Goal: Task Accomplishment & Management: Complete application form

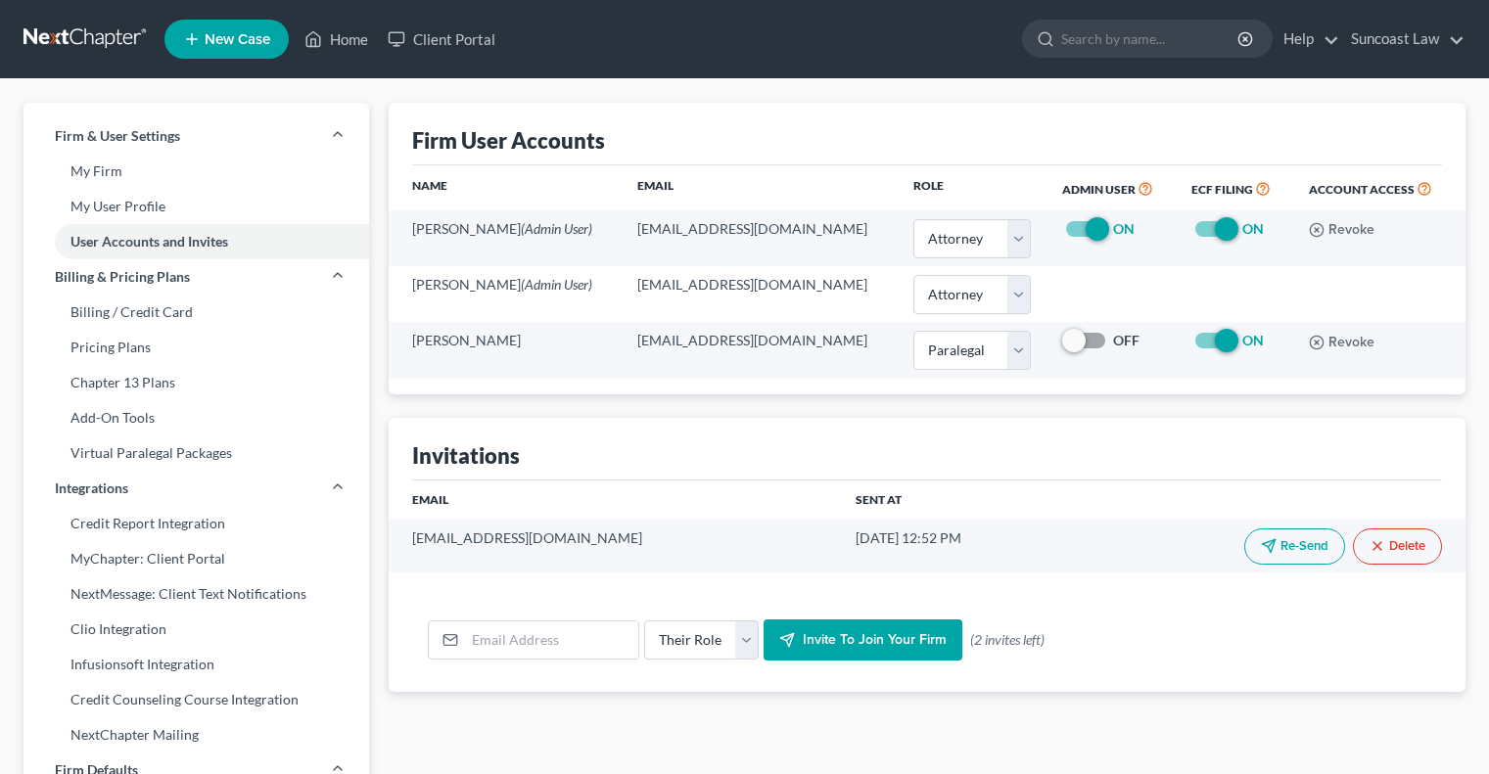
select select "0"
select select "1"
click at [360, 42] on link "Home" at bounding box center [336, 39] width 83 height 35
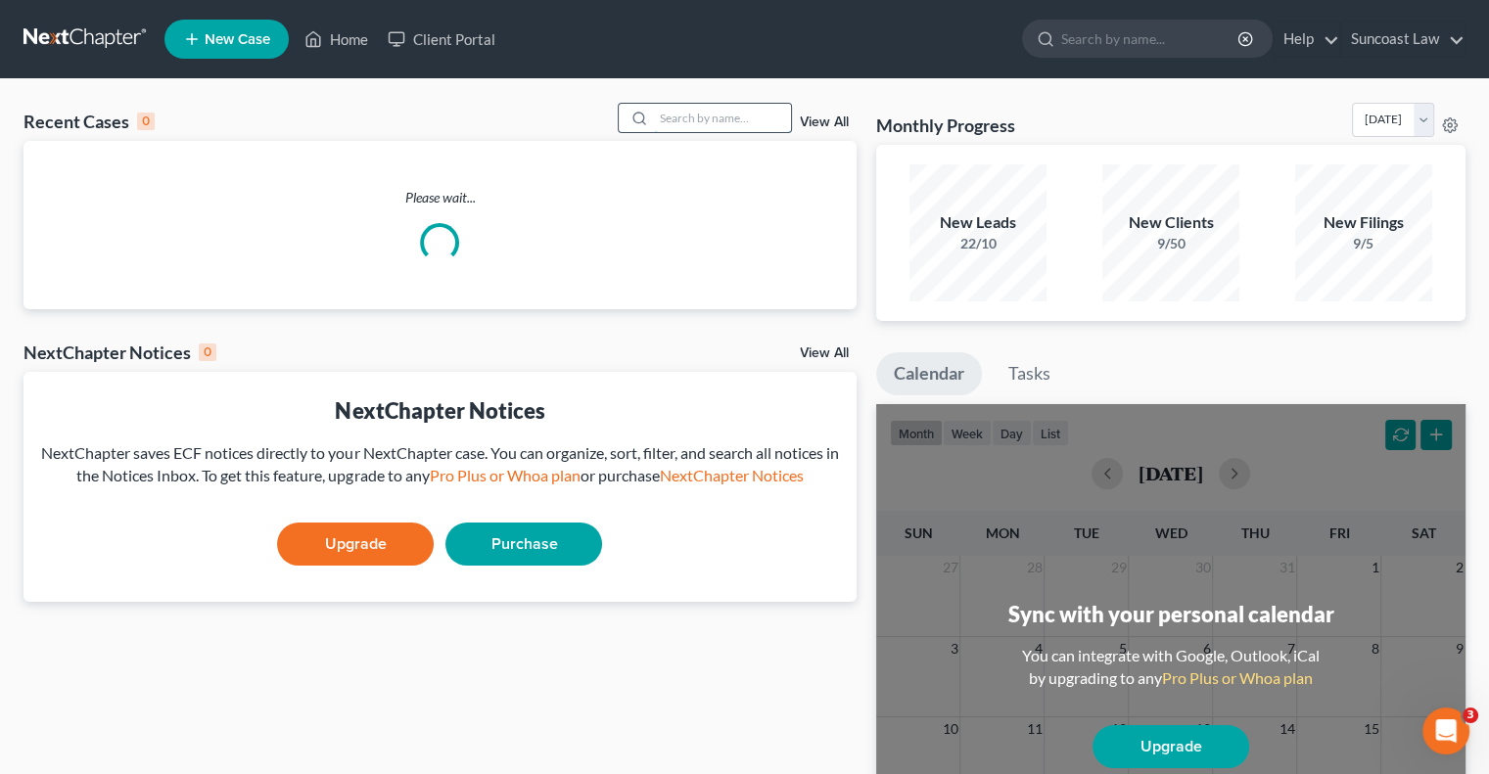
click at [696, 111] on input "search" at bounding box center [722, 118] width 137 height 28
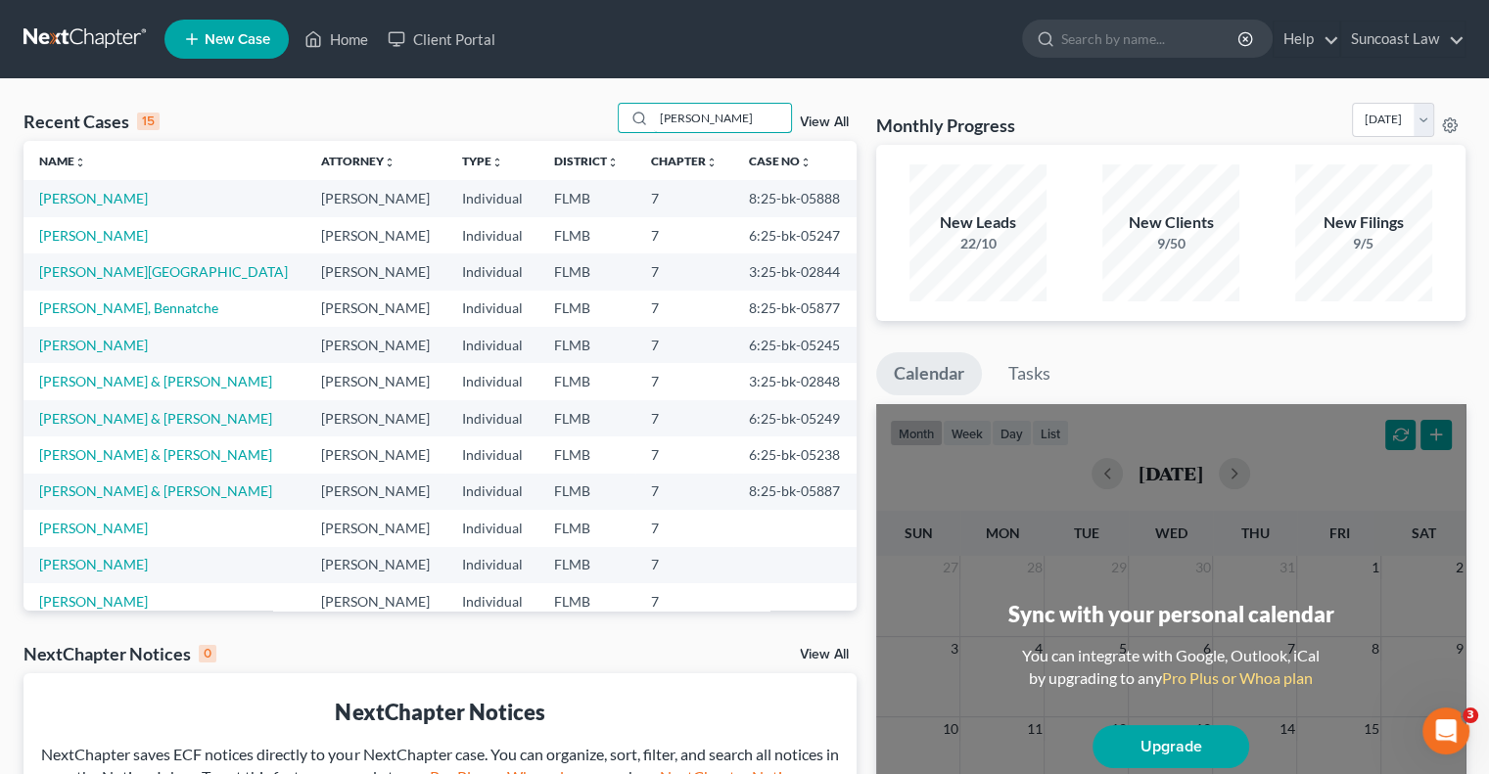
type input "[PERSON_NAME]"
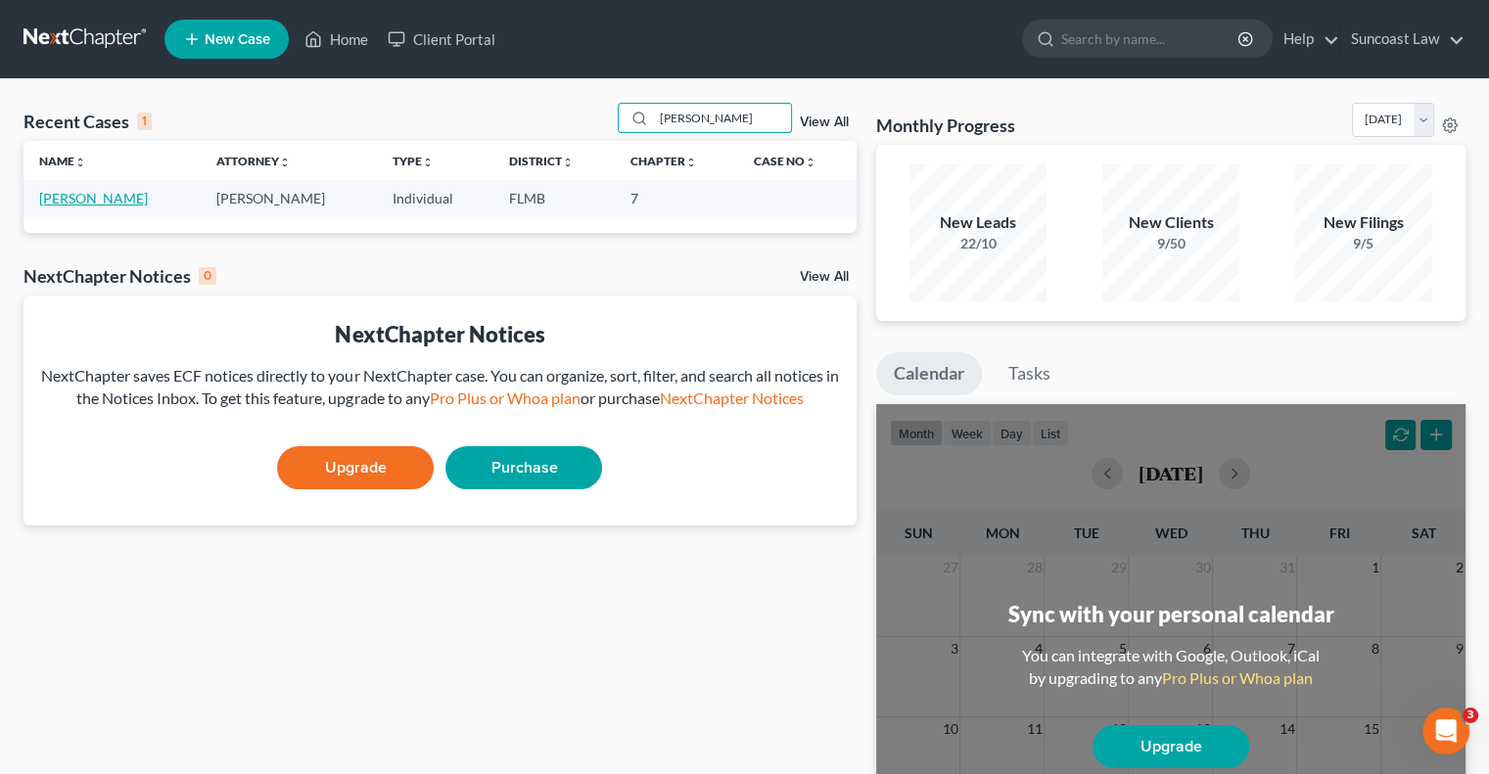
click at [81, 202] on link "[PERSON_NAME]" at bounding box center [93, 198] width 109 height 17
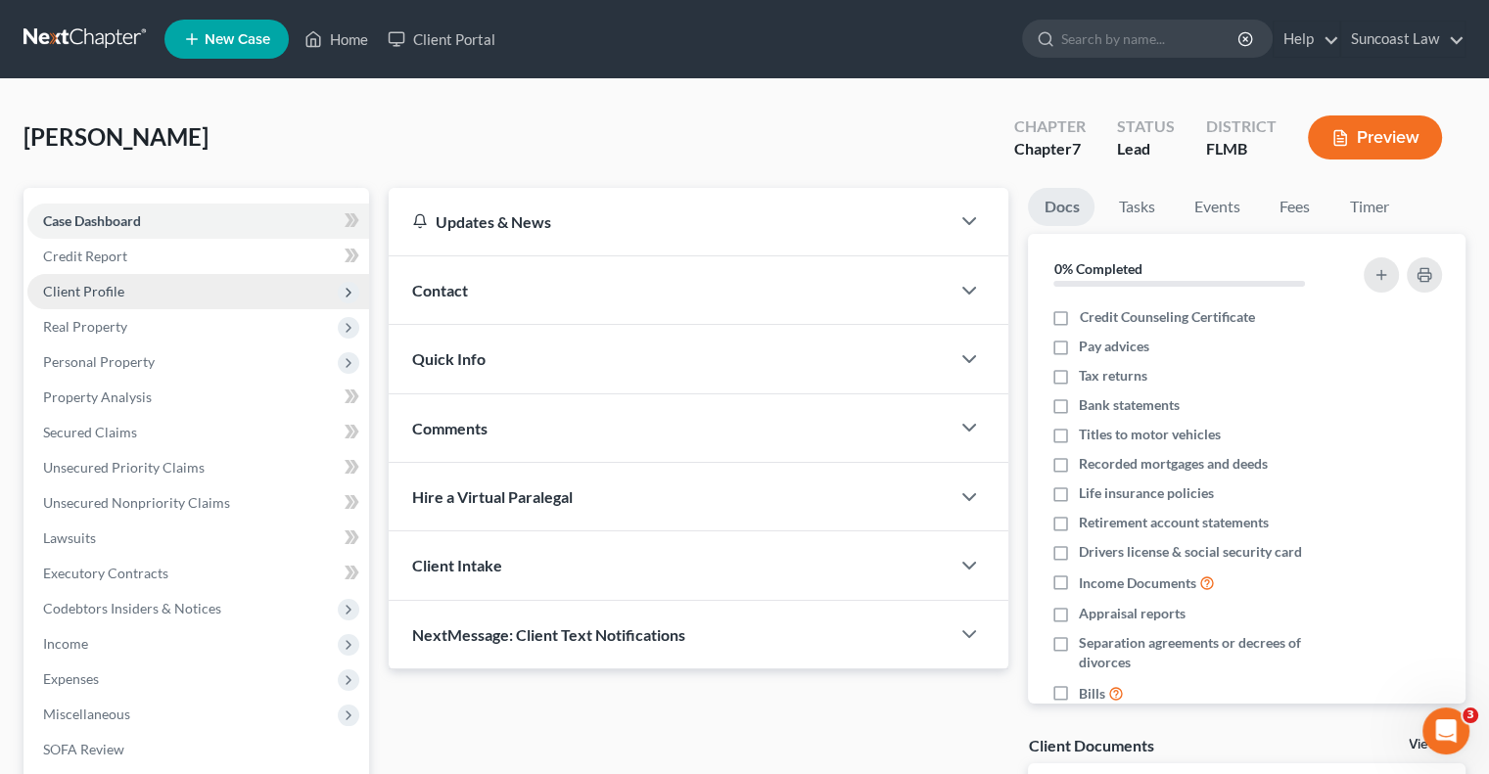
click at [111, 293] on span "Client Profile" at bounding box center [83, 291] width 81 height 17
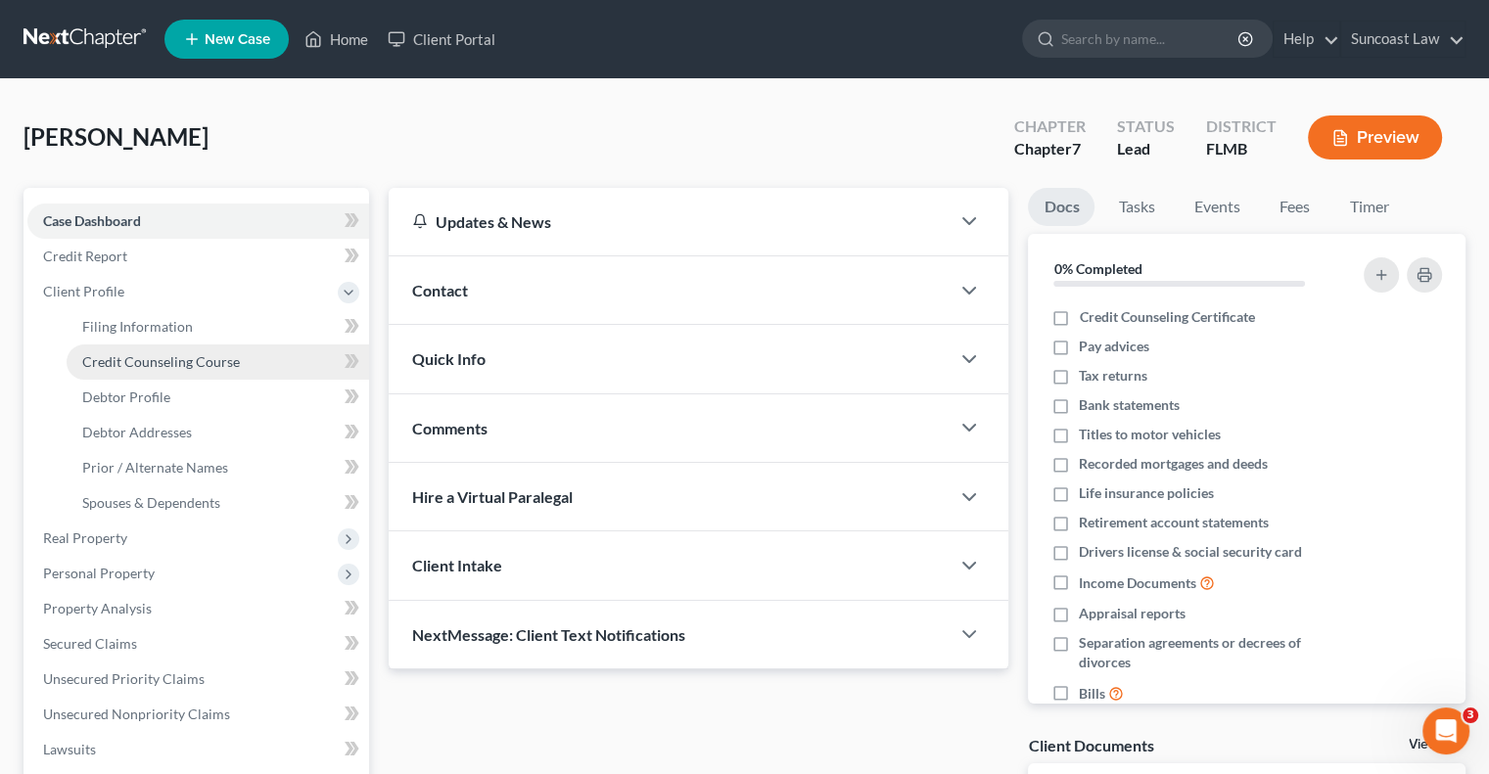
click at [172, 361] on span "Credit Counseling Course" at bounding box center [161, 361] width 158 height 17
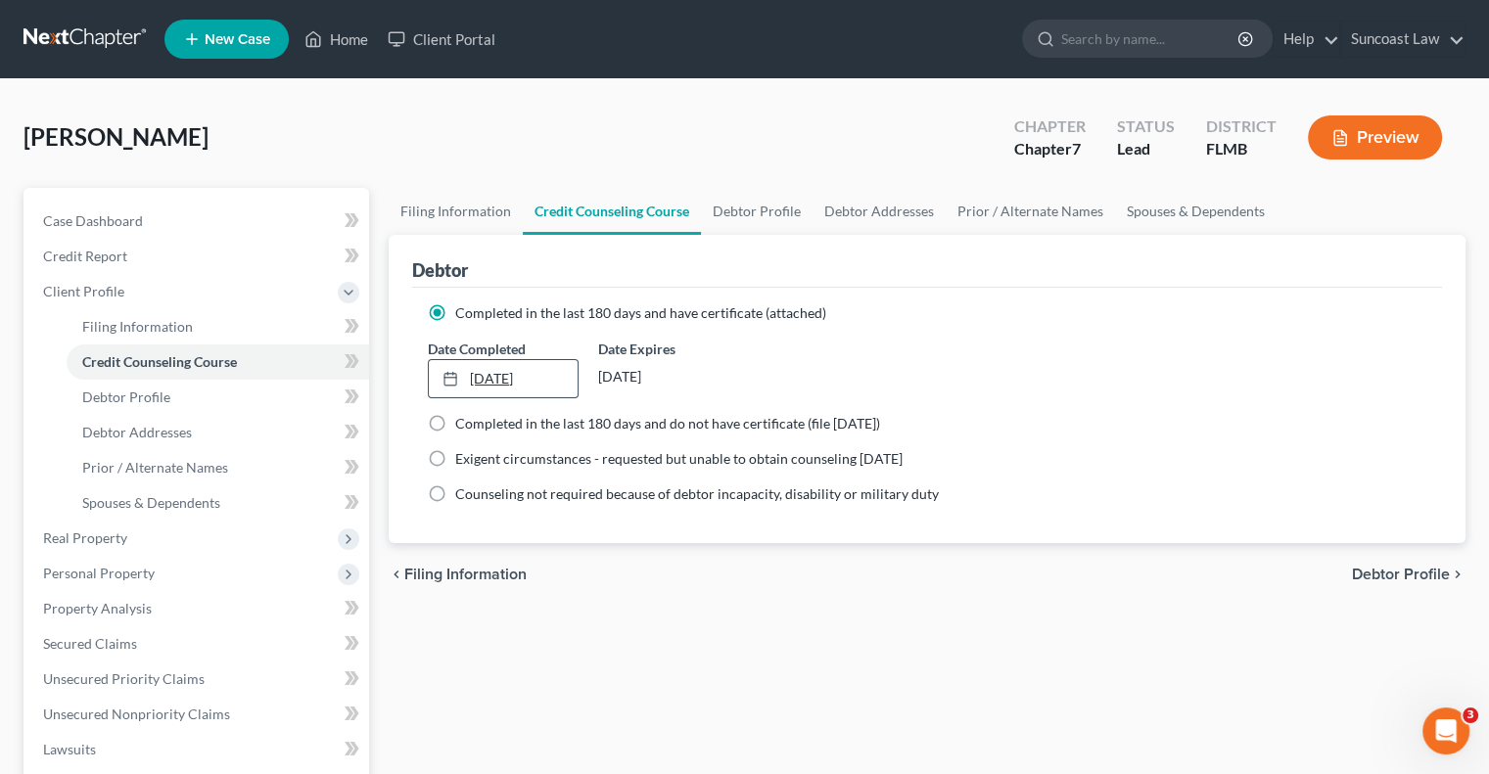
click at [499, 371] on link "[DATE]" at bounding box center [503, 378] width 148 height 37
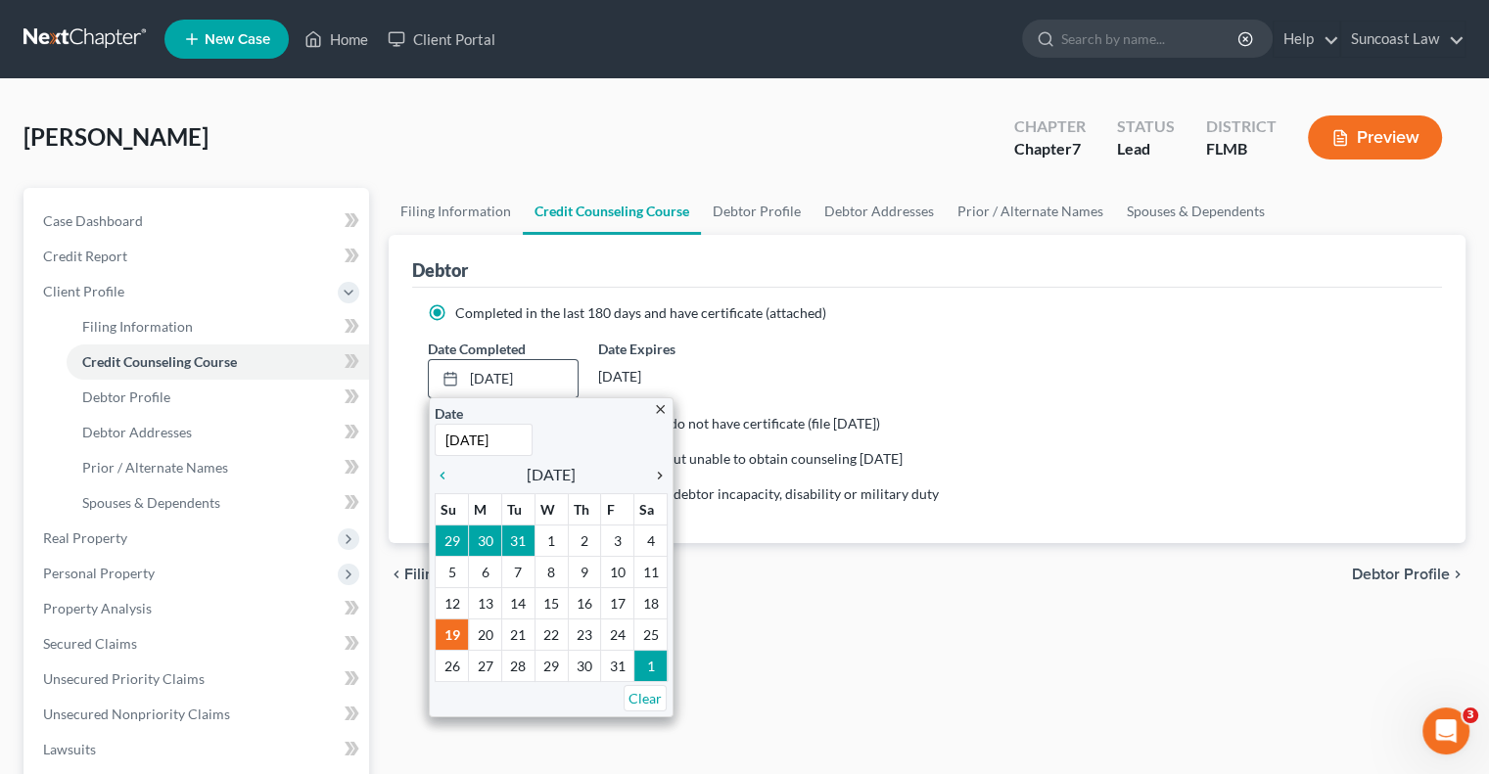
click at [657, 472] on icon "chevron_right" at bounding box center [654, 476] width 25 height 16
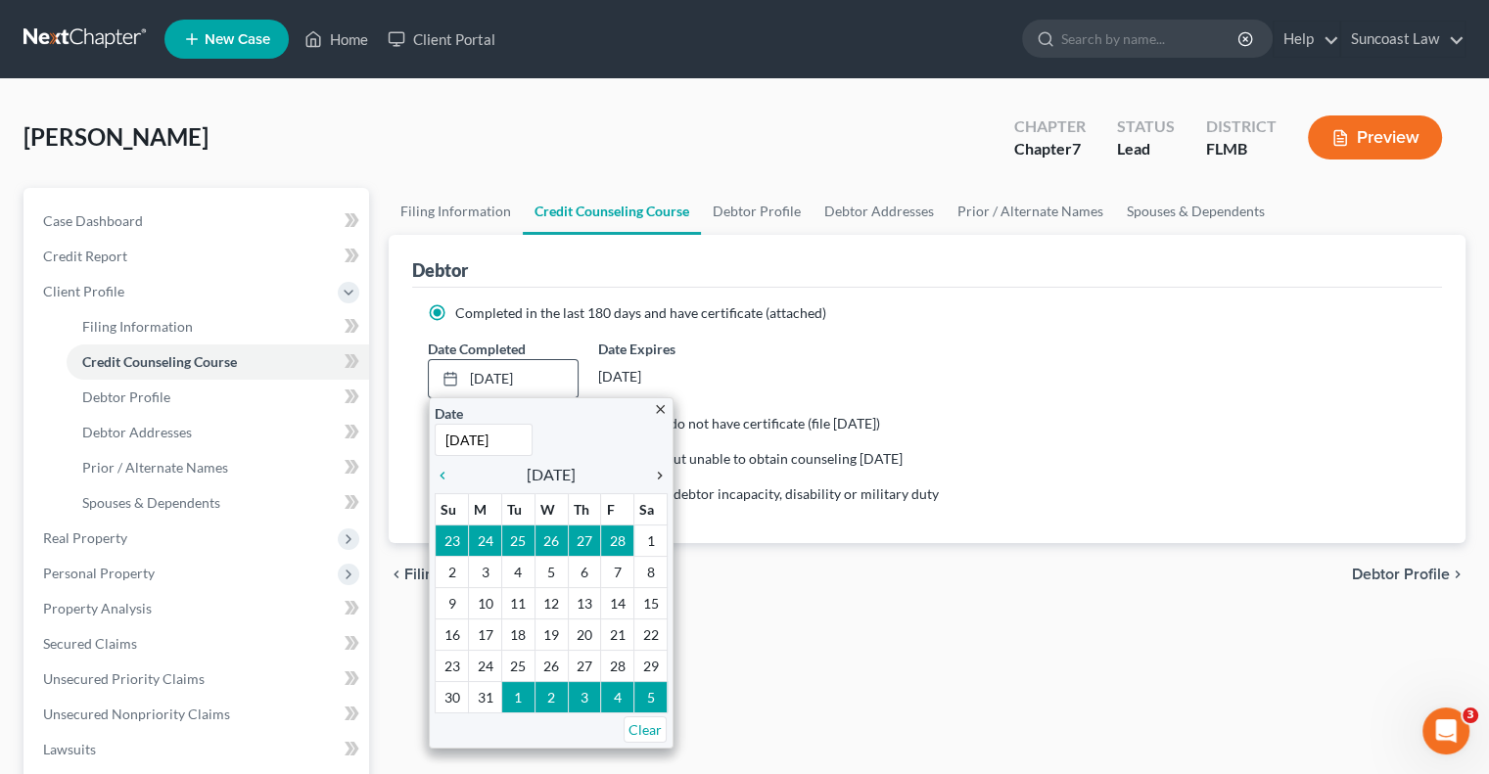
click at [657, 472] on icon "chevron_right" at bounding box center [654, 476] width 25 height 16
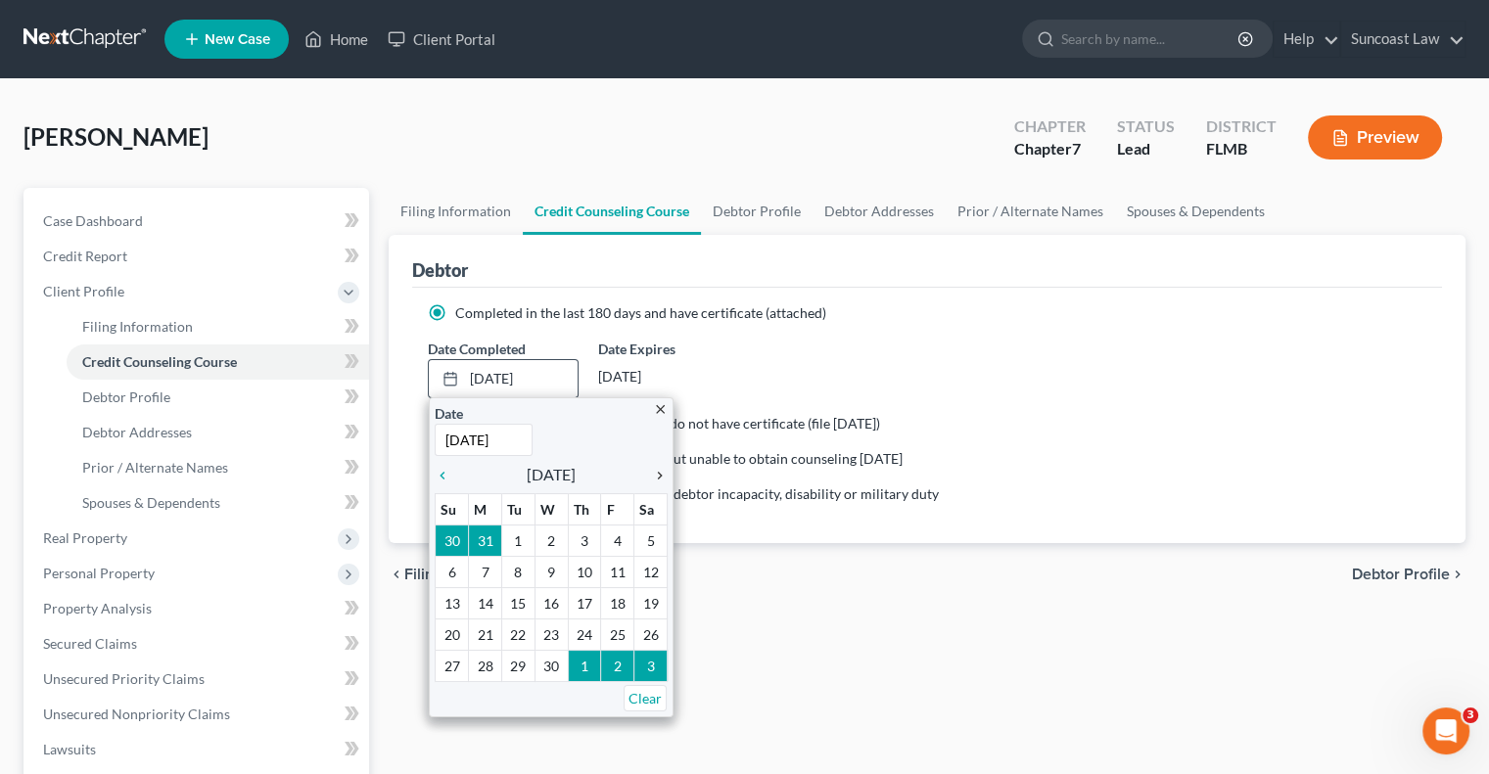
click at [657, 472] on icon "chevron_right" at bounding box center [654, 476] width 25 height 16
click at [659, 477] on icon "chevron_right" at bounding box center [654, 476] width 25 height 16
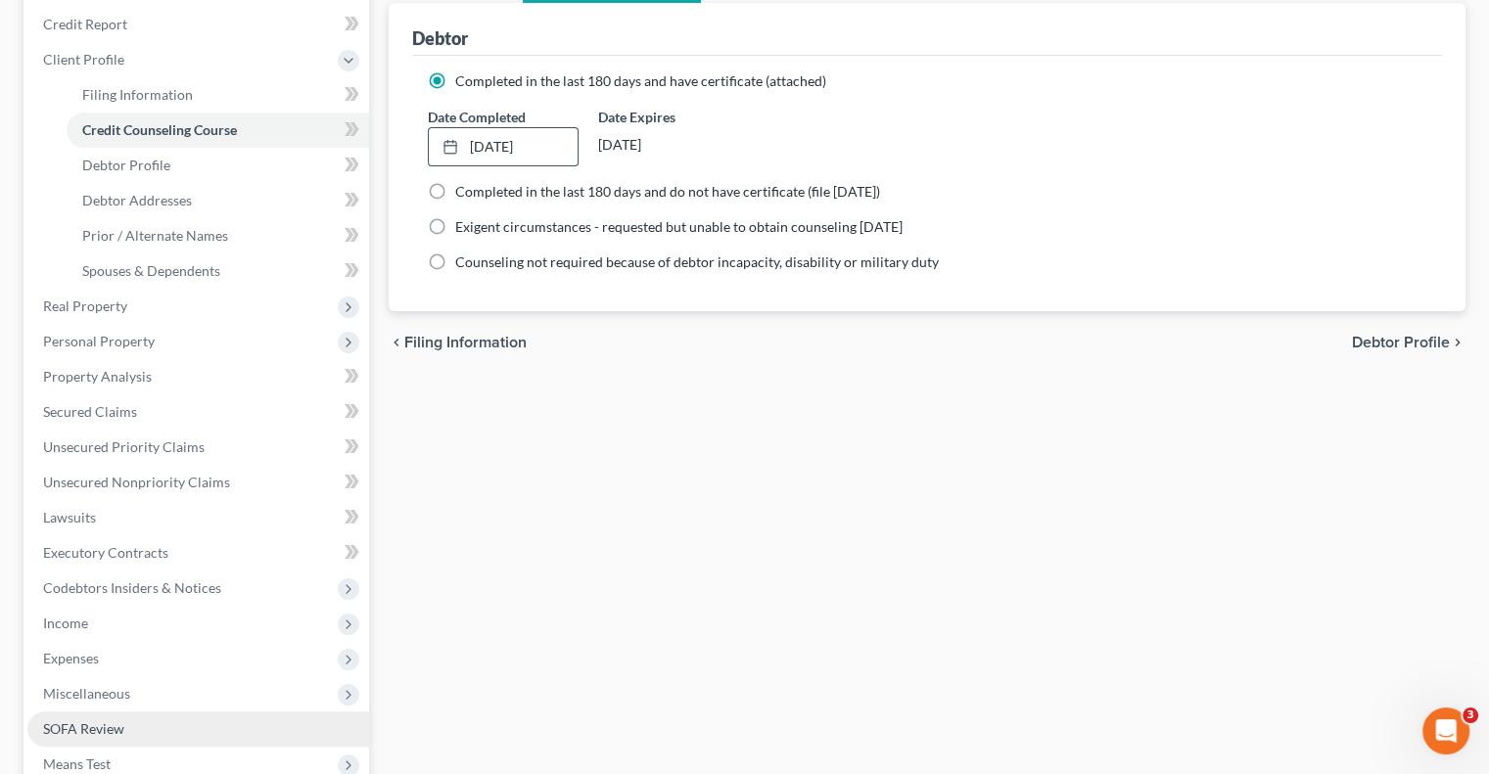
scroll to position [476, 0]
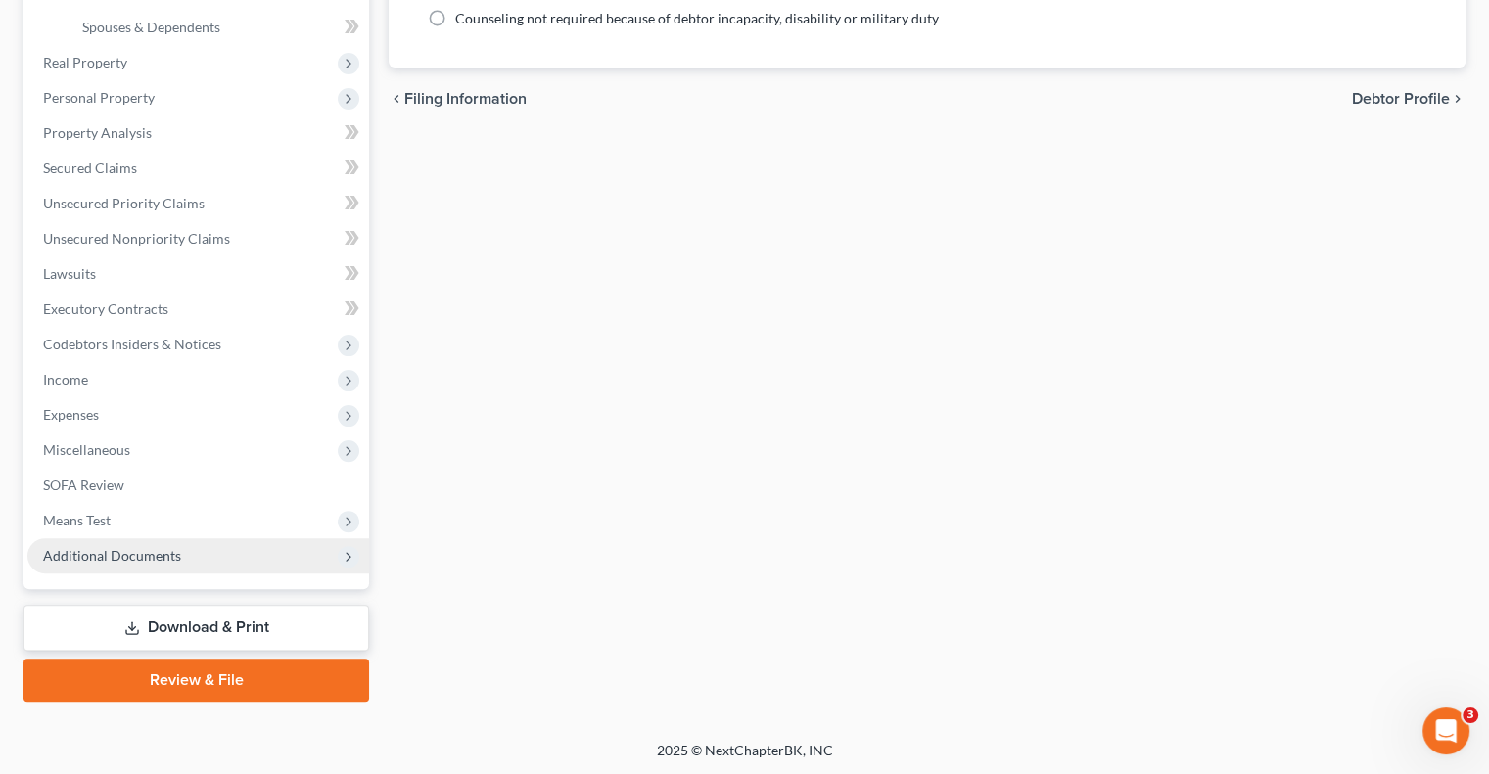
click at [175, 558] on span "Additional Documents" at bounding box center [112, 555] width 138 height 17
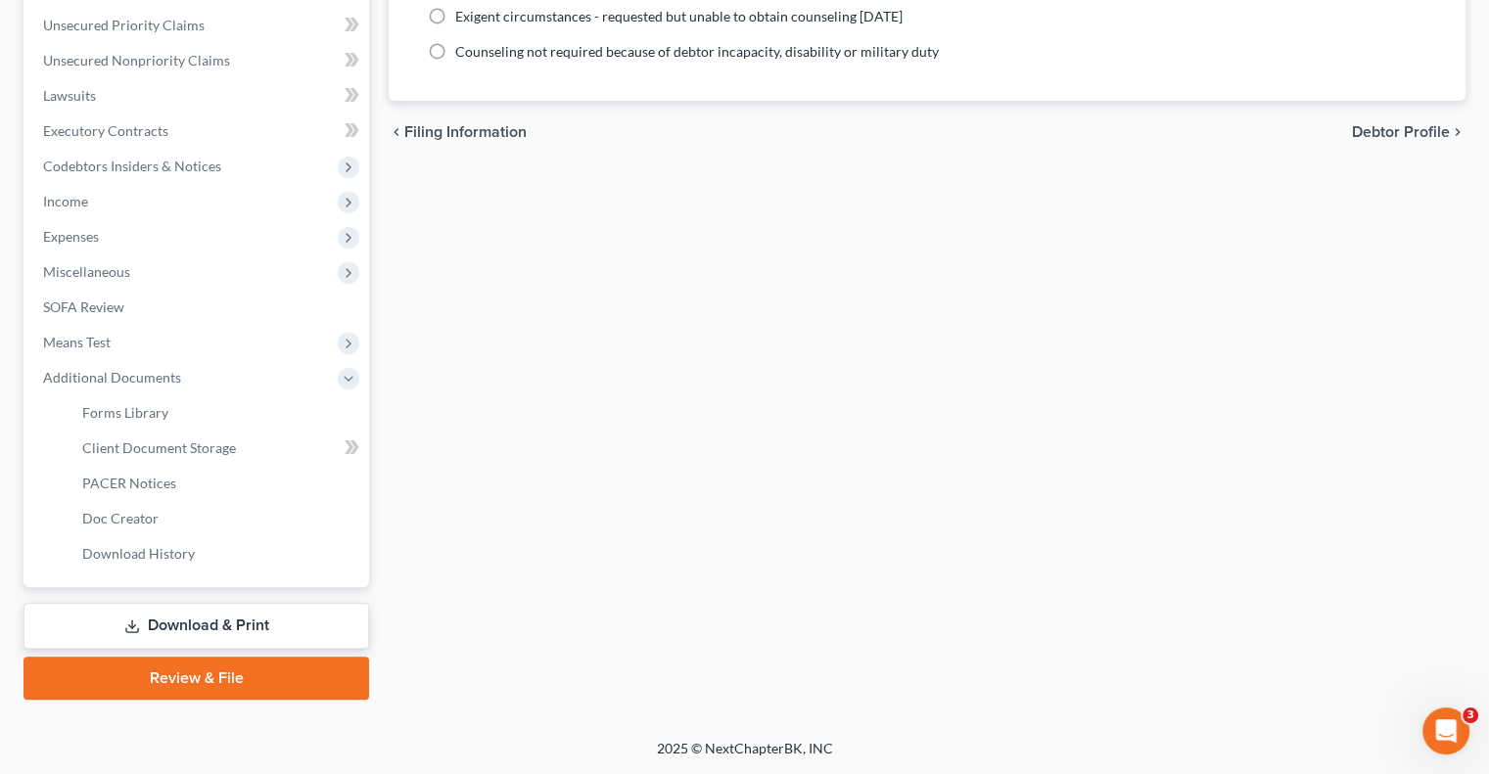
scroll to position [441, 0]
click at [157, 444] on span "Client Document Storage" at bounding box center [159, 450] width 154 height 17
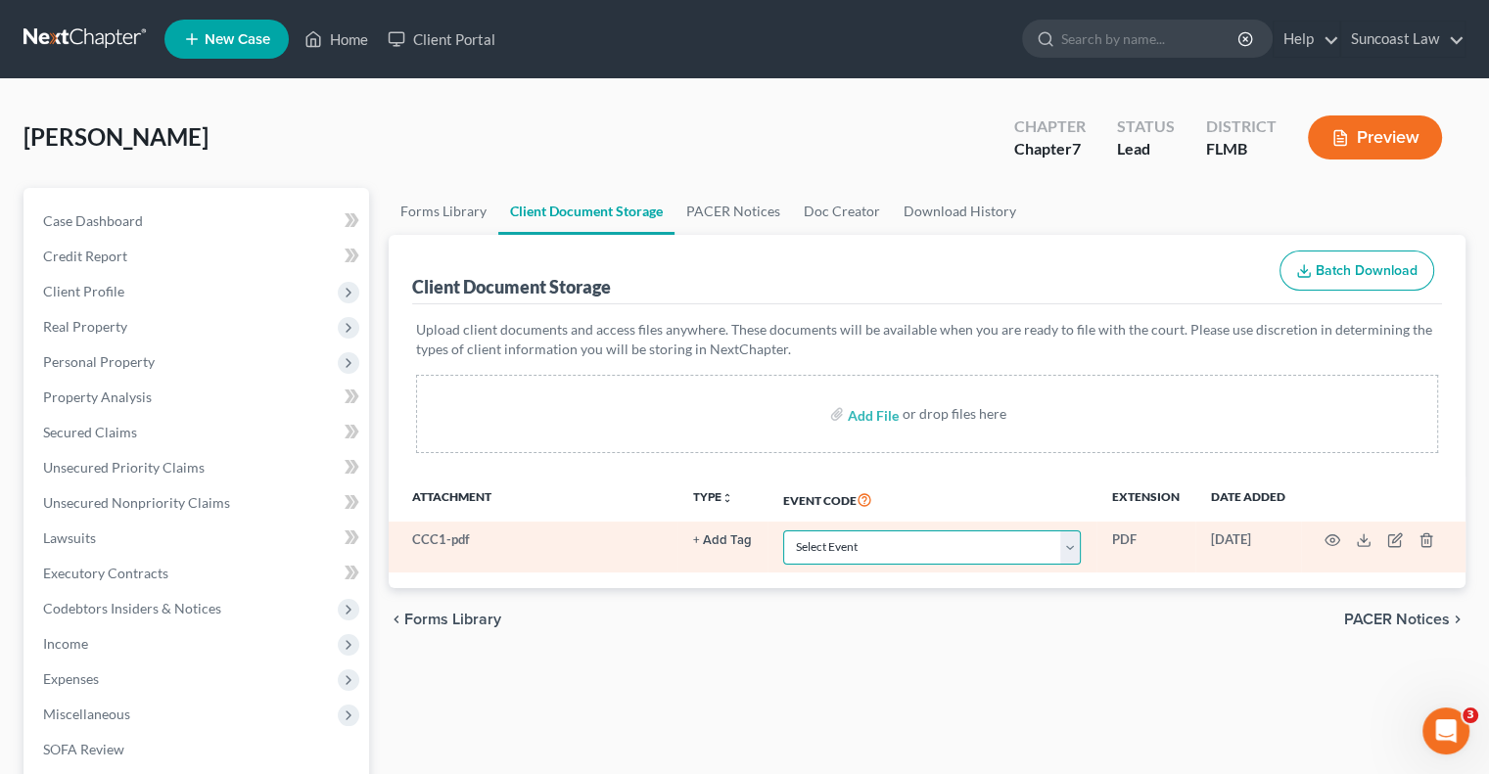
click at [965, 545] on select "Select Event 20 Largest Unsecured Creditors Amended Chapter 13 Plan Amended Cre…" at bounding box center [932, 548] width 298 height 34
select select "9"
click at [783, 531] on select "Select Event 20 Largest Unsecured Creditors Amended Chapter 13 Plan Amended Cre…" at bounding box center [932, 548] width 298 height 34
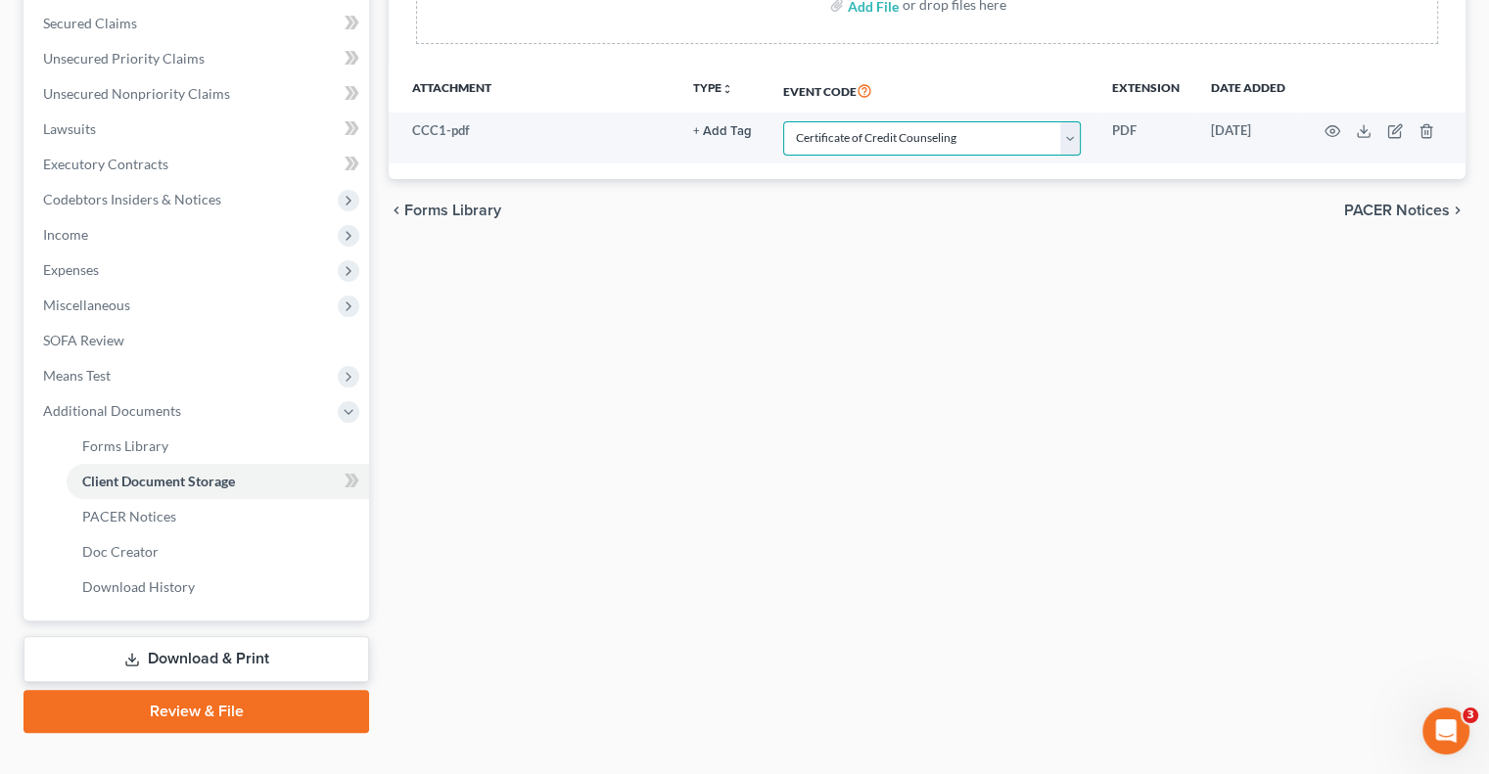
scroll to position [441, 0]
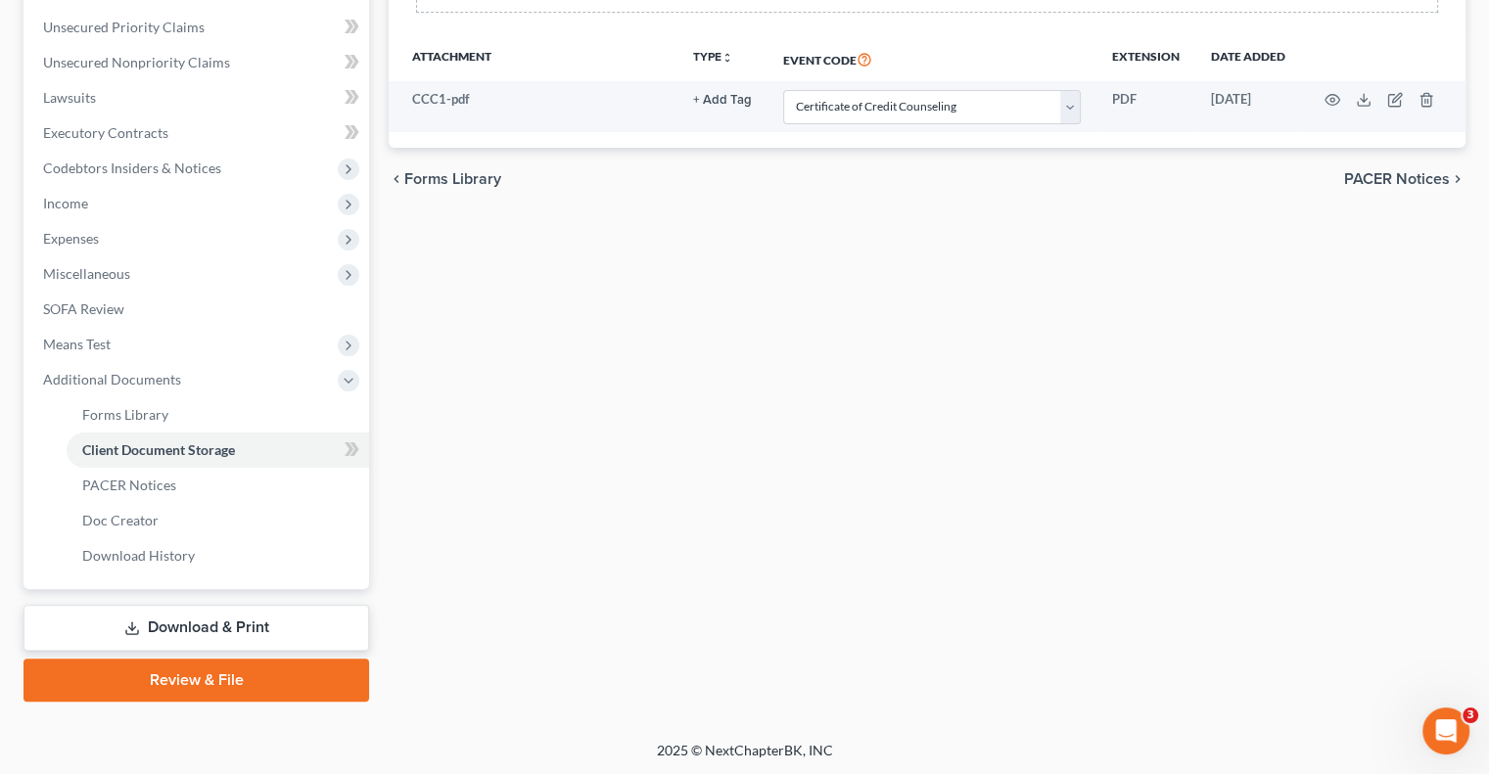
click at [257, 630] on link "Download & Print" at bounding box center [196, 628] width 346 height 46
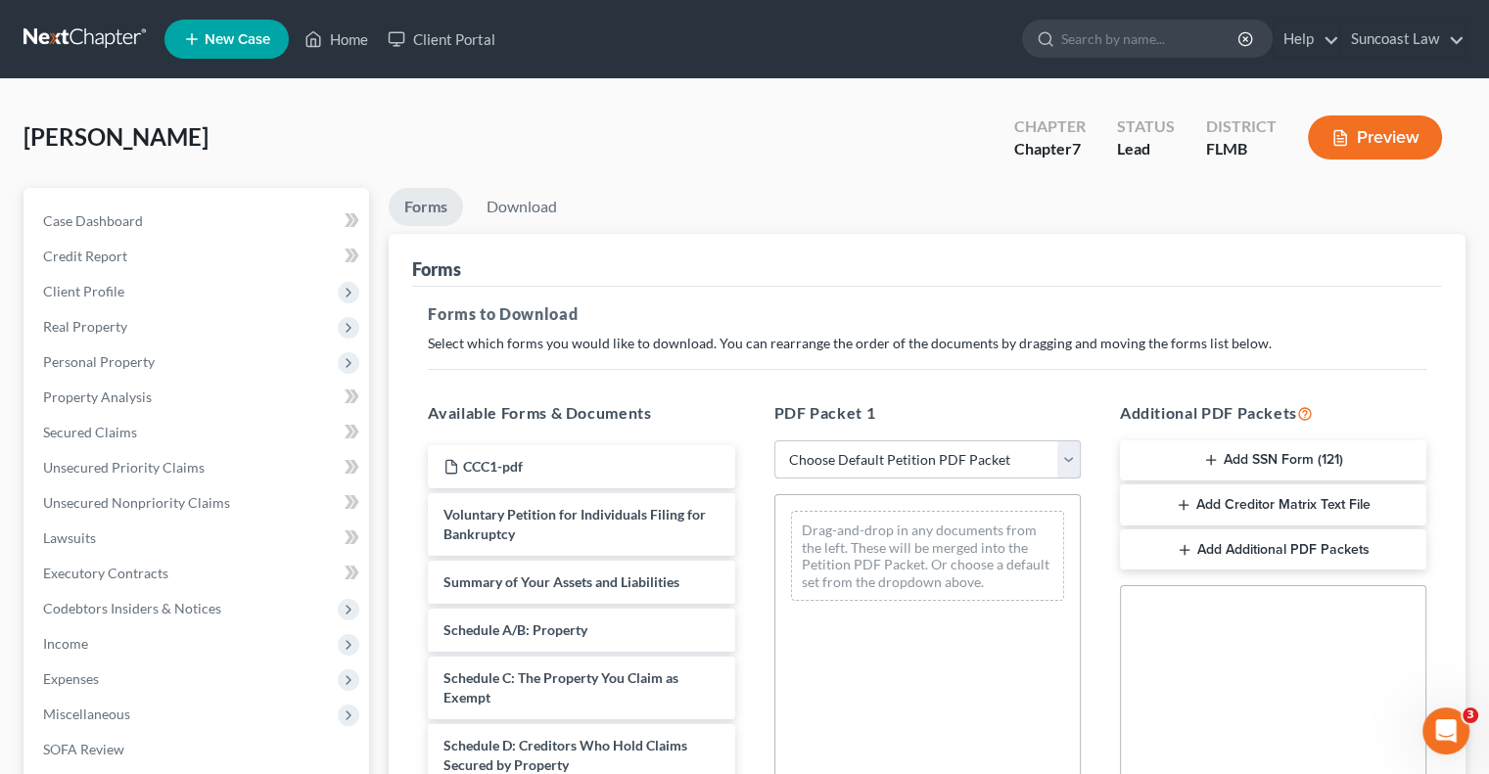
drag, startPoint x: 889, startPoint y: 456, endPoint x: 899, endPoint y: 472, distance: 18.5
click at [889, 456] on select "Choose Default Petition PDF Packet Complete Bankruptcy Petition (all forms and …" at bounding box center [927, 460] width 306 height 39
select select "0"
click at [774, 441] on select "Choose Default Petition PDF Packet Complete Bankruptcy Petition (all forms and …" at bounding box center [927, 460] width 306 height 39
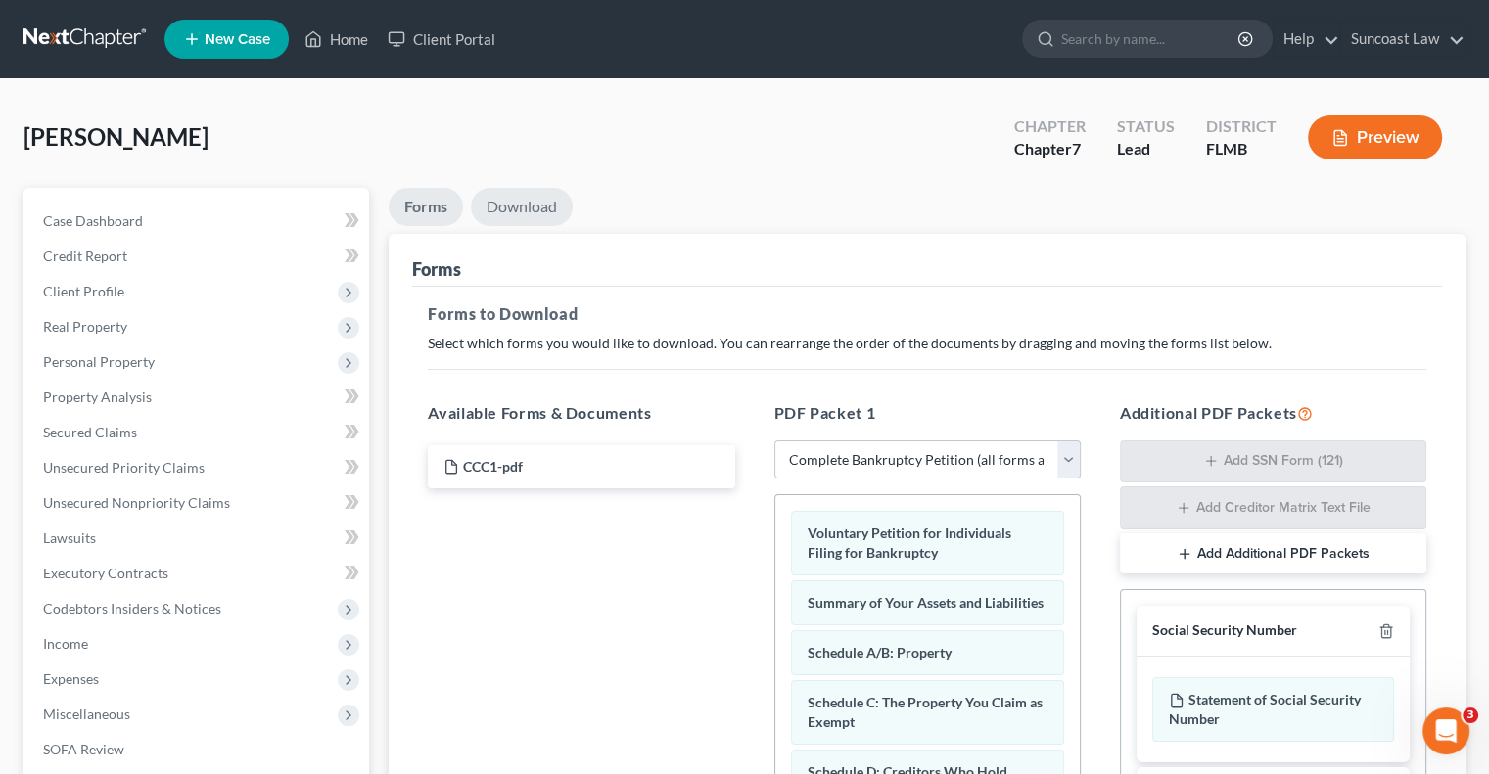
click at [537, 202] on link "Download" at bounding box center [522, 207] width 102 height 38
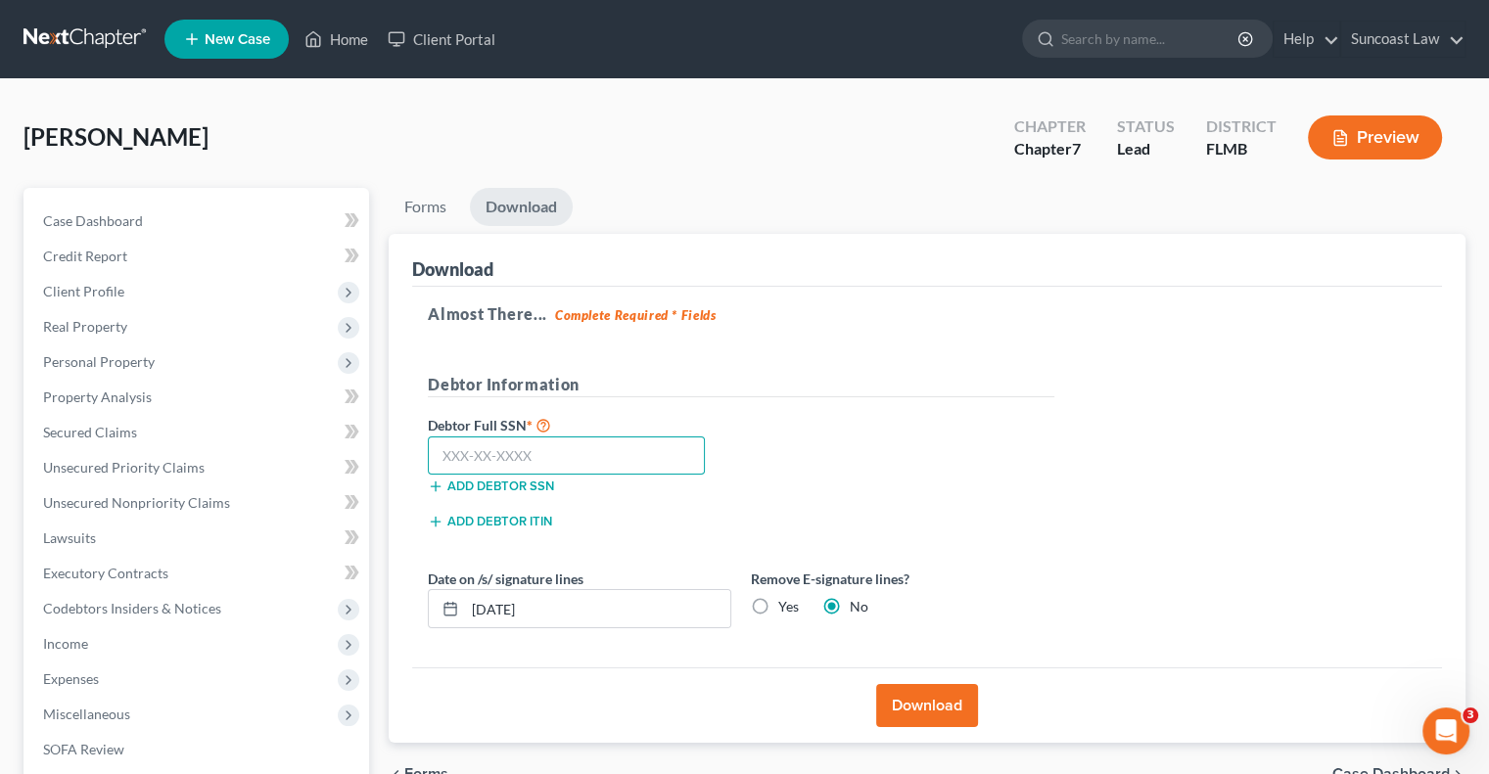
click at [626, 454] on input "text" at bounding box center [566, 456] width 277 height 39
type input "285-38-7002"
click at [778, 610] on label "Yes" at bounding box center [788, 607] width 21 height 20
click at [786, 610] on input "Yes" at bounding box center [792, 603] width 13 height 13
radio input "true"
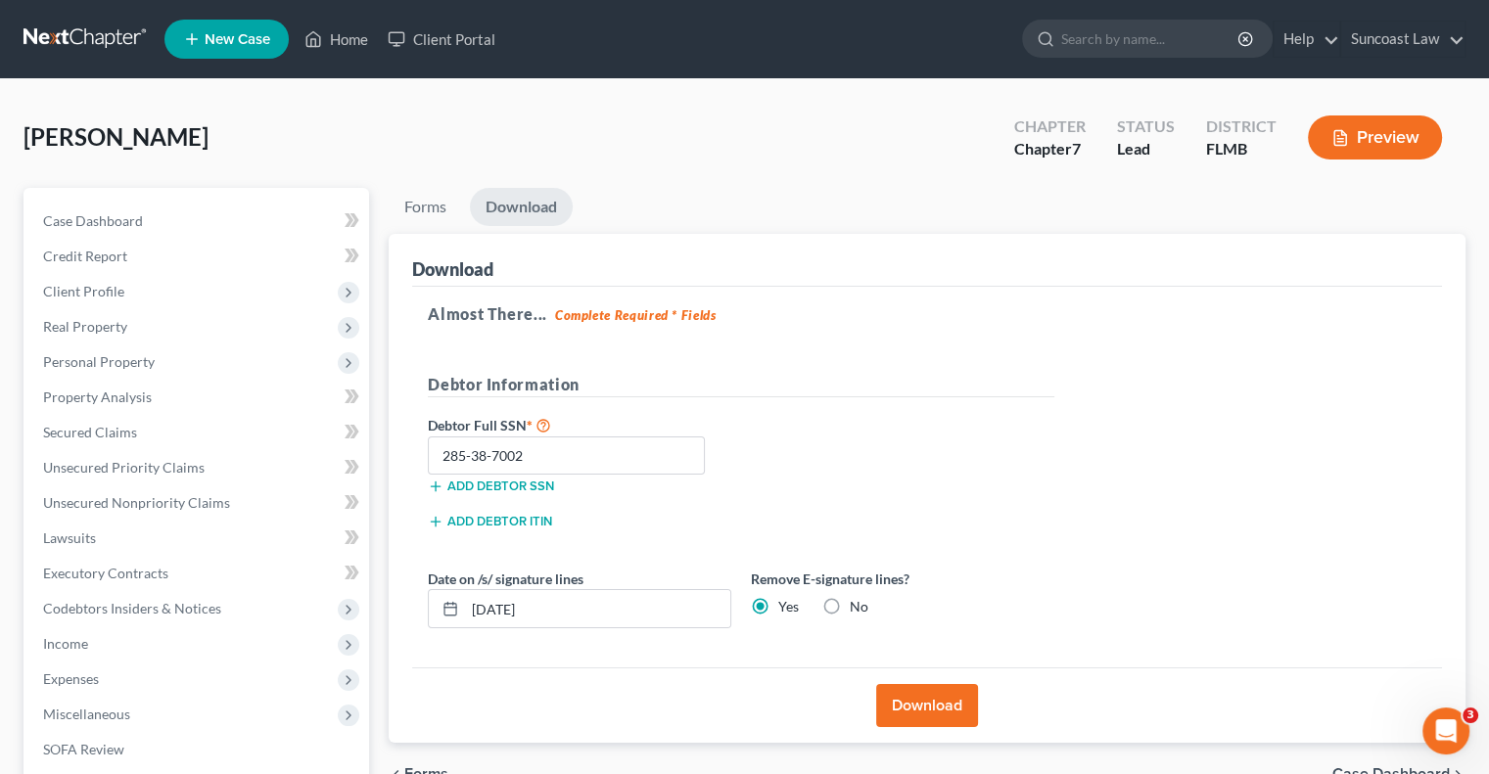
drag, startPoint x: 837, startPoint y: 606, endPoint x: 846, endPoint y: 619, distance: 15.5
click at [850, 607] on label "No" at bounding box center [859, 607] width 19 height 20
click at [858, 607] on input "No" at bounding box center [864, 603] width 13 height 13
radio input "true"
radio input "false"
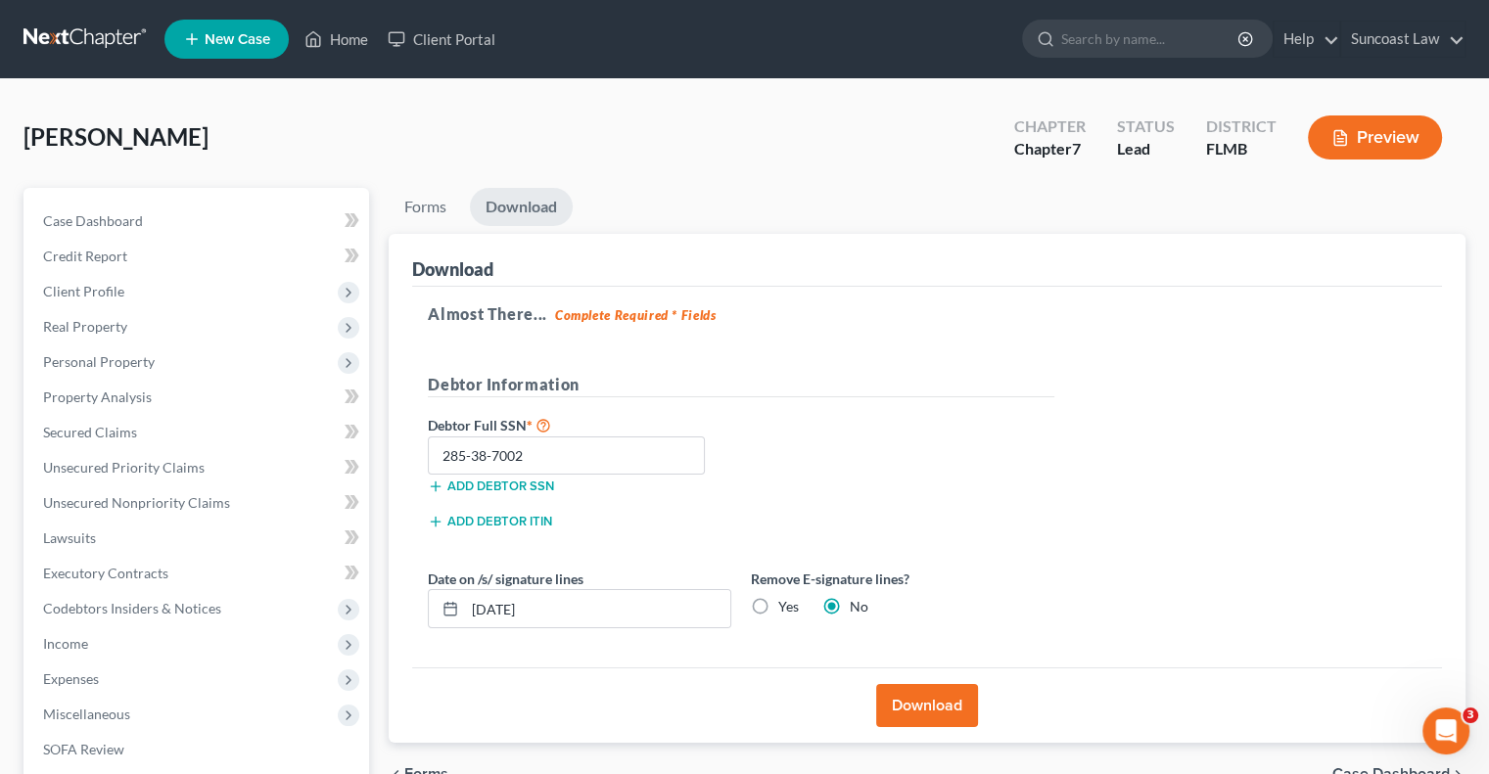
click at [936, 703] on button "Download" at bounding box center [927, 705] width 102 height 43
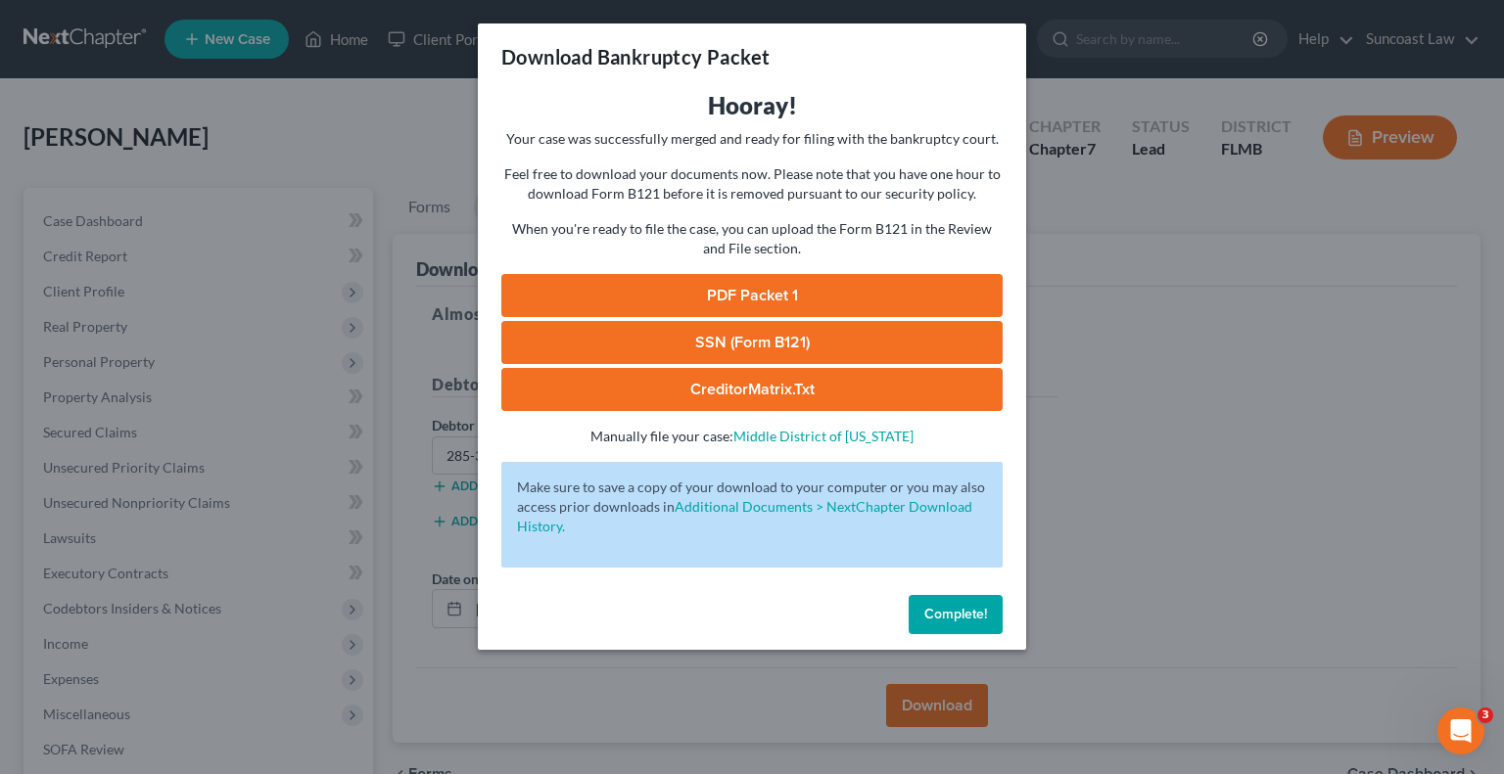
click at [755, 346] on link "SSN (Form B121)" at bounding box center [751, 342] width 501 height 43
click at [968, 610] on span "Complete!" at bounding box center [955, 614] width 63 height 17
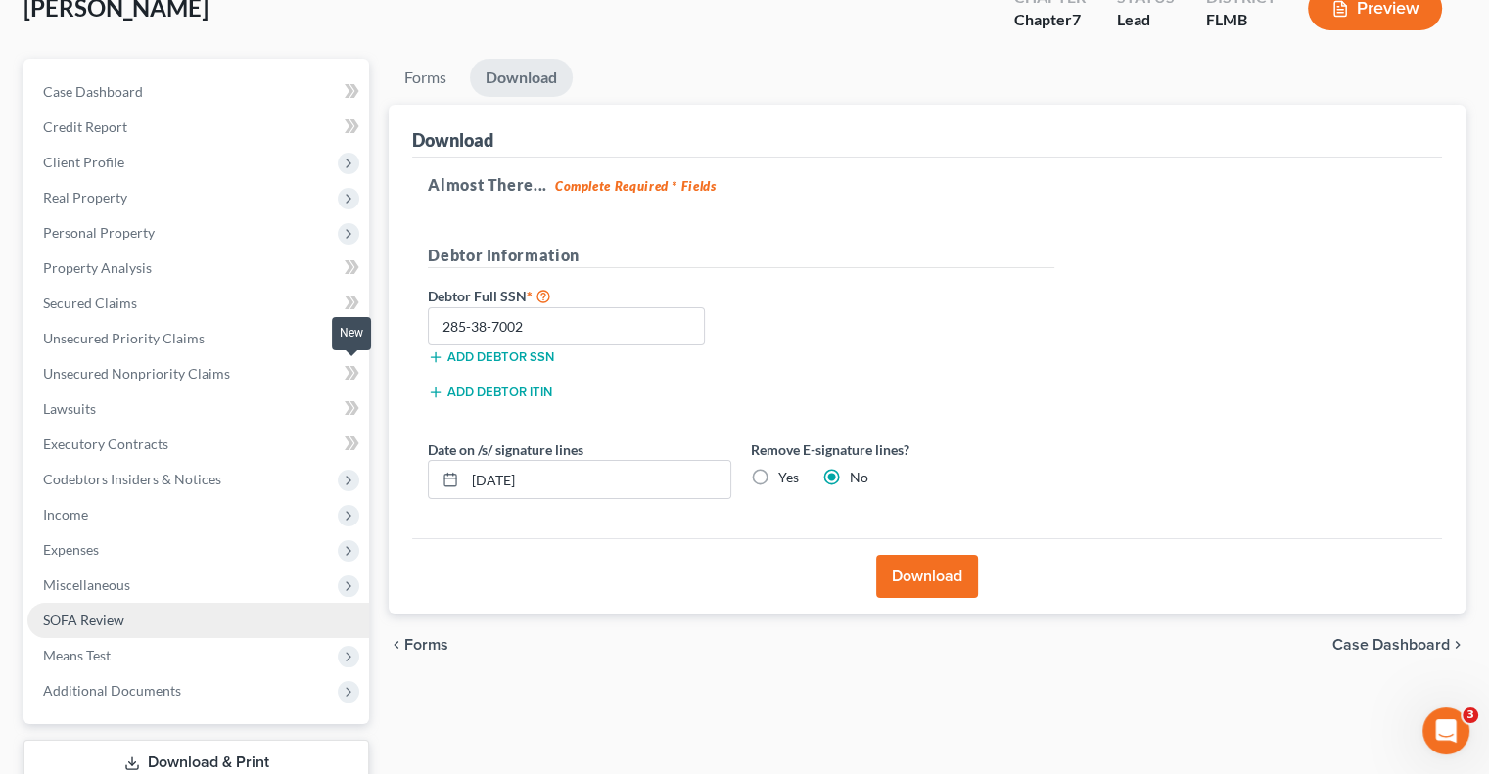
scroll to position [264, 0]
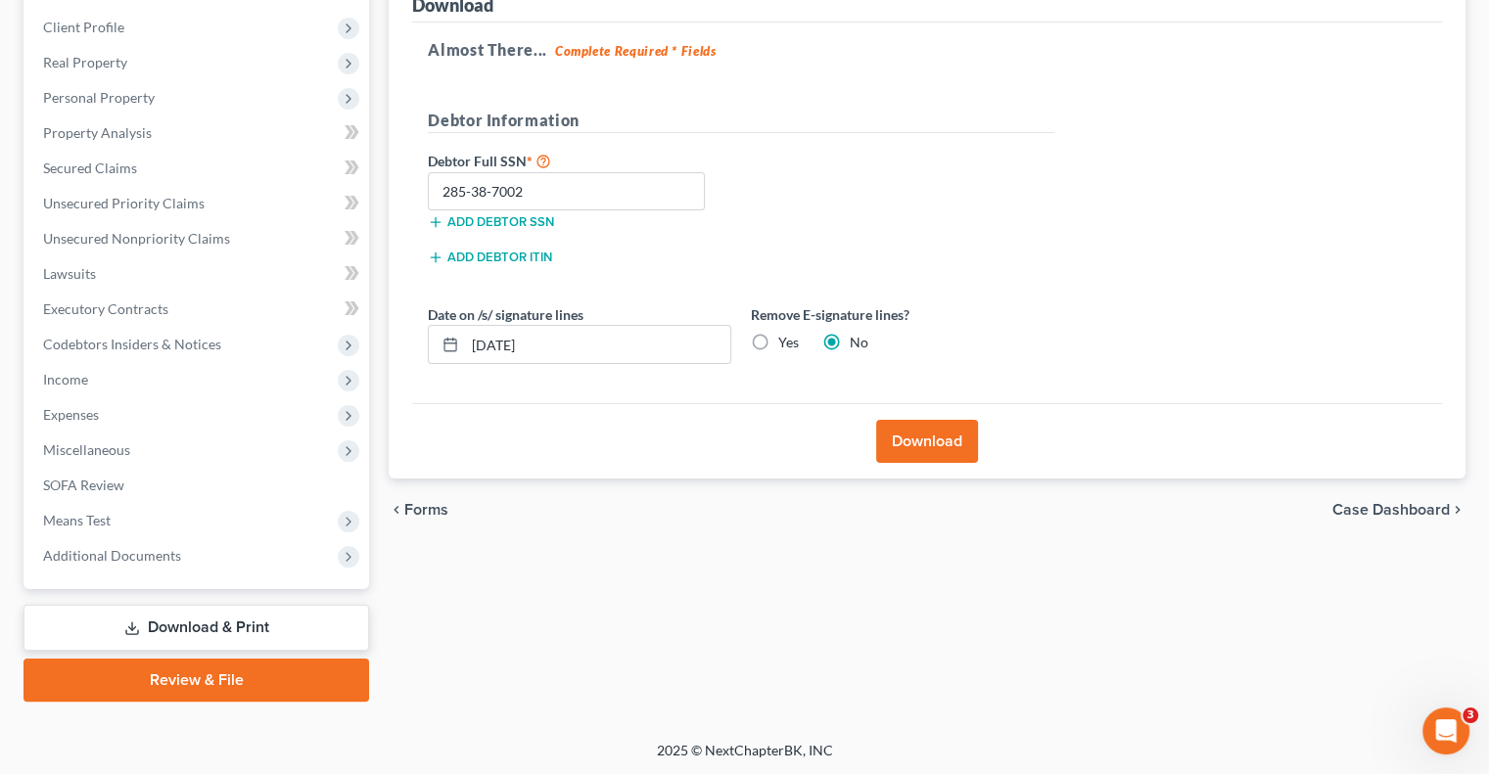
drag, startPoint x: 251, startPoint y: 678, endPoint x: 338, endPoint y: 684, distance: 87.3
click at [251, 678] on link "Review & File" at bounding box center [196, 680] width 346 height 43
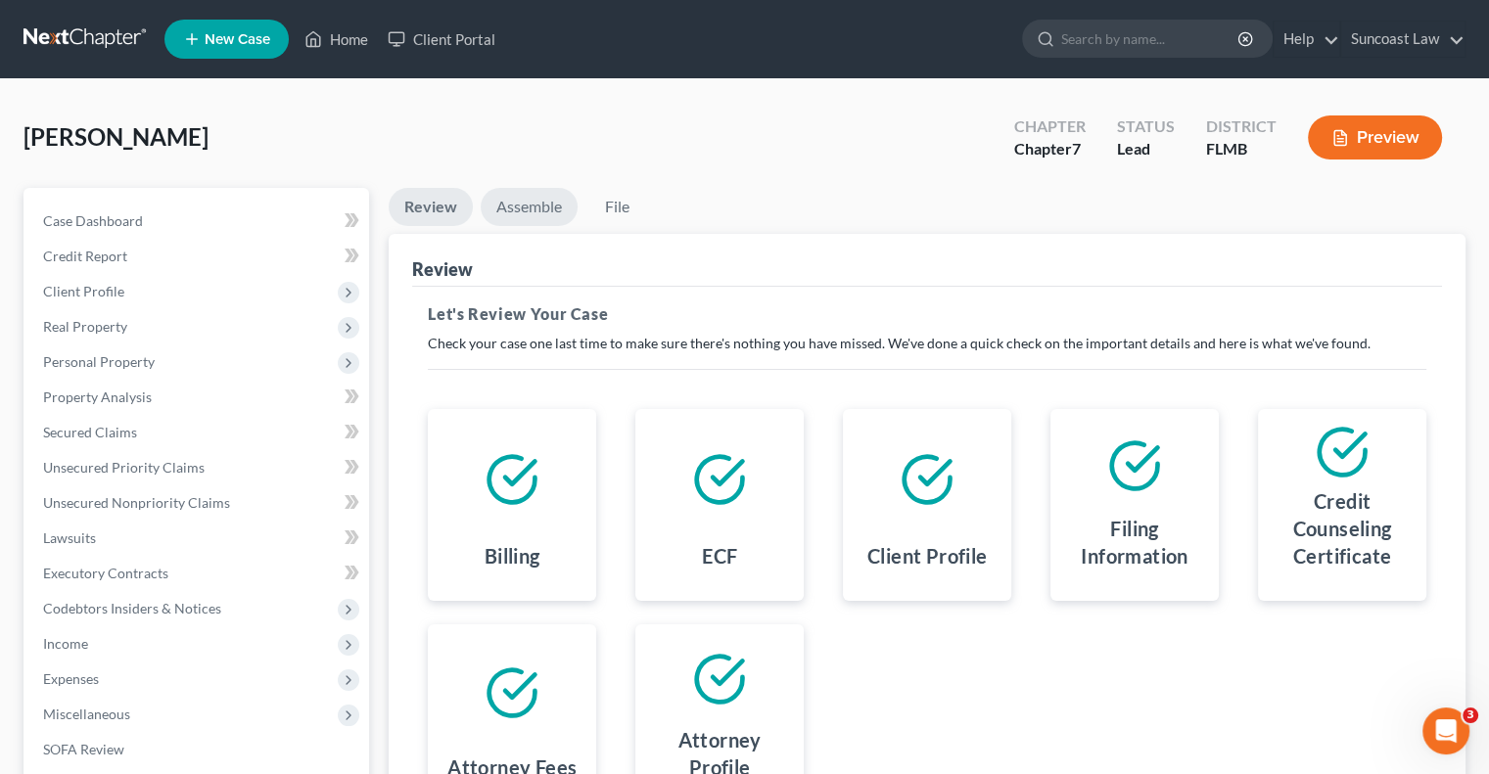
click at [537, 205] on link "Assemble" at bounding box center [529, 207] width 97 height 38
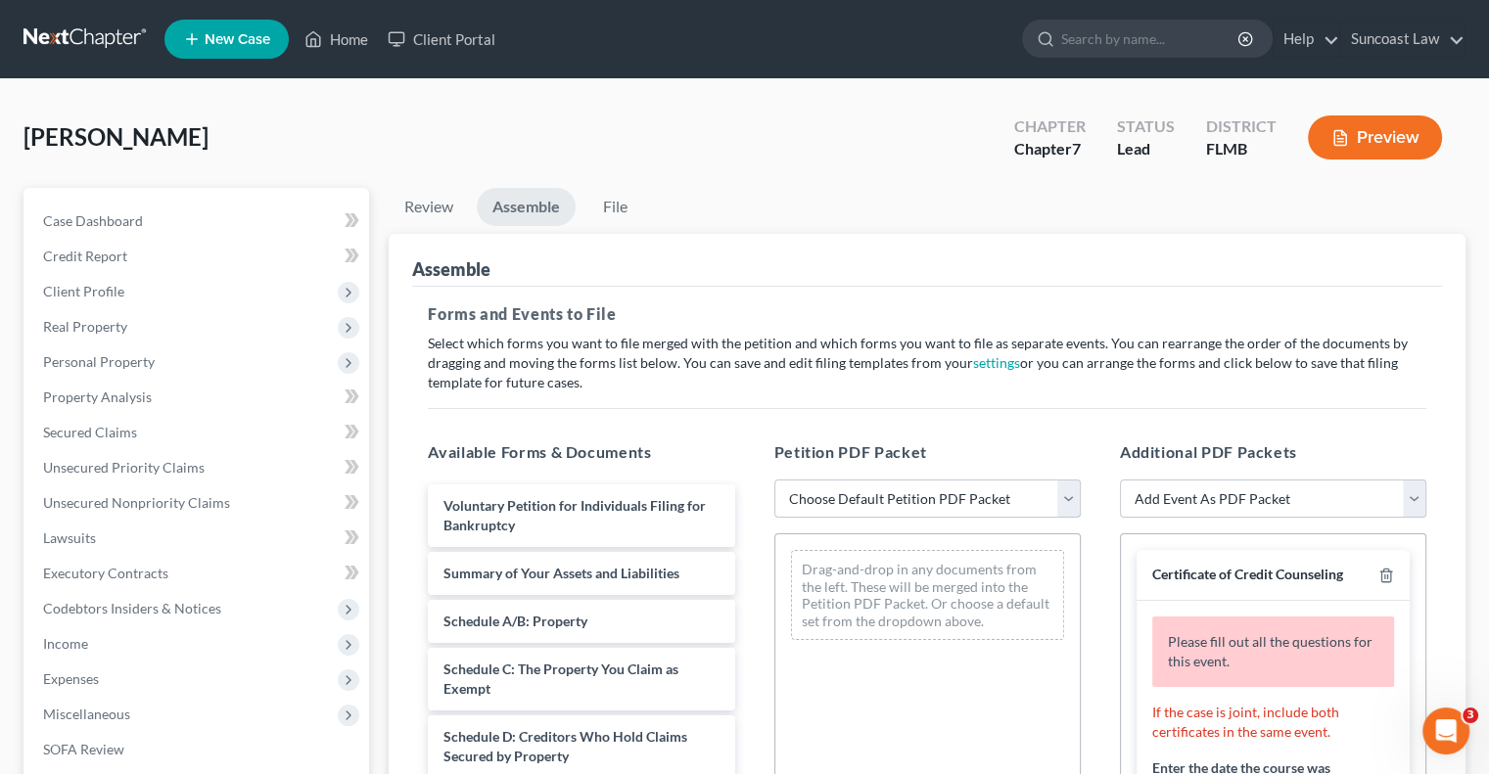
drag, startPoint x: 925, startPoint y: 498, endPoint x: 928, endPoint y: 514, distance: 15.9
click at [925, 498] on select "Choose Default Petition PDF Packet Complete Bankruptcy Petition (all forms and …" at bounding box center [927, 499] width 306 height 39
select select "0"
click at [774, 480] on select "Choose Default Petition PDF Packet Complete Bankruptcy Petition (all forms and …" at bounding box center [927, 499] width 306 height 39
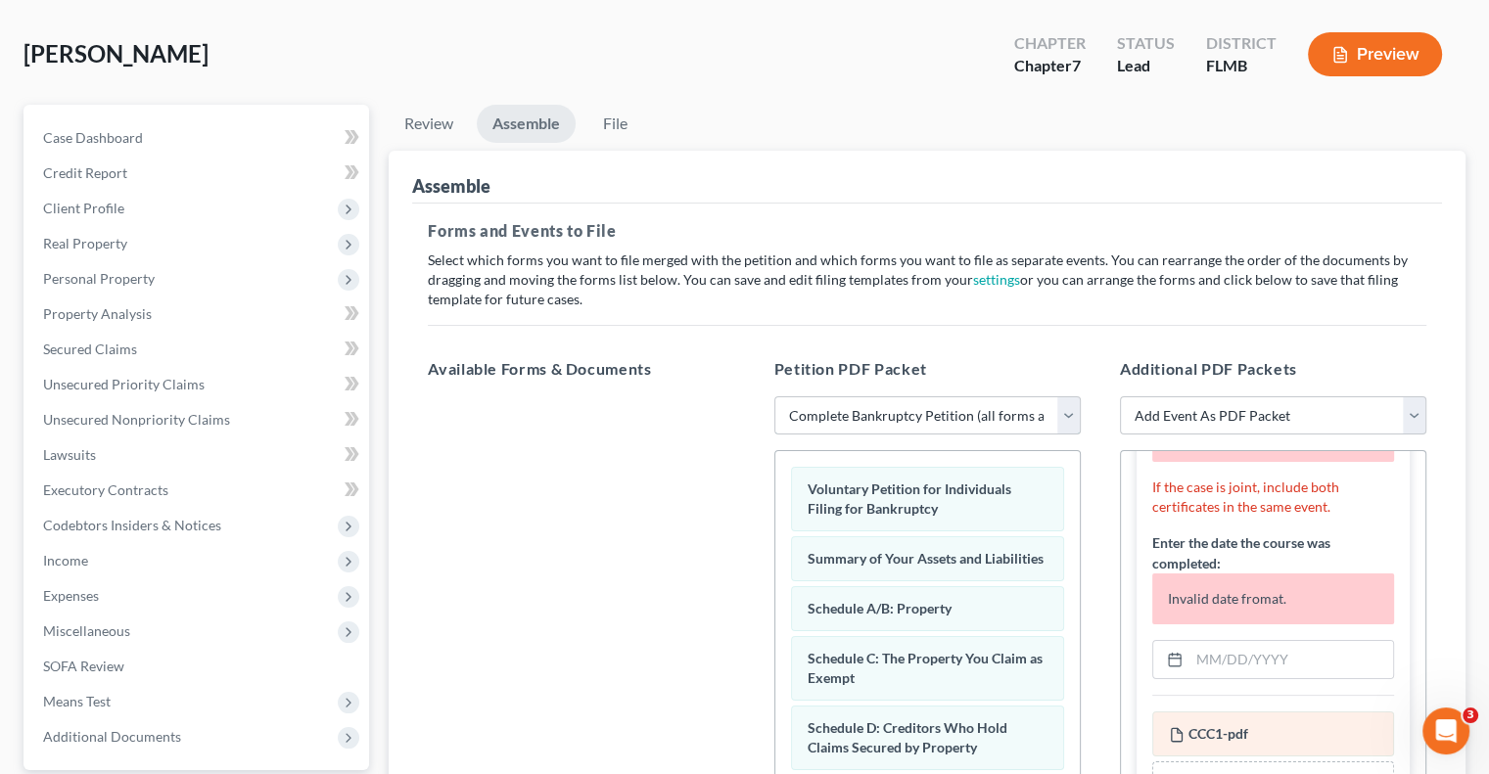
scroll to position [196, 0]
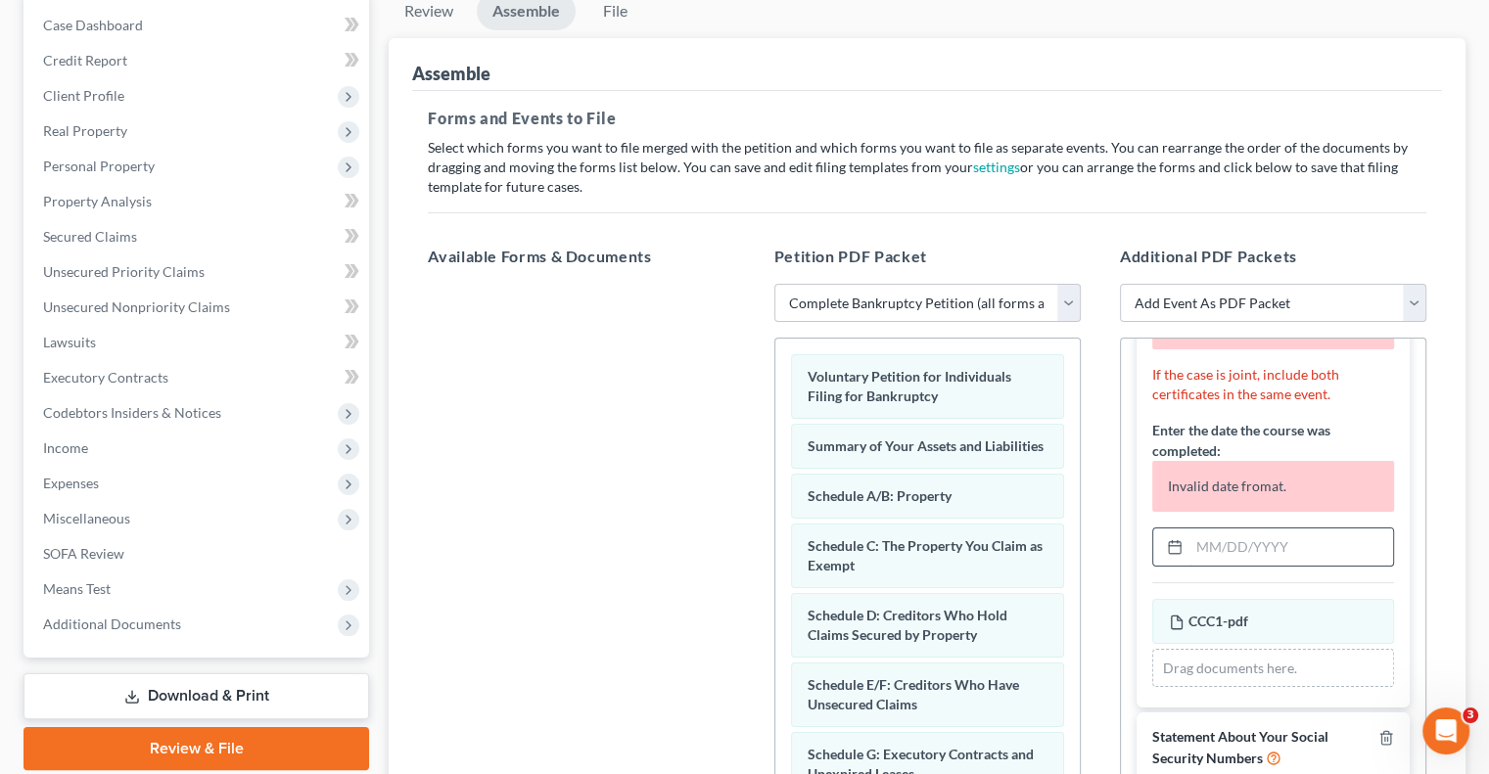
click at [1268, 553] on input "text" at bounding box center [1292, 547] width 204 height 37
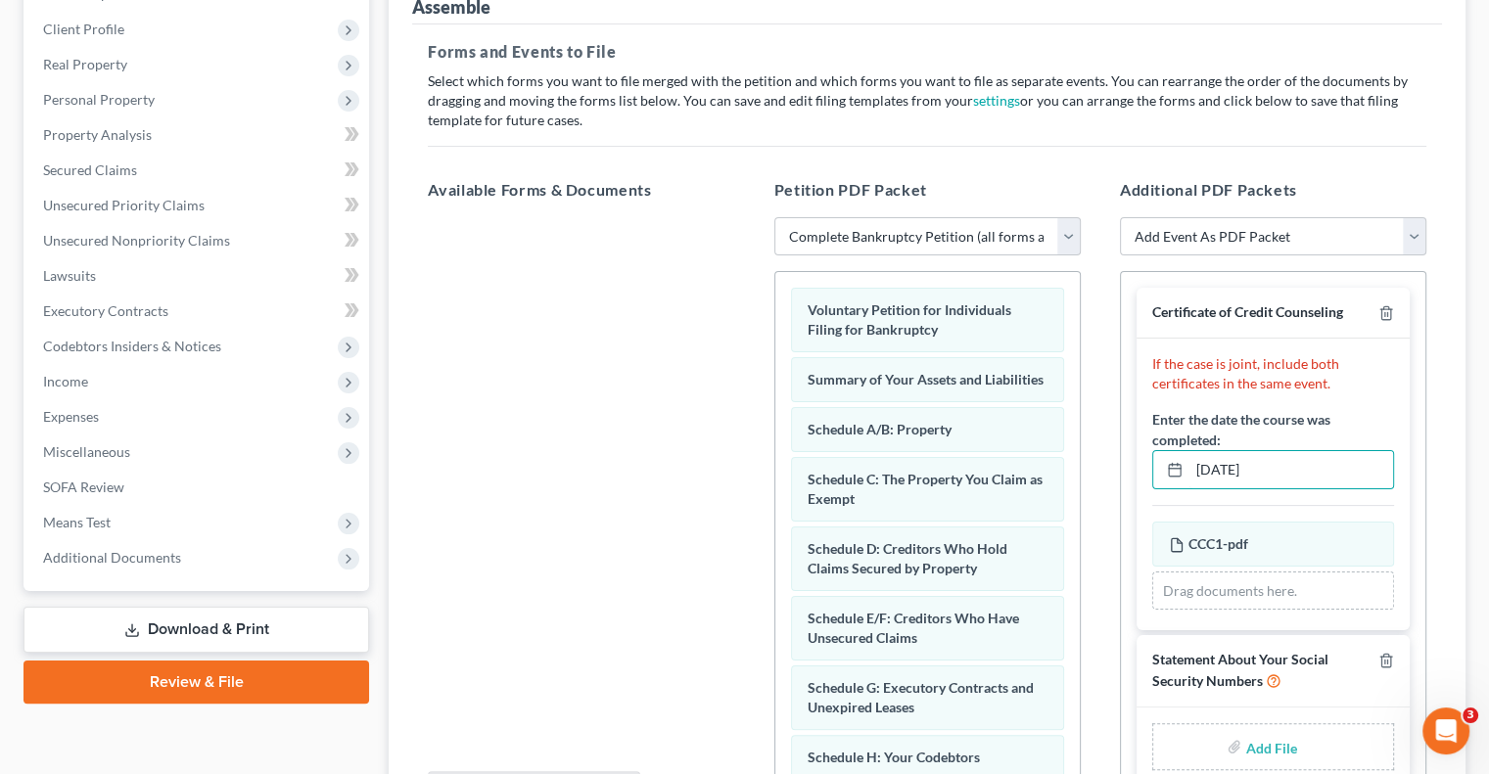
scroll to position [294, 0]
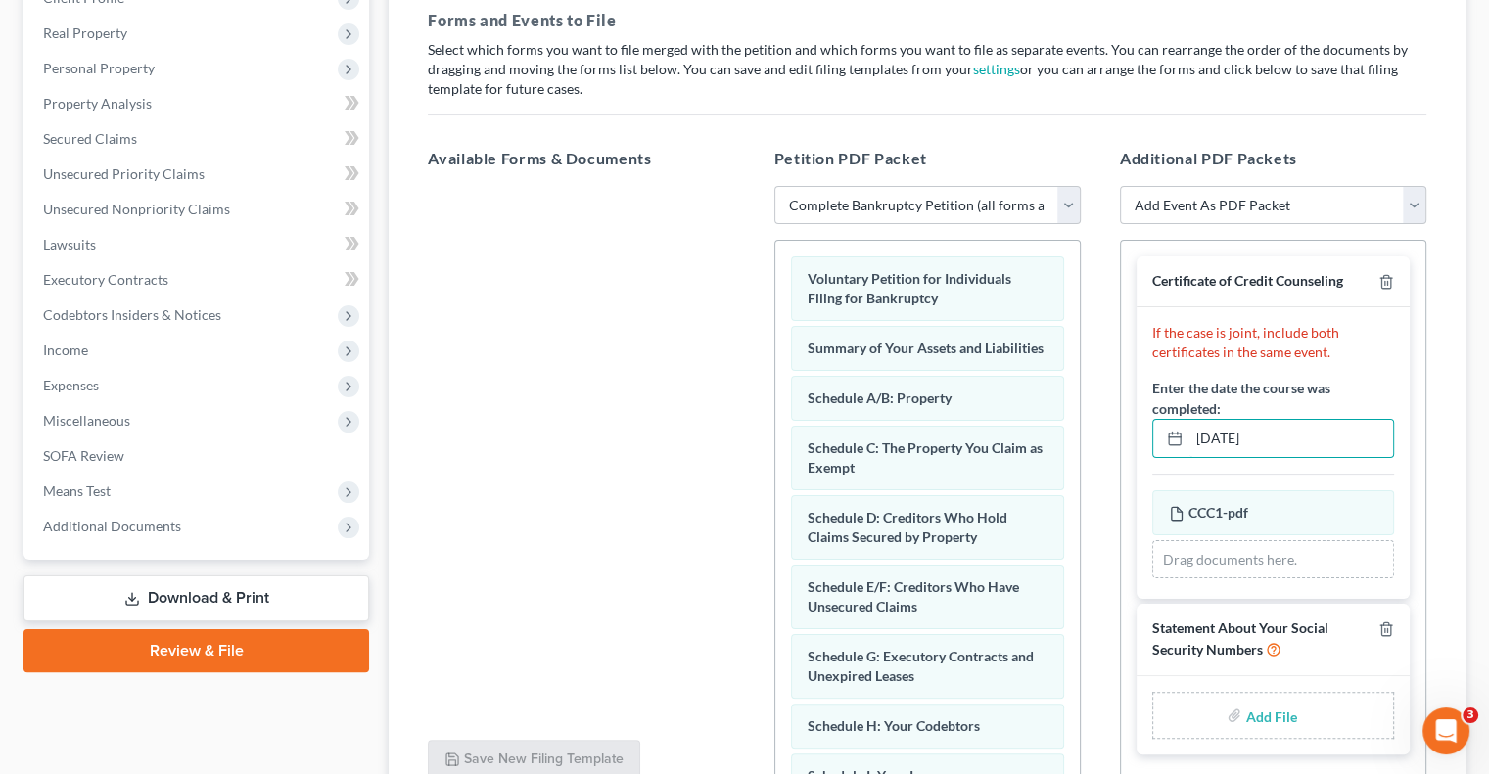
type input "[DATE]"
click at [1276, 716] on input "file" at bounding box center [1268, 715] width 47 height 35
type input "C:\fakepath\[PERSON_NAME] SSN.pdf"
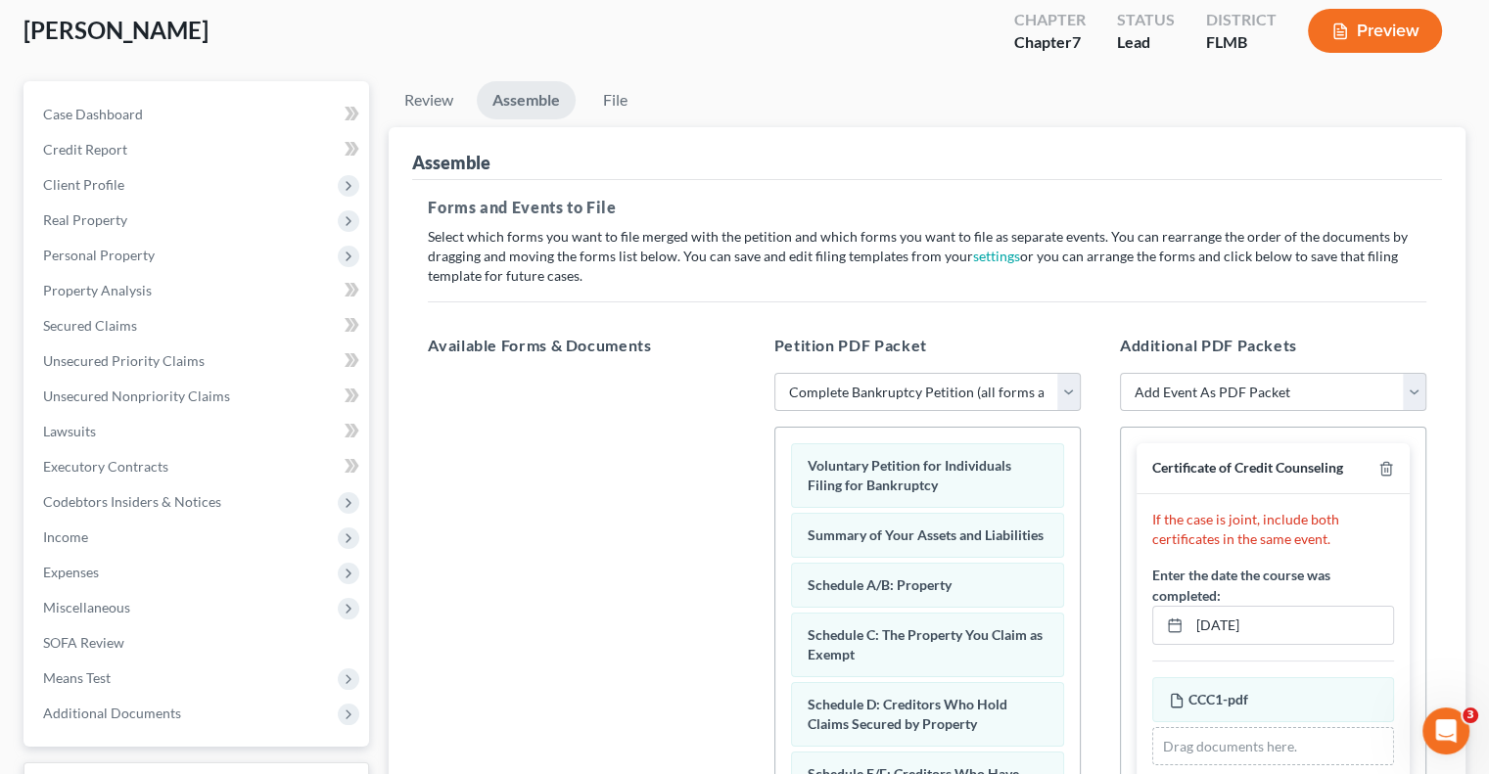
scroll to position [98, 0]
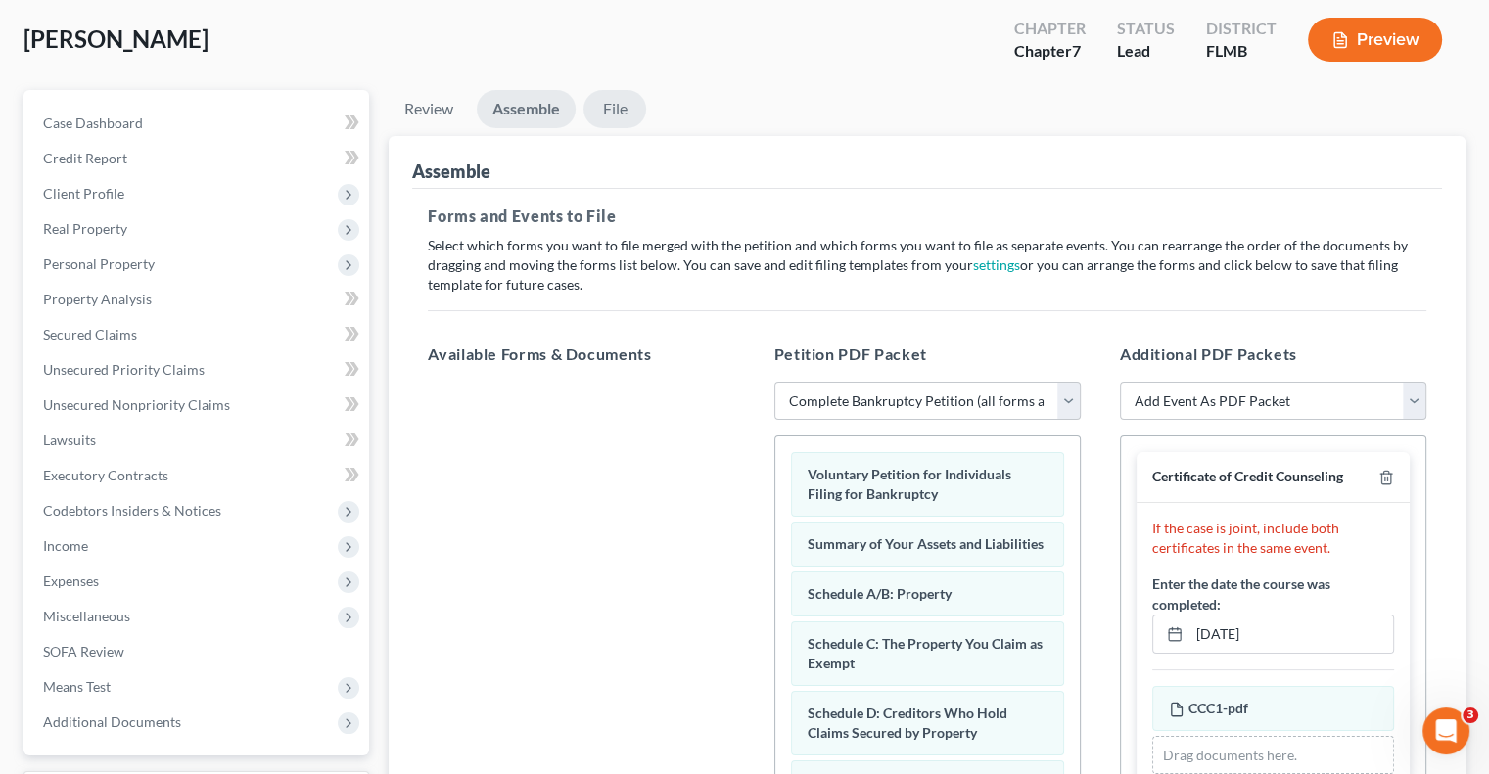
click at [613, 100] on link "File" at bounding box center [615, 109] width 63 height 38
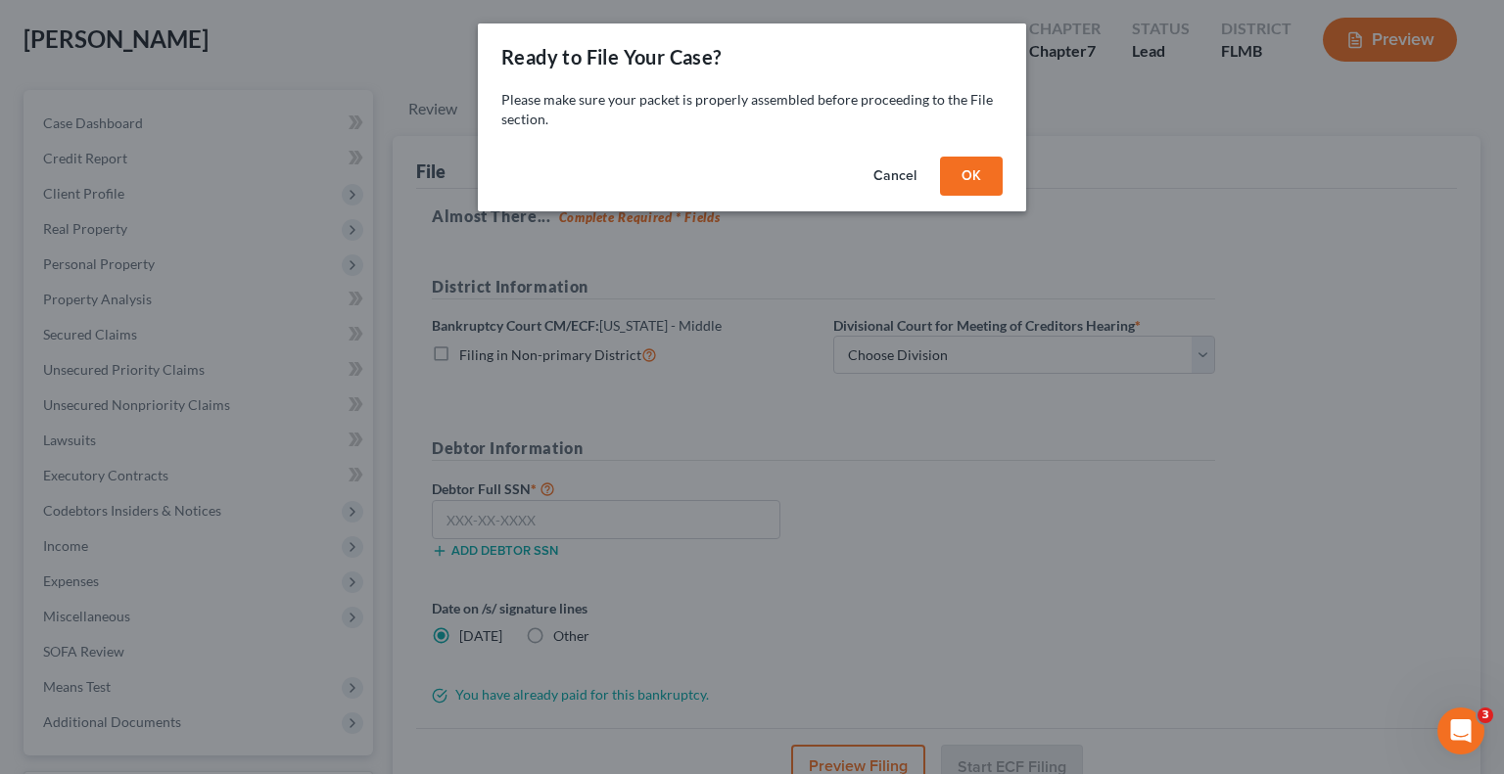
click at [957, 178] on button "OK" at bounding box center [971, 176] width 63 height 39
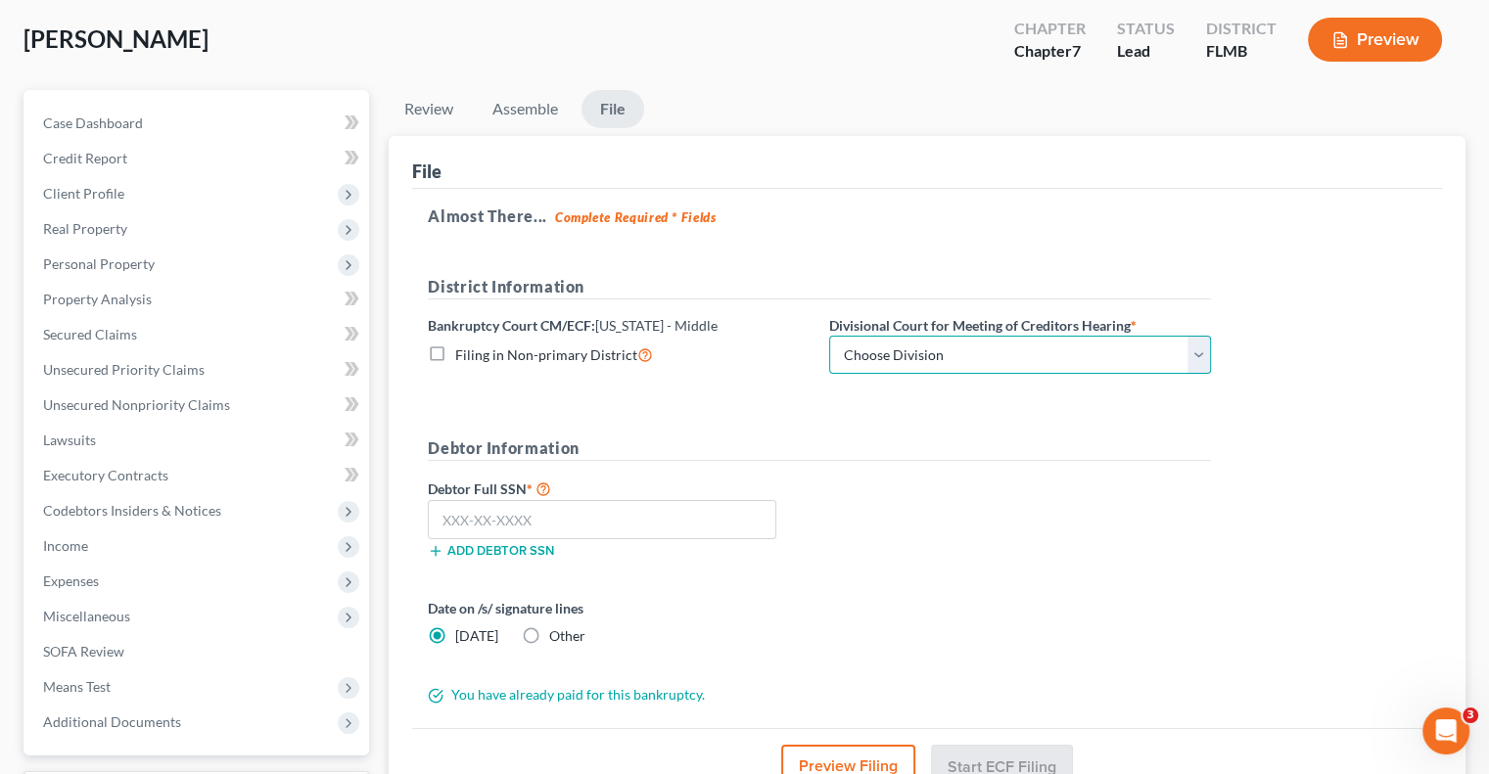
click at [913, 348] on select "Choose Division [GEOGRAPHIC_DATA][PERSON_NAME] [GEOGRAPHIC_DATA] [GEOGRAPHIC_DA…" at bounding box center [1020, 355] width 382 height 39
select select "2"
click at [829, 336] on select "Choose Division [GEOGRAPHIC_DATA][PERSON_NAME] [GEOGRAPHIC_DATA] [GEOGRAPHIC_DA…" at bounding box center [1020, 355] width 382 height 39
click at [543, 519] on input "text" at bounding box center [602, 519] width 349 height 39
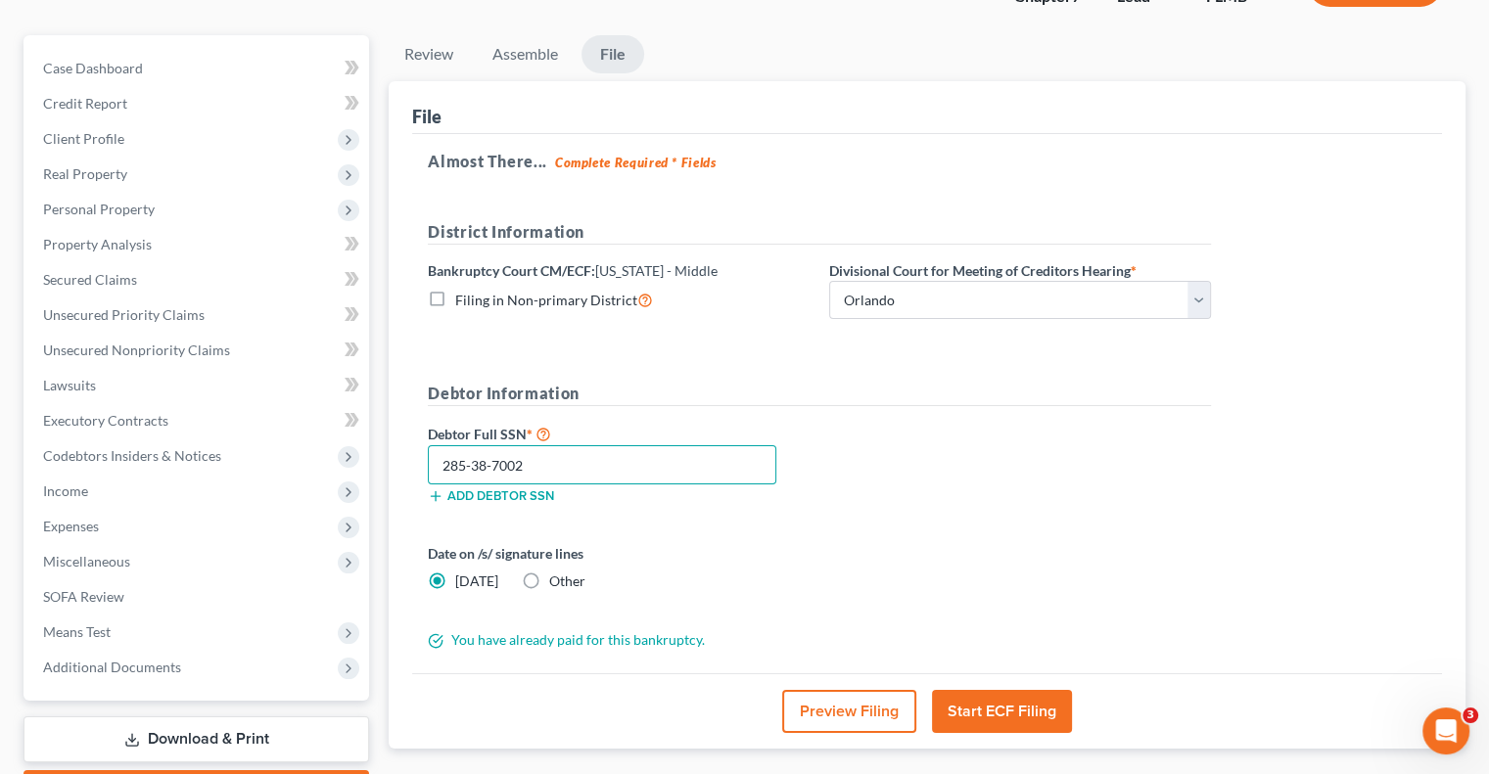
scroll to position [196, 0]
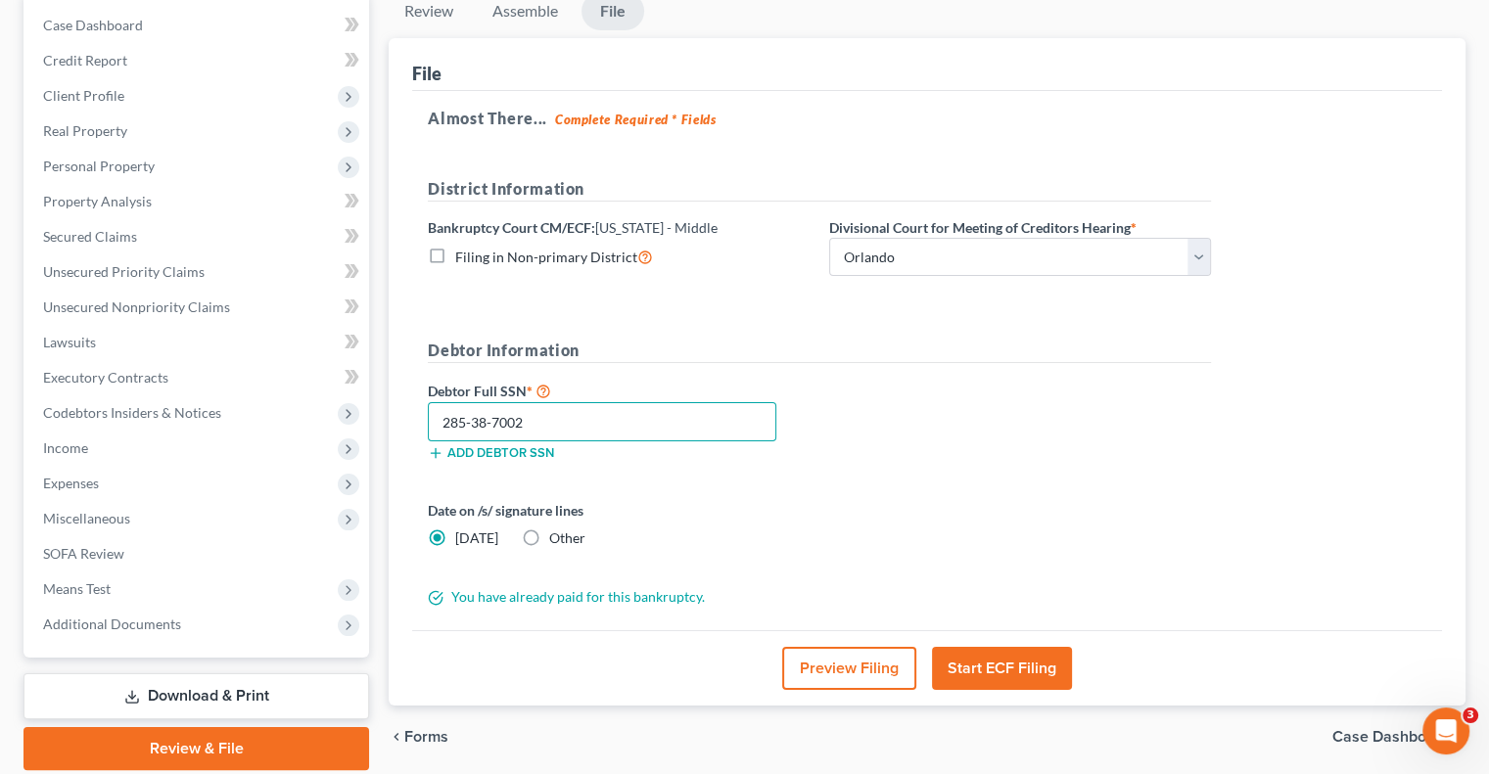
type input "285-38-7002"
click at [1038, 667] on button "Start ECF Filing" at bounding box center [1002, 668] width 140 height 43
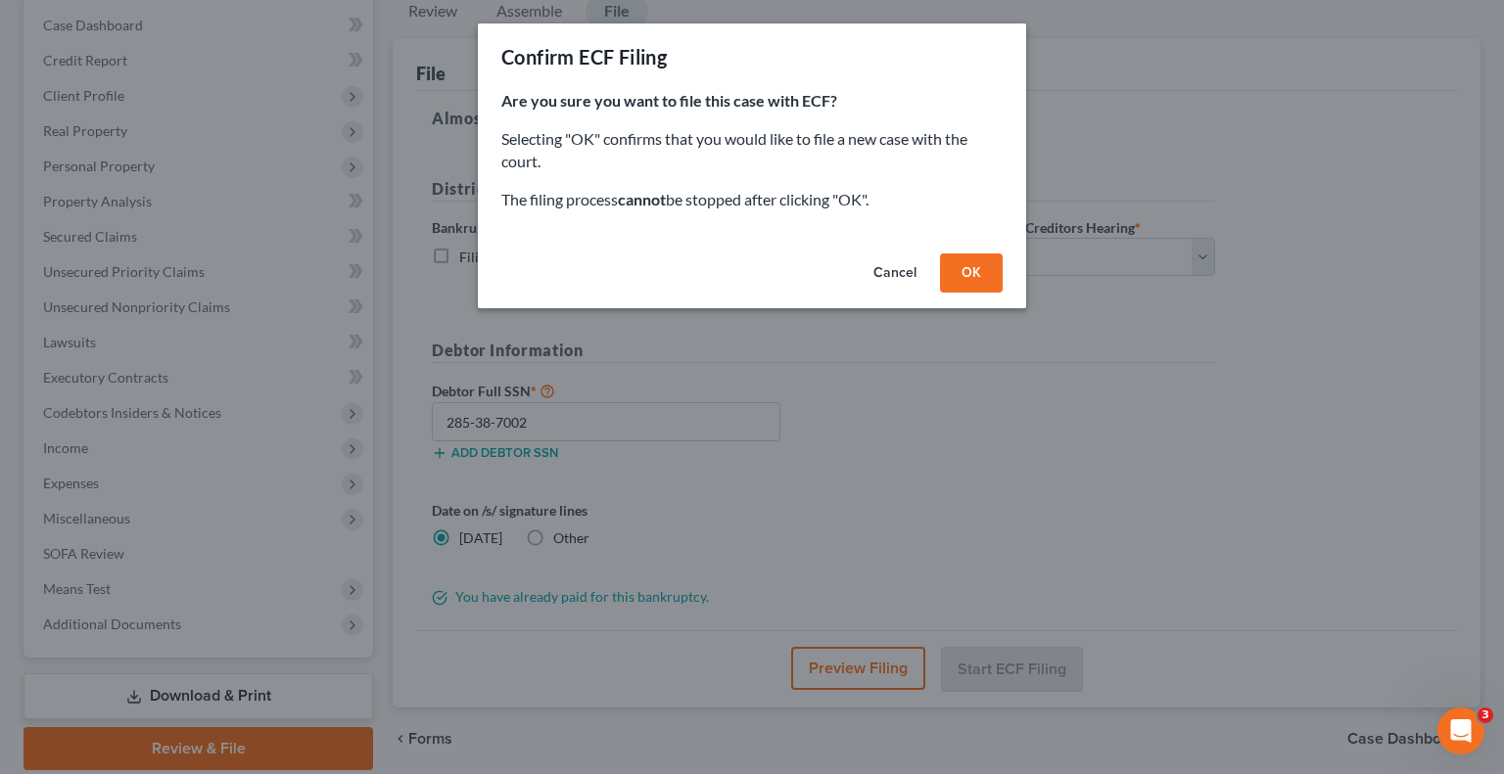
click at [965, 266] on button "OK" at bounding box center [971, 273] width 63 height 39
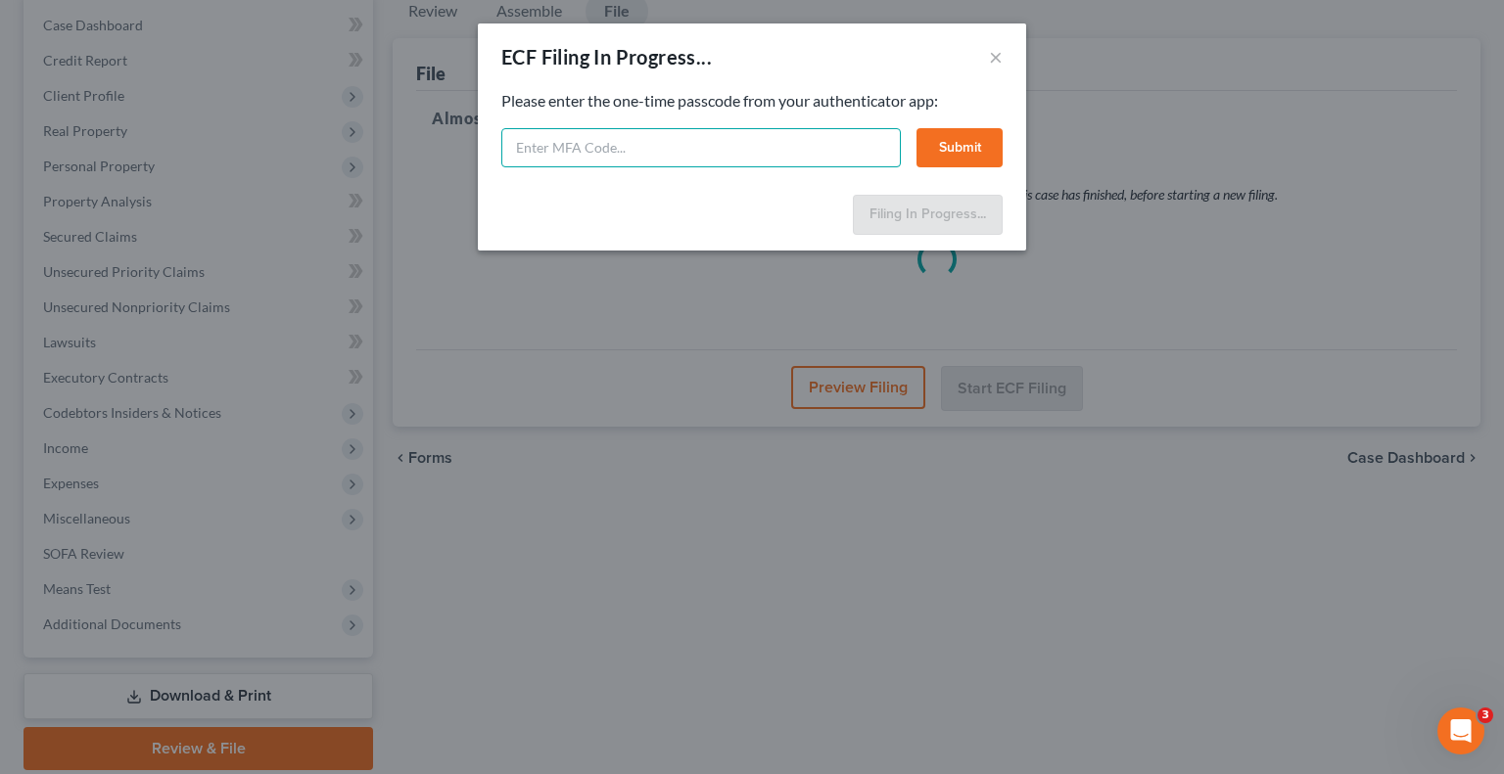
click at [754, 139] on input "text" at bounding box center [700, 147] width 399 height 39
type input "415840"
click at [943, 148] on button "Submit" at bounding box center [959, 147] width 86 height 39
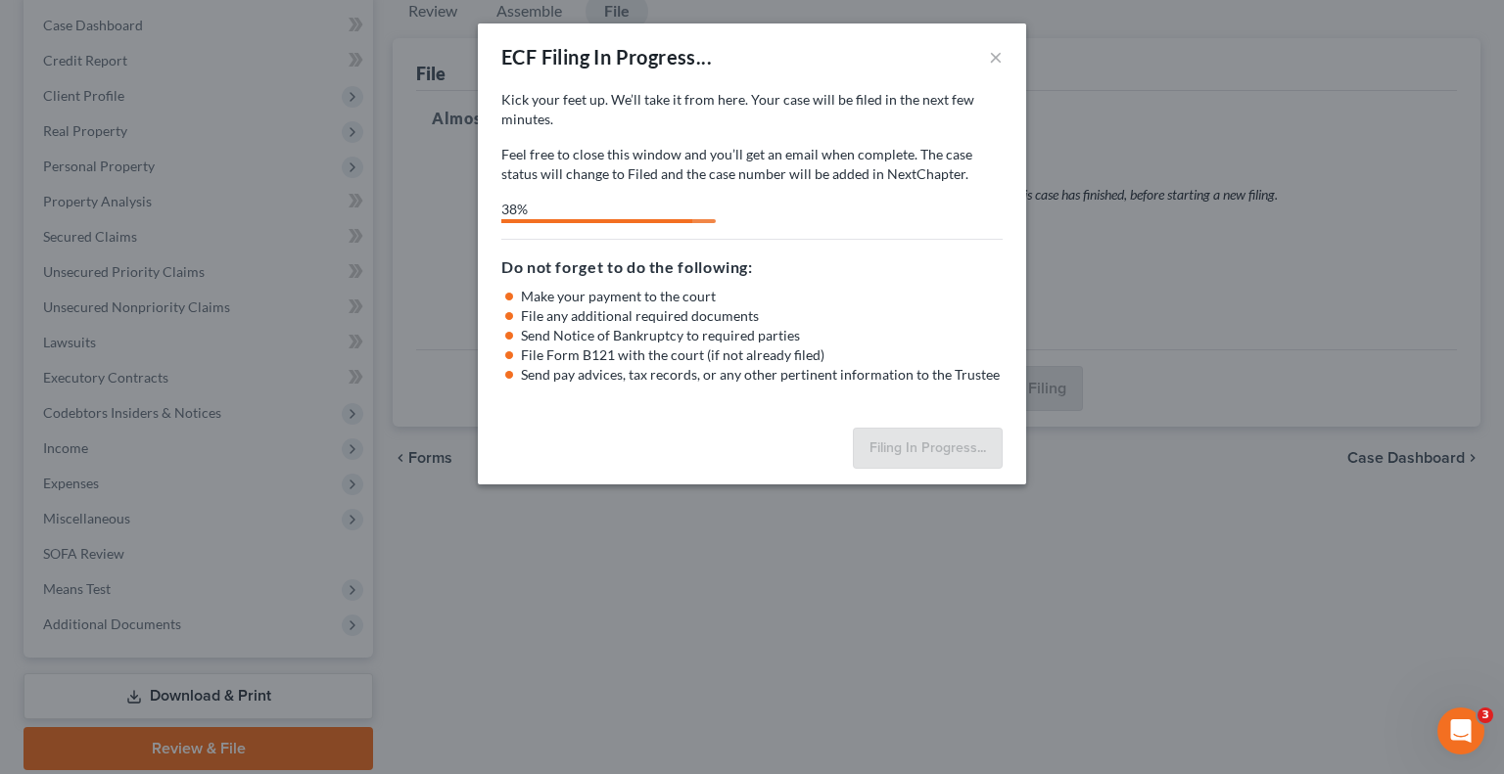
select select "2"
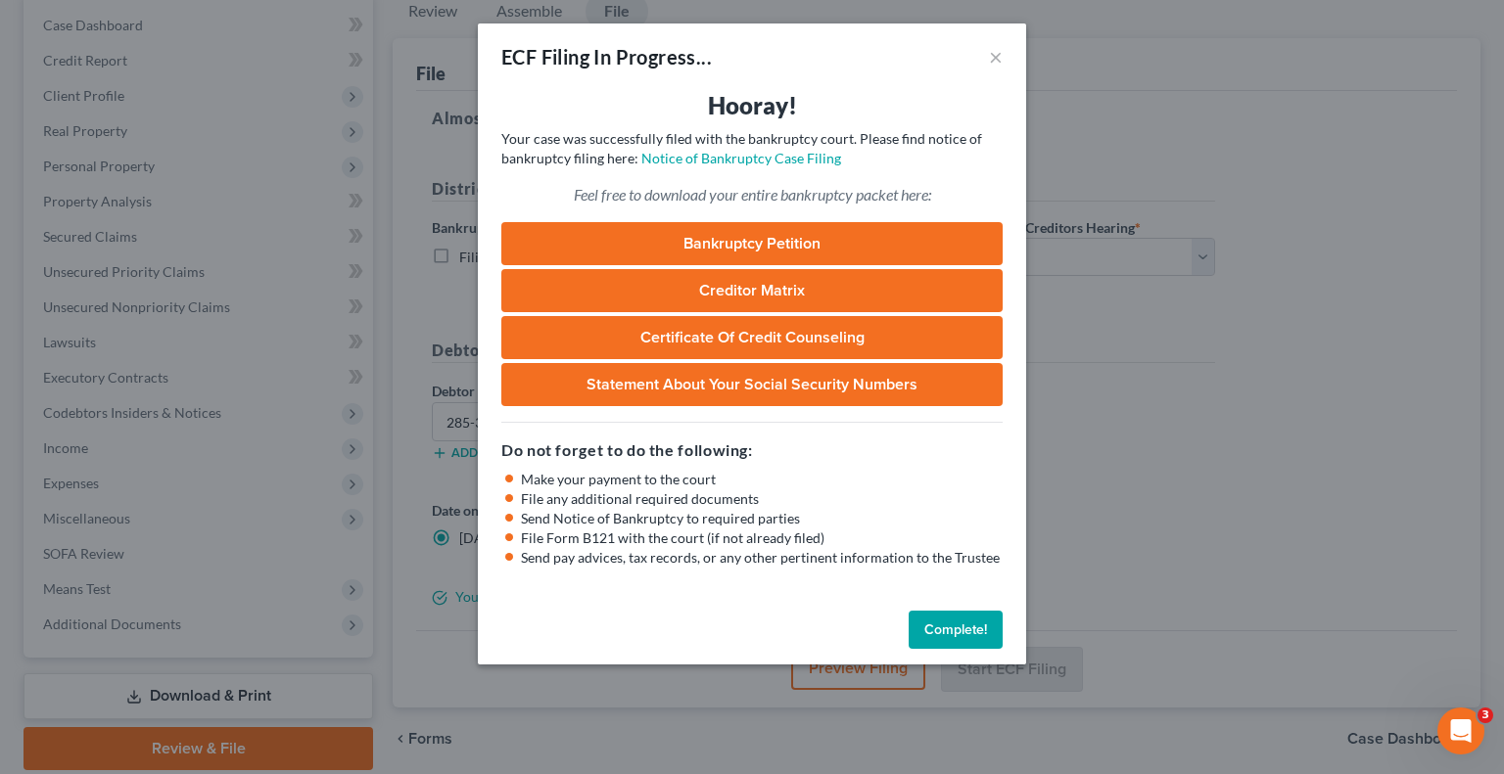
click at [974, 628] on button "Complete!" at bounding box center [956, 630] width 94 height 39
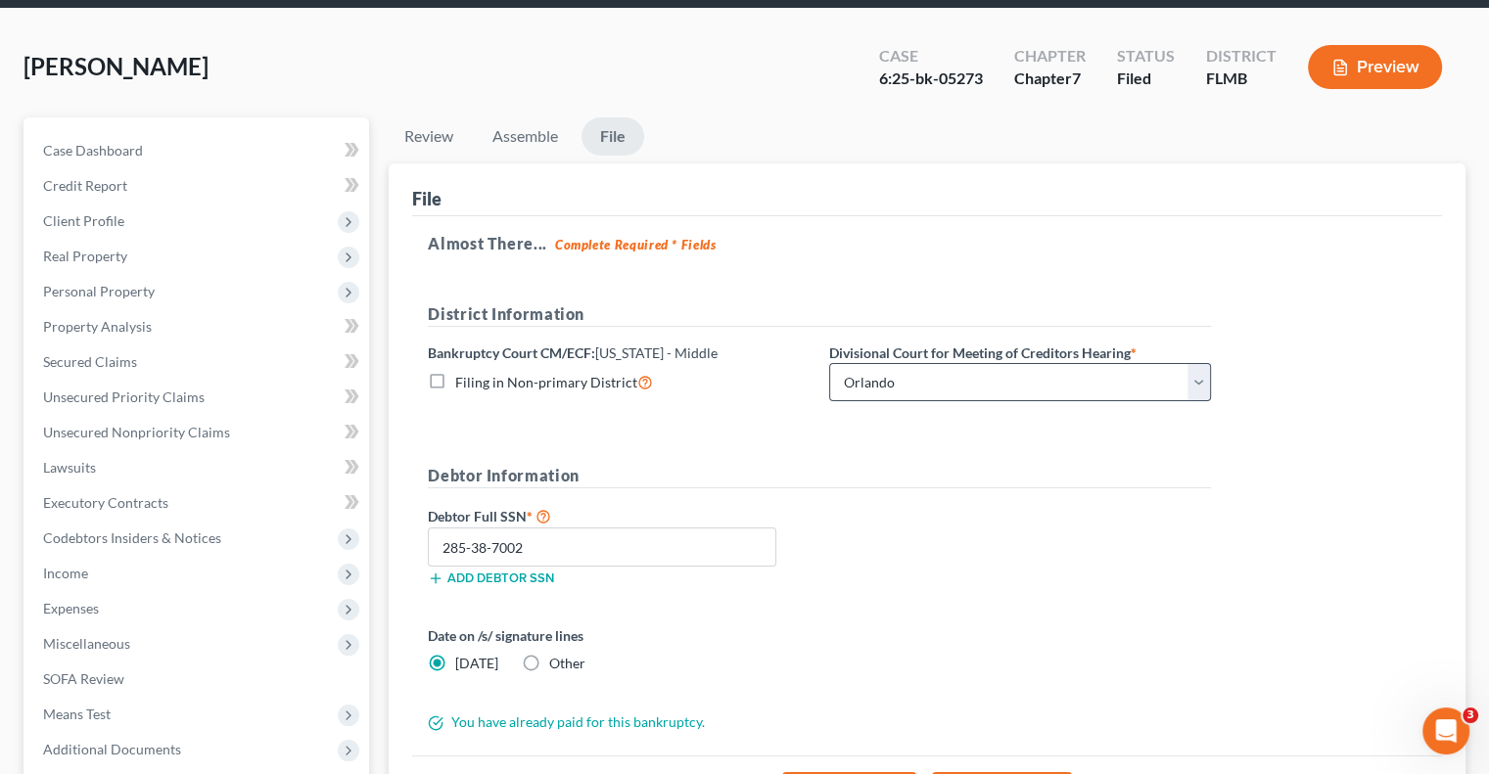
scroll to position [0, 0]
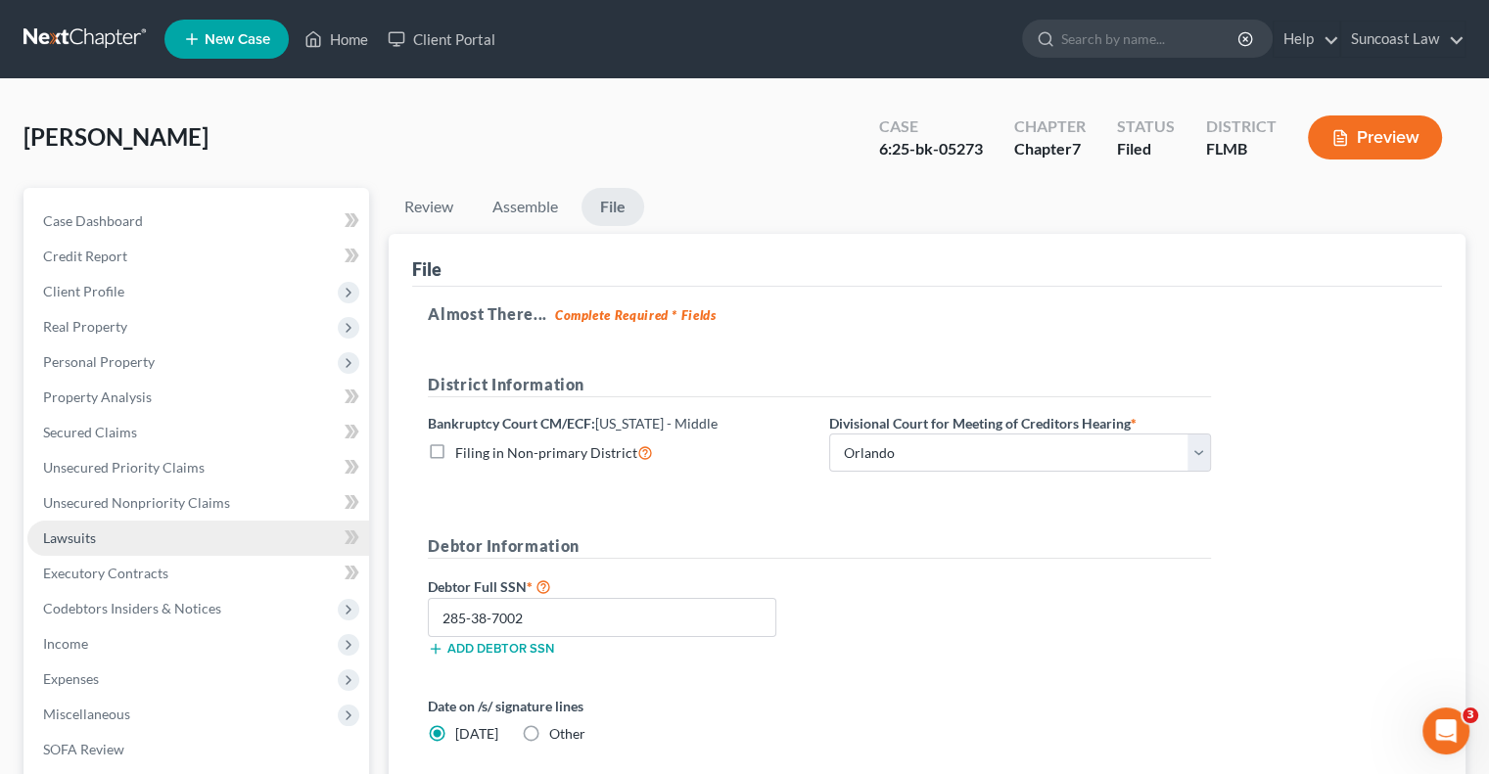
drag, startPoint x: 117, startPoint y: 543, endPoint x: 129, endPoint y: 543, distance: 11.7
click at [117, 543] on link "Lawsuits" at bounding box center [198, 538] width 342 height 35
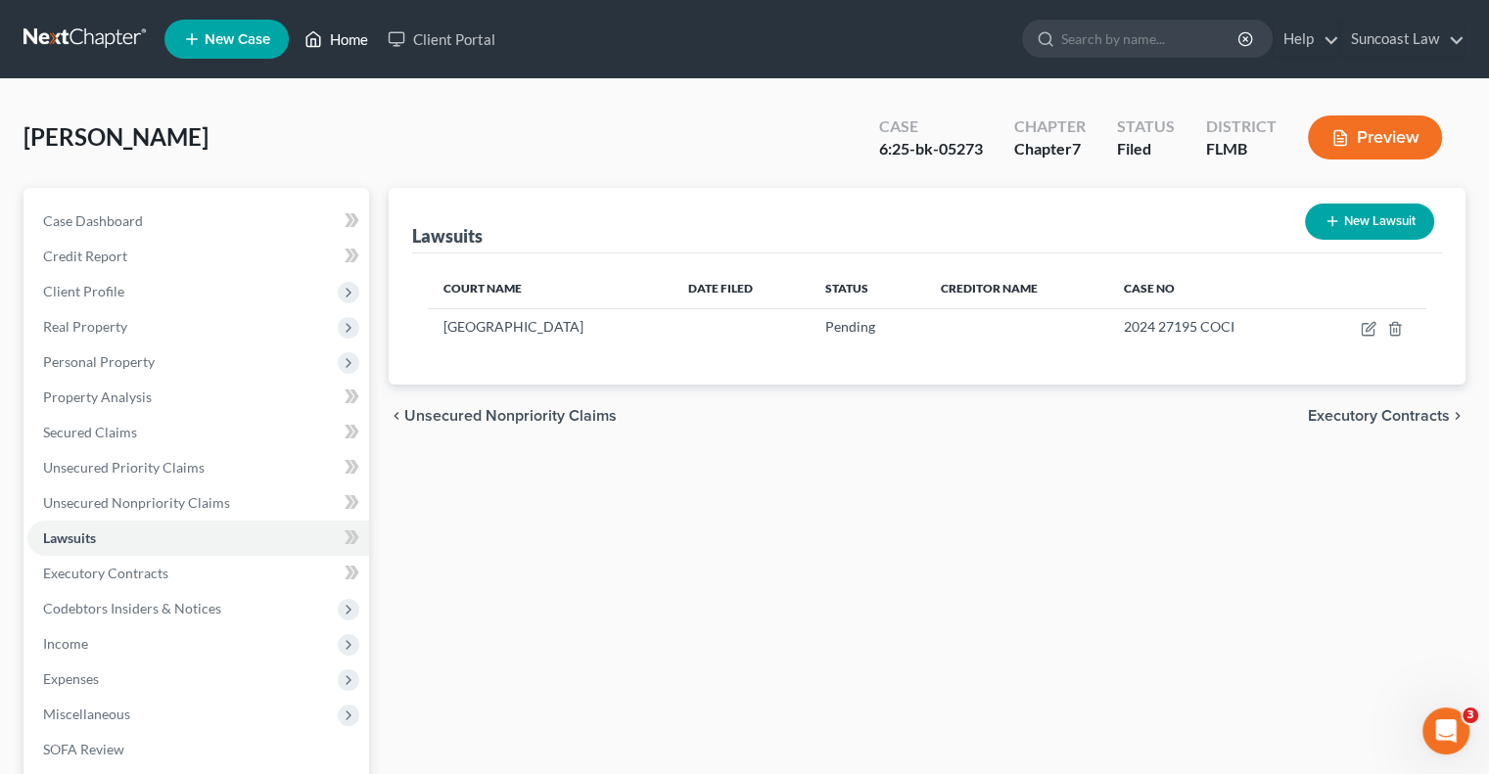
drag, startPoint x: 363, startPoint y: 39, endPoint x: 368, endPoint y: 49, distance: 10.9
click at [363, 39] on link "Home" at bounding box center [336, 39] width 83 height 35
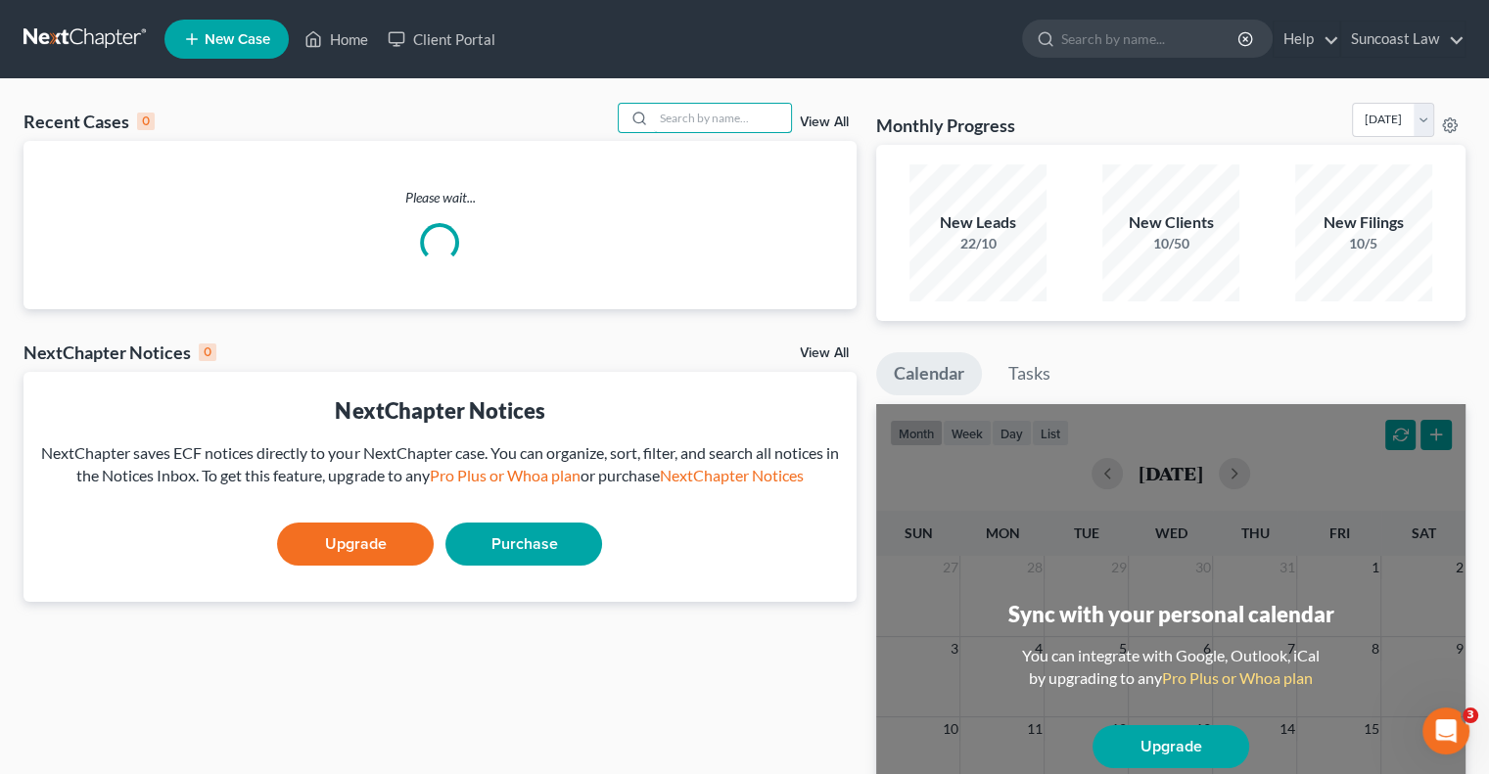
drag, startPoint x: 700, startPoint y: 127, endPoint x: 754, endPoint y: 20, distance: 120.4
click at [705, 111] on input "search" at bounding box center [722, 118] width 137 height 28
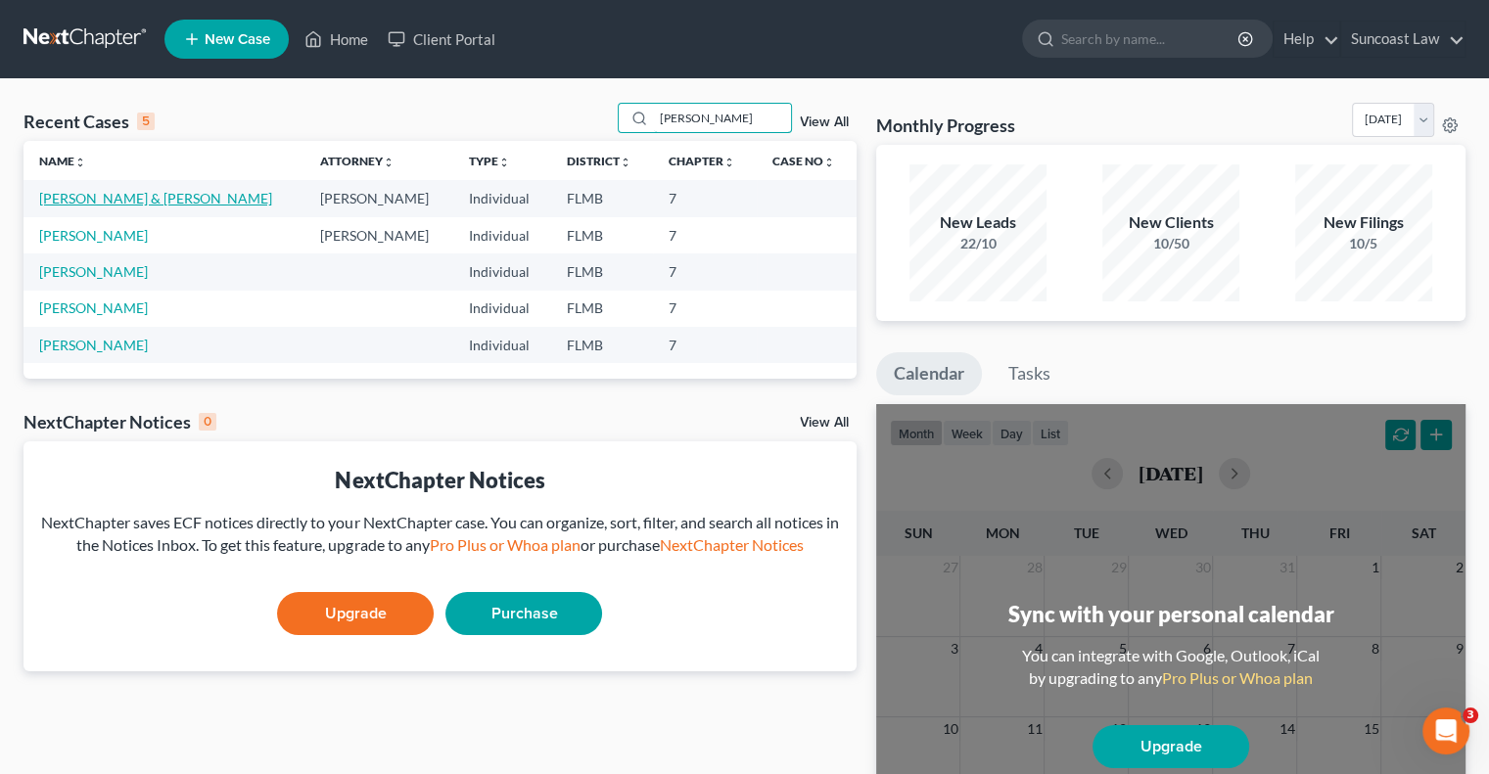
type input "[PERSON_NAME]"
click at [153, 198] on link "[PERSON_NAME] & [PERSON_NAME]" at bounding box center [155, 198] width 233 height 17
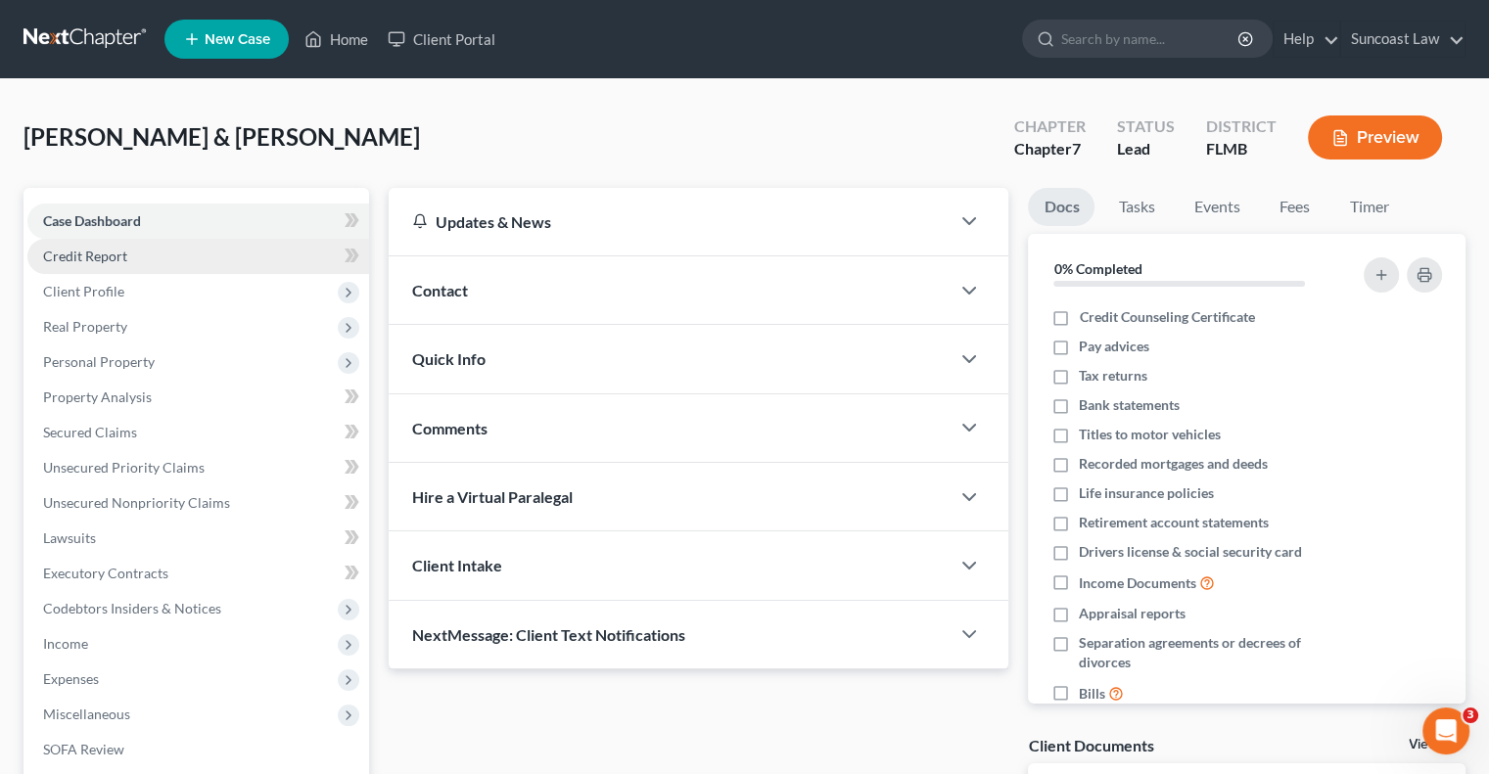
click at [126, 257] on link "Credit Report" at bounding box center [198, 256] width 342 height 35
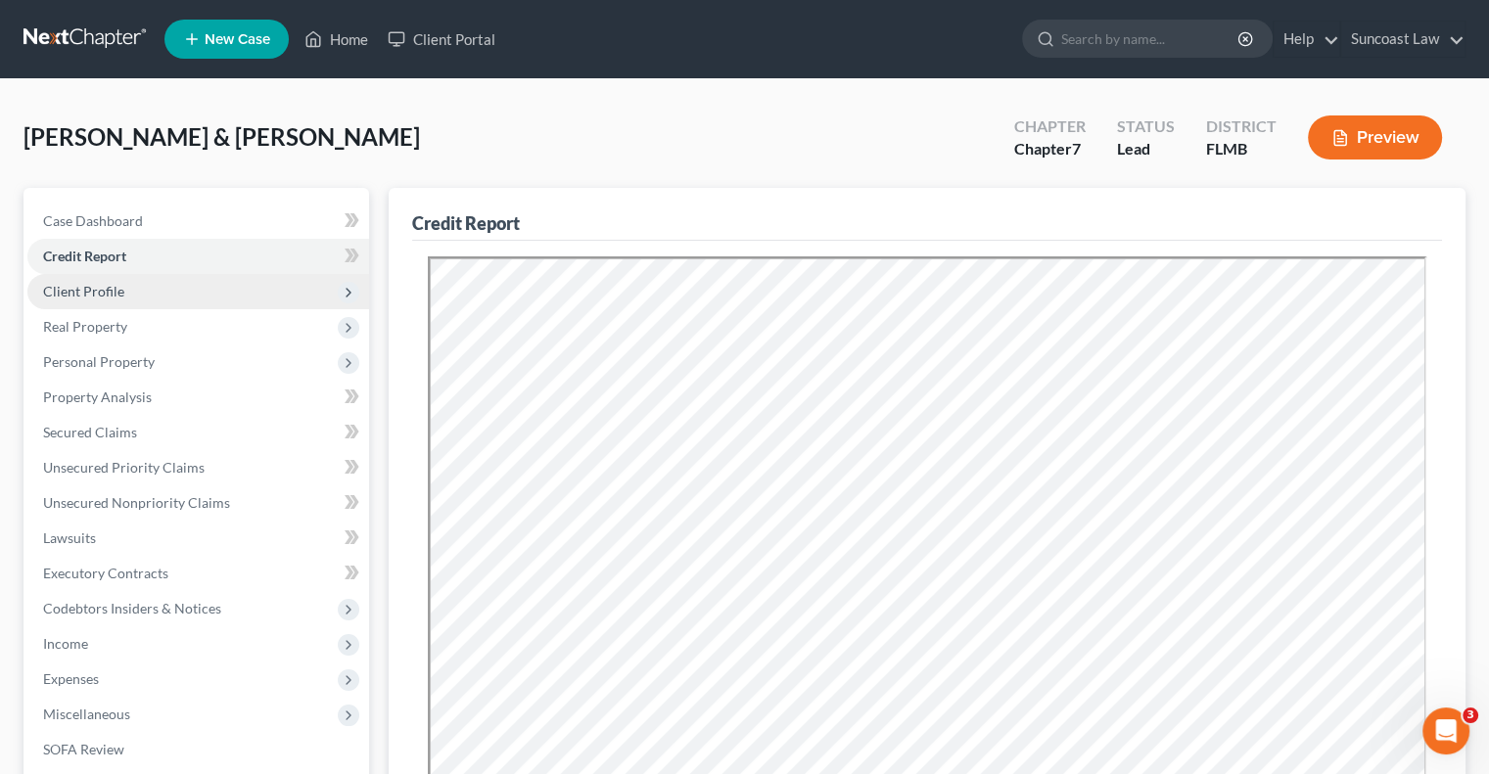
click at [174, 293] on span "Client Profile" at bounding box center [198, 291] width 342 height 35
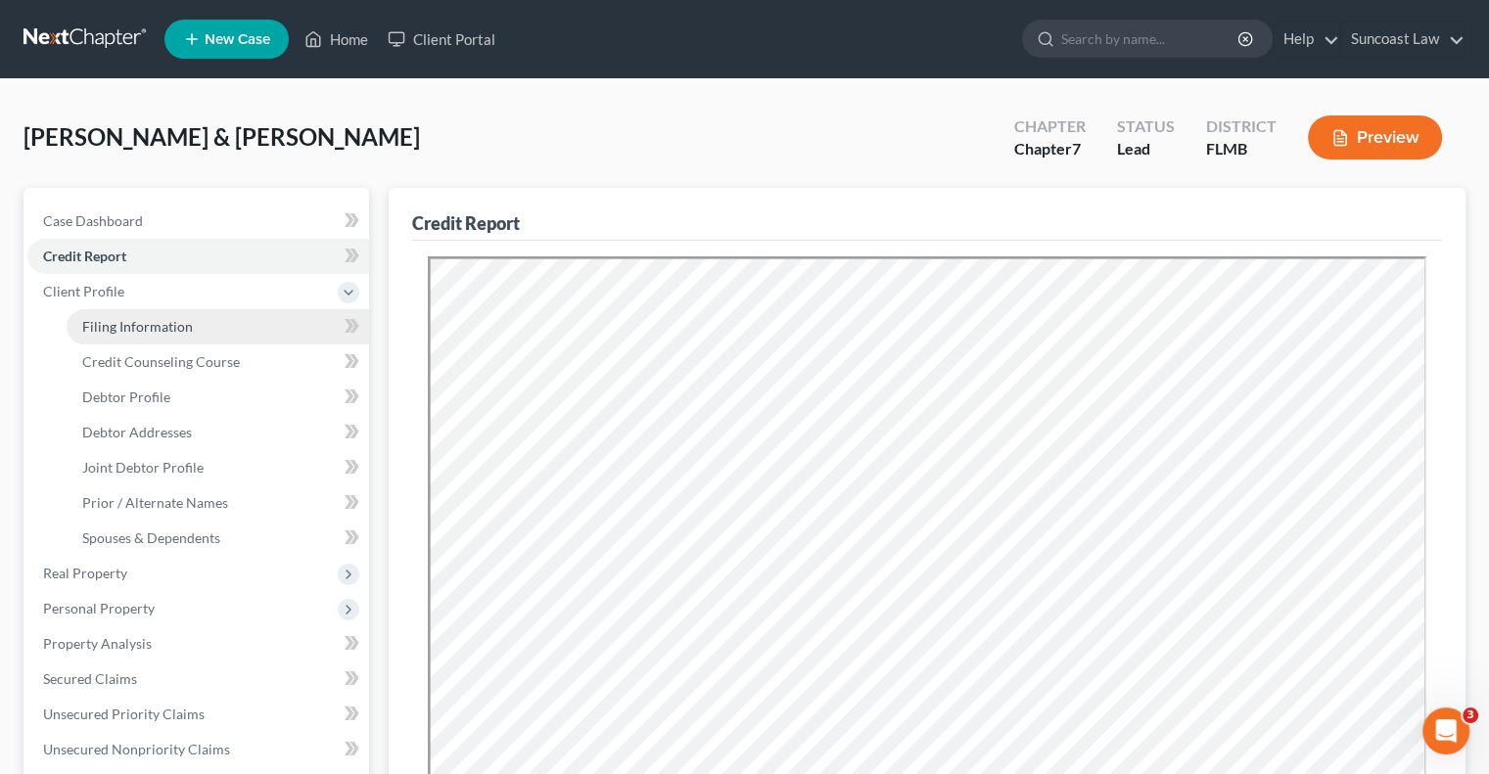
click at [185, 336] on link "Filing Information" at bounding box center [218, 326] width 303 height 35
select select "1"
select select "0"
select select "9"
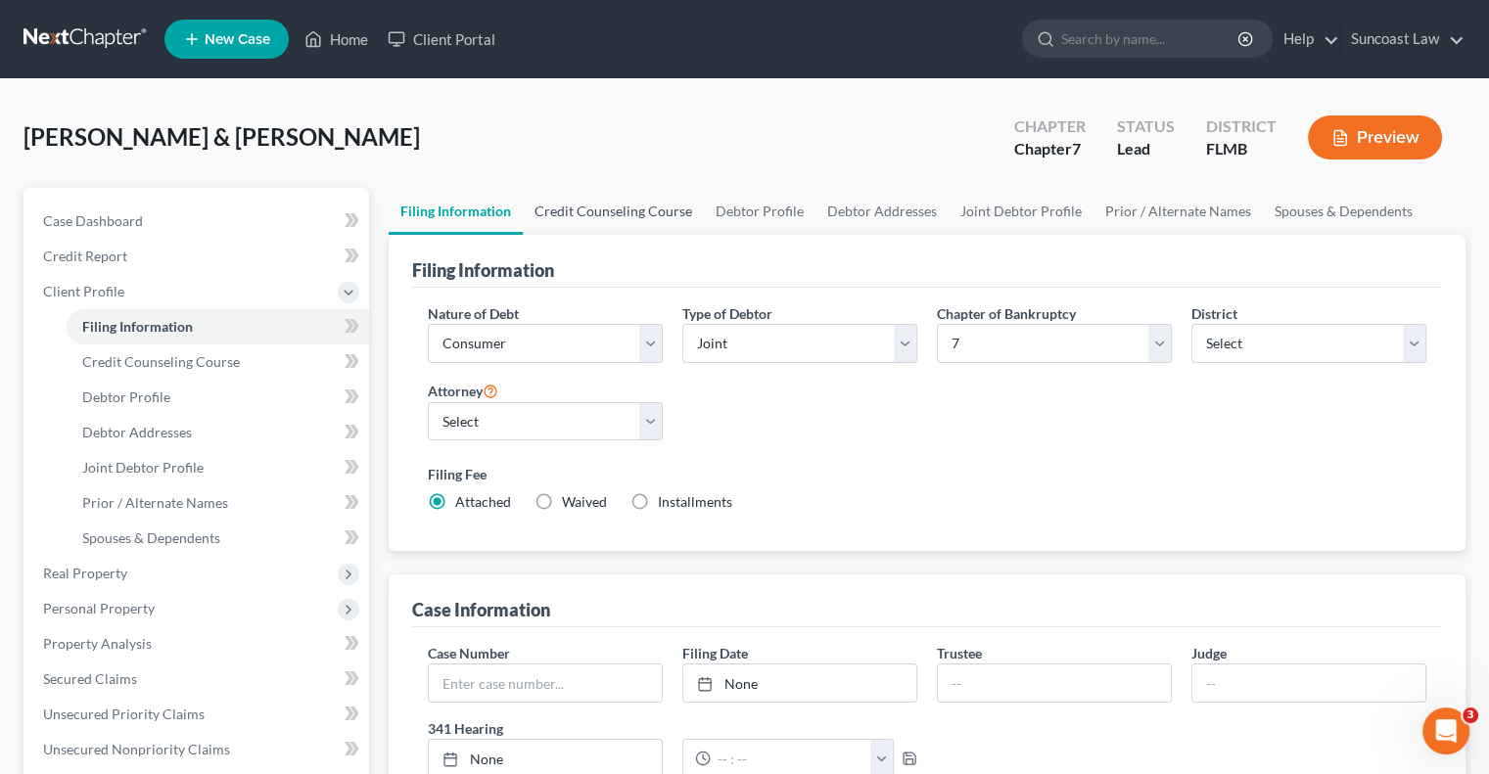
click at [625, 200] on link "Credit Counseling Course" at bounding box center [613, 211] width 181 height 47
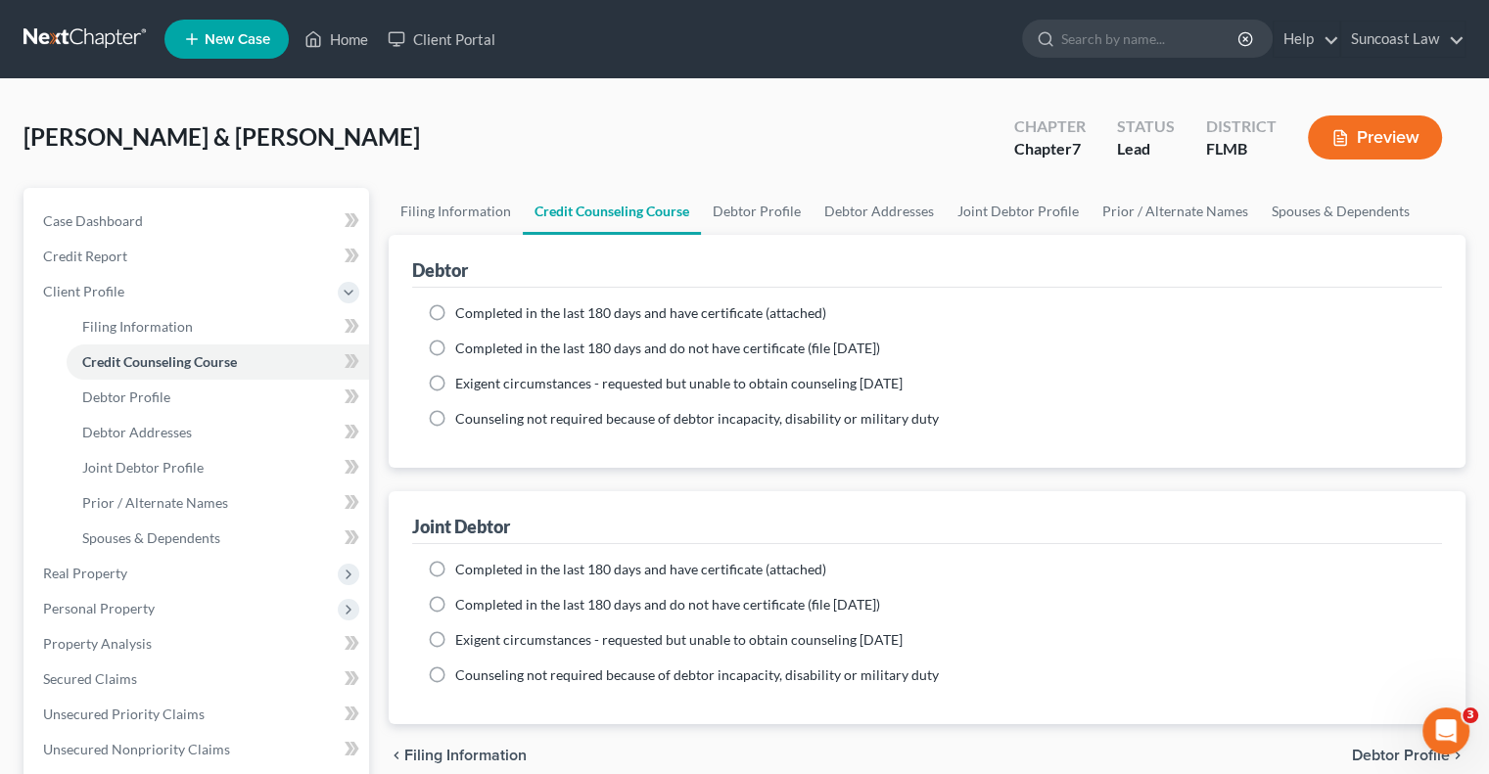
click at [455, 308] on label "Completed in the last 180 days and have certificate (attached)" at bounding box center [640, 314] width 371 height 20
click at [463, 308] on input "Completed in the last 180 days and have certificate (attached)" at bounding box center [469, 310] width 13 height 13
radio input "true"
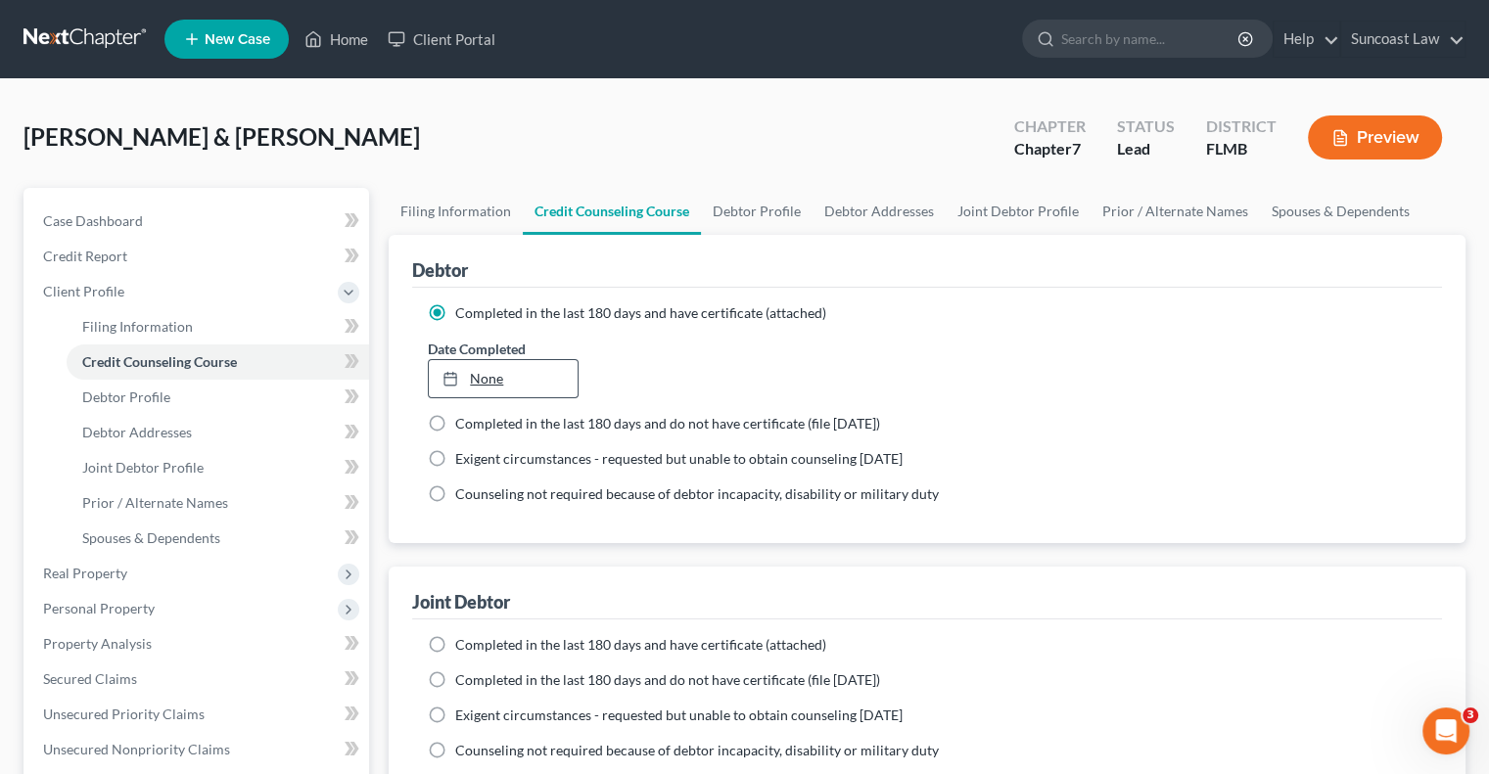
click at [478, 375] on link "None" at bounding box center [503, 378] width 148 height 37
type input "[DATE]"
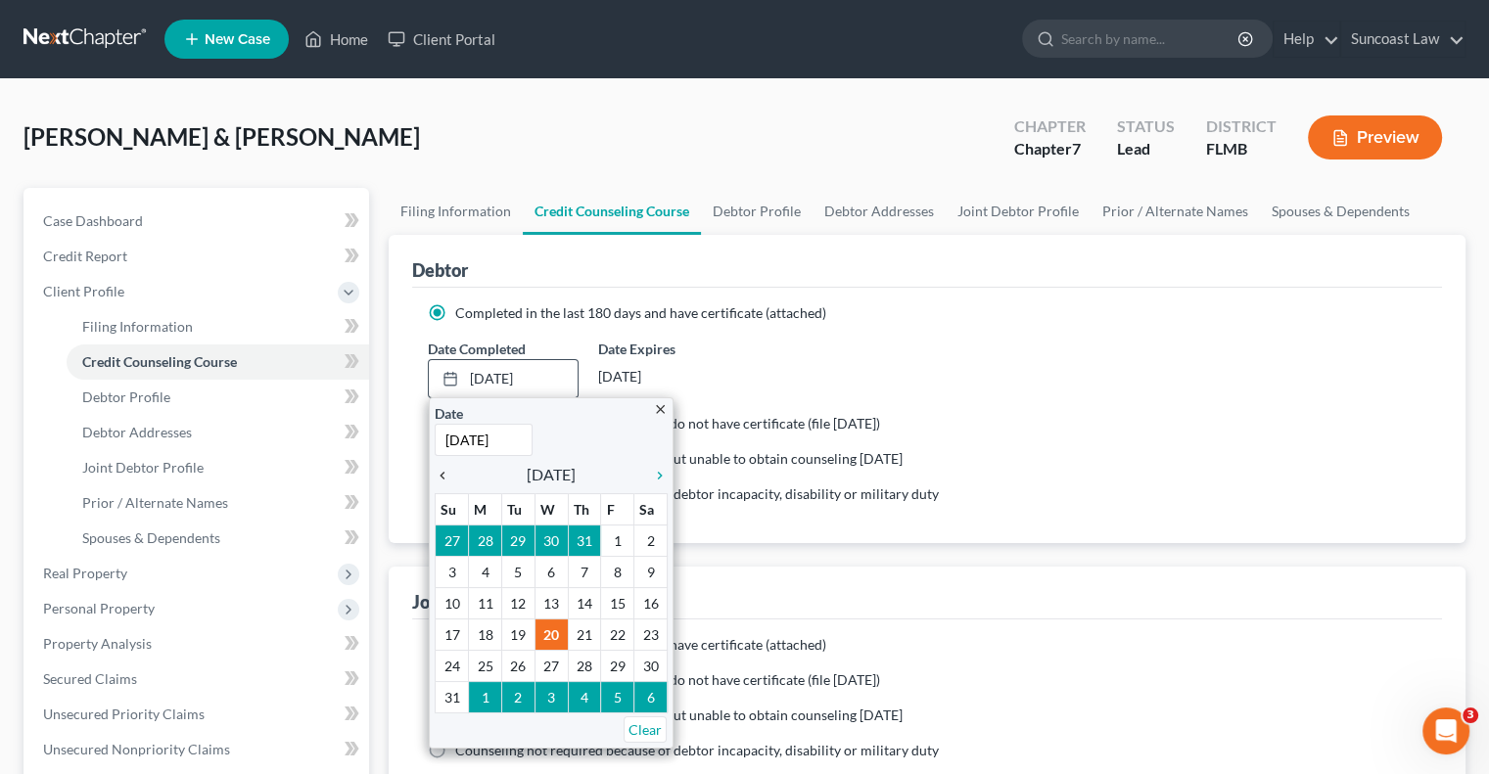
click at [445, 473] on icon "chevron_left" at bounding box center [447, 476] width 25 height 16
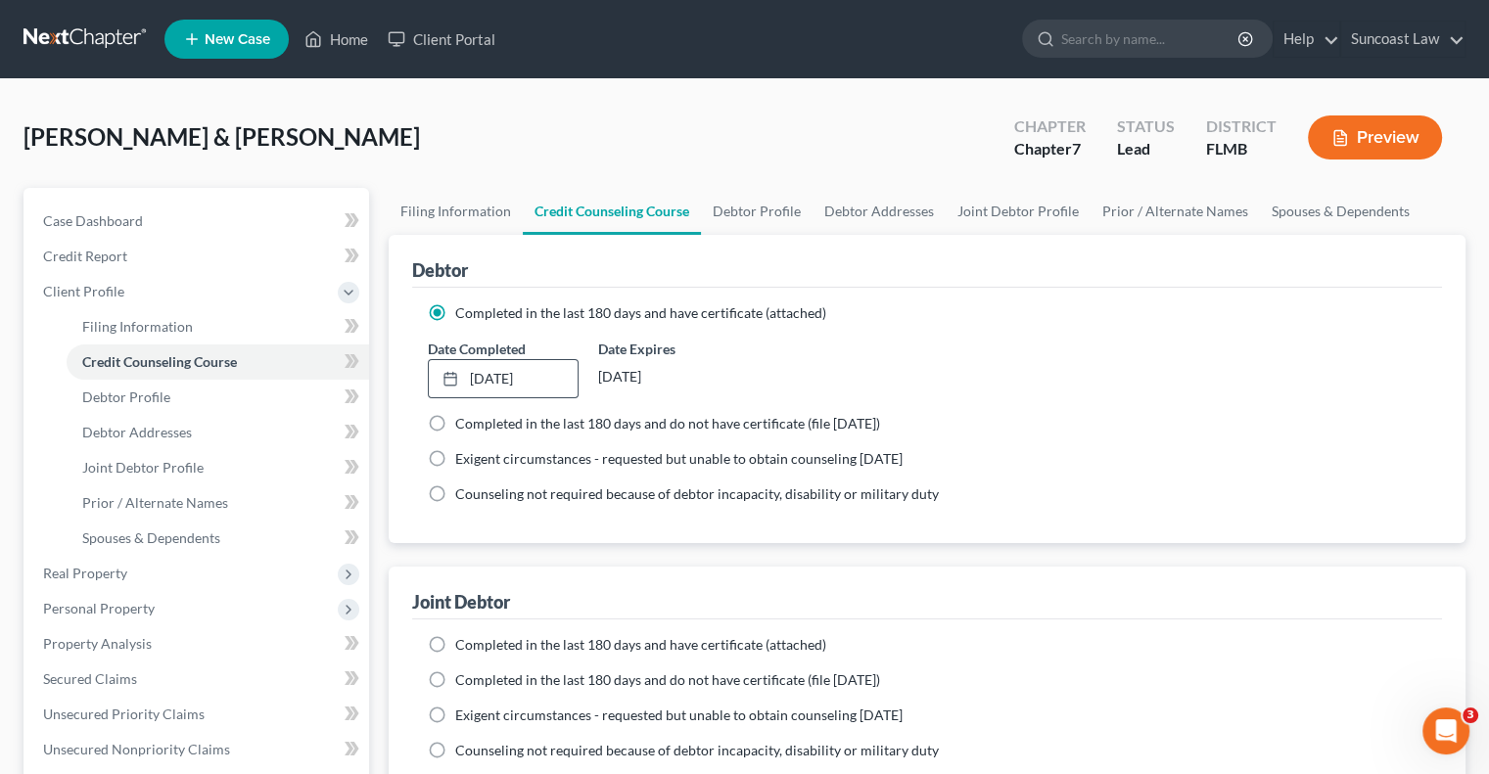
click at [455, 646] on label "Completed in the last 180 days and have certificate (attached)" at bounding box center [640, 645] width 371 height 20
click at [463, 646] on input "Completed in the last 180 days and have certificate (attached)" at bounding box center [469, 641] width 13 height 13
radio input "true"
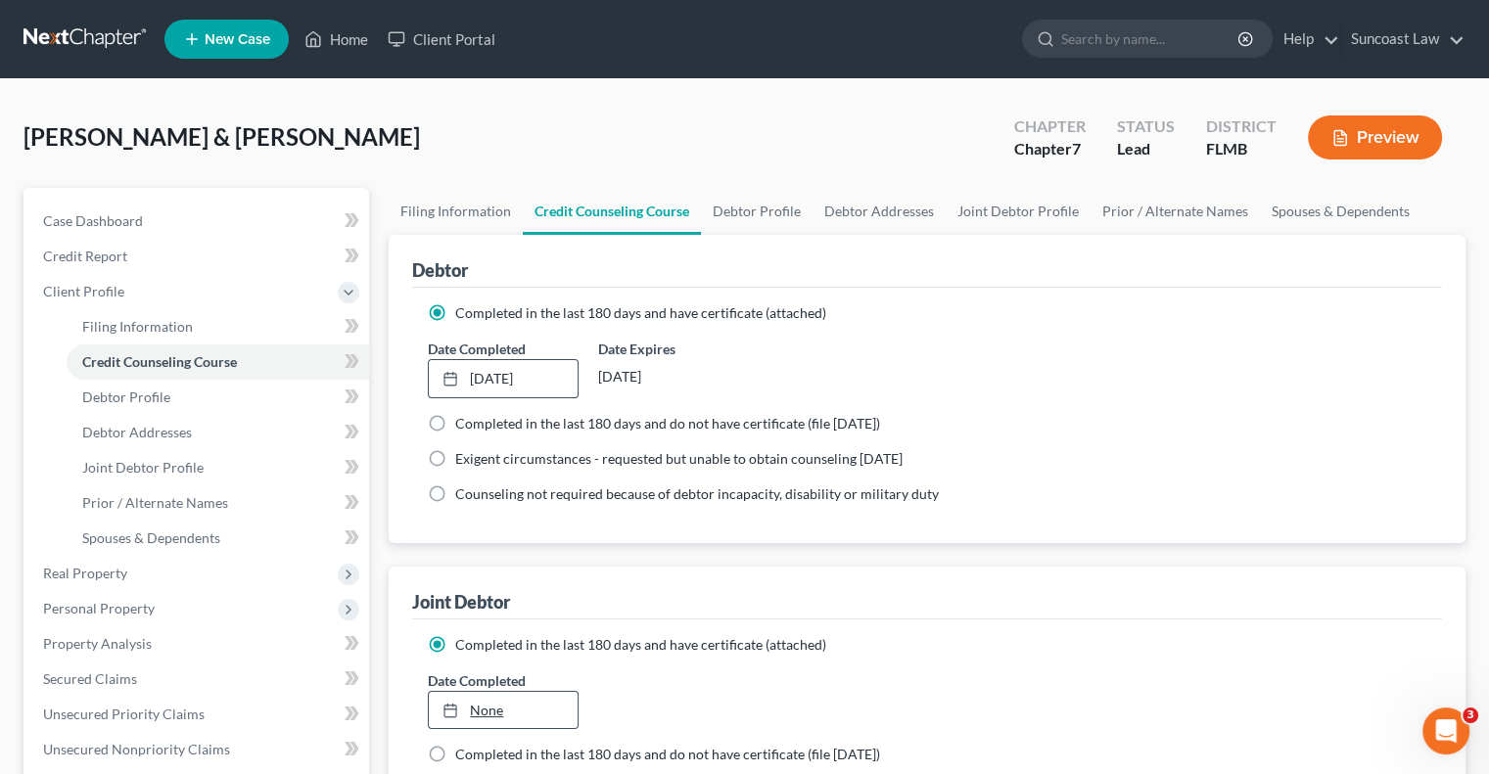
click at [482, 713] on link "None" at bounding box center [503, 710] width 148 height 37
type input "[DATE]"
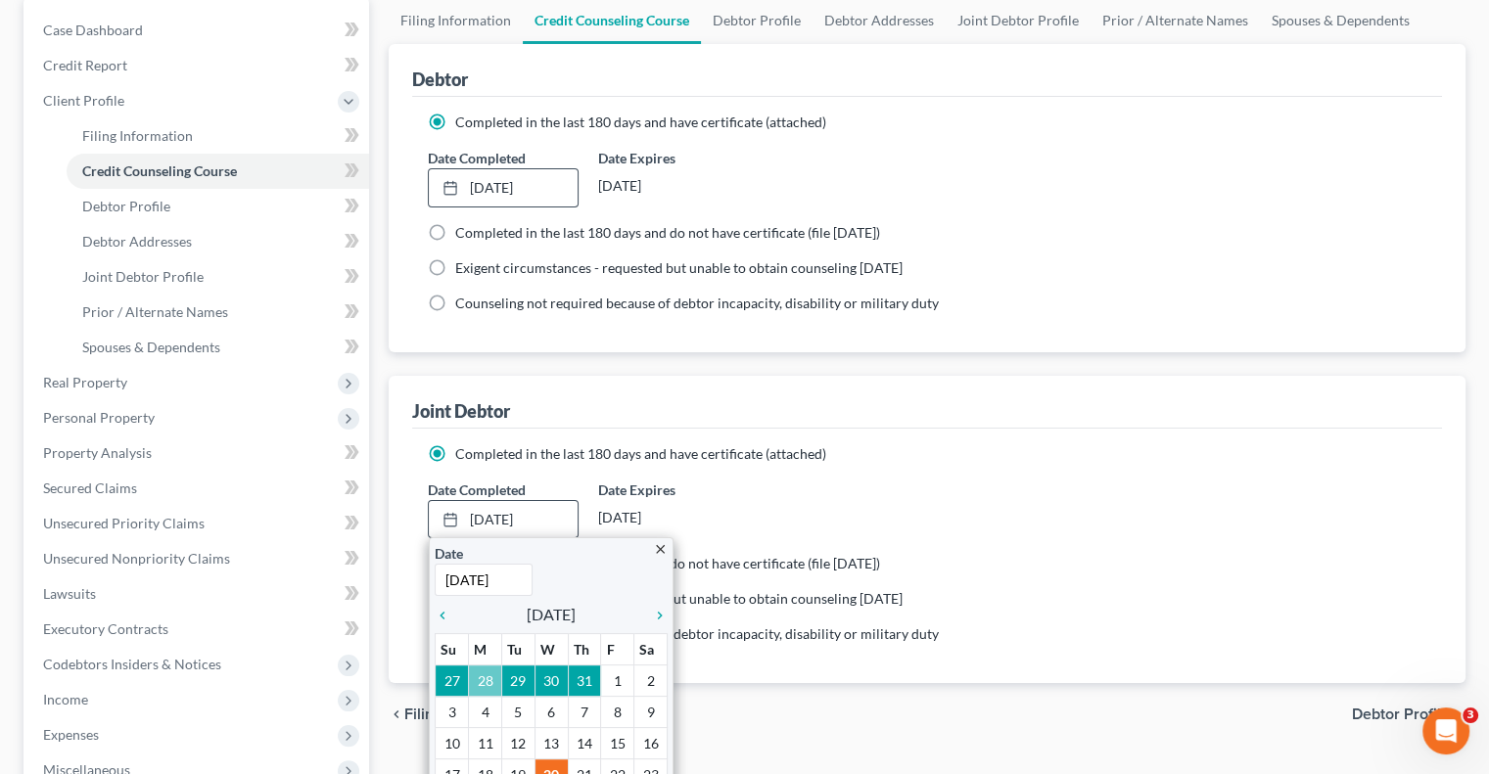
scroll to position [196, 0]
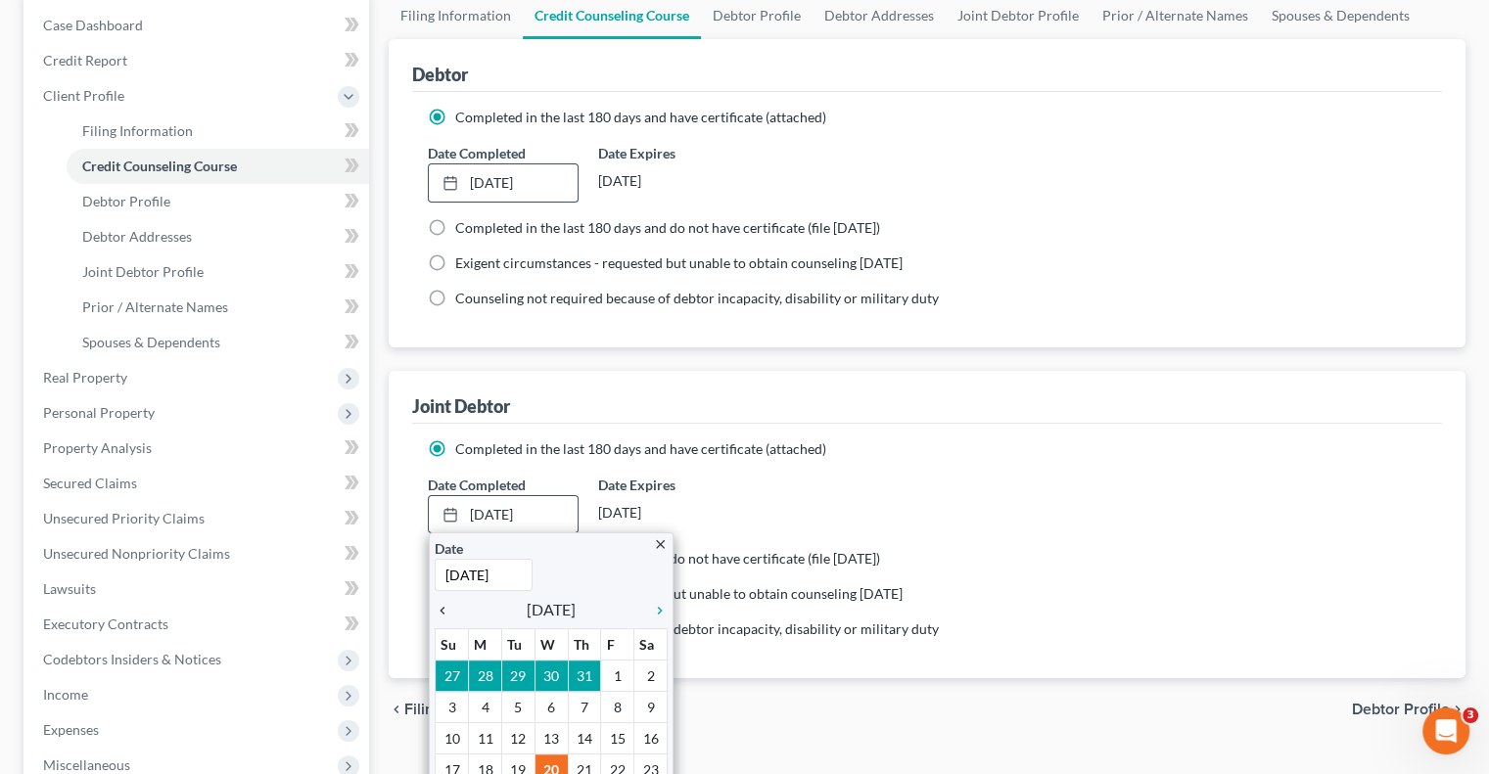
click at [447, 605] on icon "chevron_left" at bounding box center [447, 611] width 25 height 16
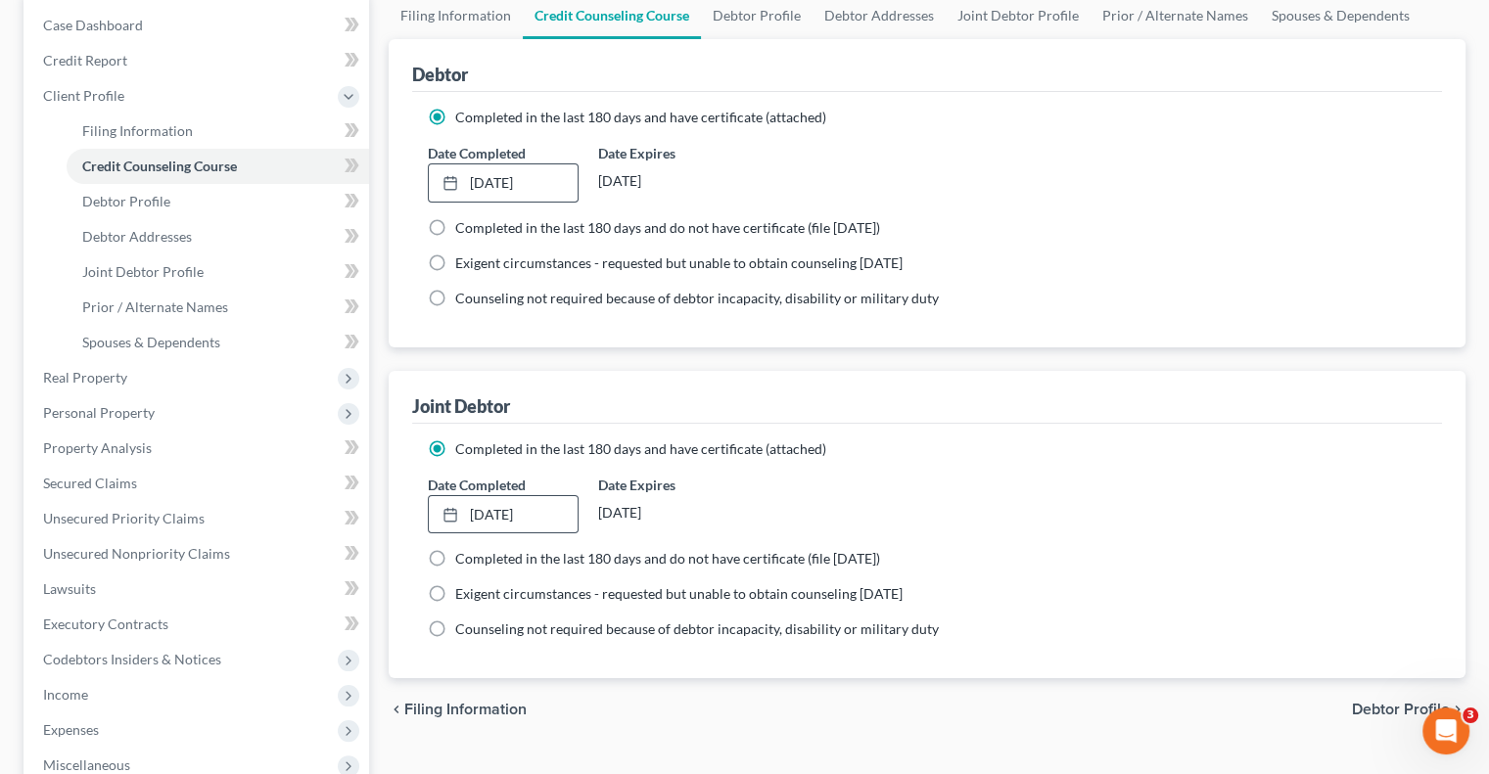
scroll to position [0, 0]
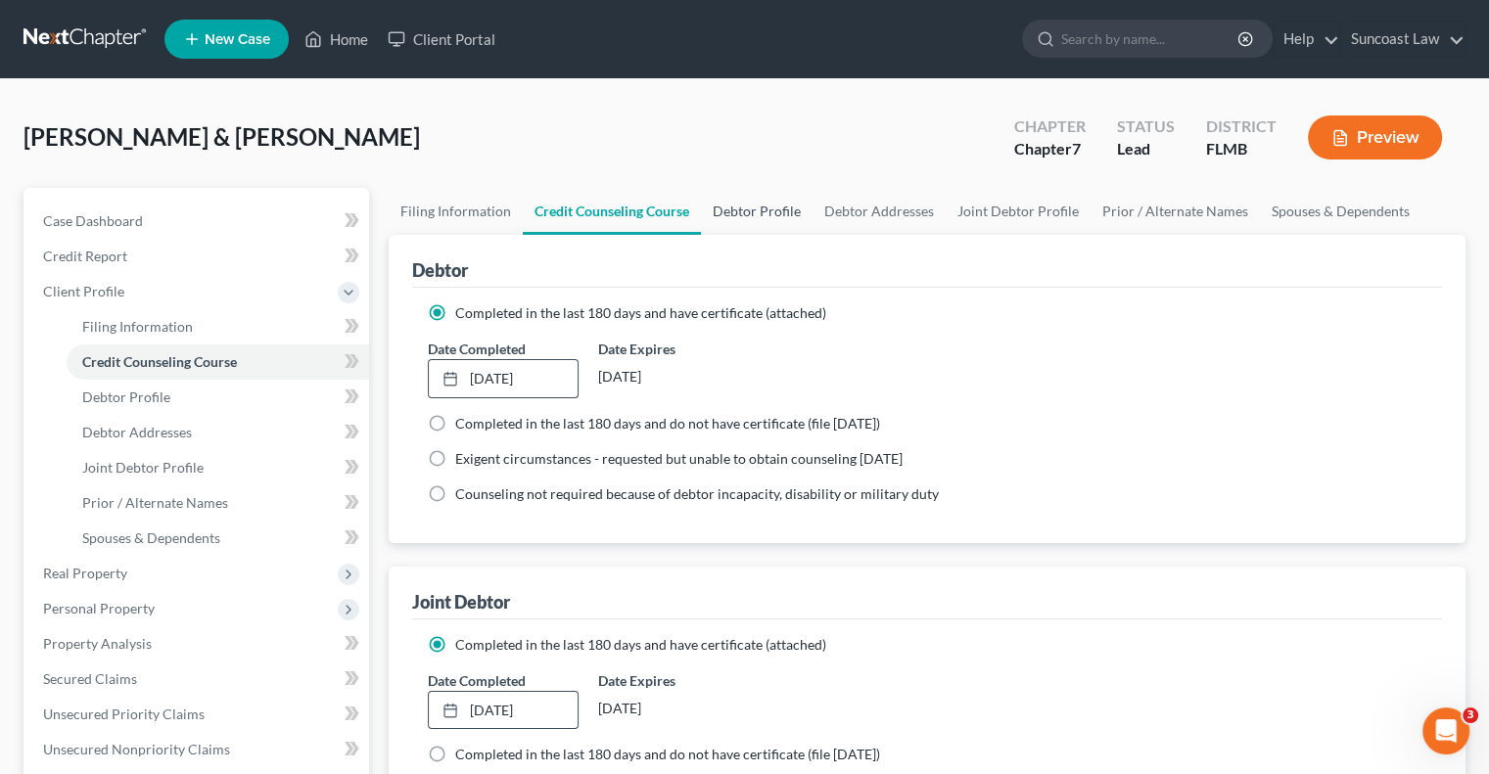
click at [772, 212] on link "Debtor Profile" at bounding box center [757, 211] width 112 height 47
select select "1"
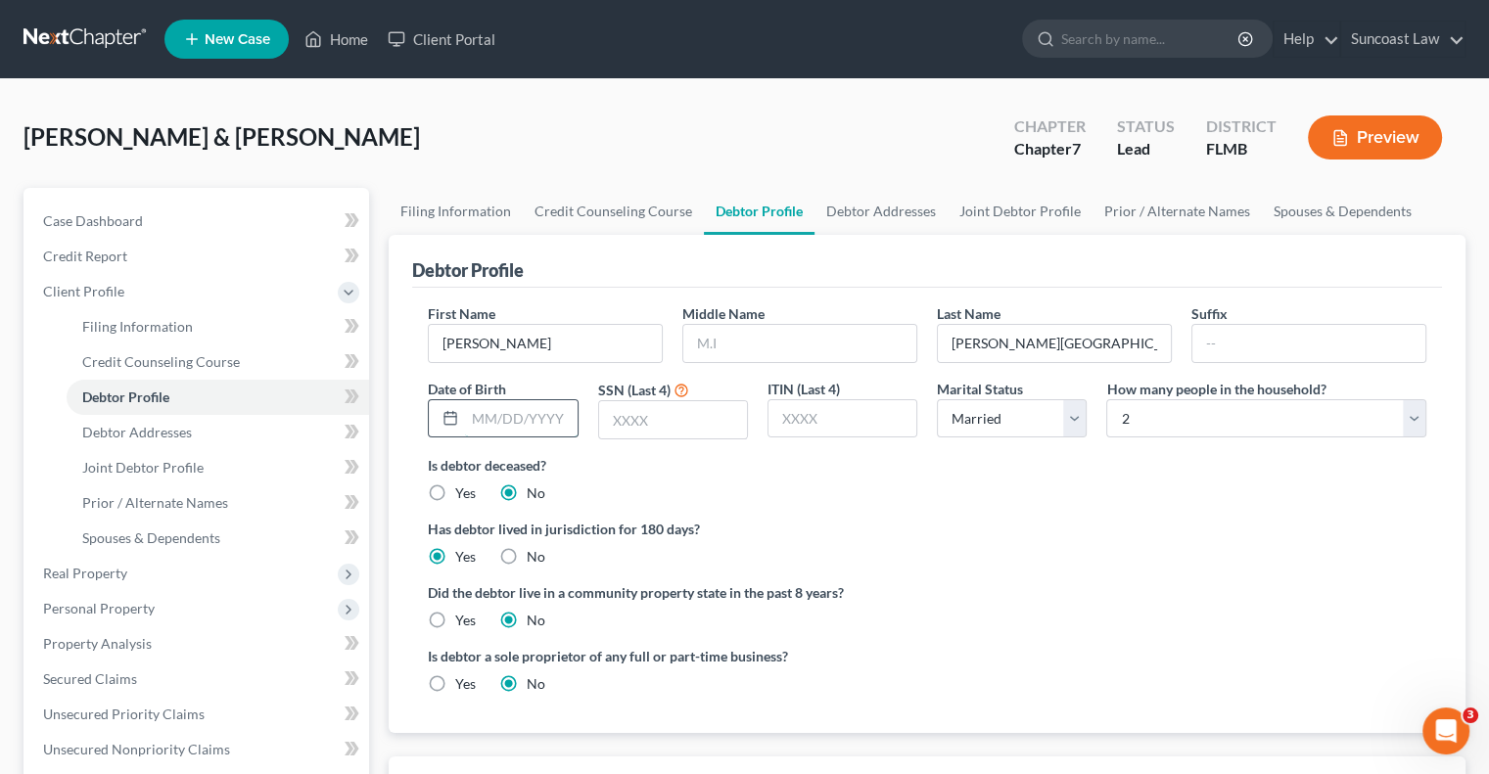
click at [482, 420] on input "text" at bounding box center [521, 418] width 112 height 37
click at [491, 413] on input "05171974" at bounding box center [521, 418] width 112 height 37
click at [509, 413] on input "05/171974" at bounding box center [521, 418] width 112 height 37
type input "[DATE]"
click at [714, 398] on div "SSN (Last 4)" at bounding box center [672, 410] width 169 height 62
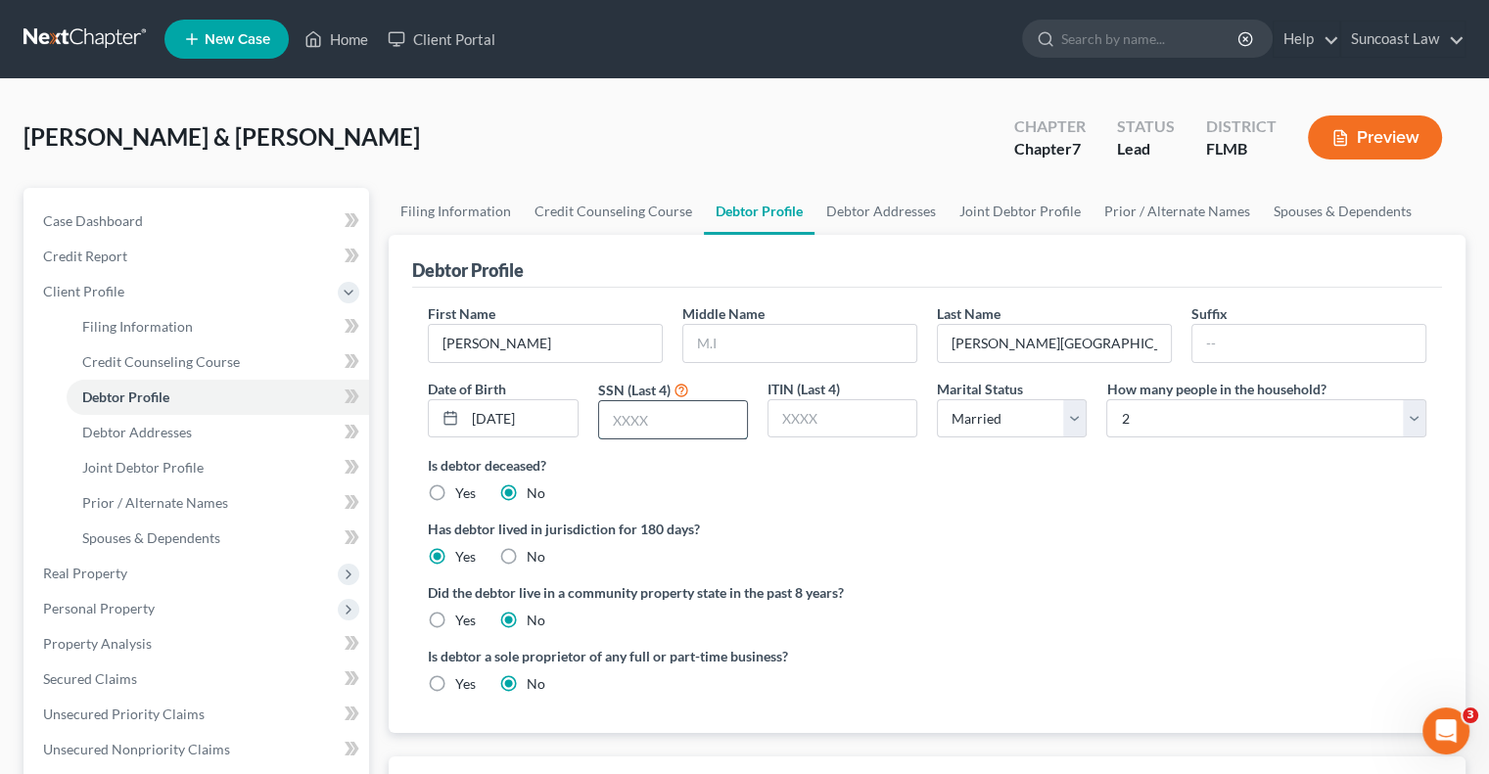
drag, startPoint x: 716, startPoint y: 406, endPoint x: 732, endPoint y: 401, distance: 17.3
click at [716, 406] on input "text" at bounding box center [673, 419] width 148 height 37
type input "3420"
click at [886, 210] on link "Debtor Addresses" at bounding box center [881, 211] width 133 height 47
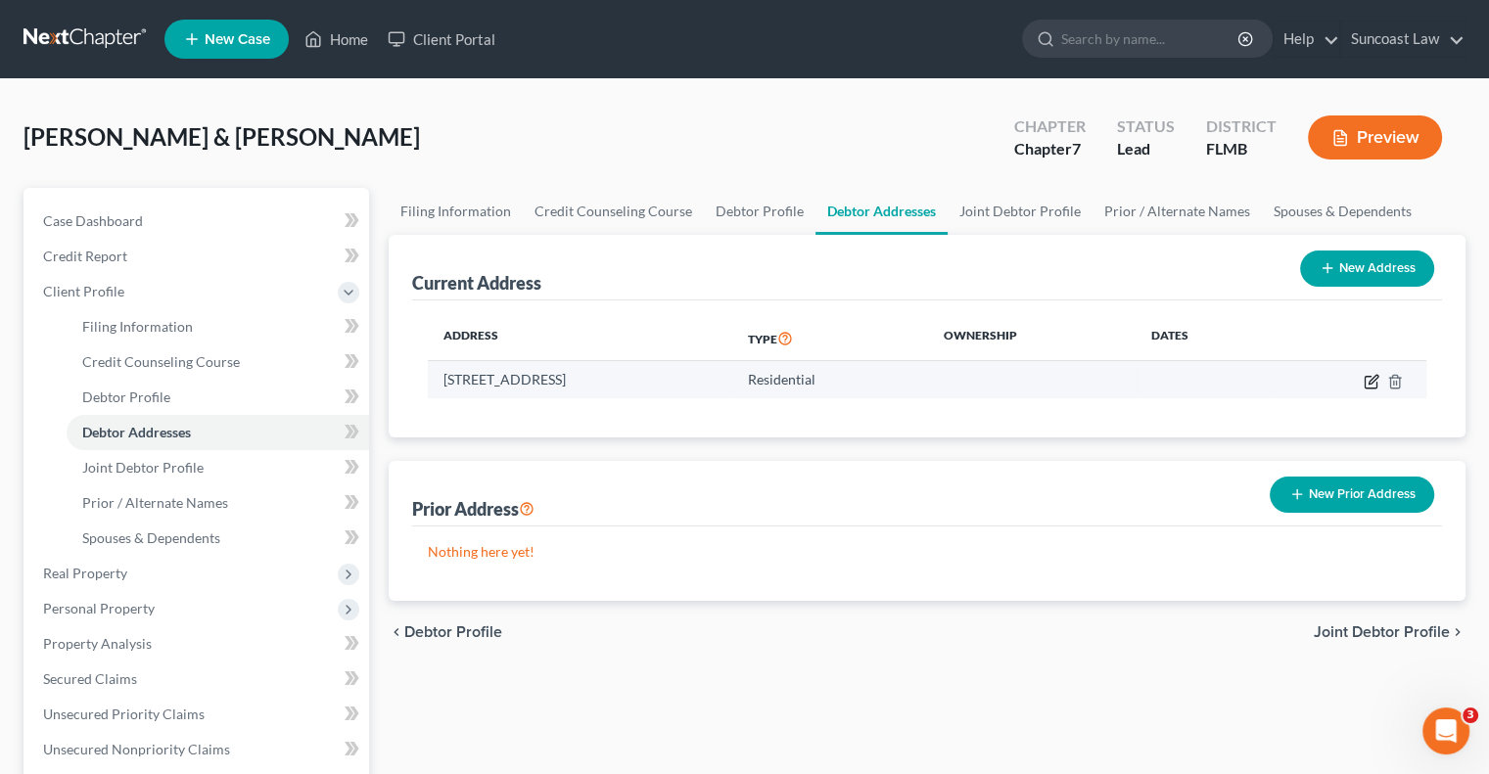
click at [1373, 387] on icon "button" at bounding box center [1371, 382] width 12 height 12
select select "9"
select select "0"
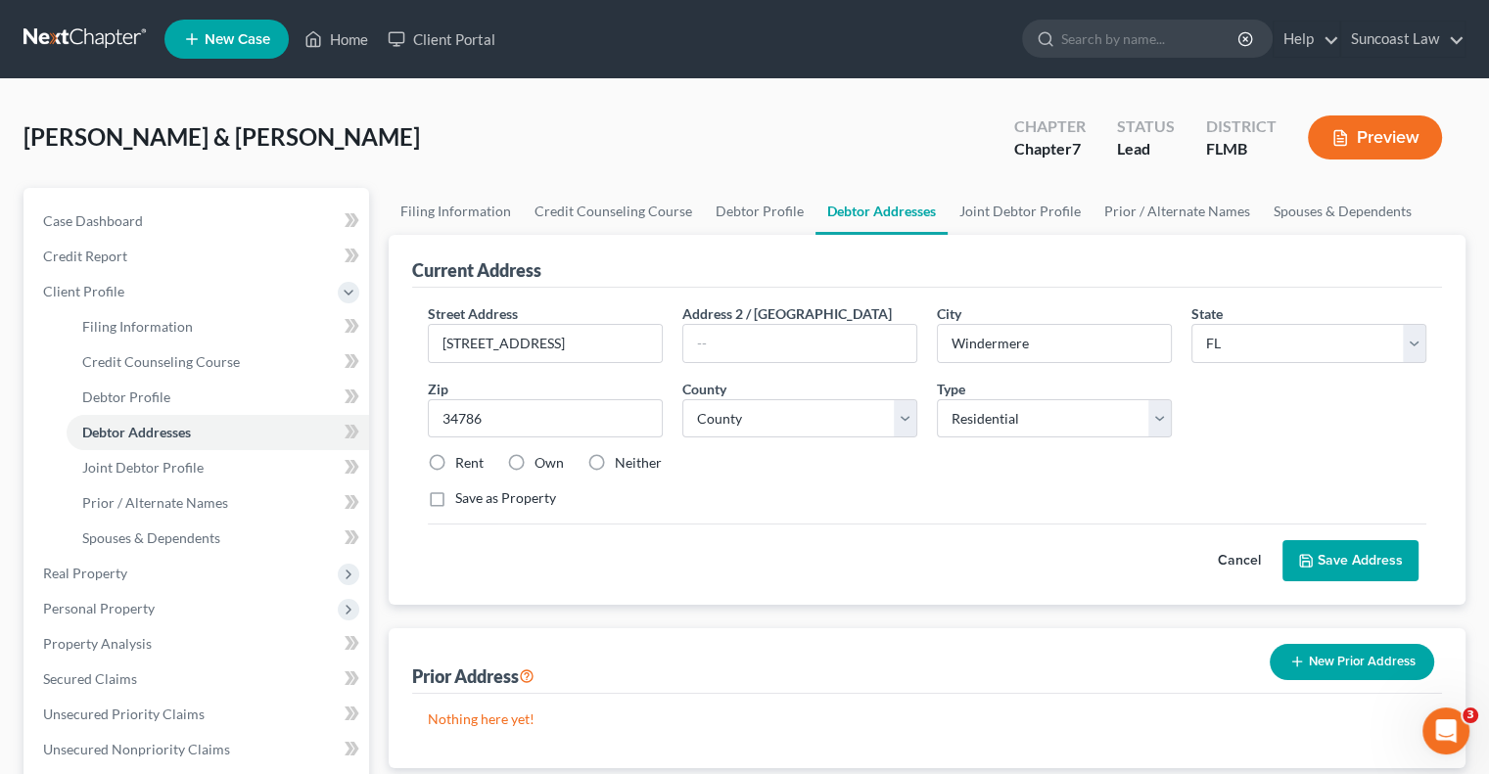
click at [455, 455] on label "Rent" at bounding box center [469, 463] width 28 height 20
click at [463, 455] on input "Rent" at bounding box center [469, 459] width 13 height 13
radio input "true"
click at [775, 414] on select "County [GEOGRAPHIC_DATA] [GEOGRAPHIC_DATA] [GEOGRAPHIC_DATA] [GEOGRAPHIC_DATA] …" at bounding box center [799, 418] width 235 height 39
select select "47"
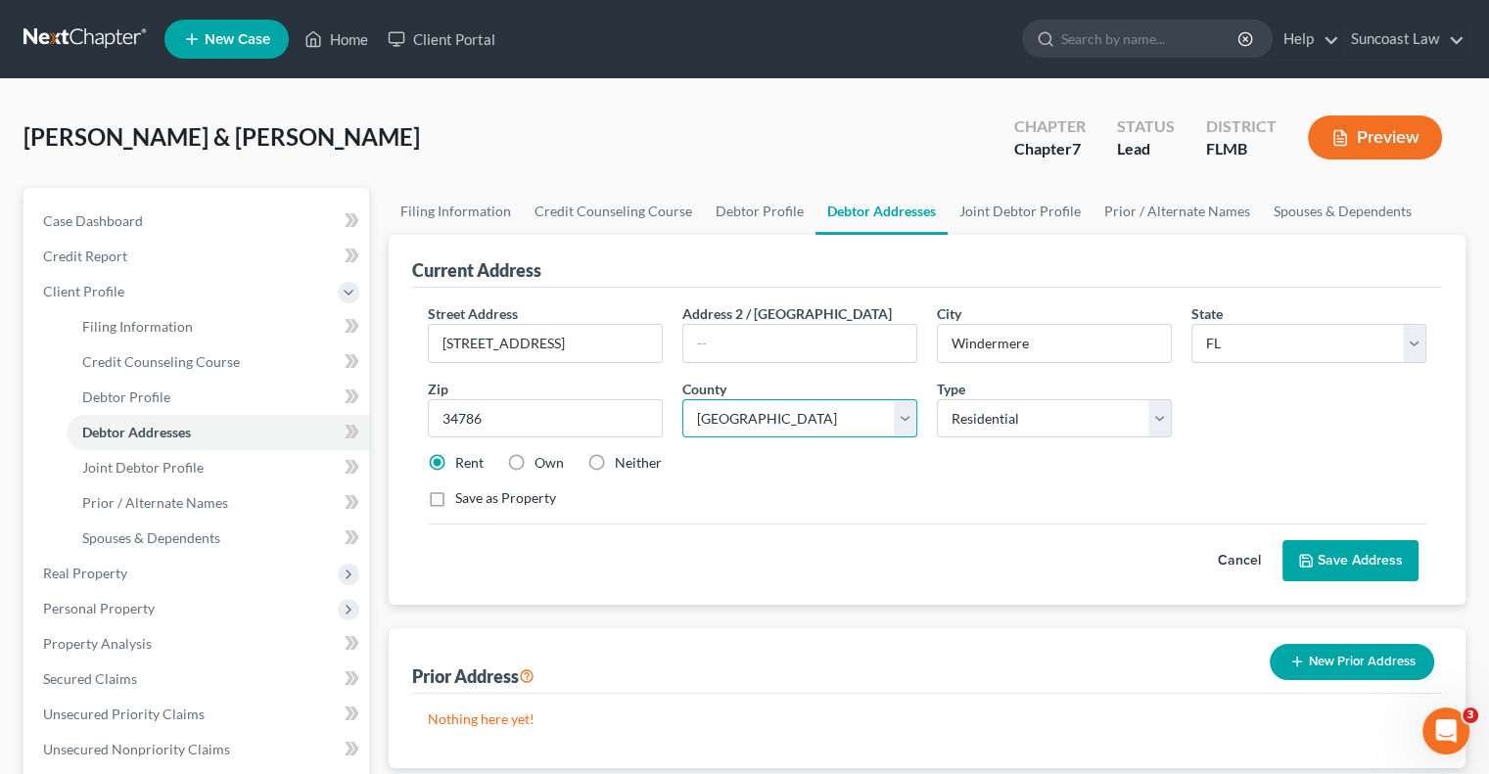
click at [682, 399] on select "County [GEOGRAPHIC_DATA] [GEOGRAPHIC_DATA] [GEOGRAPHIC_DATA] [GEOGRAPHIC_DATA] …" at bounding box center [799, 418] width 235 height 39
click at [1358, 566] on button "Save Address" at bounding box center [1351, 560] width 136 height 41
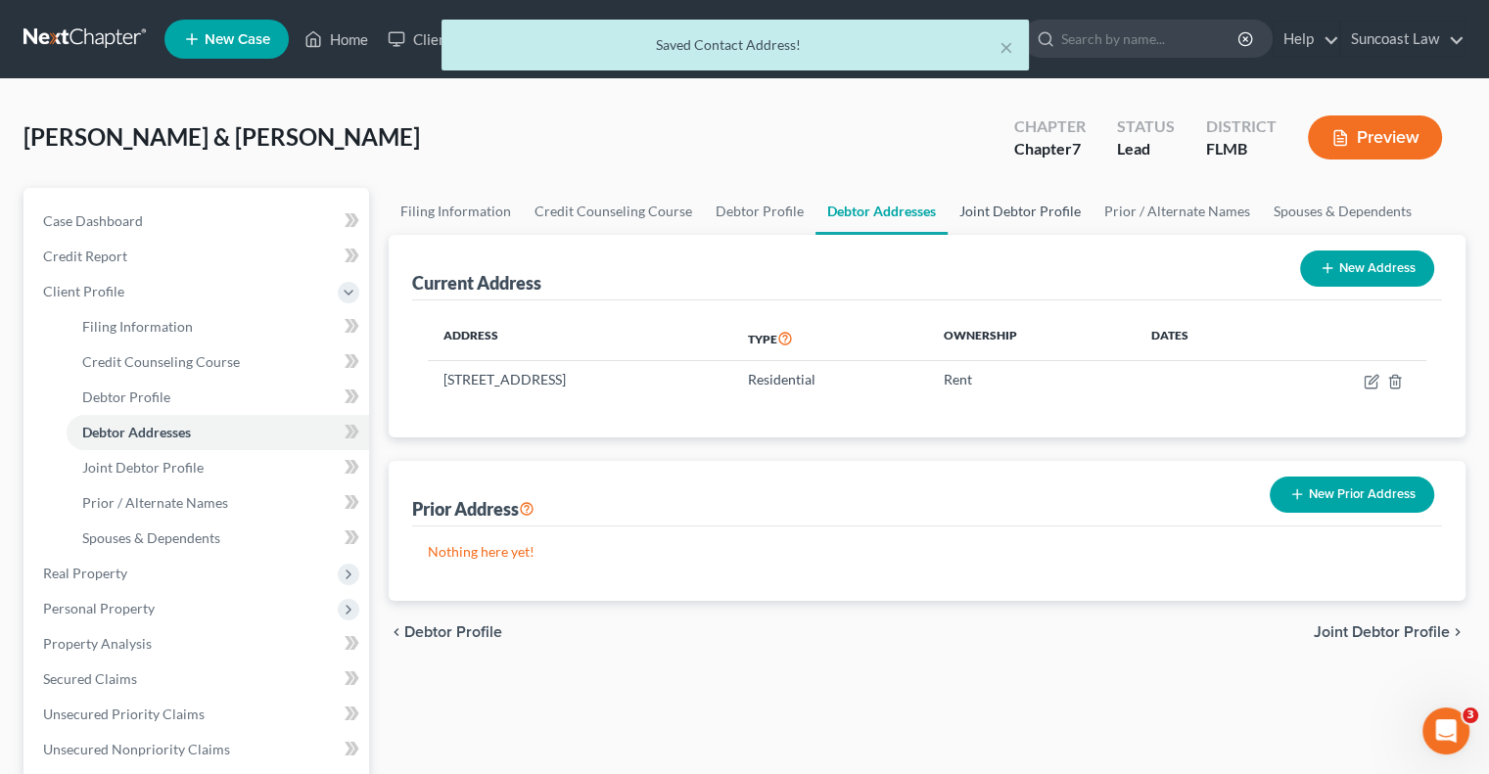
click at [1003, 210] on link "Joint Debtor Profile" at bounding box center [1020, 211] width 145 height 47
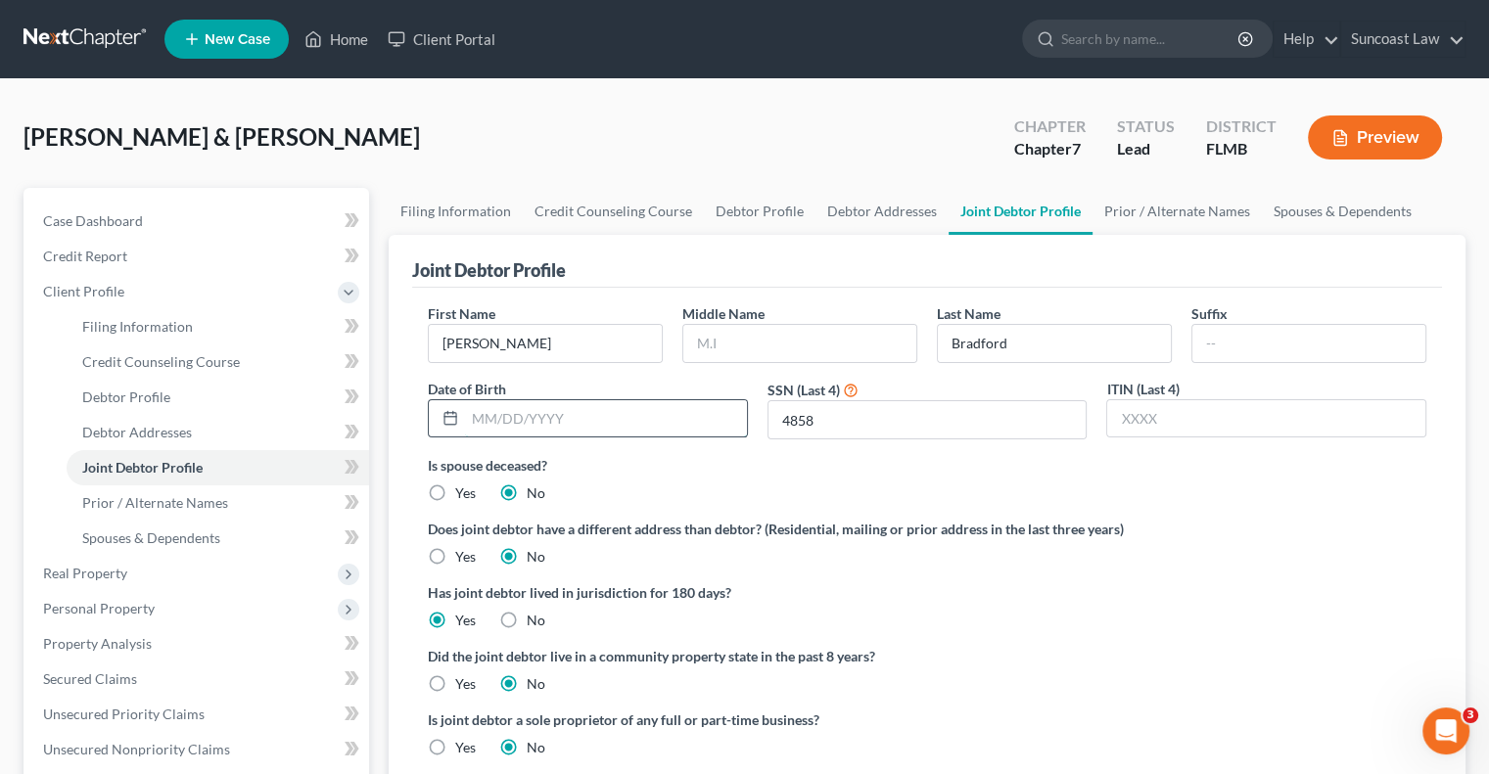
click at [565, 431] on input "text" at bounding box center [606, 418] width 282 height 37
type input "[DATE]"
click at [1128, 221] on link "Prior / Alternate Names" at bounding box center [1177, 211] width 169 height 47
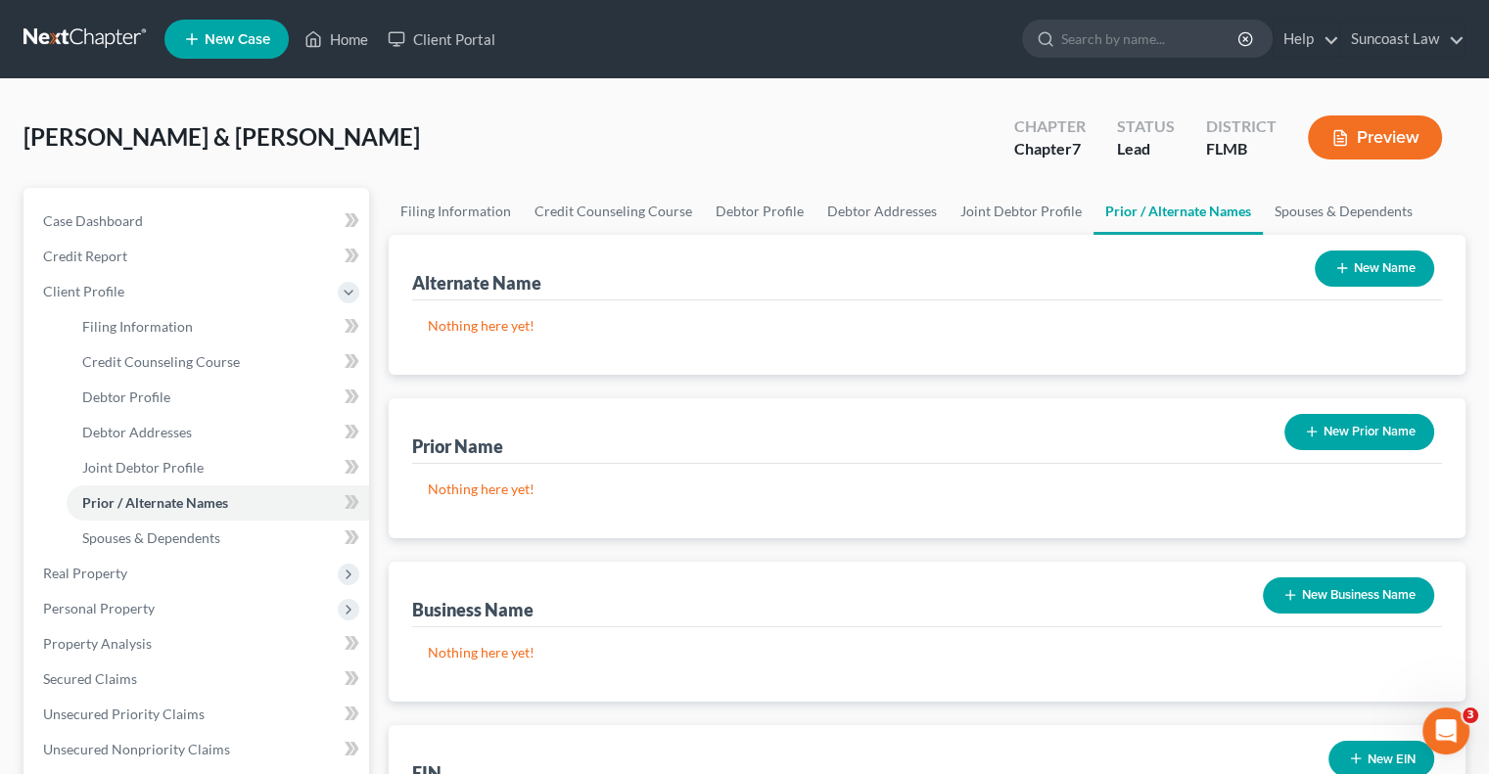
click at [1357, 271] on button "New Name" at bounding box center [1374, 269] width 119 height 36
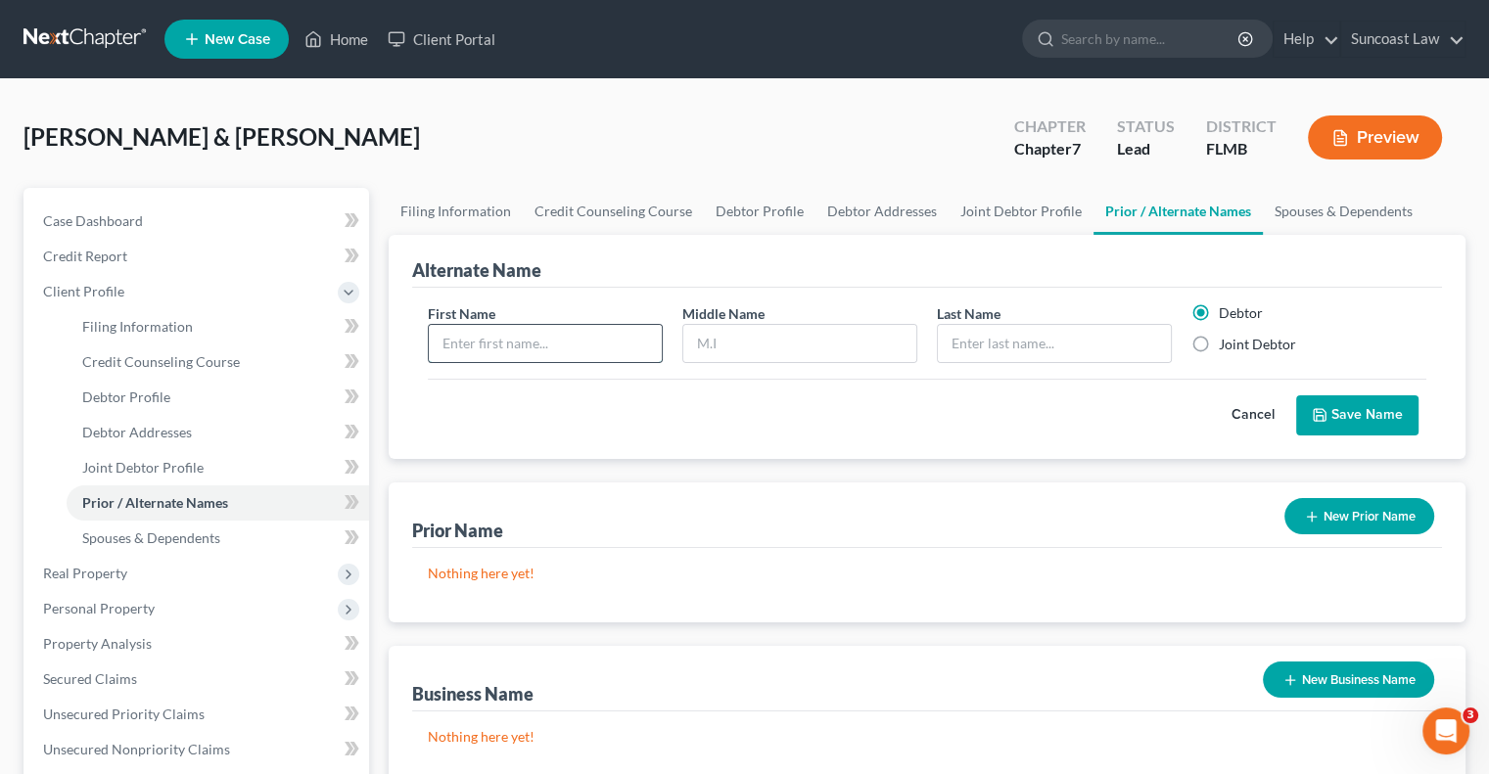
click at [585, 345] on input "text" at bounding box center [545, 343] width 233 height 37
type input "[PERSON_NAME]"
type input "Maray"
type input "[PERSON_NAME][GEOGRAPHIC_DATA]"
click at [1366, 416] on button "Save Name" at bounding box center [1357, 416] width 122 height 41
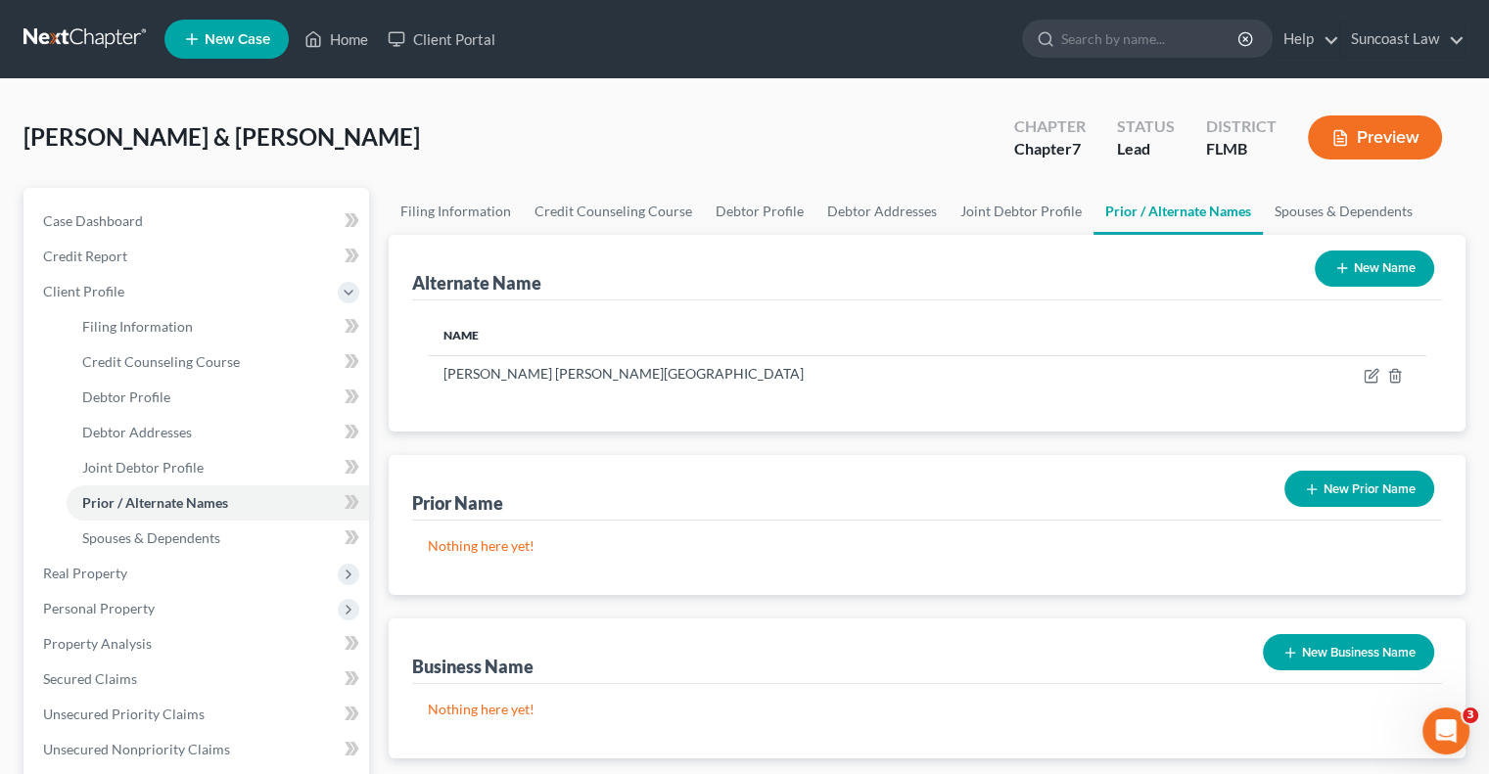
drag, startPoint x: 1378, startPoint y: 262, endPoint x: 1379, endPoint y: 273, distance: 10.9
click at [1378, 262] on button "New Name" at bounding box center [1374, 269] width 119 height 36
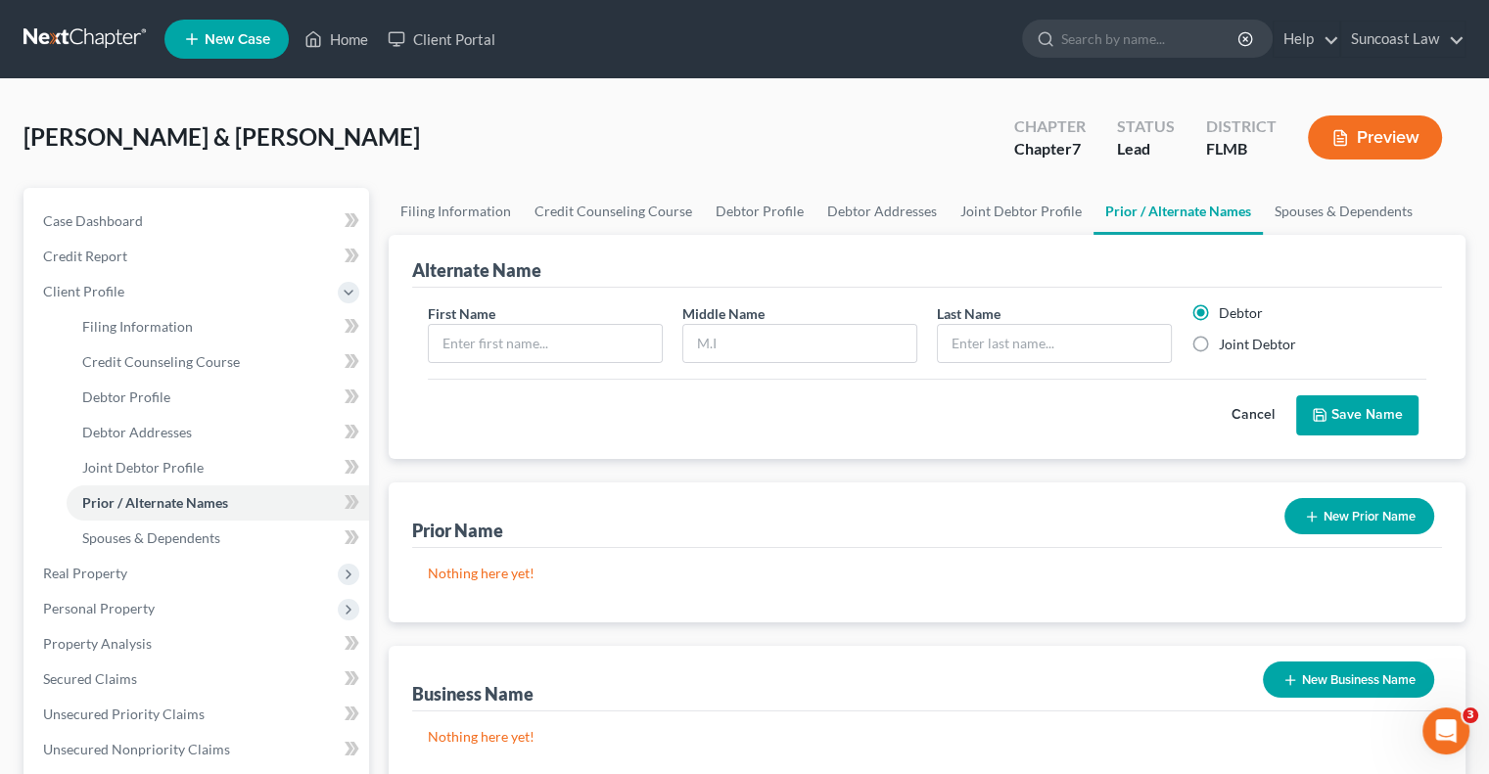
click at [1257, 338] on label "Joint Debtor" at bounding box center [1257, 345] width 77 height 20
click at [1239, 338] on input "Joint Debtor" at bounding box center [1233, 341] width 13 height 13
radio input "true"
radio input "false"
click at [491, 330] on input "text" at bounding box center [545, 343] width 233 height 37
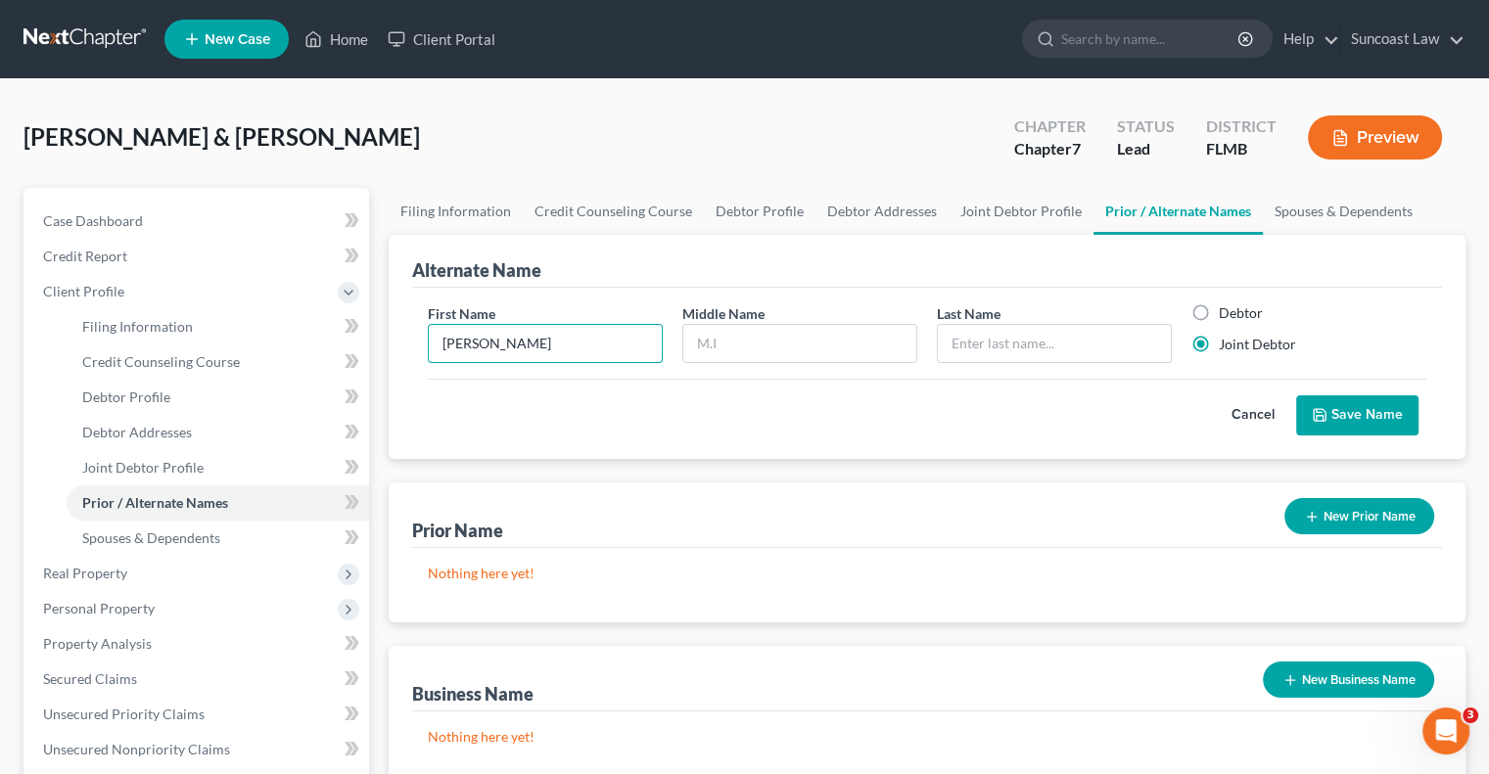
type input "[PERSON_NAME]"
type input "Lore"
type input "Bradford"
click at [1338, 420] on button "Save Name" at bounding box center [1357, 416] width 122 height 41
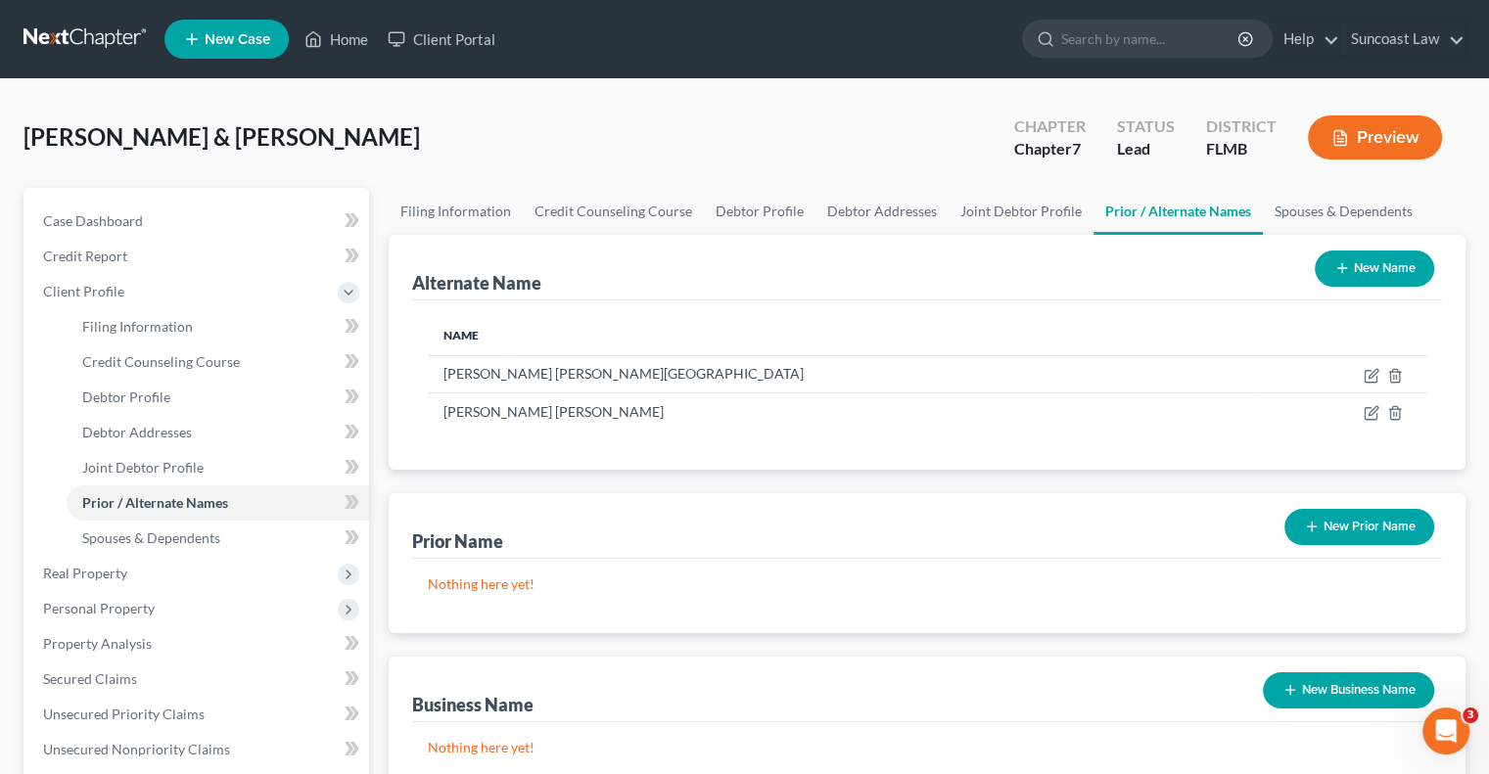
click at [1374, 278] on button "New Name" at bounding box center [1374, 269] width 119 height 36
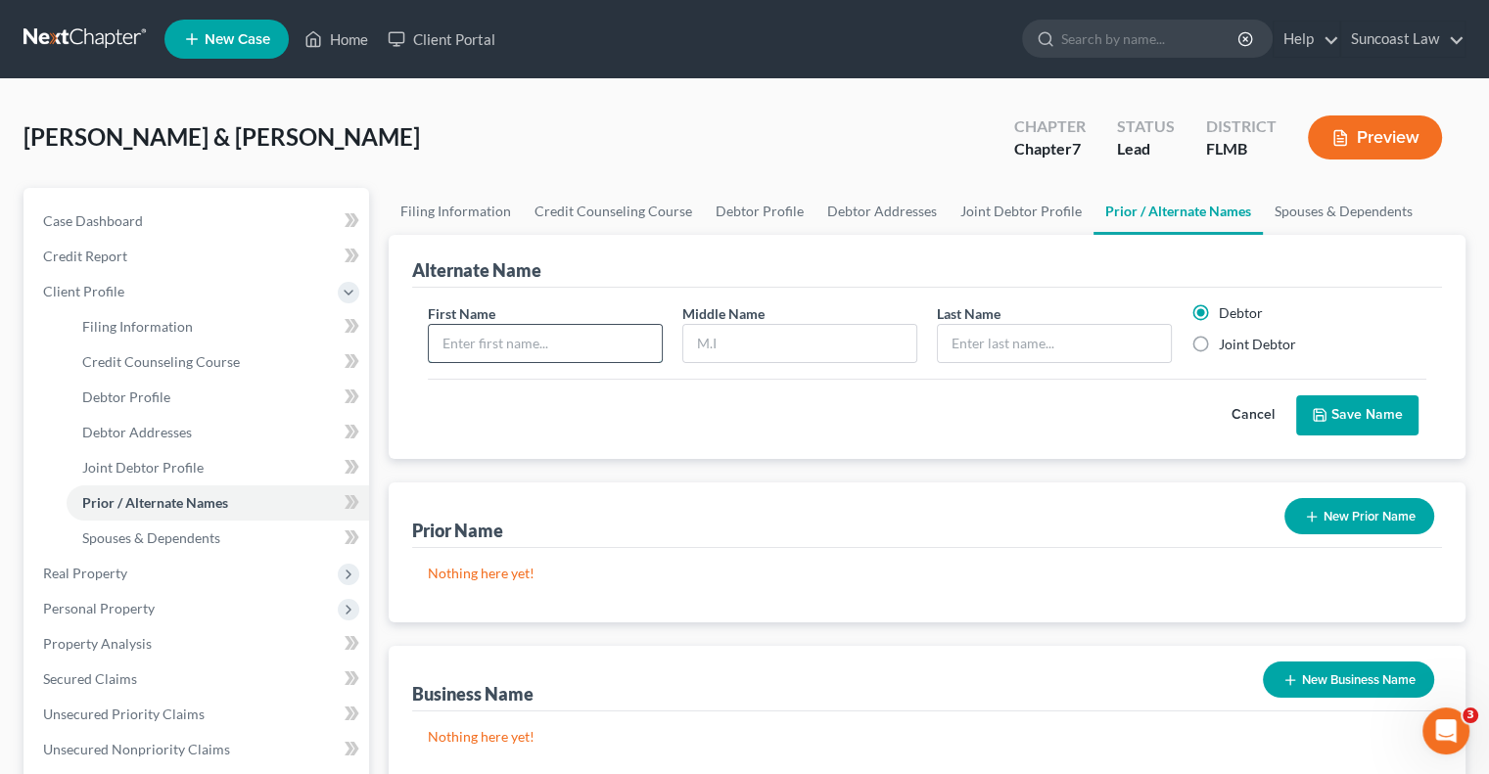
click at [510, 354] on input "text" at bounding box center [545, 343] width 233 height 37
type input "[PERSON_NAME]"
click at [1382, 403] on button "Save Name" at bounding box center [1357, 416] width 122 height 41
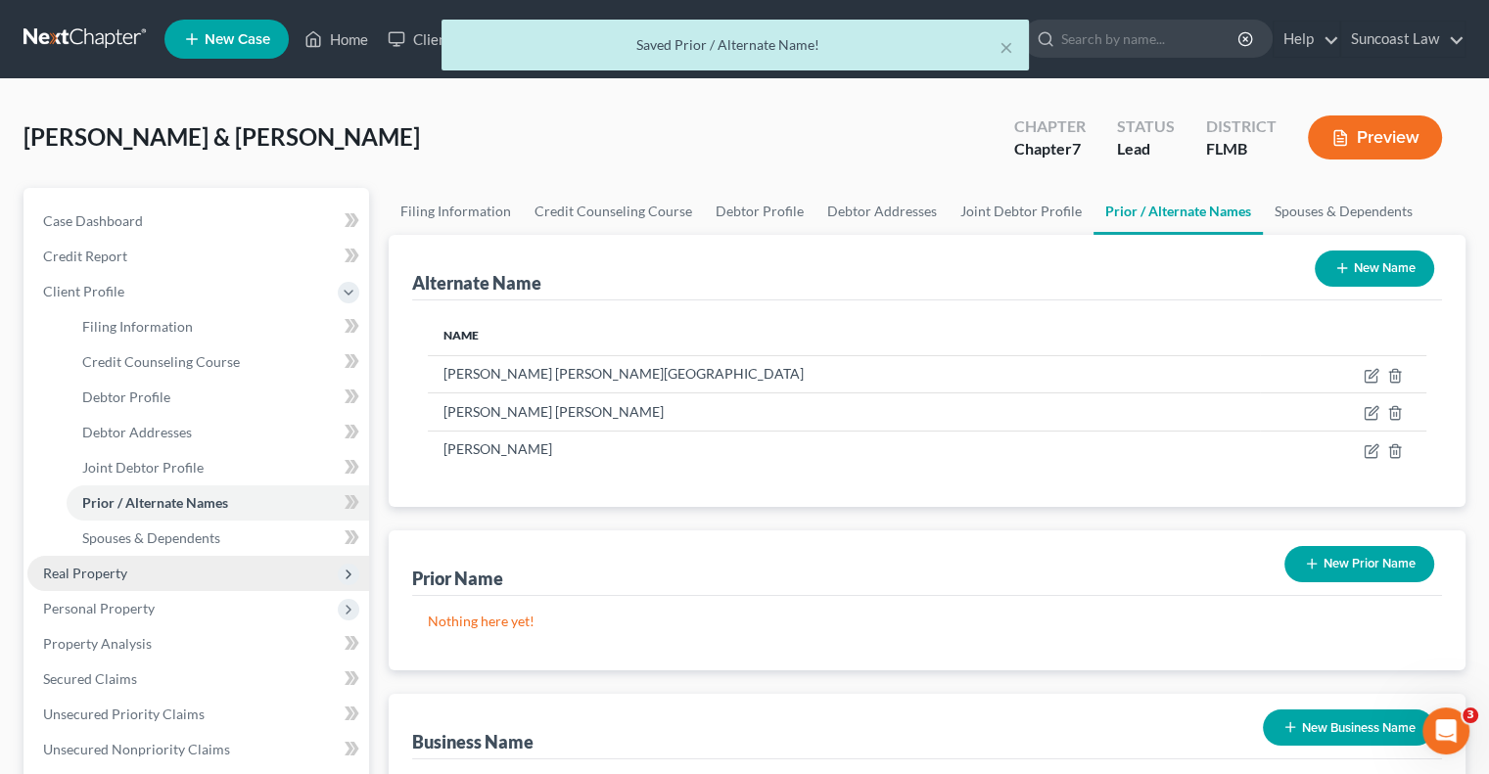
click at [117, 574] on span "Real Property" at bounding box center [85, 573] width 84 height 17
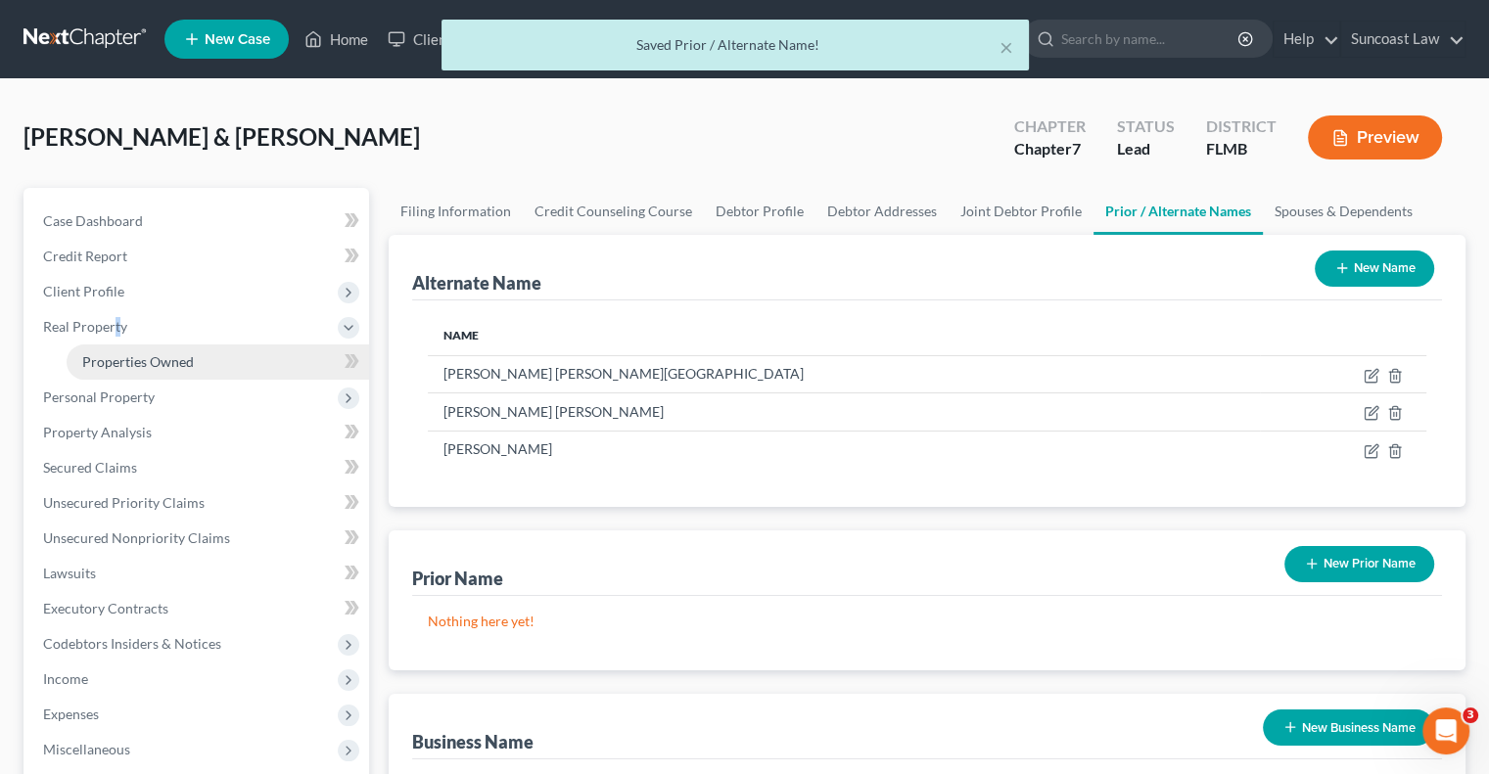
click at [143, 361] on span "Properties Owned" at bounding box center [138, 361] width 112 height 17
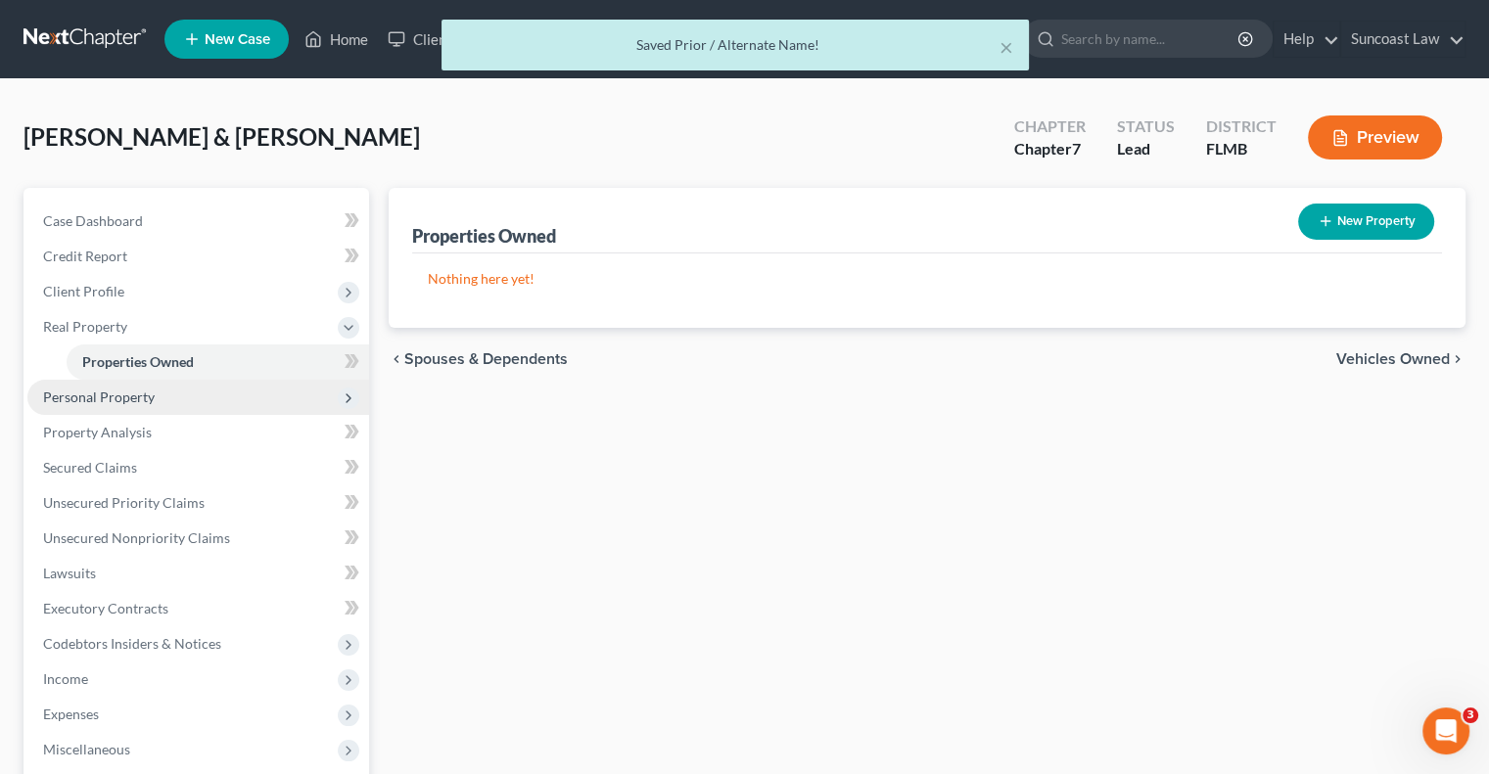
click at [184, 397] on span "Personal Property" at bounding box center [198, 397] width 342 height 35
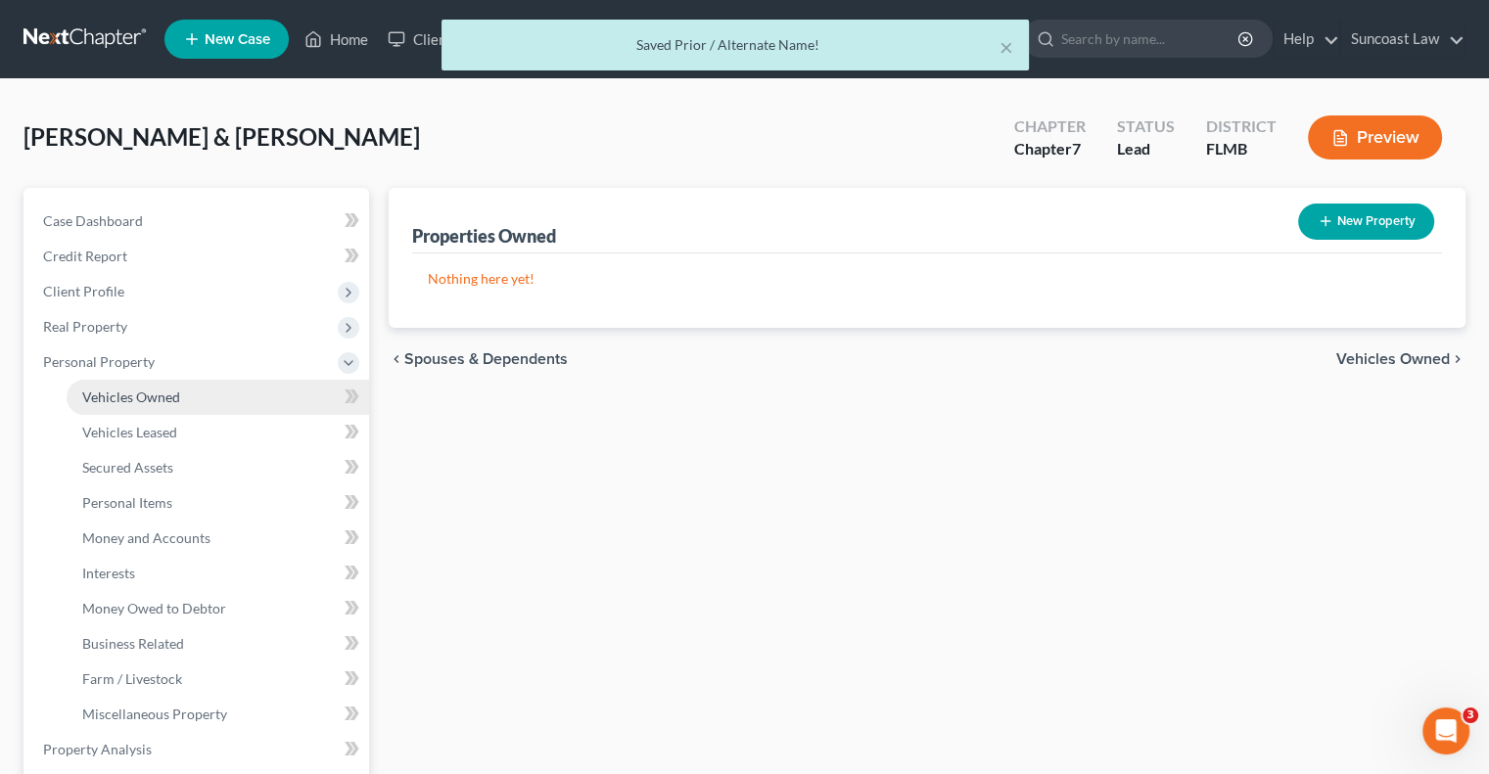
click at [172, 391] on span "Vehicles Owned" at bounding box center [131, 397] width 98 height 17
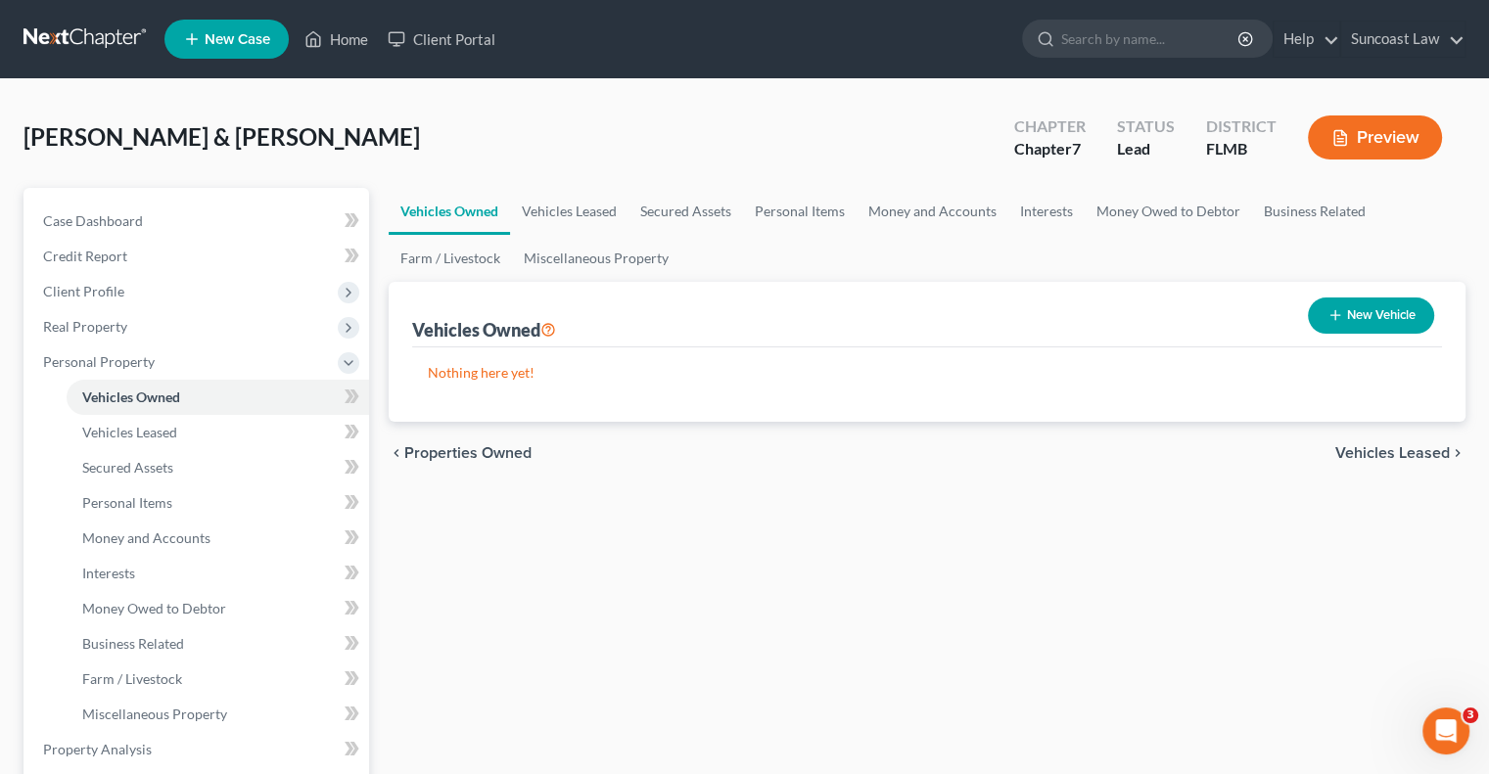
click at [1365, 316] on button "New Vehicle" at bounding box center [1371, 316] width 126 height 36
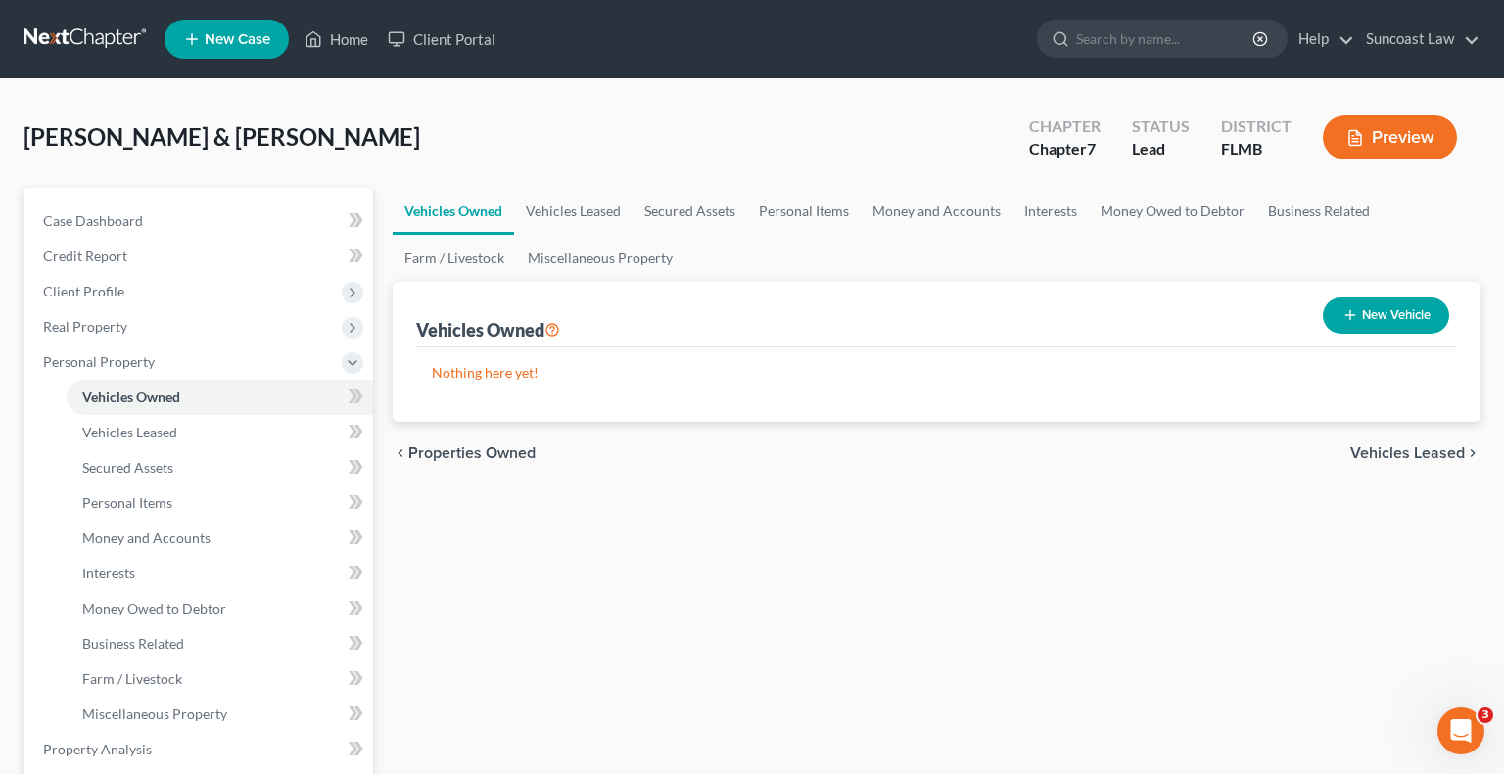
select select "0"
select select "2"
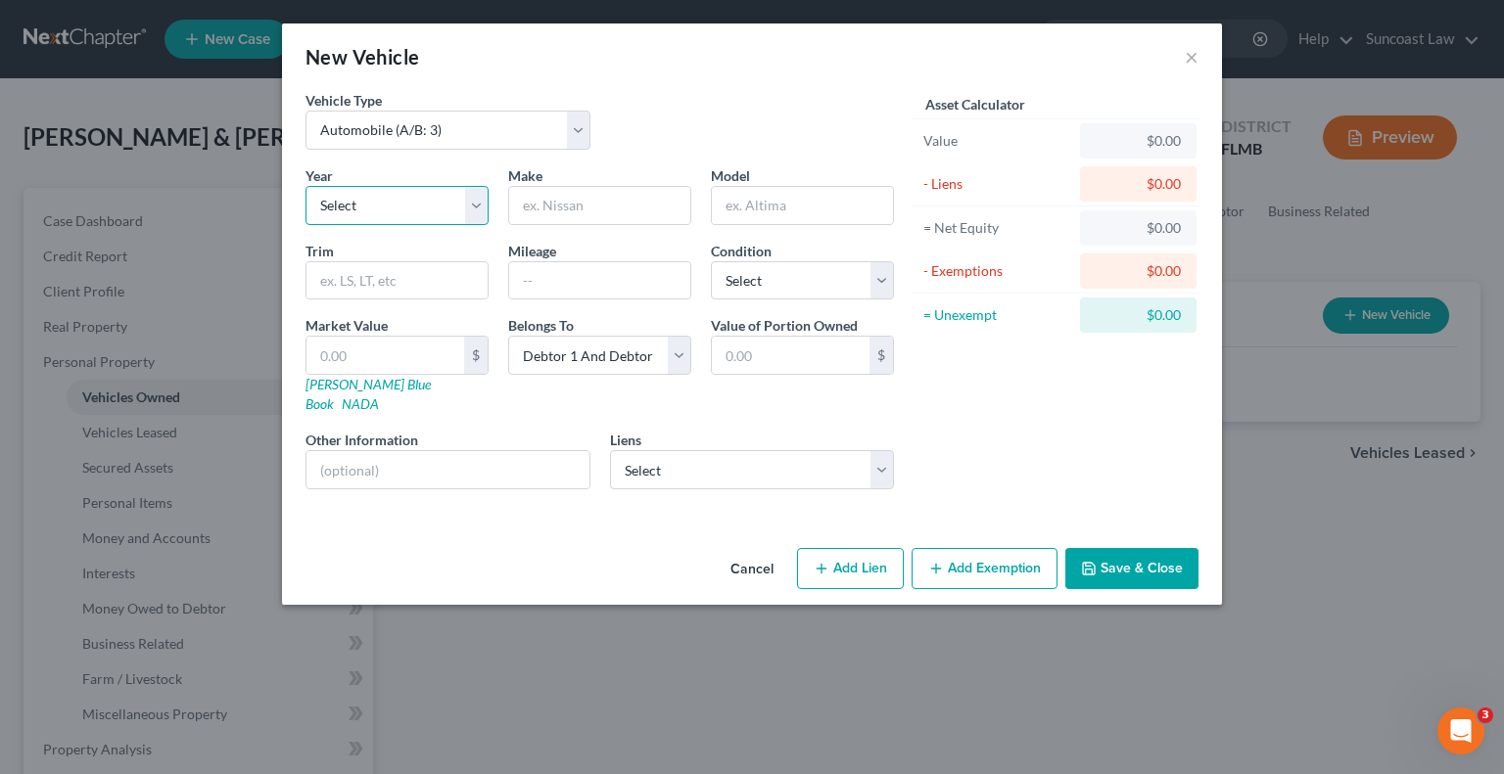
click at [434, 207] on select "Select 2026 2025 2024 2023 2022 2021 2020 2019 2018 2017 2016 2015 2014 2013 20…" at bounding box center [396, 205] width 183 height 39
select select "7"
click at [305, 186] on select "Select 2026 2025 2024 2023 2022 2021 2020 2019 2018 2017 2016 2015 2014 2013 20…" at bounding box center [396, 205] width 183 height 39
click at [623, 195] on input "text" at bounding box center [599, 205] width 181 height 37
type input "Kia"
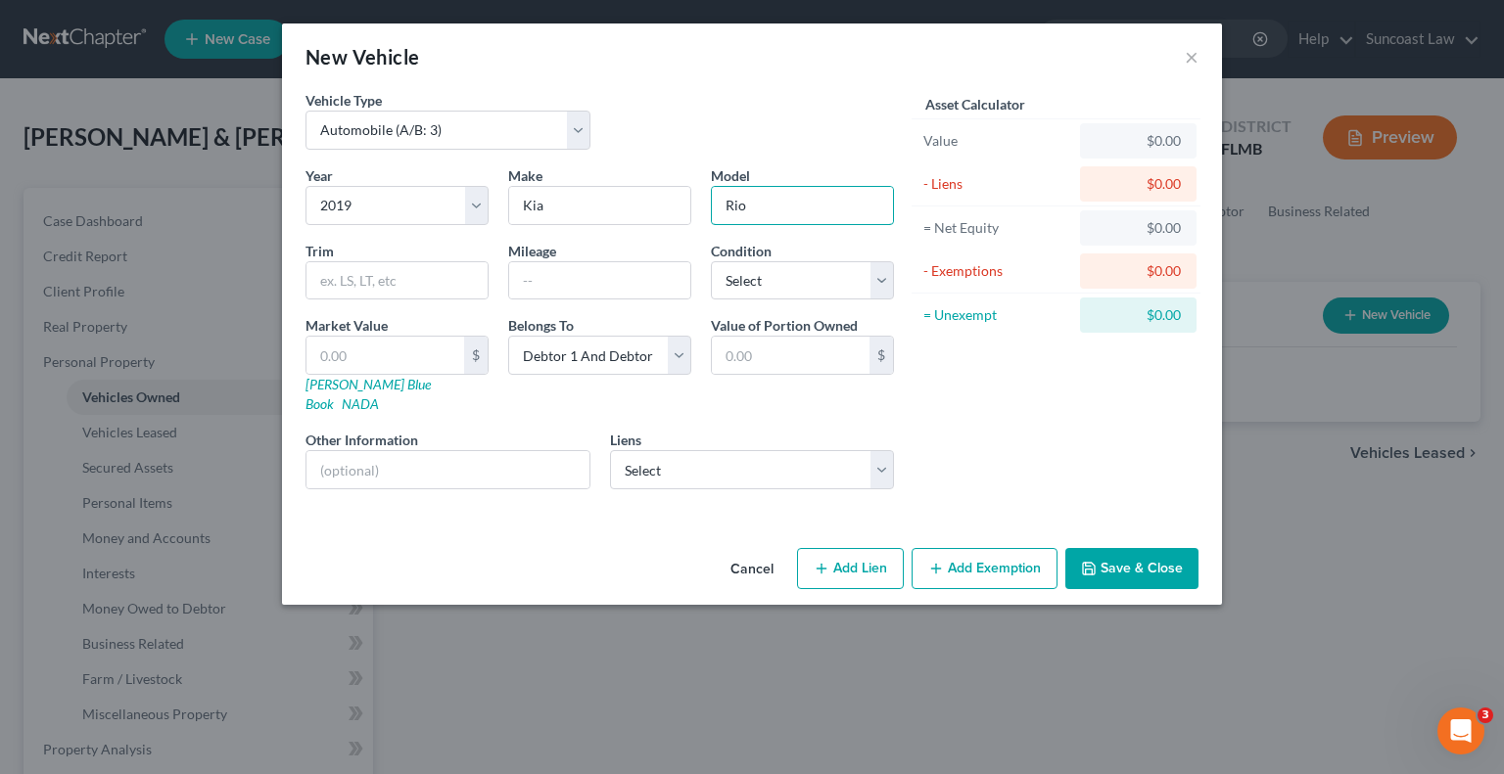
type input "Rio"
type input "62800"
click at [803, 271] on select "Select Excellent Very Good Good Fair Poor" at bounding box center [802, 280] width 183 height 39
select select "3"
click at [711, 261] on select "Select Excellent Very Good Good Fair Poor" at bounding box center [802, 280] width 183 height 39
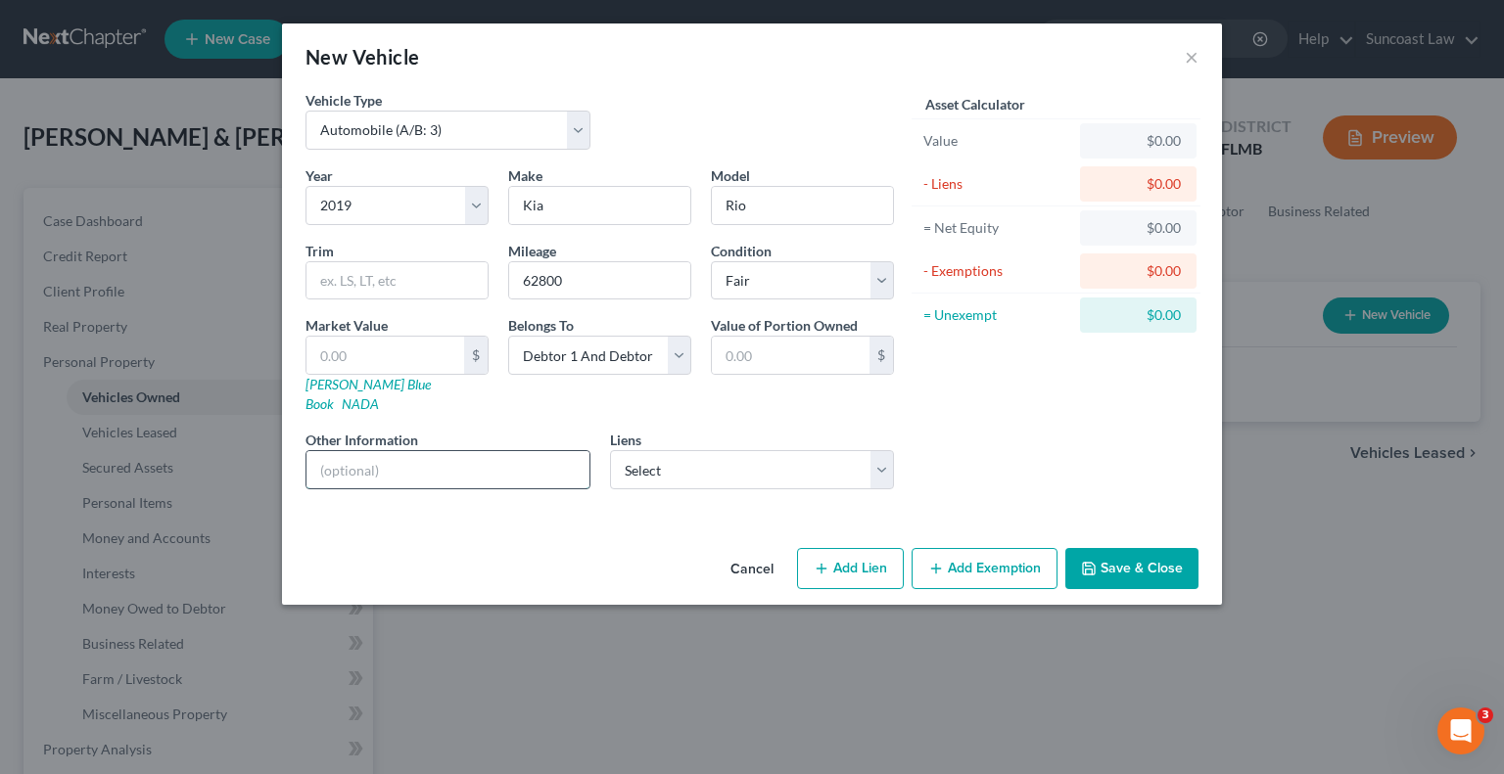
drag, startPoint x: 470, startPoint y: 456, endPoint x: 454, endPoint y: 439, distance: 23.6
click at [470, 456] on input "text" at bounding box center [447, 469] width 283 height 37
drag, startPoint x: 510, startPoint y: 449, endPoint x: 351, endPoint y: 447, distance: 158.6
click at [351, 451] on input "VIN: [US_VEHICLE_IDENTIFICATION_NUMBER]" at bounding box center [447, 469] width 283 height 37
type input "VIN: [US_VEHICLE_IDENTIFICATION_NUMBER]"
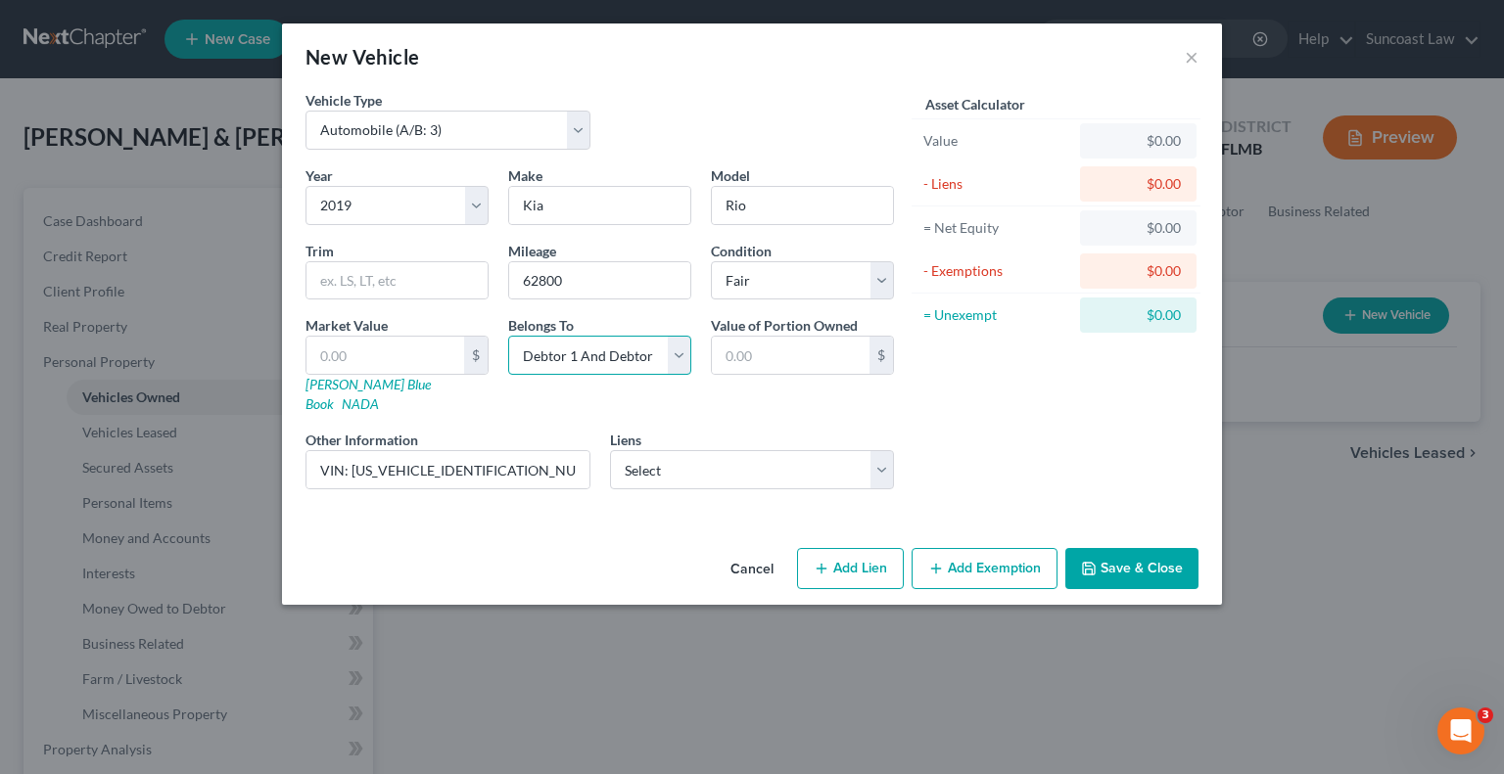
drag, startPoint x: 636, startPoint y: 351, endPoint x: 629, endPoint y: 362, distance: 14.1
click at [636, 351] on select "Select Debtor 1 Only Debtor 2 Only Debtor 1 And Debtor 2 Only At Least One Of T…" at bounding box center [599, 355] width 183 height 39
select select "0"
click at [508, 336] on select "Select Debtor 1 Only Debtor 2 Only Debtor 1 And Debtor 2 Only At Least One Of T…" at bounding box center [599, 355] width 183 height 39
click at [400, 350] on input "text" at bounding box center [385, 355] width 158 height 37
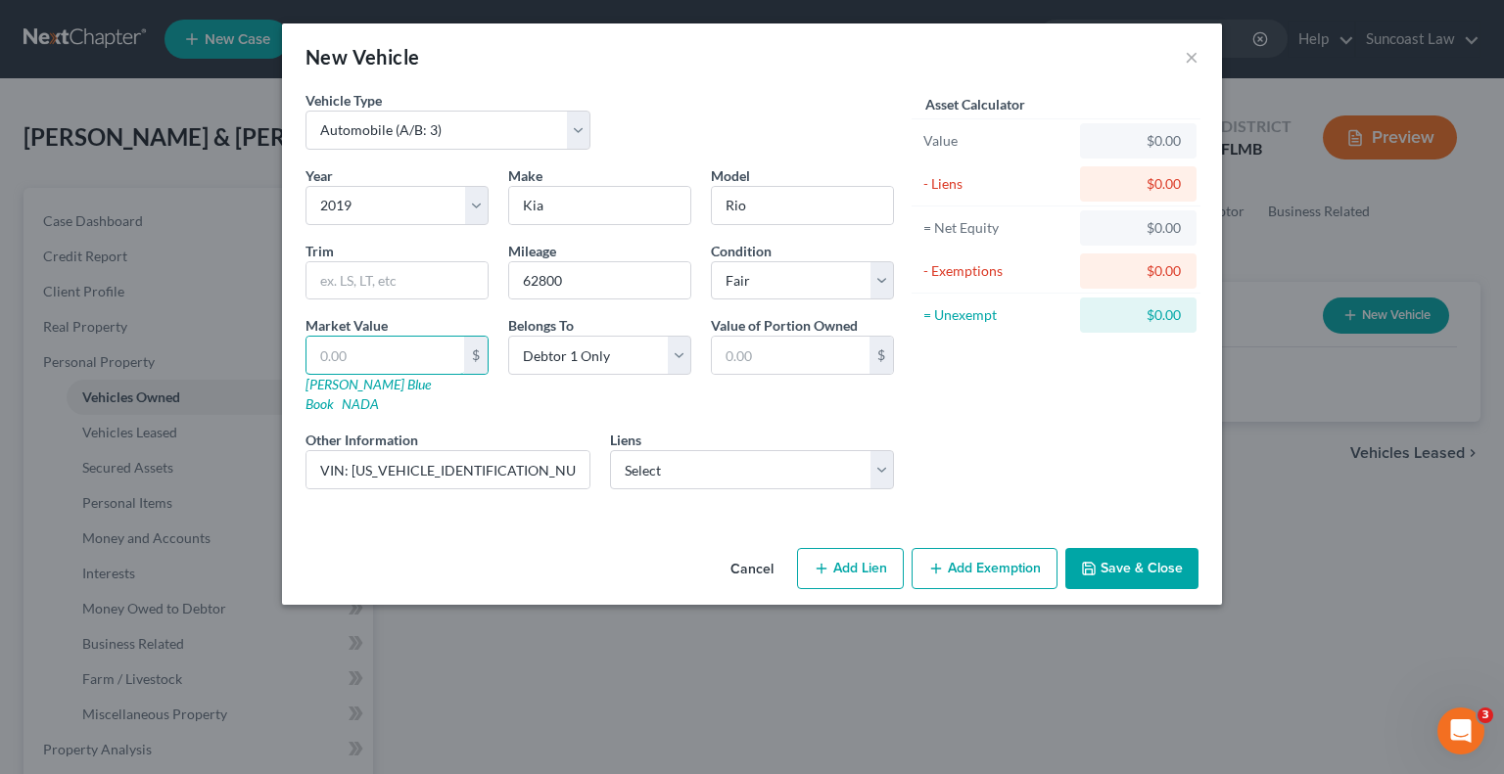
type input "7"
type input "7.00"
type input "75"
type input "75.00"
type input "757"
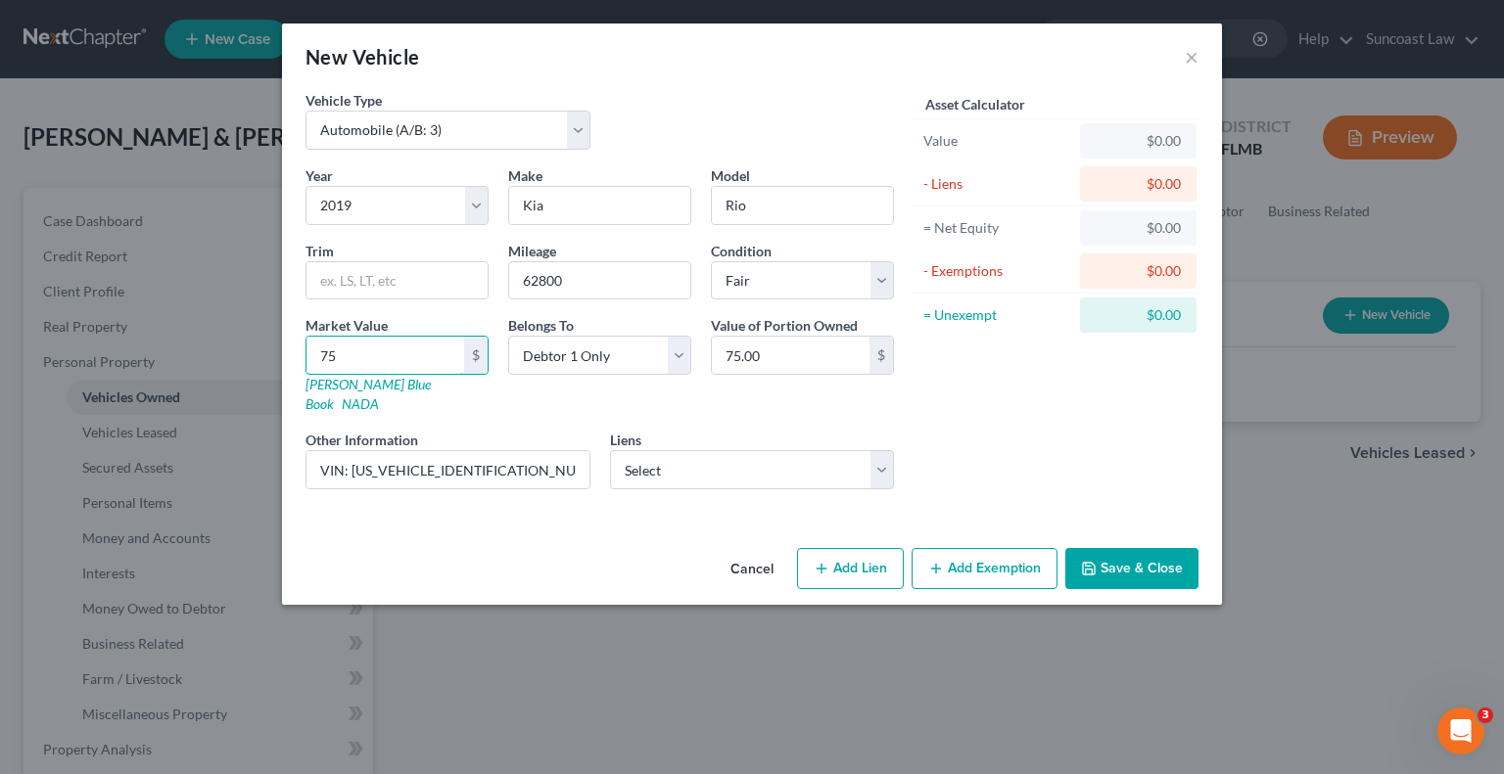
type input "757.00"
type input "7575"
type input "7,575.00"
type input "7,575"
click at [1164, 548] on button "Save & Close" at bounding box center [1131, 568] width 133 height 41
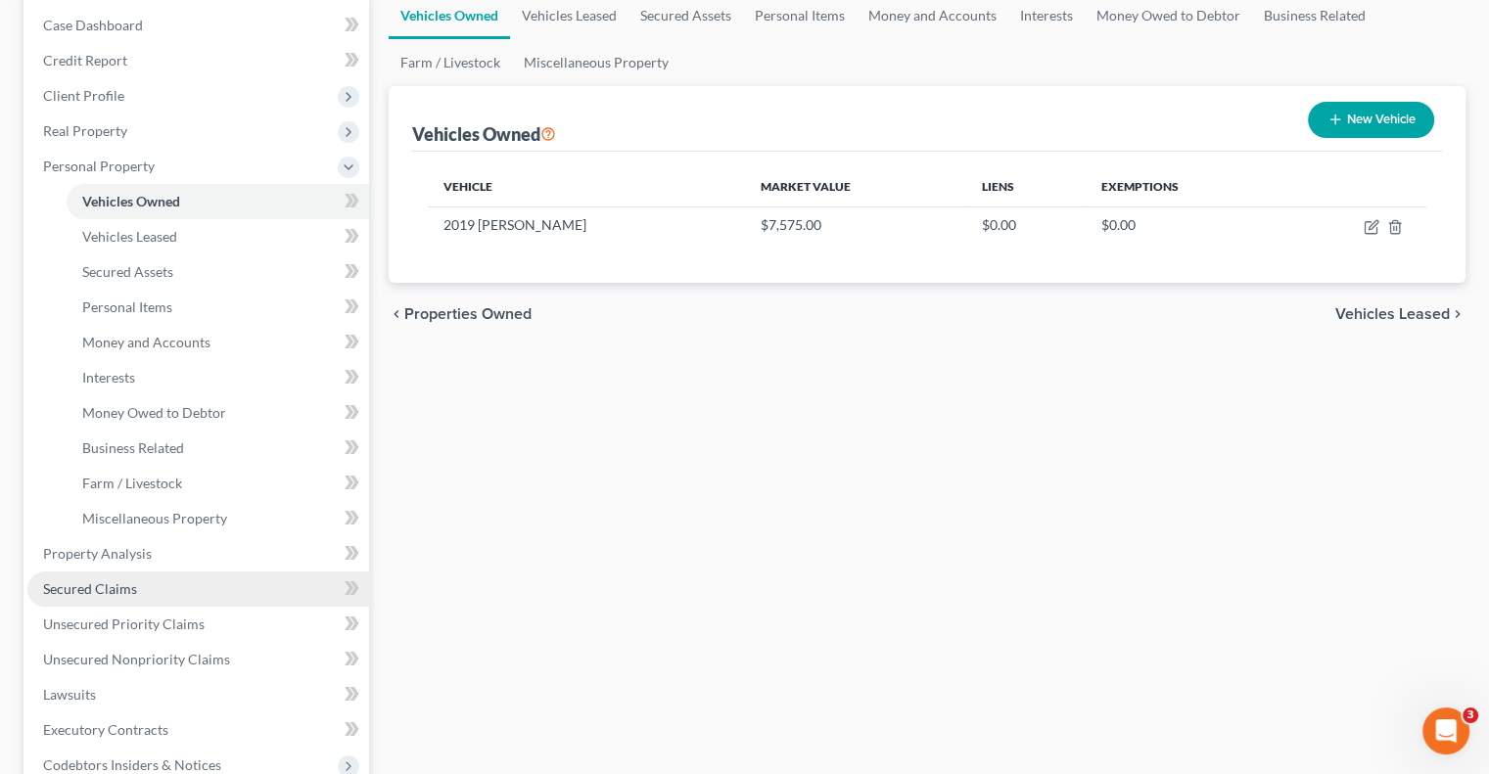
click at [107, 591] on span "Secured Claims" at bounding box center [90, 589] width 94 height 17
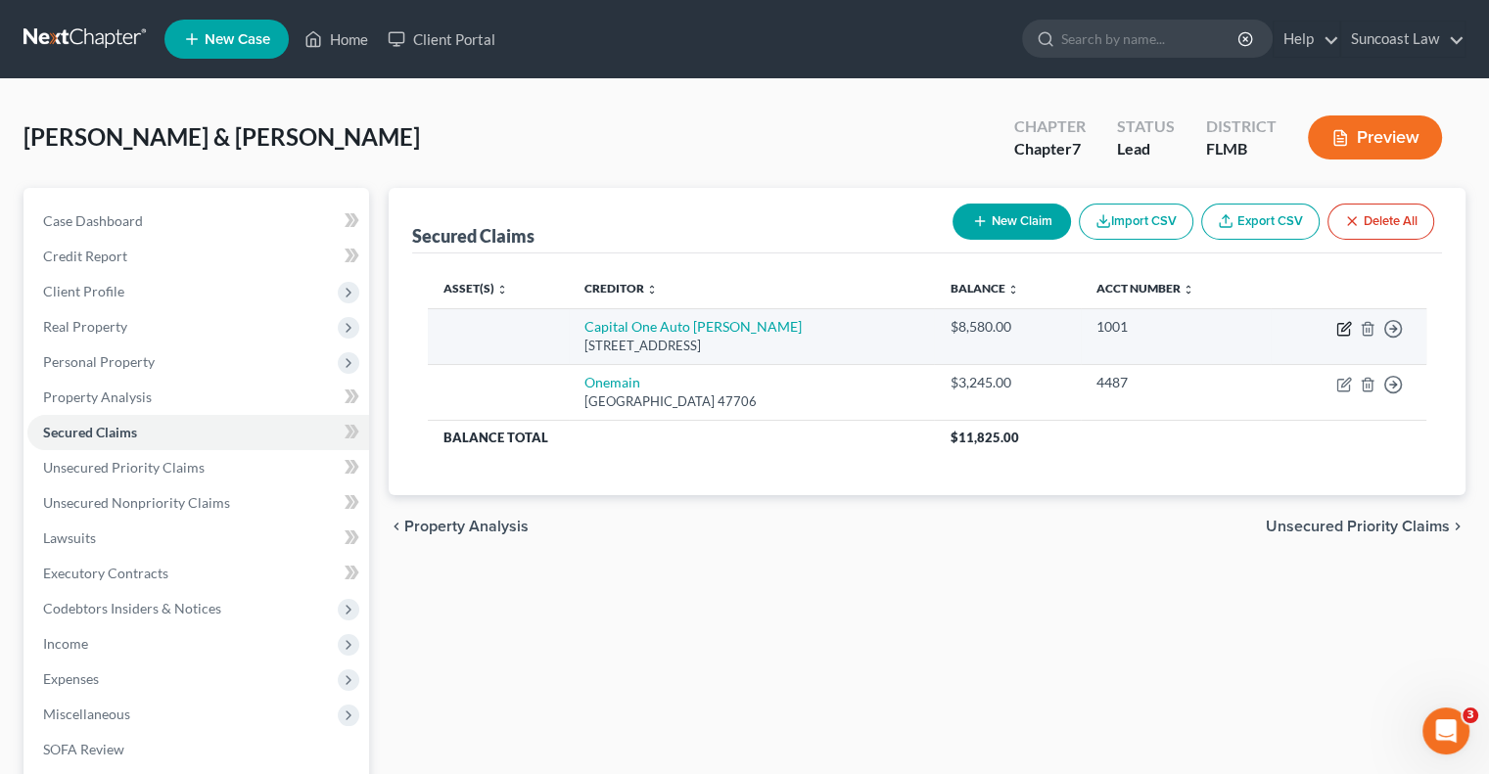
click at [1343, 321] on icon "button" at bounding box center [1344, 329] width 16 height 16
select select "45"
select select "0"
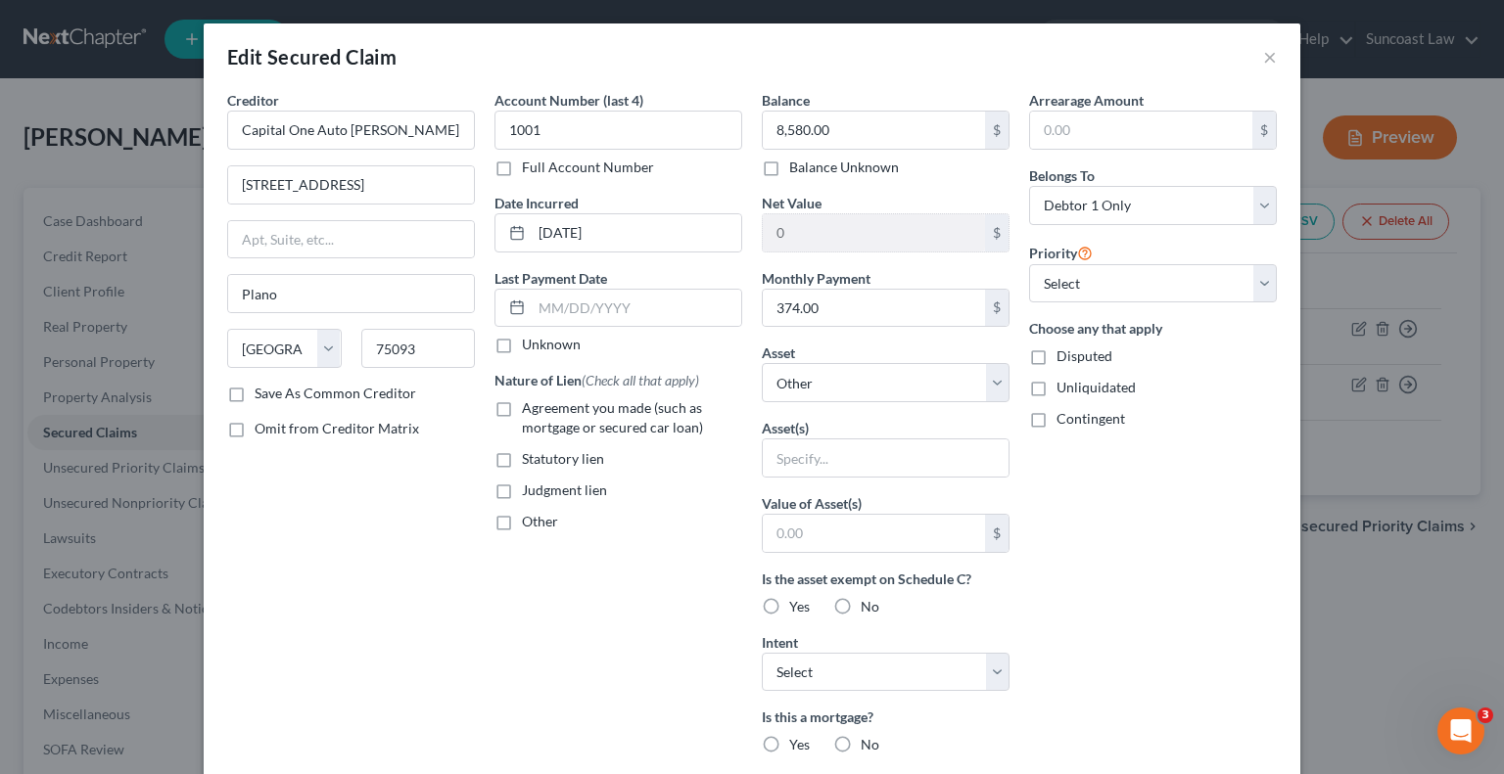
click at [522, 160] on label "Full Account Number" at bounding box center [588, 168] width 132 height 20
click at [530, 160] on input "Full Account Number" at bounding box center [536, 164] width 13 height 13
click at [585, 129] on input "1001" at bounding box center [618, 130] width 248 height 39
drag, startPoint x: 584, startPoint y: 124, endPoint x: 500, endPoint y: 134, distance: 83.8
click at [500, 134] on input "1001" at bounding box center [618, 130] width 248 height 39
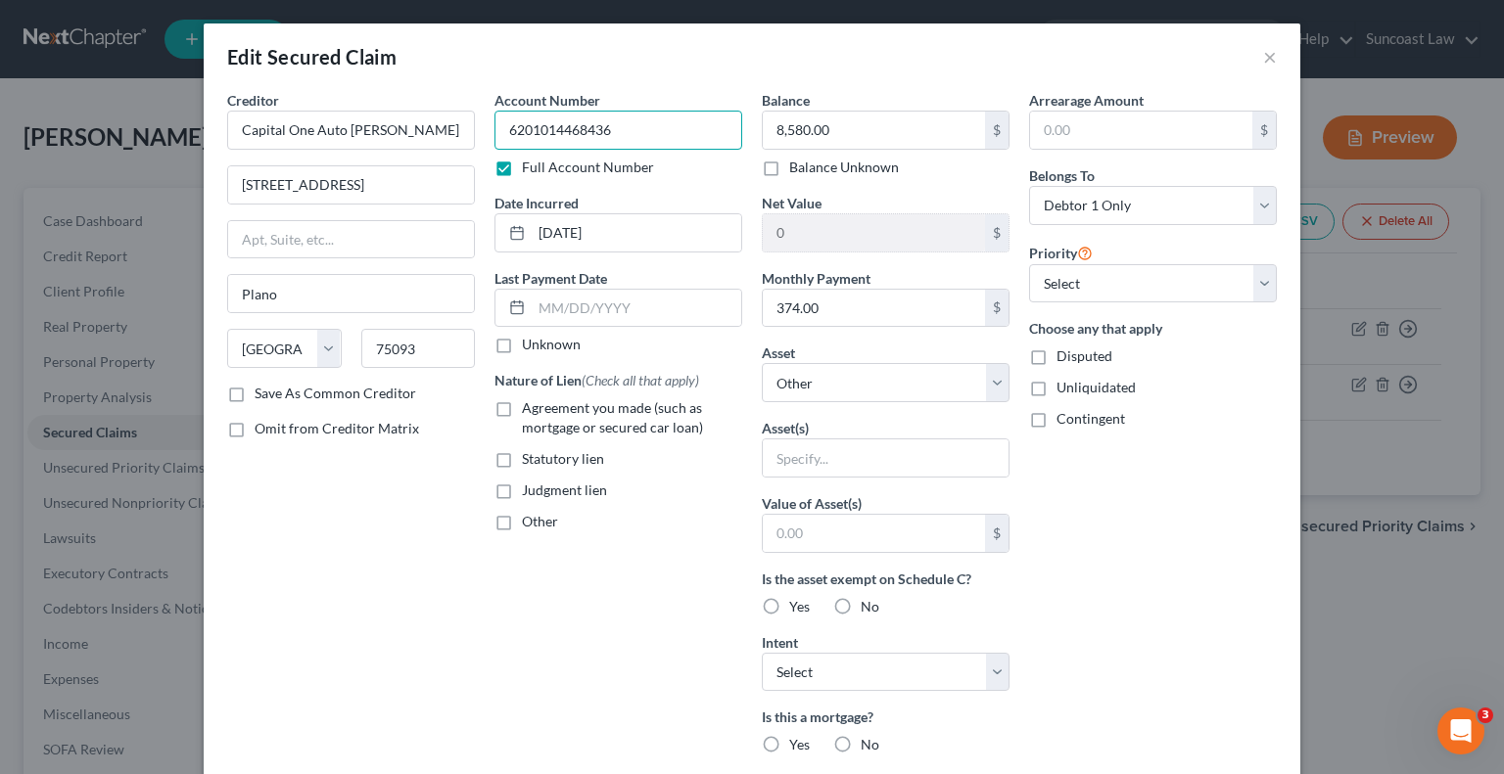
type input "6201014468436"
click at [844, 121] on input "8,580.00" at bounding box center [874, 130] width 222 height 37
type input "6,635.79"
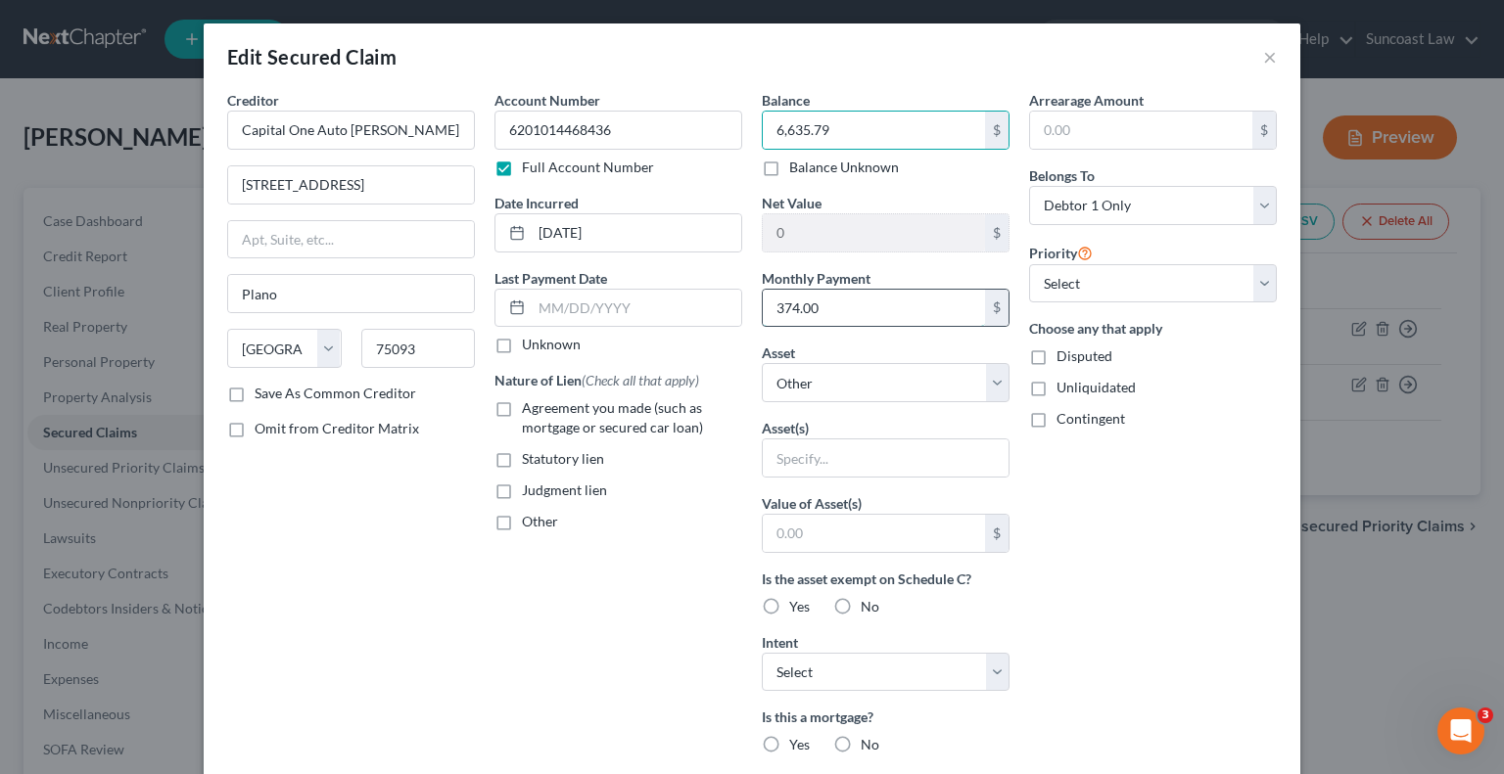
click at [814, 304] on input "374.00" at bounding box center [874, 308] width 222 height 37
type input "374.08"
drag, startPoint x: 876, startPoint y: 376, endPoint x: 882, endPoint y: 386, distance: 11.4
click at [876, 375] on select "Select Other Multiple Assets 2019 Kia Rio - $7575.0" at bounding box center [886, 382] width 248 height 39
select select "2"
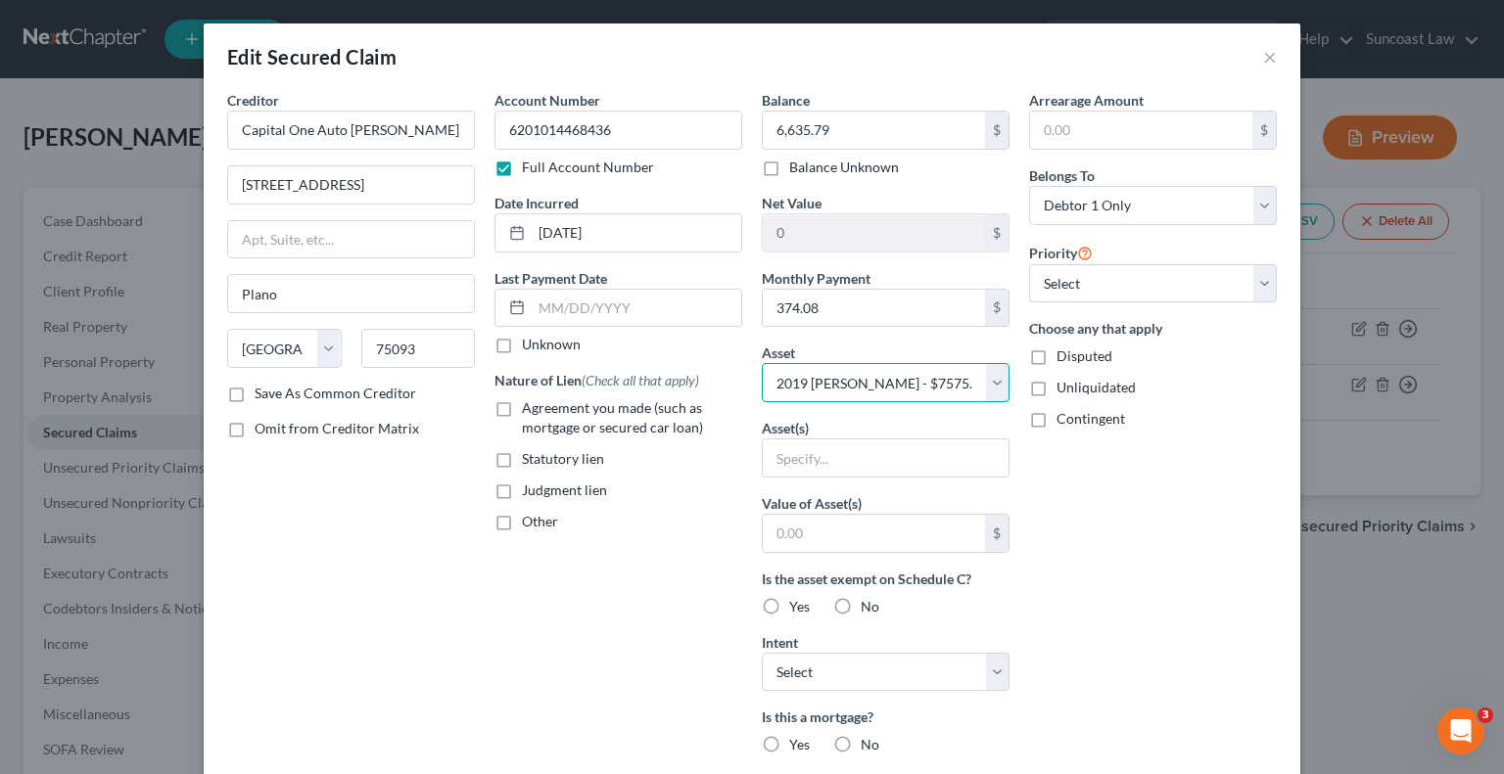
click at [762, 363] on select "Select Other Multiple Assets 2019 Kia Rio - $7575.0" at bounding box center [886, 382] width 248 height 39
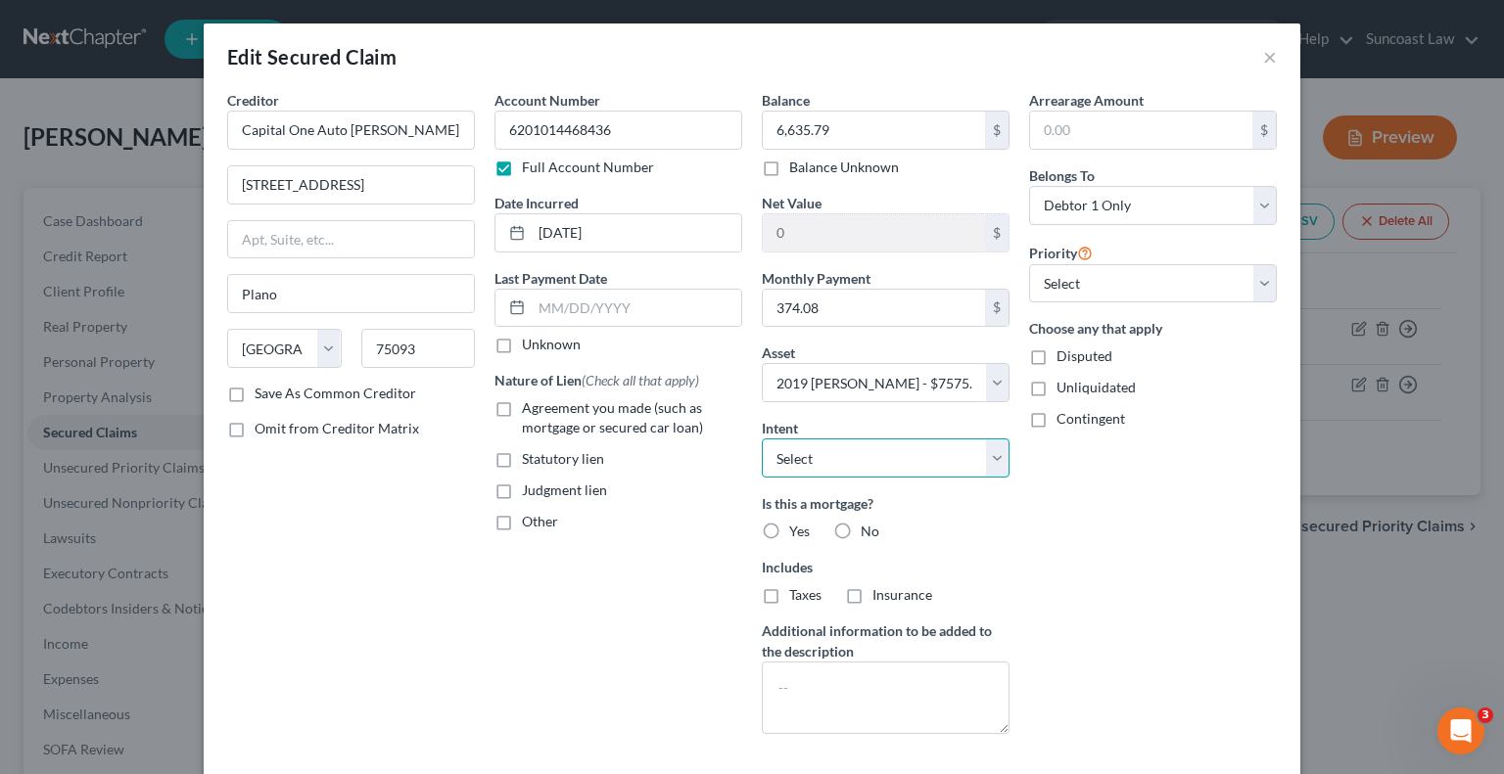
click at [862, 467] on select "Select Surrender Redeem Reaffirm Avoid Other" at bounding box center [886, 458] width 248 height 39
select select "2"
click at [762, 439] on select "Select Surrender Redeem Reaffirm Avoid Other" at bounding box center [886, 458] width 248 height 39
click at [861, 525] on label "No" at bounding box center [870, 532] width 19 height 20
click at [868, 525] on input "No" at bounding box center [874, 528] width 13 height 13
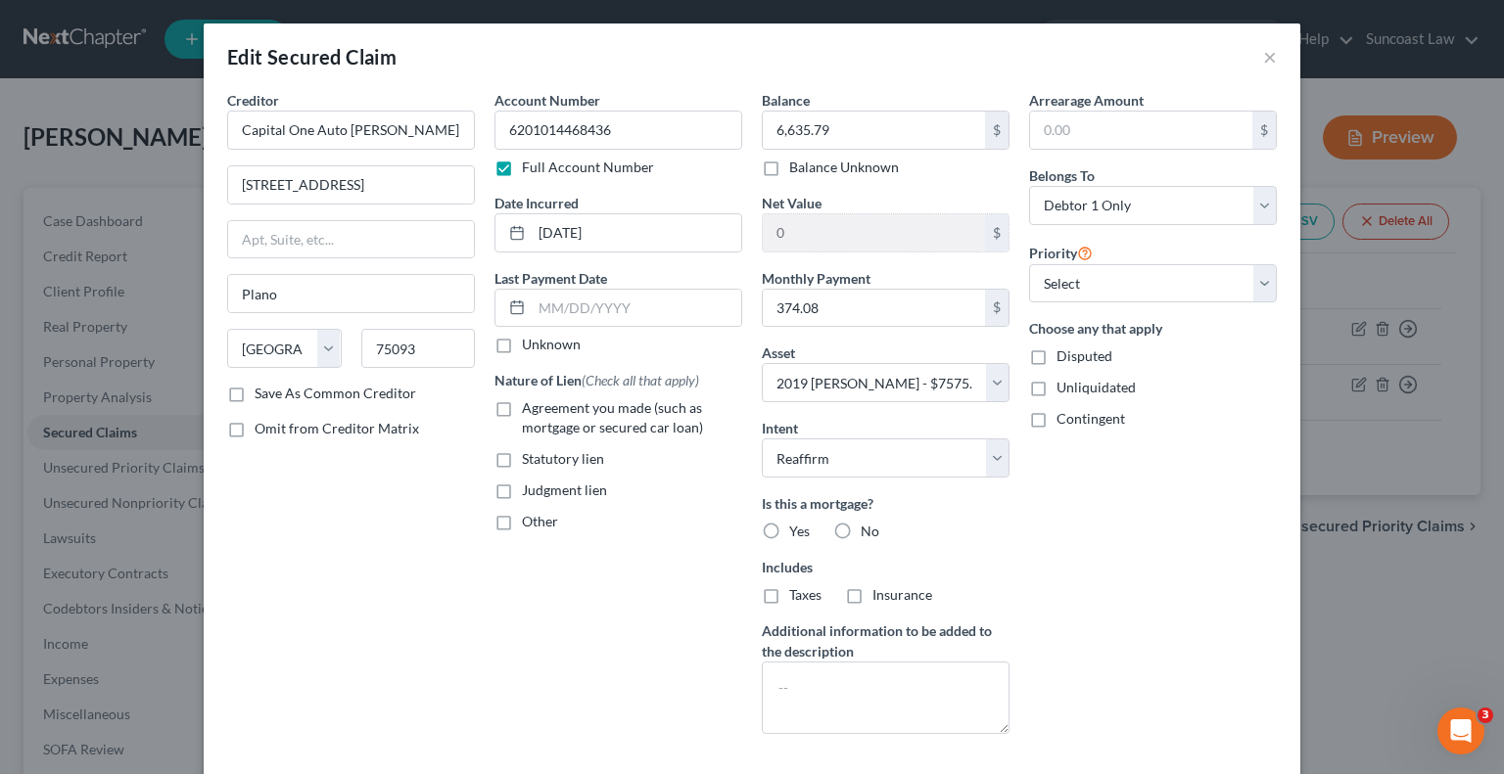
radio input "true"
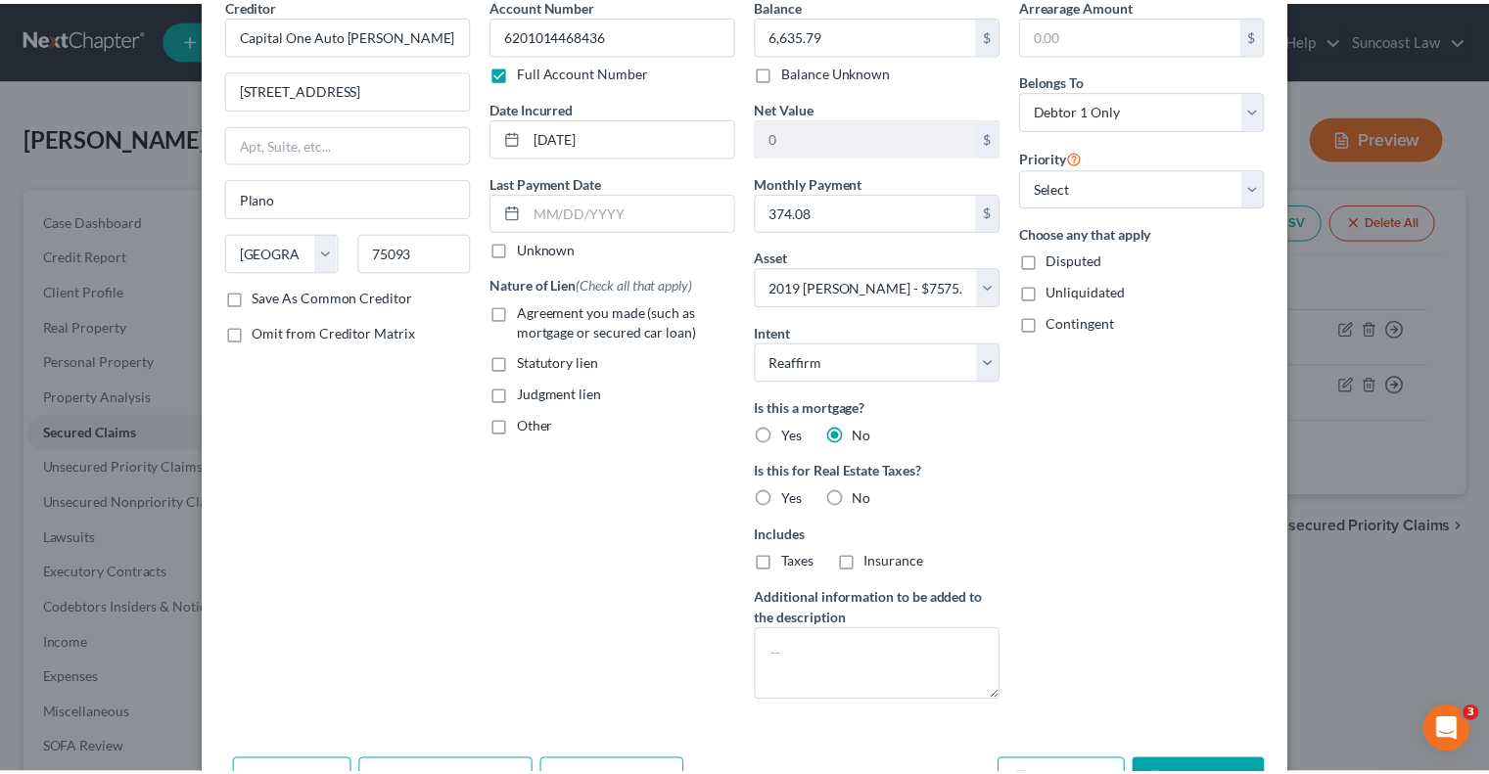
scroll to position [215, 0]
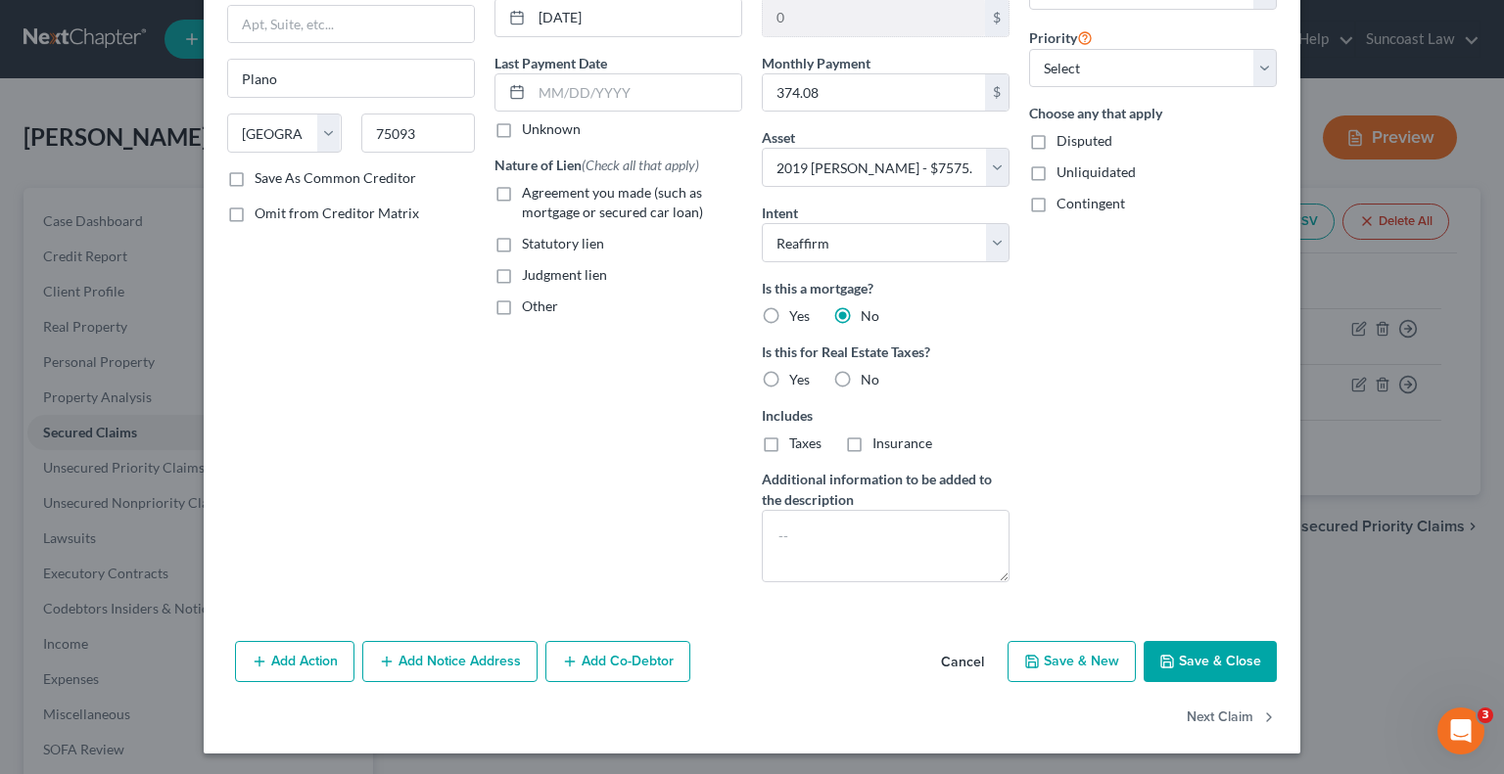
click at [1185, 649] on button "Save & Close" at bounding box center [1210, 661] width 133 height 41
select select
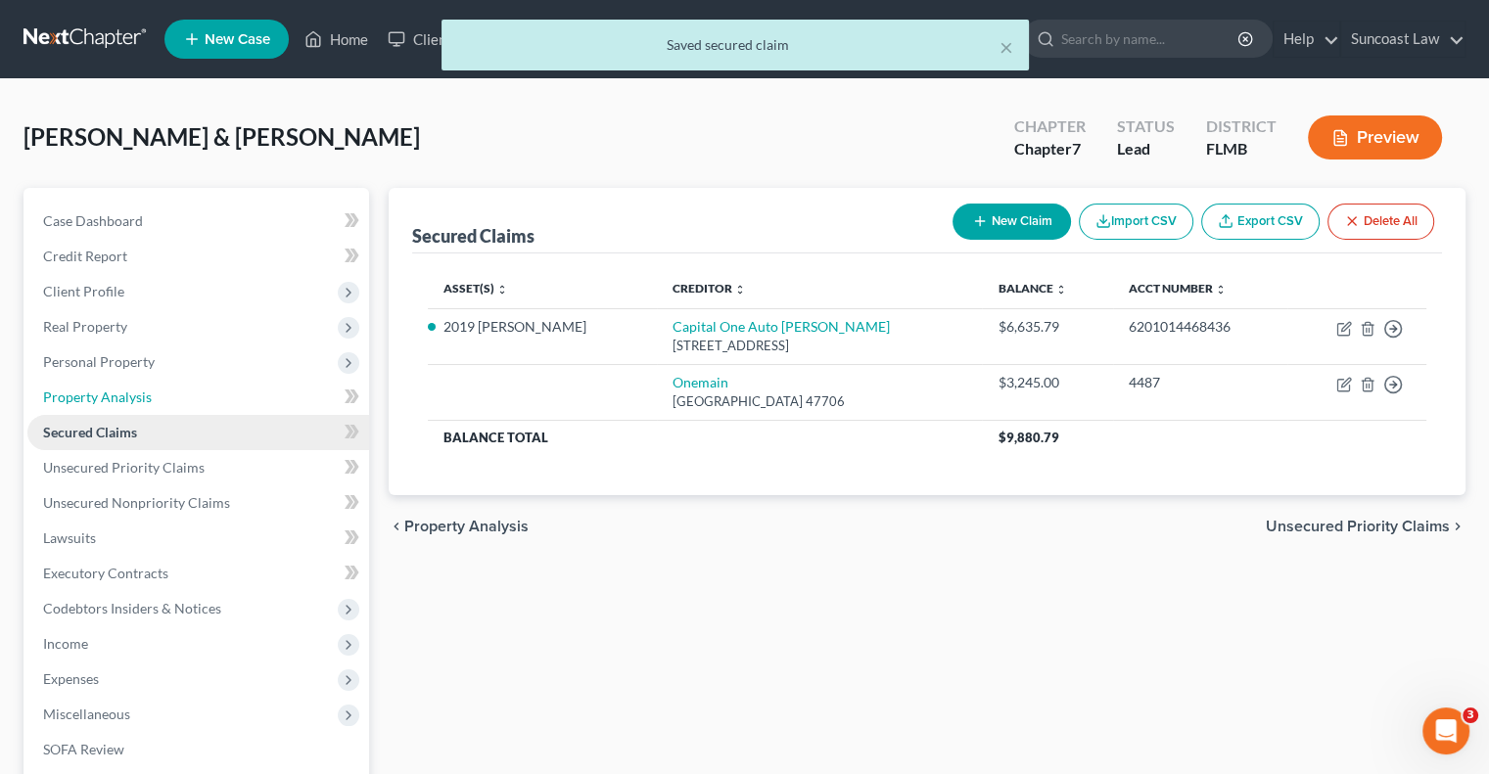
drag, startPoint x: 129, startPoint y: 397, endPoint x: 155, endPoint y: 416, distance: 31.5
click at [129, 397] on span "Property Analysis" at bounding box center [97, 397] width 109 height 17
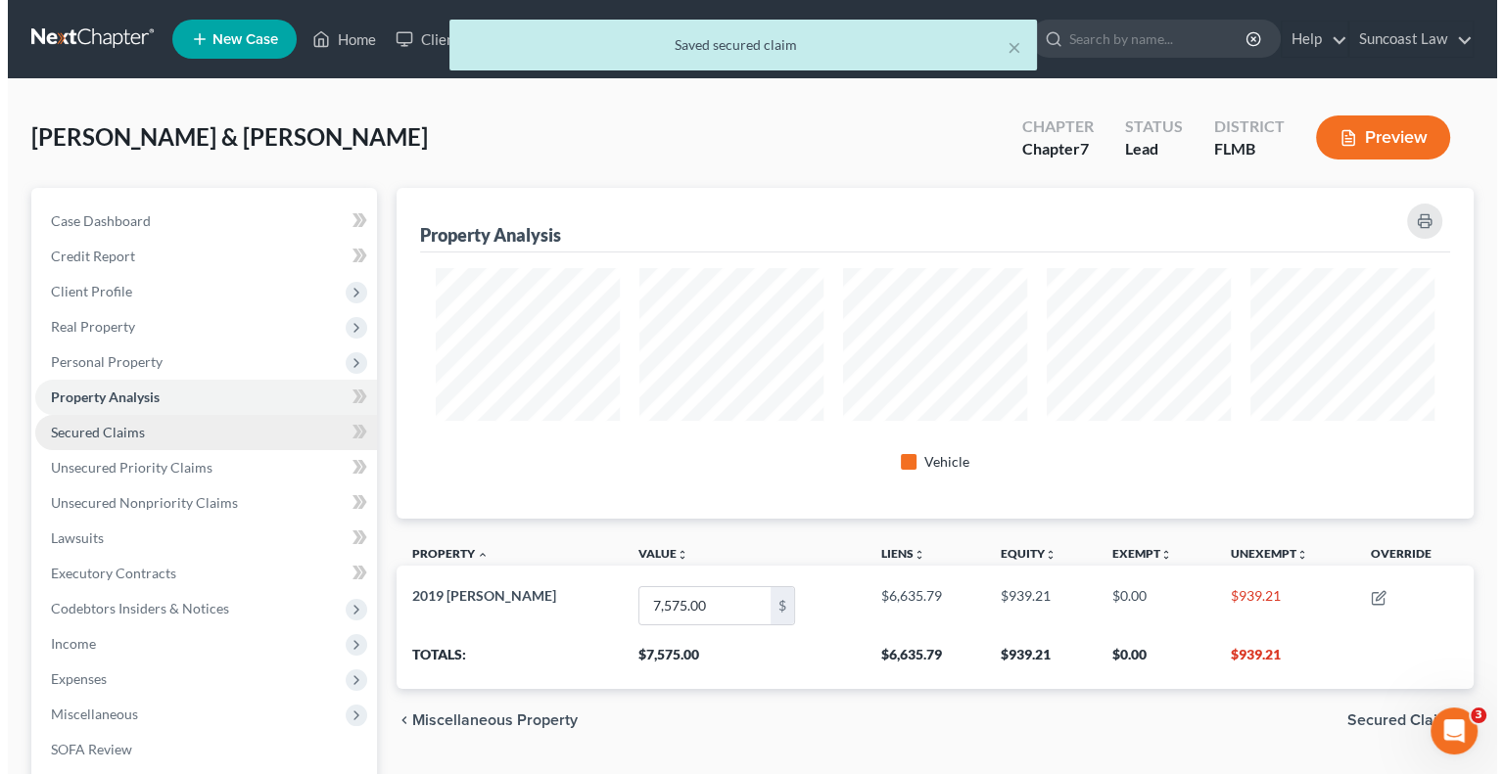
scroll to position [331, 1076]
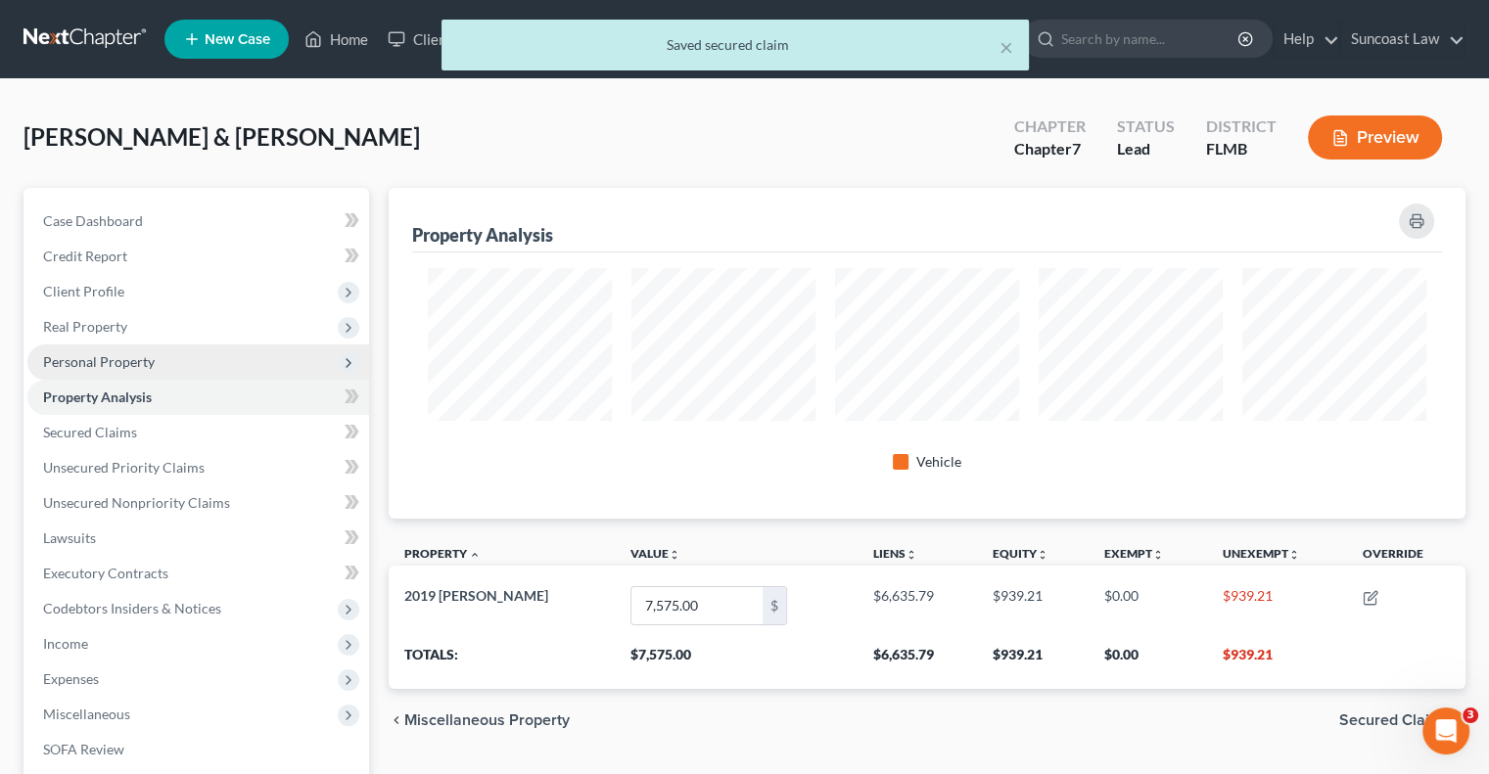
click at [122, 360] on span "Personal Property" at bounding box center [99, 361] width 112 height 17
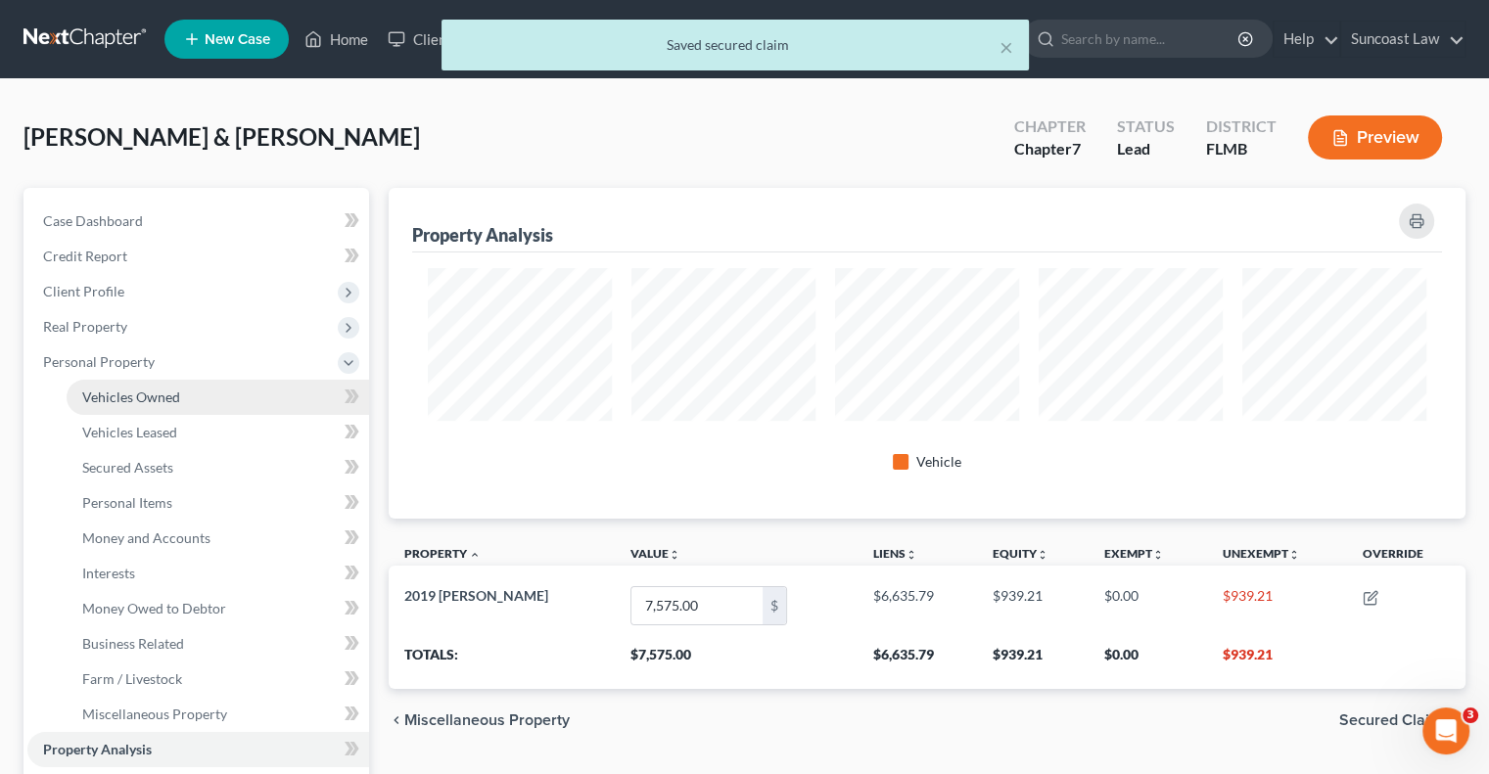
click at [148, 397] on span "Vehicles Owned" at bounding box center [131, 397] width 98 height 17
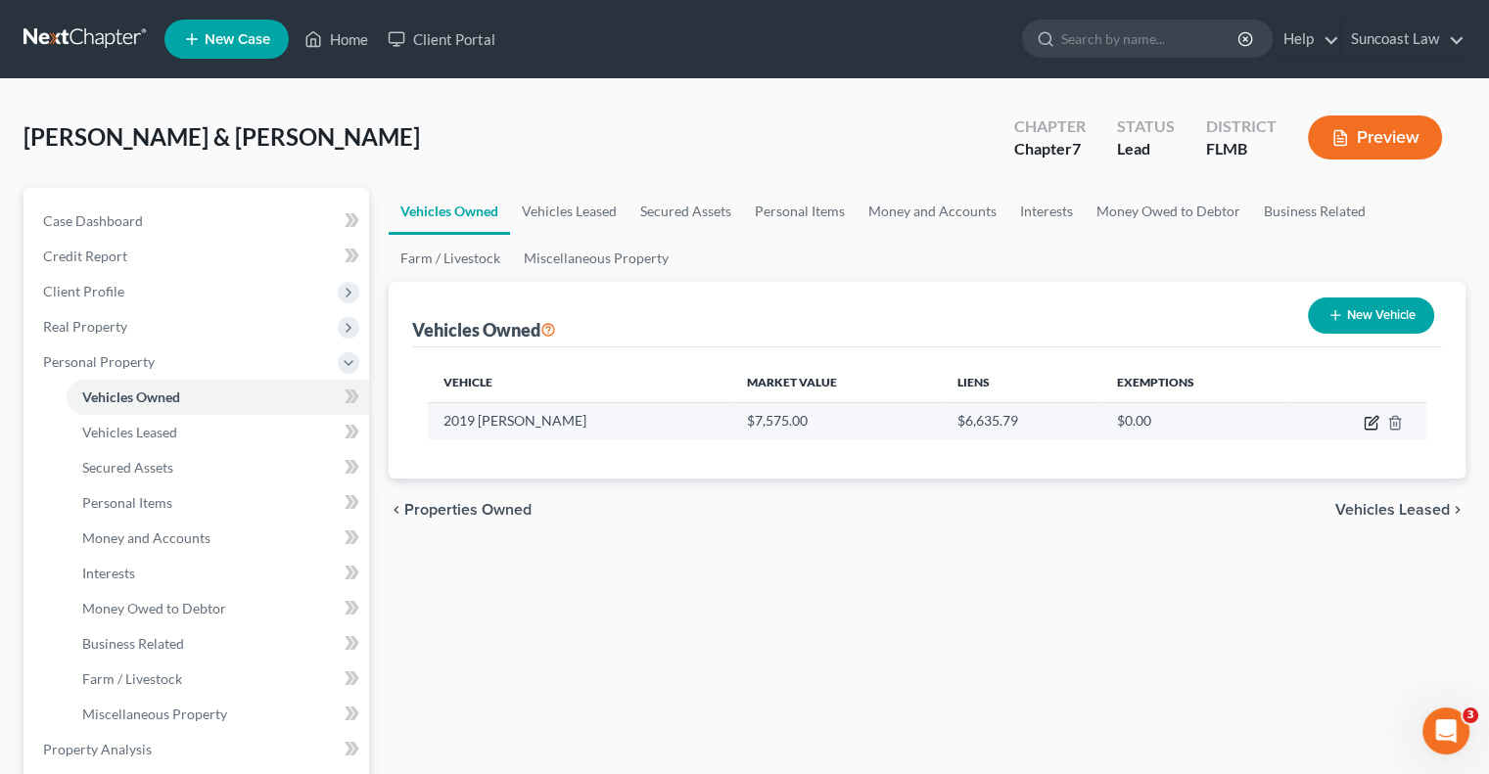
click at [1370, 425] on icon "button" at bounding box center [1372, 423] width 16 height 16
select select "0"
select select "7"
select select "3"
select select "0"
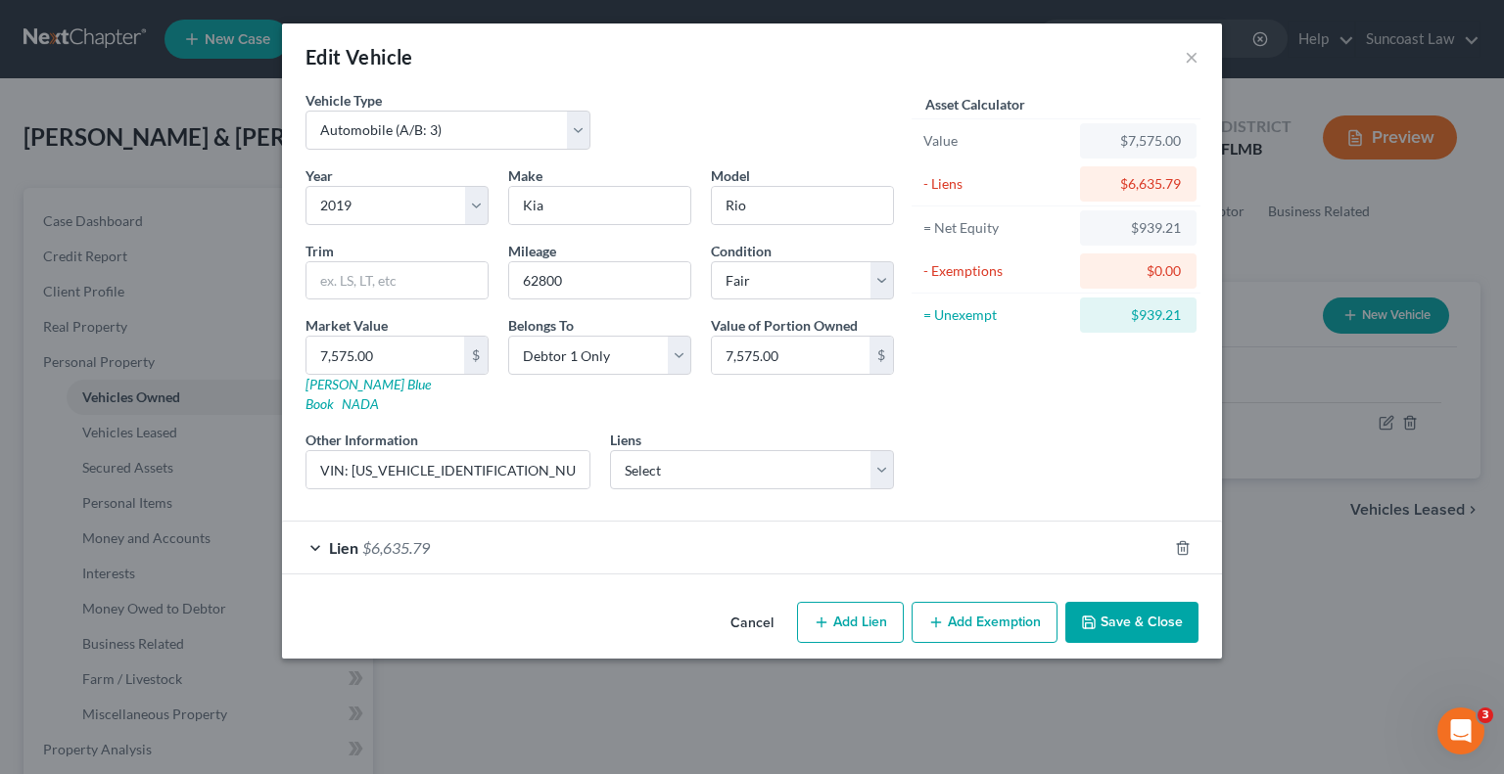
click at [985, 609] on button "Add Exemption" at bounding box center [984, 622] width 146 height 41
select select "2"
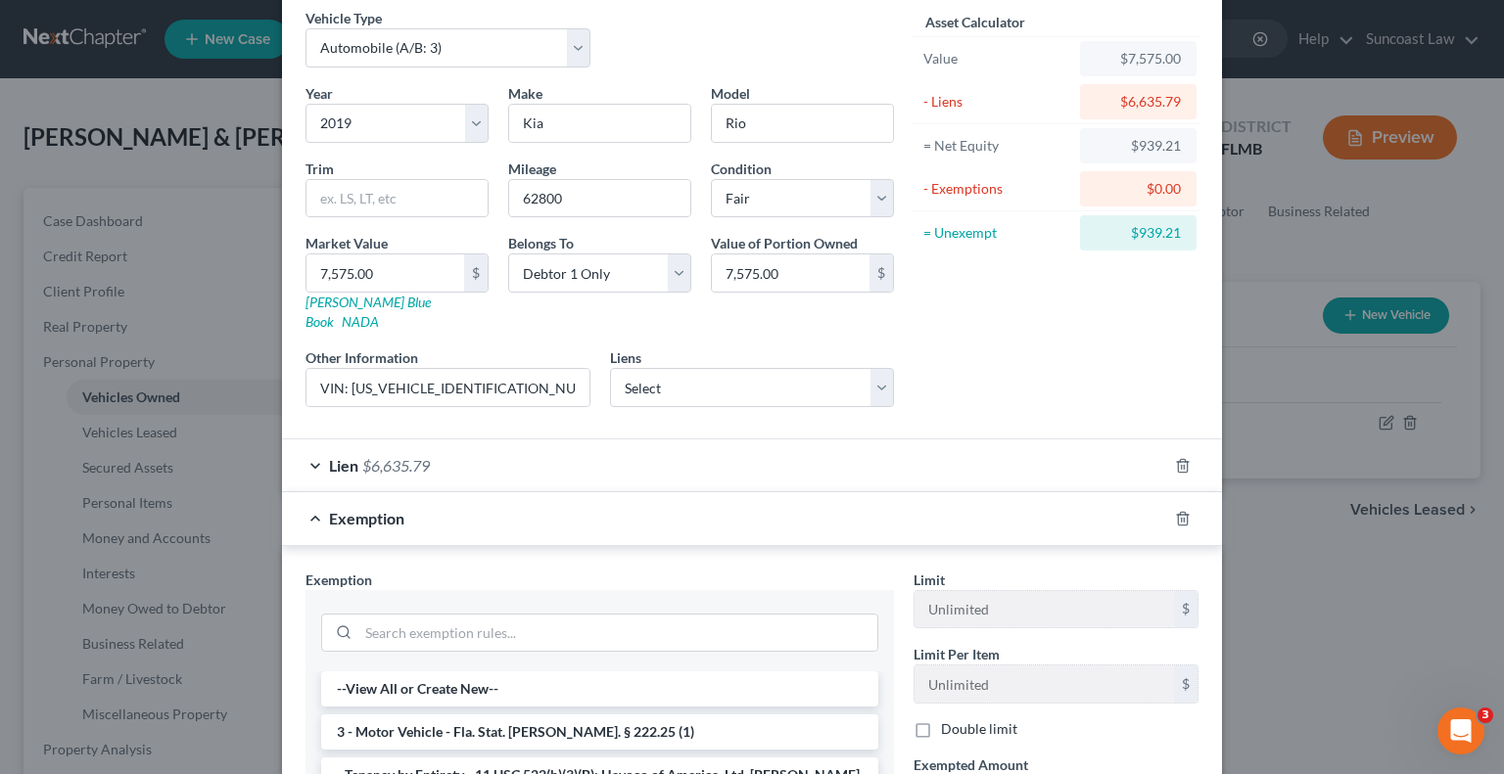
scroll to position [196, 0]
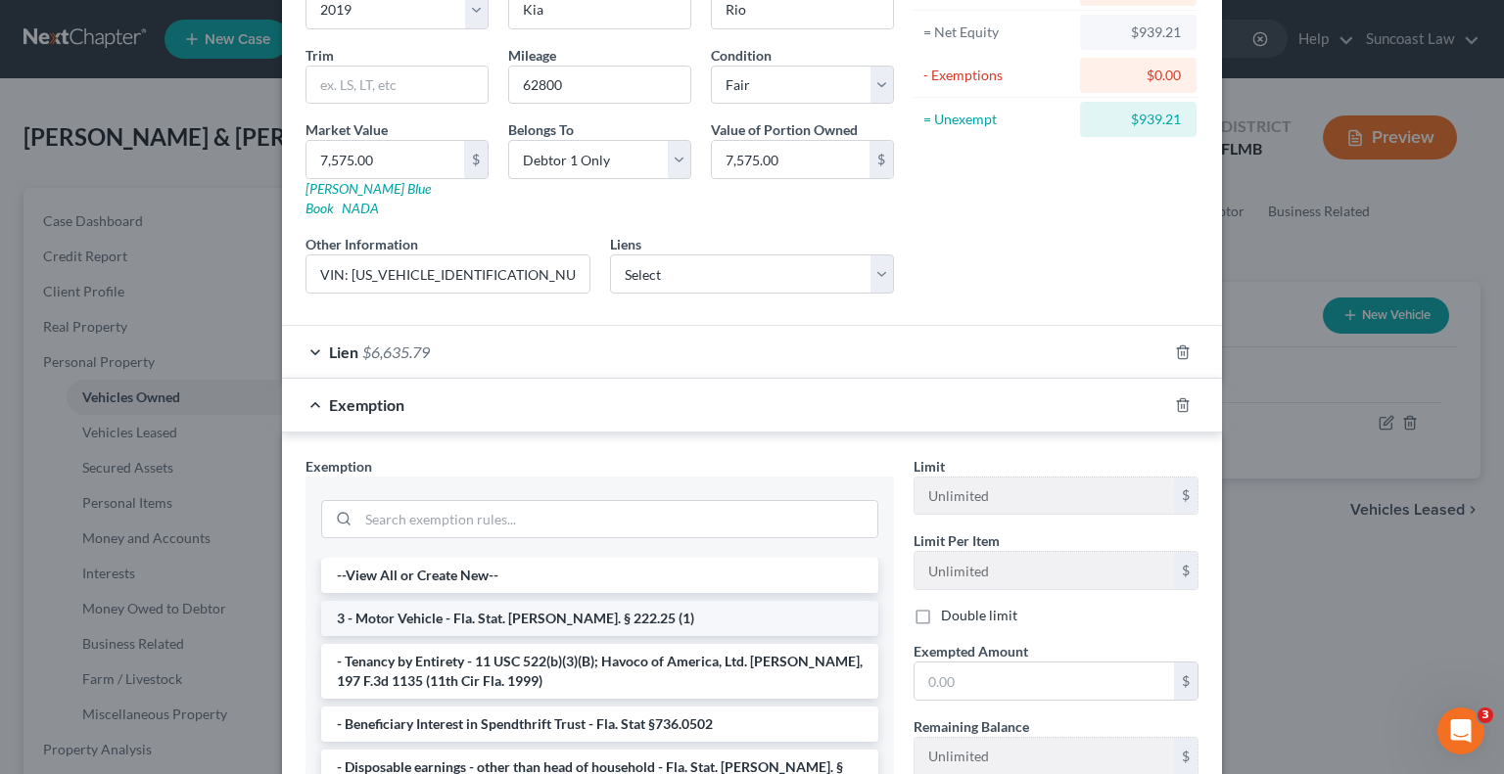
click at [510, 603] on li "3 - Motor Vehicle - Fla. Stat. [PERSON_NAME]. § 222.25 (1)" at bounding box center [599, 618] width 557 height 35
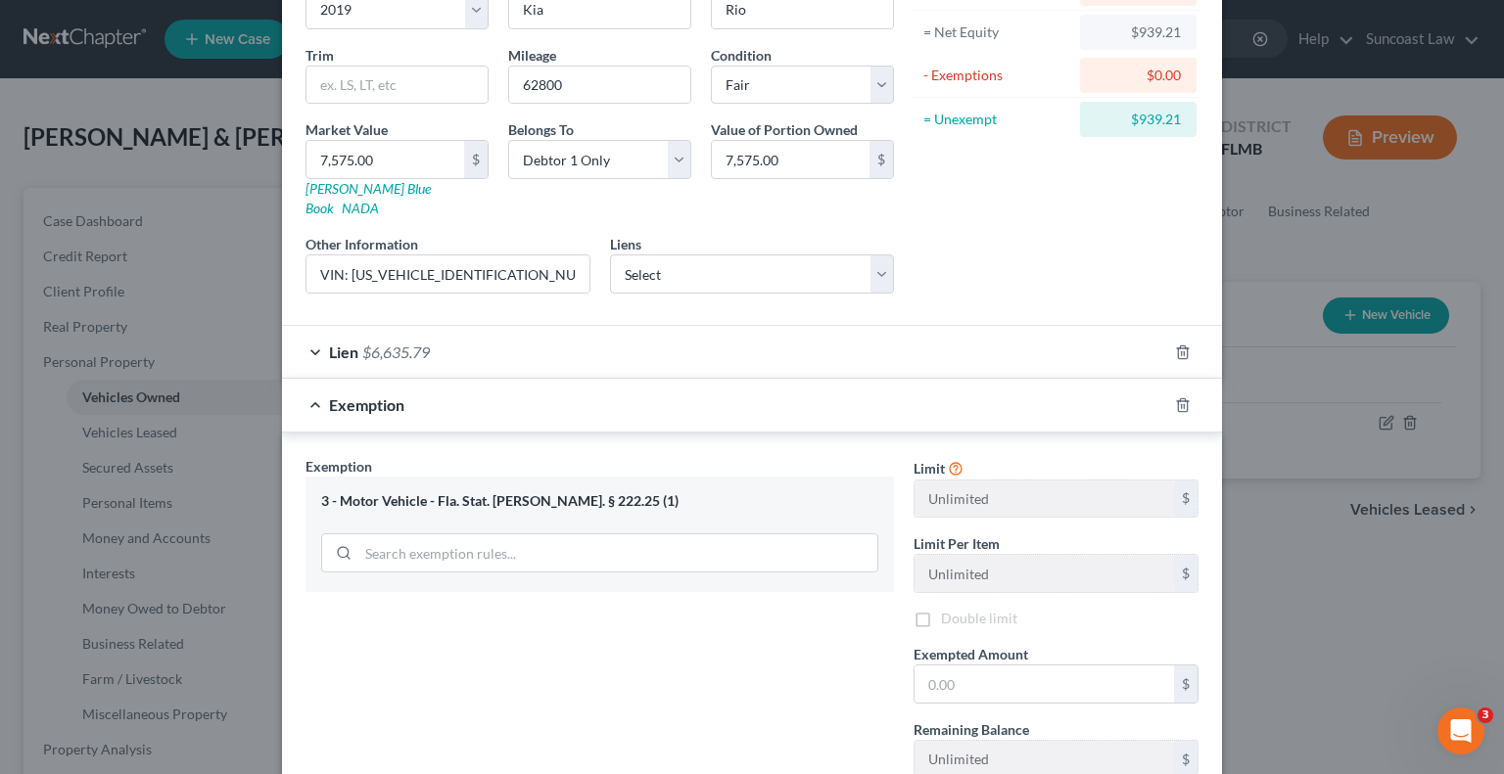
click at [510, 603] on div "Exemption Set must be selected for CA. Exemption * 3 - Motor Vehicle - Fla. Sta…" at bounding box center [600, 664] width 608 height 416
click at [941, 609] on label "Double limit" at bounding box center [979, 619] width 76 height 20
click at [949, 609] on input "Double limit" at bounding box center [955, 615] width 13 height 13
checkbox input "true"
click at [987, 666] on input "text" at bounding box center [1043, 684] width 259 height 37
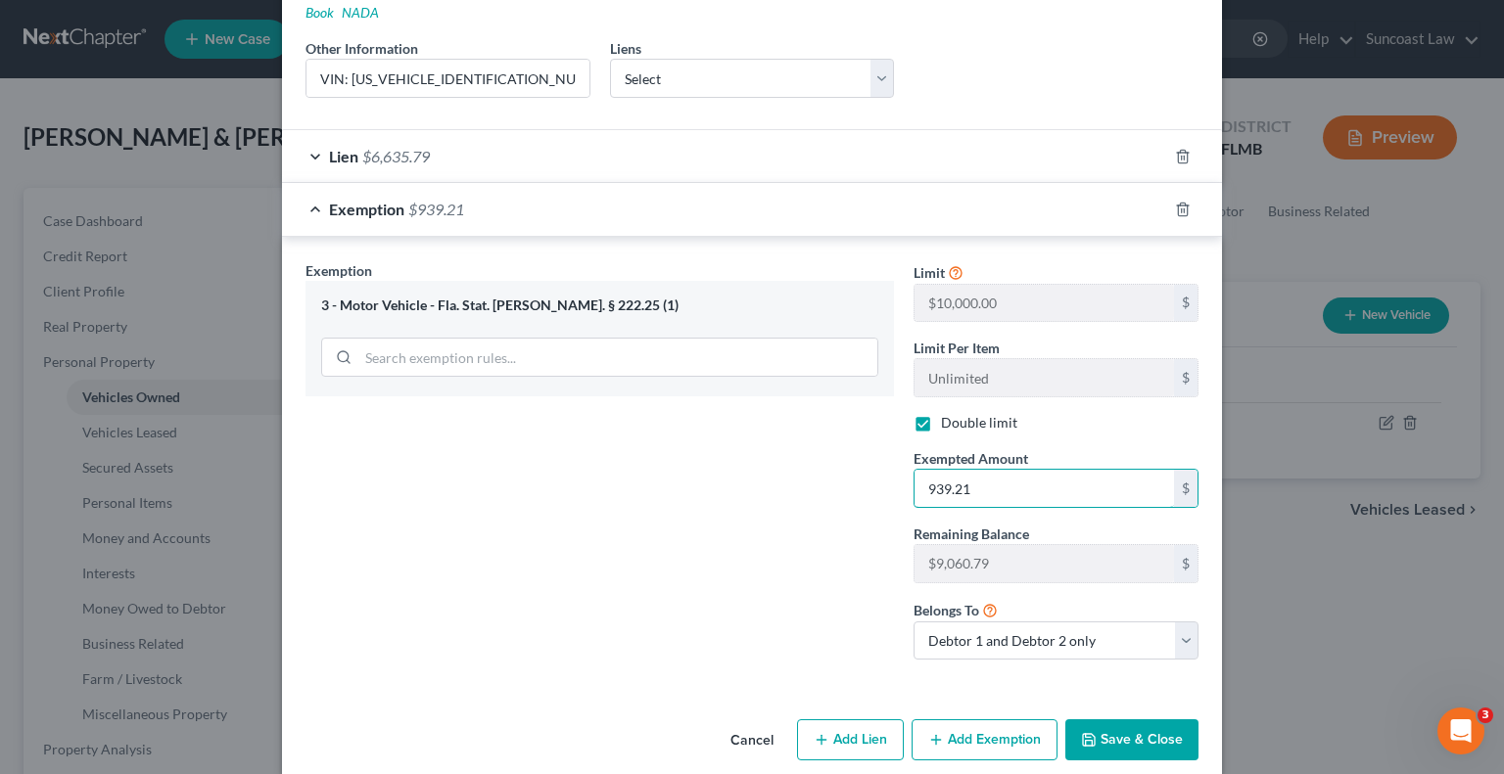
scroll to position [394, 0]
type input "939.21"
click at [1145, 718] on button "Save & Close" at bounding box center [1131, 738] width 133 height 41
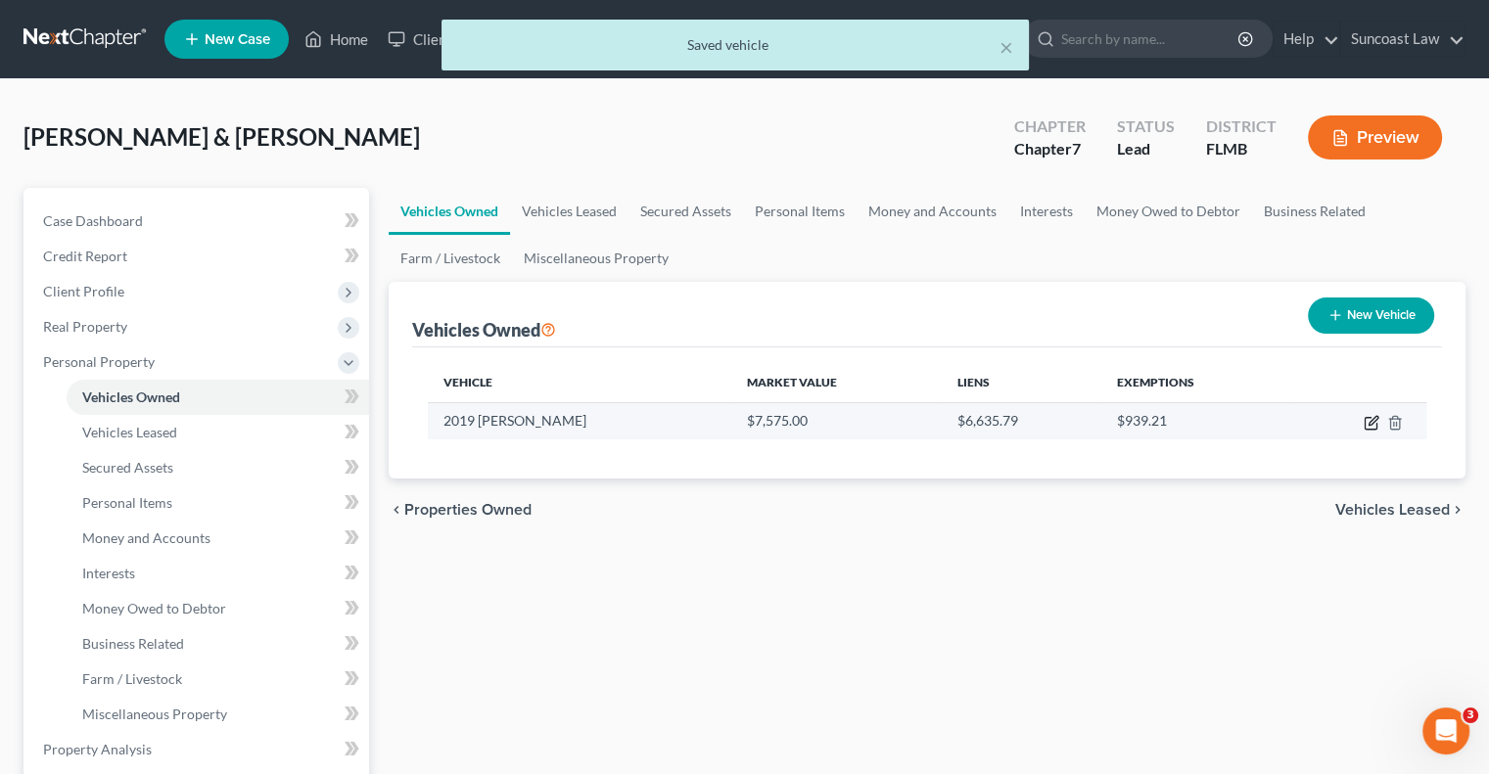
click at [1371, 418] on icon "button" at bounding box center [1372, 423] width 16 height 16
select select "0"
select select "7"
select select "3"
select select "0"
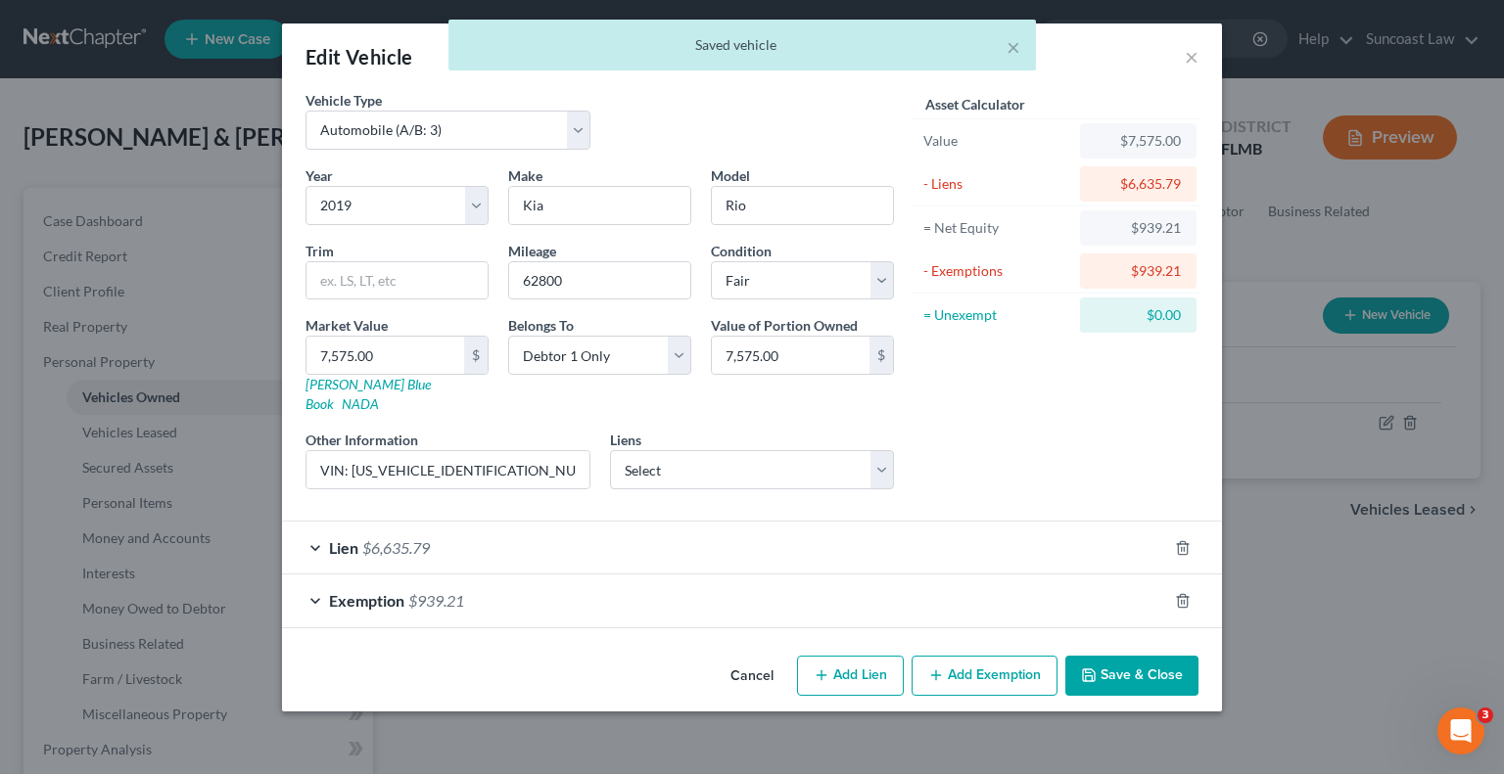
click at [1005, 583] on div "Exemption $939.21" at bounding box center [724, 601] width 885 height 52
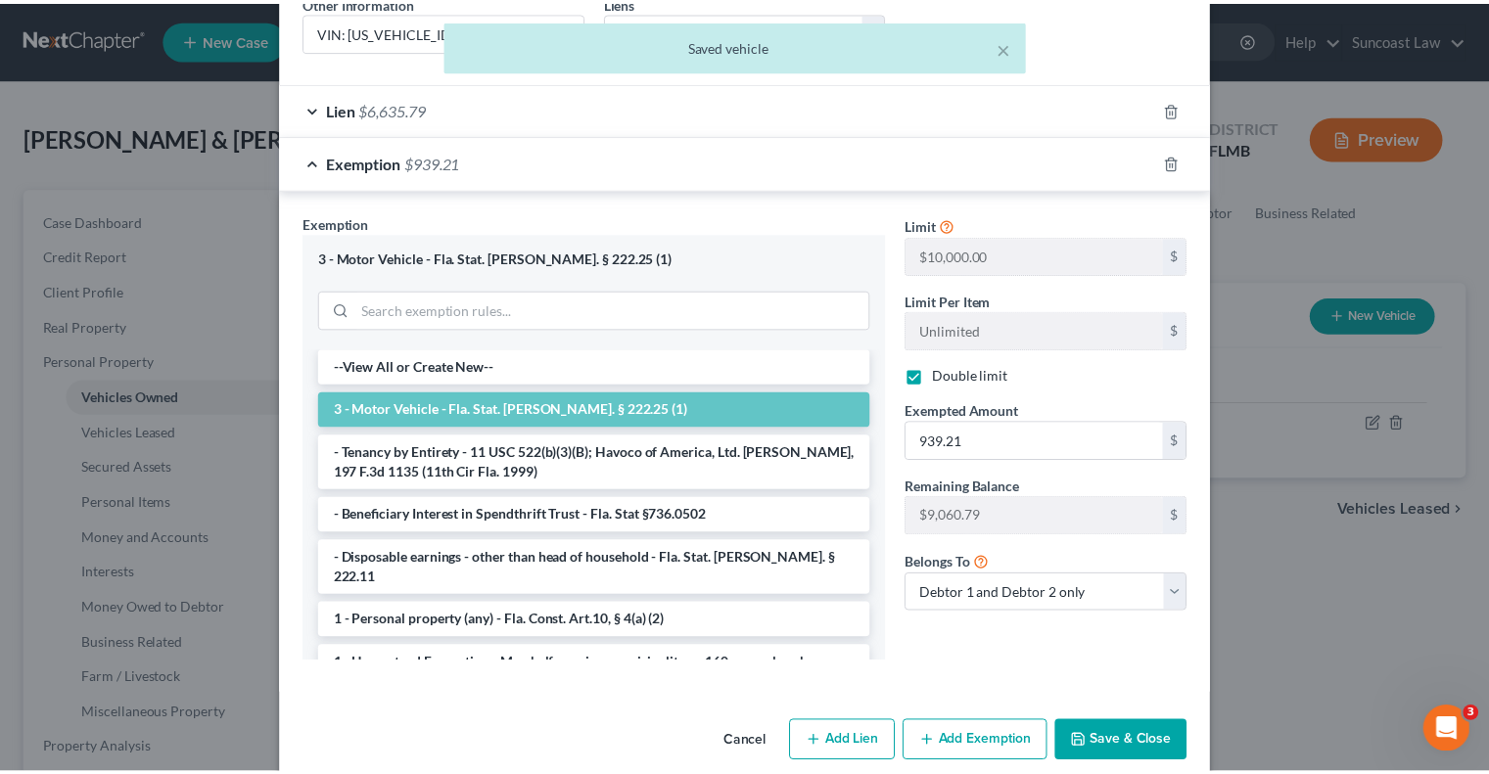
scroll to position [444, 0]
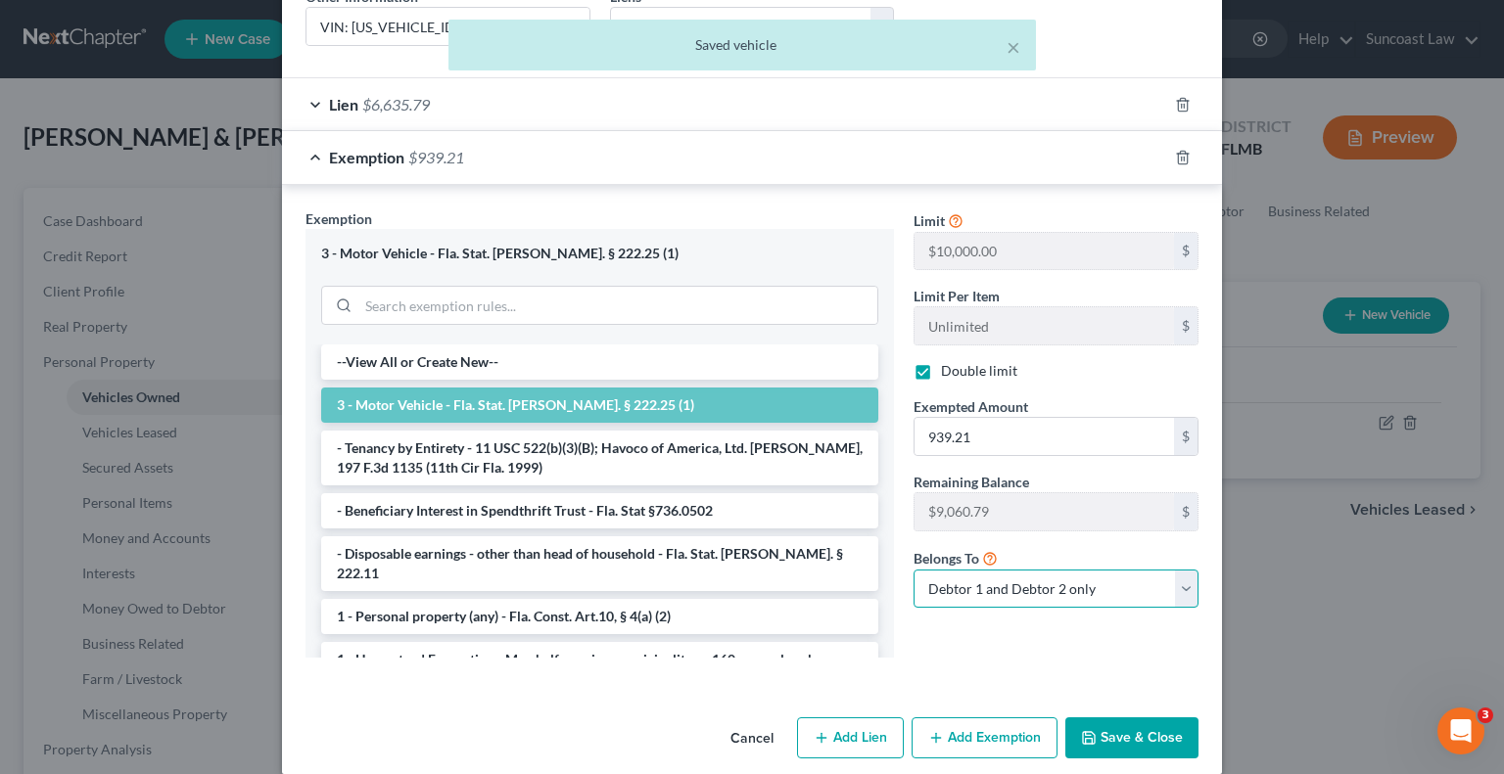
drag, startPoint x: 1069, startPoint y: 559, endPoint x: 1054, endPoint y: 568, distance: 17.1
click at [1069, 570] on select "Debtor 1 only Debtor 2 only Debtor 1 and Debtor 2 only" at bounding box center [1055, 589] width 285 height 39
select select "0"
click at [913, 570] on select "Debtor 1 only Debtor 2 only Debtor 1 and Debtor 2 only" at bounding box center [1055, 589] width 285 height 39
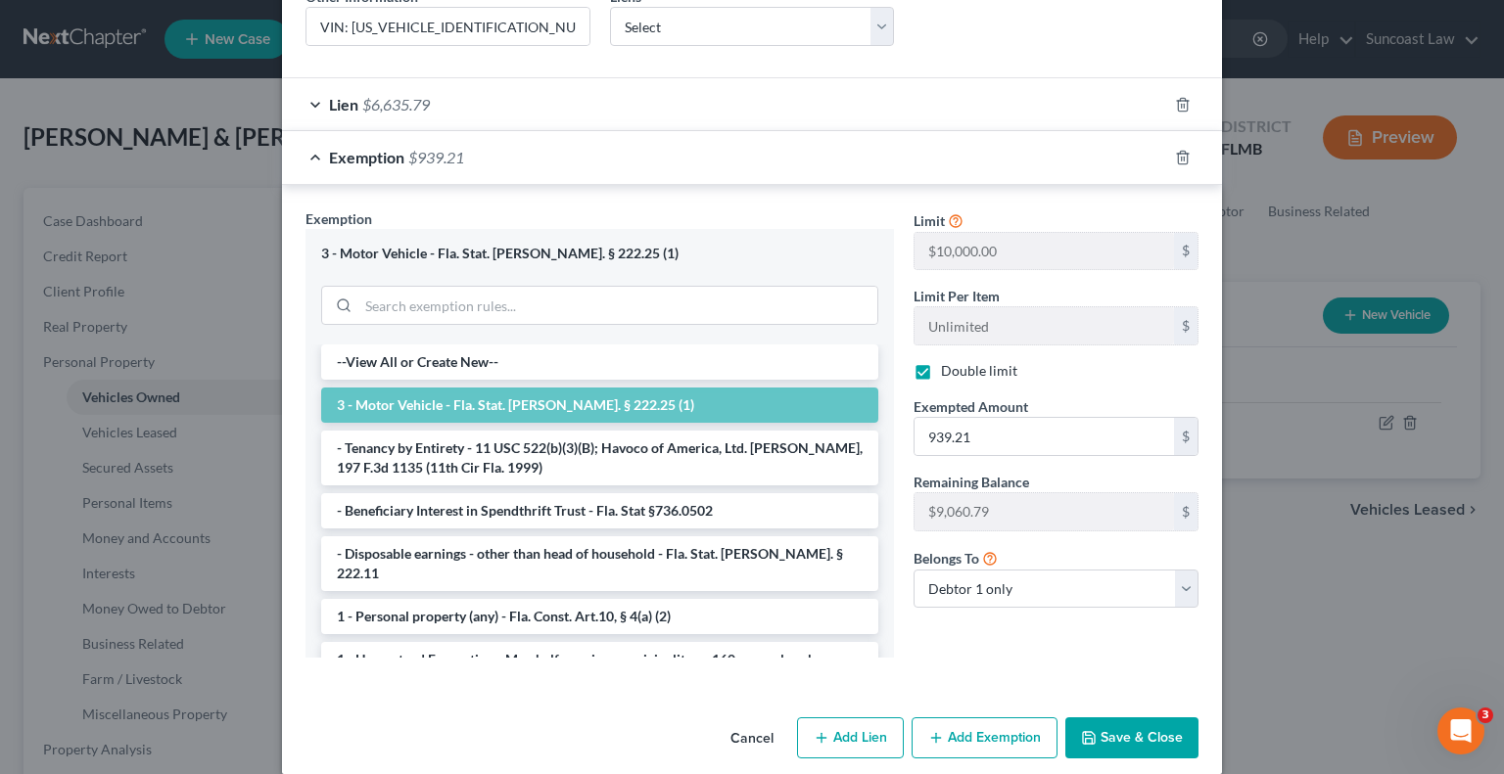
click at [1128, 718] on button "Save & Close" at bounding box center [1131, 738] width 133 height 41
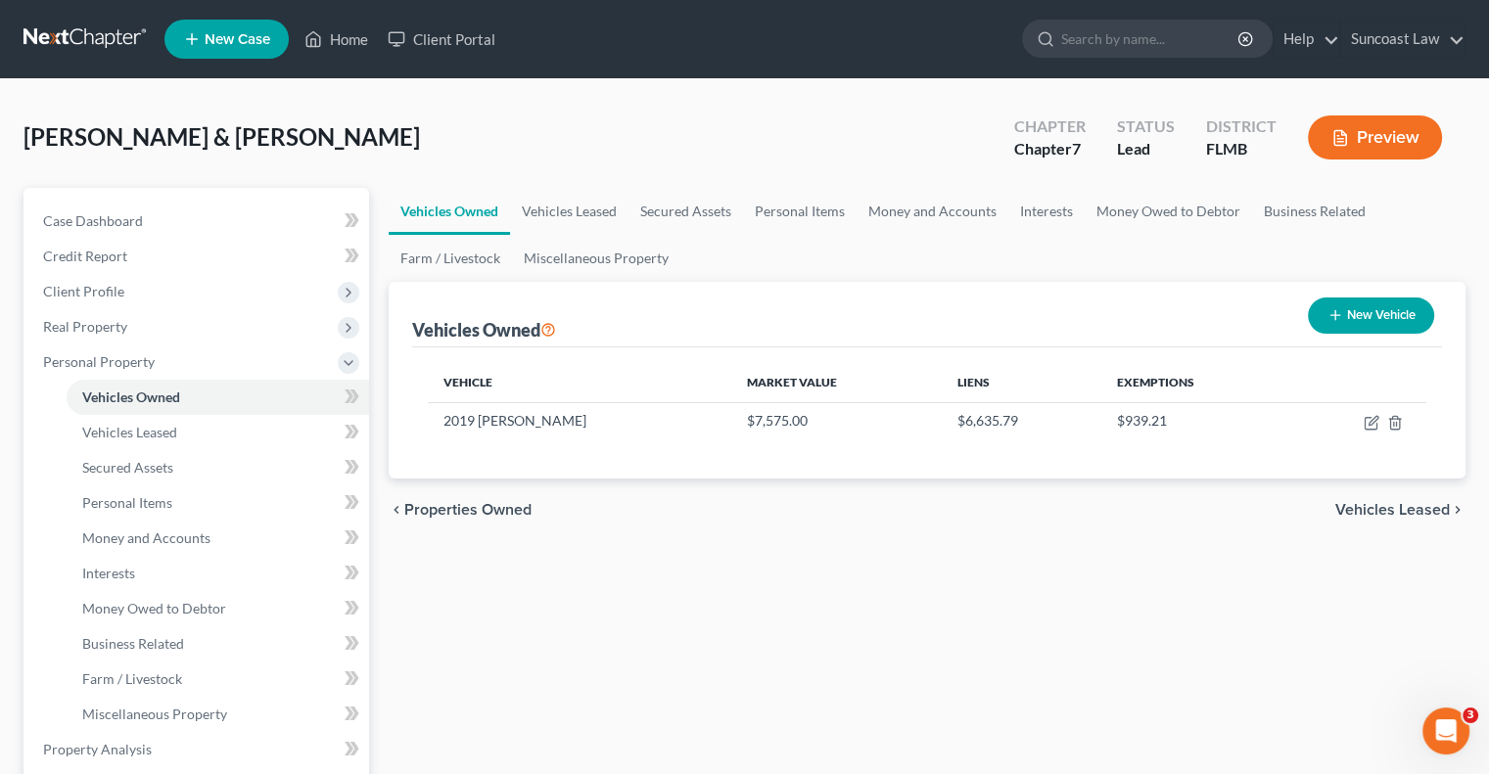
click at [1382, 312] on button "New Vehicle" at bounding box center [1371, 316] width 126 height 36
select select "0"
select select "2"
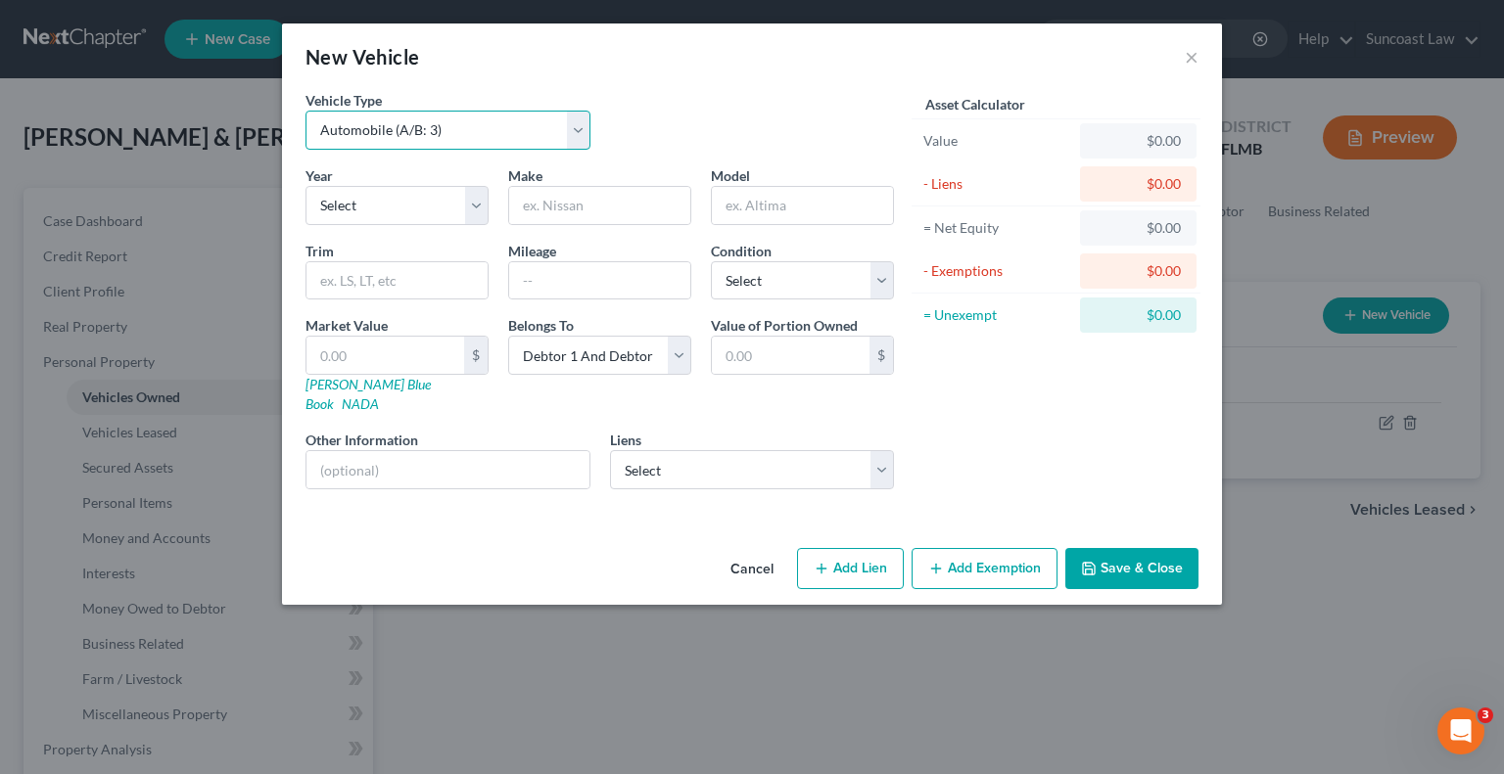
click at [354, 124] on select "Select Automobile (A/B: 3) Truck (A/B: 3) Trailer (A/B: 4) Watercraft (A/B: 4) …" at bounding box center [447, 130] width 285 height 39
click at [305, 111] on select "Select Automobile (A/B: 3) Truck (A/B: 3) Trailer (A/B: 4) Watercraft (A/B: 4) …" at bounding box center [447, 130] width 285 height 39
click at [384, 198] on select "Select 2026 2025 2024 2023 2022 2021 2020 2019 2018 2017 2016 2015 2014 2013 20…" at bounding box center [396, 205] width 183 height 39
select select "13"
click at [305, 186] on select "Select 2026 2025 2024 2023 2022 2021 2020 2019 2018 2017 2016 2015 2014 2013 20…" at bounding box center [396, 205] width 183 height 39
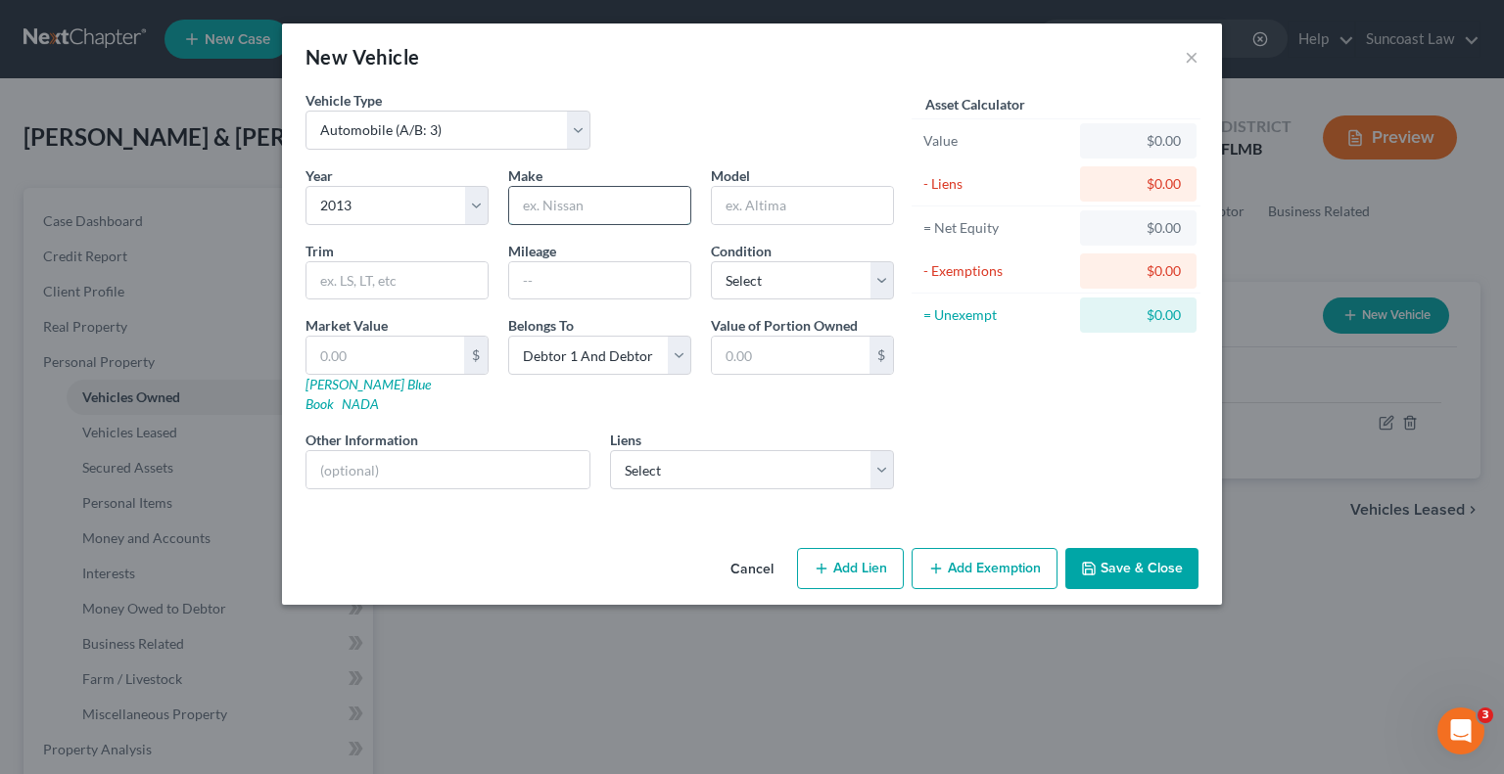
click at [629, 207] on input "text" at bounding box center [599, 205] width 181 height 37
type input "d"
type input "Dodge"
type input "Avenger"
type input "150000"
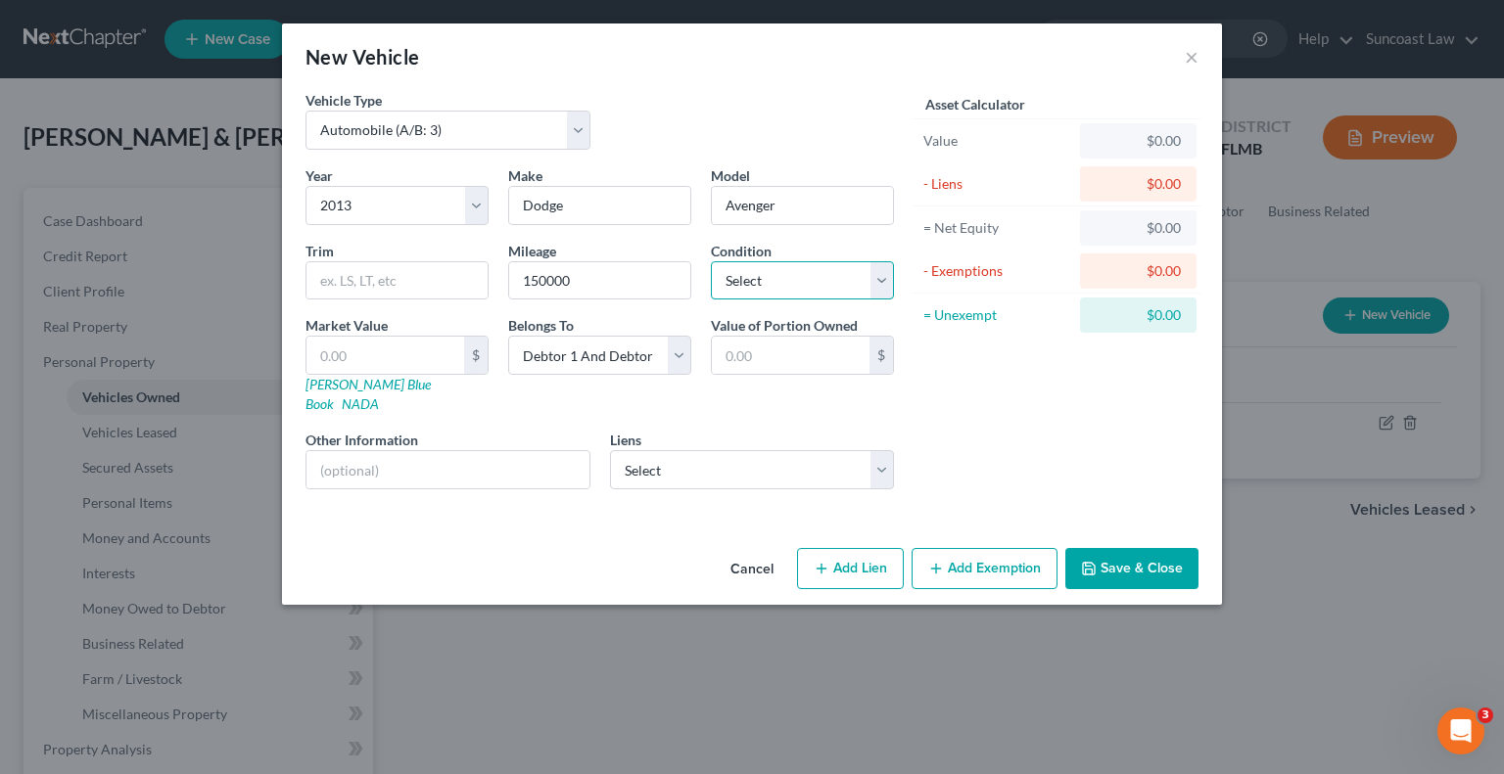
select select "4"
click at [495, 462] on input "text" at bounding box center [447, 469] width 283 height 37
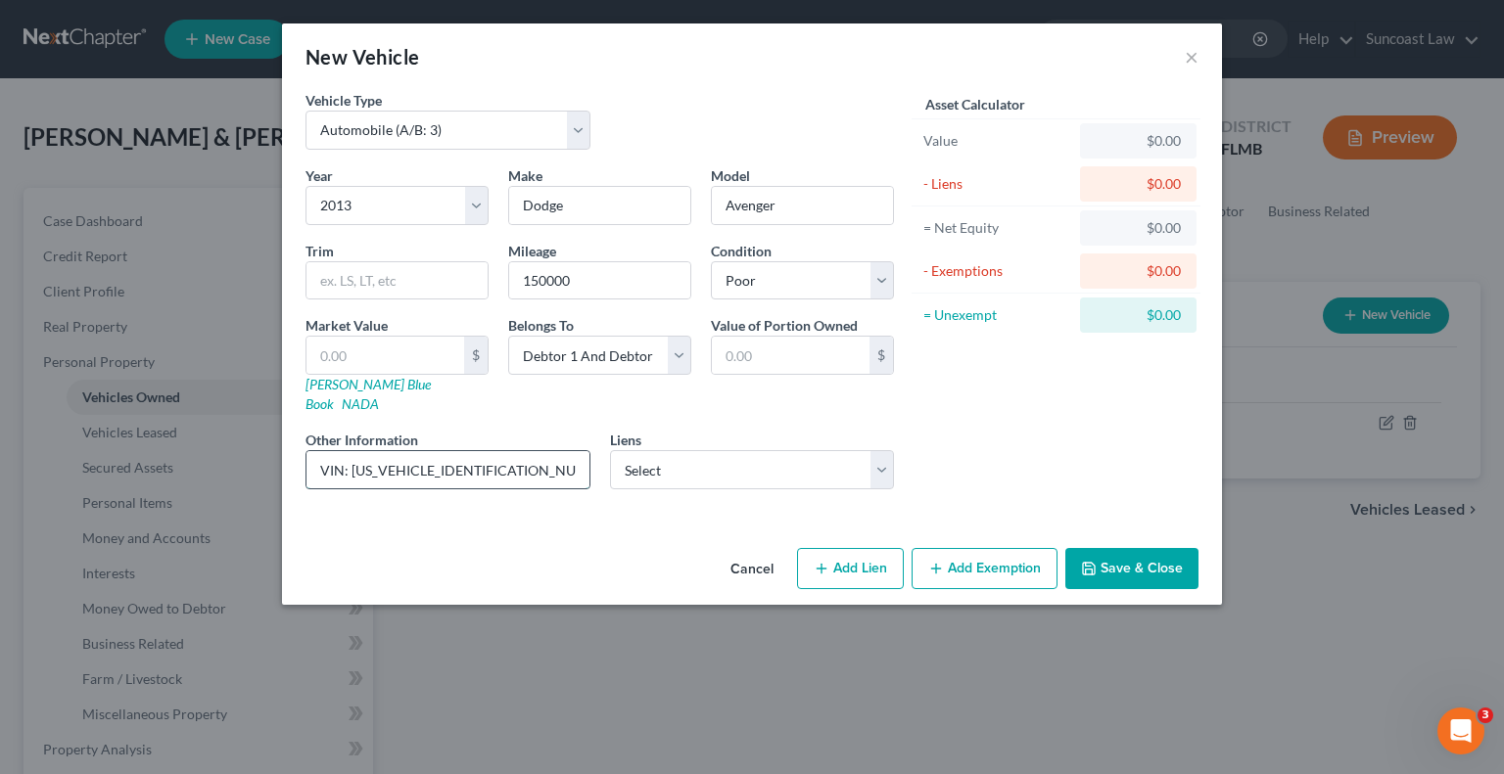
drag, startPoint x: 503, startPoint y: 447, endPoint x: 351, endPoint y: 444, distance: 152.8
click at [351, 451] on input "VIN: [US_VEHICLE_IDENTIFICATION_NUMBER]" at bounding box center [447, 469] width 283 height 37
type input "VIN: [US_VEHICLE_IDENTIFICATION_NUMBER]"
click at [362, 351] on input "text" at bounding box center [385, 355] width 158 height 37
type input "1"
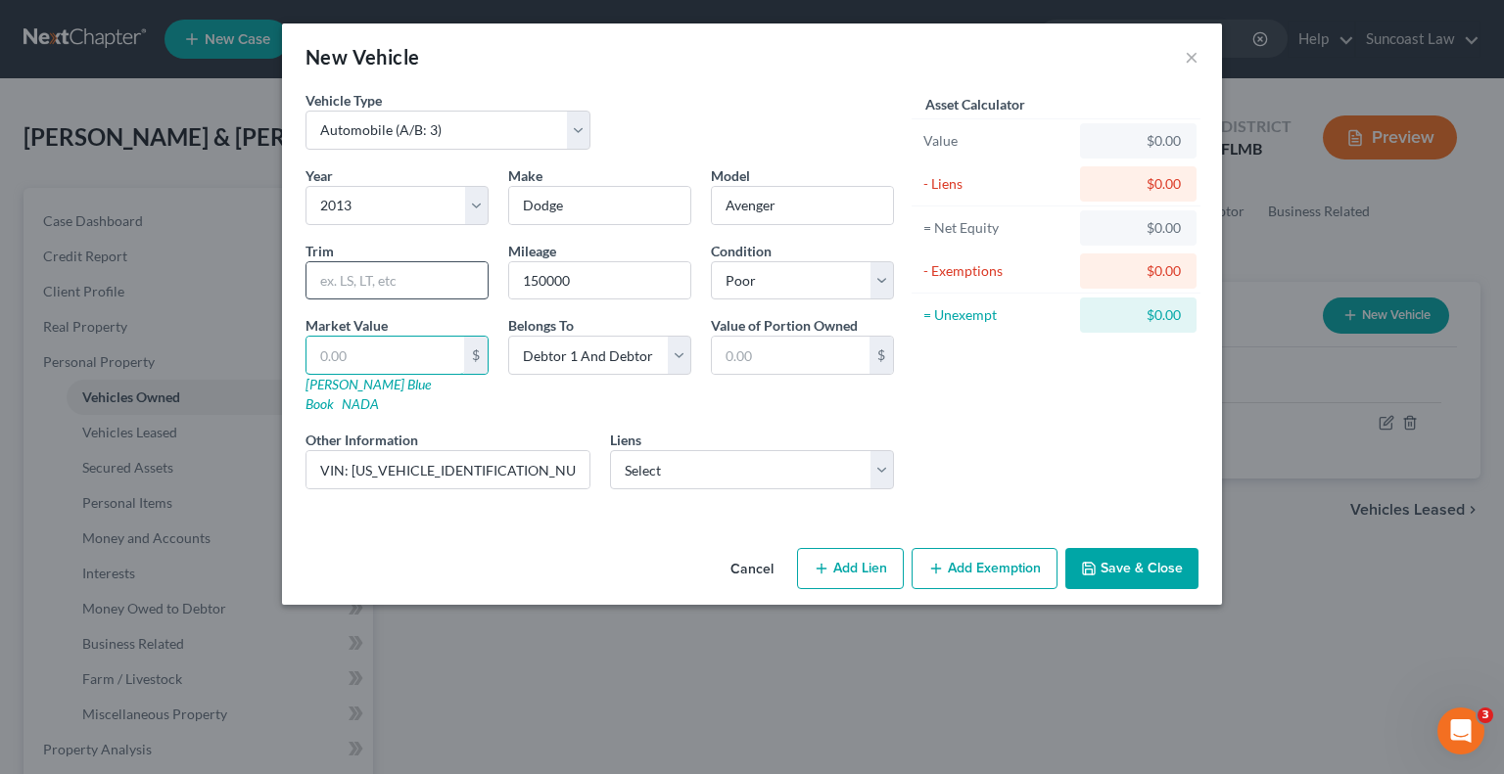
type input "1.00"
type input "14"
type input "14.00"
type input "145"
type input "145.00"
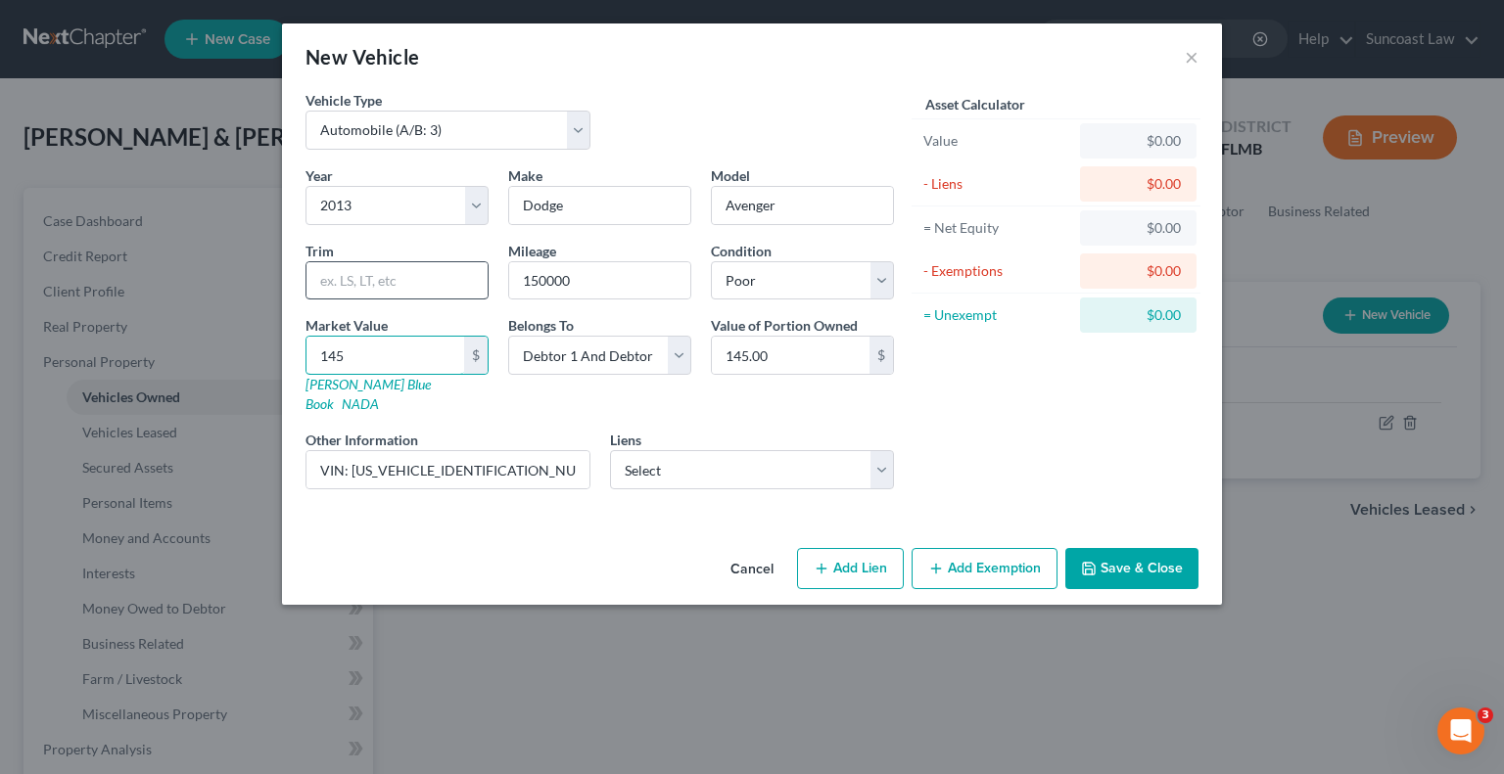
type input "1450"
type input "1,450.00"
type input "1,450"
click at [578, 346] on select "Select Debtor 1 Only Debtor 2 Only Debtor 1 And Debtor 2 Only At Least One Of T…" at bounding box center [599, 355] width 183 height 39
select select "1"
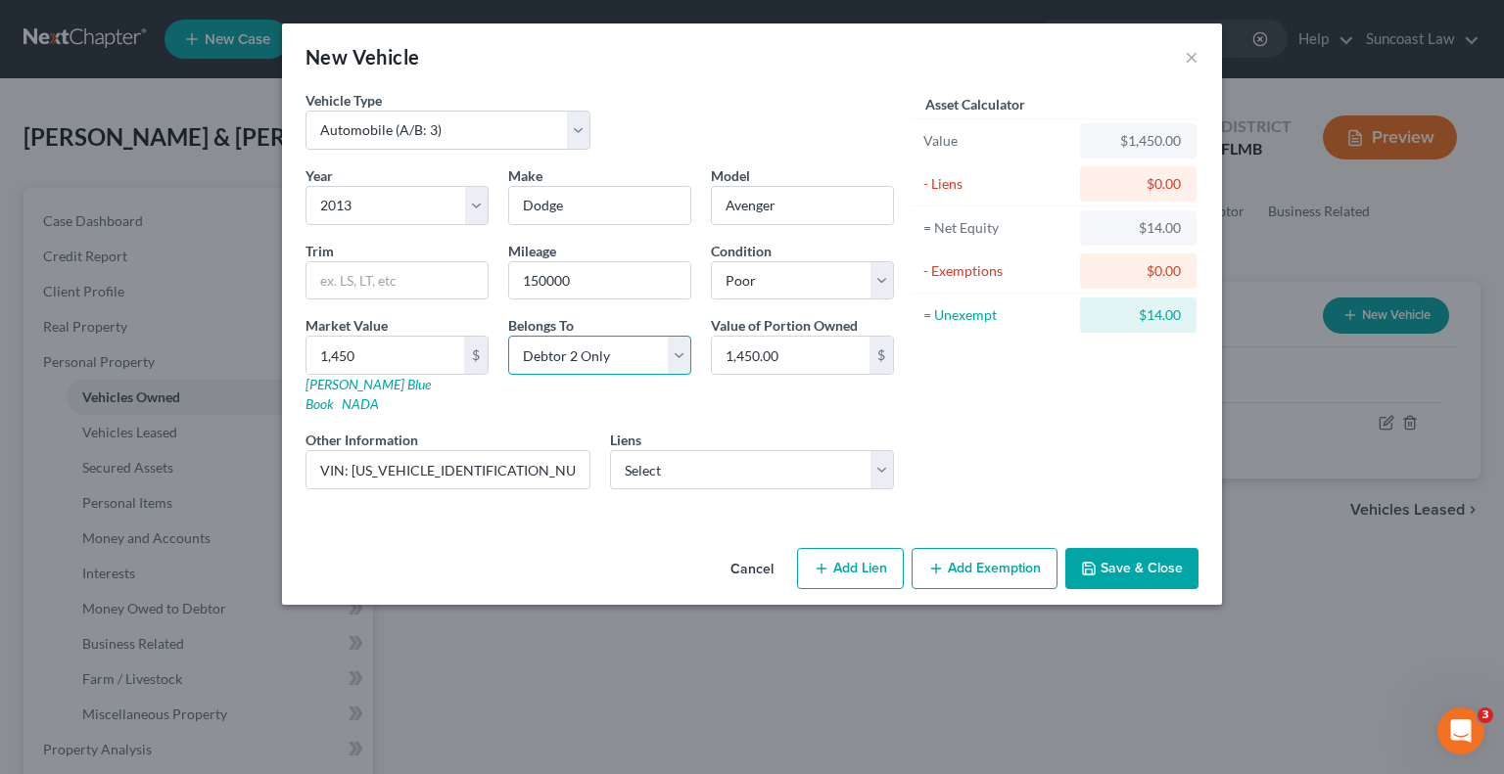
click at [508, 336] on select "Select Debtor 1 Only Debtor 2 Only Debtor 1 And Debtor 2 Only At Least One Of T…" at bounding box center [599, 355] width 183 height 39
click at [1140, 548] on button "Save & Close" at bounding box center [1131, 568] width 133 height 41
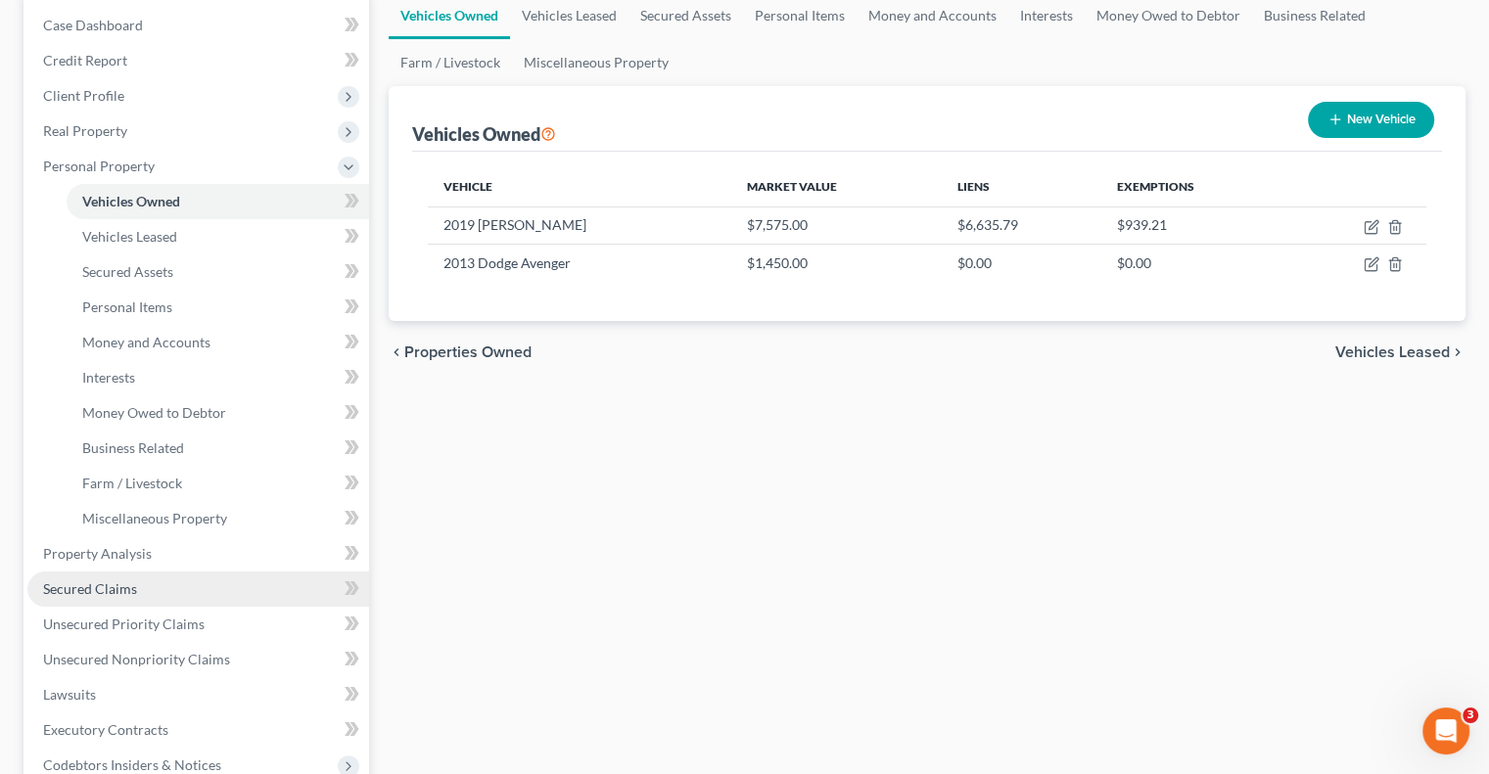
click at [113, 589] on span "Secured Claims" at bounding box center [90, 589] width 94 height 17
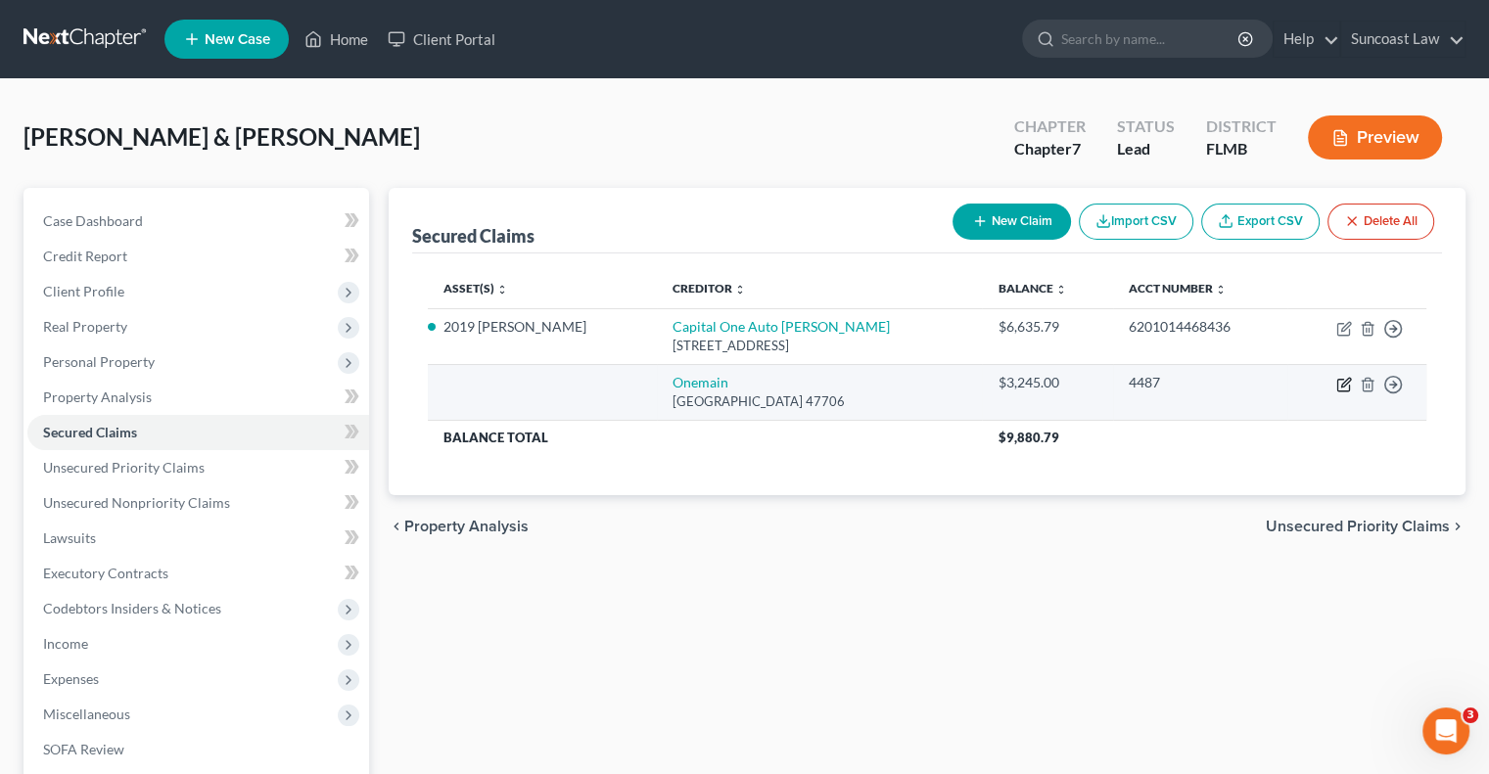
click at [1338, 383] on icon "button" at bounding box center [1344, 385] width 16 height 16
select select "15"
select select "0"
select select "1"
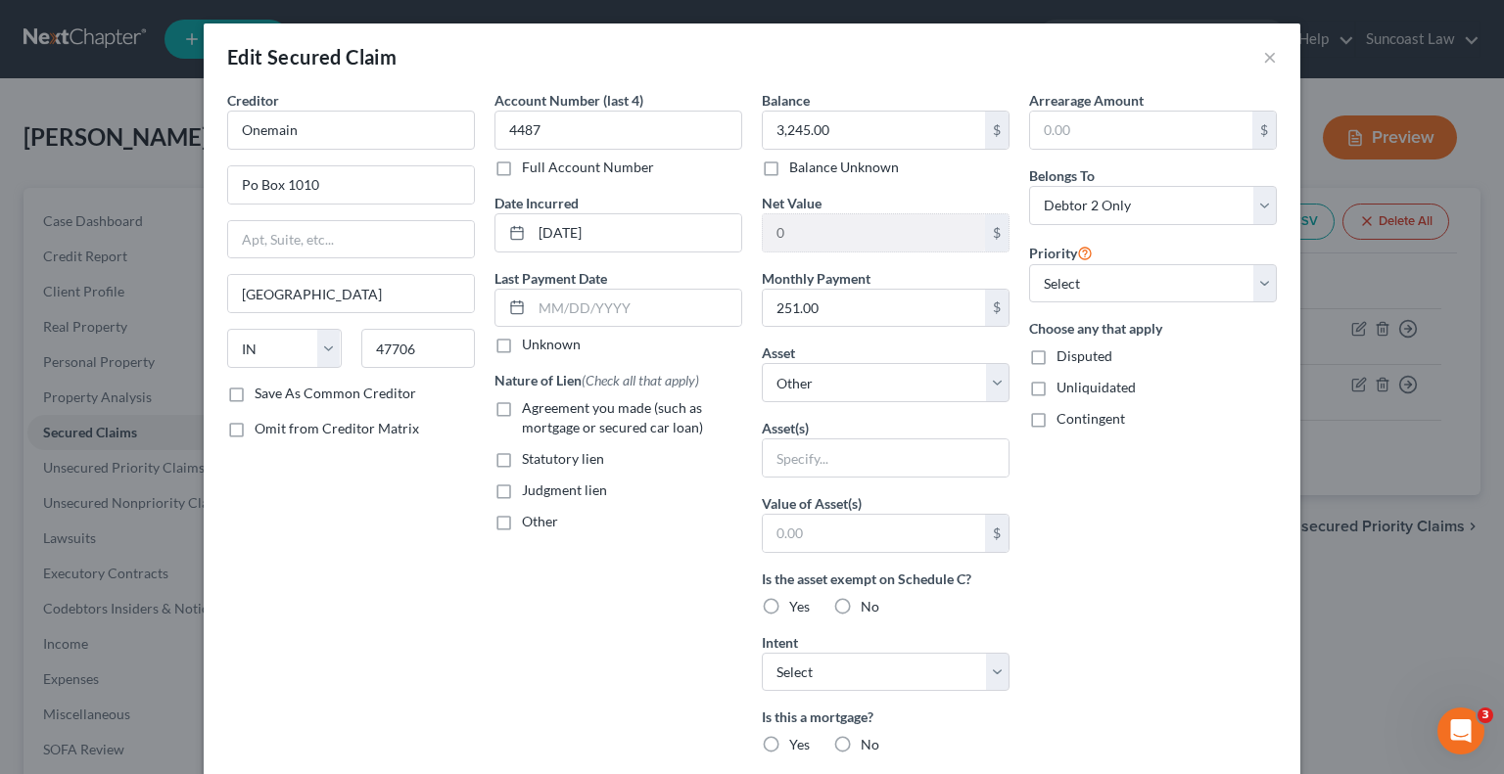
click at [522, 164] on label "Full Account Number" at bounding box center [588, 168] width 132 height 20
click at [530, 164] on input "Full Account Number" at bounding box center [536, 164] width 13 height 13
click at [576, 123] on input "4487" at bounding box center [618, 130] width 248 height 39
drag, startPoint x: 576, startPoint y: 123, endPoint x: 521, endPoint y: 140, distance: 57.3
click at [521, 140] on input "4487" at bounding box center [618, 130] width 248 height 39
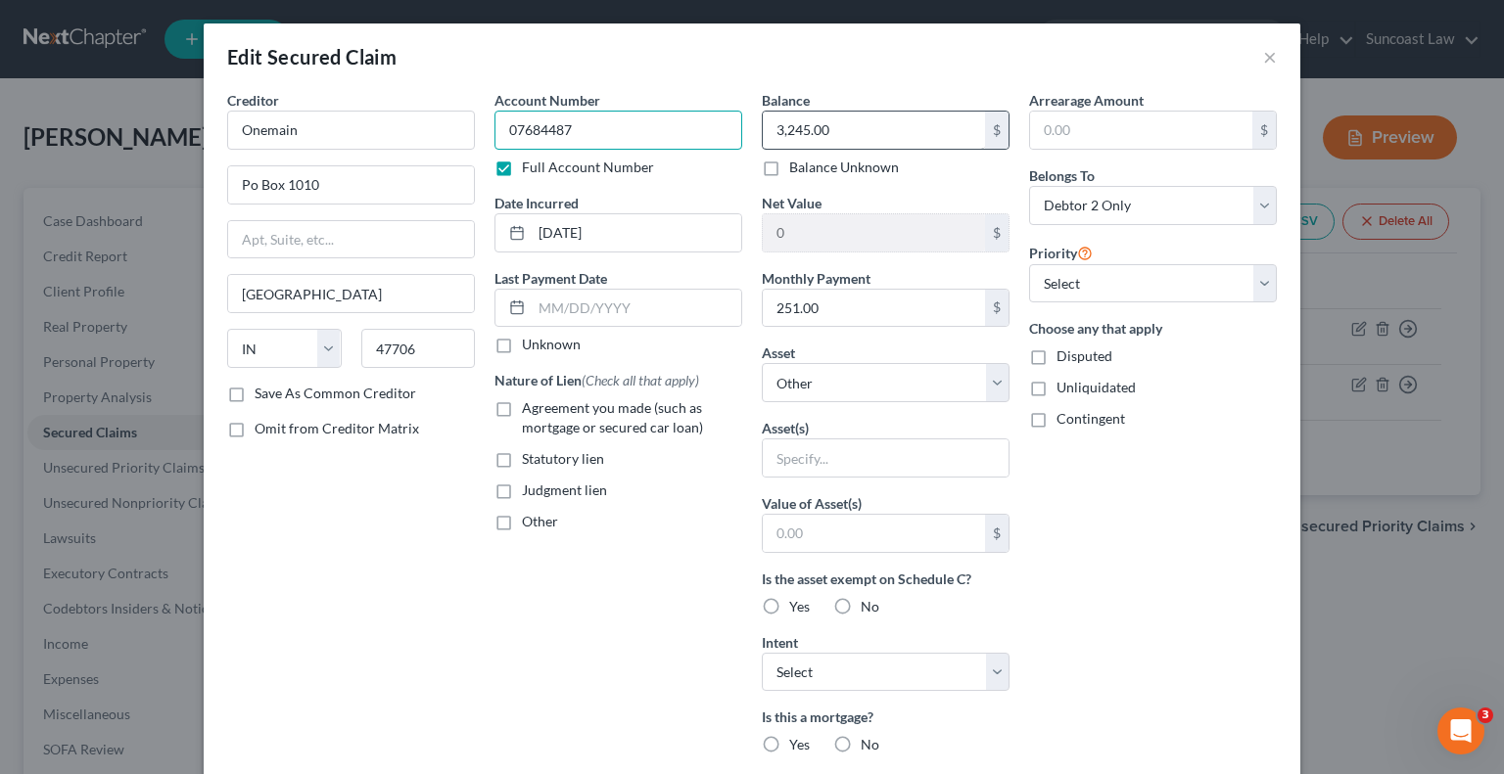
type input "07684487"
click at [873, 132] on input "3,245.00" at bounding box center [874, 130] width 222 height 37
type input "2,454.62"
click at [865, 297] on input "251.00" at bounding box center [874, 308] width 222 height 37
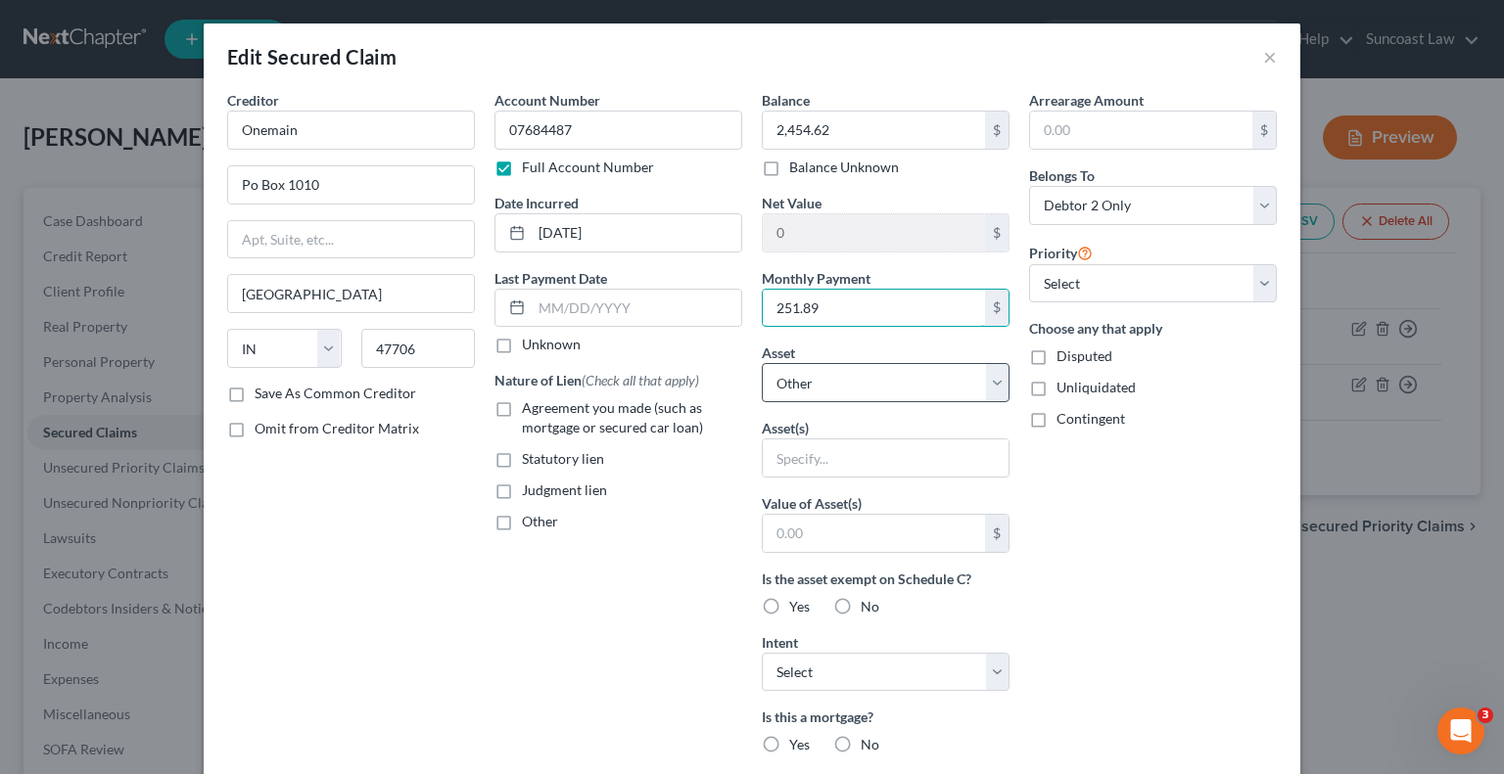
type input "251.89"
click at [851, 388] on select "Select Other Multiple Assets 2019 Kia Rio - $7575.0 2013 Dodge Avenger - $1450.0" at bounding box center [886, 382] width 248 height 39
select select "3"
click at [762, 363] on select "Select Other Multiple Assets 2019 Kia Rio - $7575.0 2013 Dodge Avenger - $1450.0" at bounding box center [886, 382] width 248 height 39
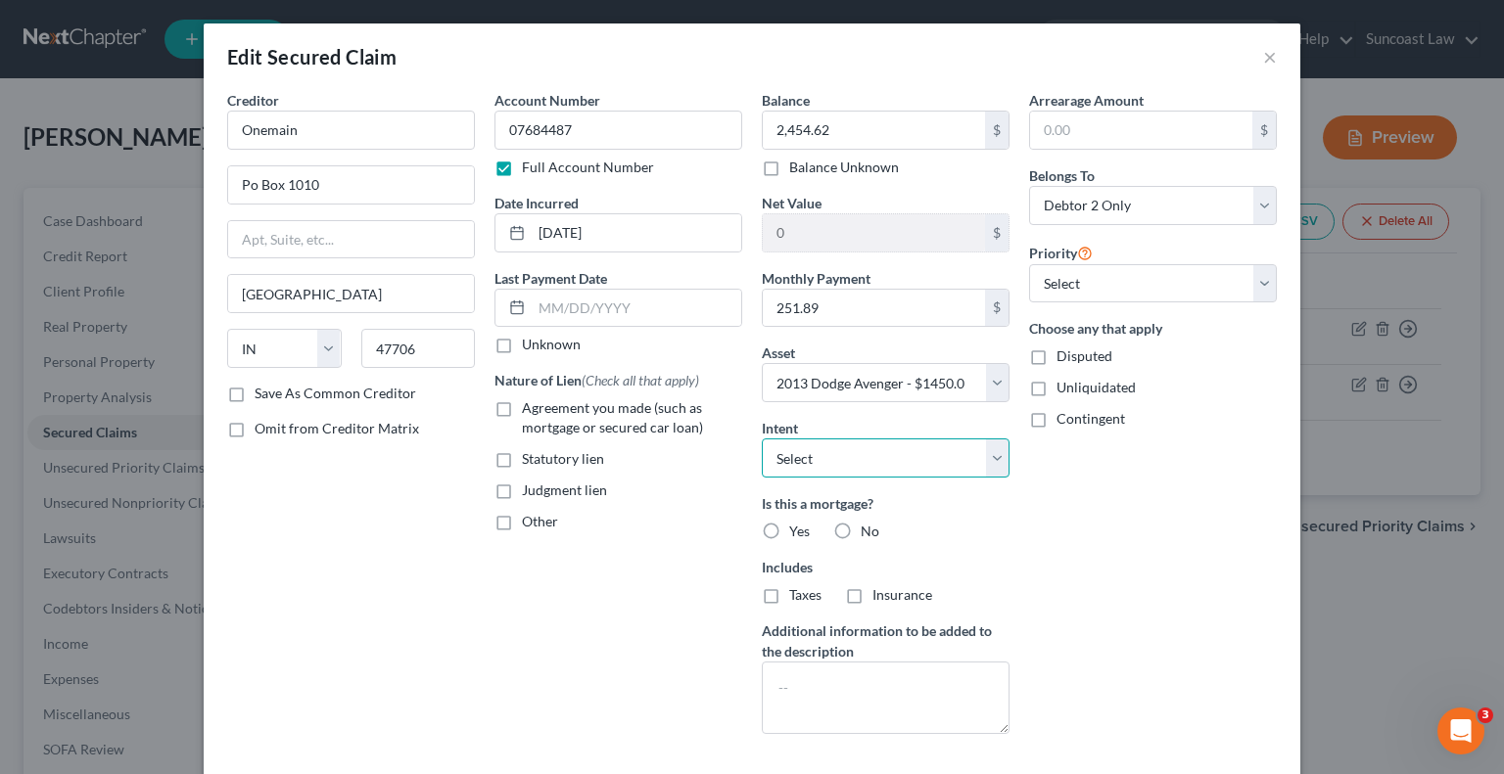
click at [854, 460] on select "Select Surrender Redeem Reaffirm Avoid Other" at bounding box center [886, 458] width 248 height 39
select select "2"
click at [762, 439] on select "Select Surrender Redeem Reaffirm Avoid Other" at bounding box center [886, 458] width 248 height 39
click at [861, 524] on label "No" at bounding box center [870, 532] width 19 height 20
click at [868, 524] on input "No" at bounding box center [874, 528] width 13 height 13
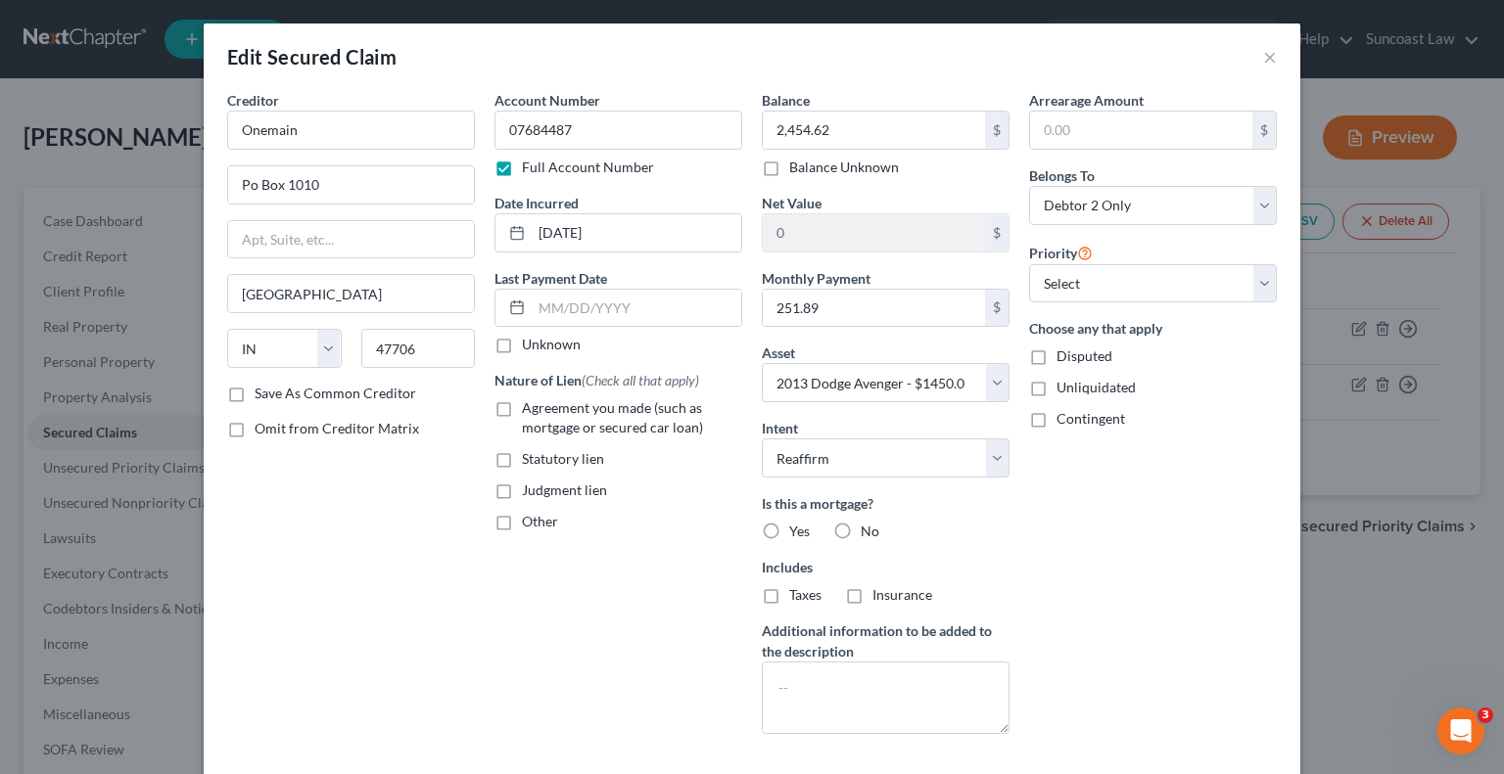
radio input "true"
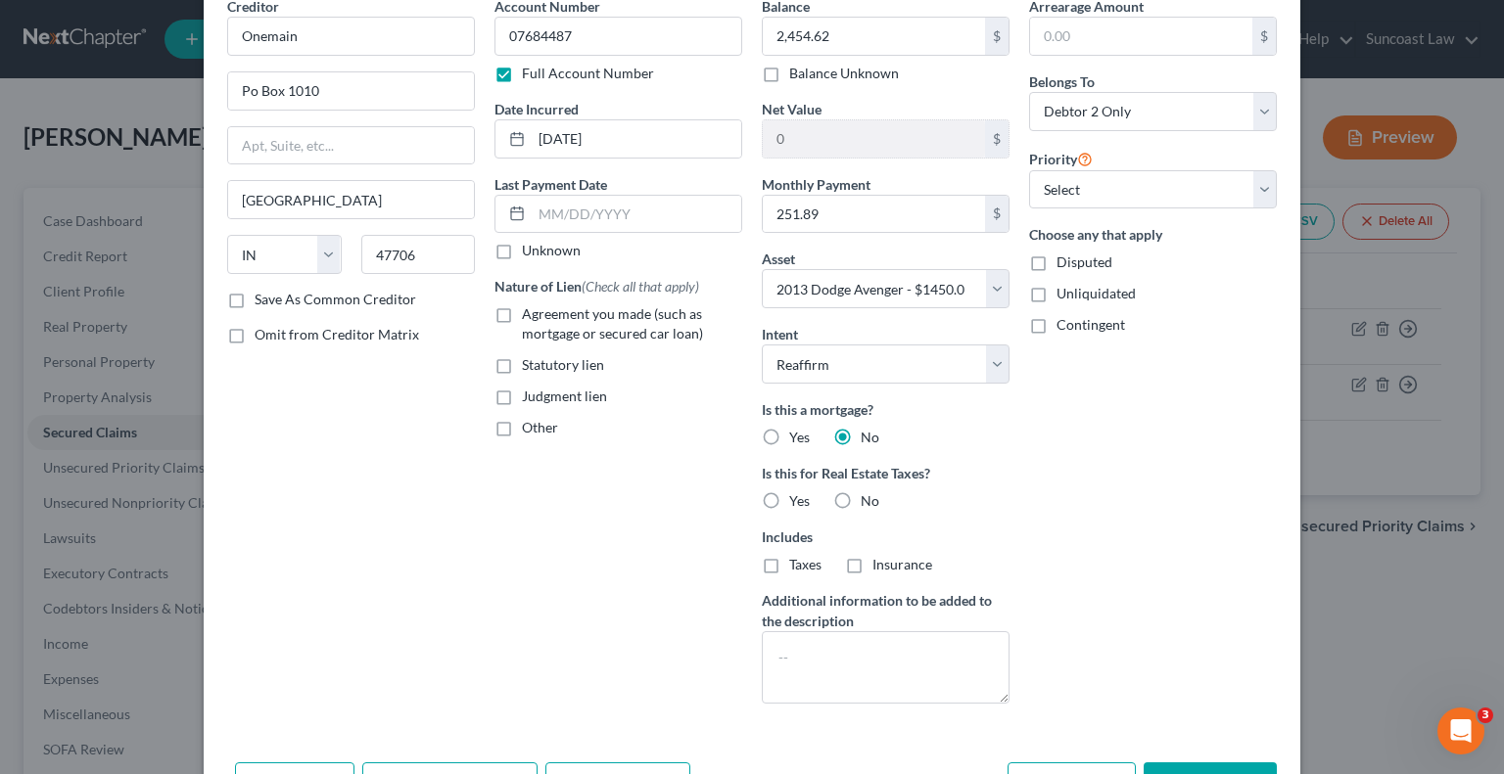
scroll to position [215, 0]
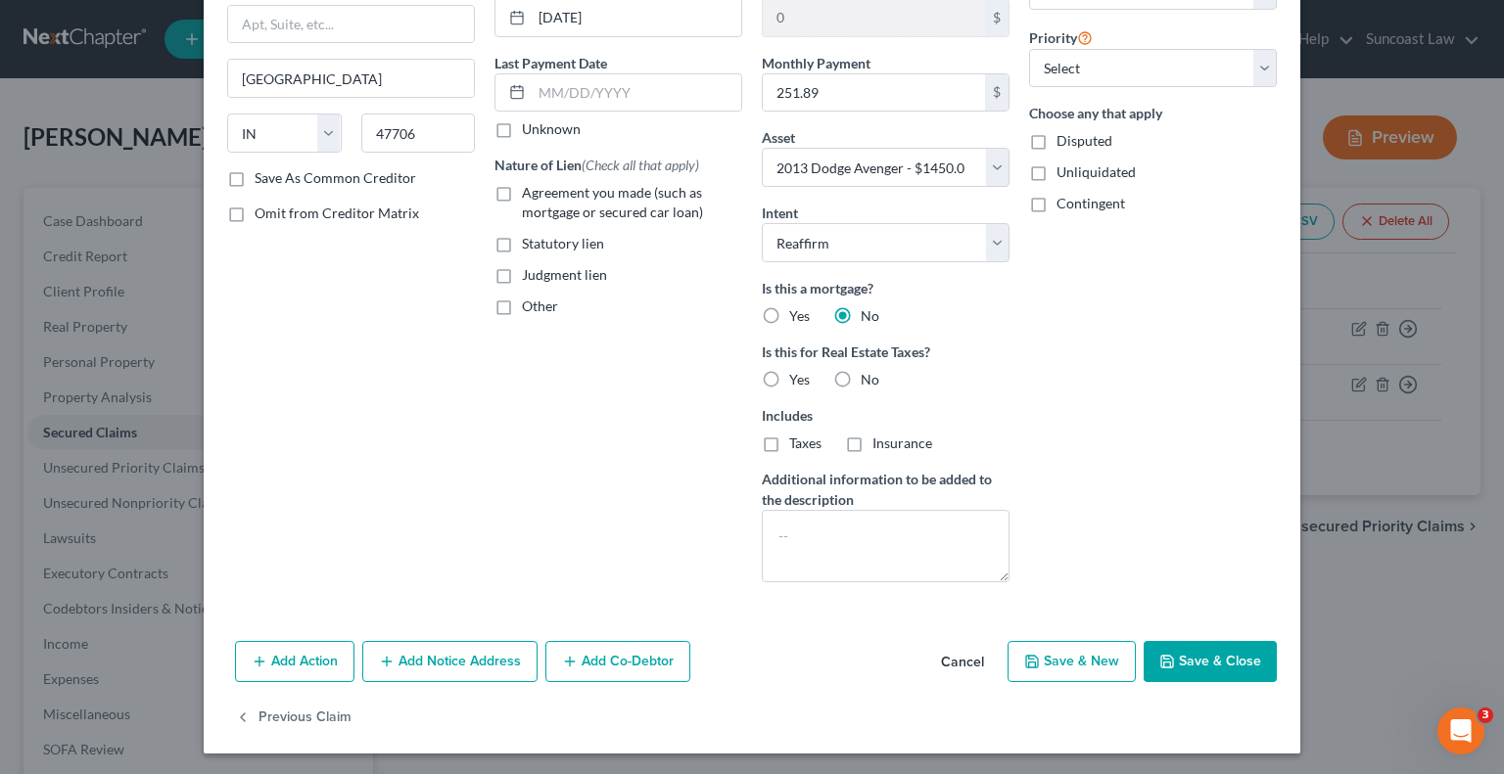
click at [1207, 655] on button "Save & Close" at bounding box center [1210, 661] width 133 height 41
select select
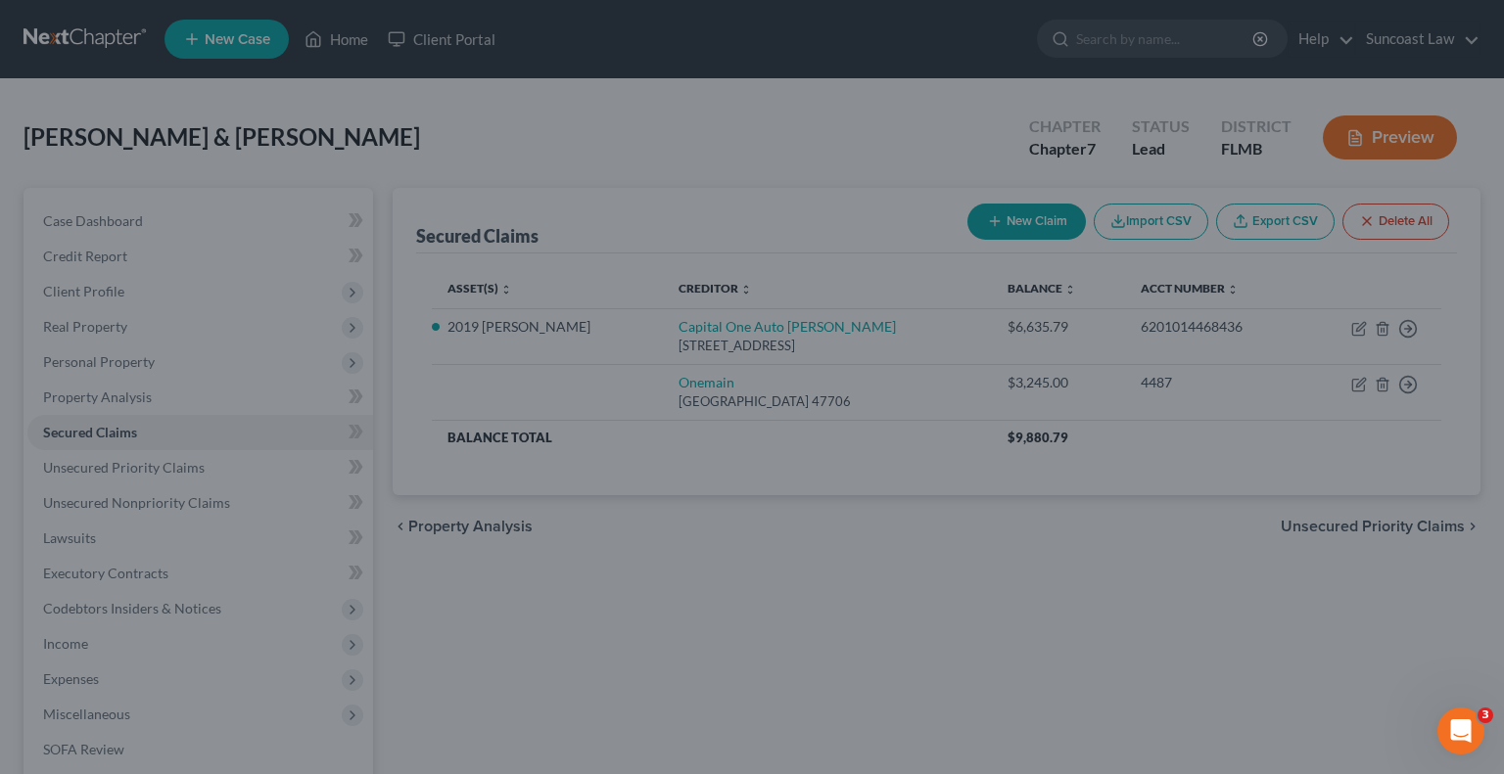
type input "-1,004.62"
select select "3"
type input "0"
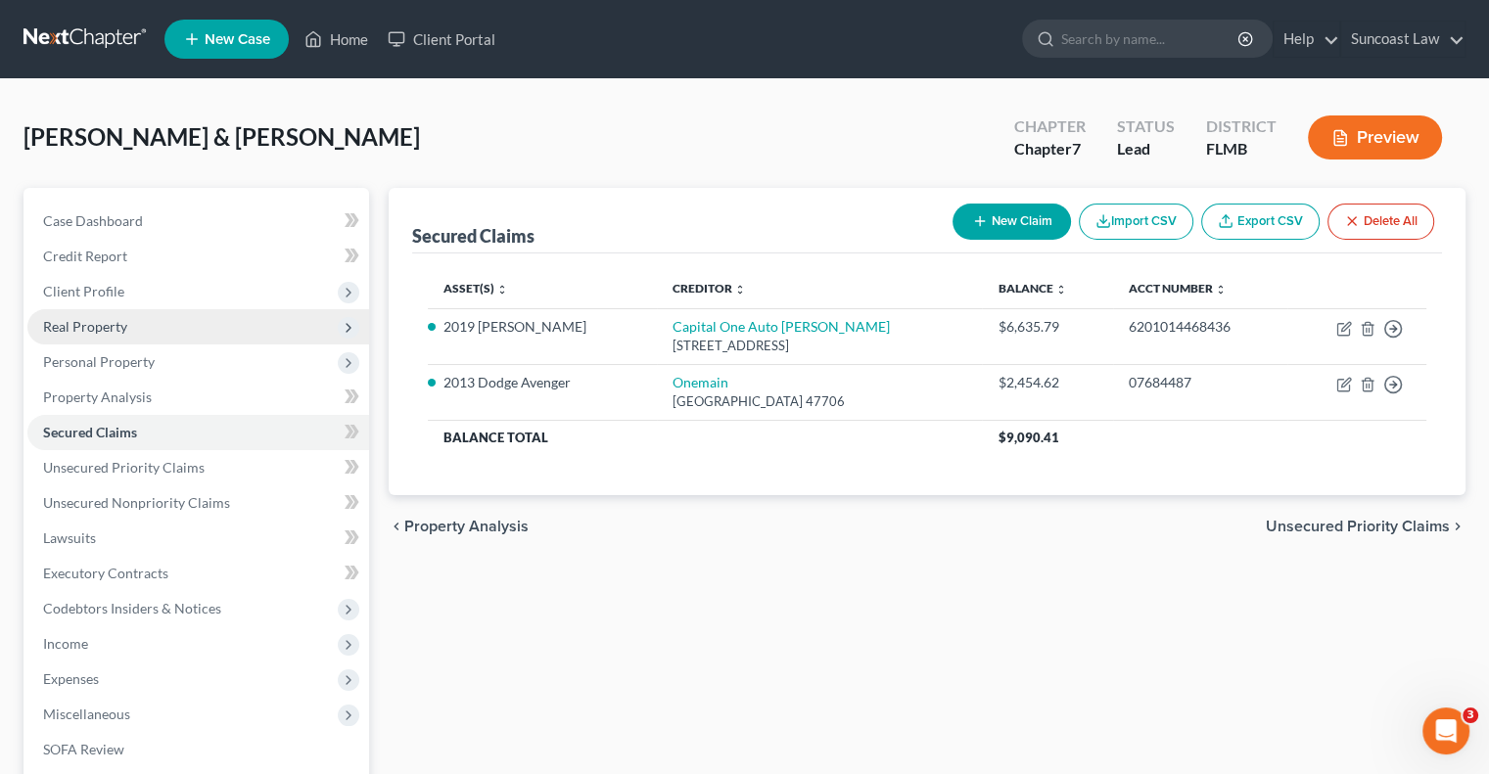
click at [110, 315] on span "Real Property" at bounding box center [198, 326] width 342 height 35
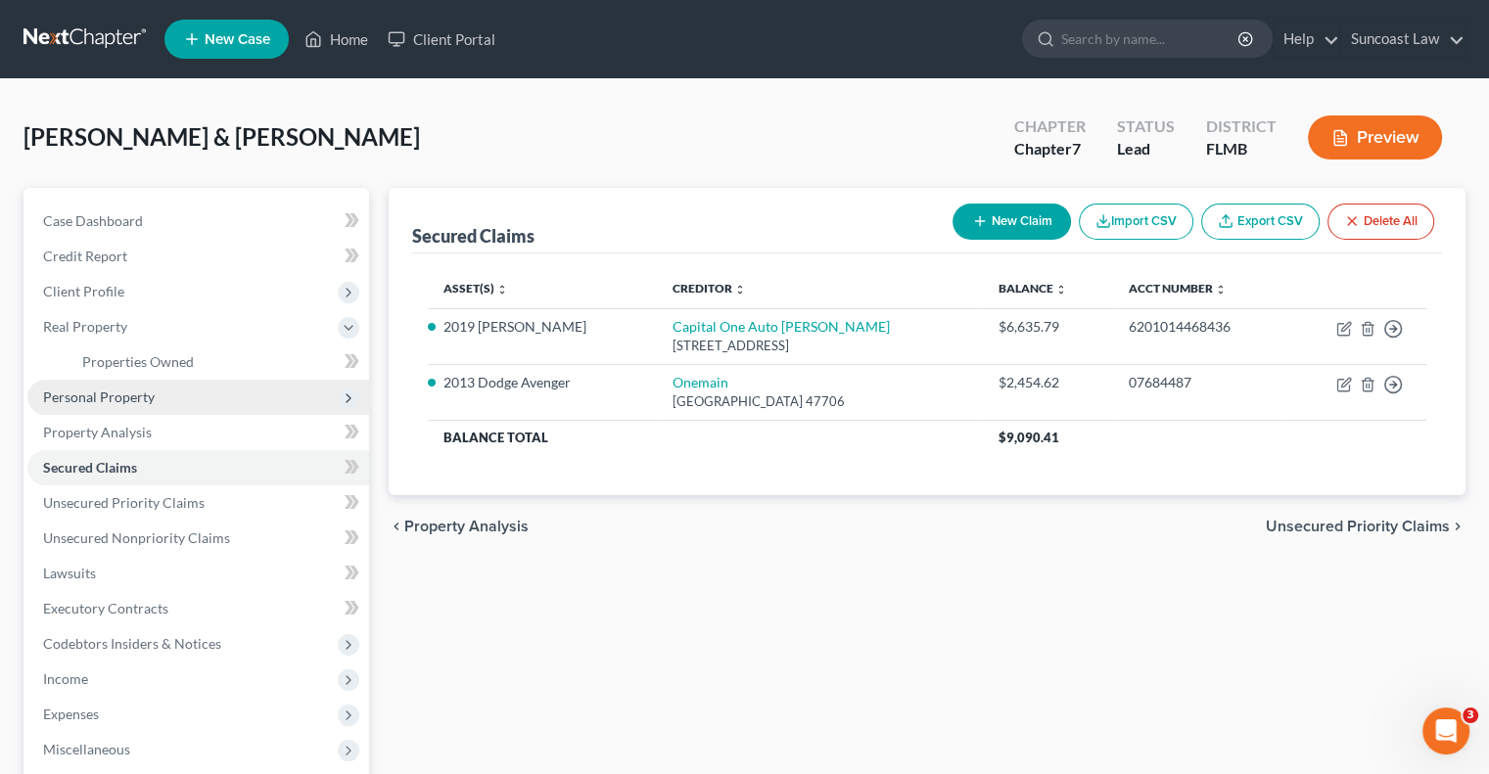
click at [142, 392] on span "Personal Property" at bounding box center [99, 397] width 112 height 17
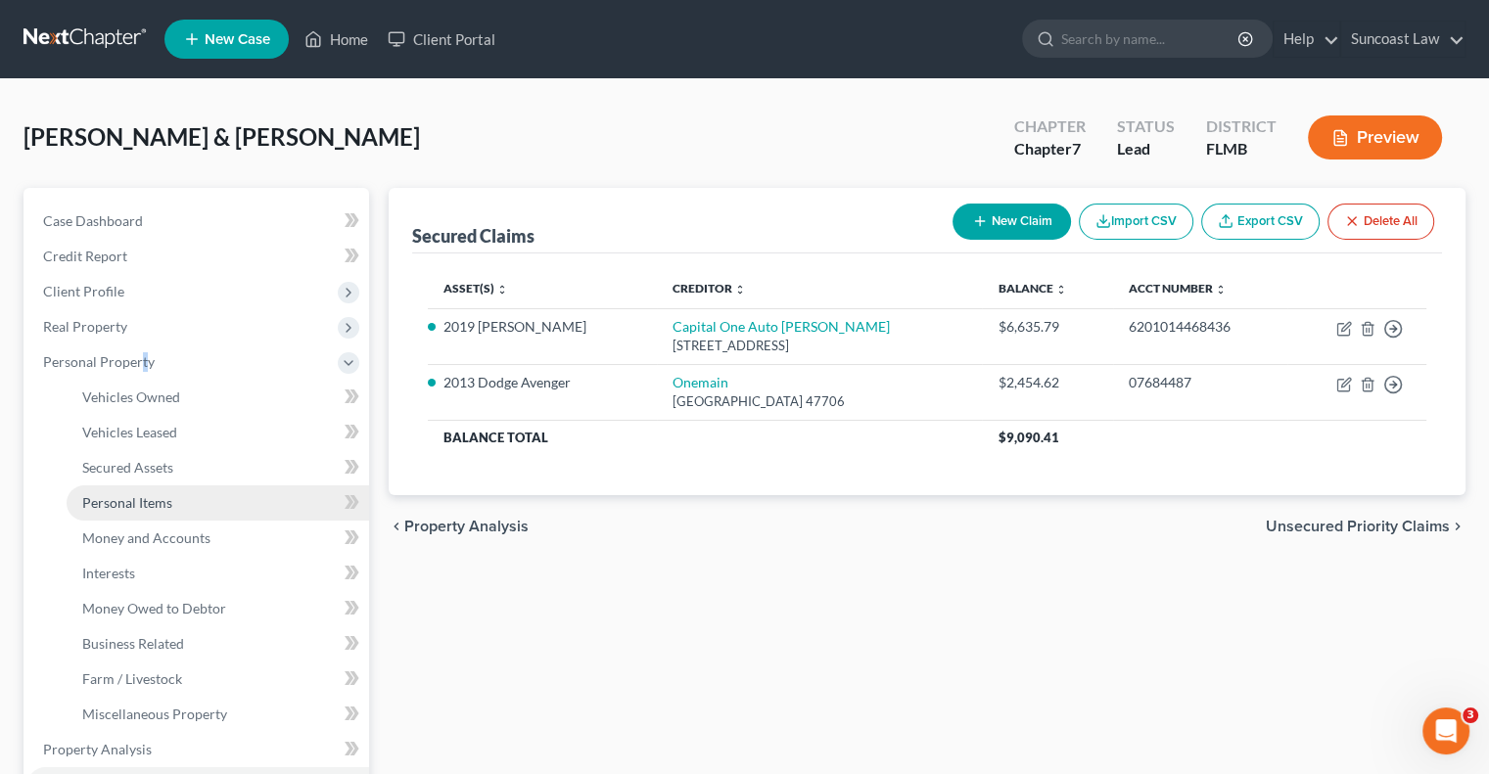
click at [148, 495] on span "Personal Items" at bounding box center [127, 502] width 90 height 17
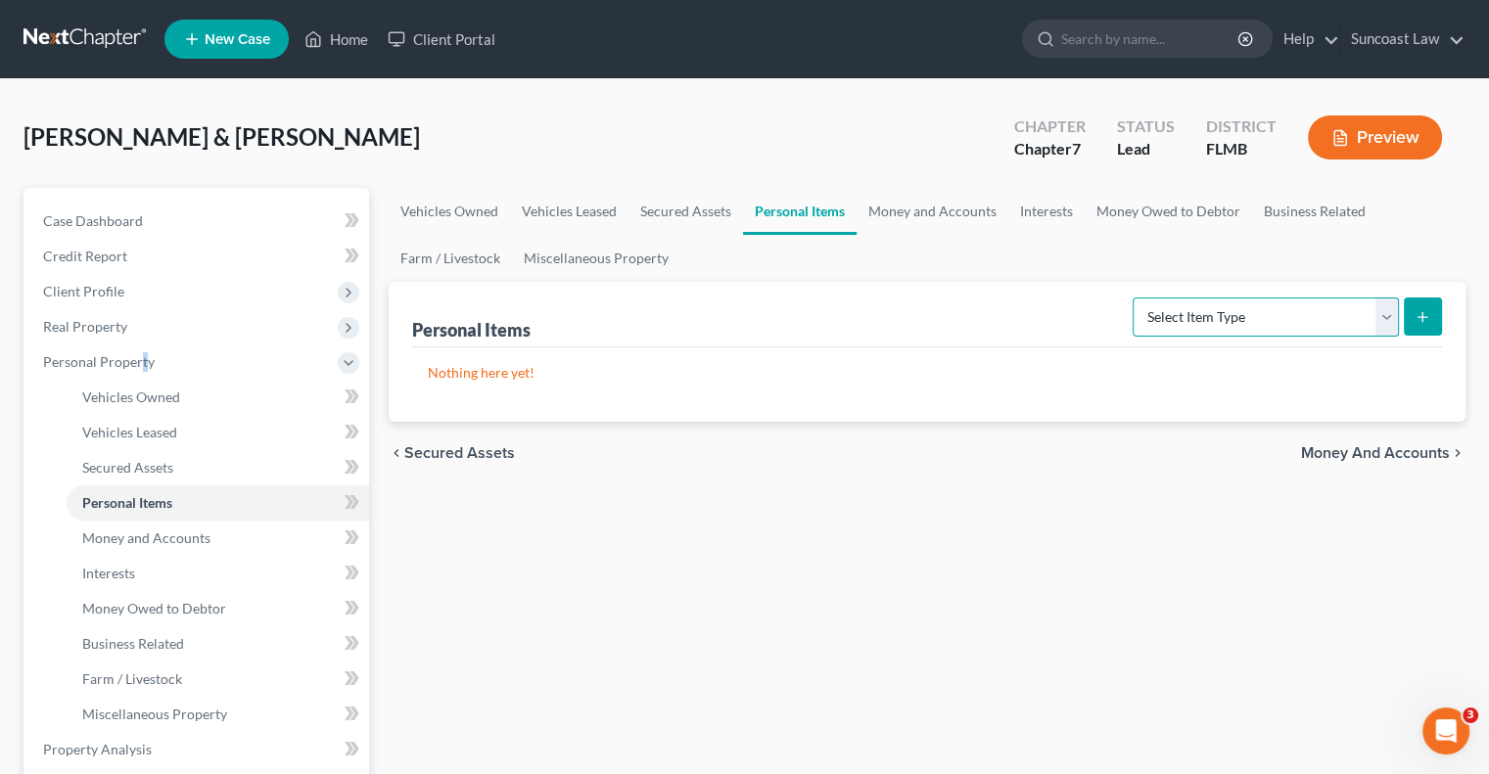
click at [1314, 315] on select "Select Item Type Clothing (A/B: 11) Collectibles Of Value (A/B: 8) Electronics …" at bounding box center [1266, 317] width 266 height 39
select select "clothing"
click at [1136, 298] on select "Select Item Type Clothing (A/B: 11) Collectibles Of Value (A/B: 8) Electronics …" at bounding box center [1266, 317] width 266 height 39
click at [1425, 322] on icon "submit" at bounding box center [1423, 317] width 16 height 16
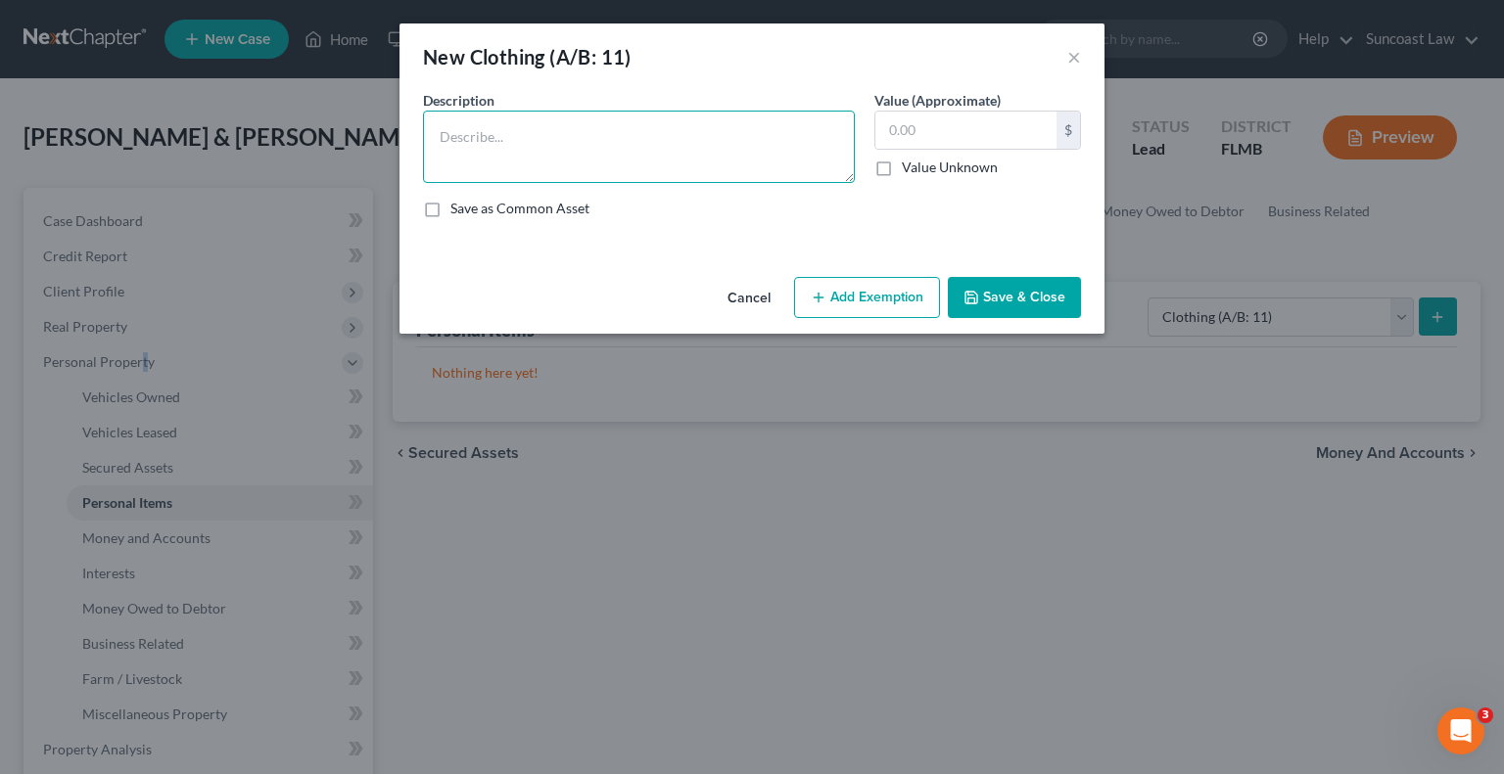
click at [619, 143] on textarea at bounding box center [639, 147] width 432 height 72
type textarea "Husband and wife used clothing"
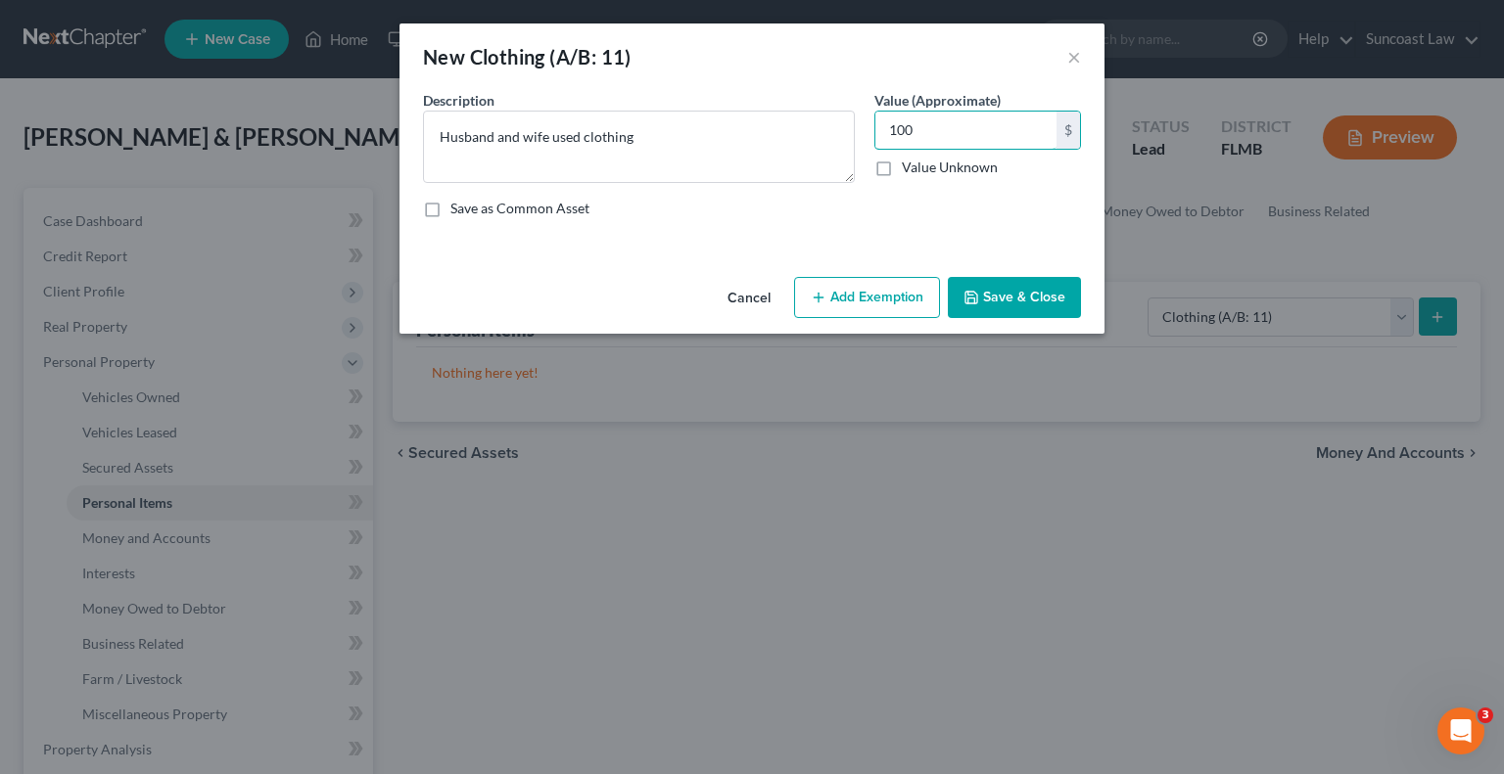
type input "100"
click at [833, 301] on button "Add Exemption" at bounding box center [867, 297] width 146 height 41
select select "2"
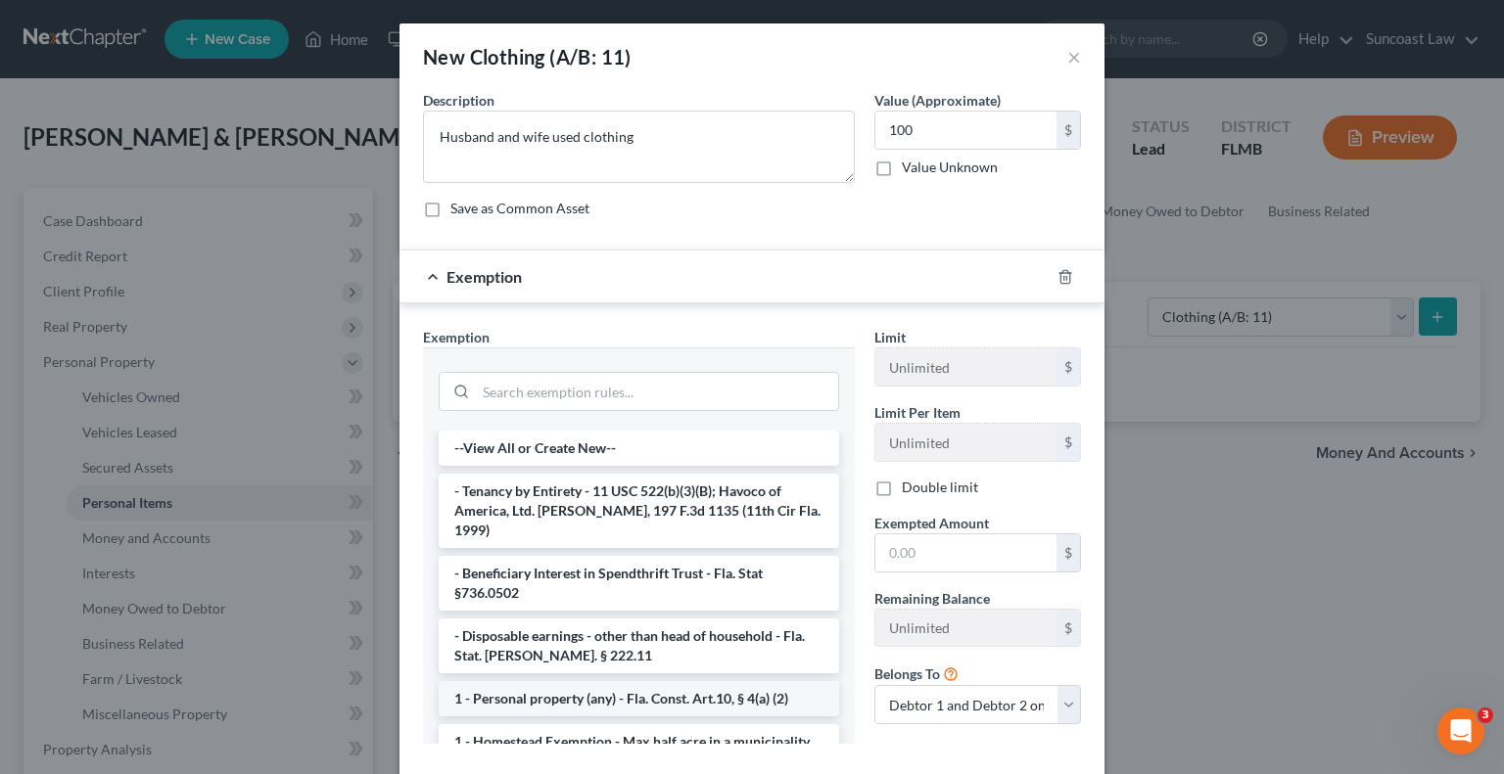
click at [571, 688] on li "1 - Personal property (any) - Fla. Const. Art.10, § 4(a) (2)" at bounding box center [639, 698] width 400 height 35
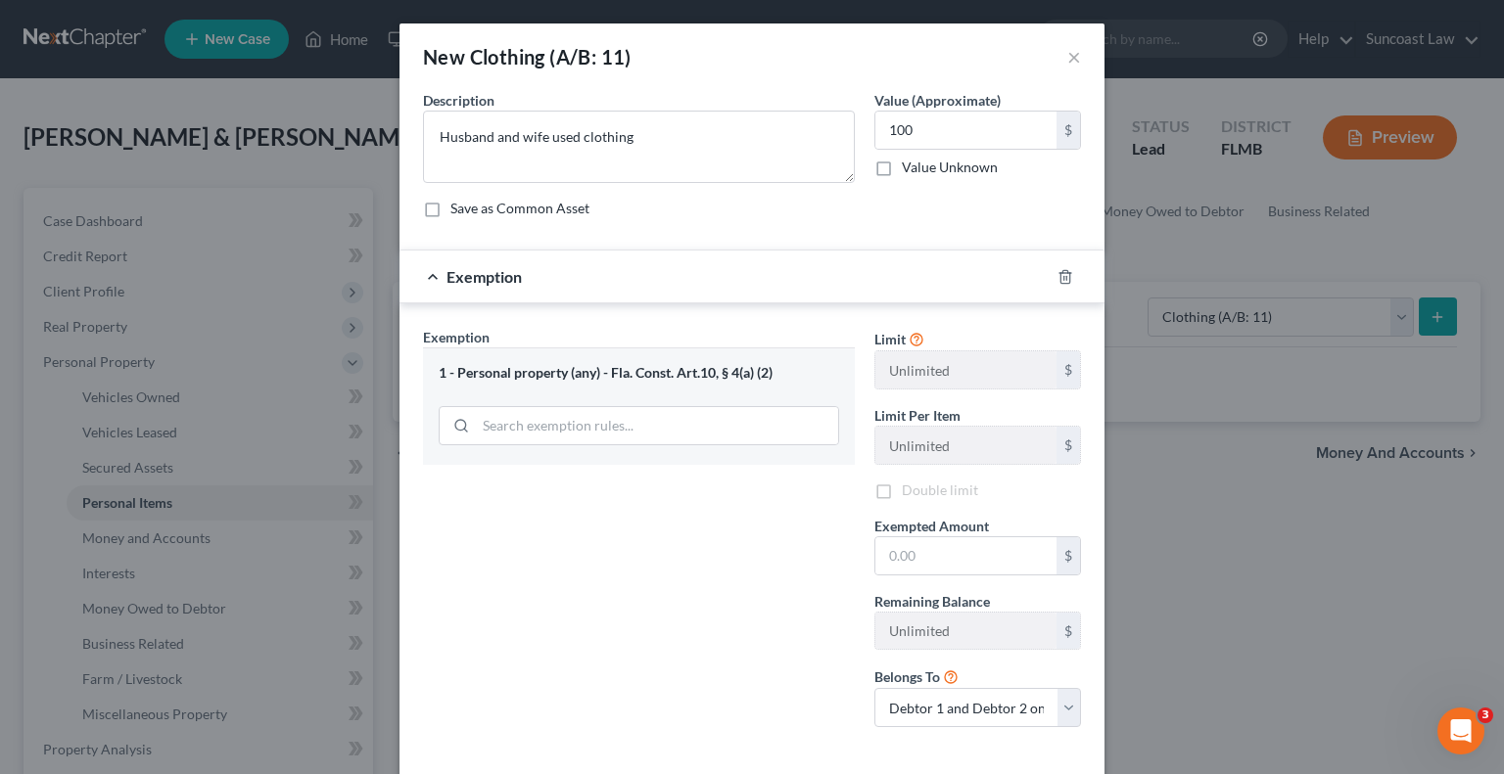
click at [571, 688] on div "Exemption Set must be selected for CA. Exemption * 1 - Personal property (any) …" at bounding box center [638, 535] width 451 height 416
drag, startPoint x: 999, startPoint y: 555, endPoint x: 988, endPoint y: 549, distance: 12.3
click at [995, 555] on input "text" at bounding box center [965, 556] width 181 height 37
type input "100"
click at [902, 489] on label "Double limit" at bounding box center [940, 491] width 76 height 20
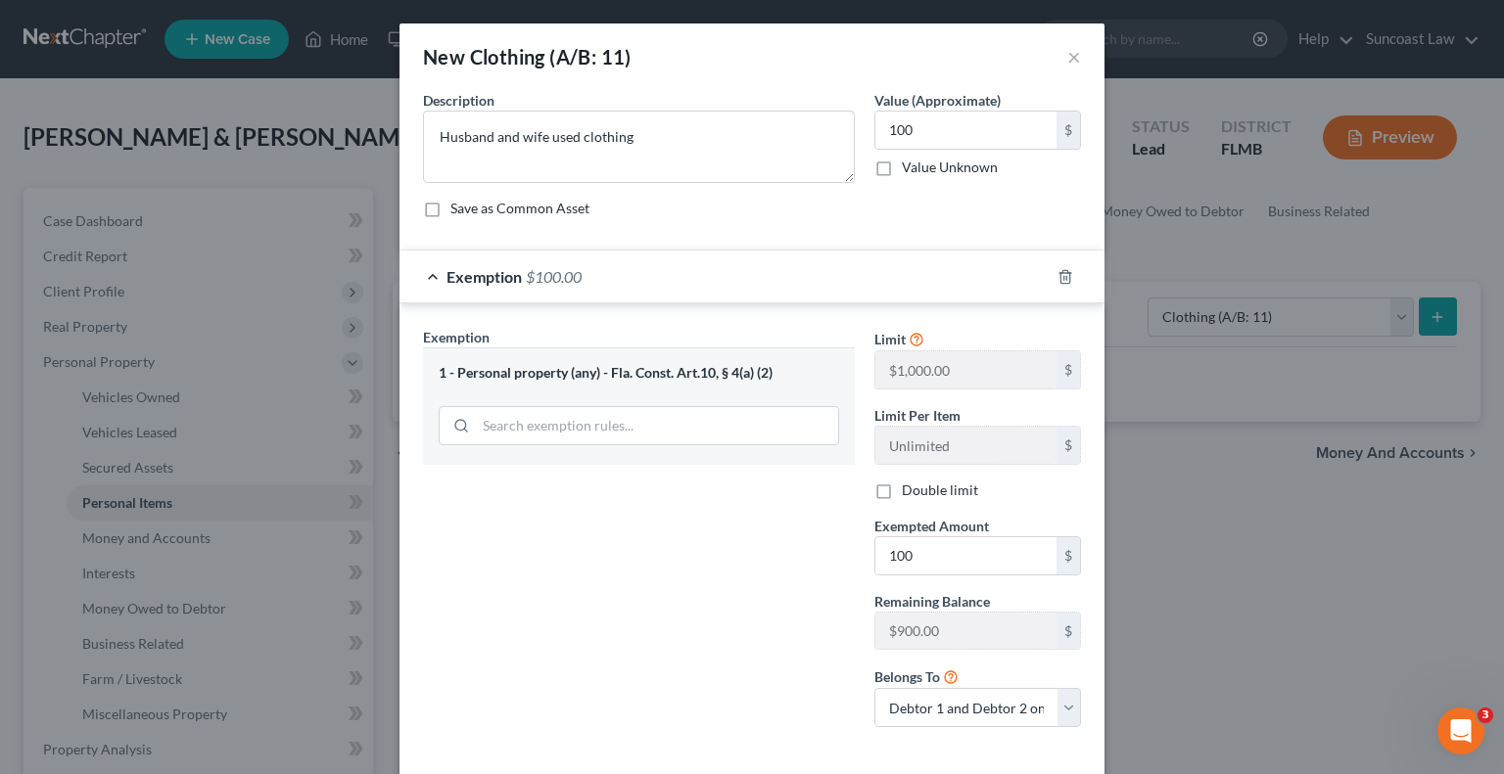
click at [910, 489] on input "Double limit" at bounding box center [916, 487] width 13 height 13
checkbox input "true"
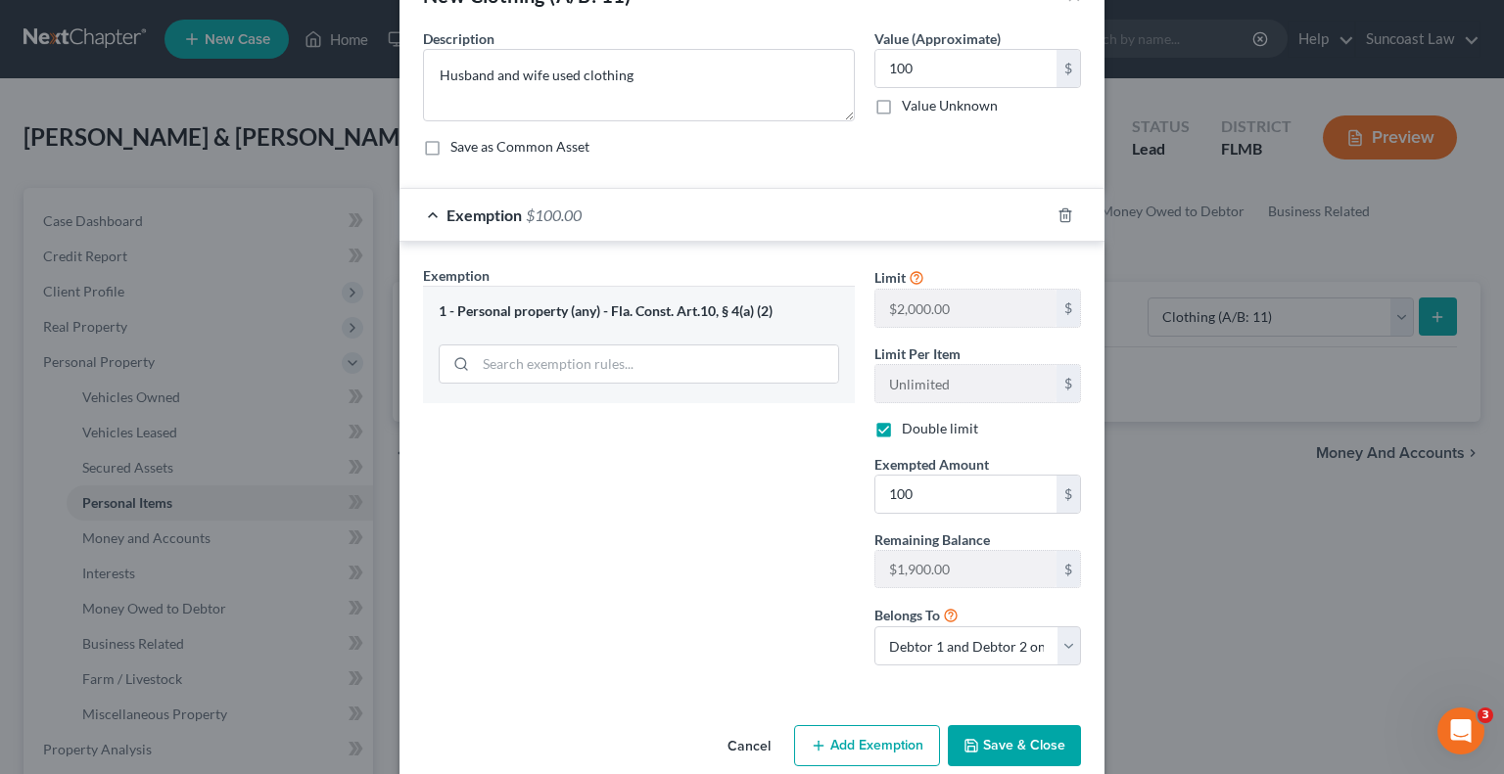
scroll to position [90, 0]
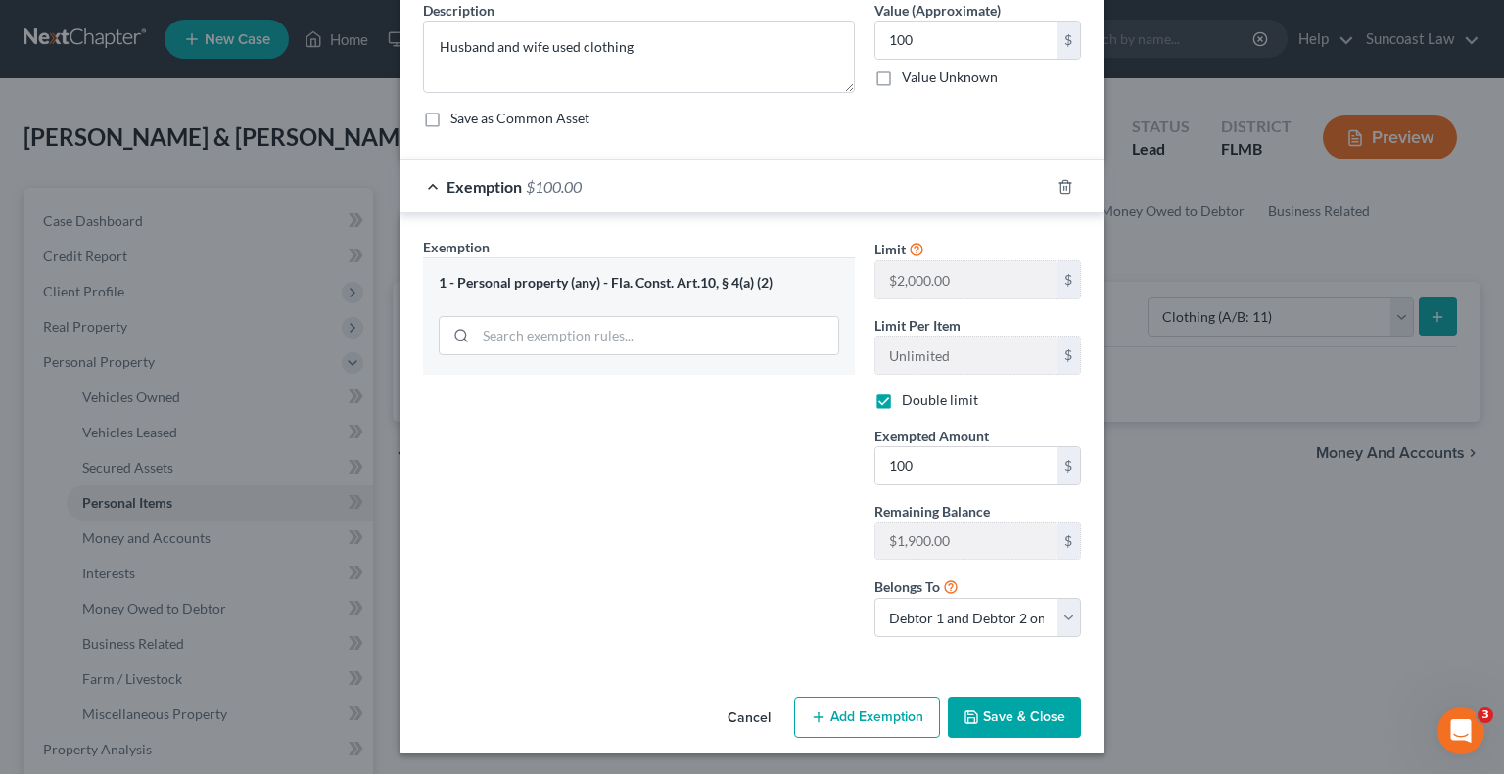
click at [1029, 730] on button "Save & Close" at bounding box center [1014, 717] width 133 height 41
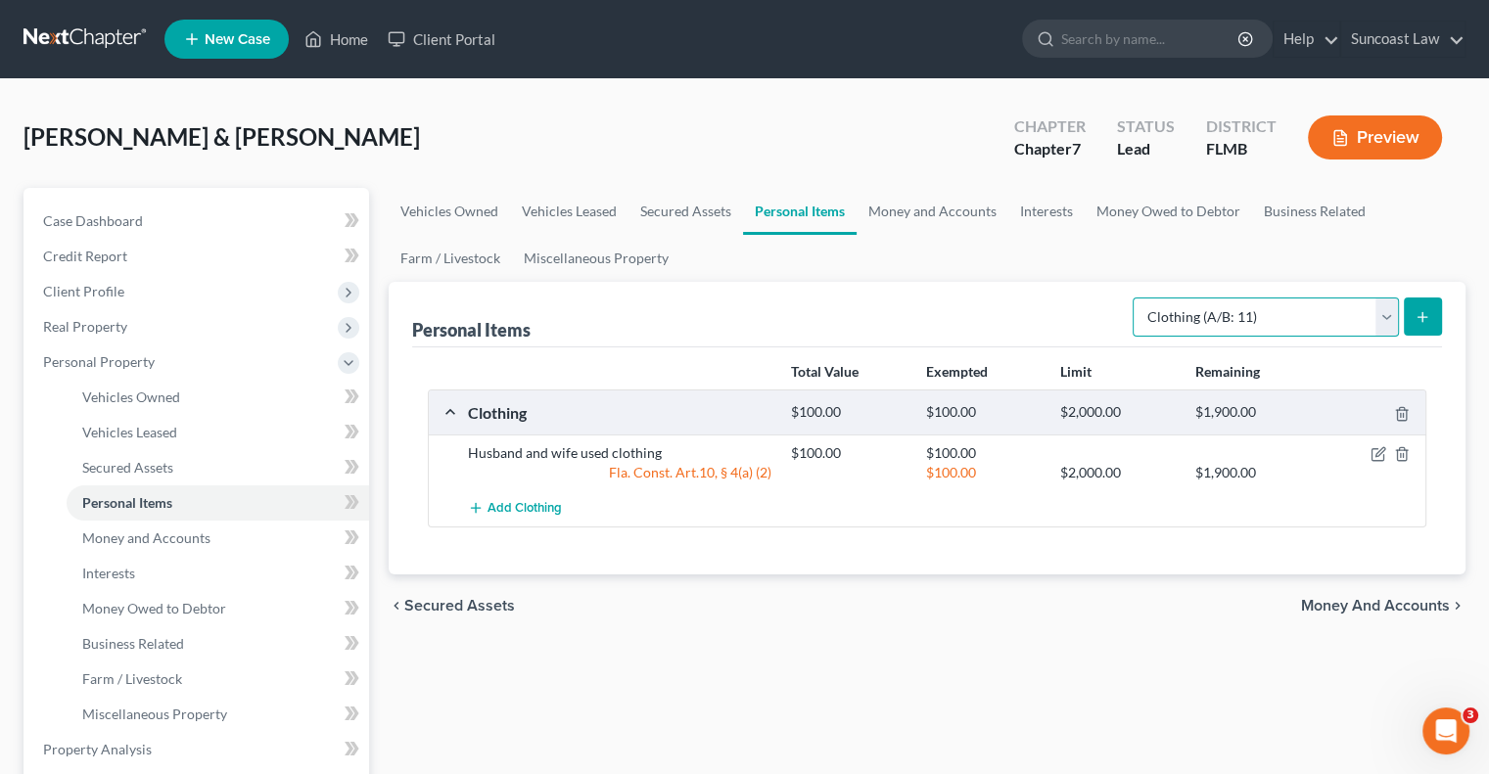
click at [1250, 320] on select "Select Item Type Clothing (A/B: 11) Collectibles Of Value (A/B: 8) Electronics …" at bounding box center [1266, 317] width 266 height 39
select select "jewelry"
click at [1136, 298] on select "Select Item Type Clothing (A/B: 11) Collectibles Of Value (A/B: 8) Electronics …" at bounding box center [1266, 317] width 266 height 39
click at [1415, 309] on icon "submit" at bounding box center [1423, 317] width 16 height 16
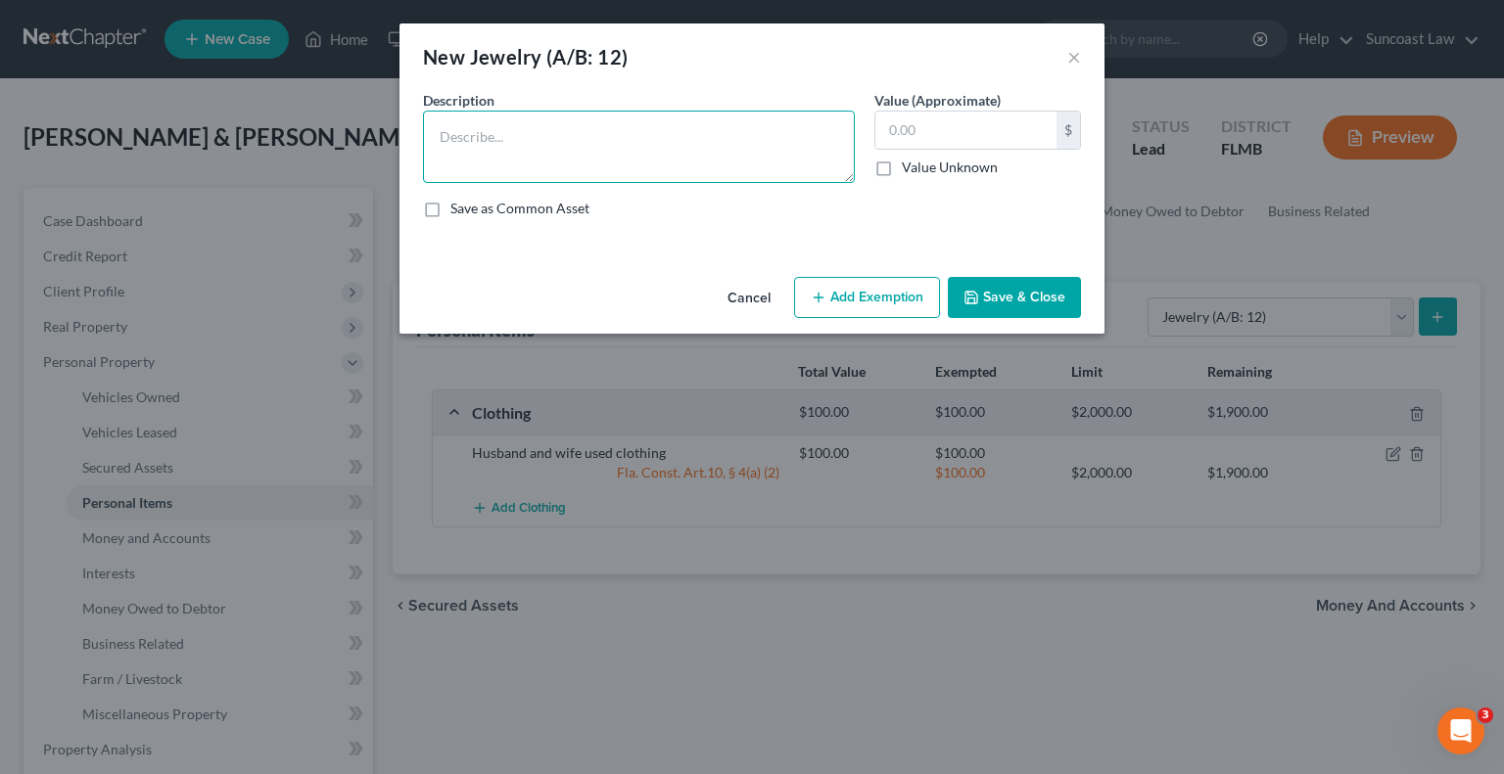
click at [626, 148] on textarea at bounding box center [639, 147] width 432 height 72
type textarea "wedding rings, costume jewelry"
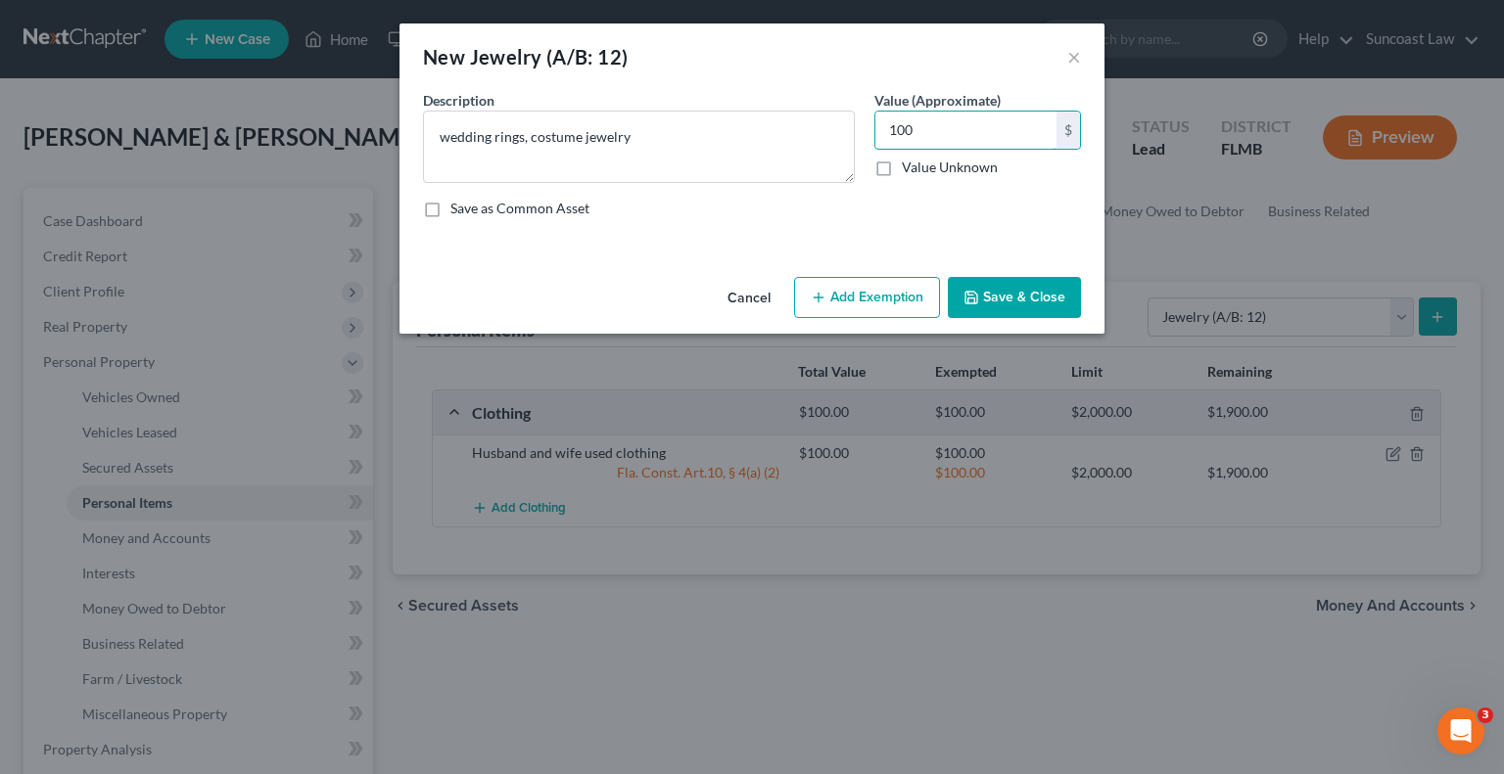
type input "100"
click at [840, 281] on button "Add Exemption" at bounding box center [867, 297] width 146 height 41
select select "2"
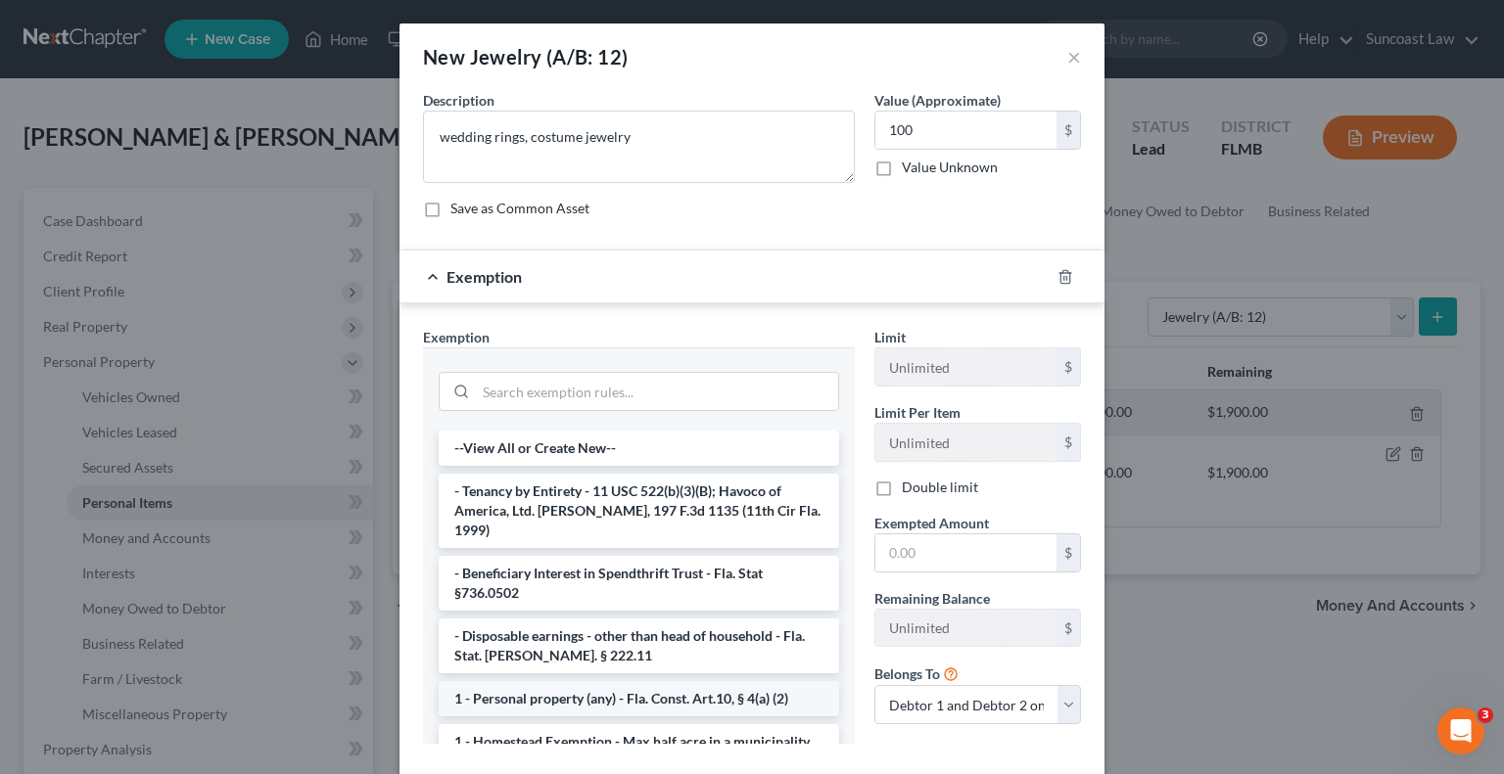
click at [619, 681] on li "1 - Personal property (any) - Fla. Const. Art.10, § 4(a) (2)" at bounding box center [639, 698] width 400 height 35
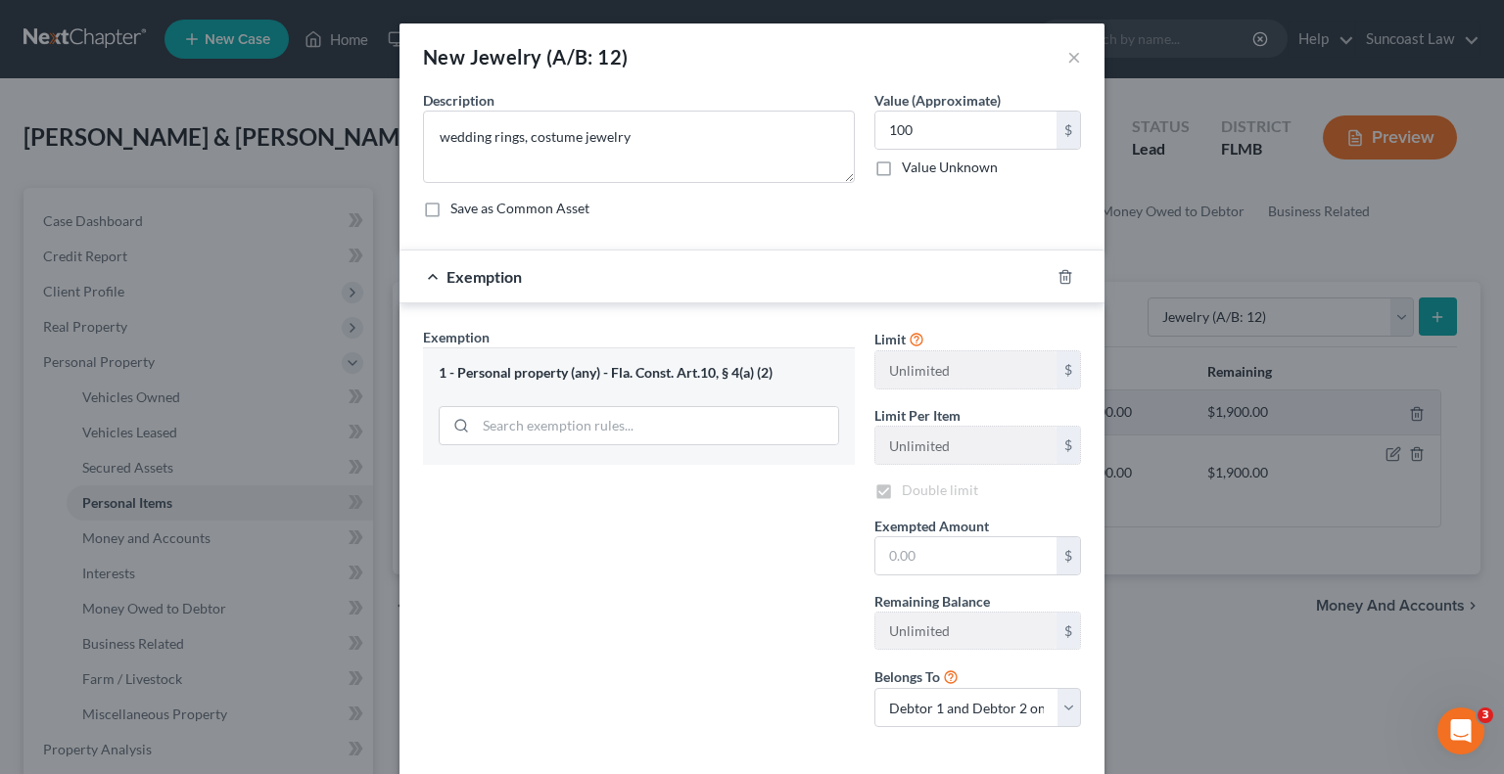
checkbox input "true"
click at [619, 680] on div "Exemption Set must be selected for CA. Exemption * 1 - Personal property (any) …" at bounding box center [638, 535] width 451 height 416
click at [909, 560] on input "text" at bounding box center [965, 556] width 181 height 37
type input "100"
click at [560, 567] on div "Exemption Set must be selected for CA. Exemption * 1 - Personal property (any) …" at bounding box center [638, 535] width 451 height 416
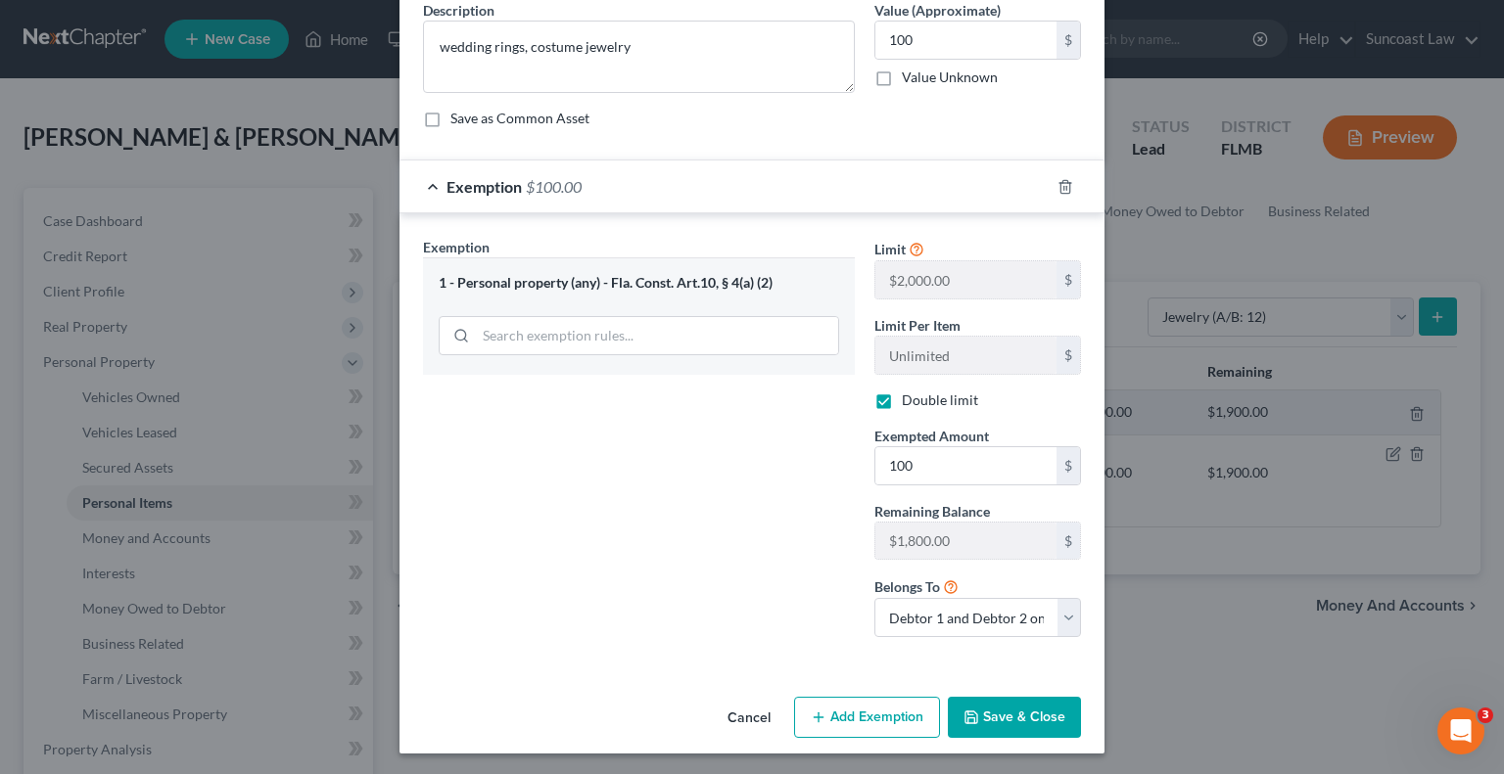
click at [1004, 712] on button "Save & Close" at bounding box center [1014, 717] width 133 height 41
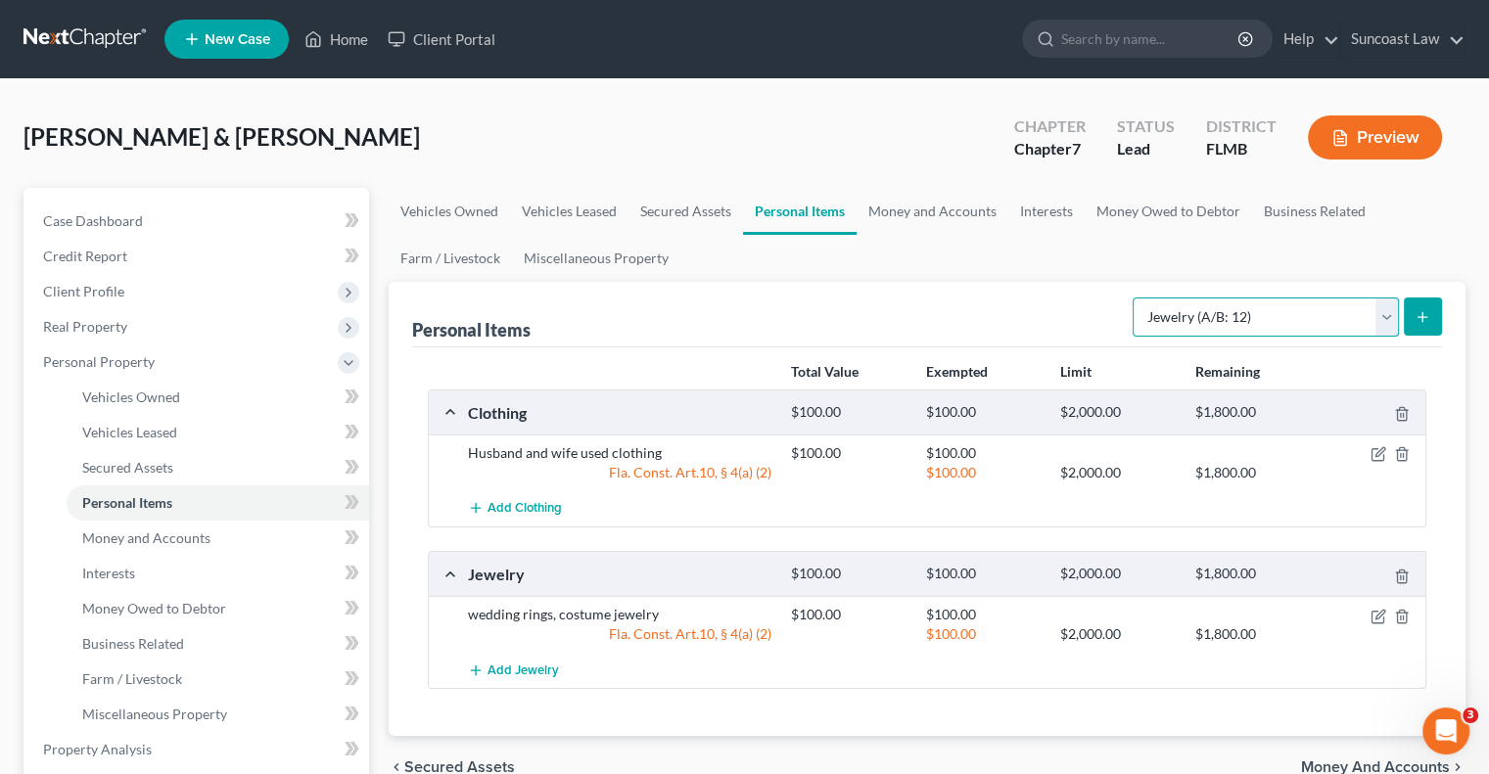
click at [1248, 325] on select "Select Item Type Clothing (A/B: 11) Collectibles Of Value (A/B: 8) Electronics …" at bounding box center [1266, 317] width 266 height 39
select select "pets"
click at [1136, 298] on select "Select Item Type Clothing (A/B: 11) Collectibles Of Value (A/B: 8) Electronics …" at bounding box center [1266, 317] width 266 height 39
click at [1420, 318] on icon "submit" at bounding box center [1423, 317] width 16 height 16
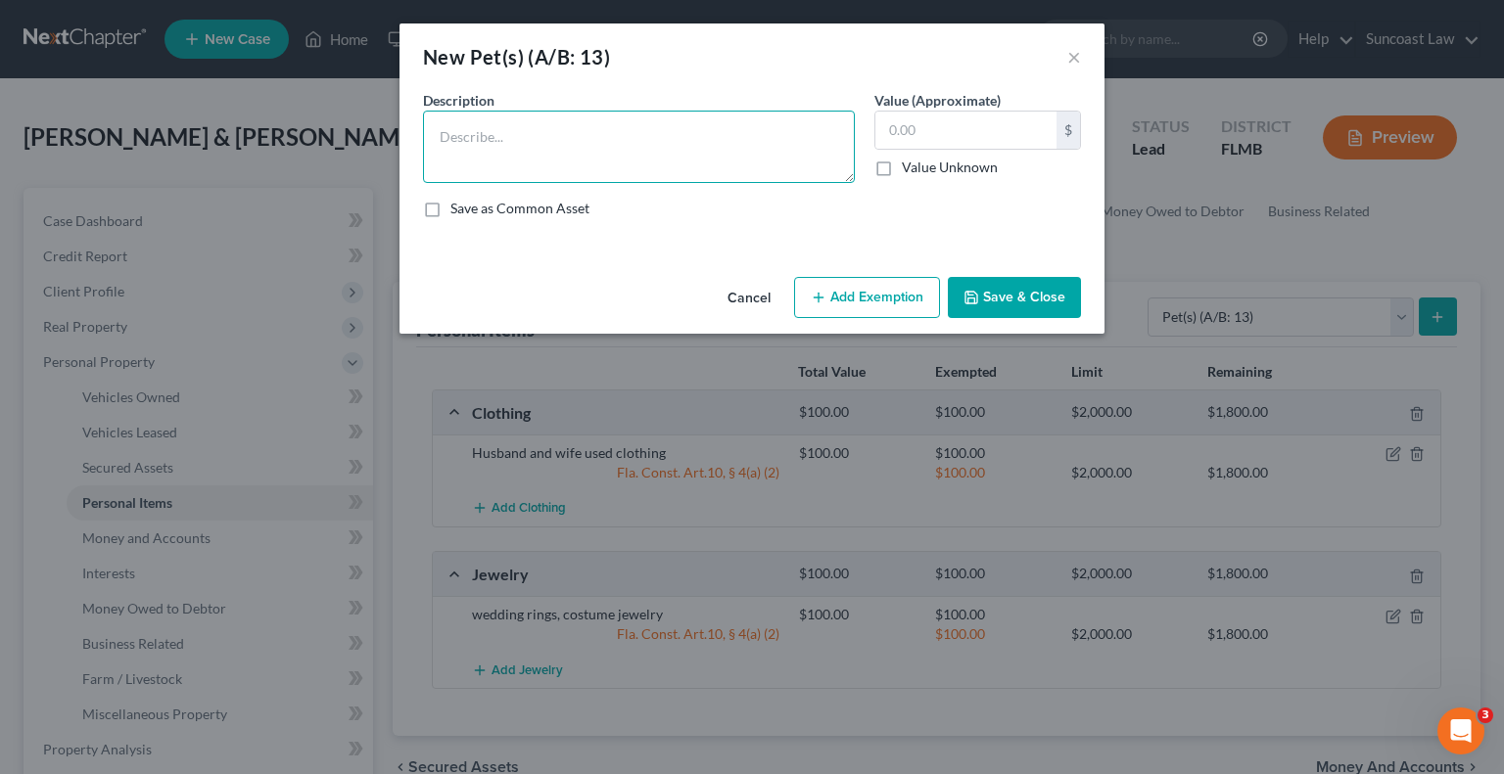
click at [594, 156] on textarea at bounding box center [639, 147] width 432 height 72
type textarea "2 cats"
type input "2.0"
click at [866, 289] on button "Add Exemption" at bounding box center [867, 297] width 146 height 41
select select "2"
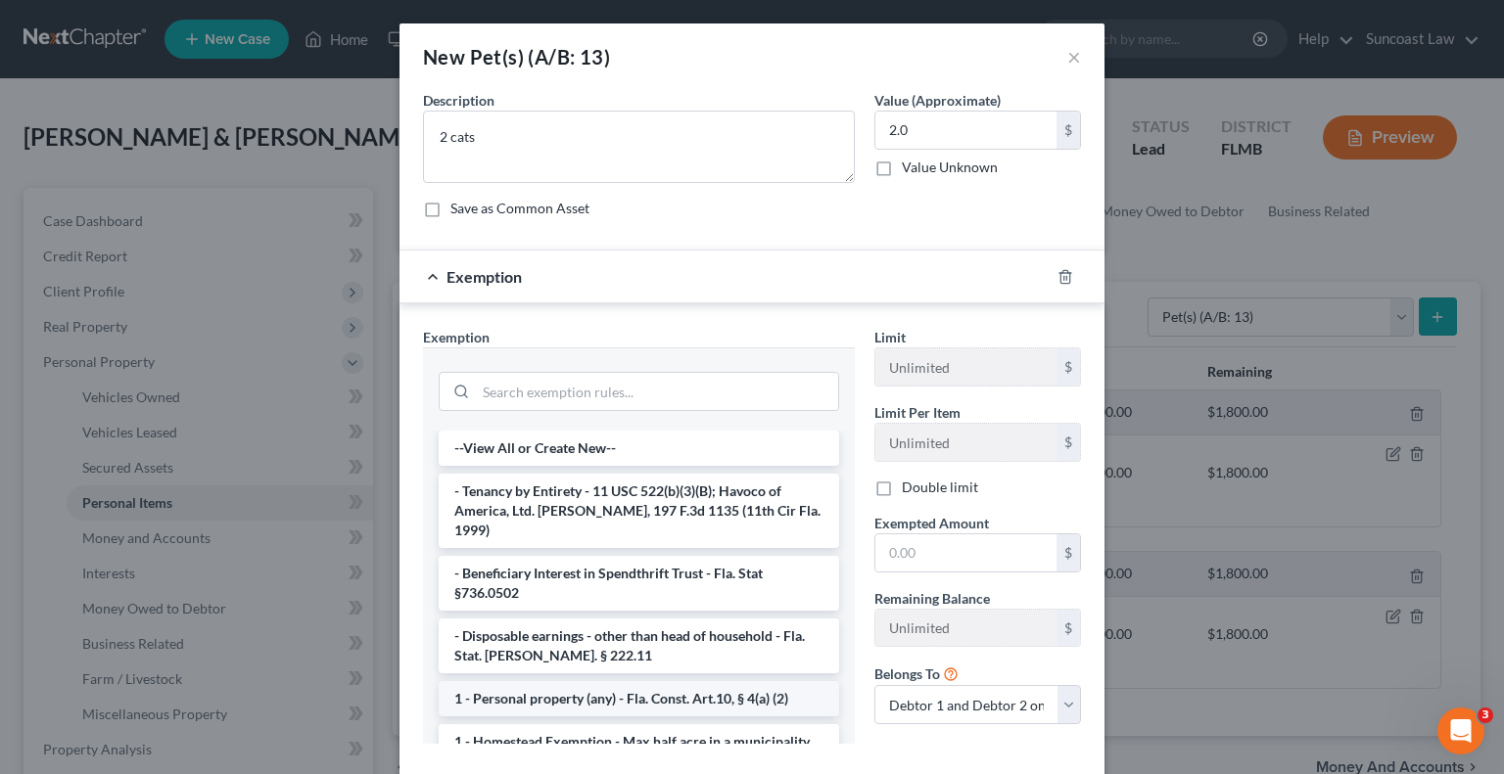
click at [581, 683] on li "1 - Personal property (any) - Fla. Const. Art.10, § 4(a) (2)" at bounding box center [639, 698] width 400 height 35
checkbox input "true"
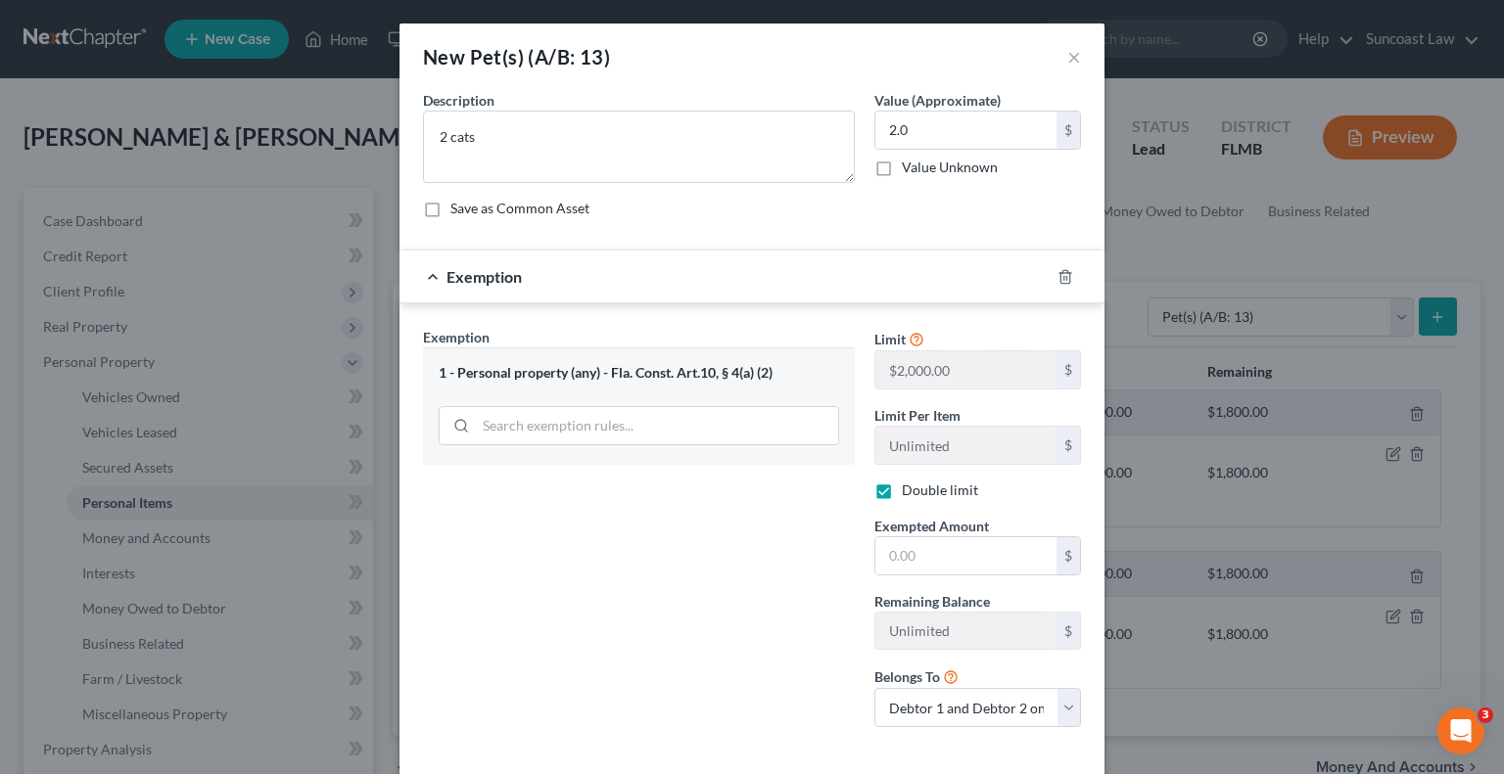
click at [581, 683] on div "Exemption Set must be selected for CA. Exemption * 1 - Personal property (any) …" at bounding box center [638, 535] width 451 height 416
click at [916, 553] on input "text" at bounding box center [965, 556] width 181 height 37
type input "2.00"
click at [735, 514] on div "Exemption Set must be selected for CA. Exemption * 1 - Personal property (any) …" at bounding box center [638, 535] width 451 height 416
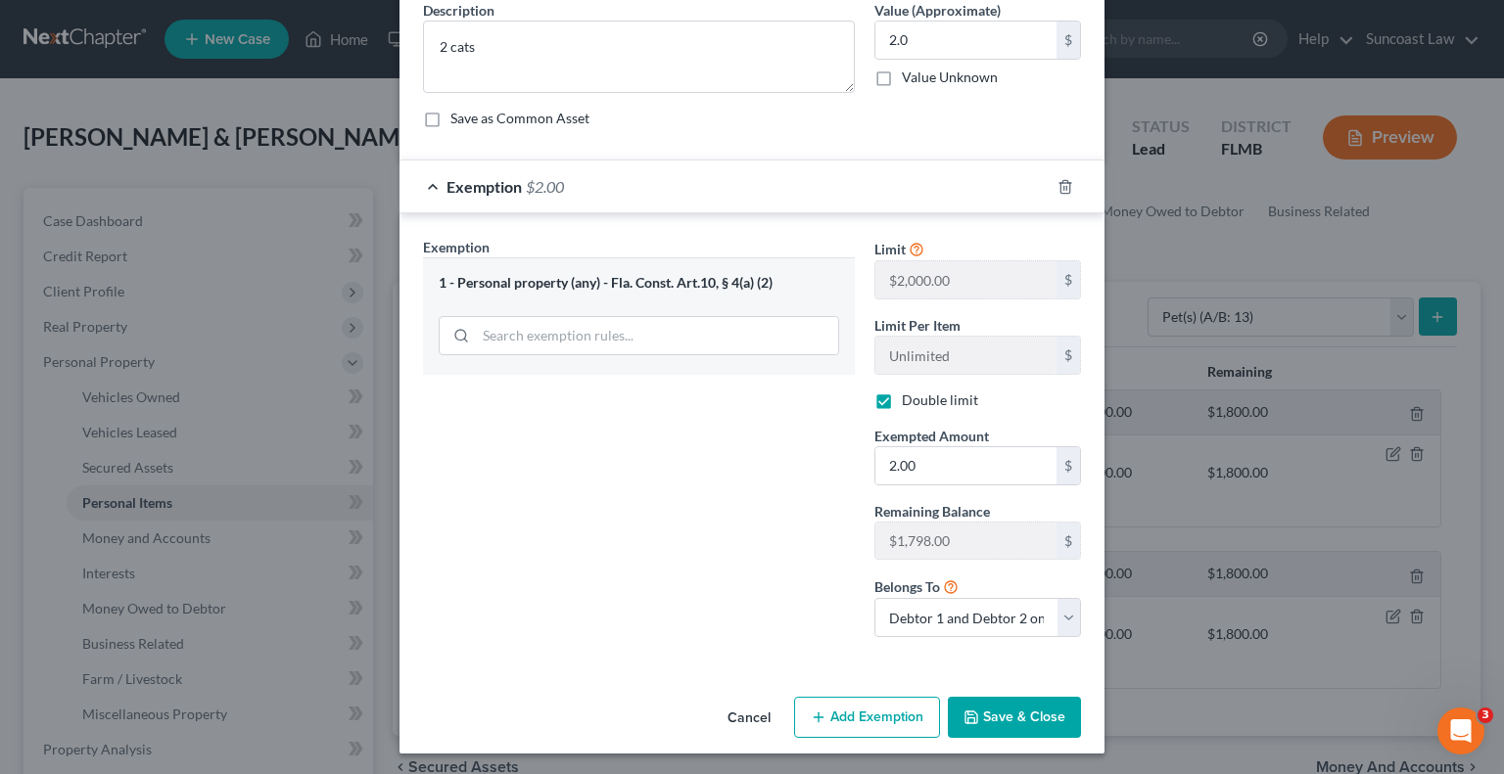
click at [1001, 707] on button "Save & Close" at bounding box center [1014, 717] width 133 height 41
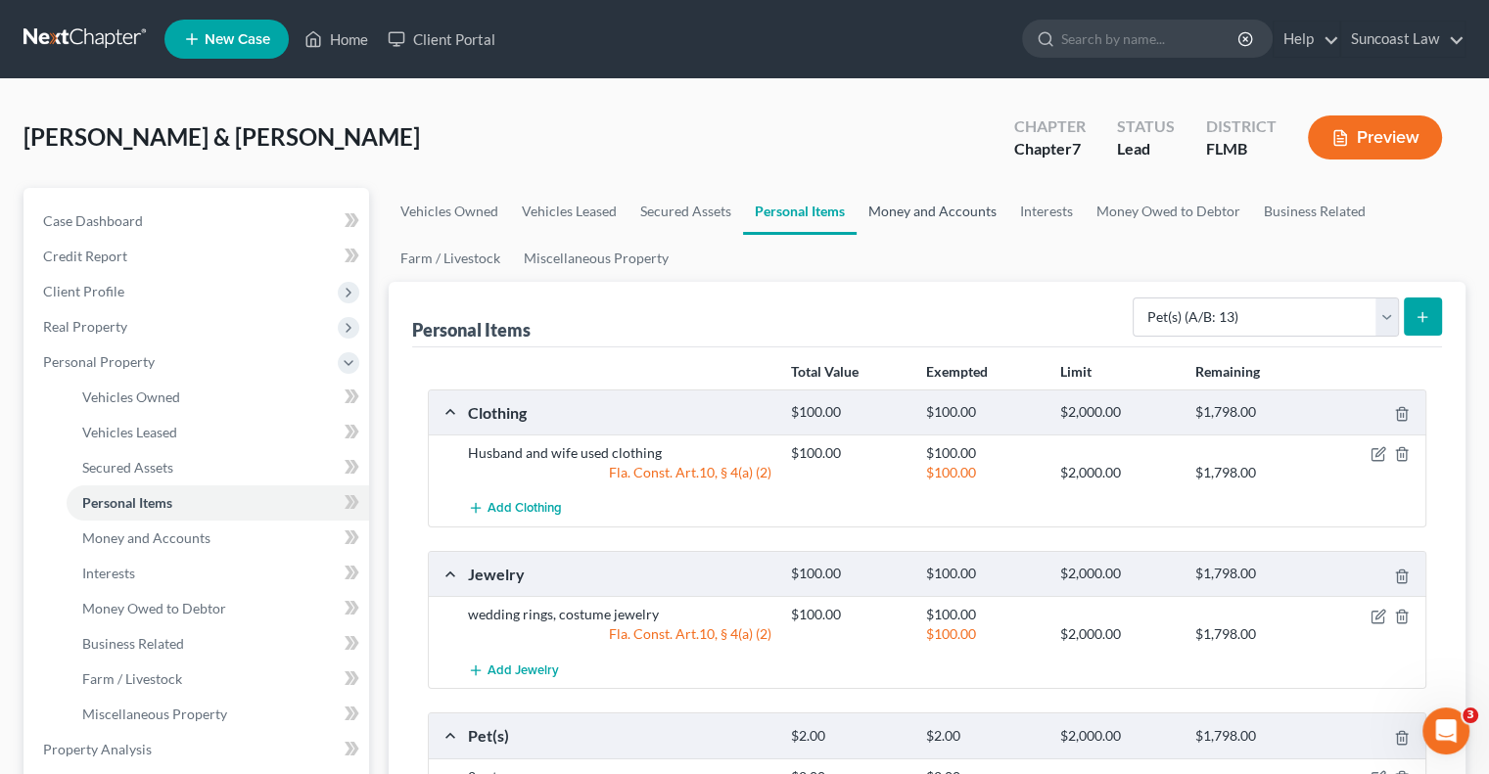
click at [928, 215] on link "Money and Accounts" at bounding box center [933, 211] width 152 height 47
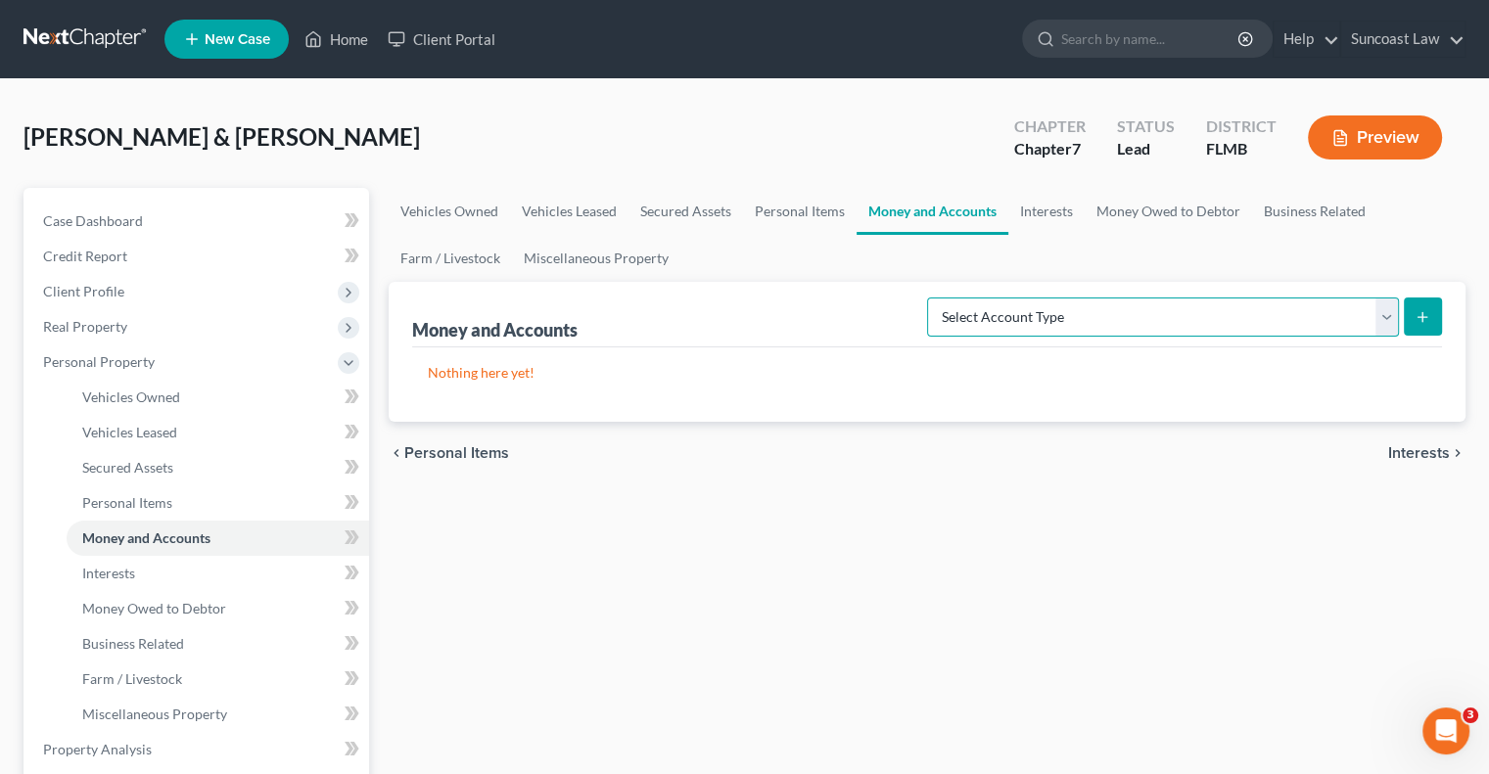
click at [1121, 318] on select "Select Account Type Brokerage (A/B: 18, SOFA: 20) Cash on Hand (A/B: 16) Certif…" at bounding box center [1163, 317] width 472 height 39
select select "savings"
click at [933, 298] on select "Select Account Type Brokerage (A/B: 18, SOFA: 20) Cash on Hand (A/B: 16) Certif…" at bounding box center [1163, 317] width 472 height 39
click at [1430, 310] on button "submit" at bounding box center [1423, 317] width 38 height 38
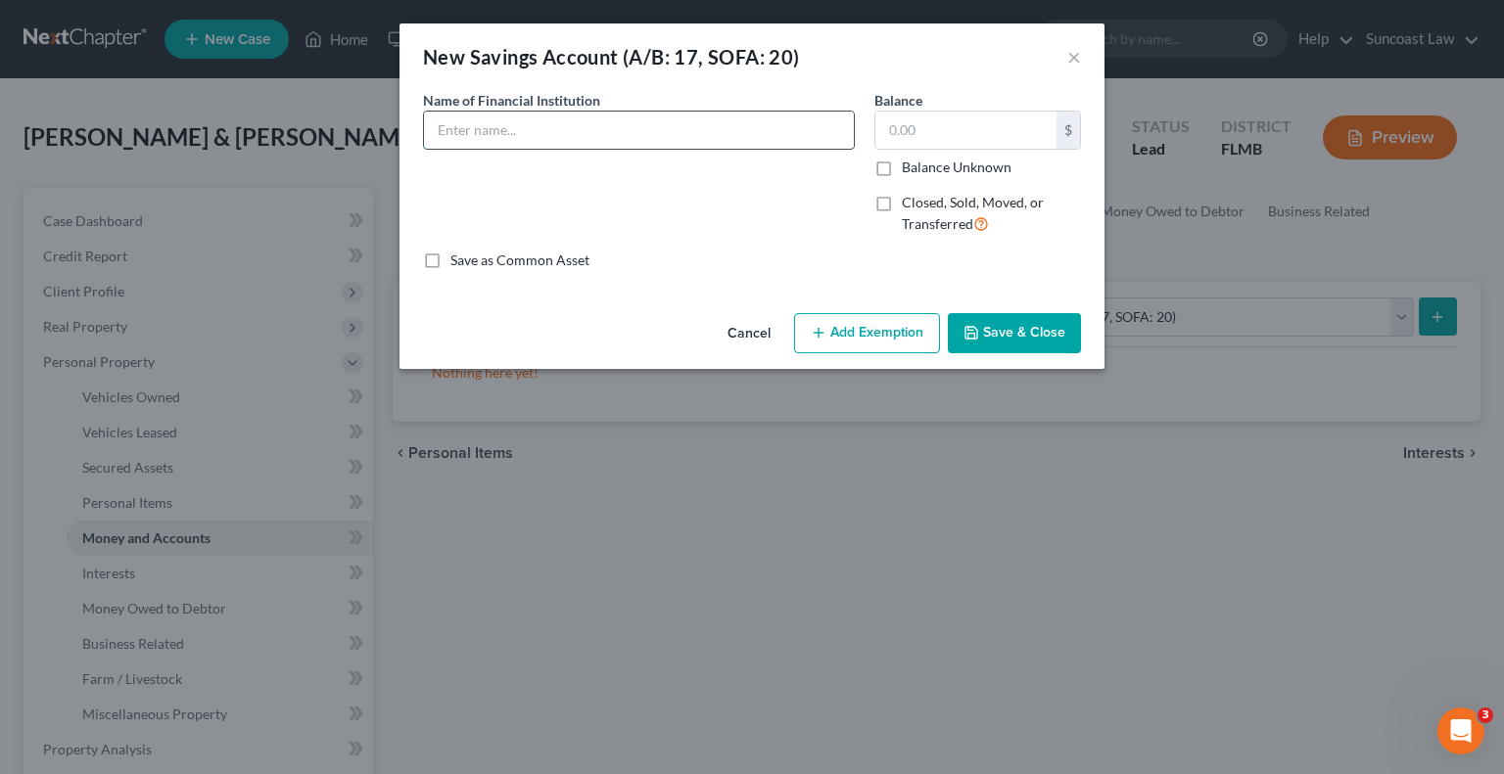
click at [539, 136] on input "text" at bounding box center [639, 130] width 430 height 37
type input "Partners FCU *5786-0000"
type input "10"
click at [849, 348] on button "Add Exemption" at bounding box center [867, 333] width 146 height 41
select select "2"
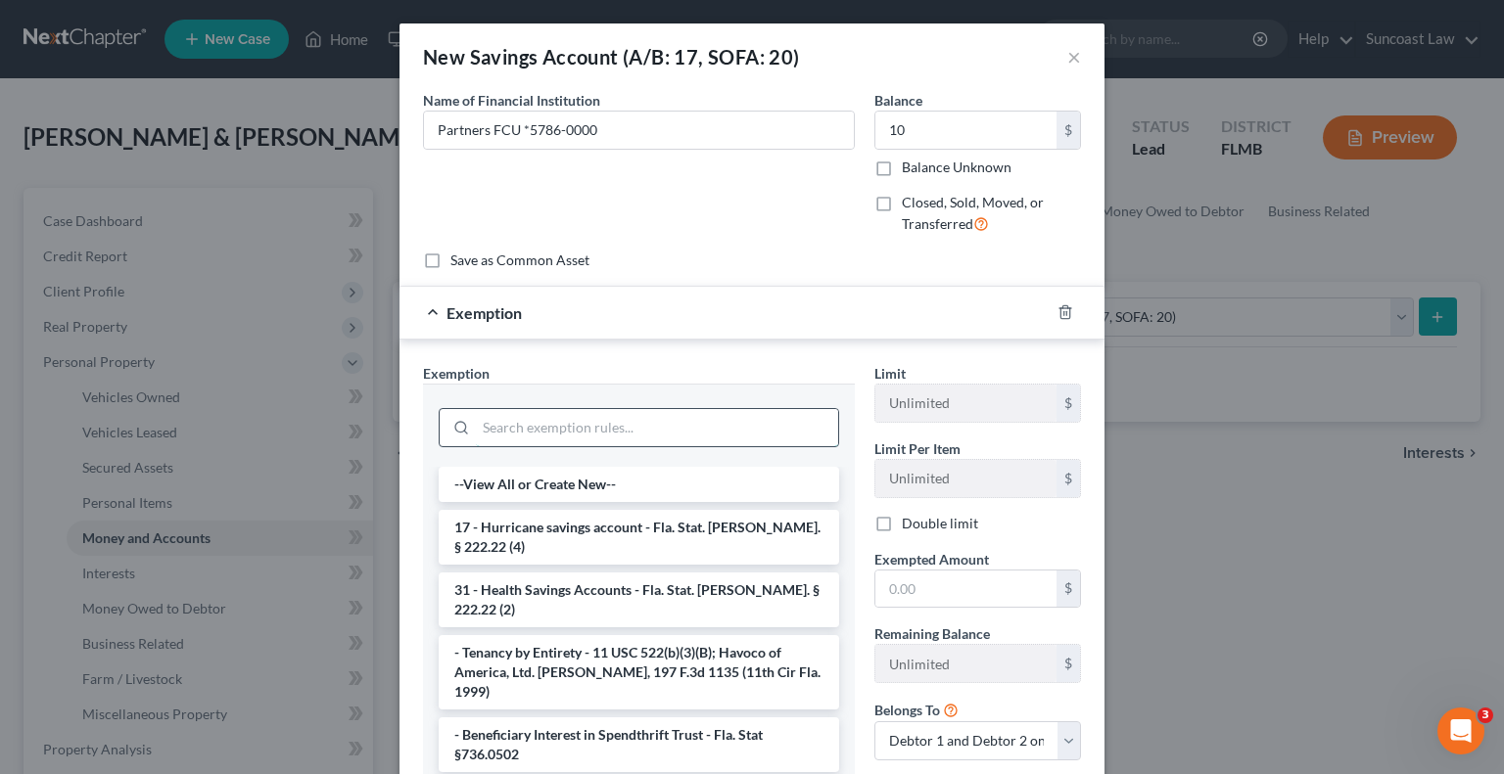
click at [596, 425] on input "search" at bounding box center [657, 427] width 362 height 37
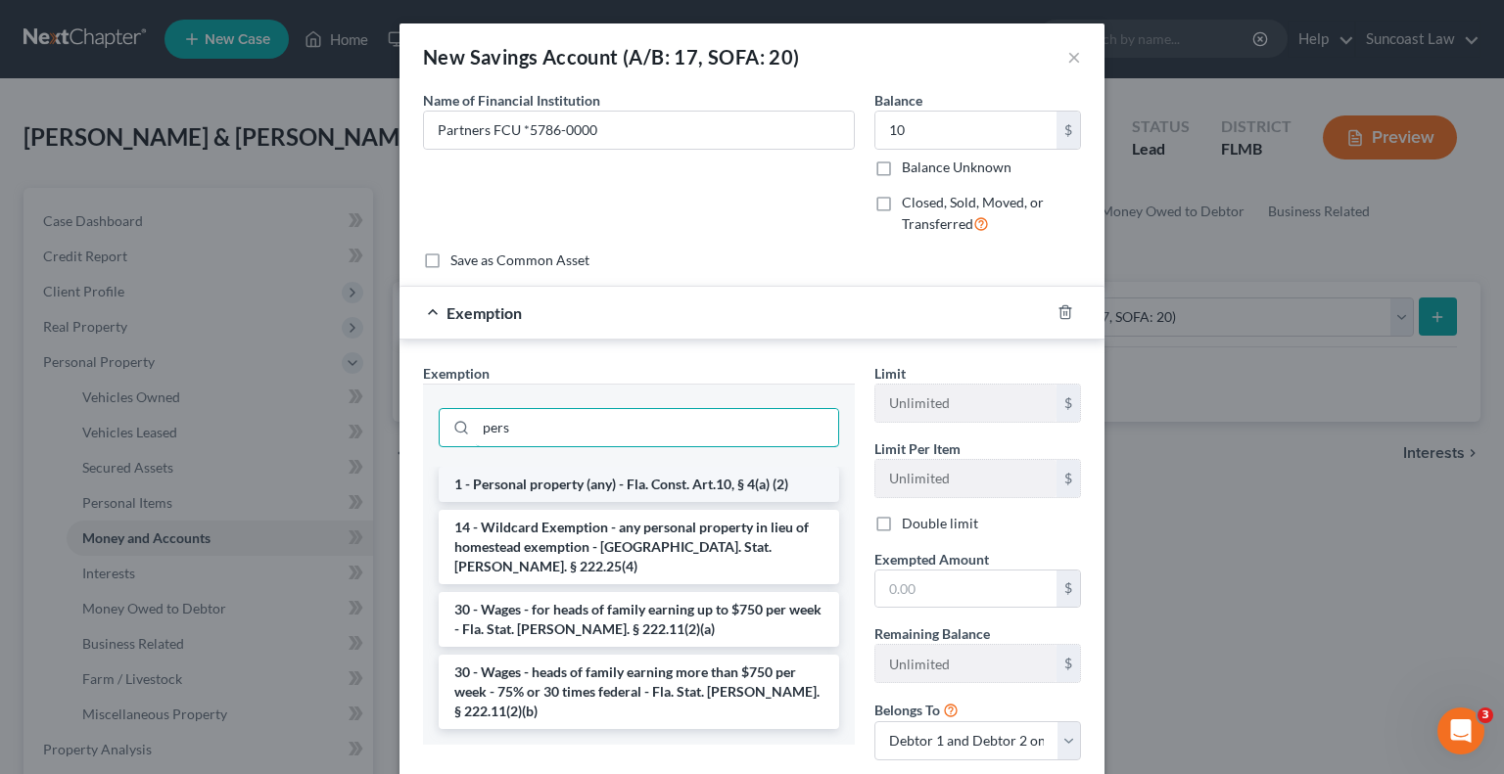
type input "pers"
click at [599, 485] on li "1 - Personal property (any) - Fla. Const. Art.10, § 4(a) (2)" at bounding box center [639, 484] width 400 height 35
checkbox input "true"
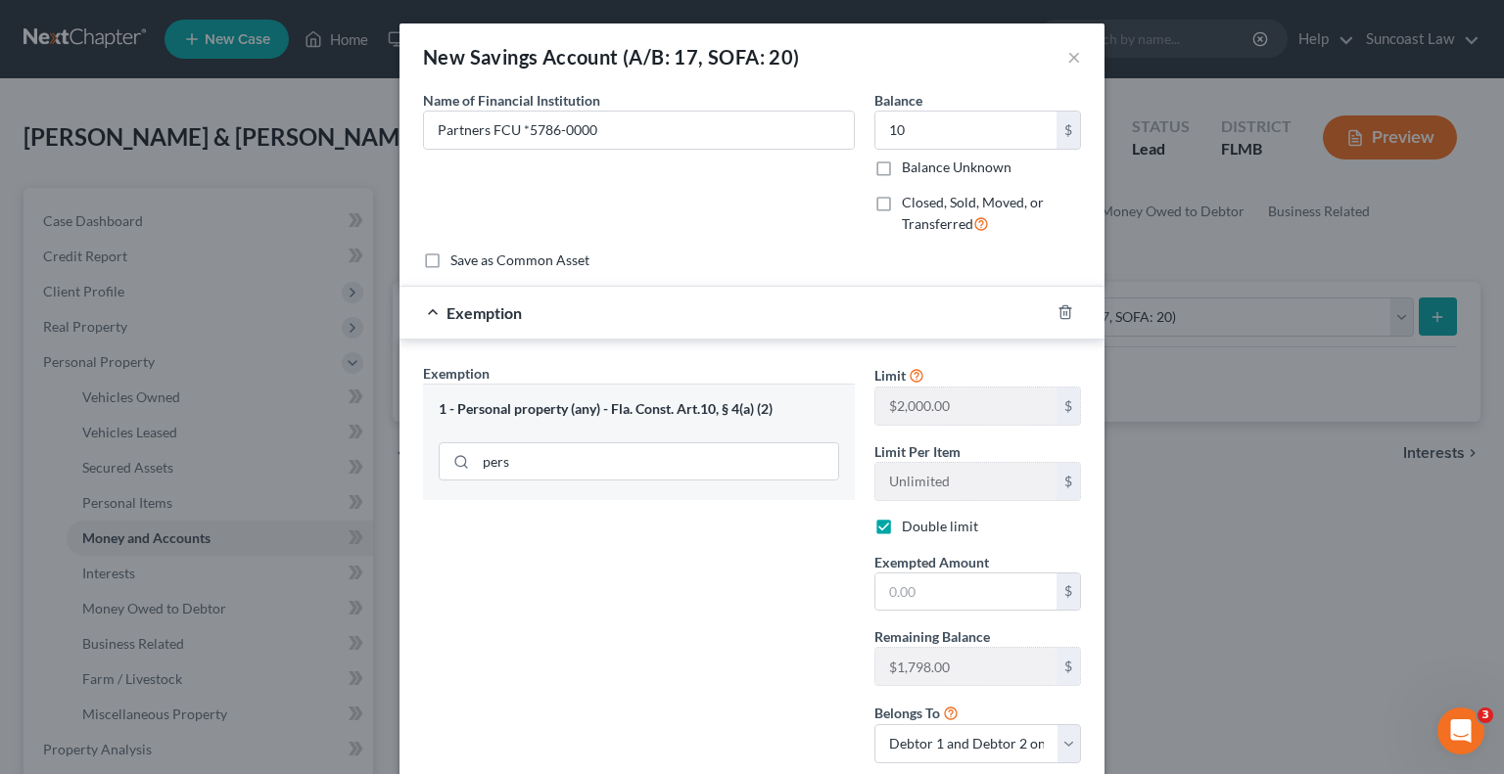
click at [599, 485] on div "1 - Personal property (any) - Fla. Const. Art.10, § 4(a) (2) pers" at bounding box center [639, 442] width 432 height 117
click at [929, 586] on input "text" at bounding box center [965, 592] width 181 height 37
type input "10"
click at [748, 631] on div "Exemption Set must be selected for CA. Exemption * 1 - Personal property (any) …" at bounding box center [638, 571] width 451 height 416
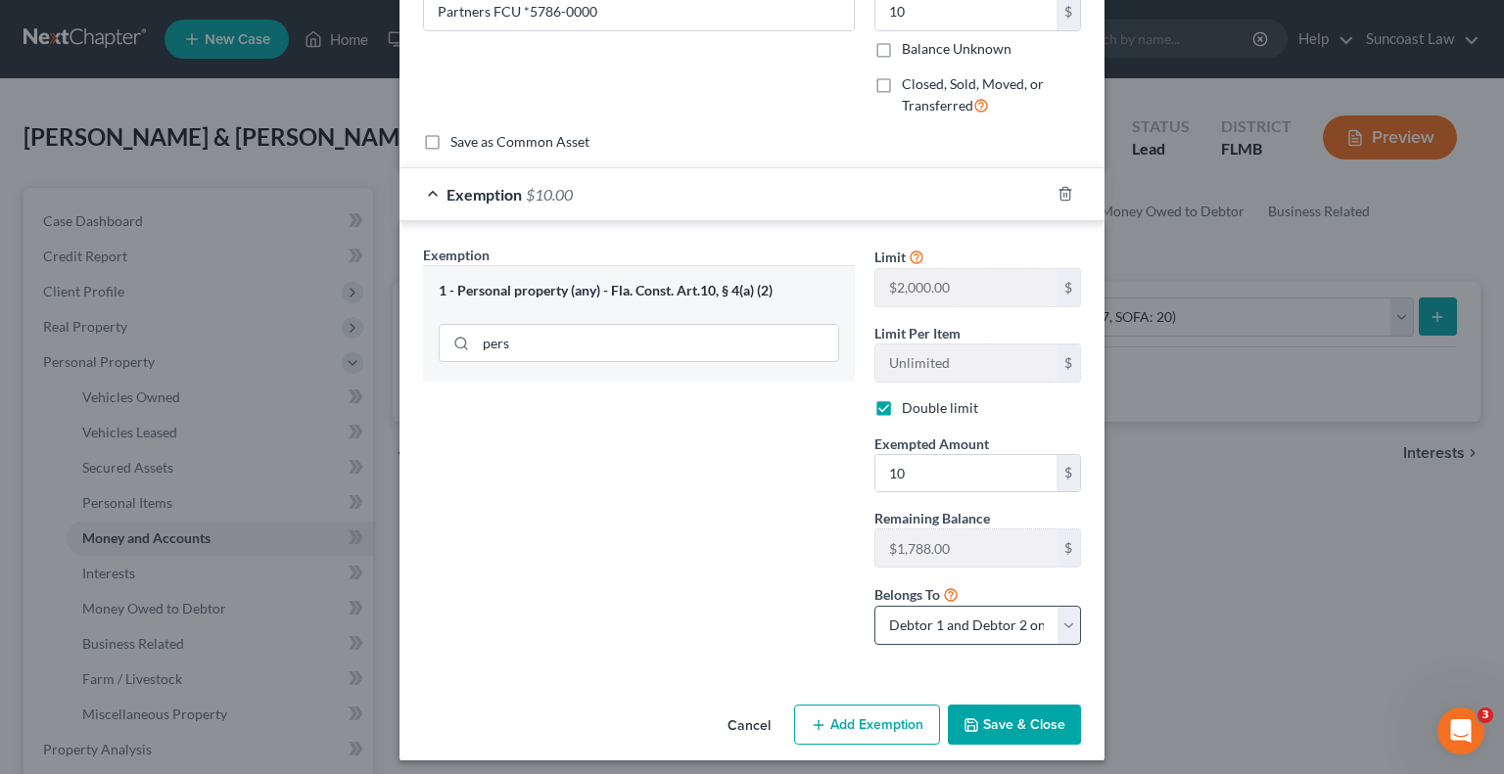
scroll to position [125, 0]
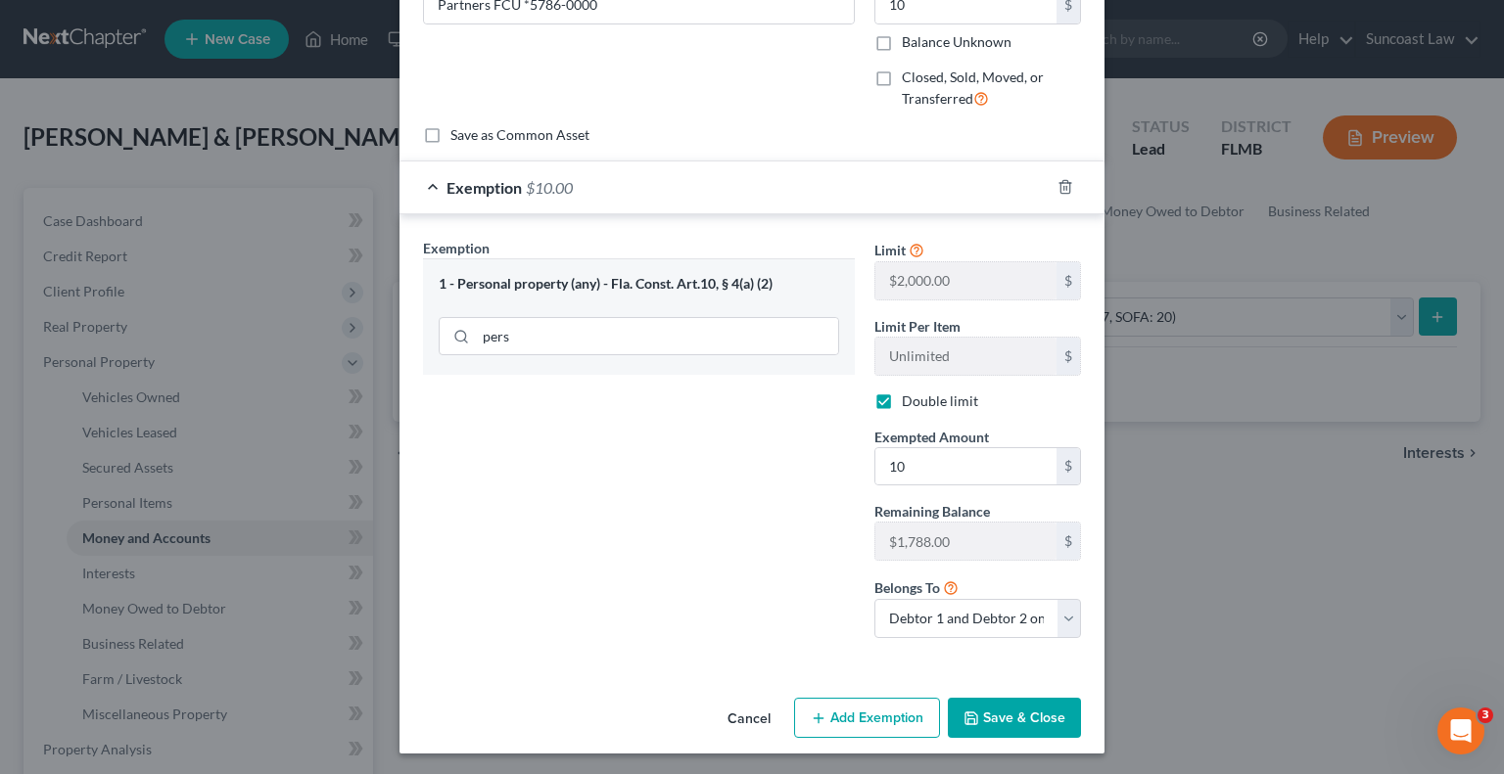
click at [1024, 724] on button "Save & Close" at bounding box center [1014, 718] width 133 height 41
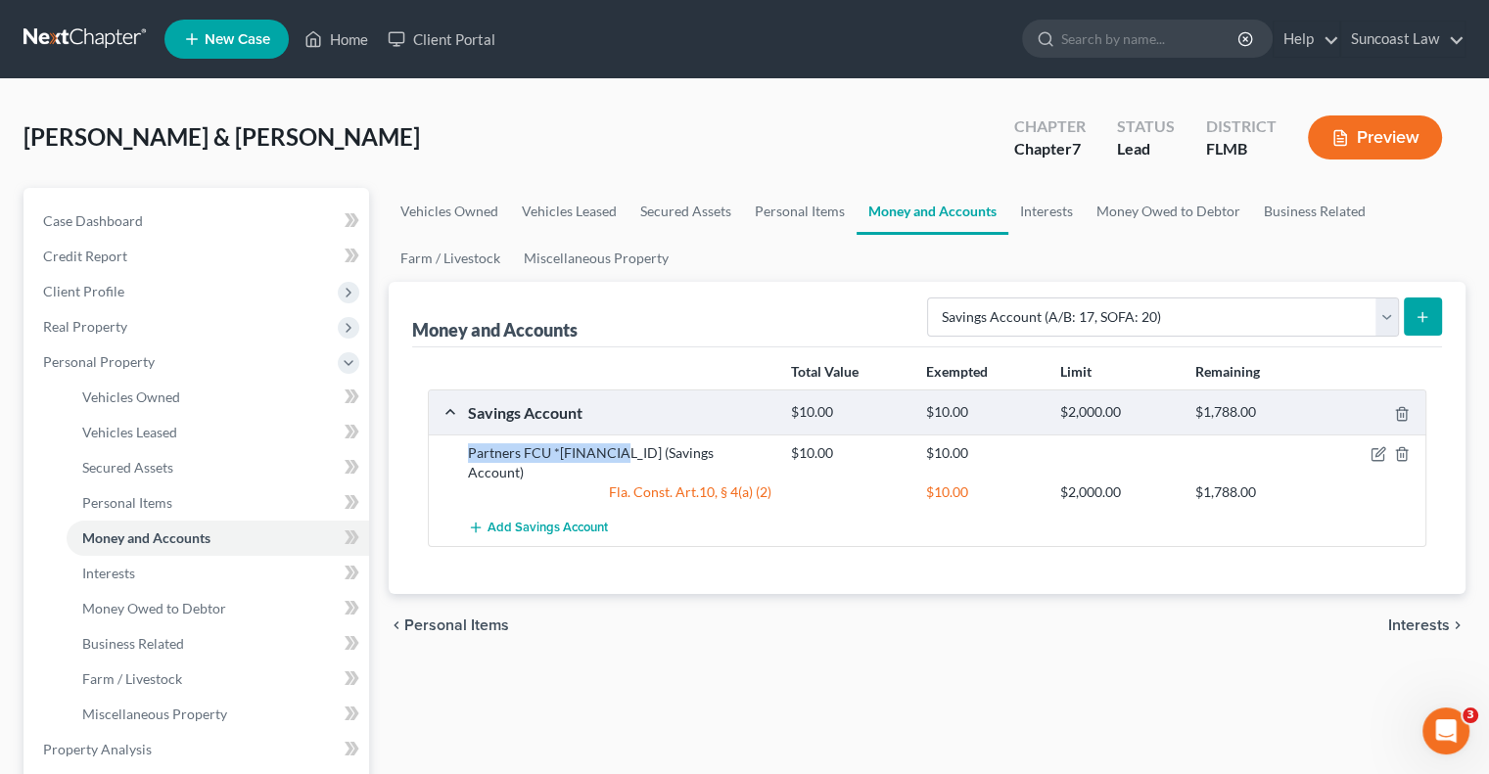
drag, startPoint x: 622, startPoint y: 446, endPoint x: 456, endPoint y: 434, distance: 165.9
click at [456, 435] on div "Partners FCU *[FINANCIAL_ID] (Savings Account) $10.00 $10.00 Fla. Const. Art.10…" at bounding box center [927, 472] width 997 height 75
copy div "Partners FCU *5786-0000"
drag, startPoint x: 1159, startPoint y: 313, endPoint x: 1161, endPoint y: 332, distance: 18.7
click at [1159, 313] on select "Select Account Type Brokerage (A/B: 18, SOFA: 20) Cash on Hand (A/B: 16) Certif…" at bounding box center [1163, 317] width 472 height 39
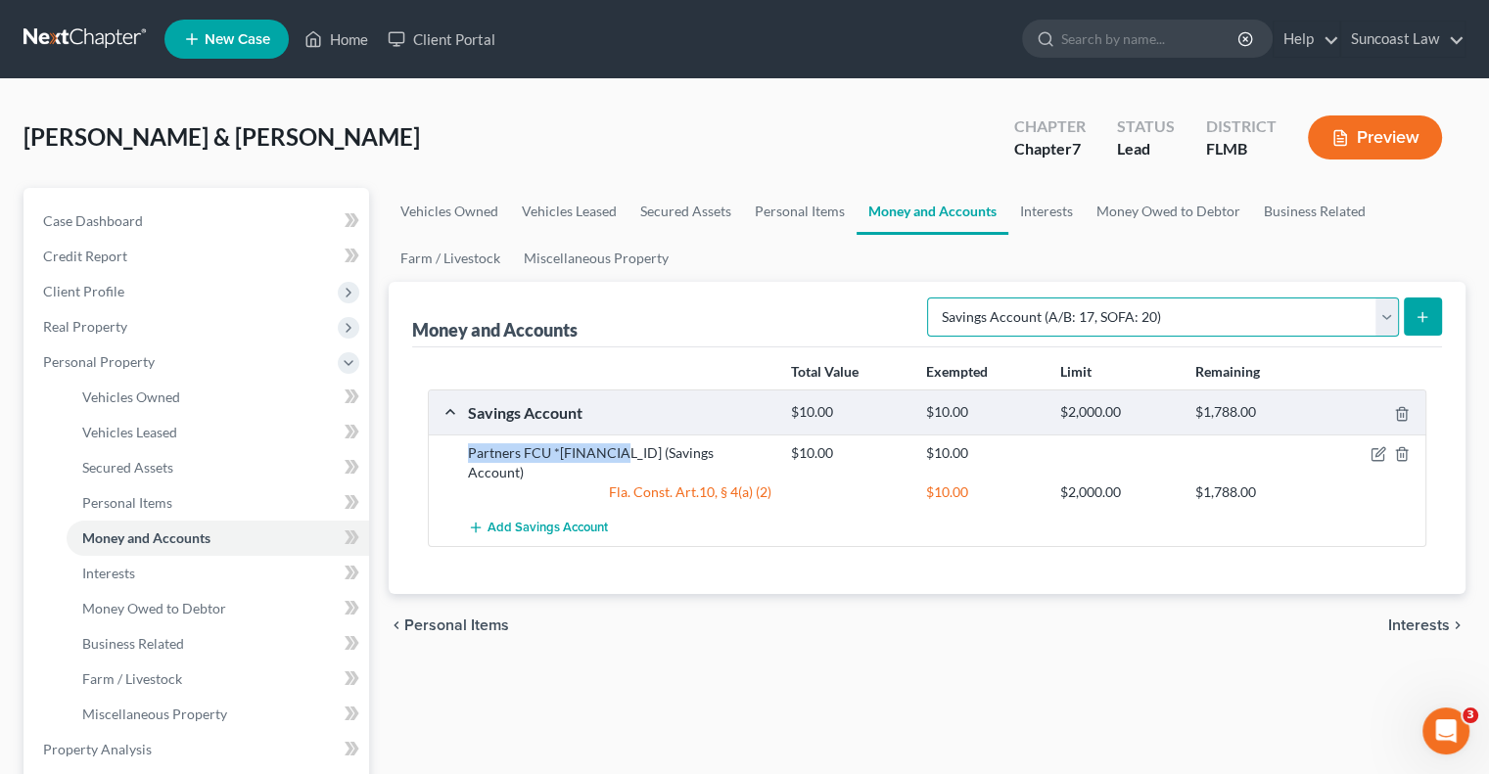
select select "checking"
click at [933, 298] on select "Select Account Type Brokerage (A/B: 18, SOFA: 20) Cash on Hand (A/B: 16) Certif…" at bounding box center [1163, 317] width 472 height 39
click at [1422, 309] on icon "submit" at bounding box center [1423, 317] width 16 height 16
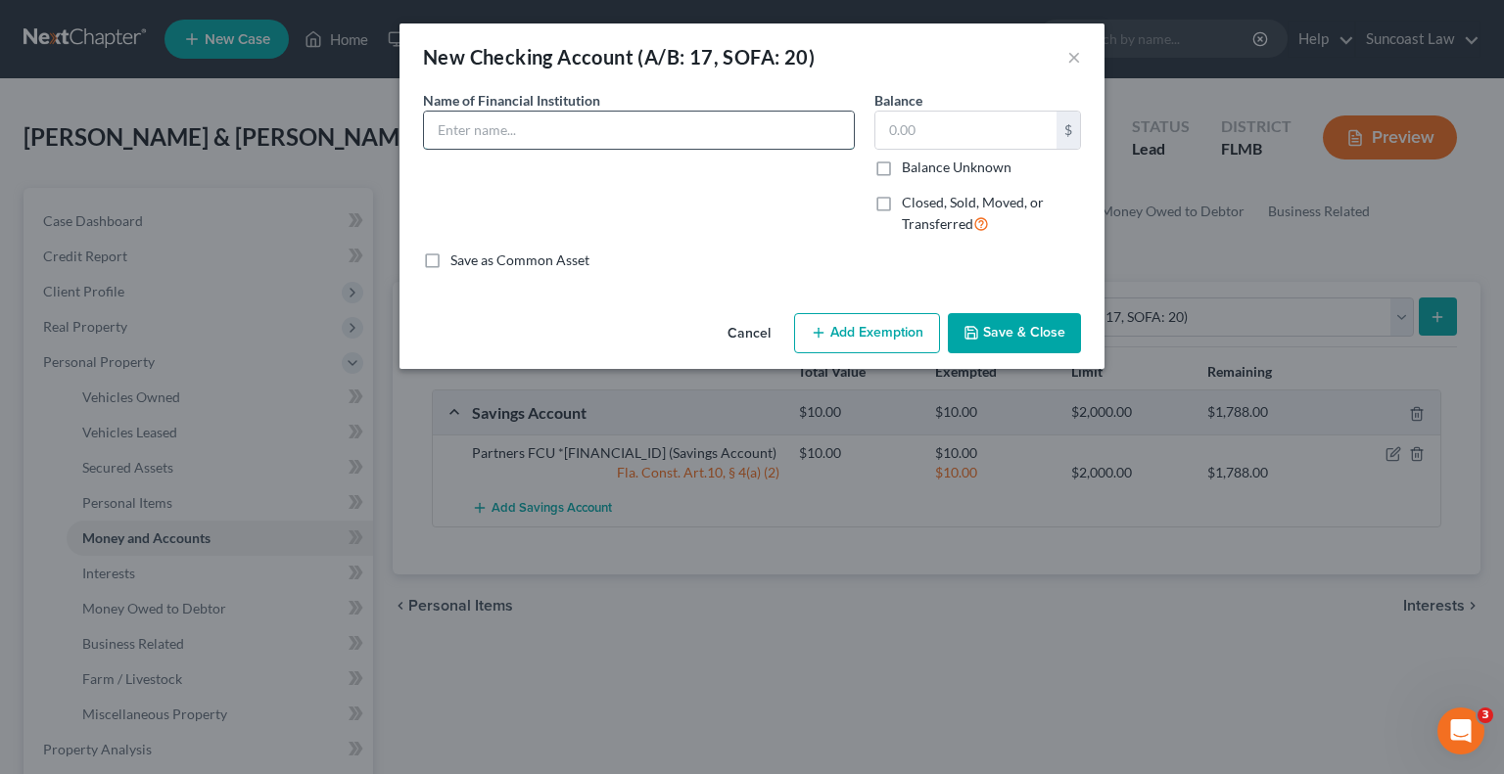
click at [560, 126] on input "text" at bounding box center [639, 130] width 430 height 37
paste input "Partners FCU *5786-0000"
type input "Partners FCU *5786-0001"
type input "1,278.25"
click at [883, 338] on button "Add Exemption" at bounding box center [867, 333] width 146 height 41
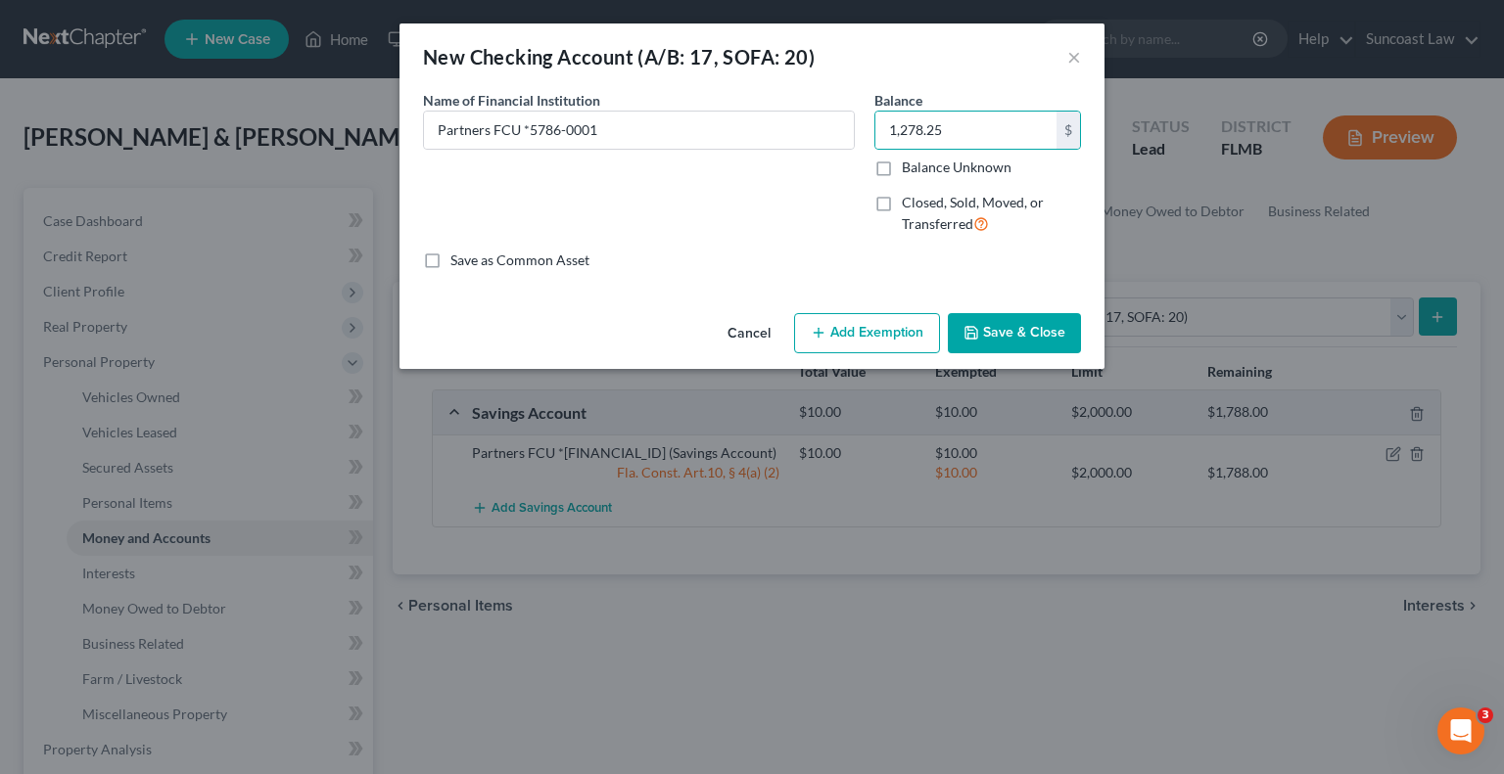
select select "2"
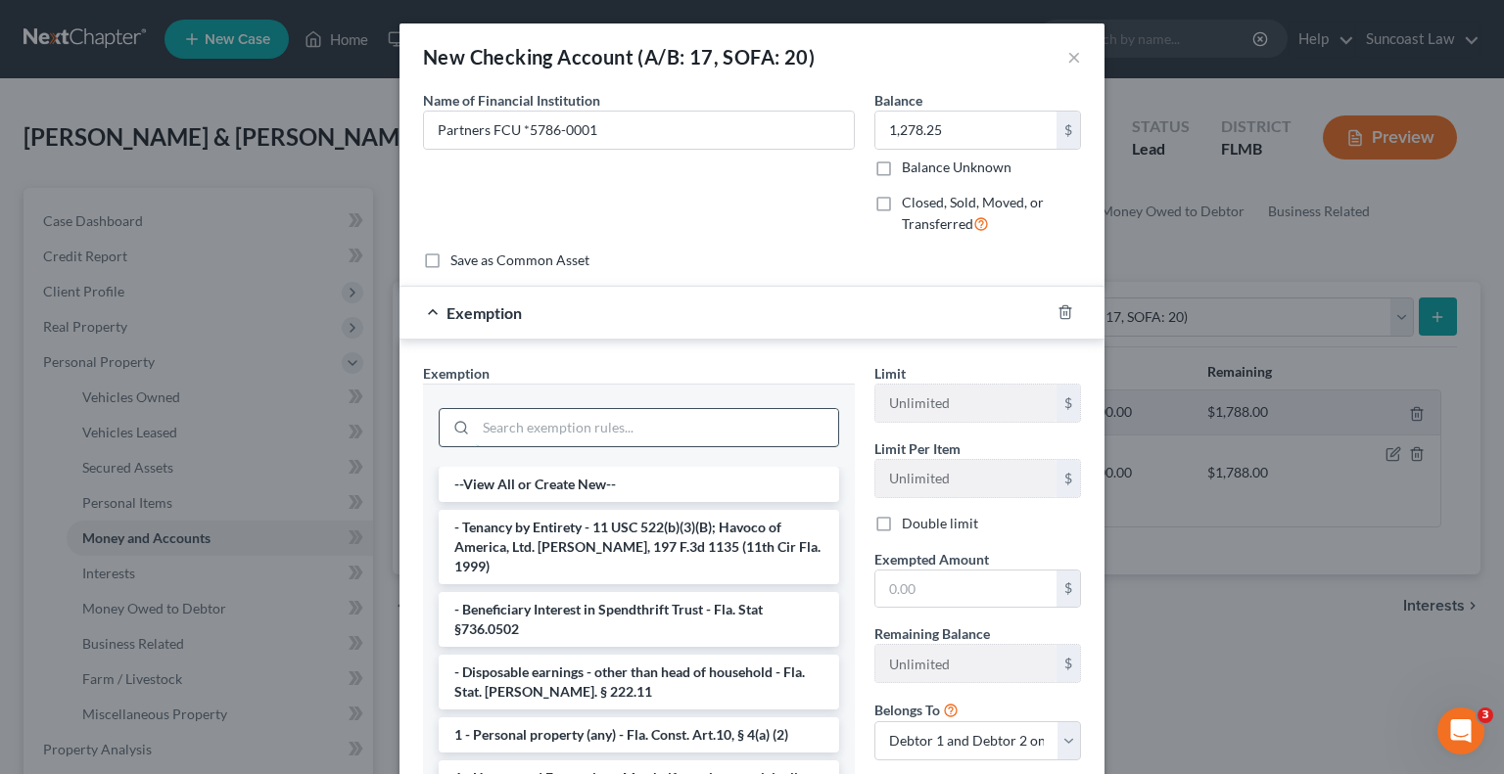
click at [598, 432] on input "search" at bounding box center [657, 427] width 362 height 37
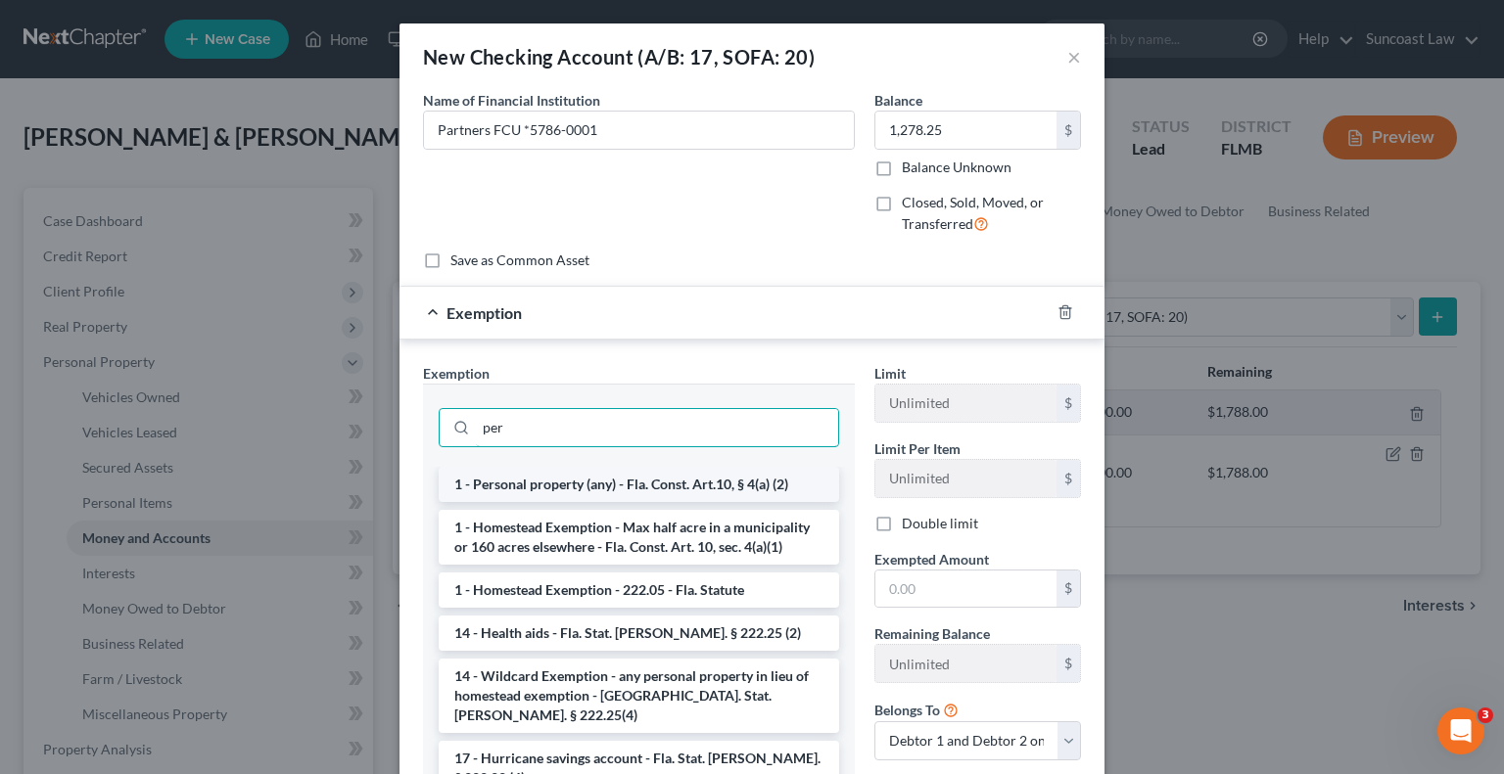
type input "per"
click at [662, 477] on li "1 - Personal property (any) - Fla. Const. Art.10, § 4(a) (2)" at bounding box center [639, 484] width 400 height 35
checkbox input "true"
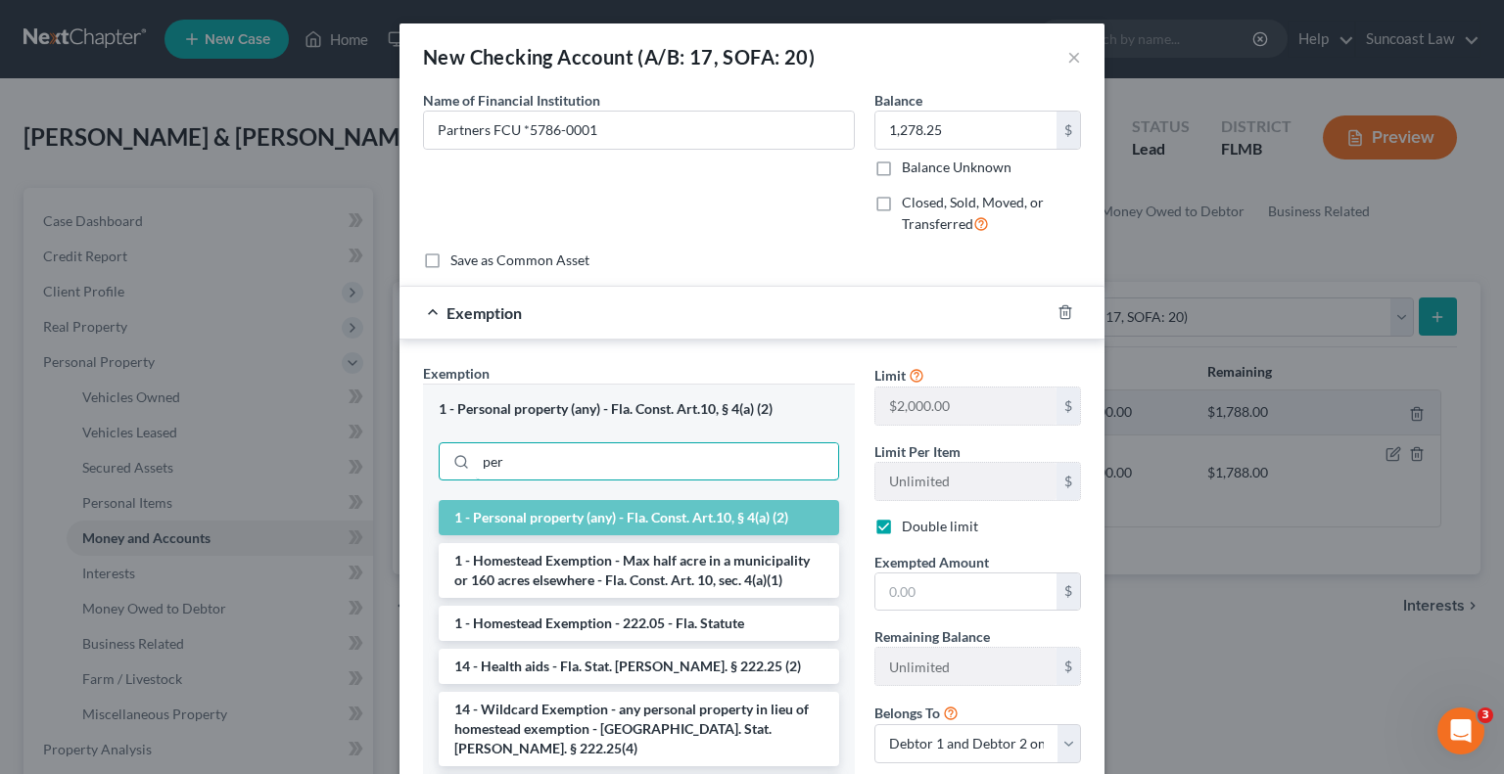
click at [662, 477] on input "per" at bounding box center [657, 462] width 362 height 37
click at [909, 588] on input "text" at bounding box center [965, 592] width 181 height 37
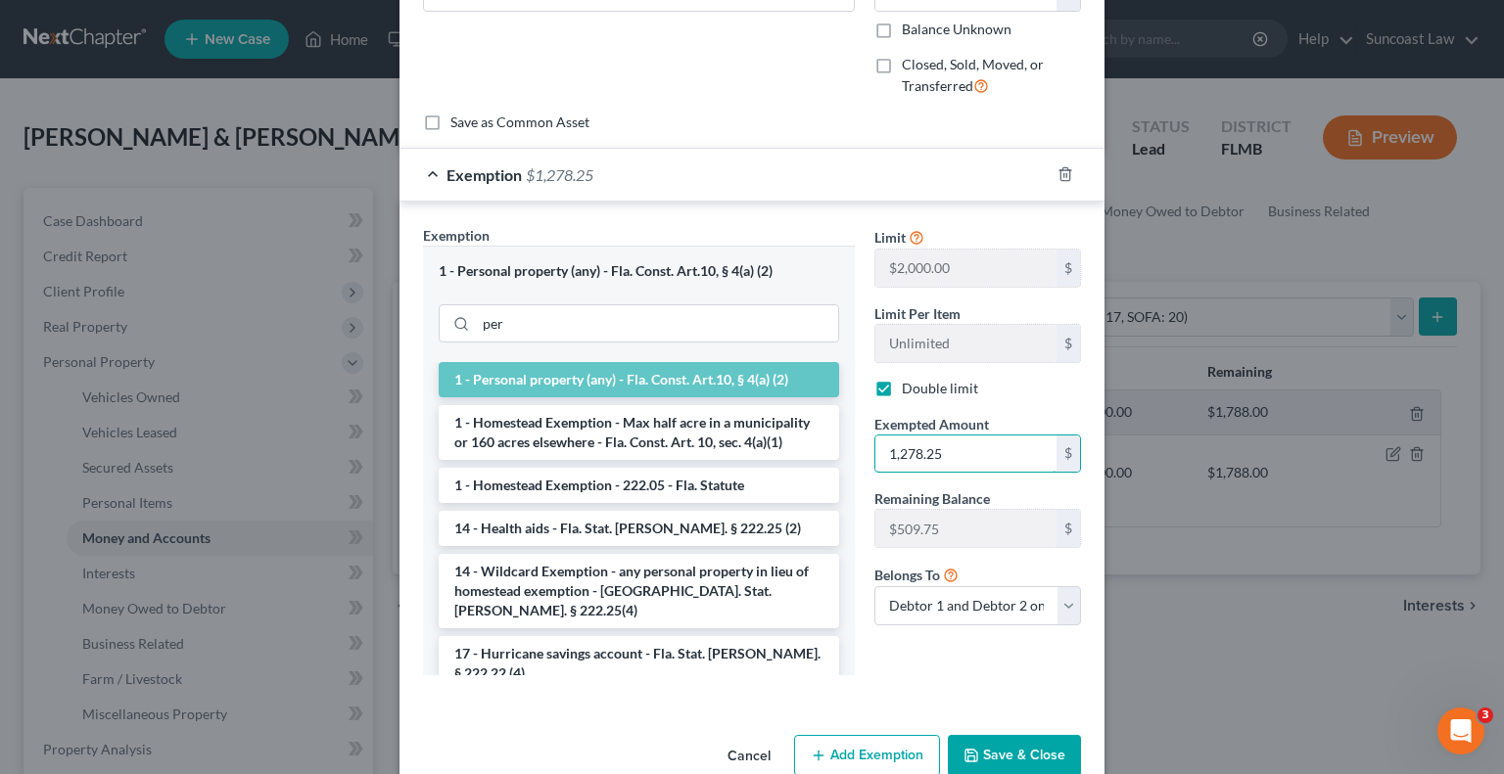
scroll to position [177, 0]
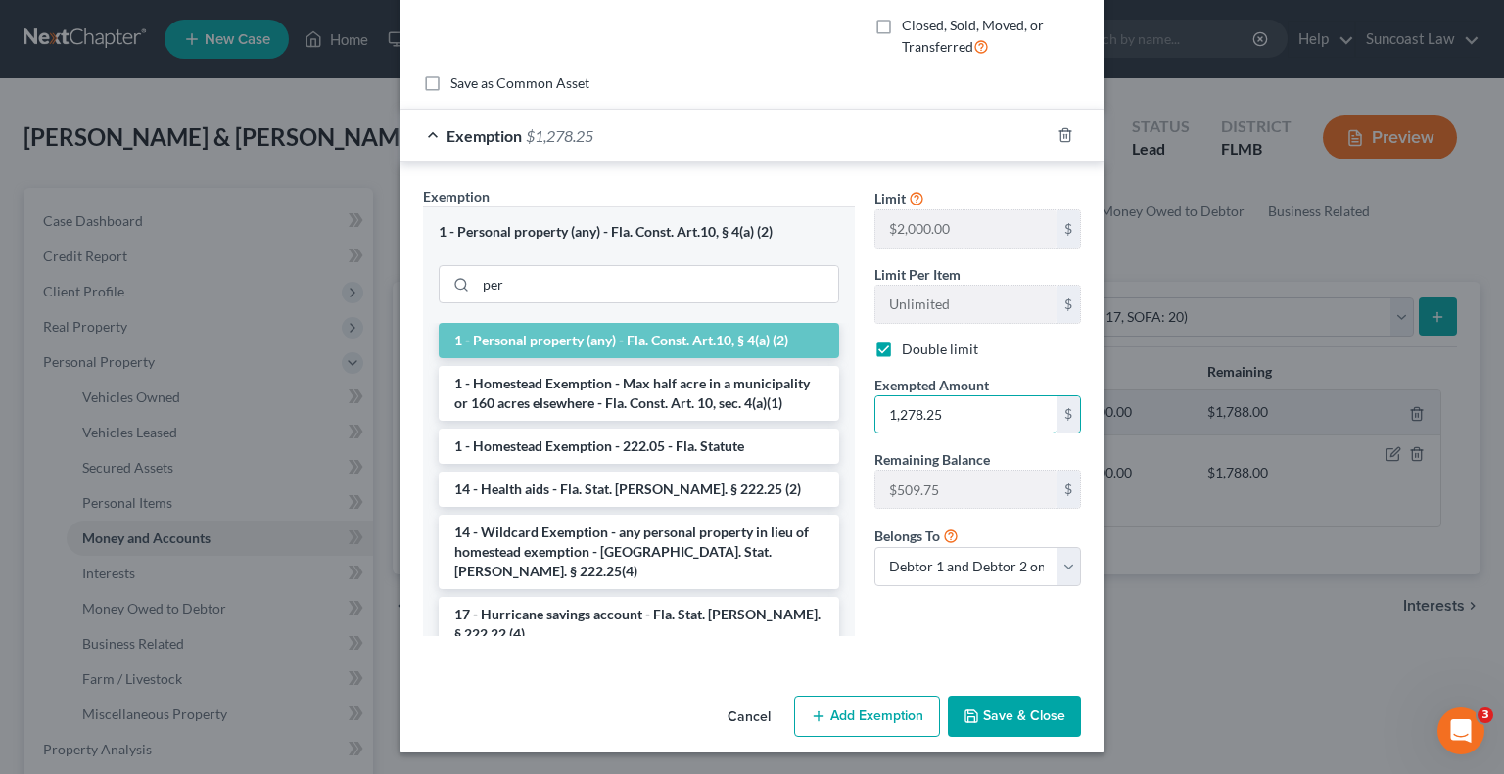
type input "1,278.25"
click at [1006, 716] on button "Save & Close" at bounding box center [1014, 716] width 133 height 41
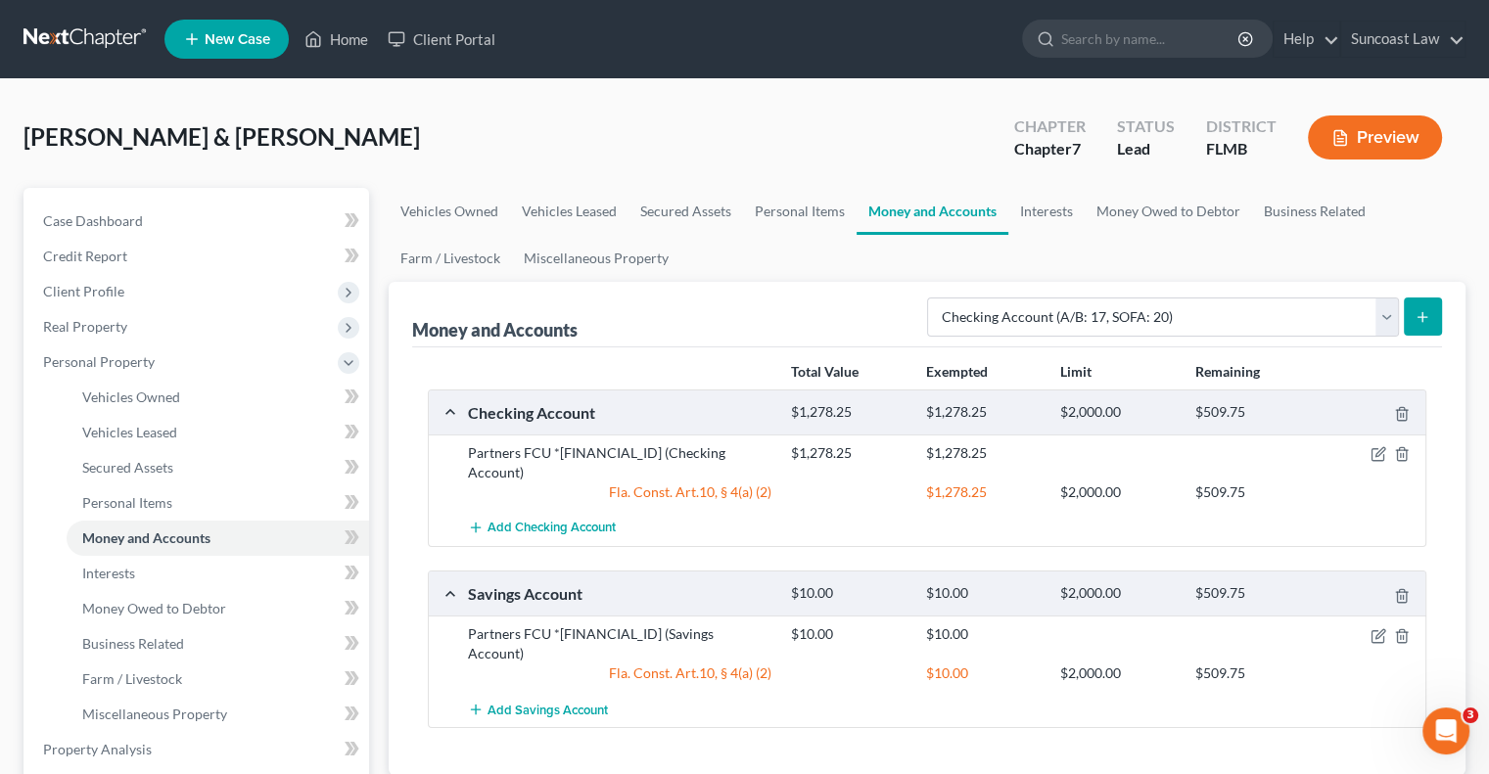
click at [1419, 320] on icon "submit" at bounding box center [1423, 317] width 16 height 16
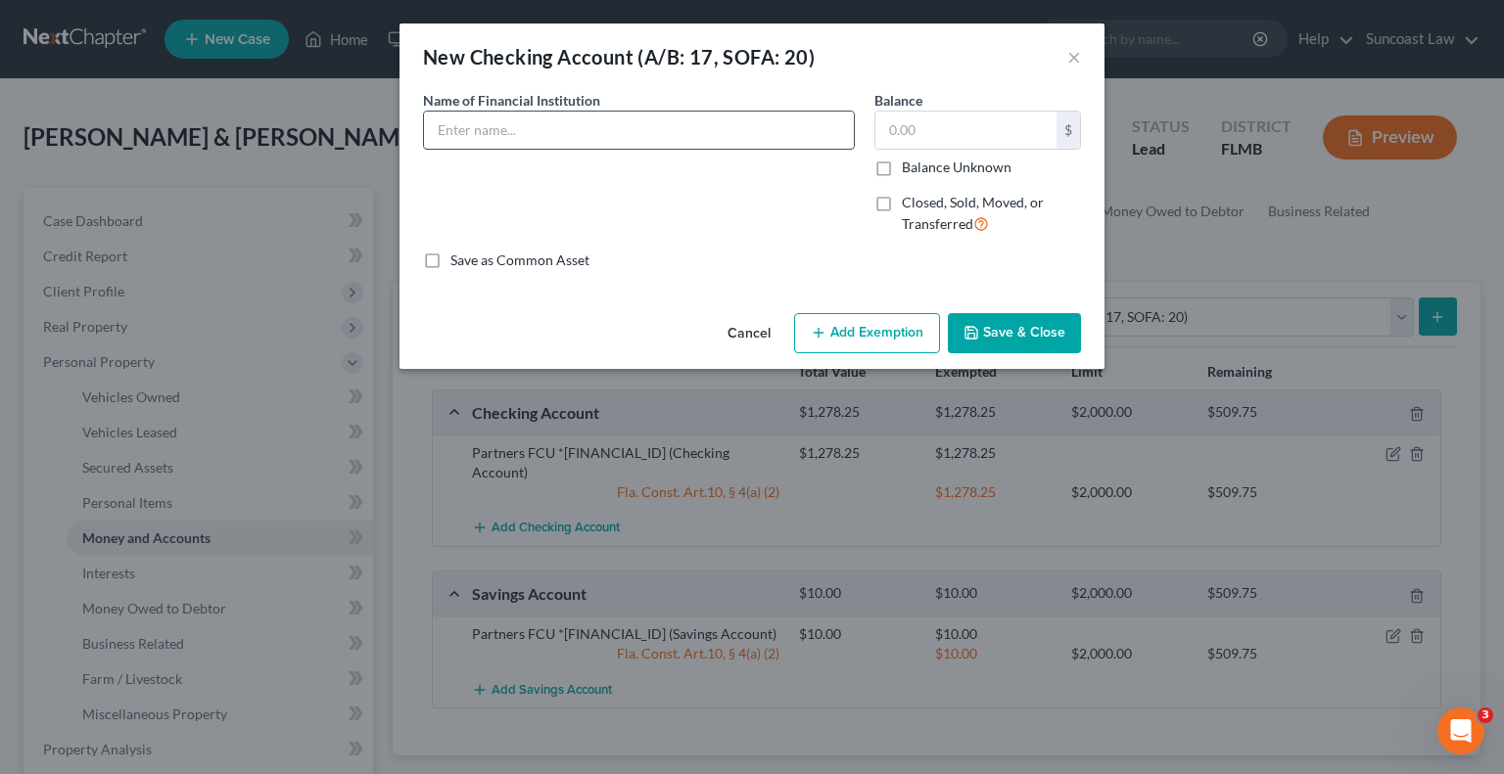
click at [536, 112] on input "text" at bounding box center [639, 130] width 430 height 37
type input "Chase *0971"
type input "694.56"
click at [897, 332] on button "Add Exemption" at bounding box center [867, 333] width 146 height 41
select select "2"
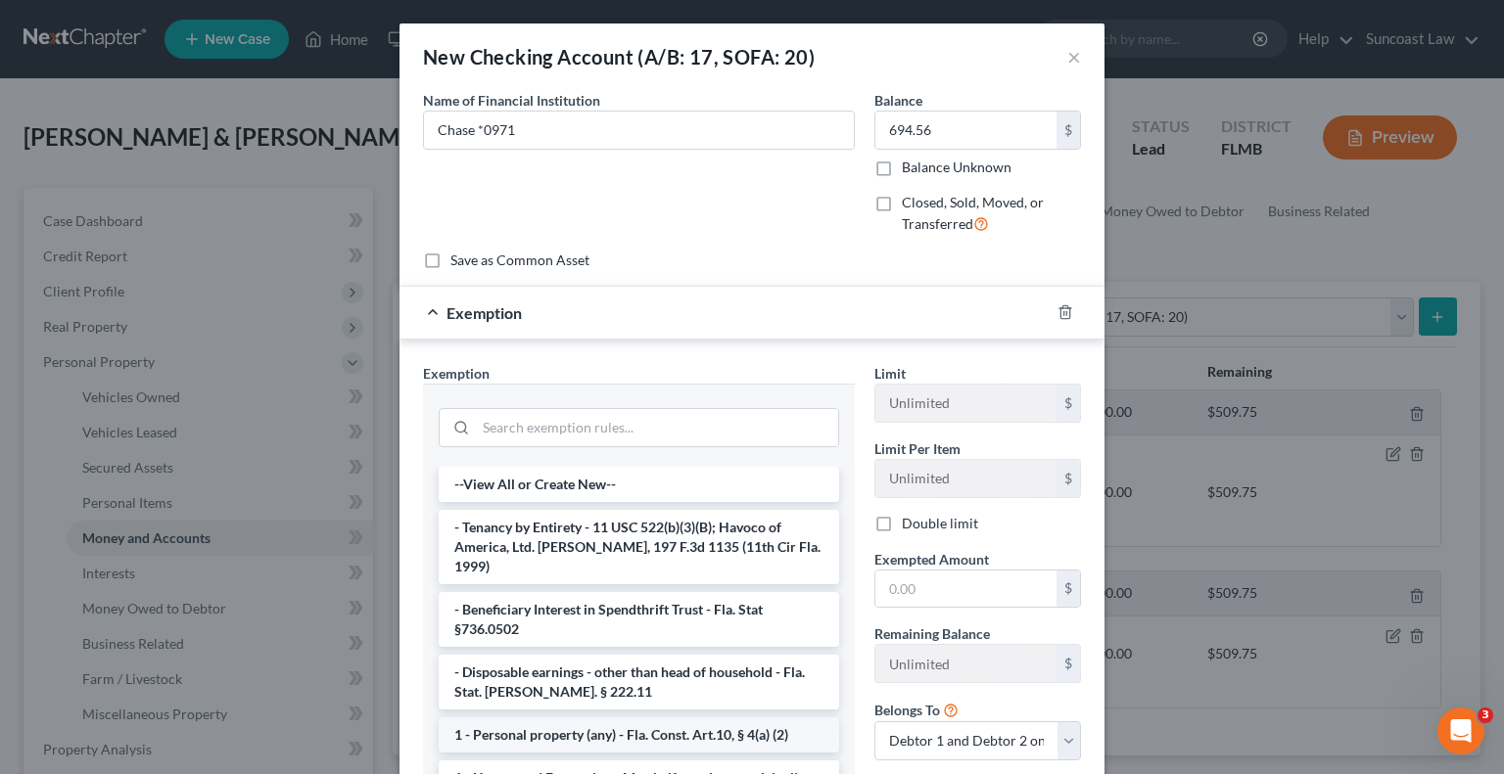
click at [618, 718] on li "1 - Personal property (any) - Fla. Const. Art.10, § 4(a) (2)" at bounding box center [639, 735] width 400 height 35
checkbox input "true"
click at [618, 717] on div "Exemption Set must be selected for CA. Exemption * --View All or Create New-- -…" at bounding box center [638, 579] width 451 height 433
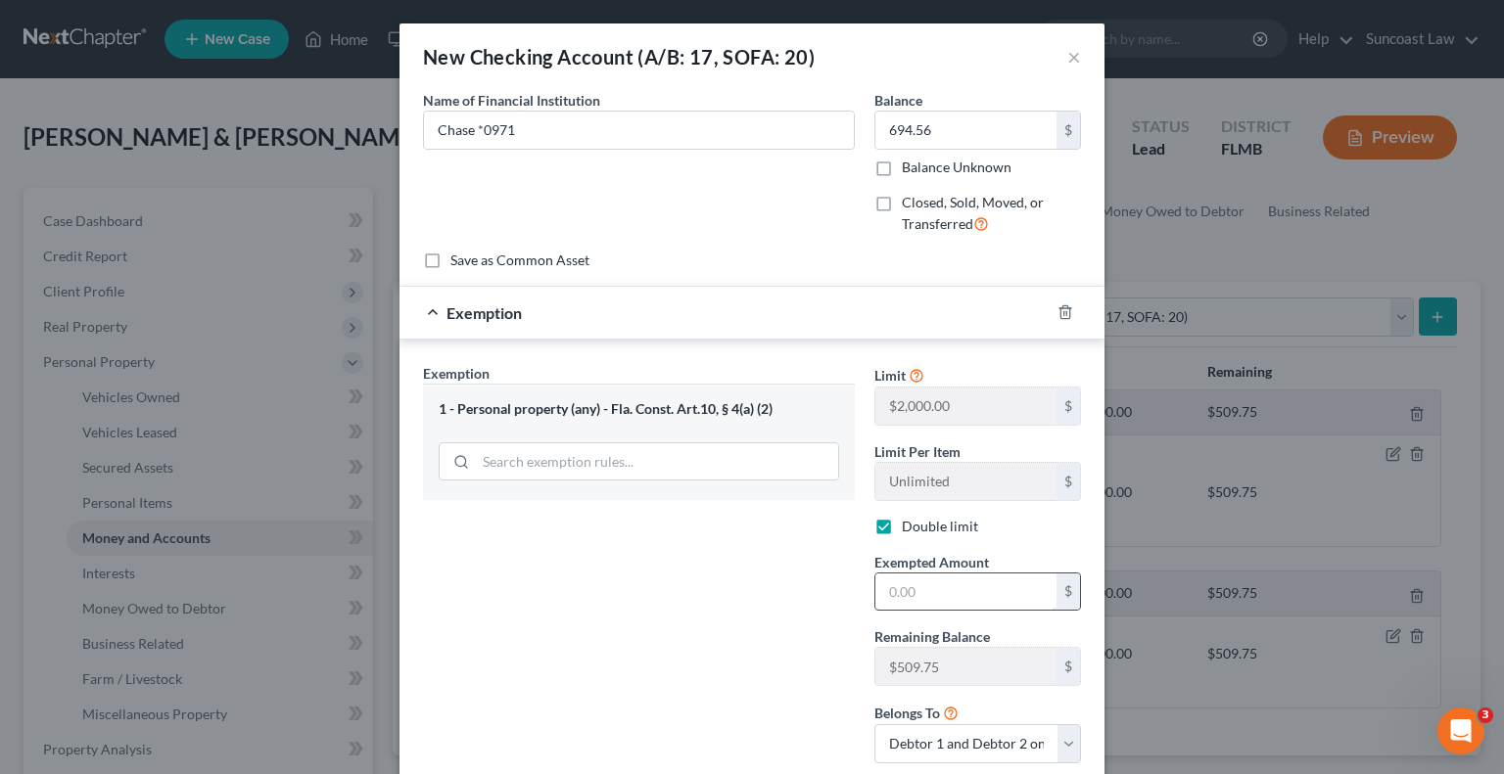
drag, startPoint x: 920, startPoint y: 603, endPoint x: 922, endPoint y: 590, distance: 12.9
click at [920, 603] on input "text" at bounding box center [965, 592] width 181 height 37
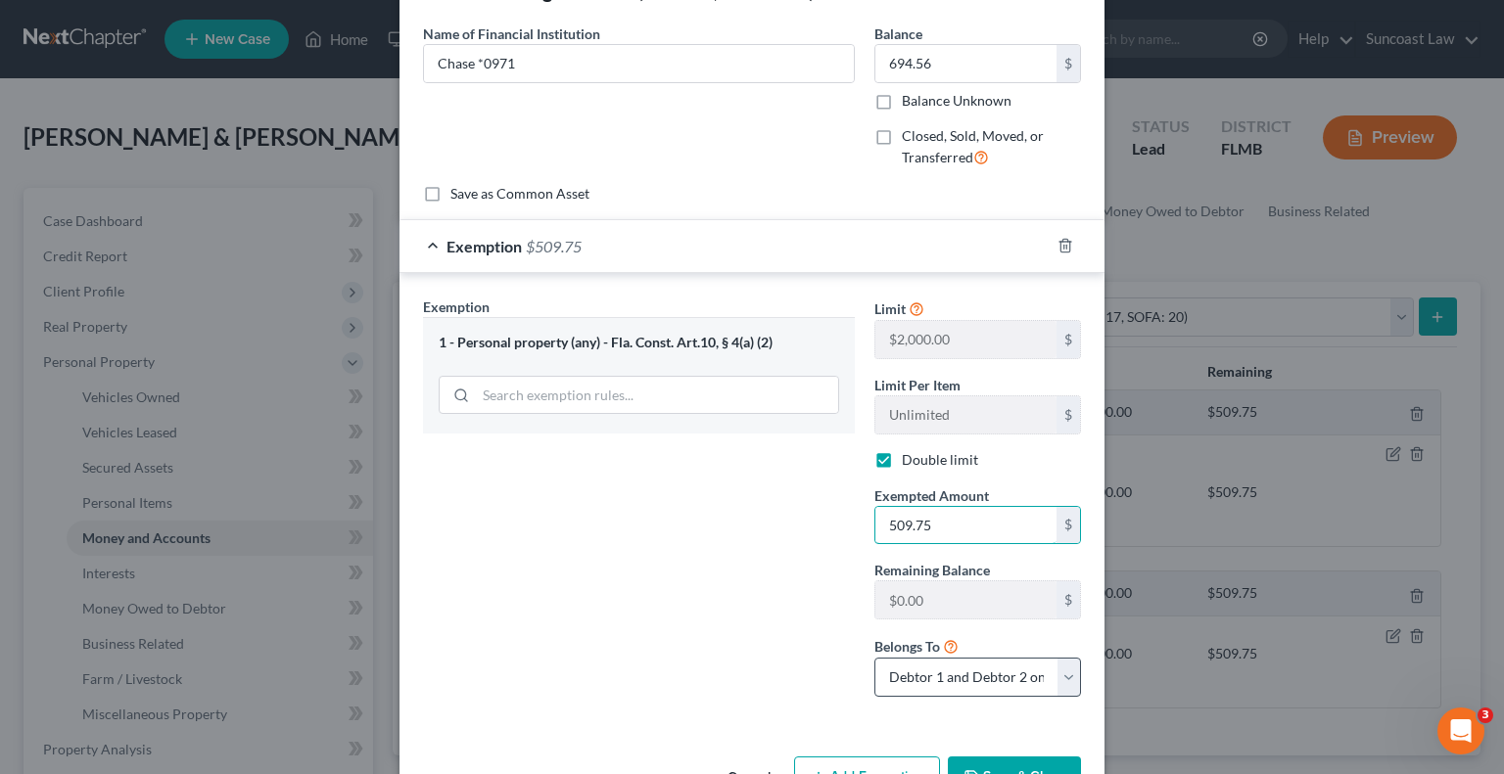
scroll to position [125, 0]
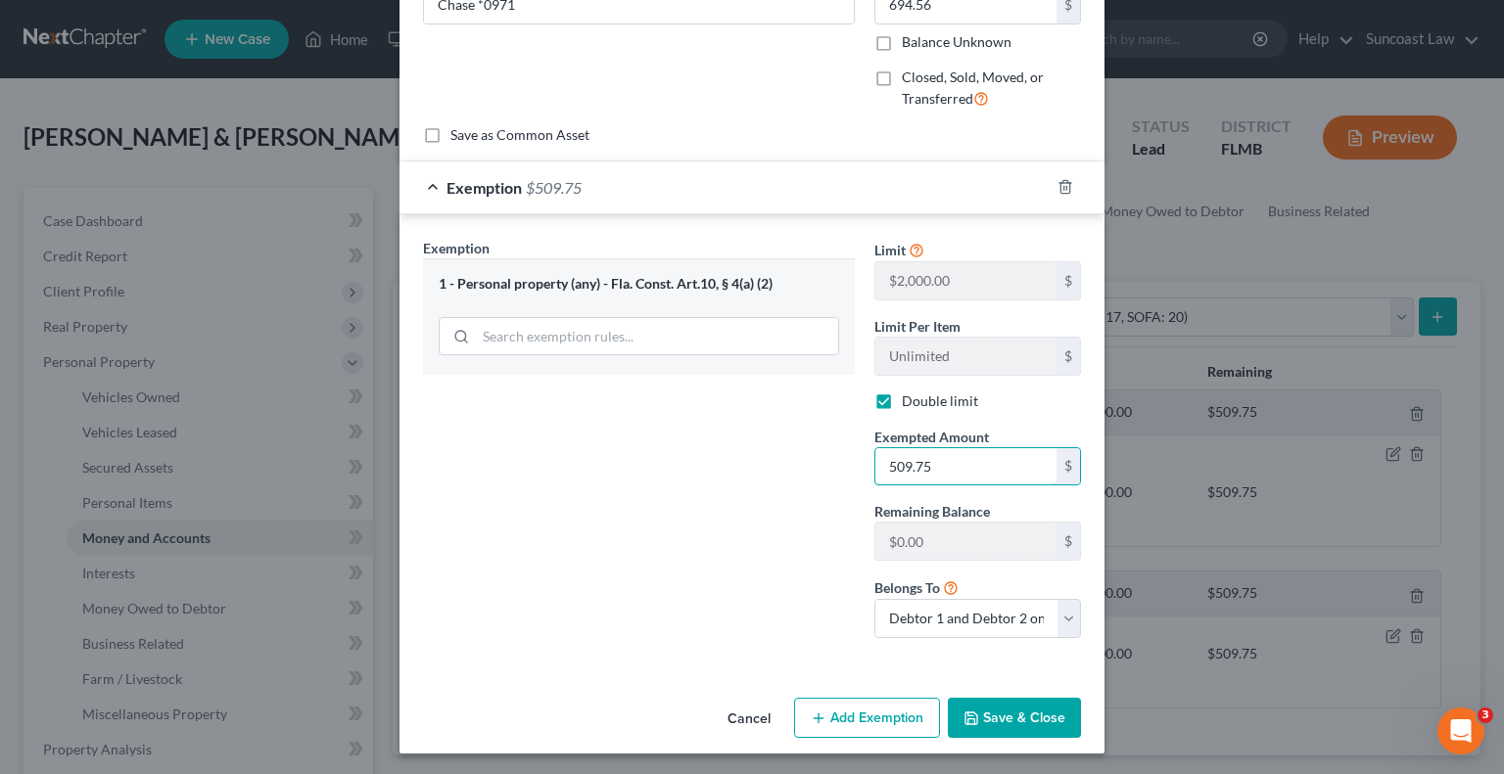
type input "509.75"
click at [1037, 719] on button "Save & Close" at bounding box center [1014, 718] width 133 height 41
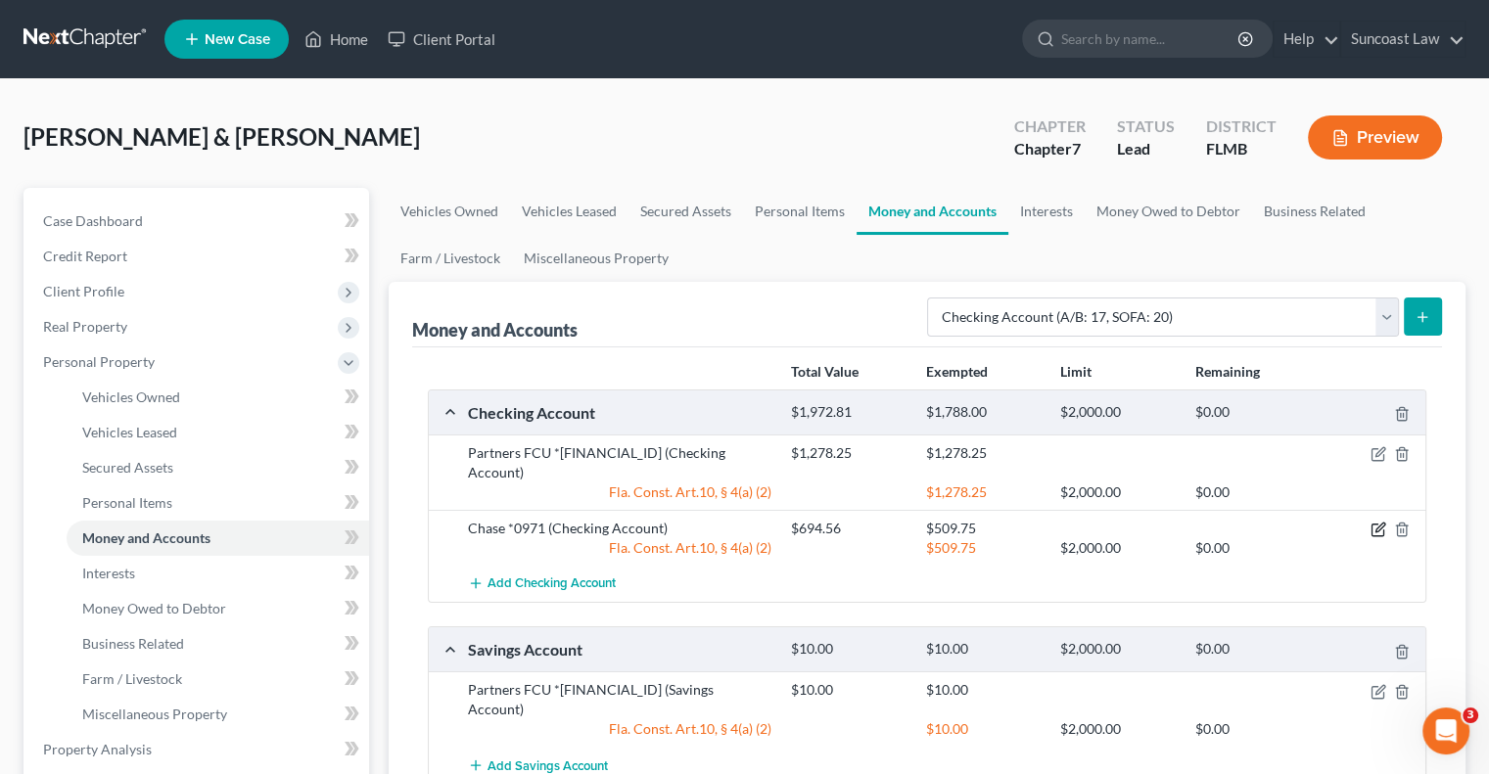
click at [1379, 522] on icon "button" at bounding box center [1379, 530] width 16 height 16
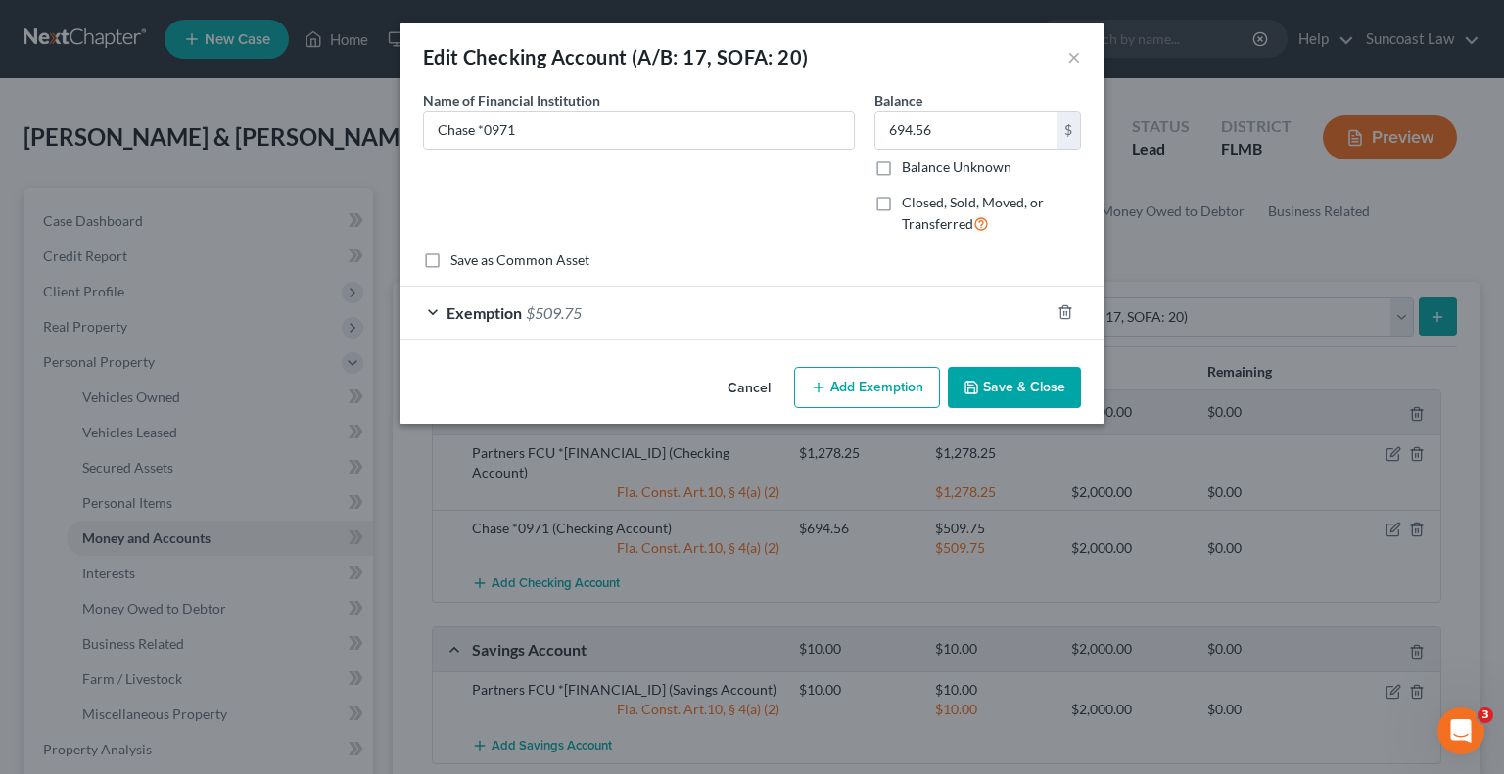
click at [862, 387] on button "Add Exemption" at bounding box center [867, 387] width 146 height 41
select select "2"
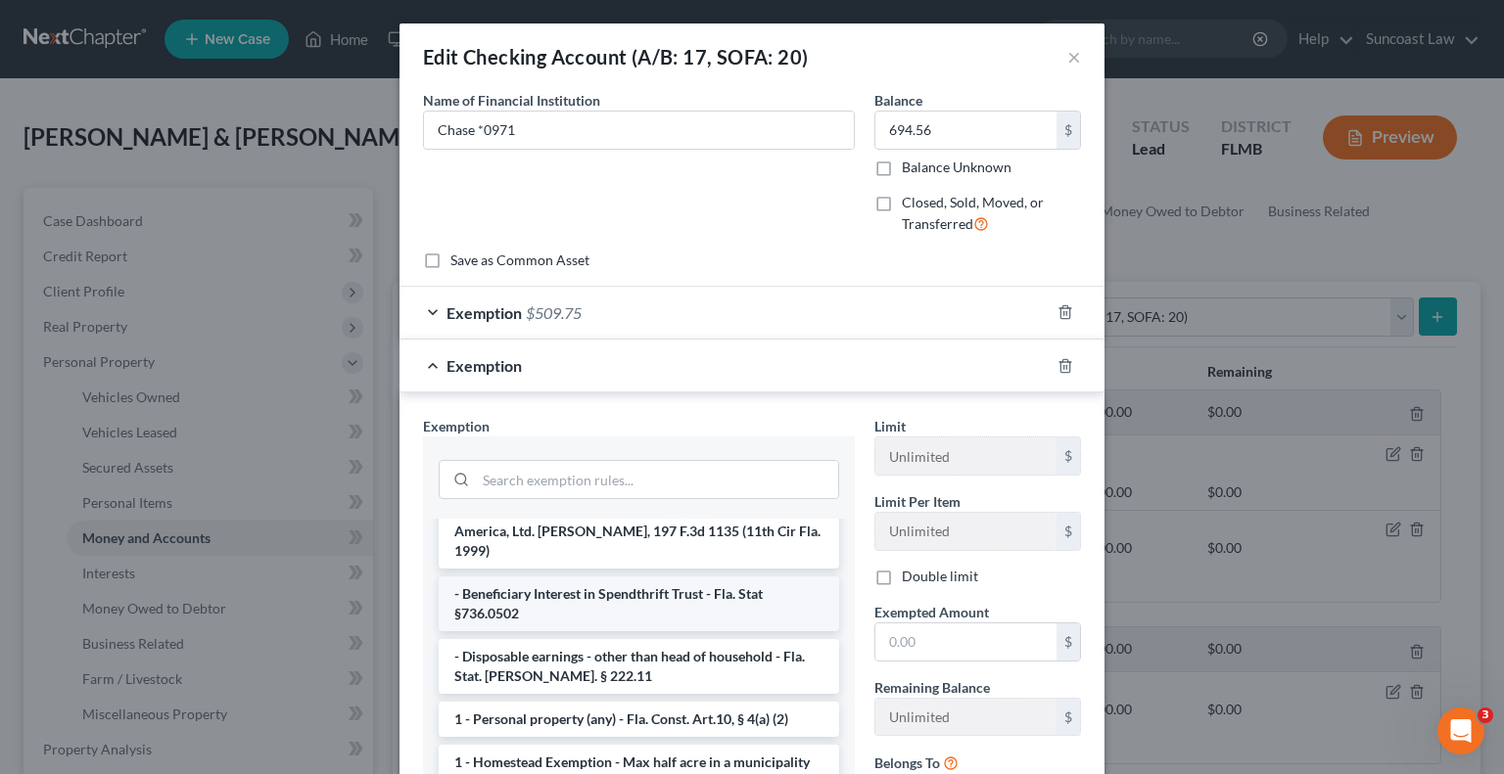
scroll to position [98, 0]
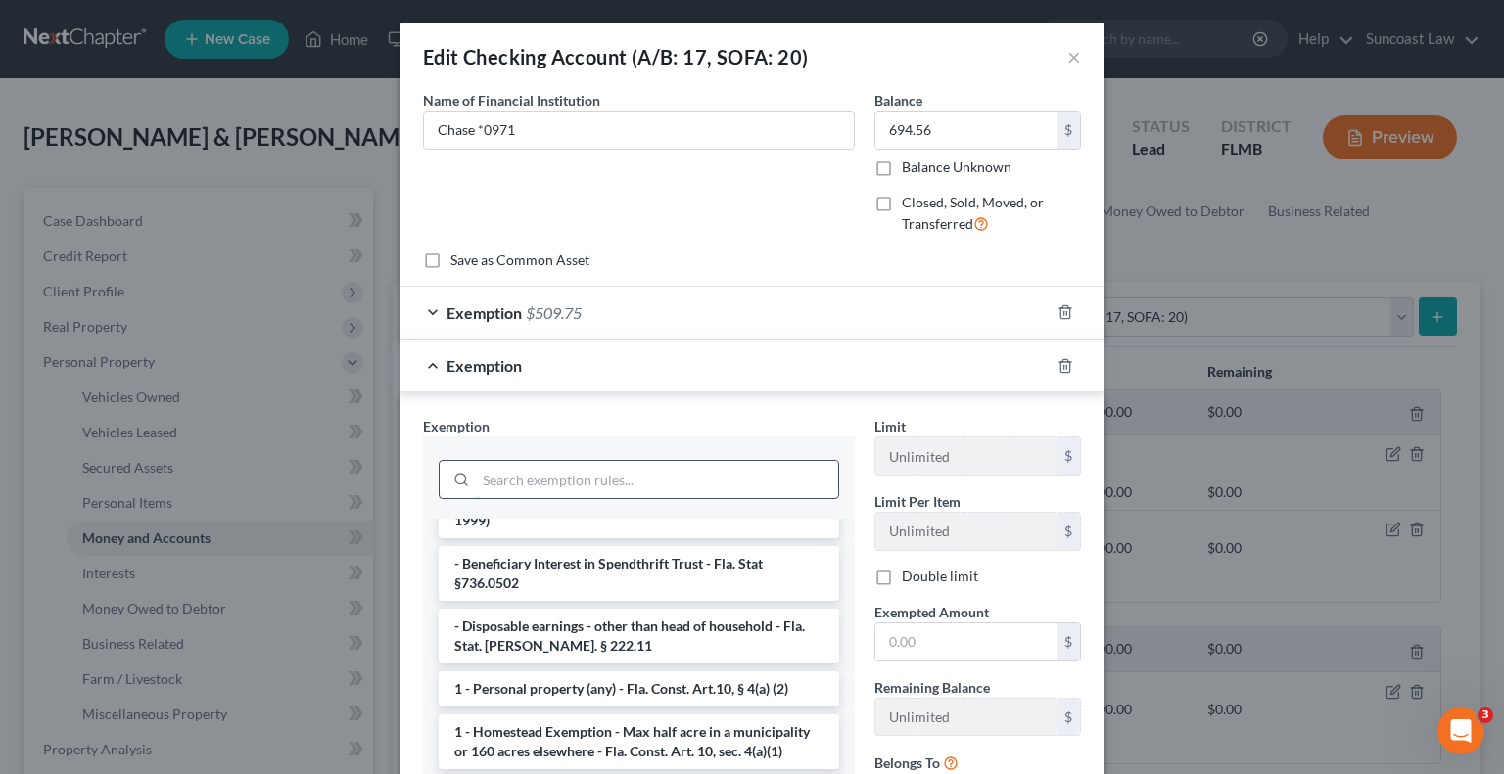
click at [611, 469] on input "search" at bounding box center [657, 479] width 362 height 37
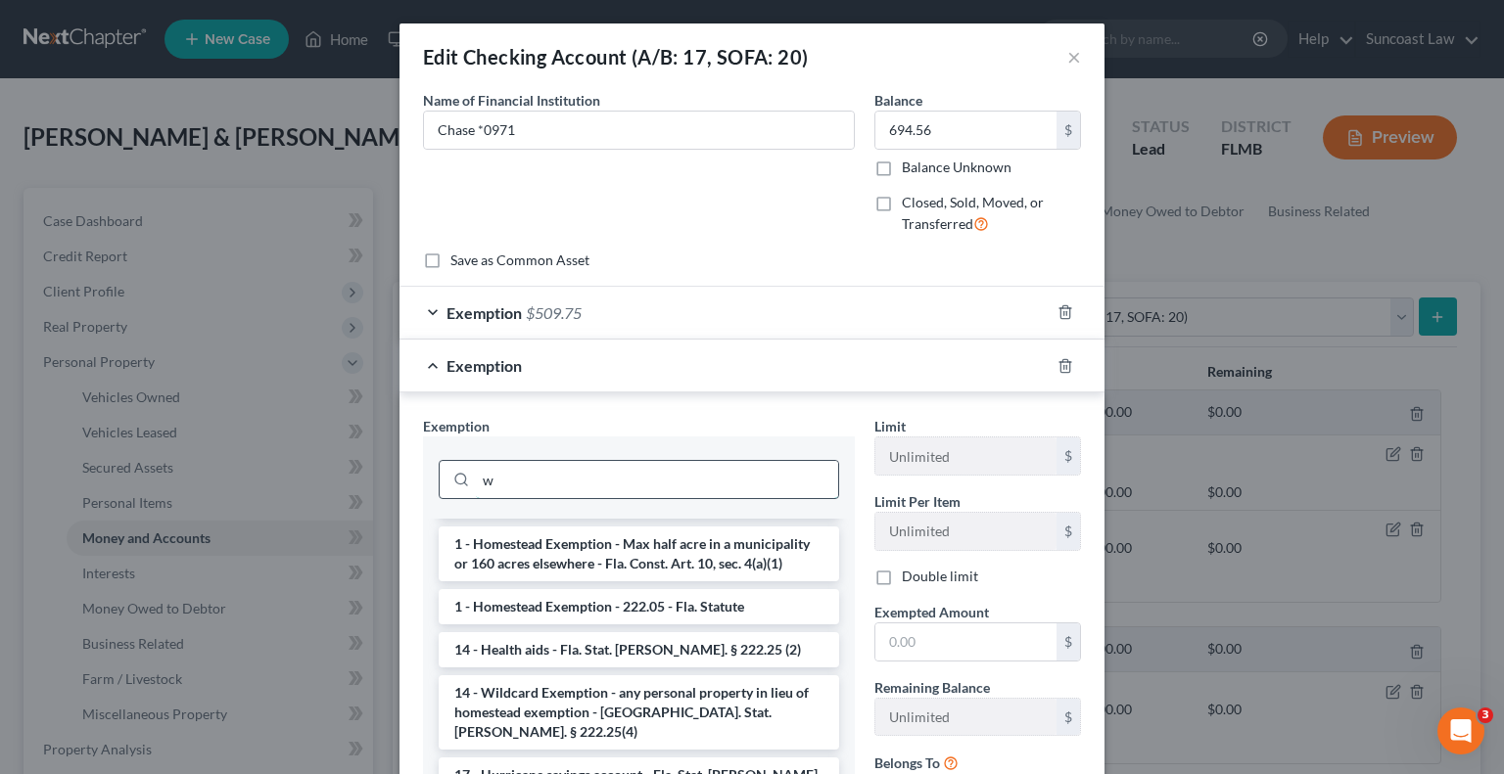
scroll to position [0, 0]
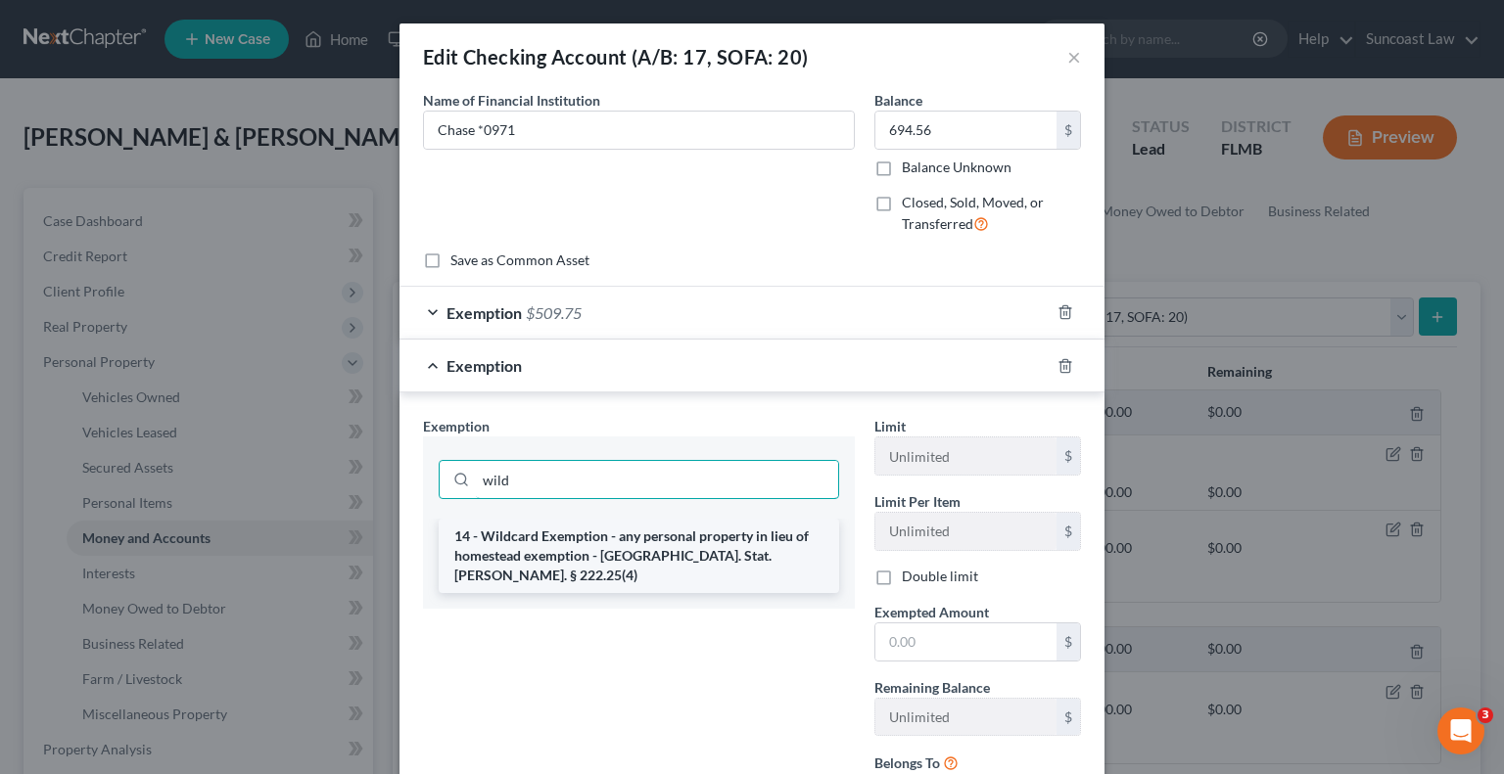
type input "wild"
click at [654, 539] on li "14 - Wildcard Exemption - any personal property in lieu of homestead exemption …" at bounding box center [639, 556] width 400 height 74
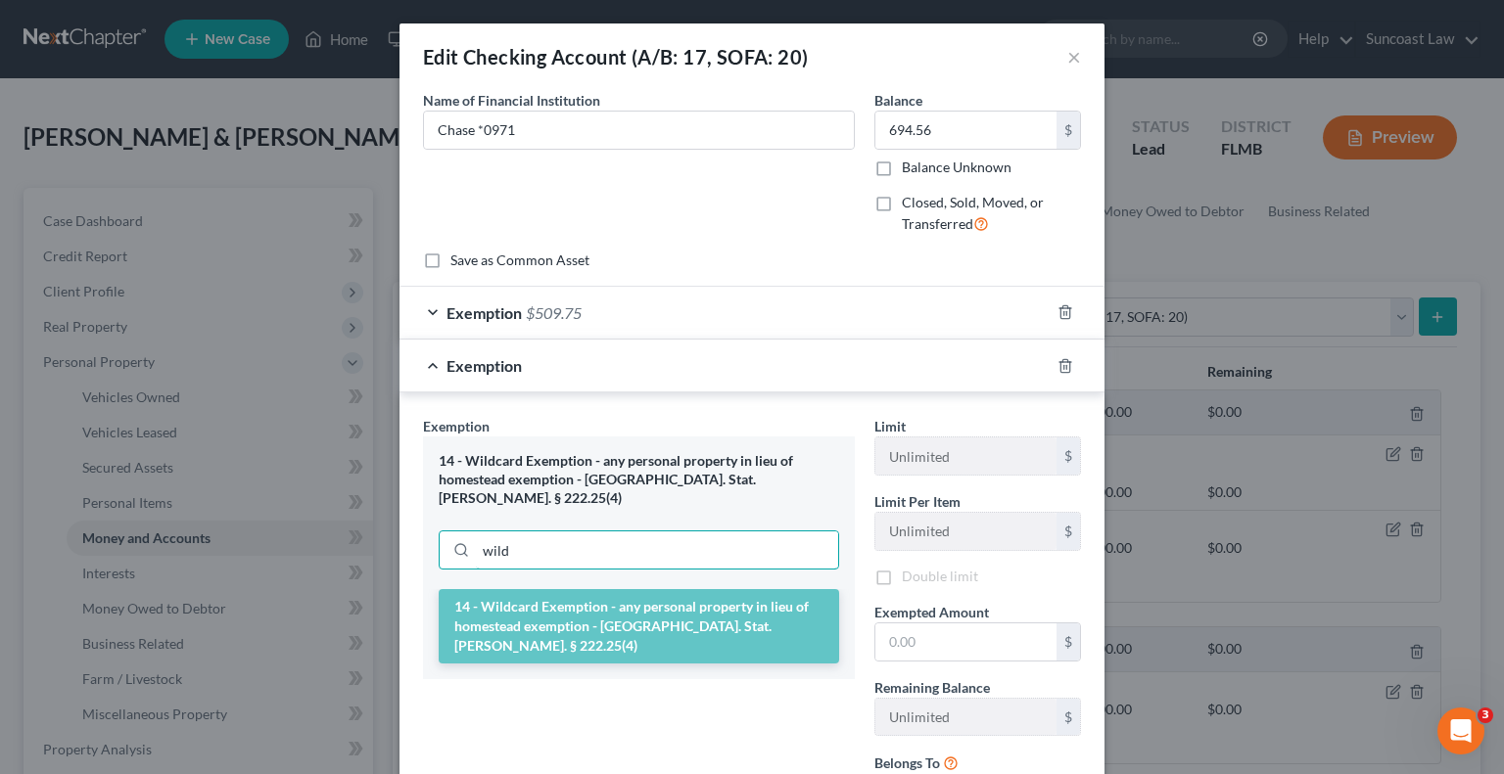
click at [654, 539] on input "wild" at bounding box center [657, 550] width 362 height 37
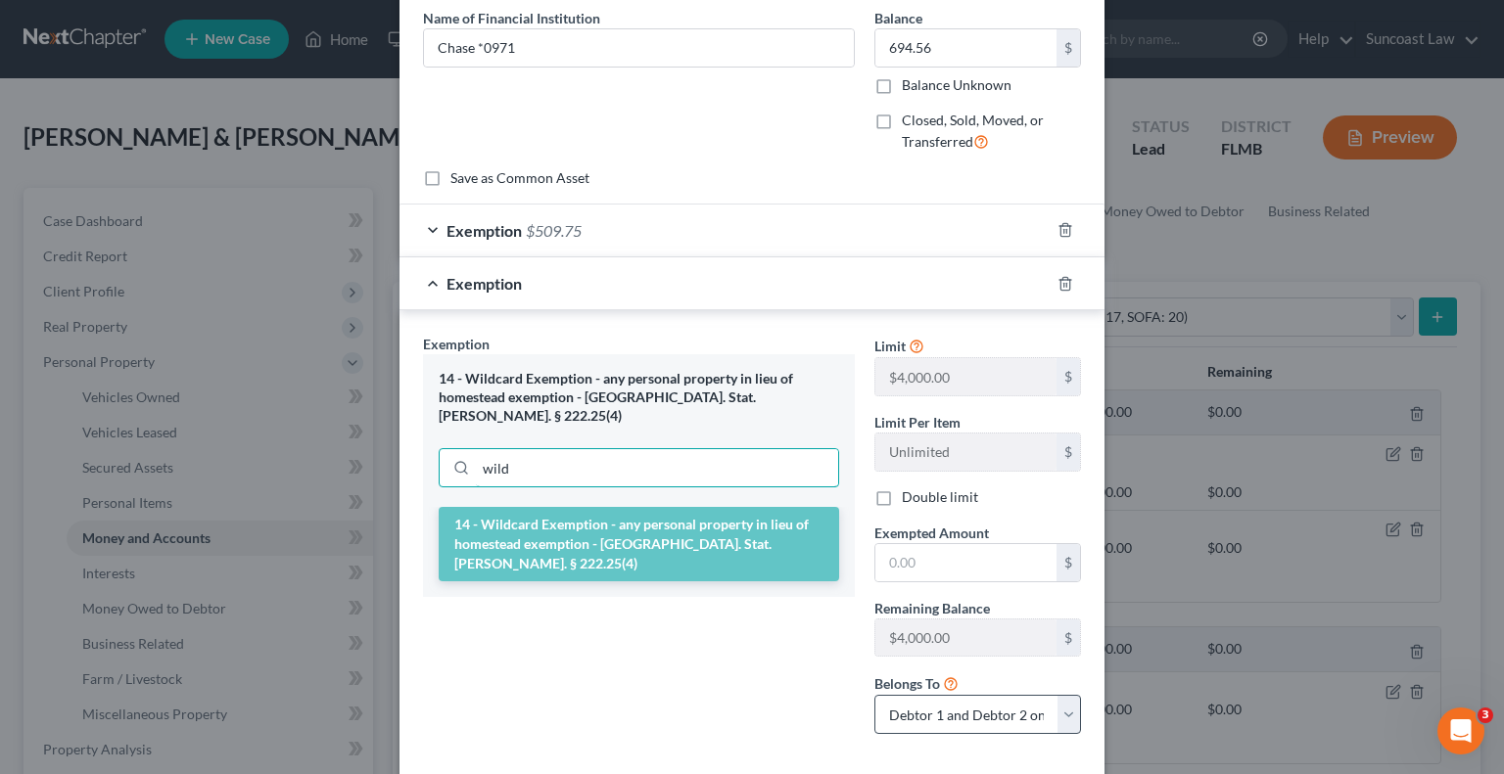
scroll to position [179, 0]
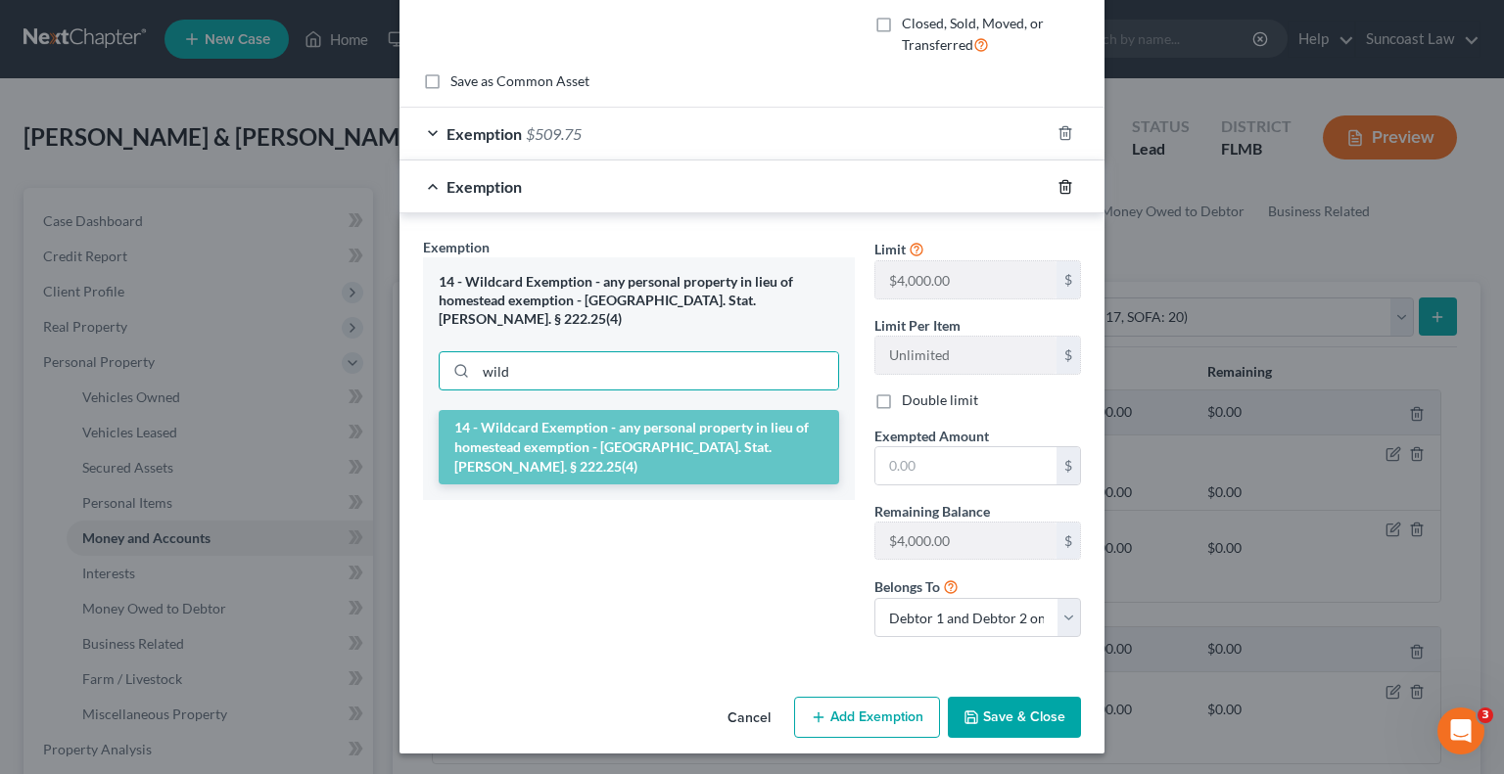
click at [1060, 183] on icon "button" at bounding box center [1065, 187] width 16 height 16
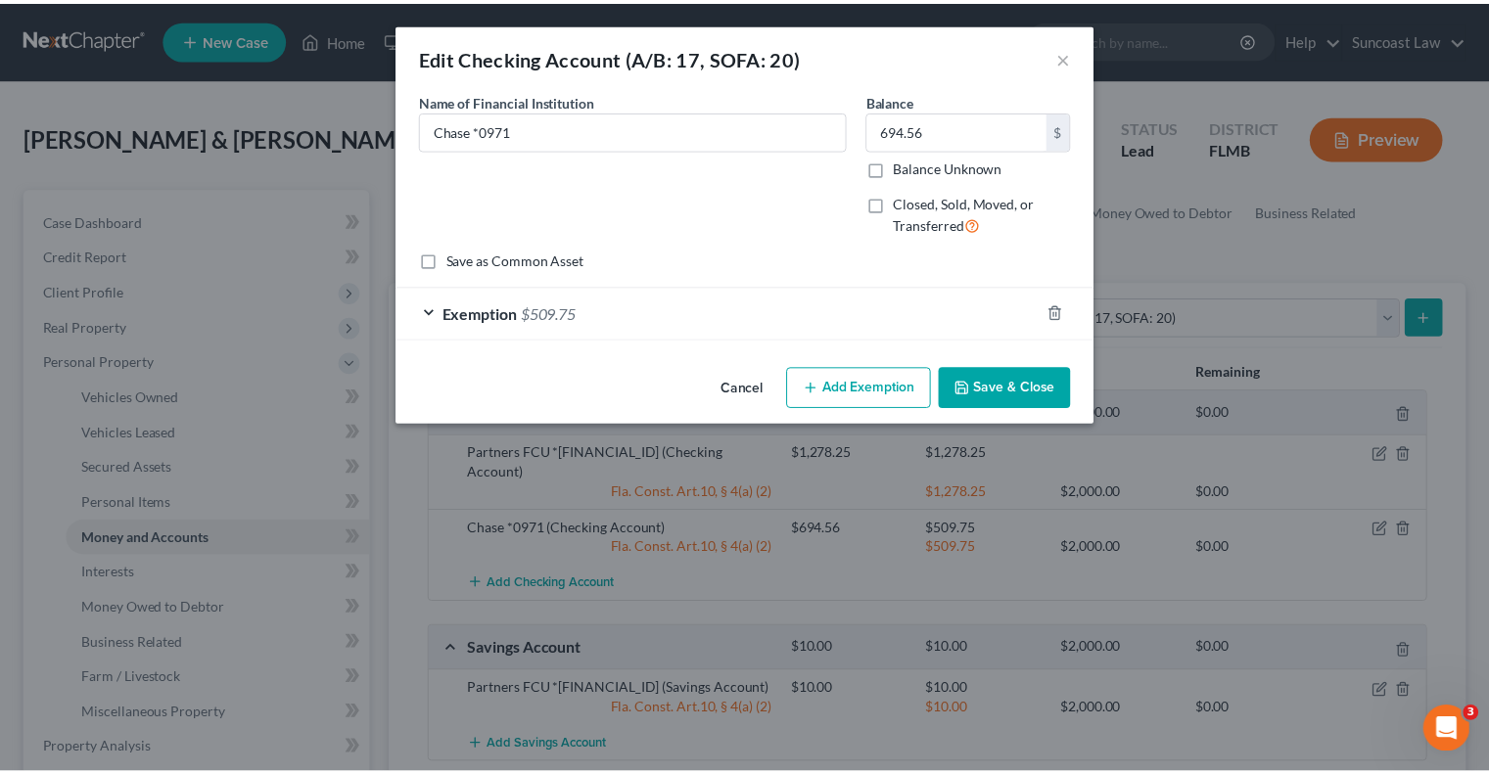
scroll to position [0, 0]
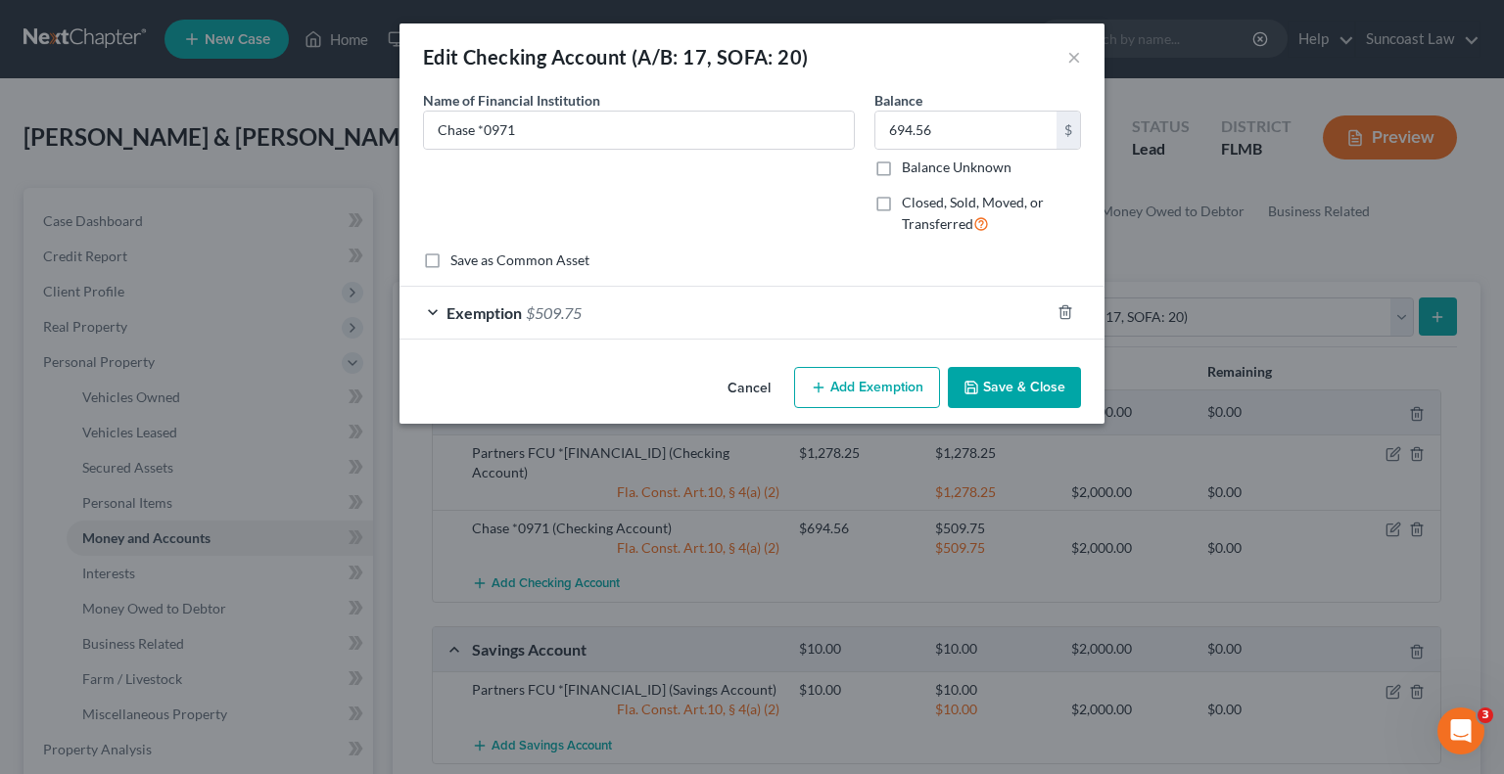
click at [1054, 374] on button "Save & Close" at bounding box center [1014, 387] width 133 height 41
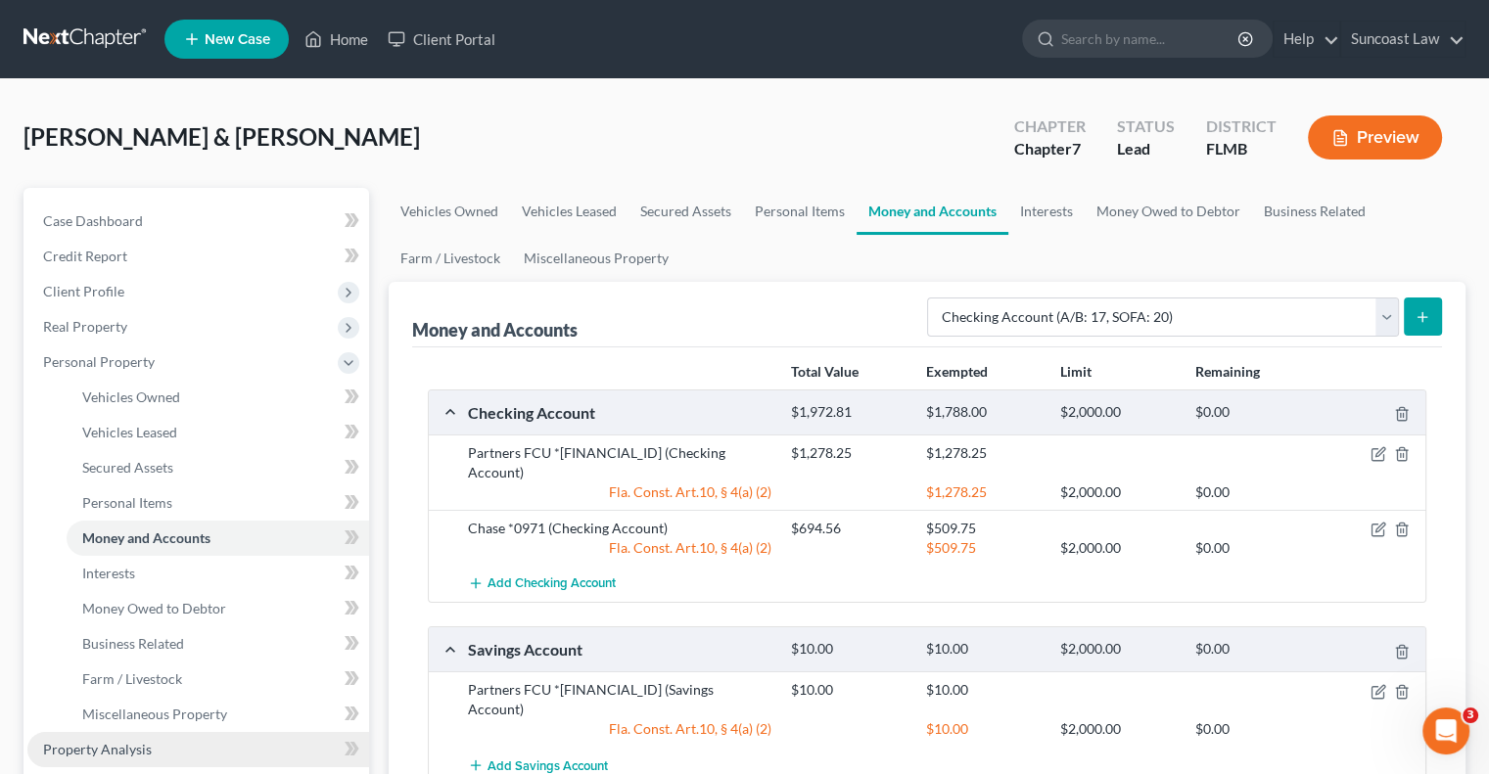
click at [140, 743] on span "Property Analysis" at bounding box center [97, 749] width 109 height 17
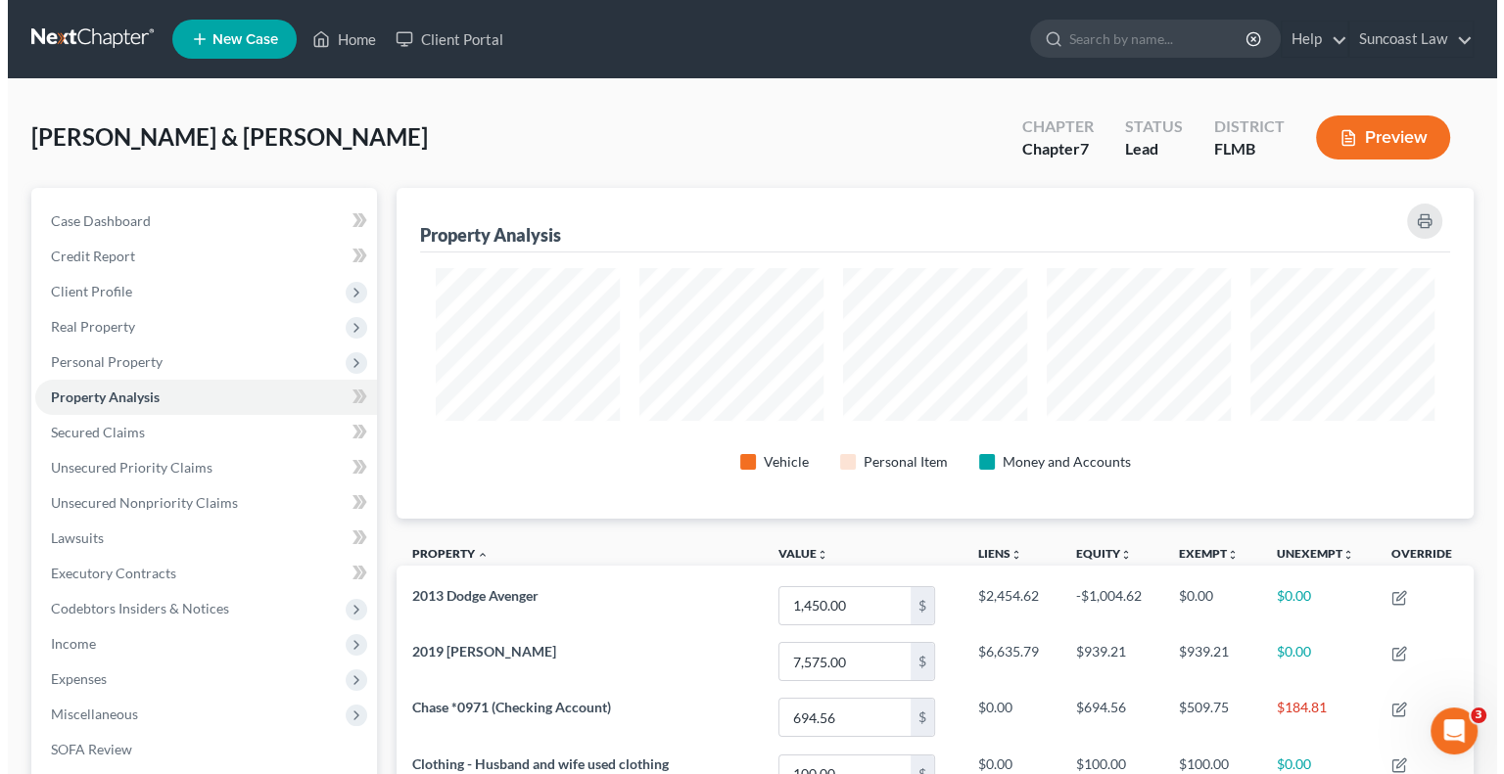
scroll to position [331, 1076]
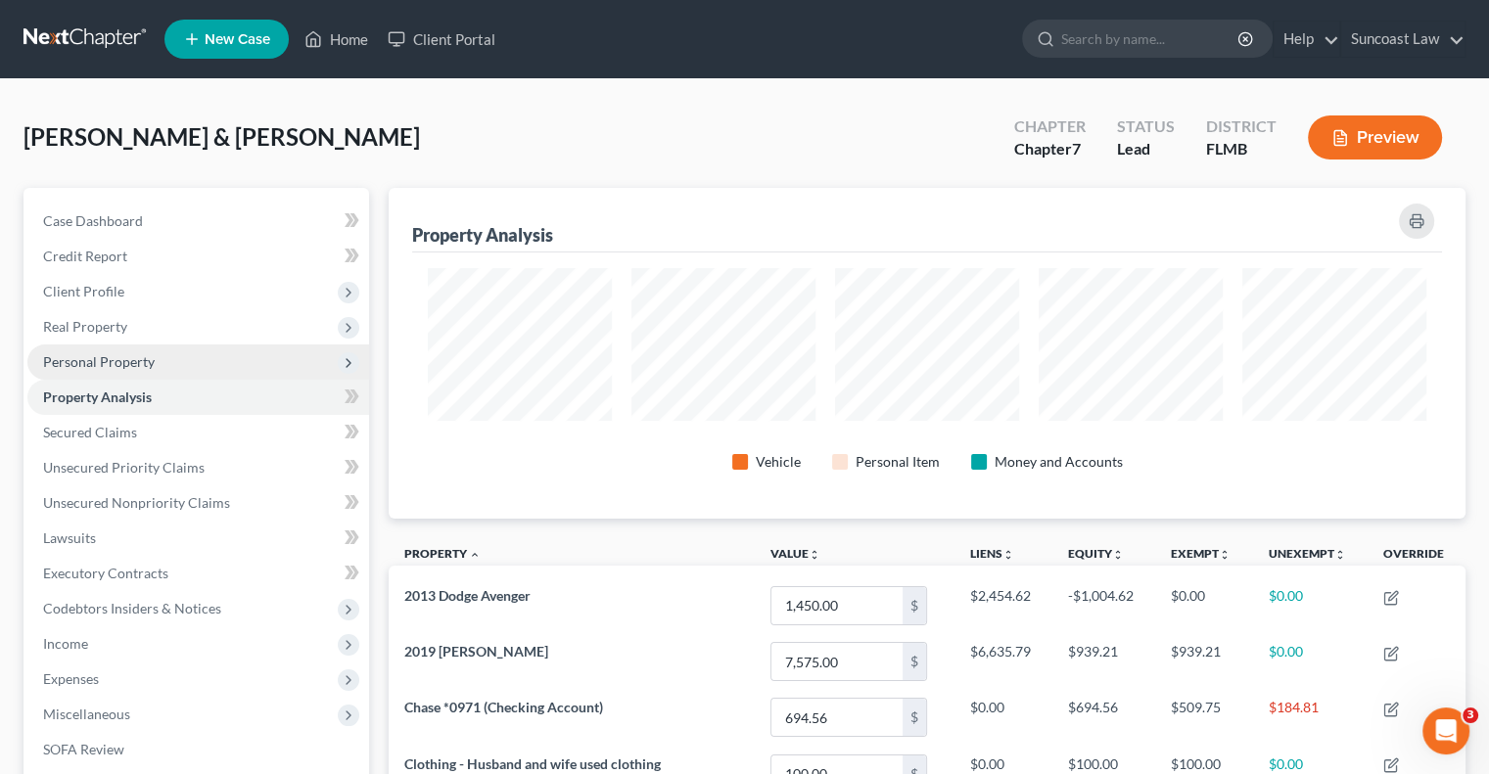
click at [133, 346] on span "Personal Property" at bounding box center [198, 362] width 342 height 35
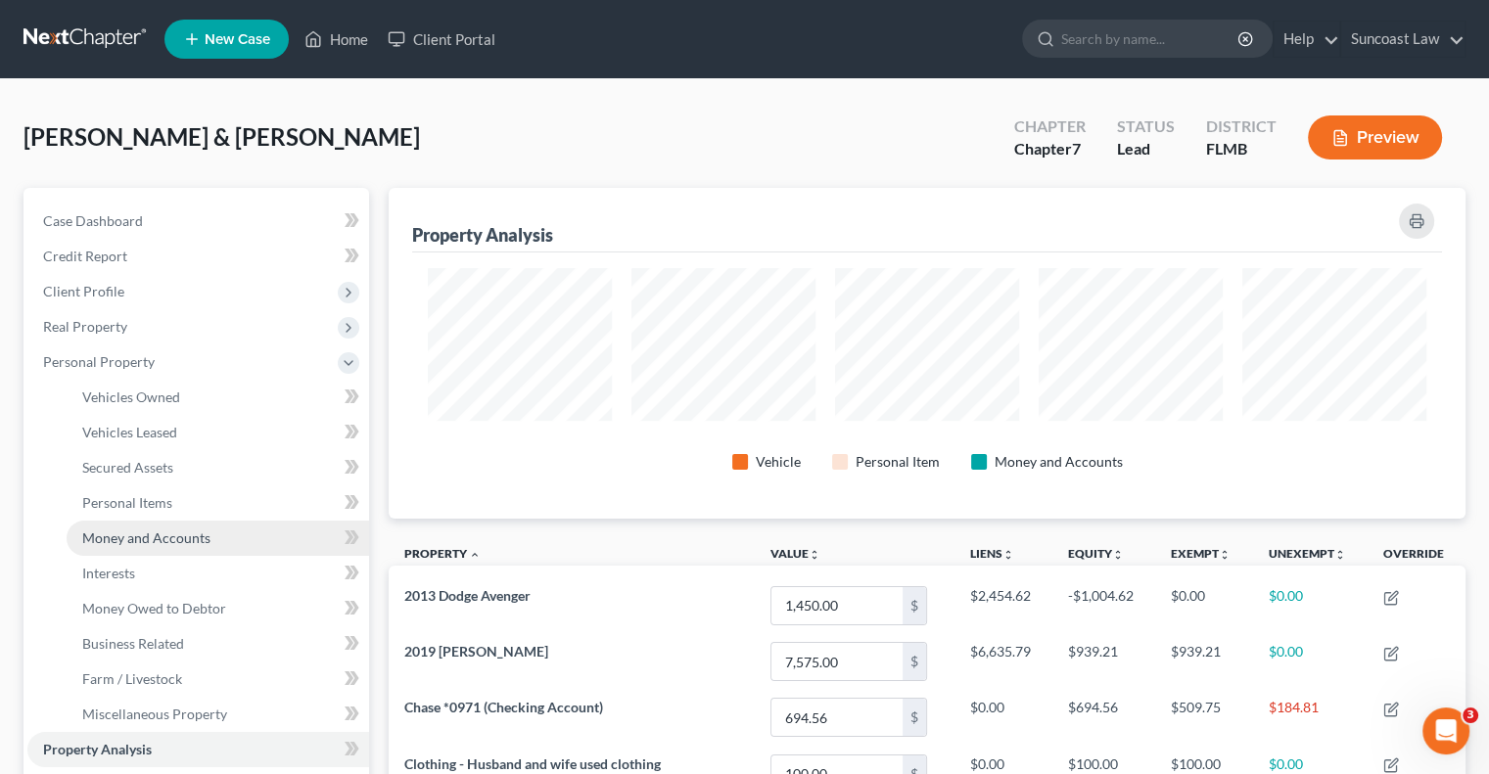
click at [173, 536] on span "Money and Accounts" at bounding box center [146, 538] width 128 height 17
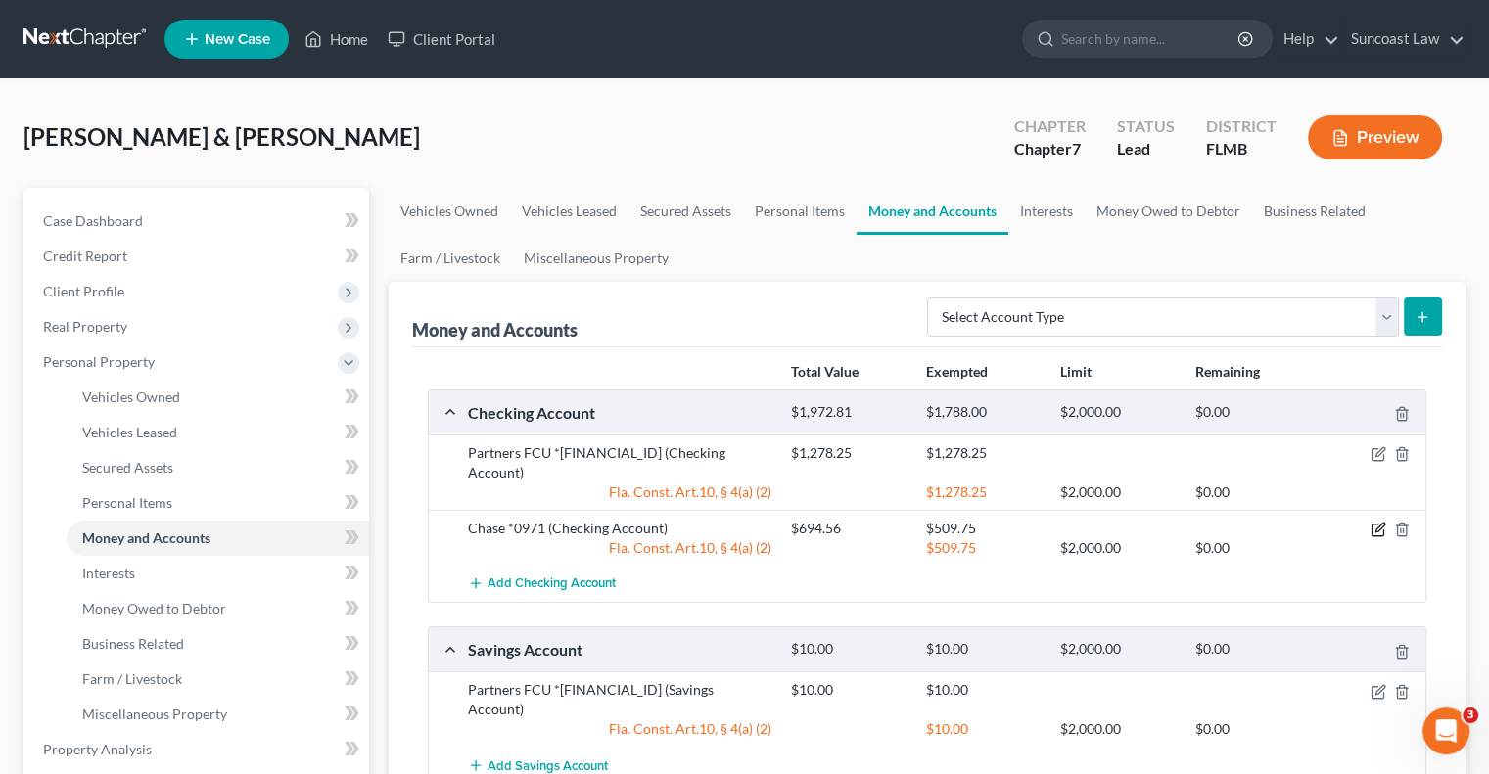
click at [1383, 525] on icon "button" at bounding box center [1378, 531] width 12 height 12
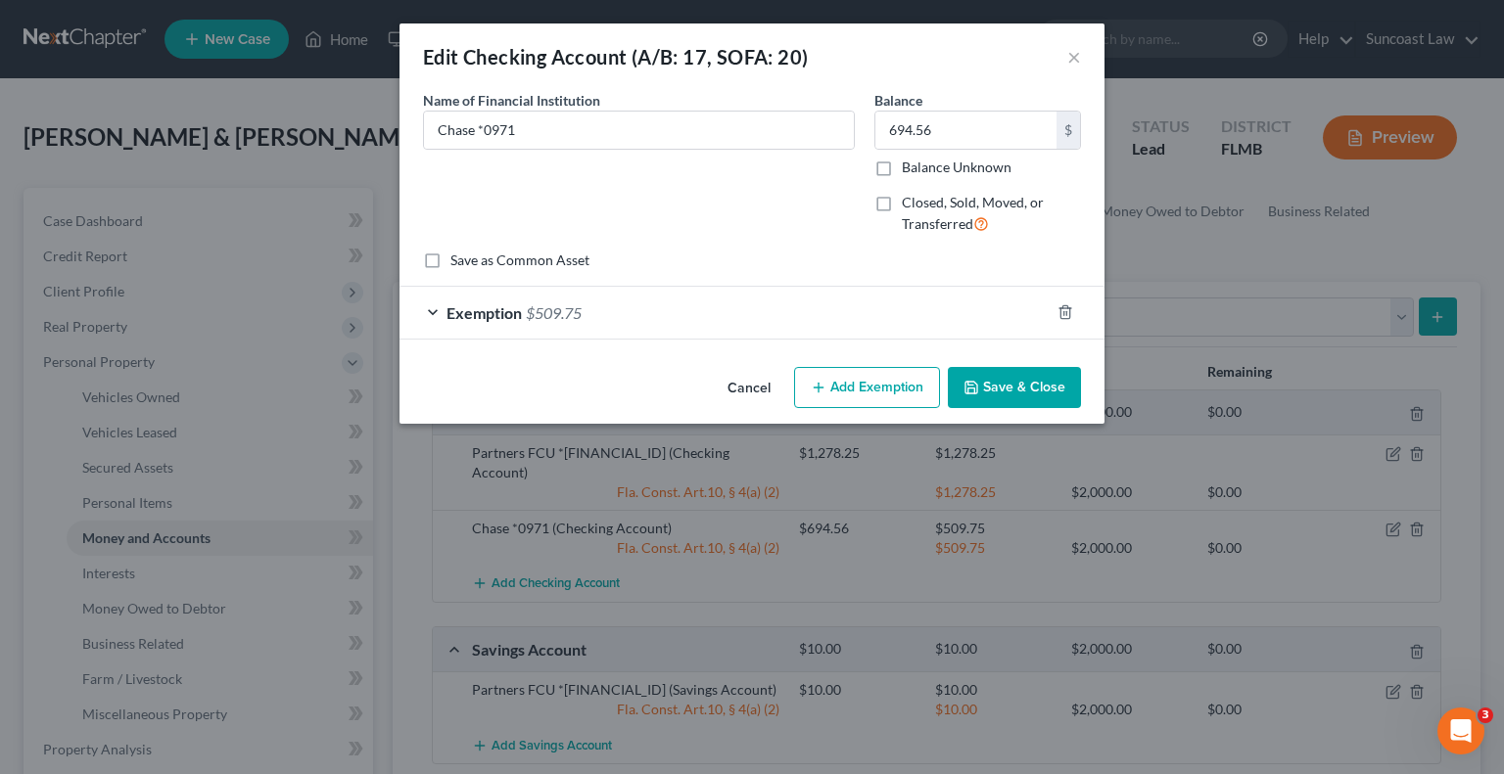
click at [882, 392] on button "Add Exemption" at bounding box center [867, 387] width 146 height 41
select select "2"
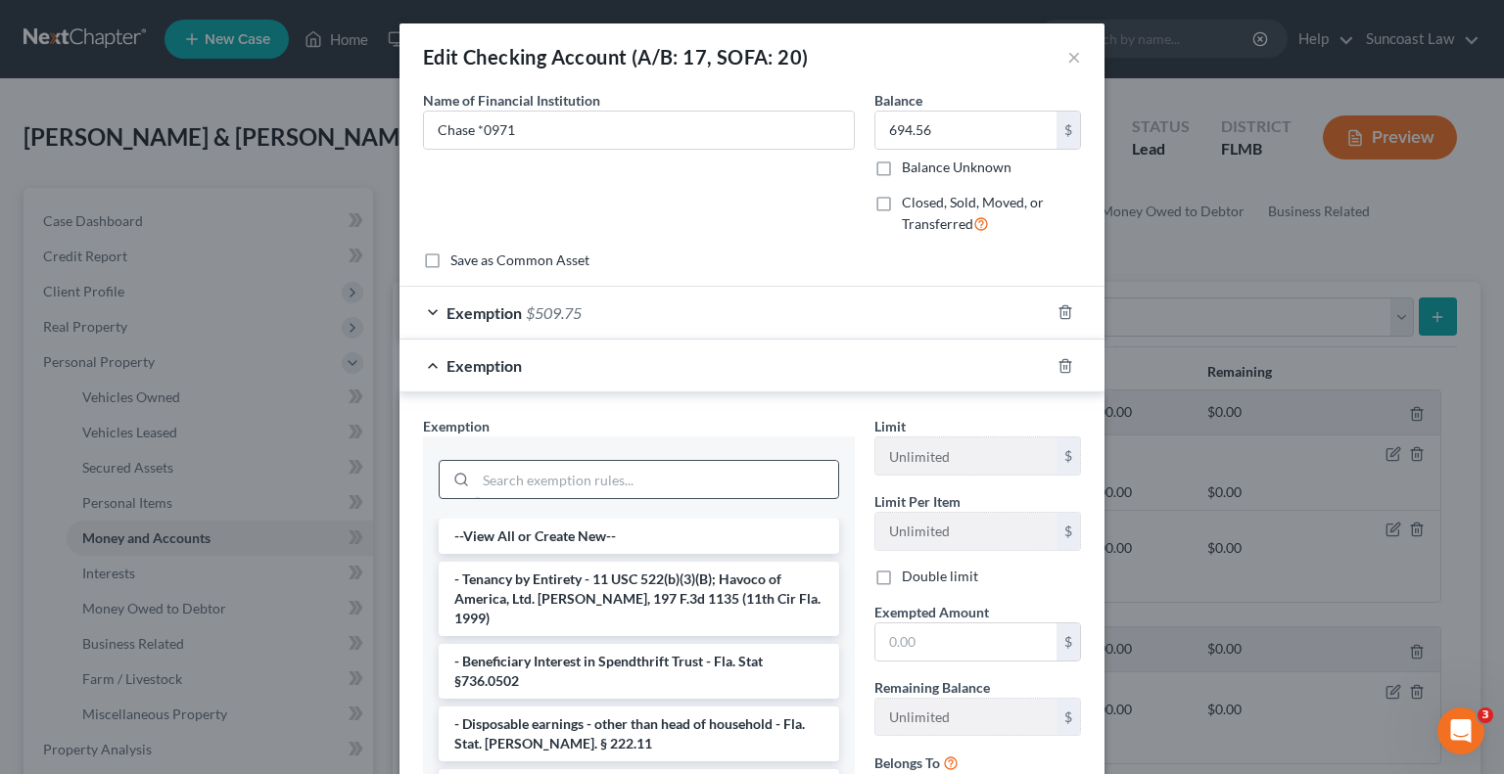
click at [586, 474] on input "search" at bounding box center [657, 479] width 362 height 37
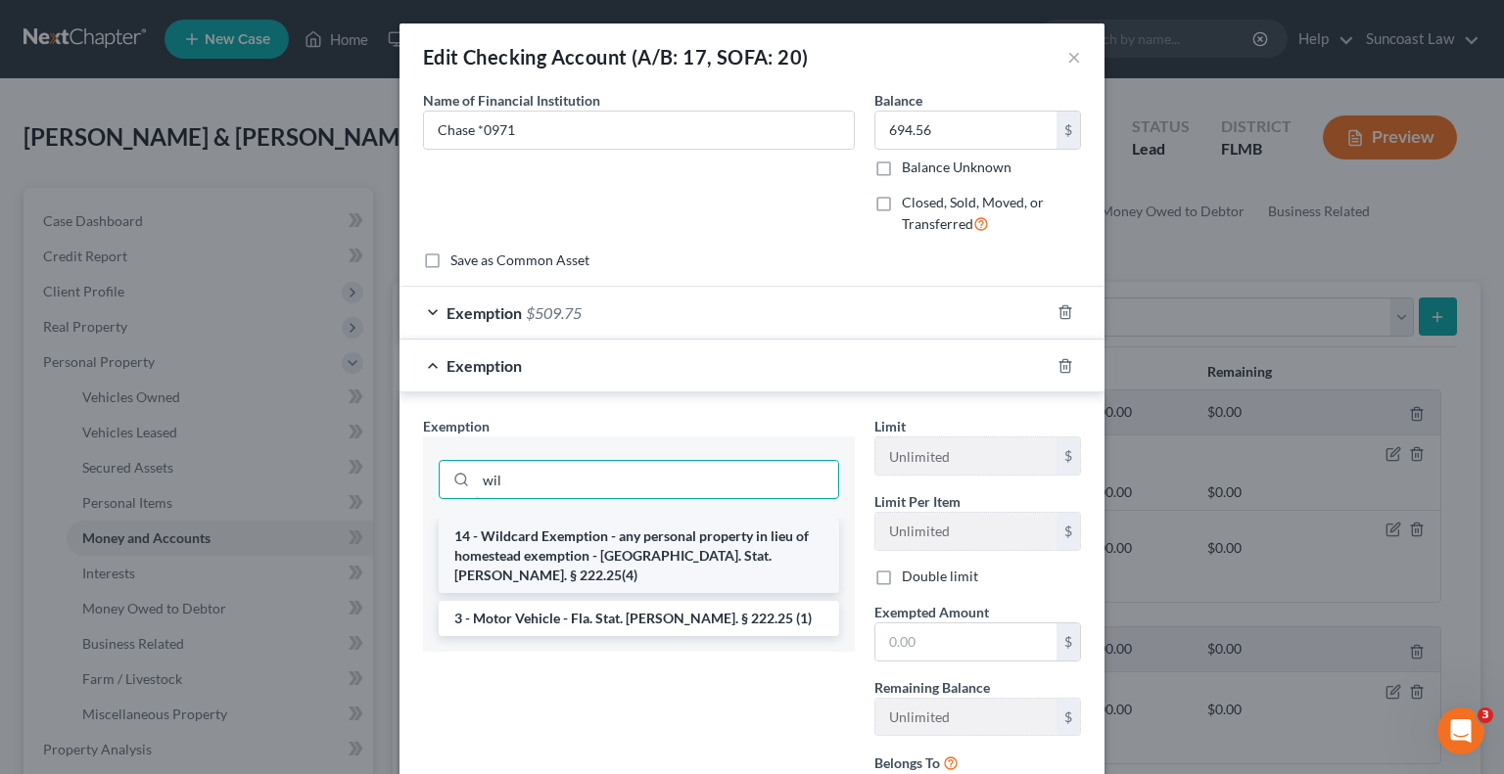
type input "wil"
click at [592, 531] on li "14 - Wildcard Exemption - any personal property in lieu of homestead exemption …" at bounding box center [639, 556] width 400 height 74
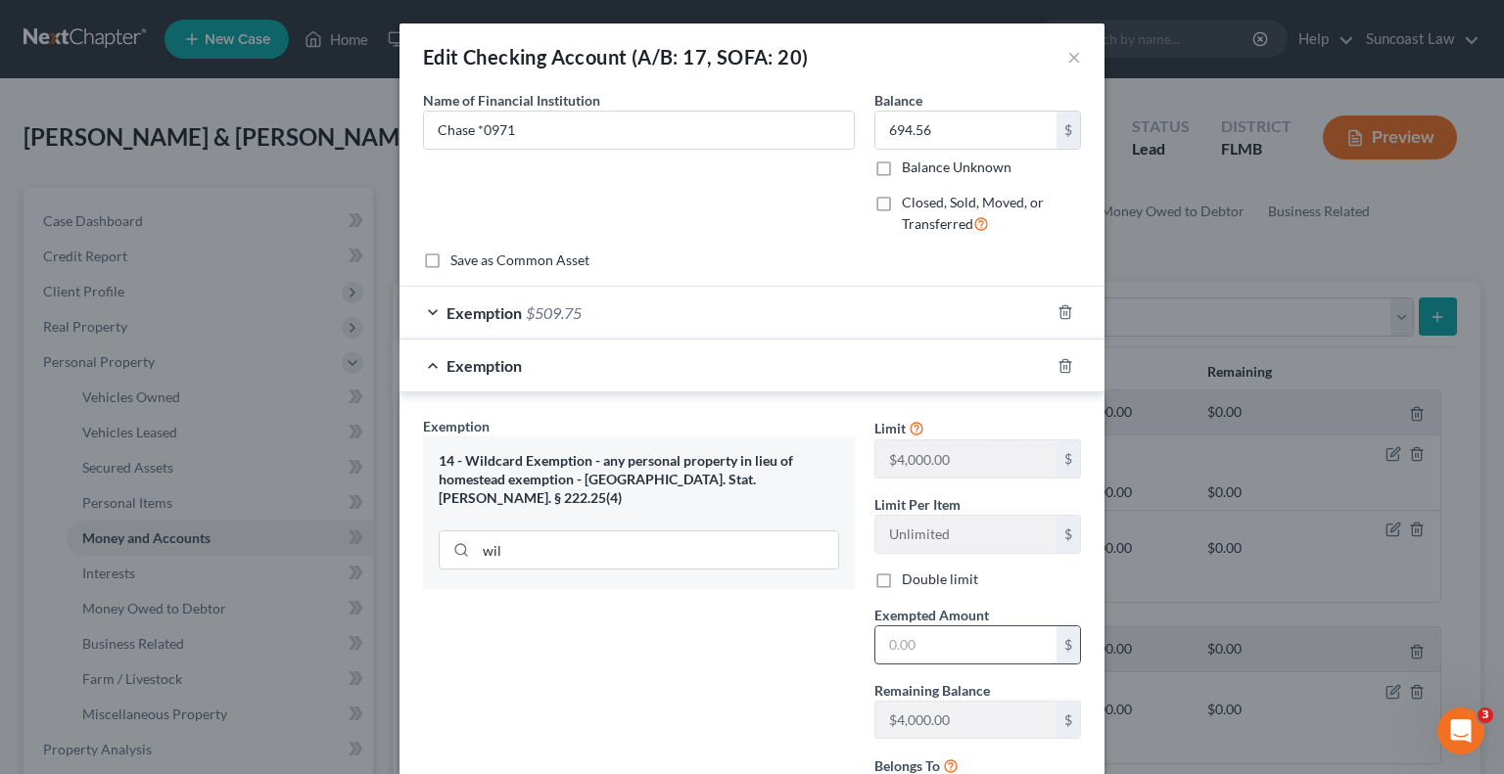
click at [982, 638] on input "text" at bounding box center [965, 645] width 181 height 37
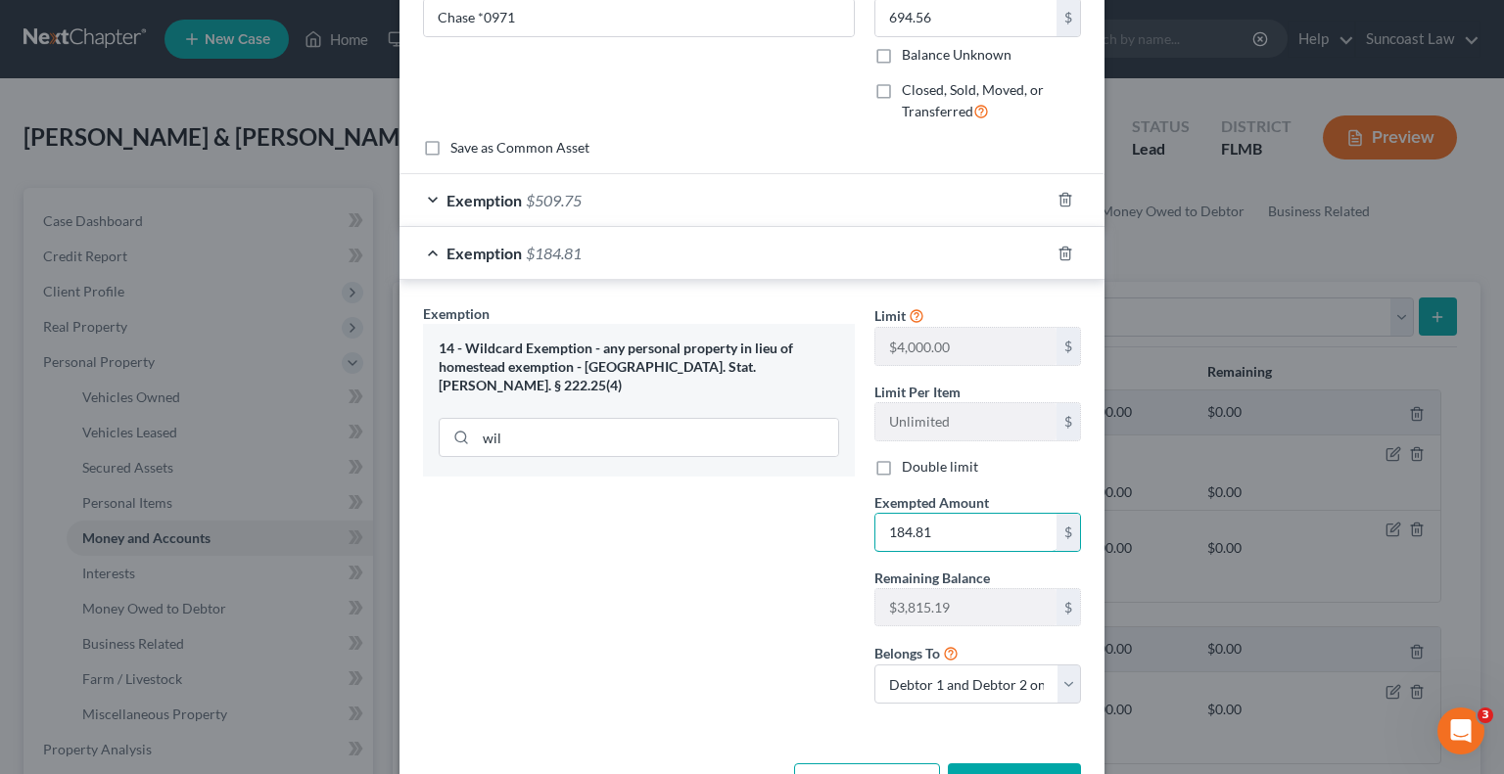
scroll to position [179, 0]
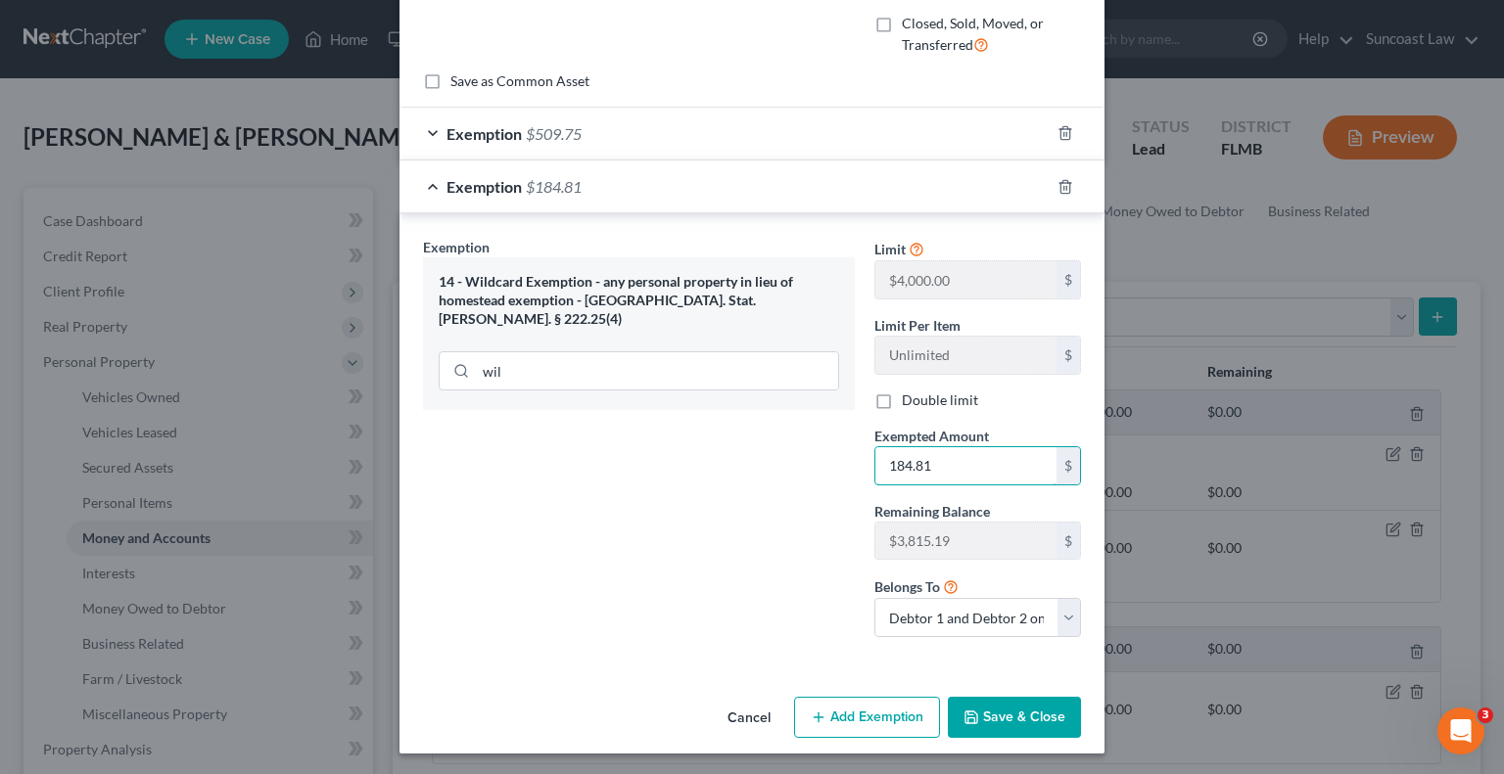
type input "184.81"
click at [1005, 722] on button "Save & Close" at bounding box center [1014, 717] width 133 height 41
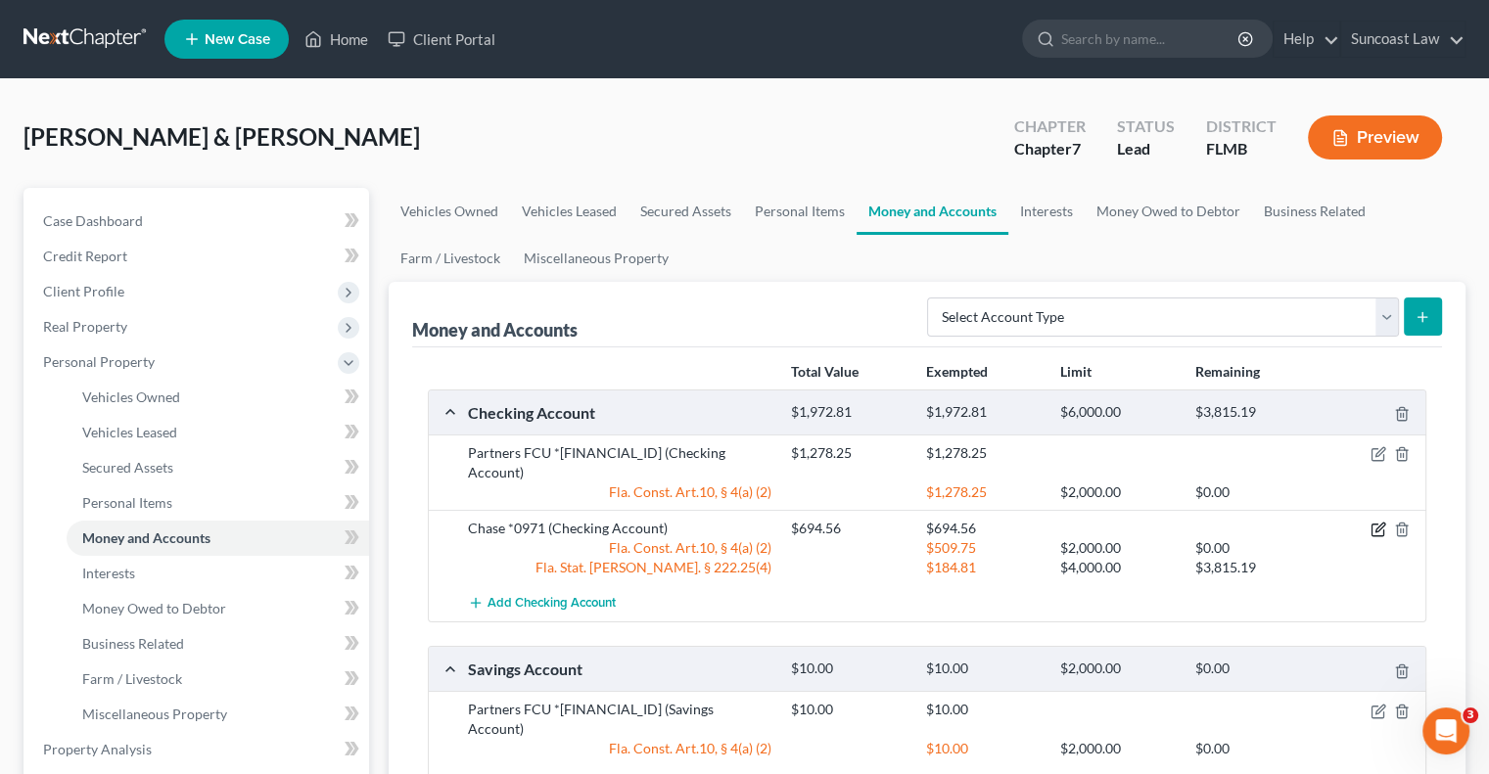
click at [1382, 522] on icon "button" at bounding box center [1379, 530] width 16 height 16
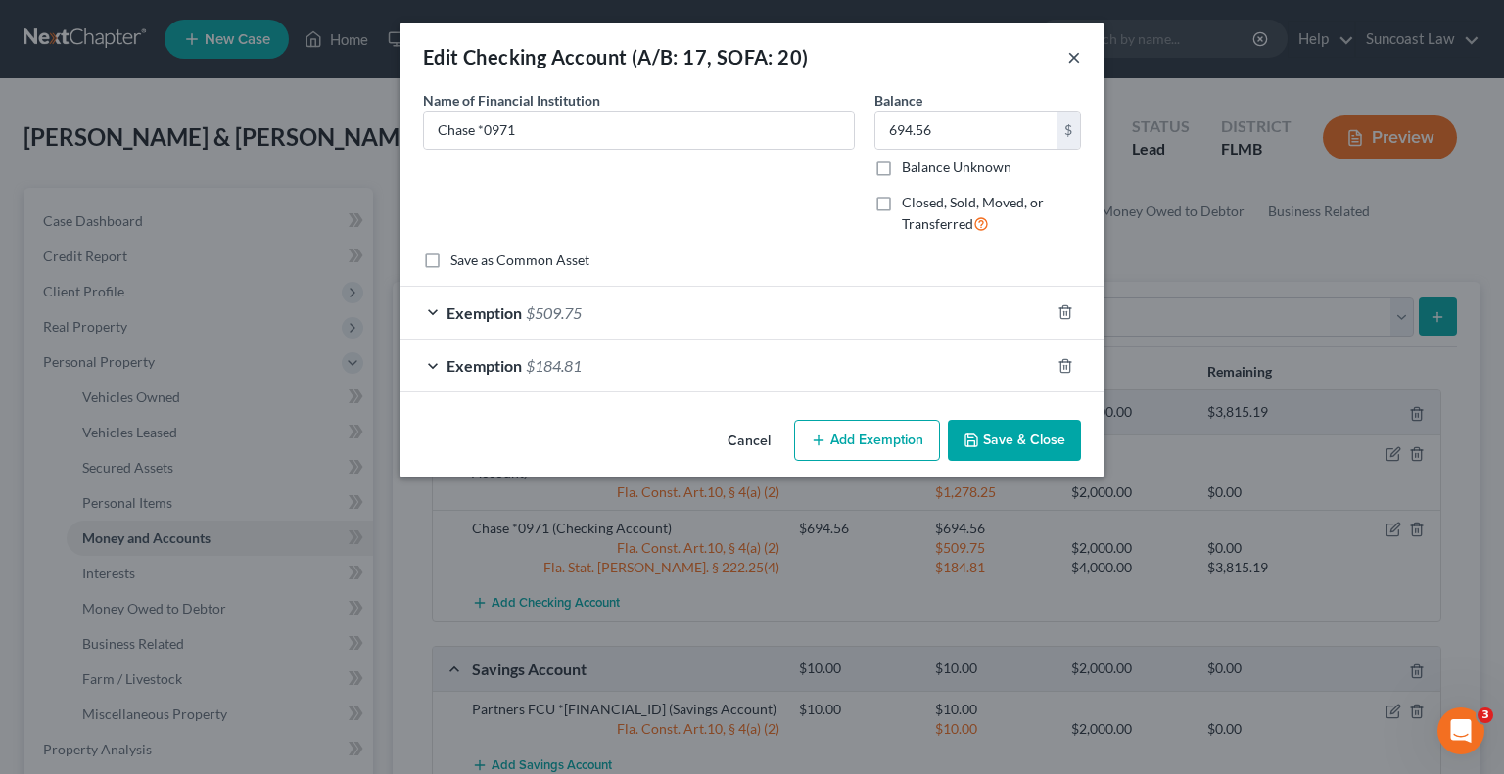
click at [1079, 60] on button "×" at bounding box center [1074, 56] width 14 height 23
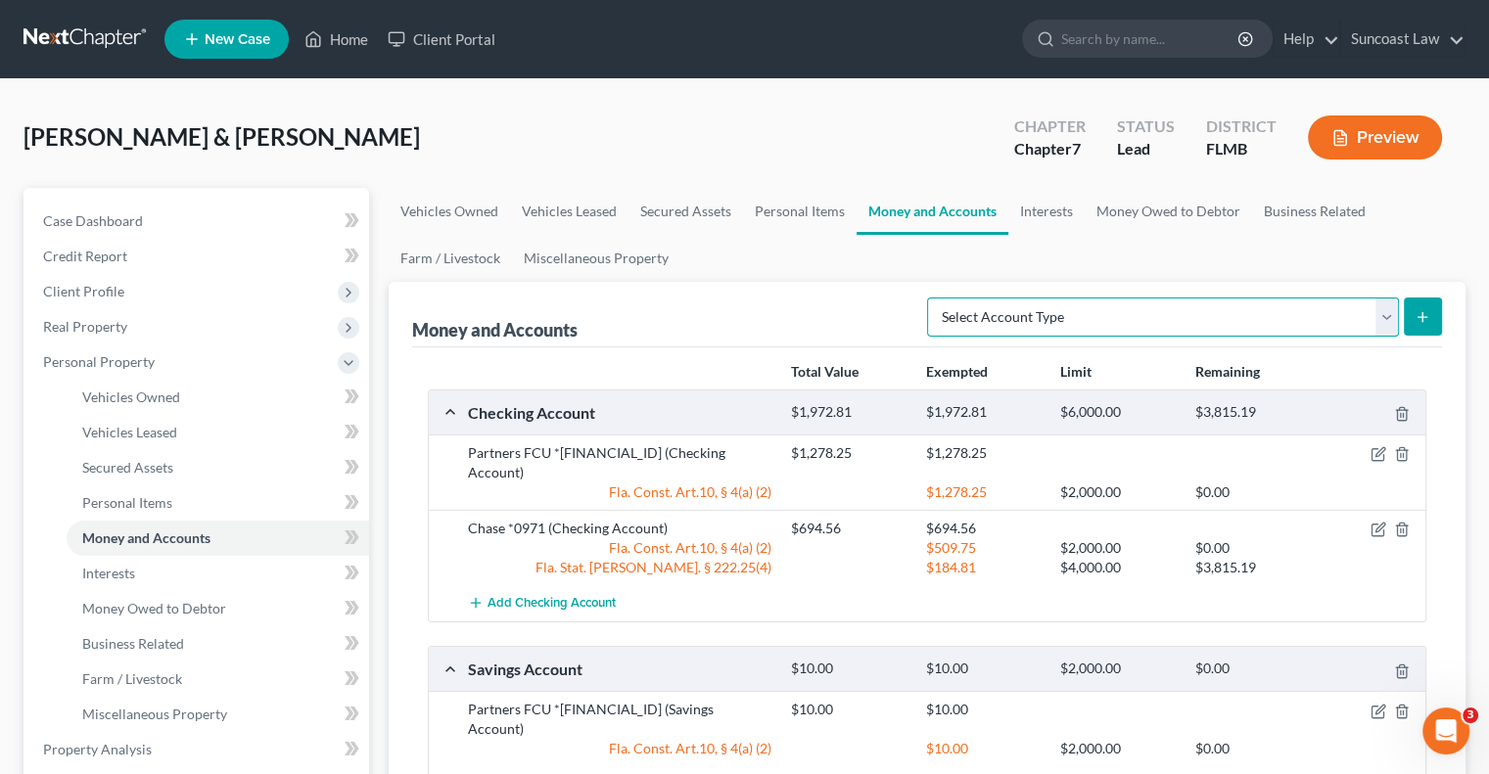
click at [1300, 304] on select "Select Account Type Brokerage (A/B: 18, SOFA: 20) Cash on Hand (A/B: 16) Certif…" at bounding box center [1163, 317] width 472 height 39
select select "checking"
click at [933, 298] on select "Select Account Type Brokerage (A/B: 18, SOFA: 20) Cash on Hand (A/B: 16) Certif…" at bounding box center [1163, 317] width 472 height 39
click at [1422, 317] on line "submit" at bounding box center [1423, 317] width 9 height 0
click at [1429, 313] on icon "submit" at bounding box center [1423, 317] width 16 height 16
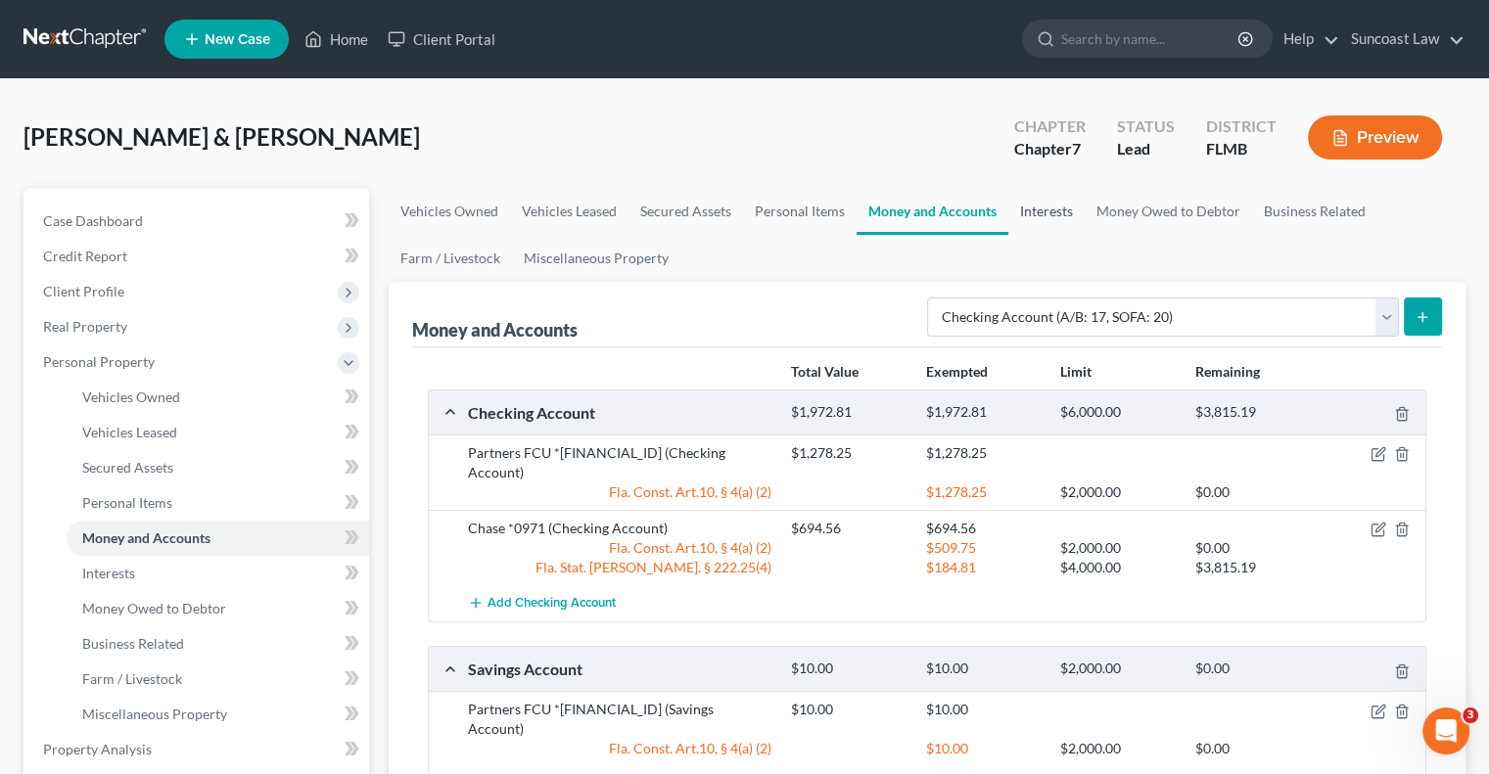
click at [1045, 211] on link "Interests" at bounding box center [1046, 211] width 76 height 47
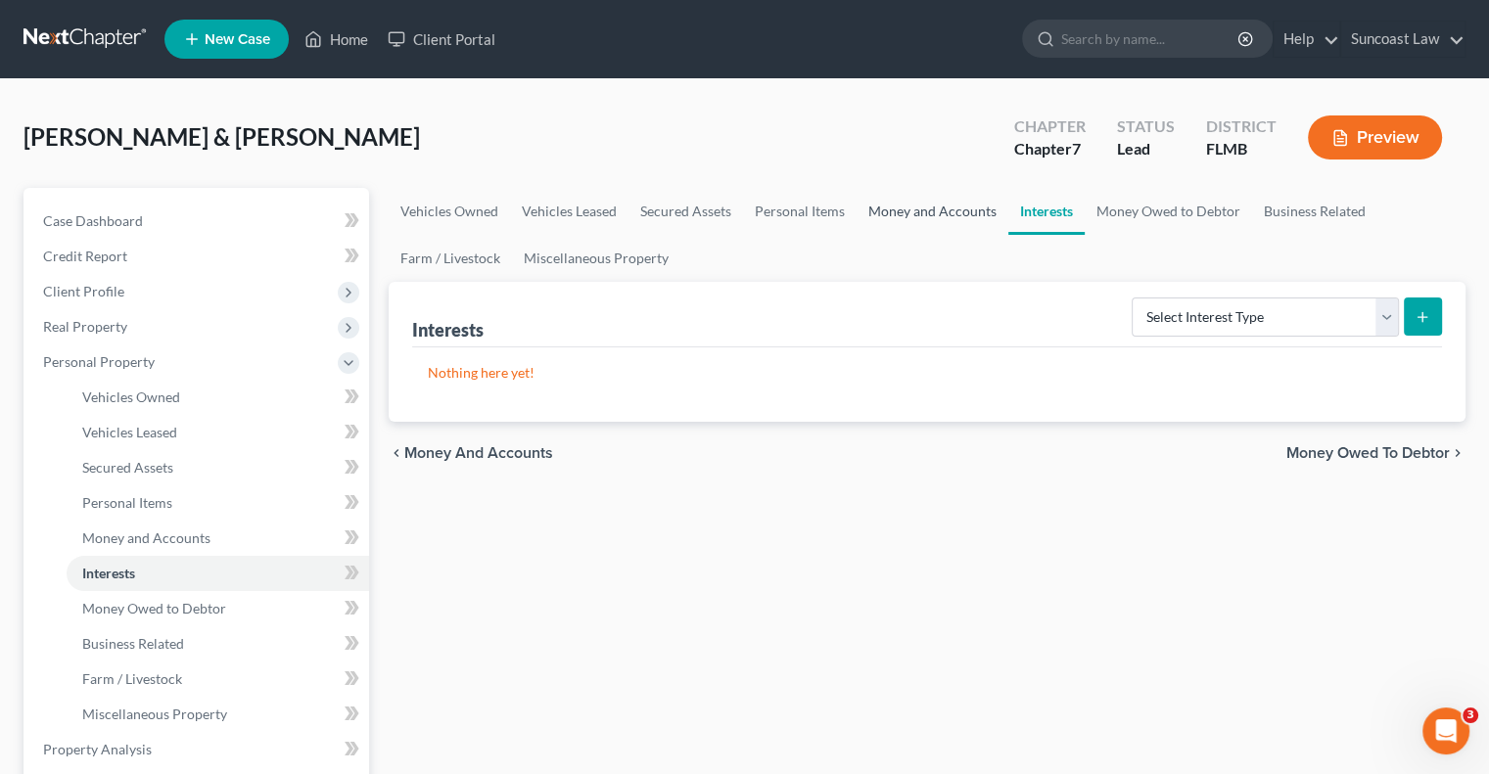
click at [935, 212] on link "Money and Accounts" at bounding box center [933, 211] width 152 height 47
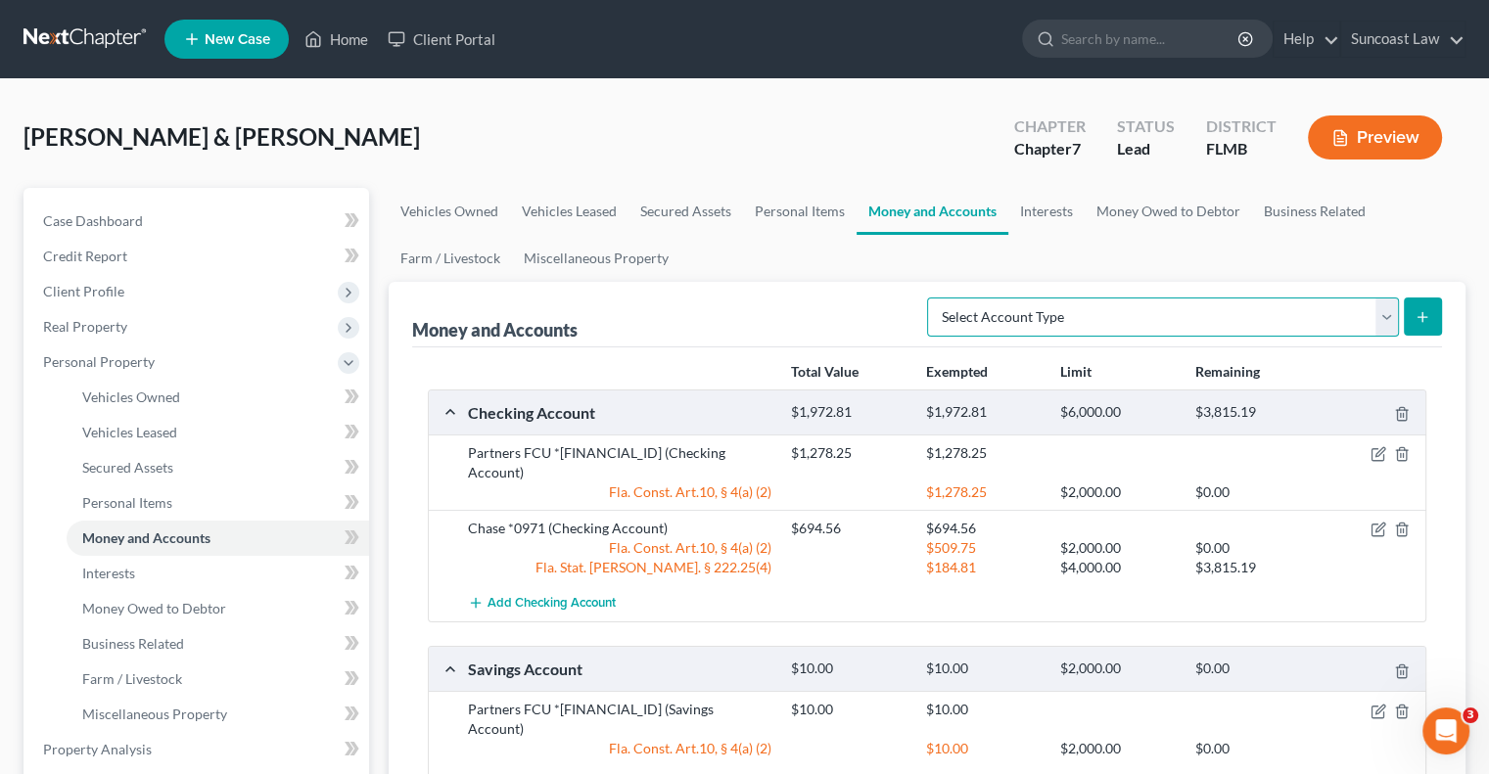
click at [1231, 312] on select "Select Account Type Brokerage (A/B: 18, SOFA: 20) Cash on Hand (A/B: 16) Certif…" at bounding box center [1163, 317] width 472 height 39
select select "checking"
click at [933, 298] on select "Select Account Type Brokerage (A/B: 18, SOFA: 20) Cash on Hand (A/B: 16) Certif…" at bounding box center [1163, 317] width 472 height 39
click at [1417, 317] on icon "submit" at bounding box center [1423, 317] width 16 height 16
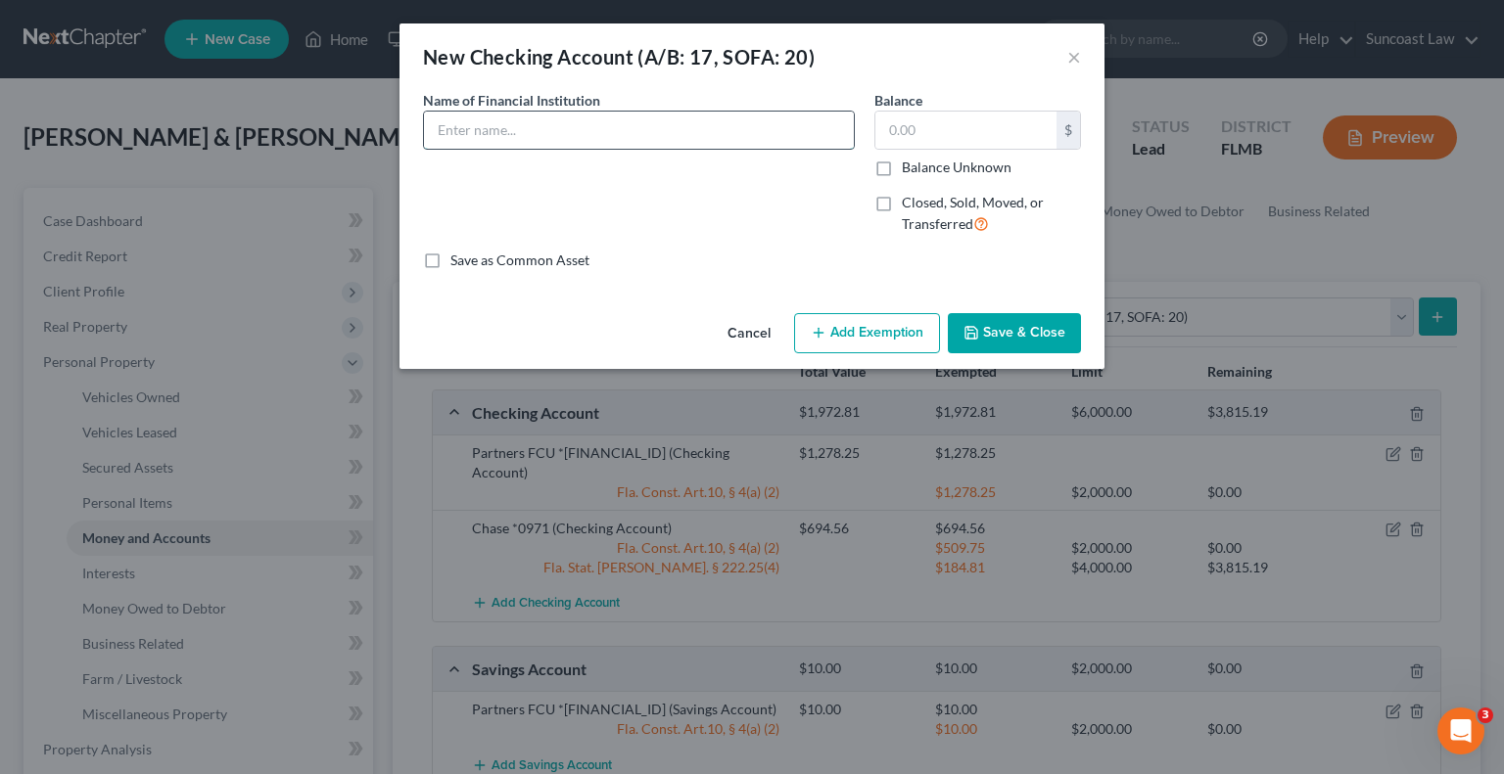
click at [625, 125] on input "text" at bounding box center [639, 130] width 430 height 37
type input "Bank of America *7932"
type input "3.04"
drag, startPoint x: 833, startPoint y: 323, endPoint x: 806, endPoint y: 362, distance: 47.8
click at [834, 323] on button "Add Exemption" at bounding box center [867, 333] width 146 height 41
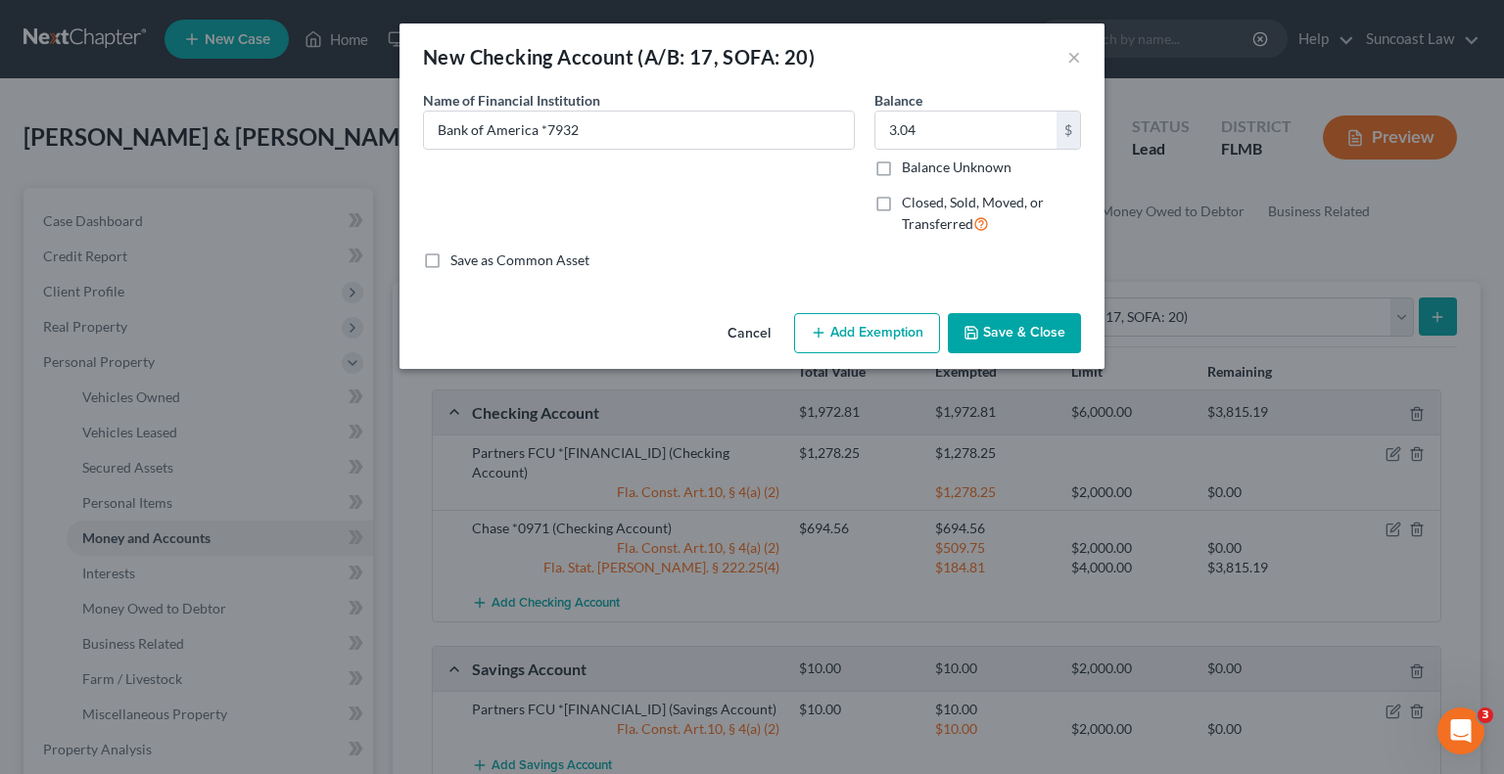
select select "2"
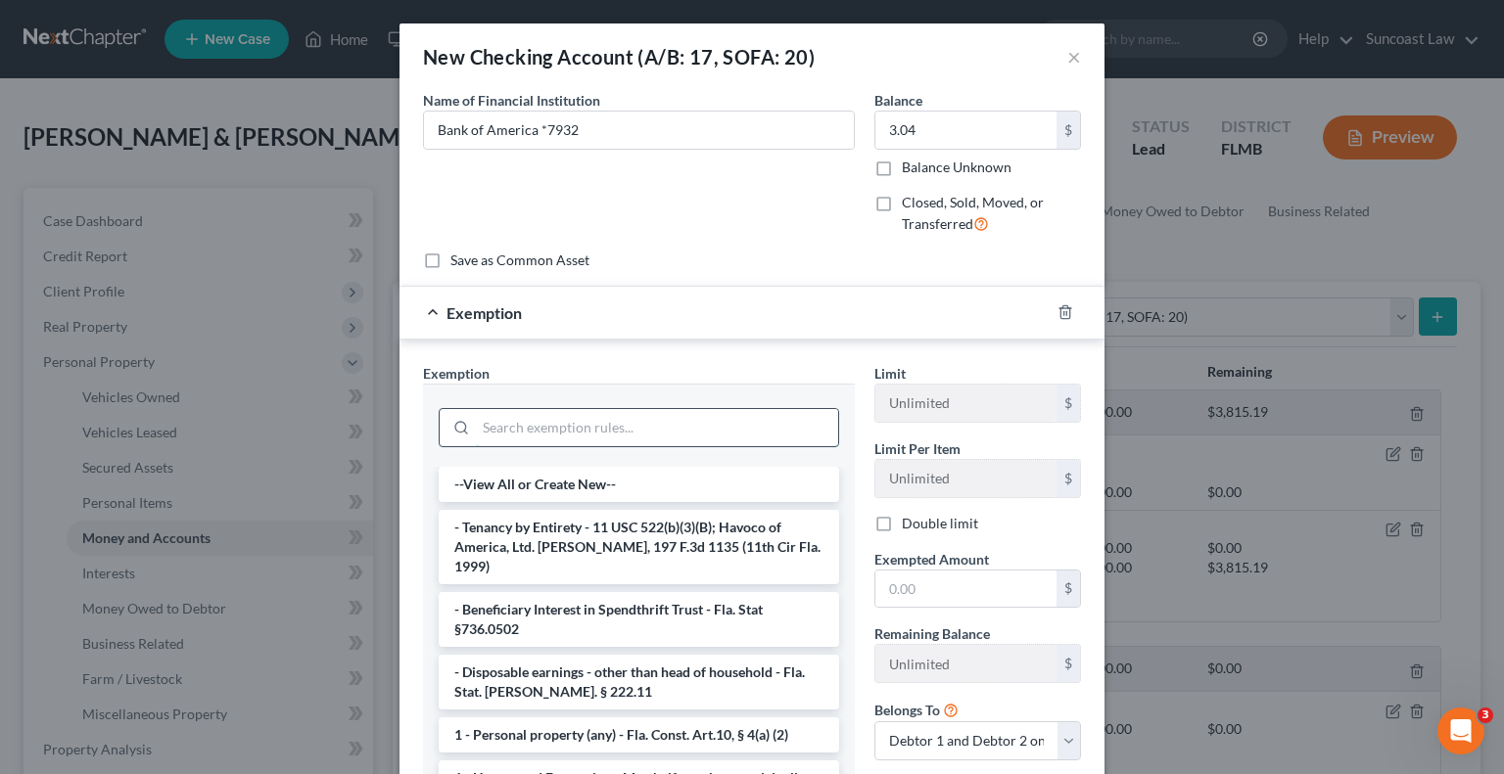
click at [607, 426] on input "search" at bounding box center [657, 427] width 362 height 37
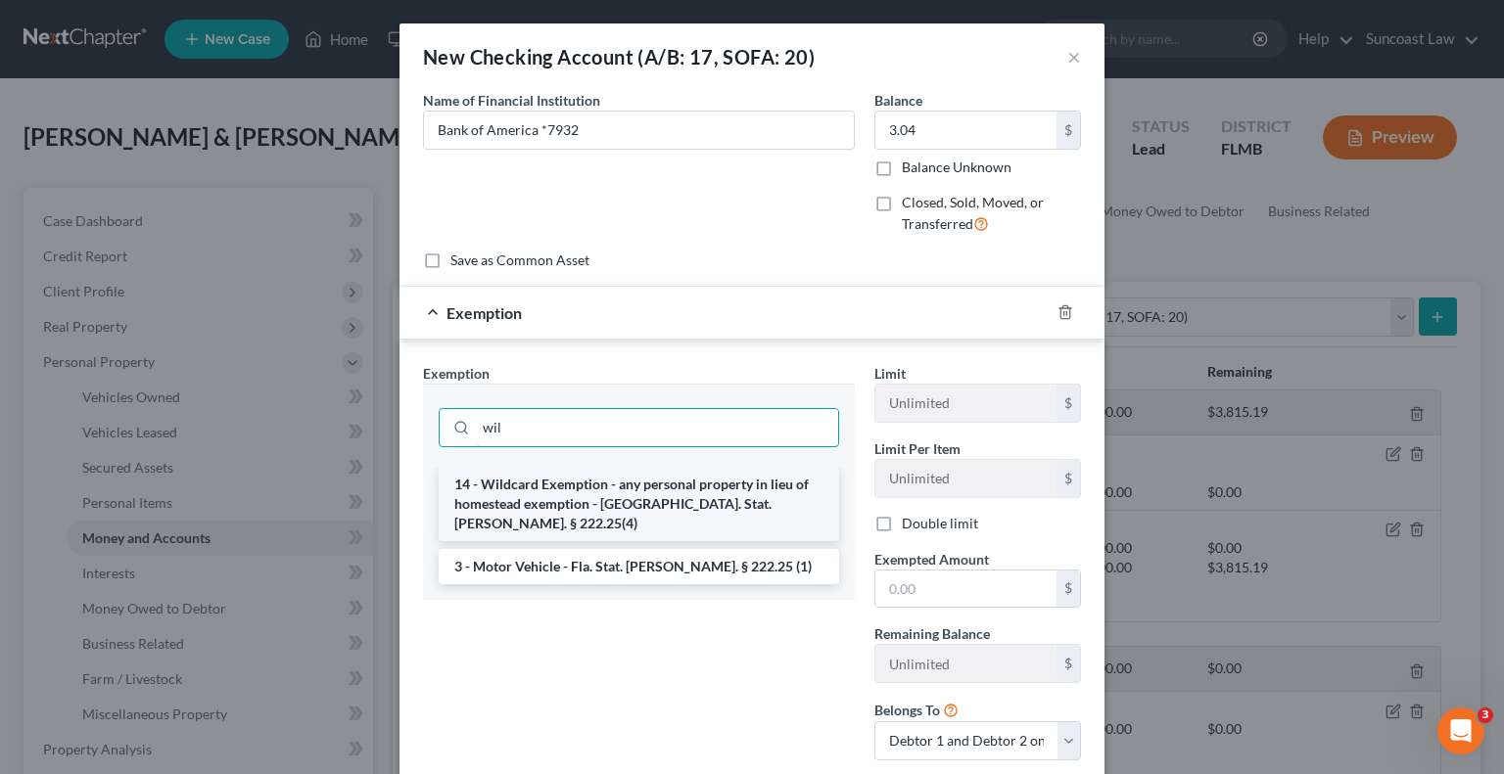
type input "wil"
click at [619, 481] on li "14 - Wildcard Exemption - any personal property in lieu of homestead exemption …" at bounding box center [639, 504] width 400 height 74
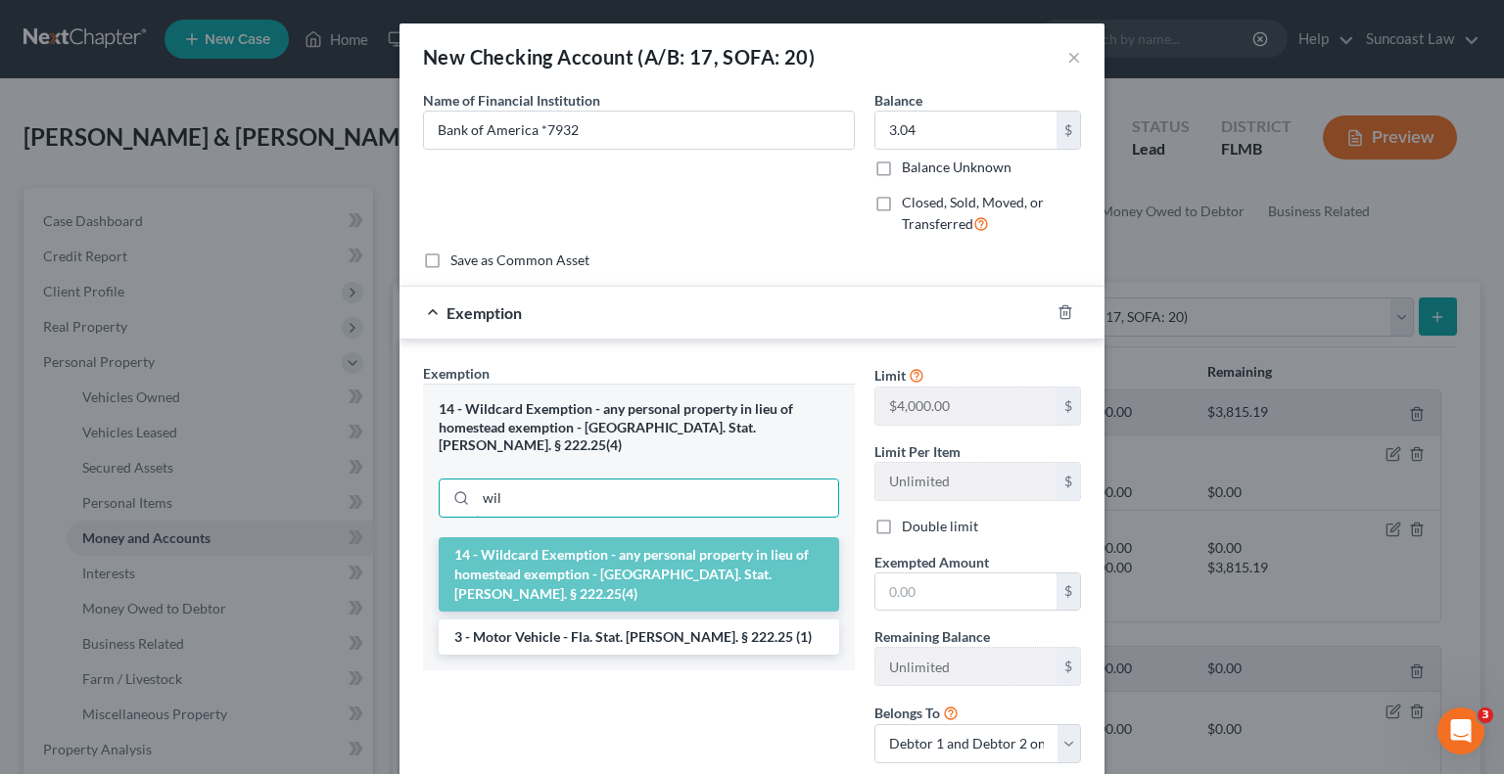
click at [619, 481] on input "wil" at bounding box center [657, 498] width 362 height 37
click at [995, 583] on input "text" at bounding box center [965, 592] width 181 height 37
type input "3.04"
click at [651, 767] on div "Exemption Set must be selected for CA. Exemption * 14 - Wildcard Exemption - an…" at bounding box center [638, 571] width 451 height 416
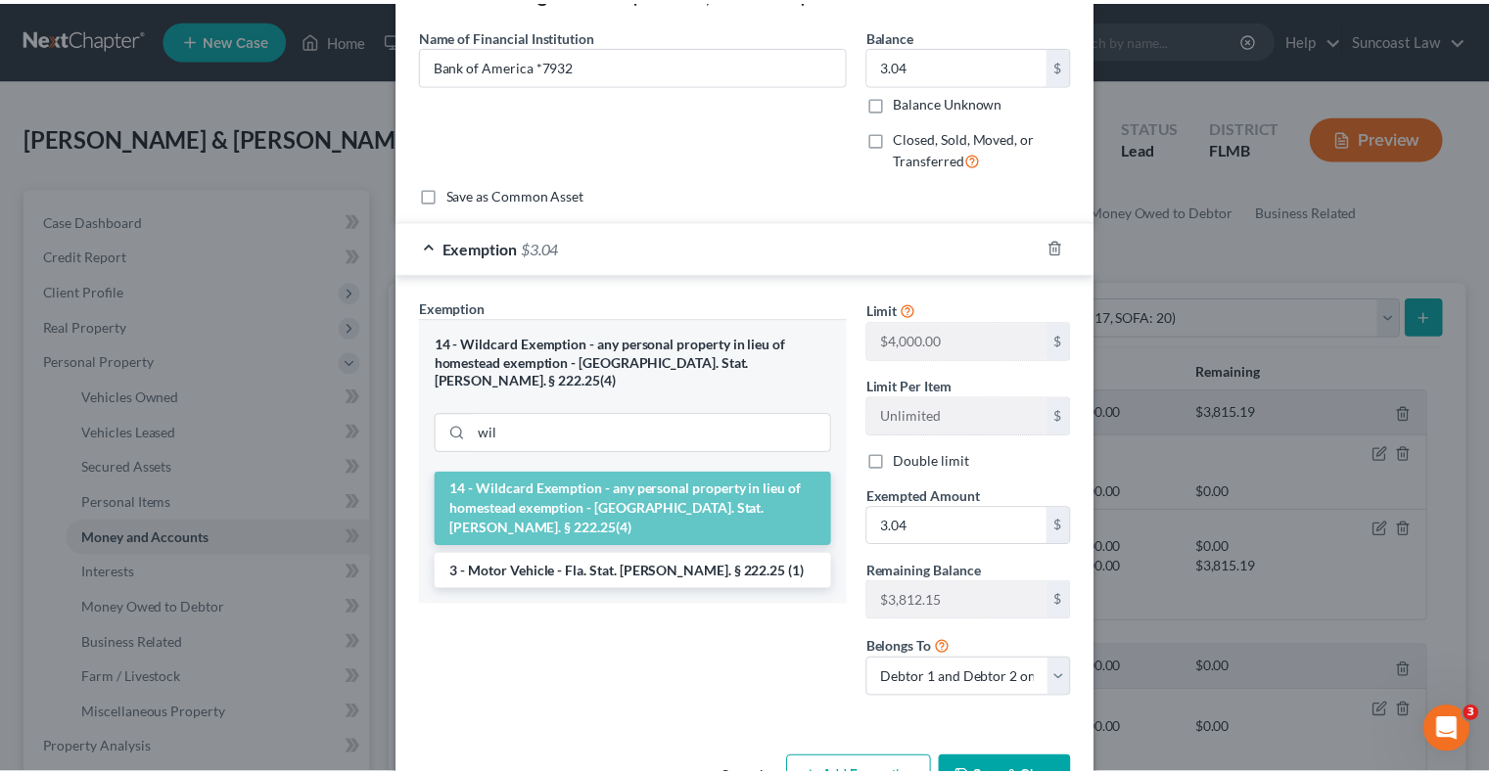
scroll to position [125, 0]
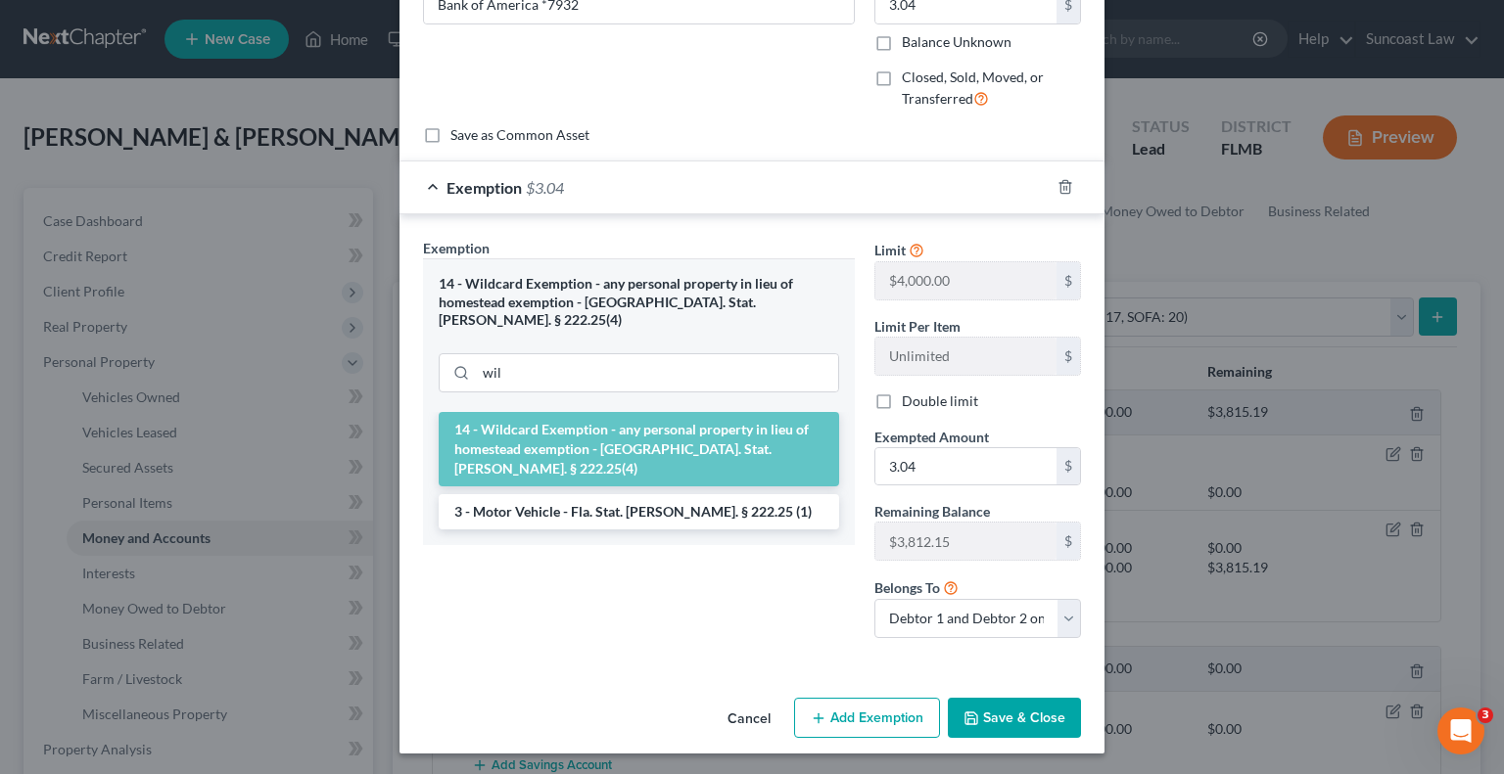
click at [1053, 716] on button "Save & Close" at bounding box center [1014, 718] width 133 height 41
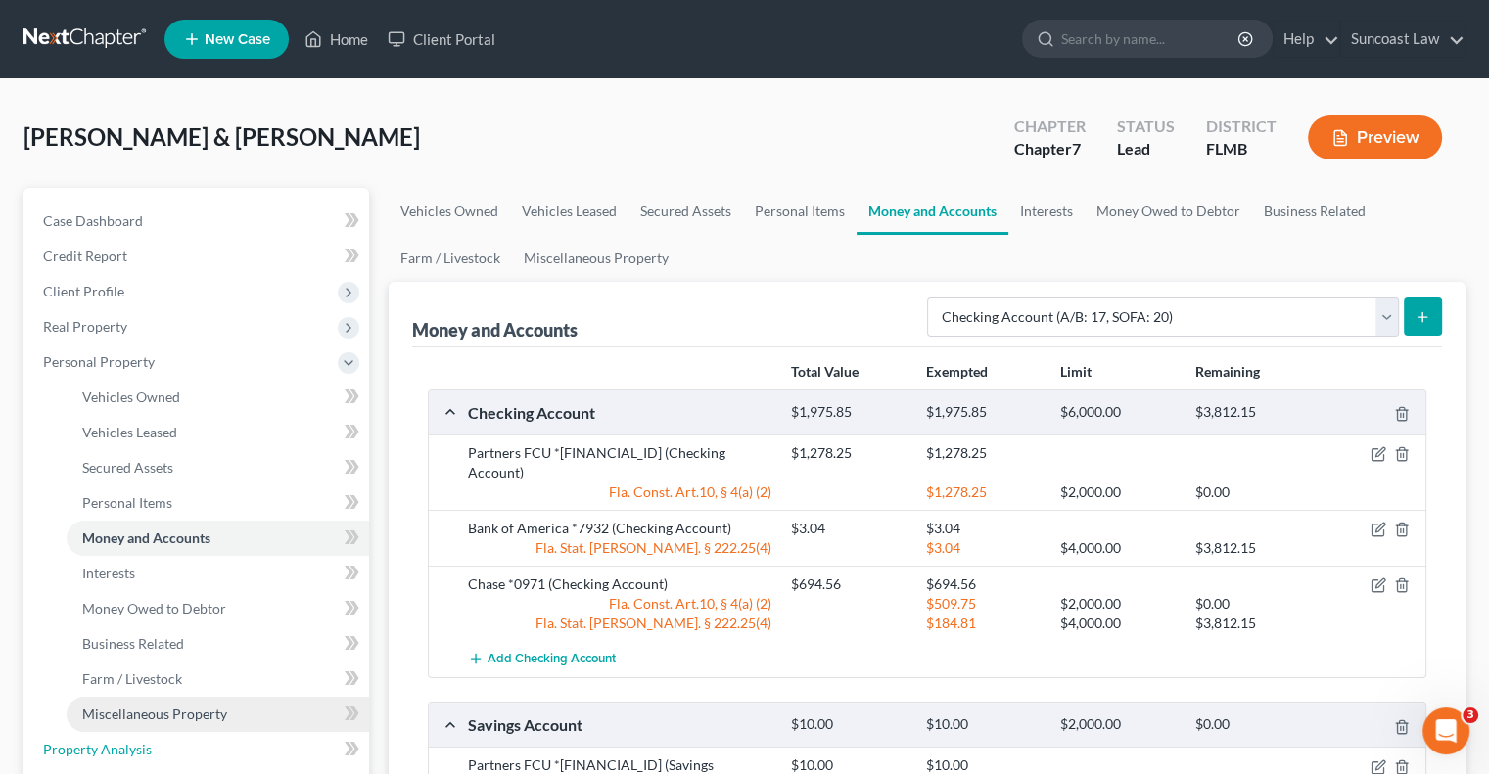
drag, startPoint x: 151, startPoint y: 743, endPoint x: 181, endPoint y: 724, distance: 36.1
click at [151, 743] on link "Property Analysis" at bounding box center [198, 749] width 342 height 35
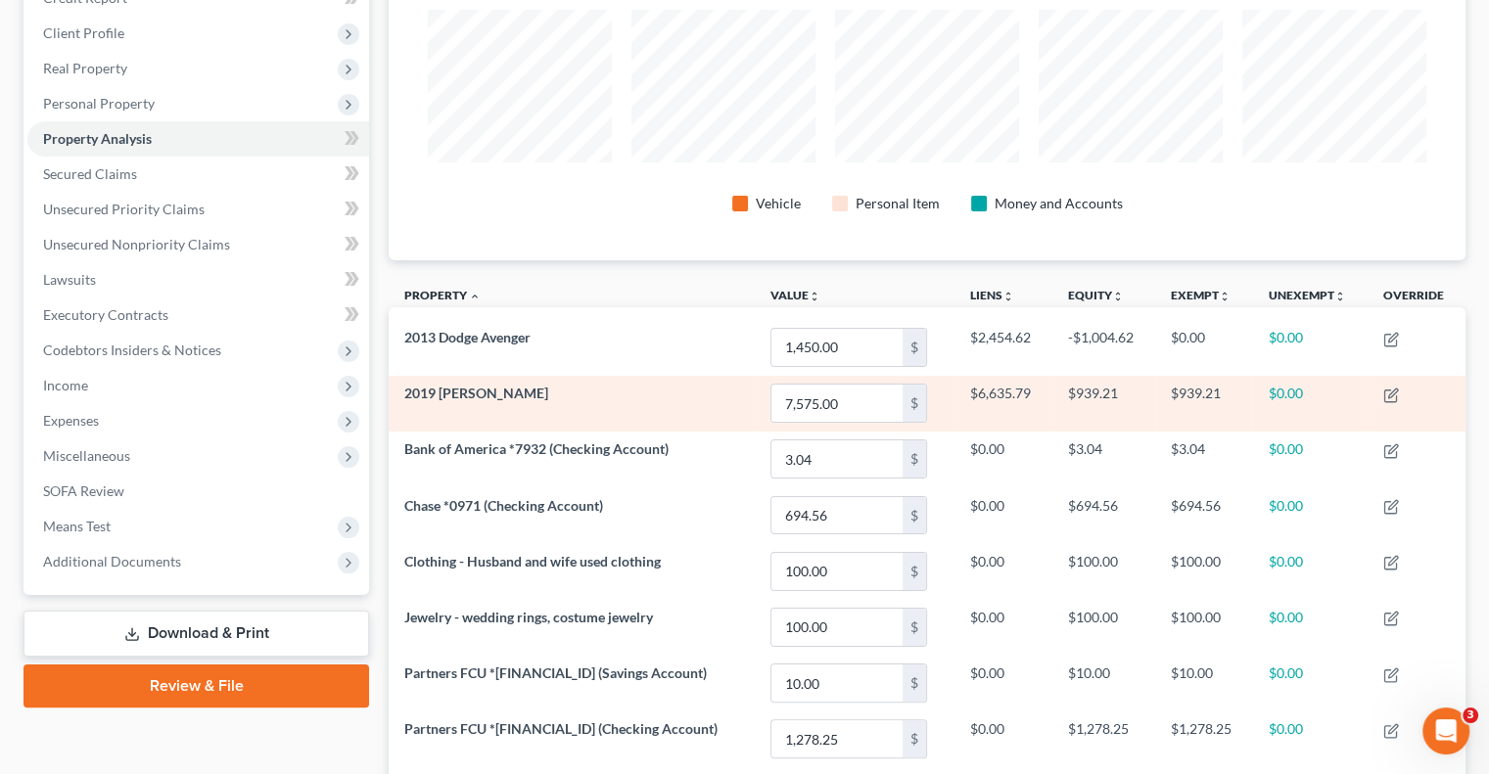
scroll to position [196, 0]
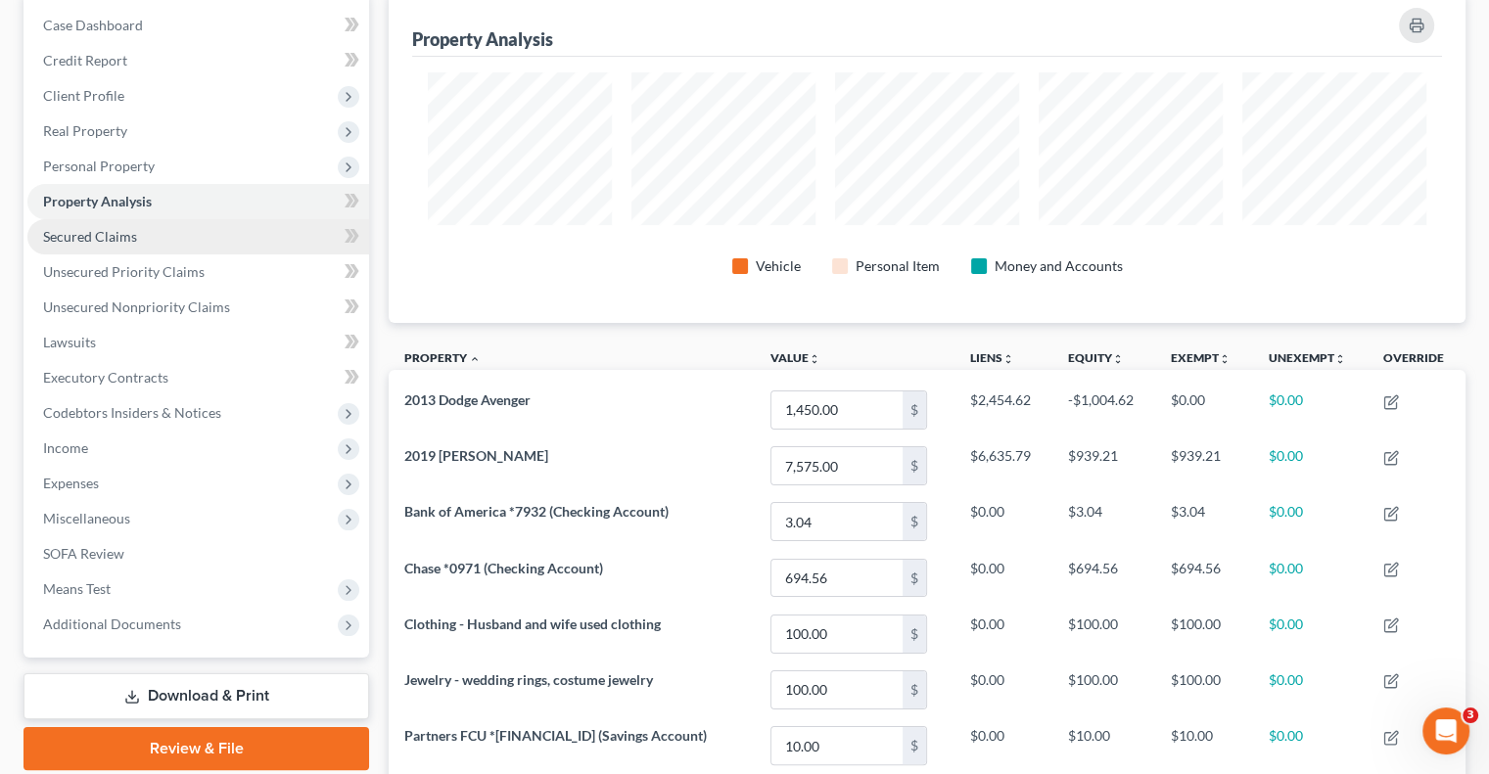
click at [141, 243] on link "Secured Claims" at bounding box center [198, 236] width 342 height 35
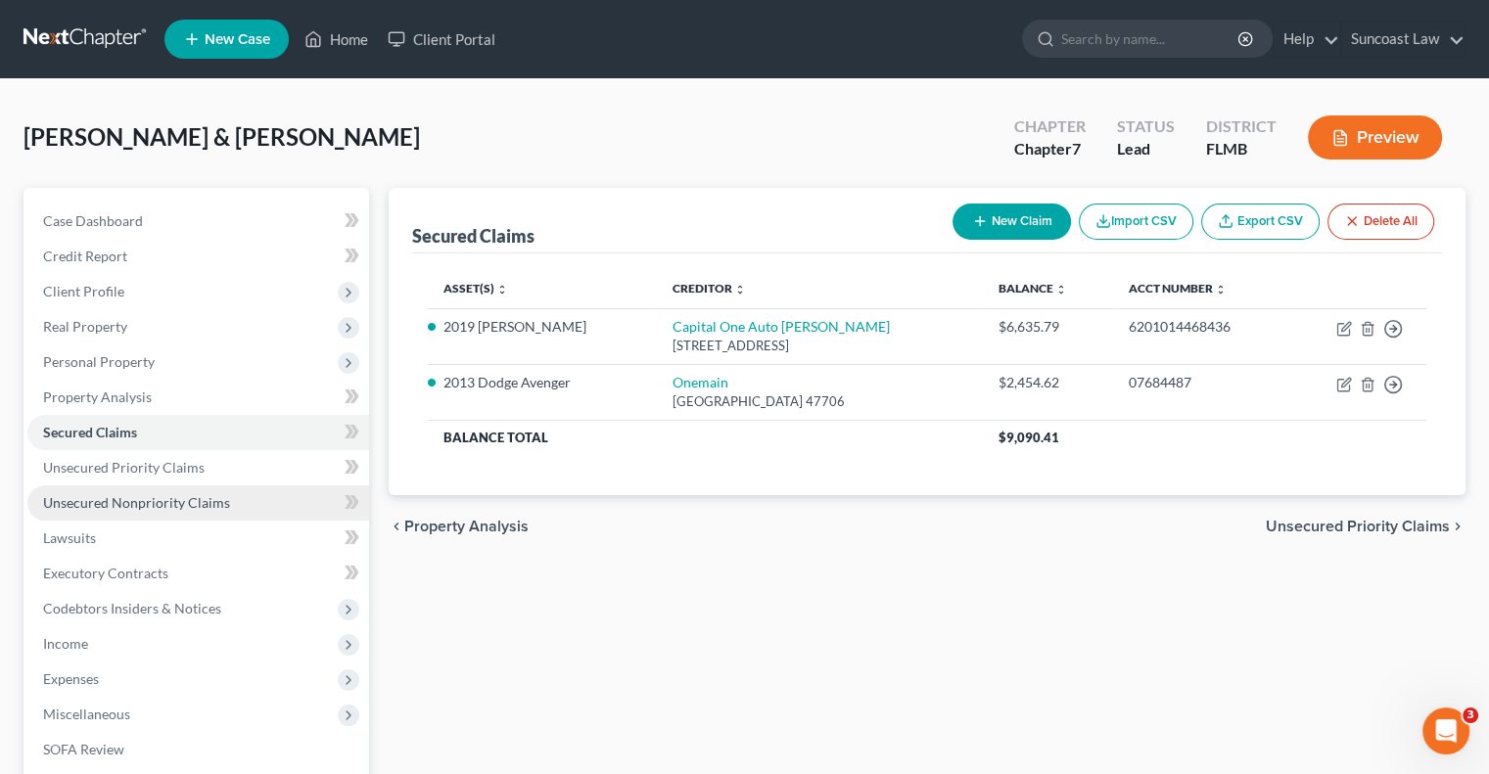
click at [215, 497] on span "Unsecured Nonpriority Claims" at bounding box center [136, 502] width 187 height 17
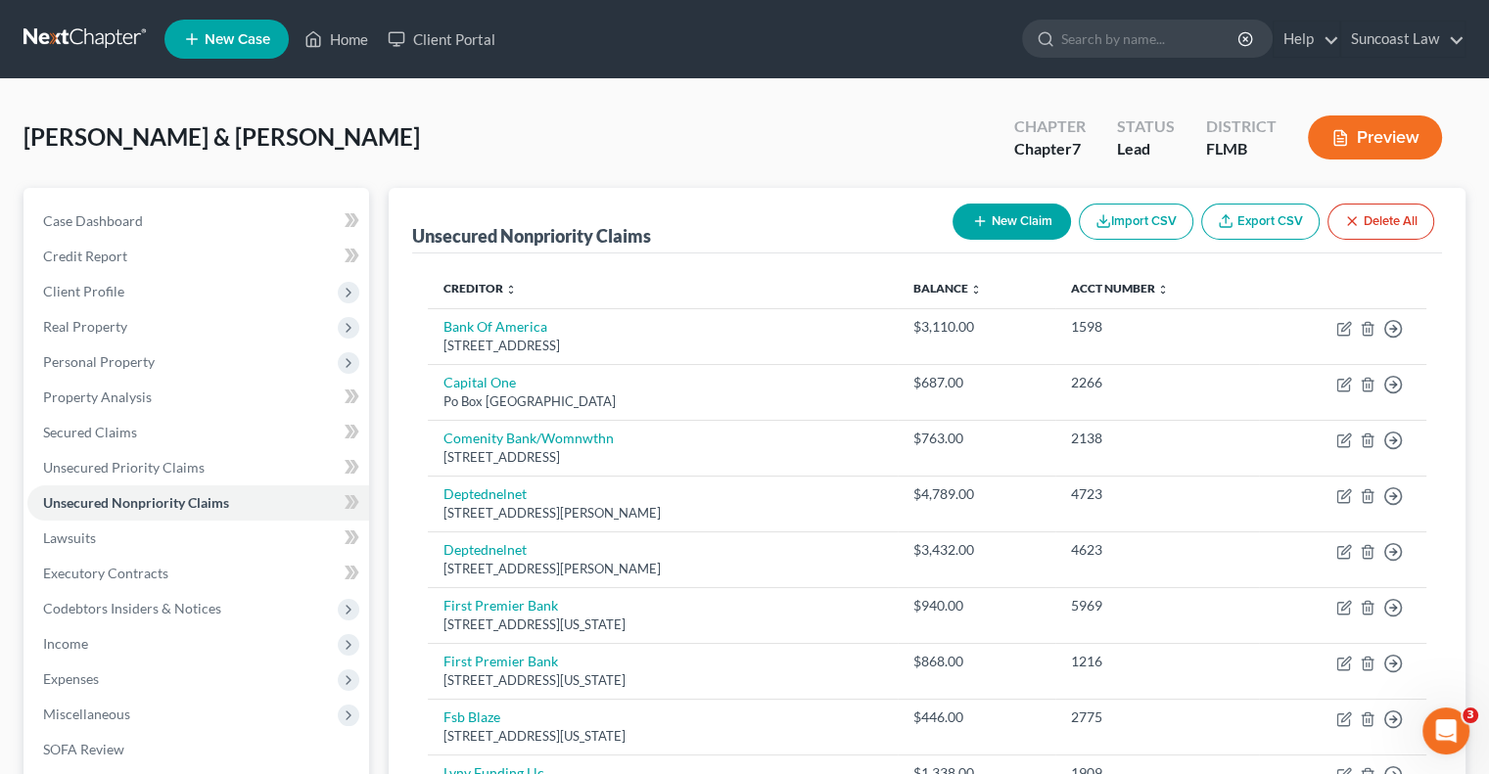
click at [981, 216] on icon "button" at bounding box center [980, 221] width 16 height 16
select select "2"
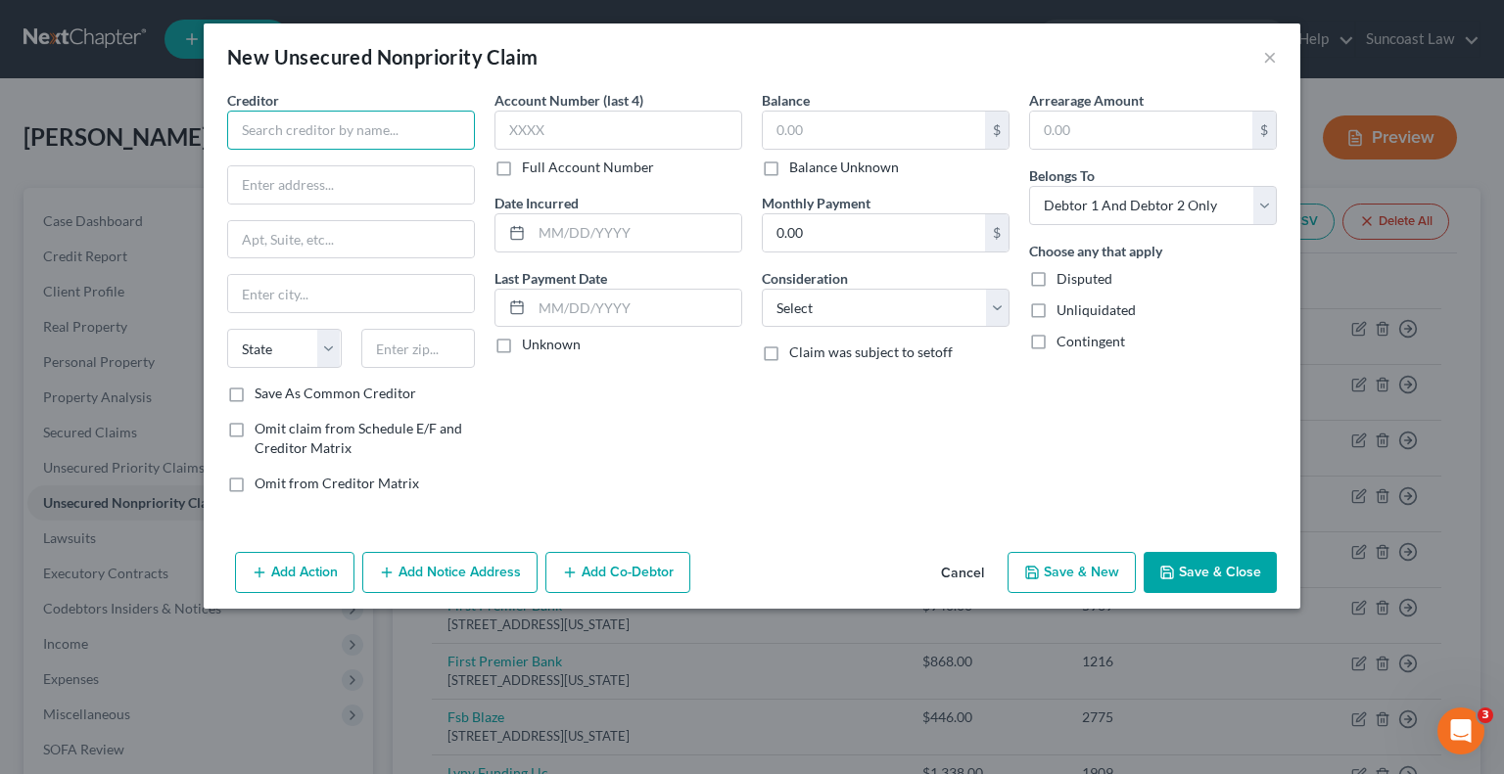
click at [327, 112] on input "text" at bounding box center [351, 130] width 248 height 39
type input "SIMM Associates"
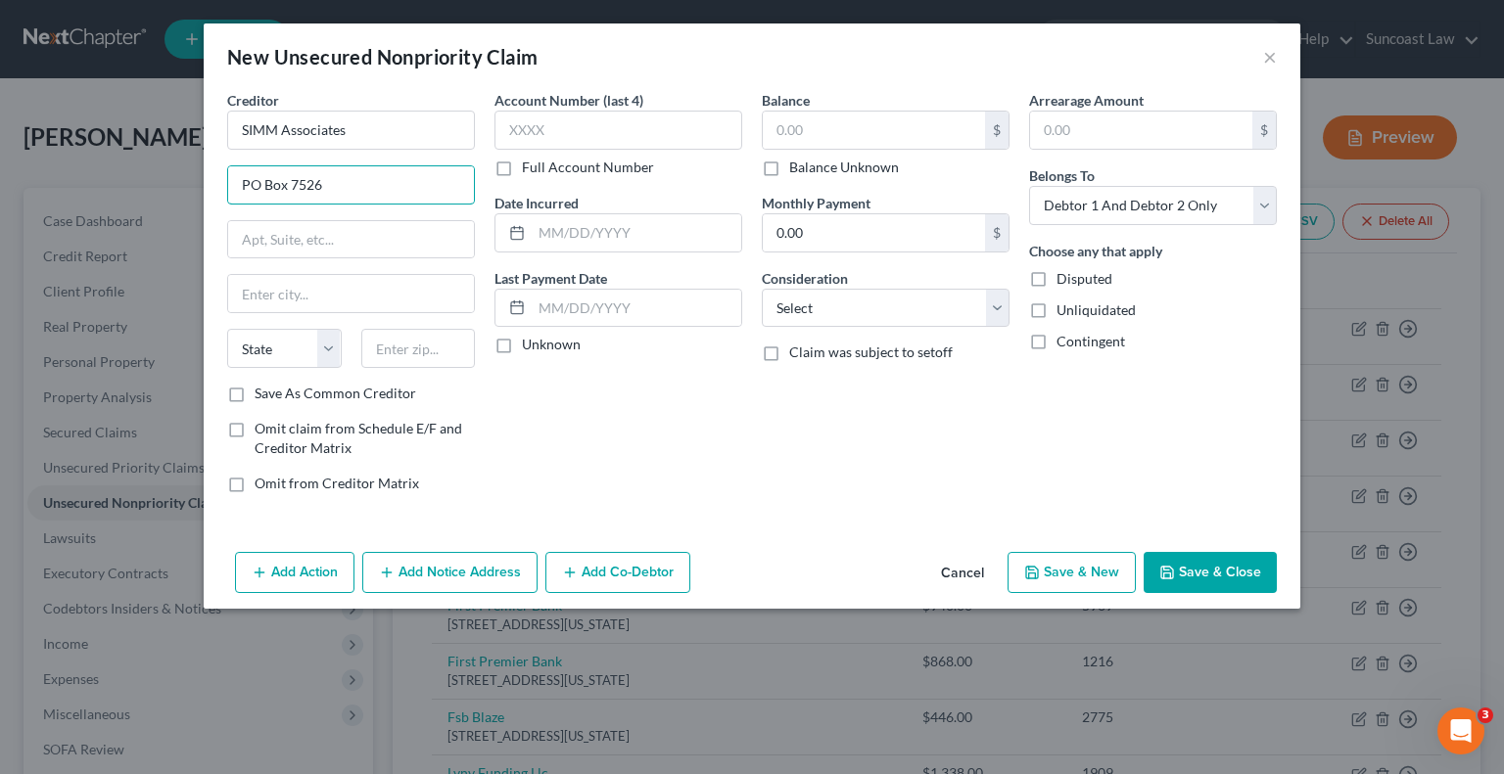
type input "PO Box 7526"
type input "19714"
type input "[GEOGRAPHIC_DATA]"
select select "7"
click at [522, 164] on label "Full Account Number" at bounding box center [588, 168] width 132 height 20
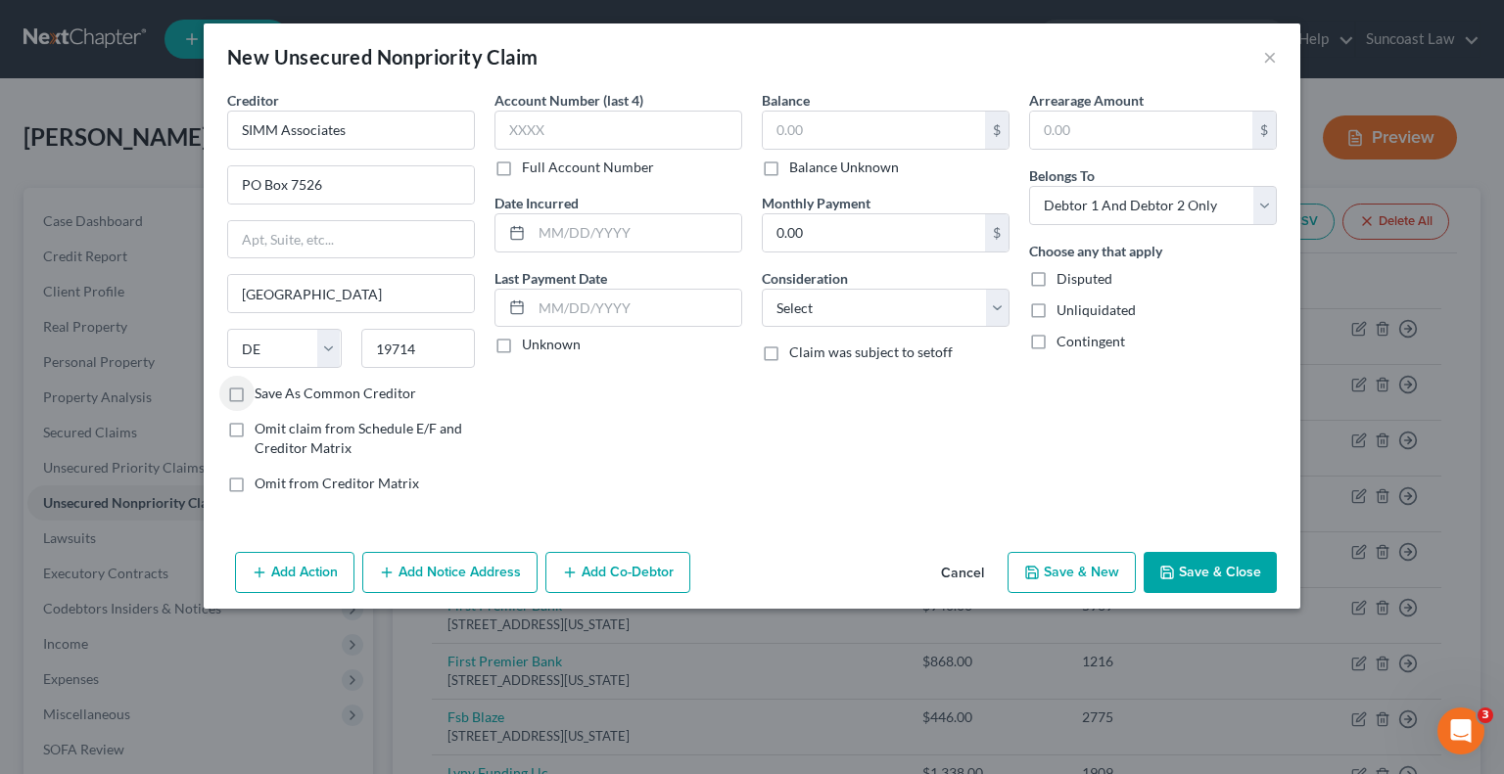
click at [530, 164] on input "Full Account Number" at bounding box center [536, 164] width 13 height 13
click at [538, 134] on input "text" at bounding box center [618, 130] width 248 height 39
type input "27802557"
click at [893, 122] on input "text" at bounding box center [874, 130] width 222 height 37
type input "16.93"
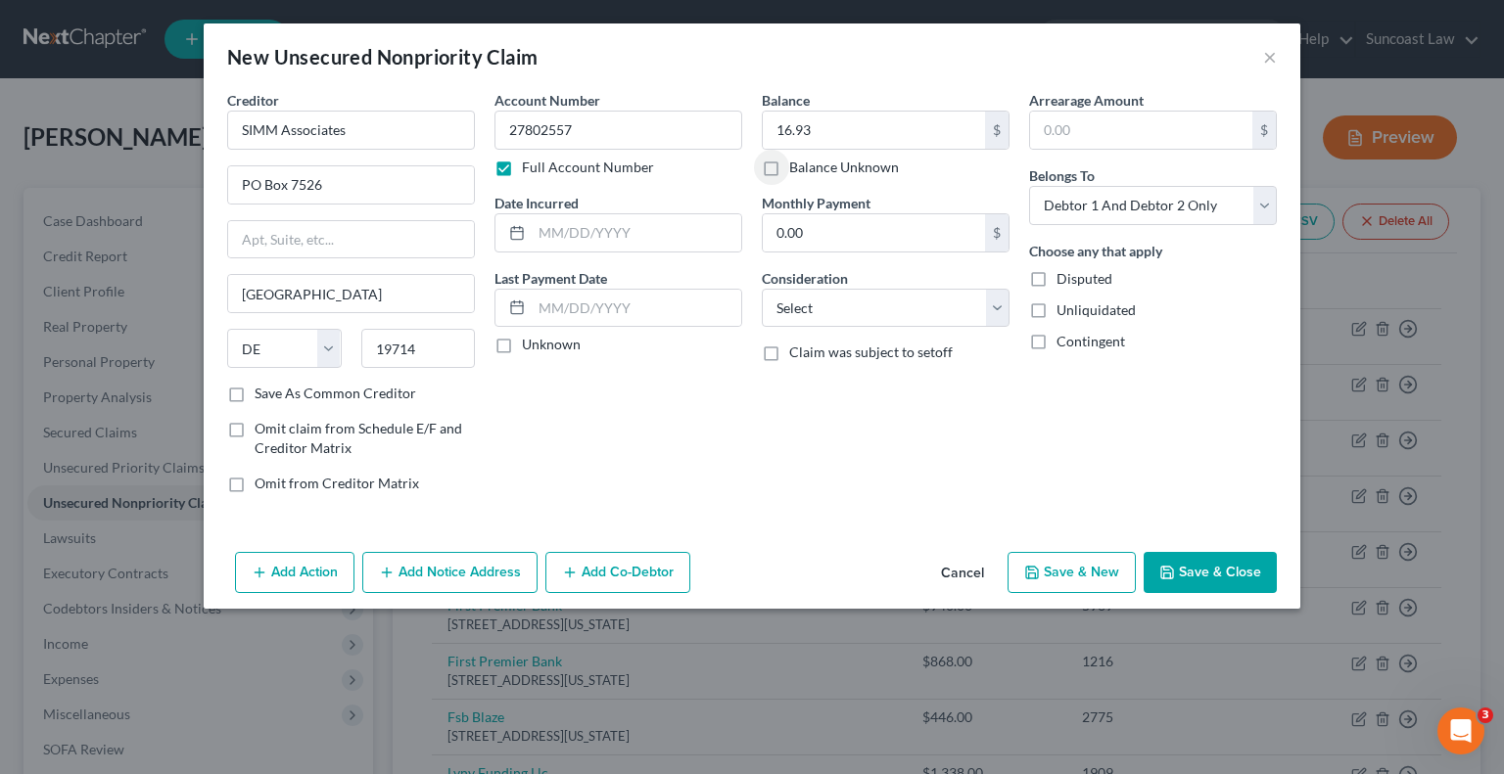
click at [1228, 566] on button "Save & Close" at bounding box center [1210, 572] width 133 height 41
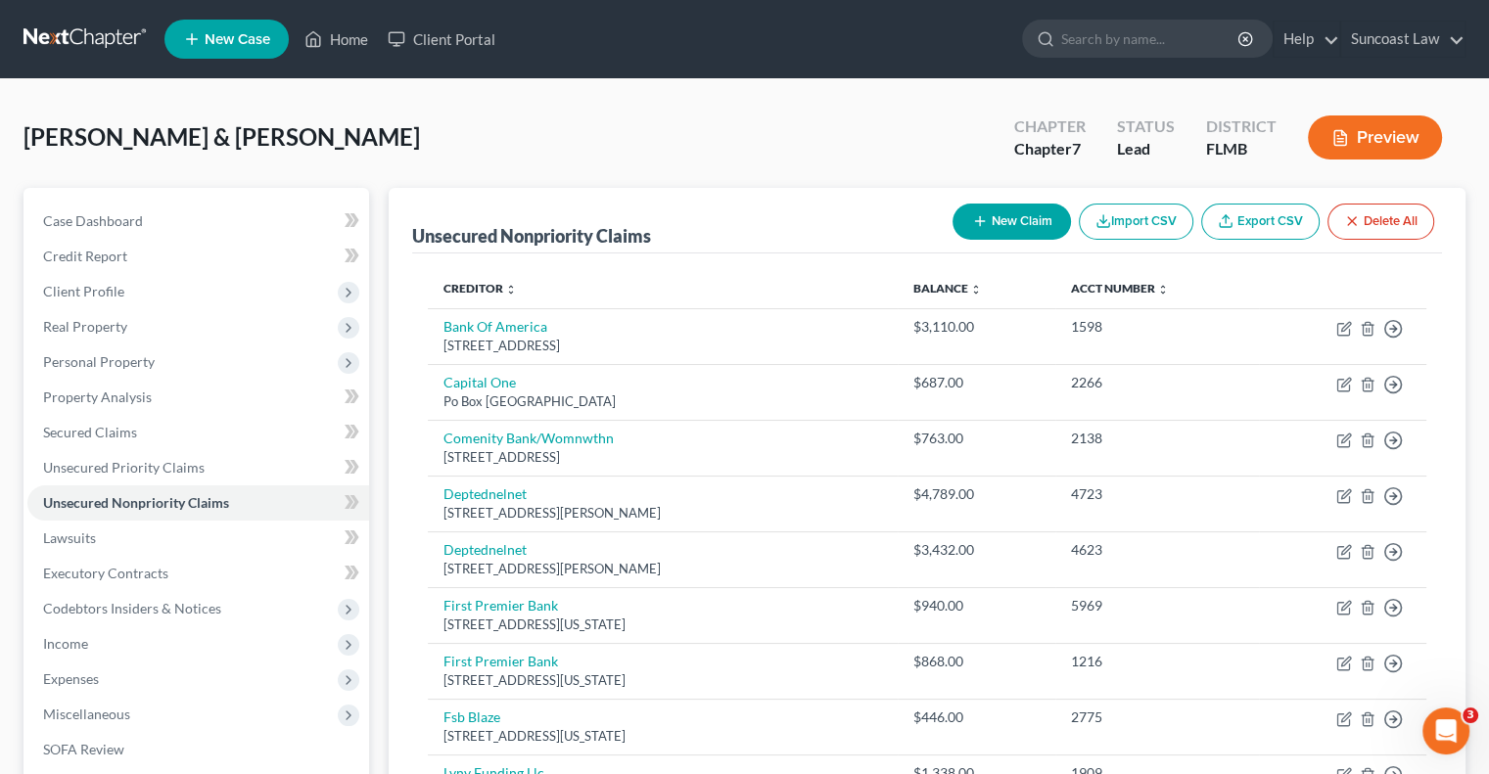
click at [995, 228] on button "New Claim" at bounding box center [1012, 222] width 118 height 36
select select "2"
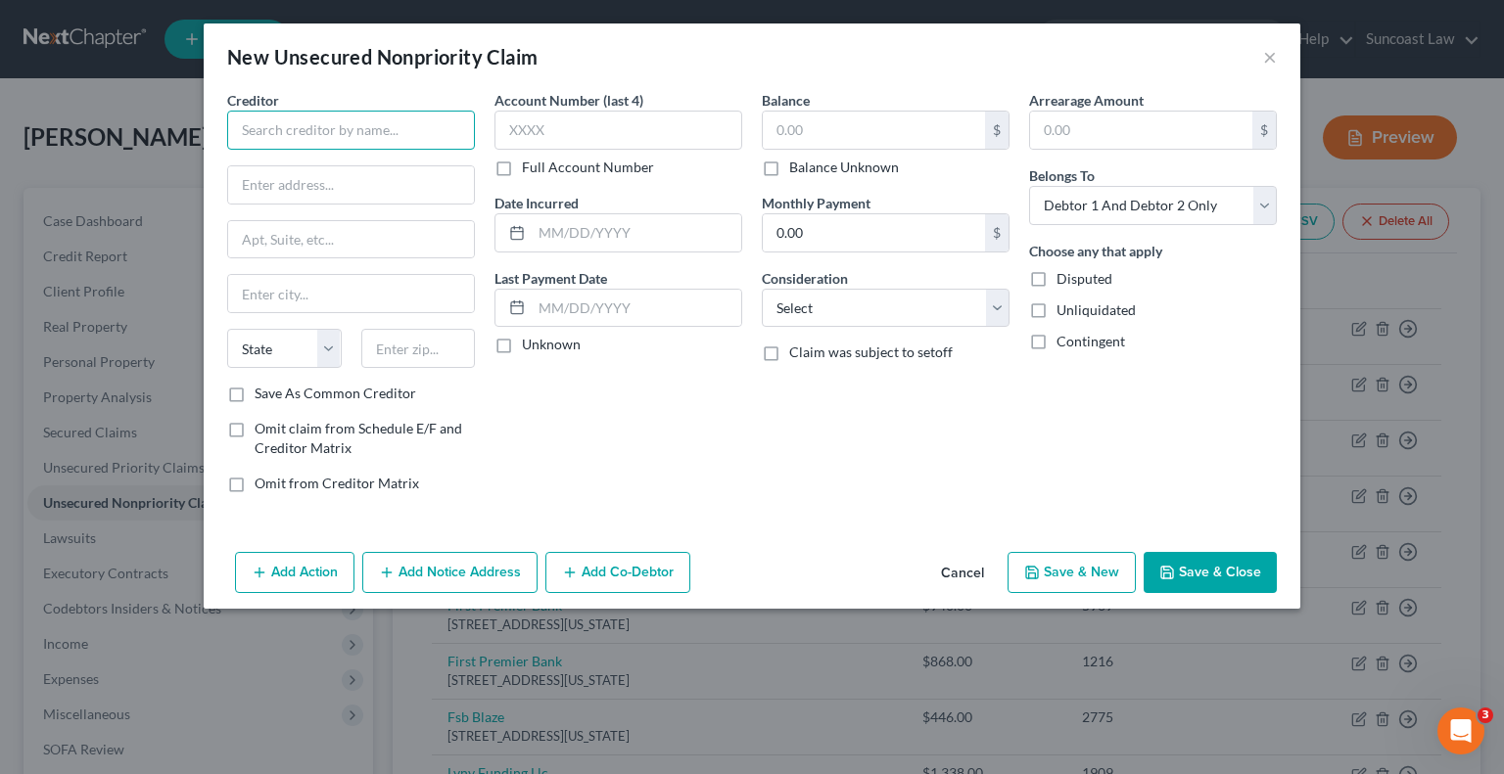
click at [403, 120] on input "text" at bounding box center [351, 130] width 248 height 39
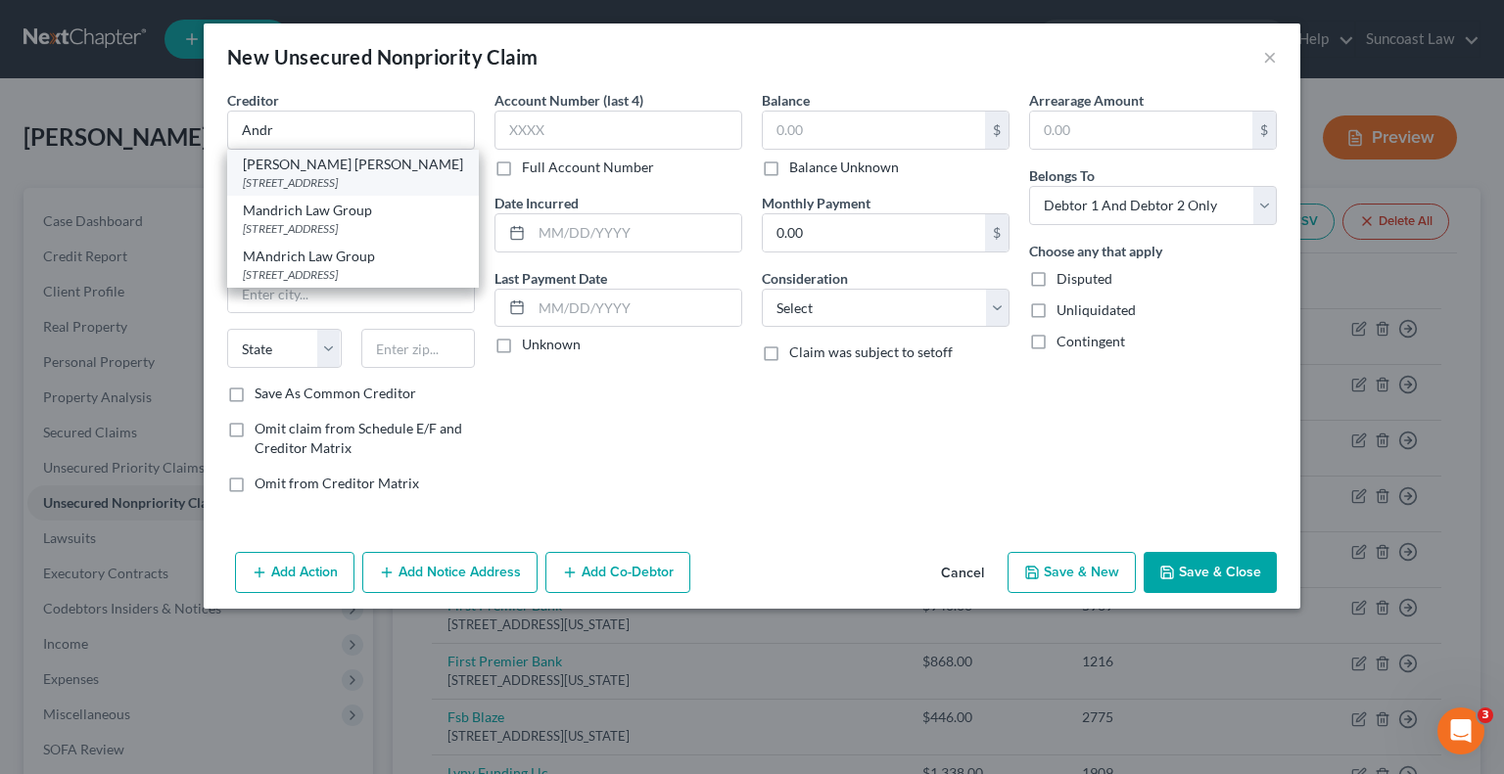
click at [346, 187] on div "[STREET_ADDRESS]" at bounding box center [353, 182] width 220 height 17
type input "[PERSON_NAME] [PERSON_NAME]"
type input "[STREET_ADDRESS]"
type input "Suite 401"
type input "[GEOGRAPHIC_DATA]"
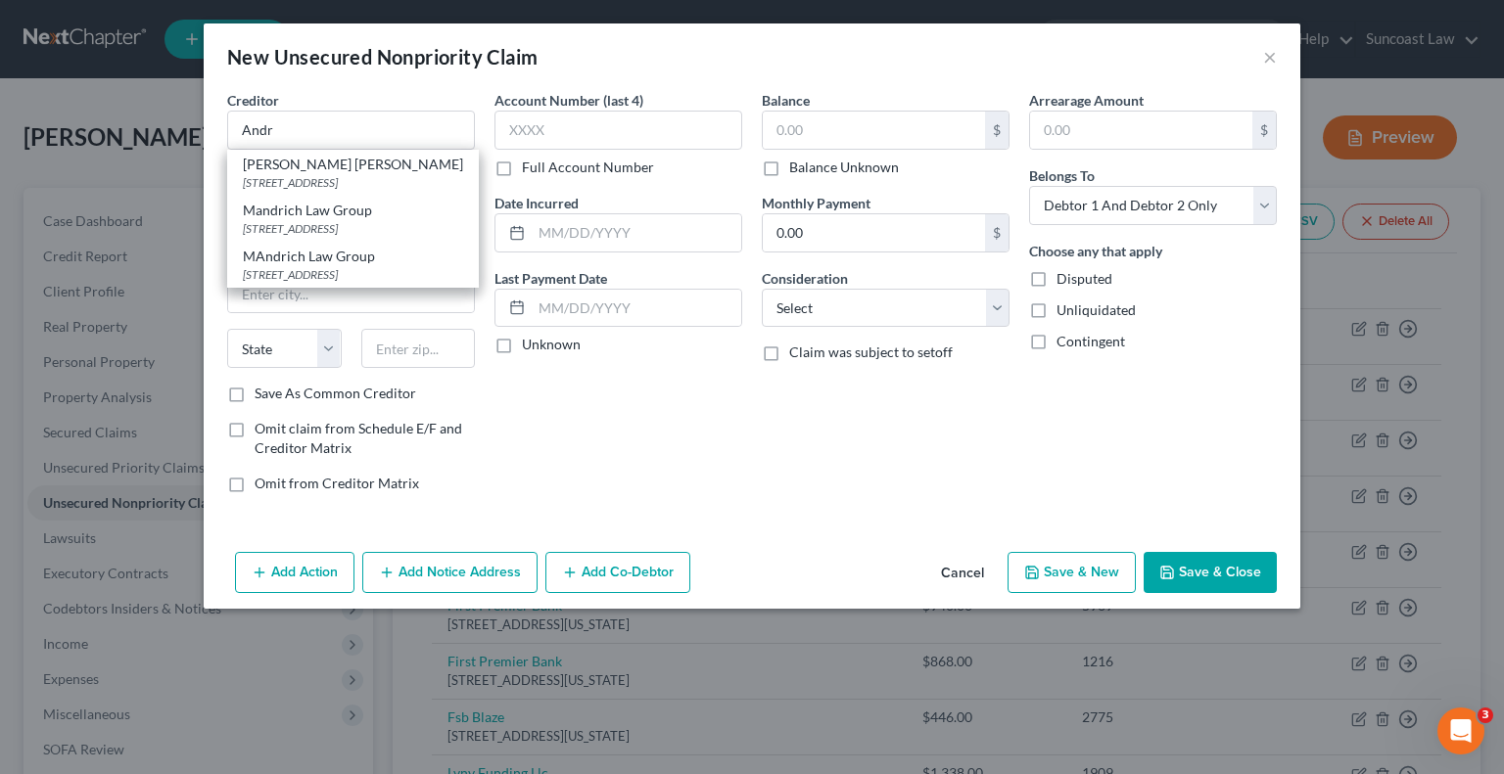
select select "9"
type input "33126"
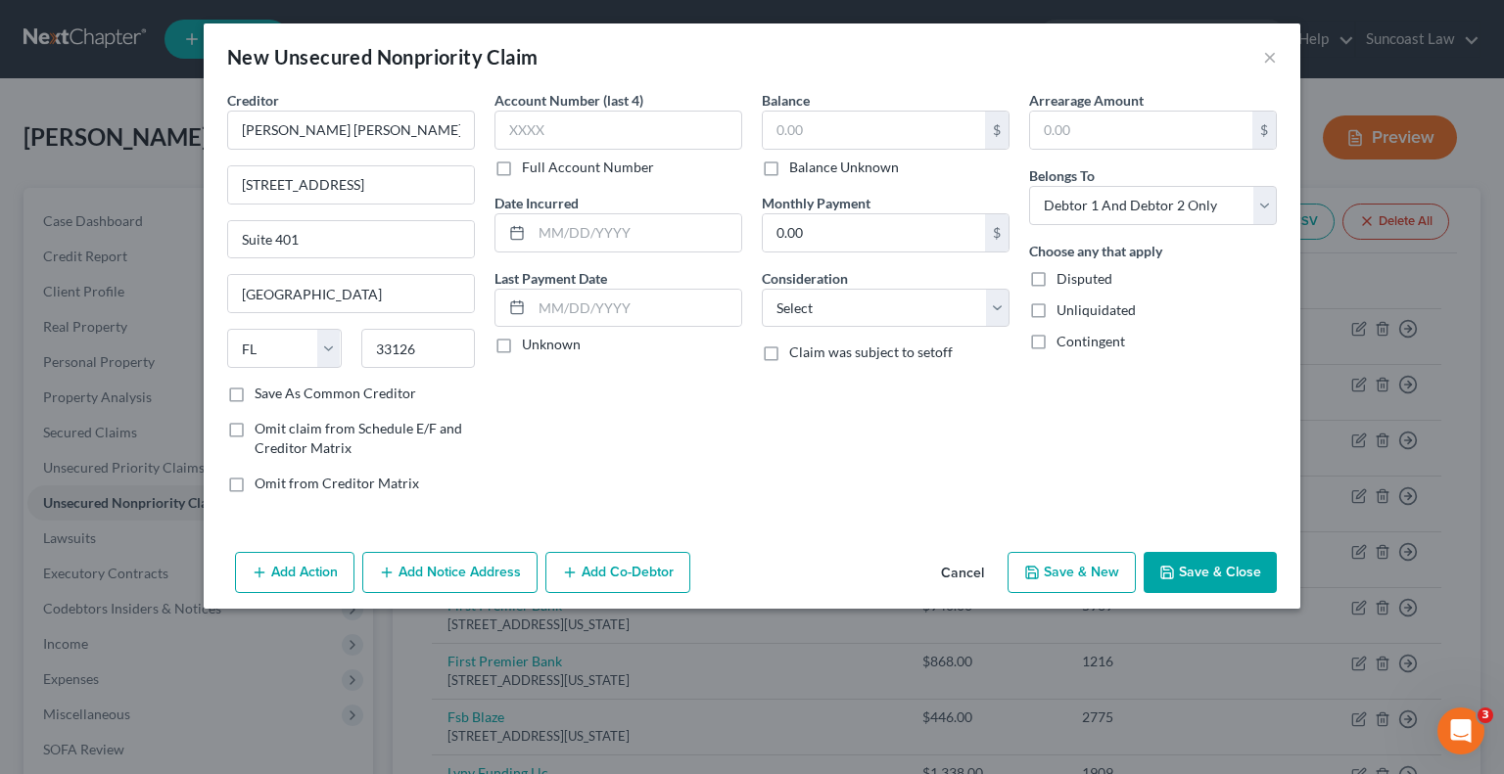
click at [522, 169] on label "Full Account Number" at bounding box center [588, 168] width 132 height 20
click at [530, 169] on input "Full Account Number" at bounding box center [536, 164] width 13 height 13
click at [556, 134] on input "text" at bounding box center [618, 130] width 248 height 39
type input "2474012121"
click at [805, 123] on input "text" at bounding box center [874, 130] width 222 height 37
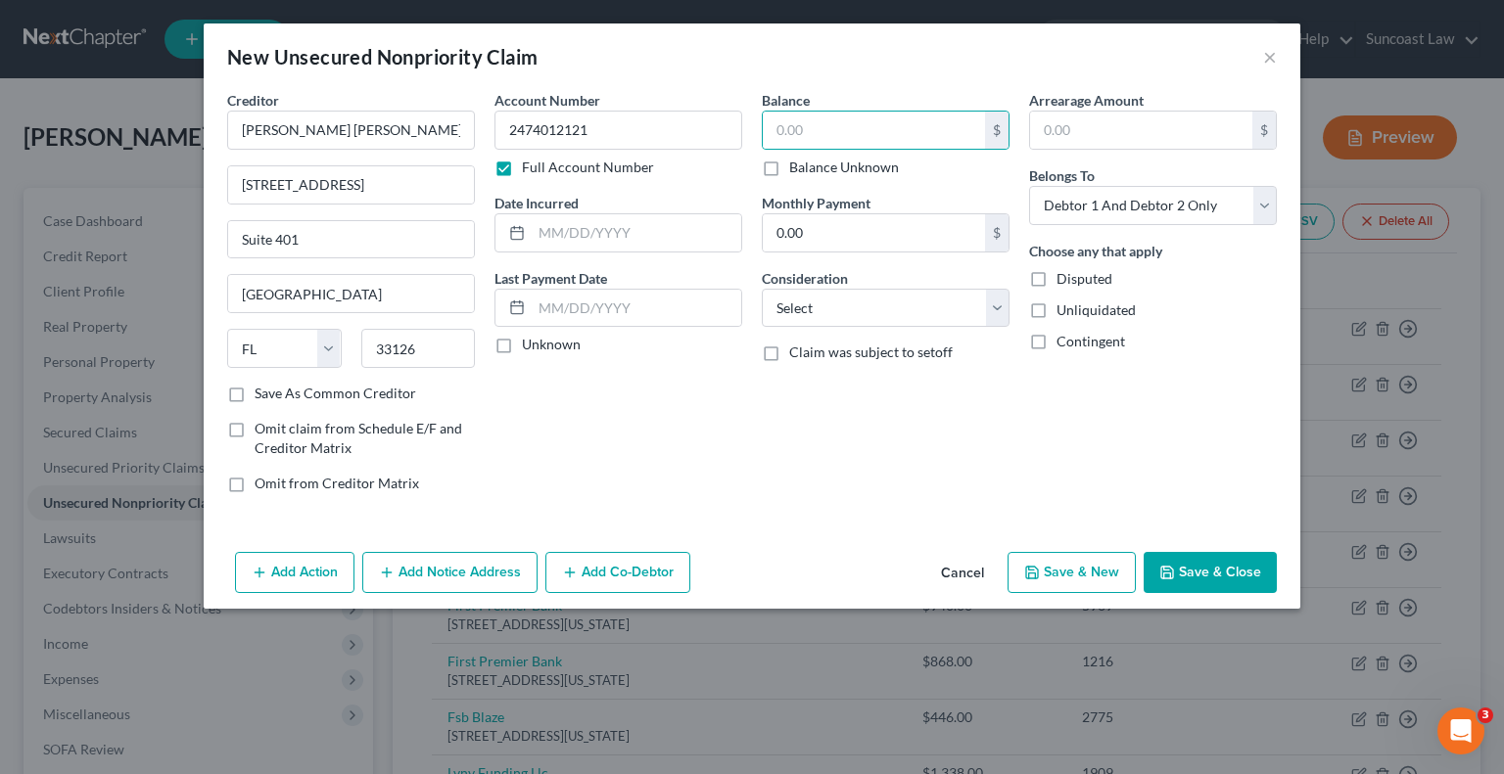
click at [789, 165] on label "Balance Unknown" at bounding box center [844, 168] width 110 height 20
click at [797, 165] on input "Balance Unknown" at bounding box center [803, 164] width 13 height 13
checkbox input "true"
type input "0.00"
click at [1203, 571] on button "Save & Close" at bounding box center [1210, 572] width 133 height 41
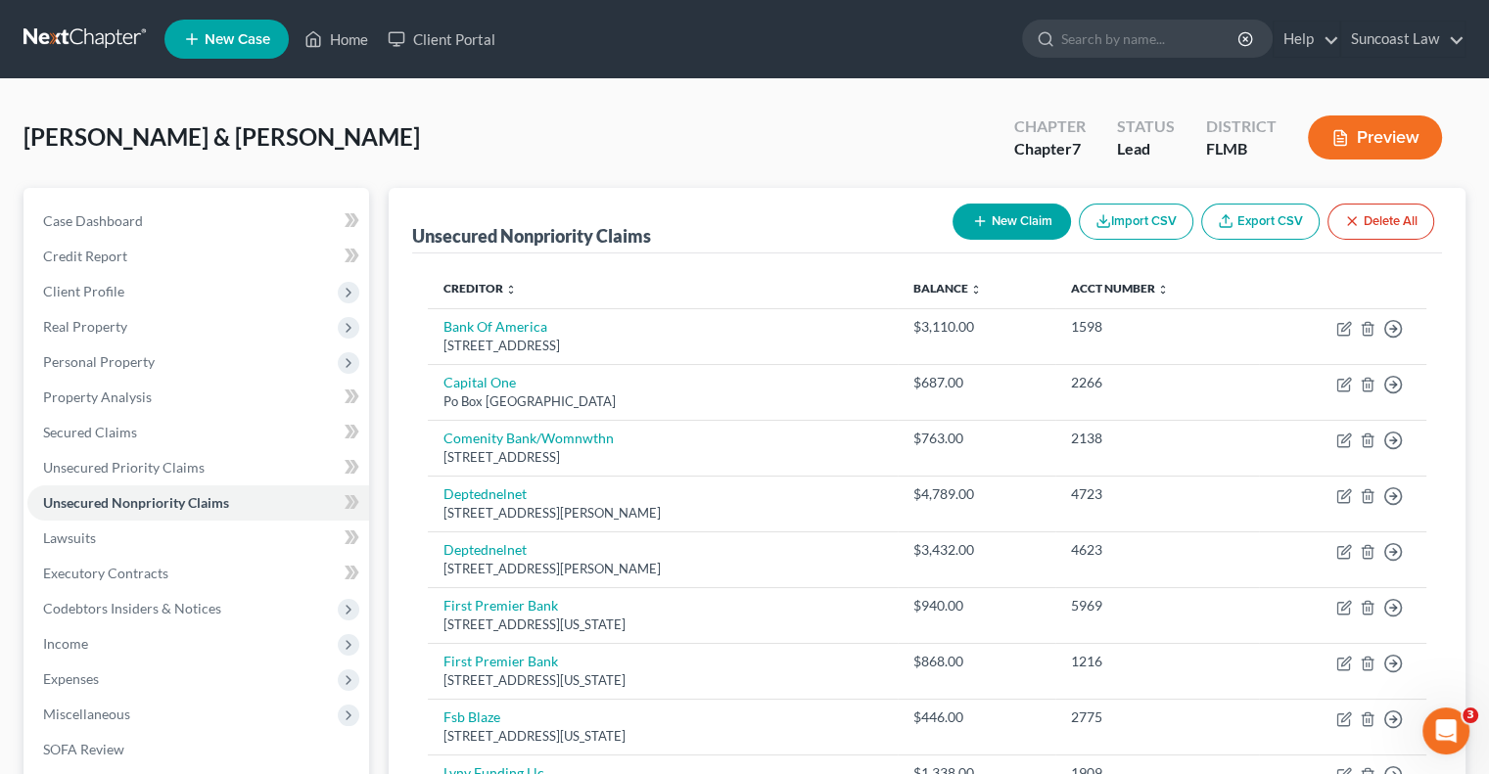
click at [1007, 226] on button "New Claim" at bounding box center [1012, 222] width 118 height 36
select select "2"
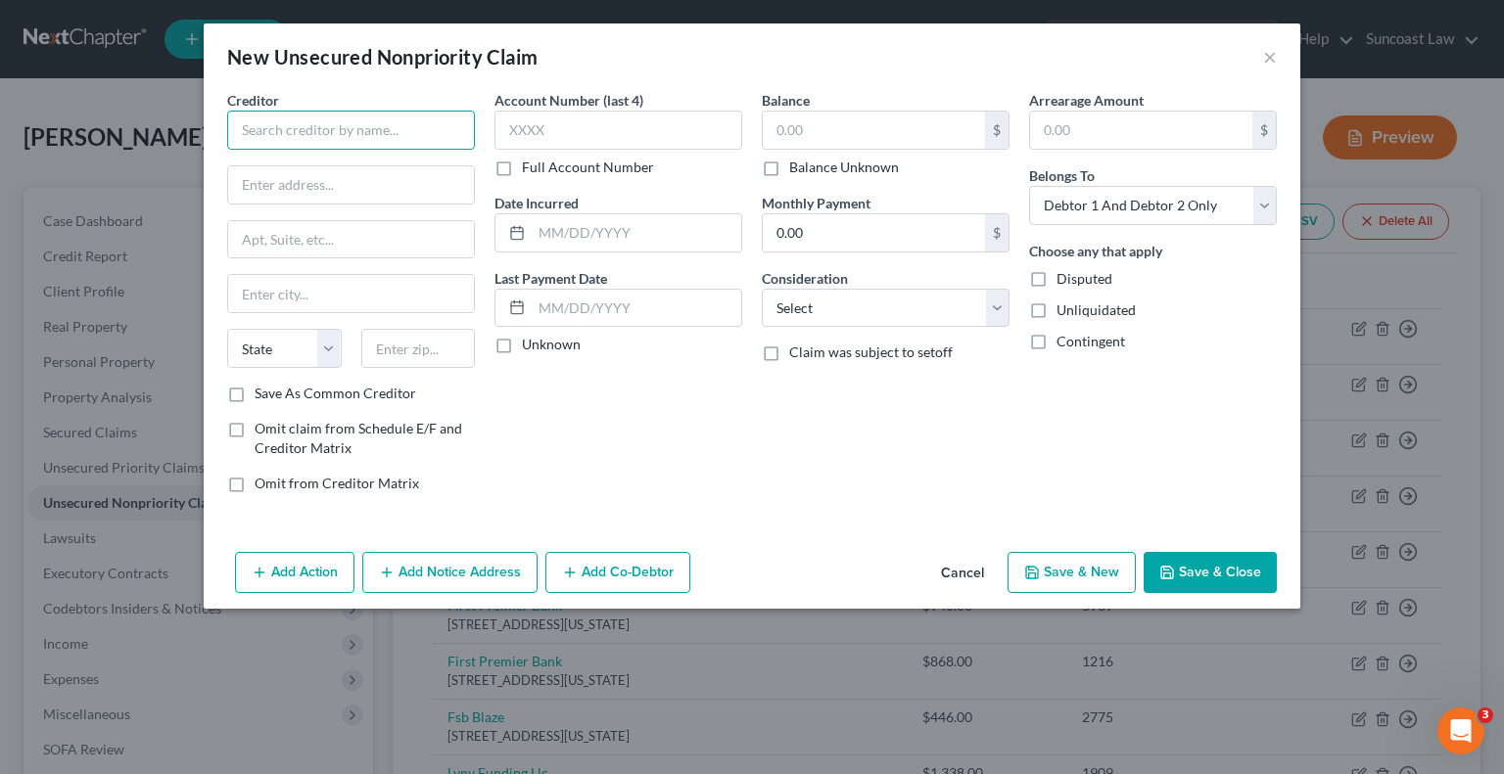
click at [395, 140] on input "text" at bounding box center [351, 130] width 248 height 39
type input "Balanced Healthcare Receivables"
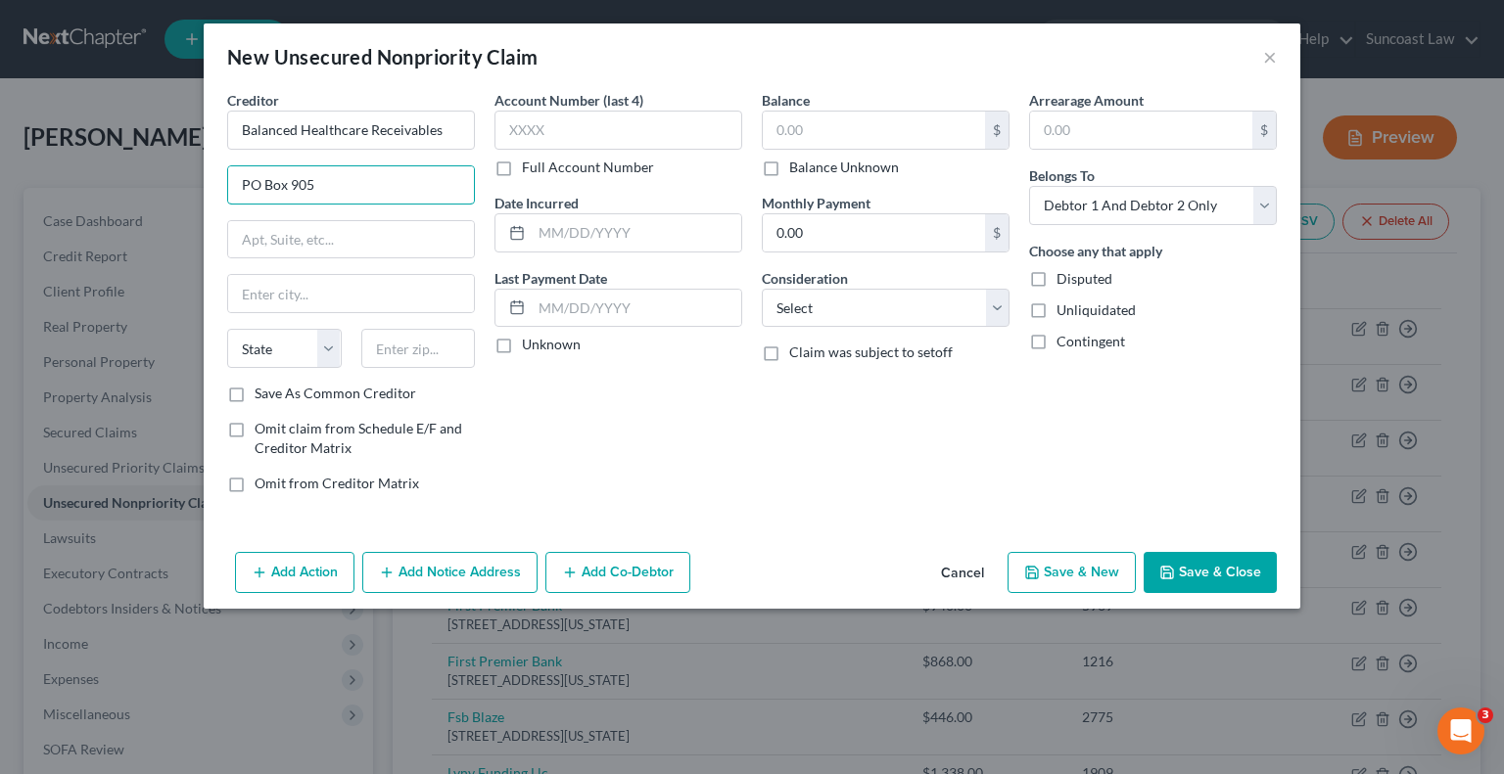
type input "PO Box 905"
type input "03061"
type input "Nashua"
select select "32"
click at [522, 167] on label "Full Account Number" at bounding box center [588, 168] width 132 height 20
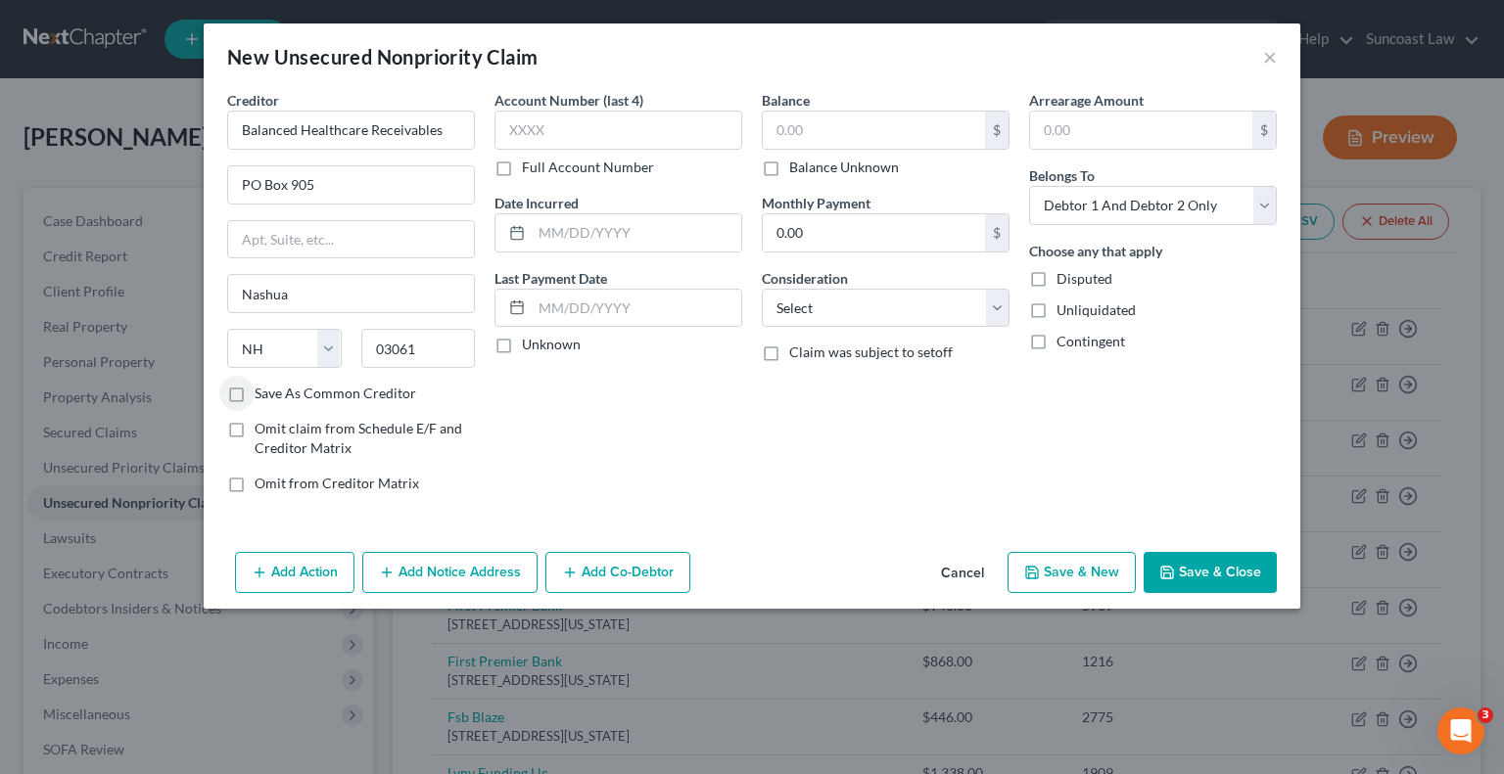
click at [530, 167] on input "Full Account Number" at bounding box center [536, 164] width 13 height 13
drag, startPoint x: 503, startPoint y: 167, endPoint x: 571, endPoint y: 130, distance: 77.1
click at [571, 130] on input "text" at bounding box center [618, 130] width 248 height 39
type input "29255377"
click at [807, 124] on input "text" at bounding box center [874, 130] width 222 height 37
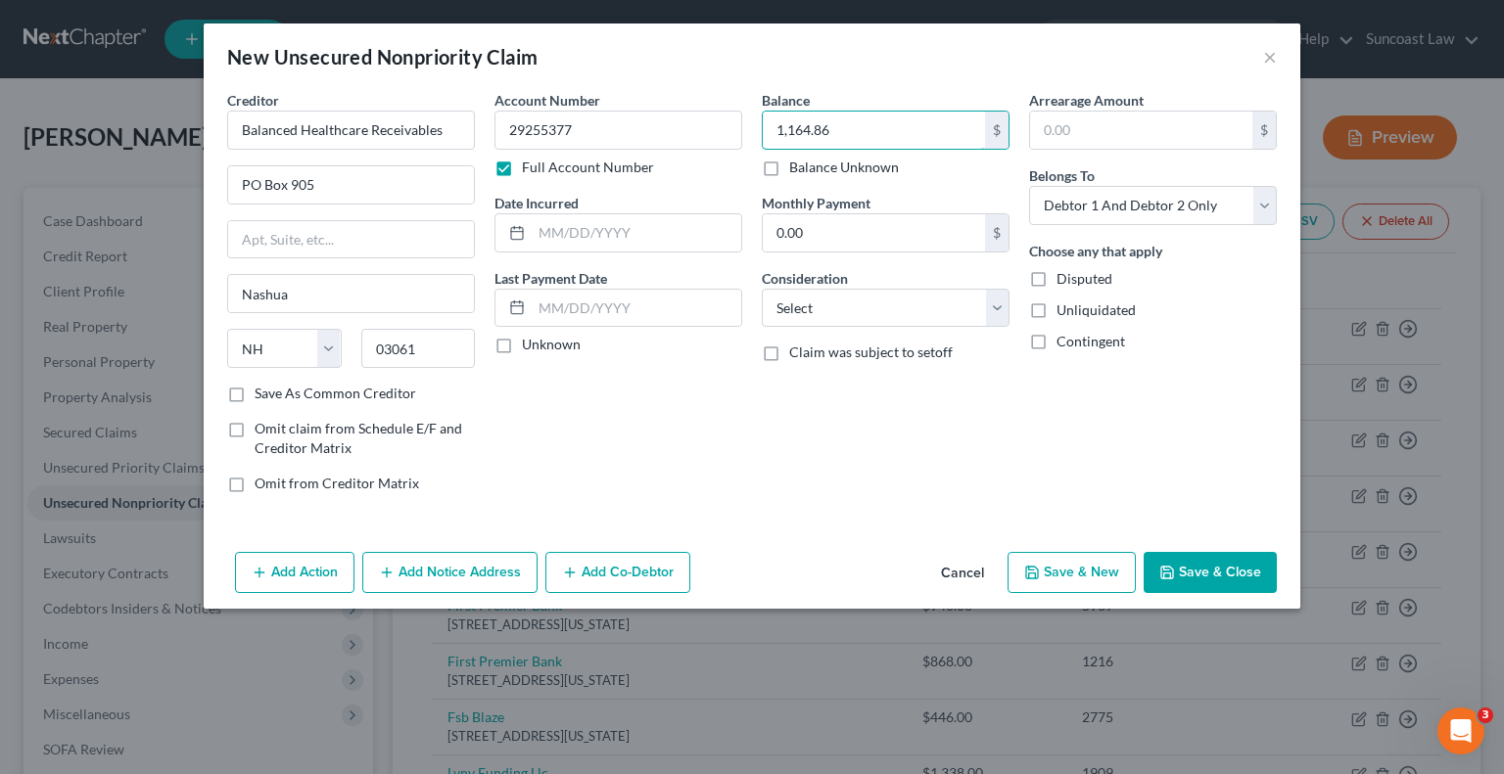
type input "1,164.86"
click at [1226, 575] on button "Save & Close" at bounding box center [1210, 572] width 133 height 41
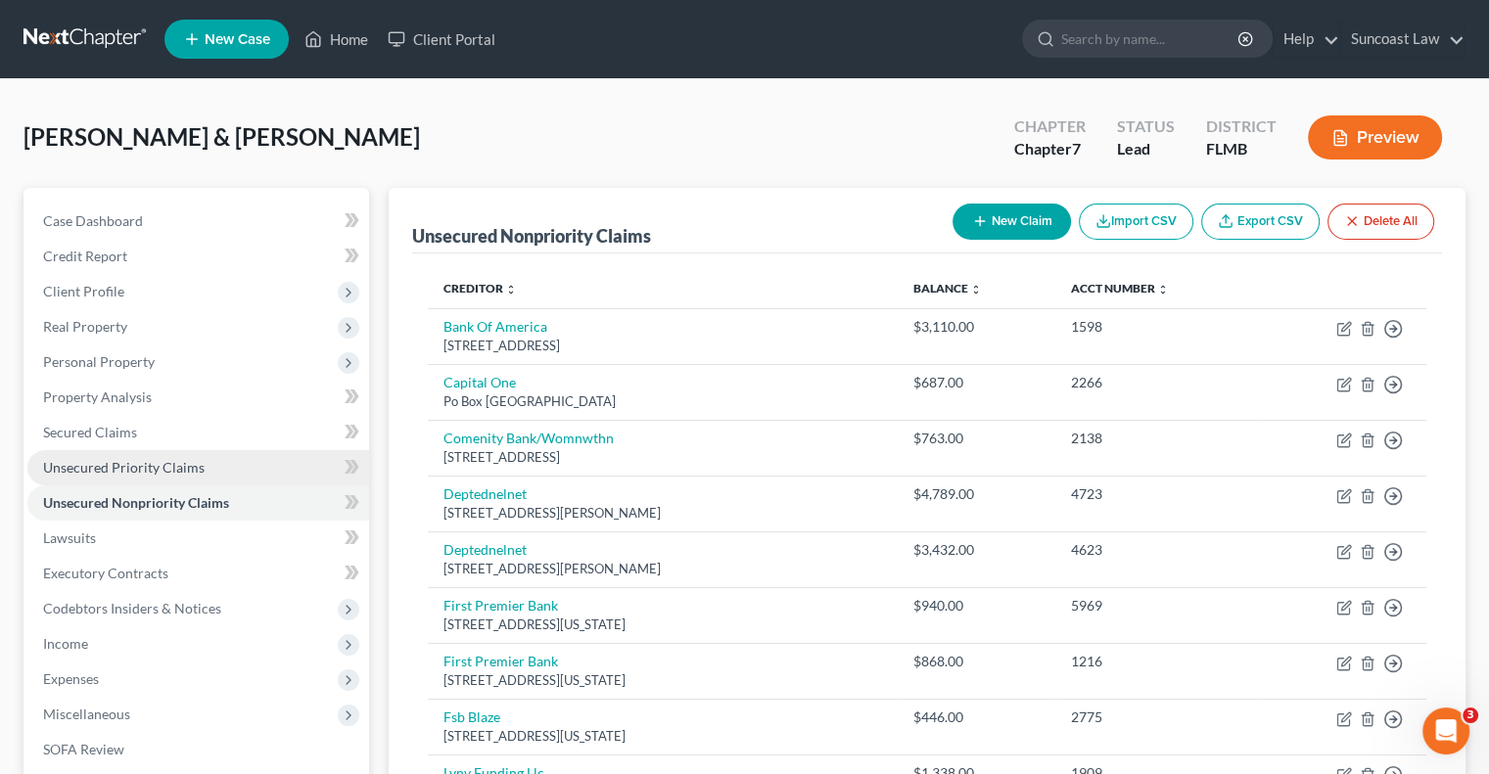
click at [147, 472] on span "Unsecured Priority Claims" at bounding box center [124, 467] width 162 height 17
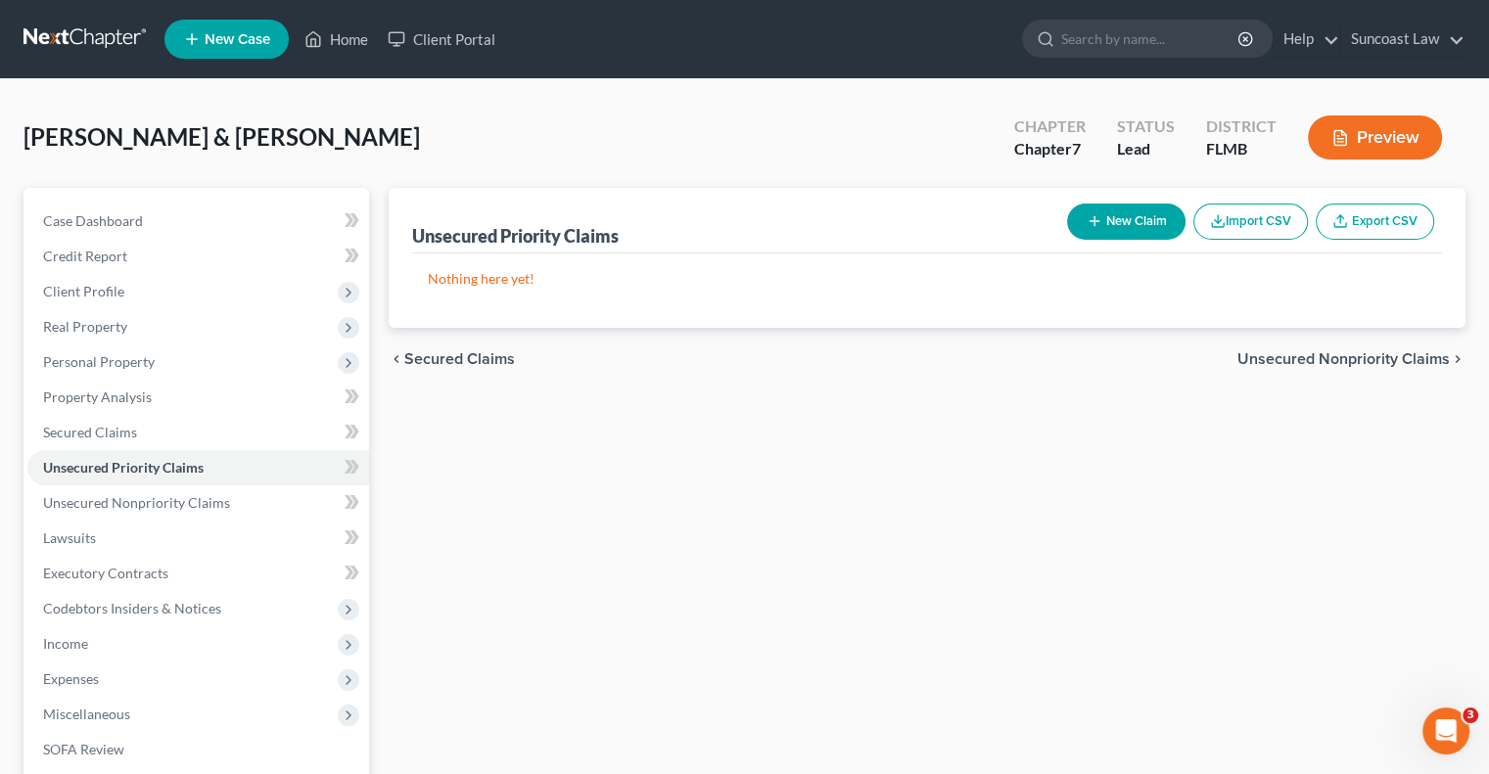
click at [1145, 218] on button "New Claim" at bounding box center [1126, 222] width 118 height 36
select select "2"
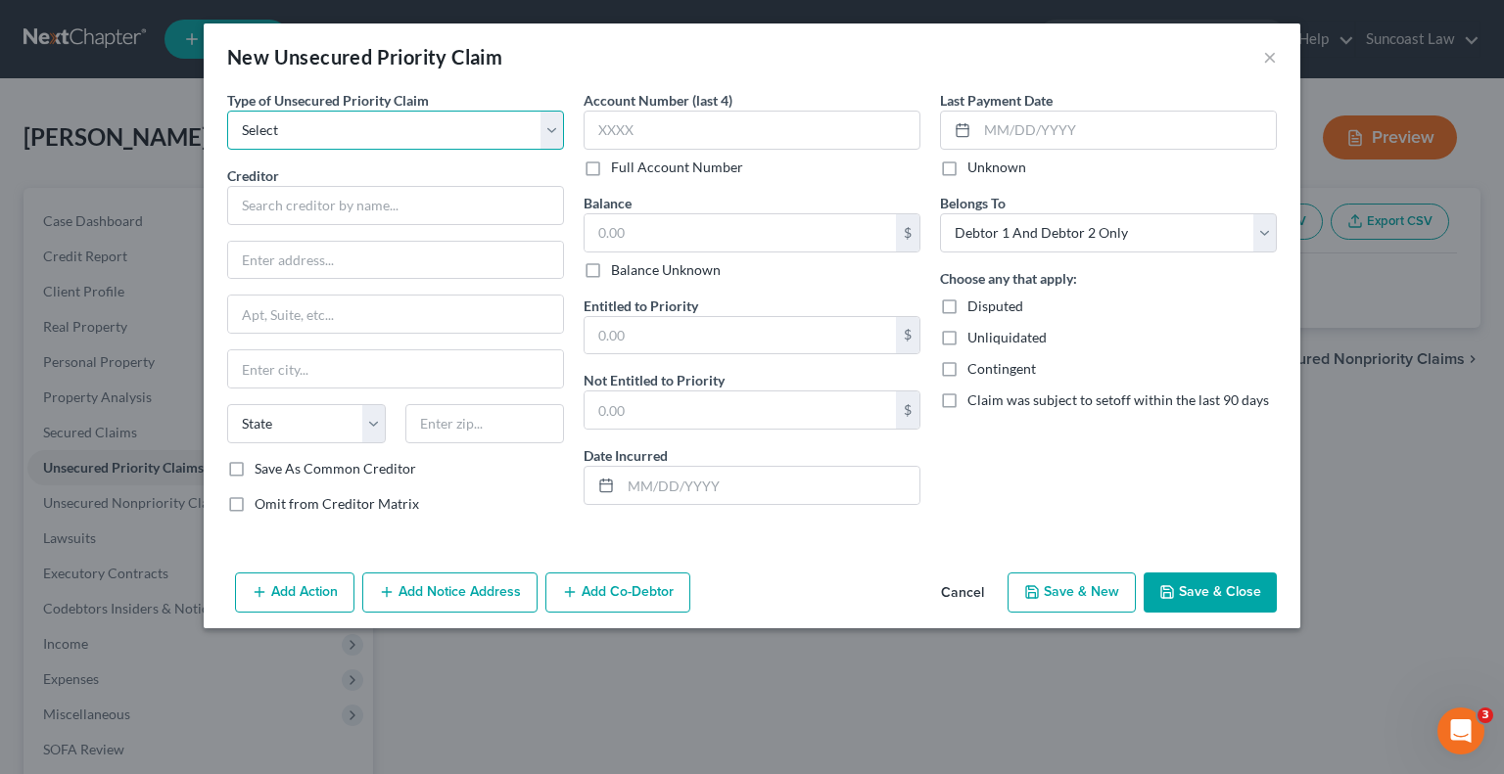
click at [320, 130] on select "Select Taxes & Other Government Units Domestic Support Obligations Extensions o…" at bounding box center [395, 130] width 337 height 39
select select "0"
click at [227, 111] on select "Select Taxes & Other Government Units Domestic Support Obligations Extensions o…" at bounding box center [395, 130] width 337 height 39
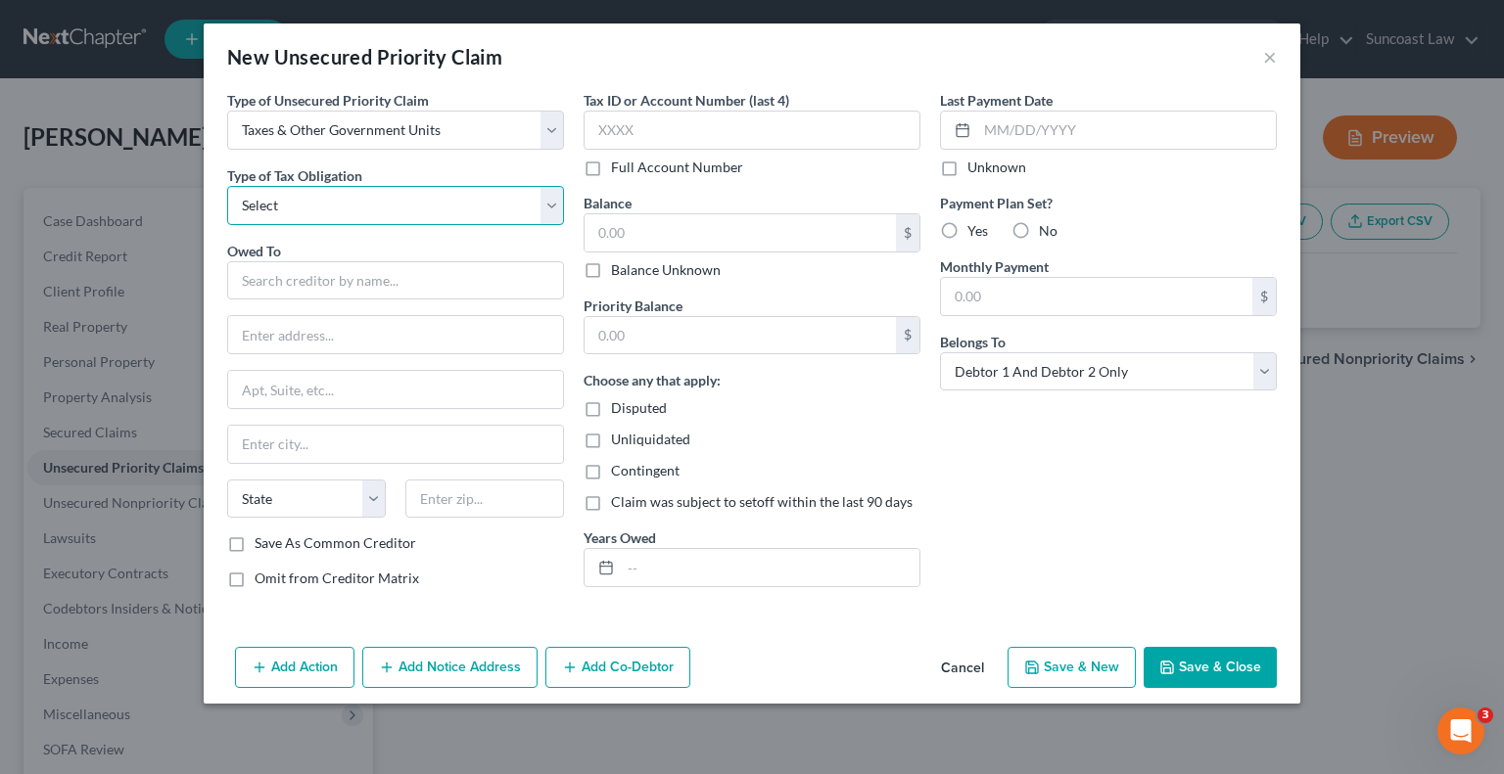
click at [327, 206] on select "Select Federal City State Franchise Tax Board Other" at bounding box center [395, 205] width 337 height 39
select select "0"
click at [227, 186] on select "Select Federal City State Franchise Tax Board Other" at bounding box center [395, 205] width 337 height 39
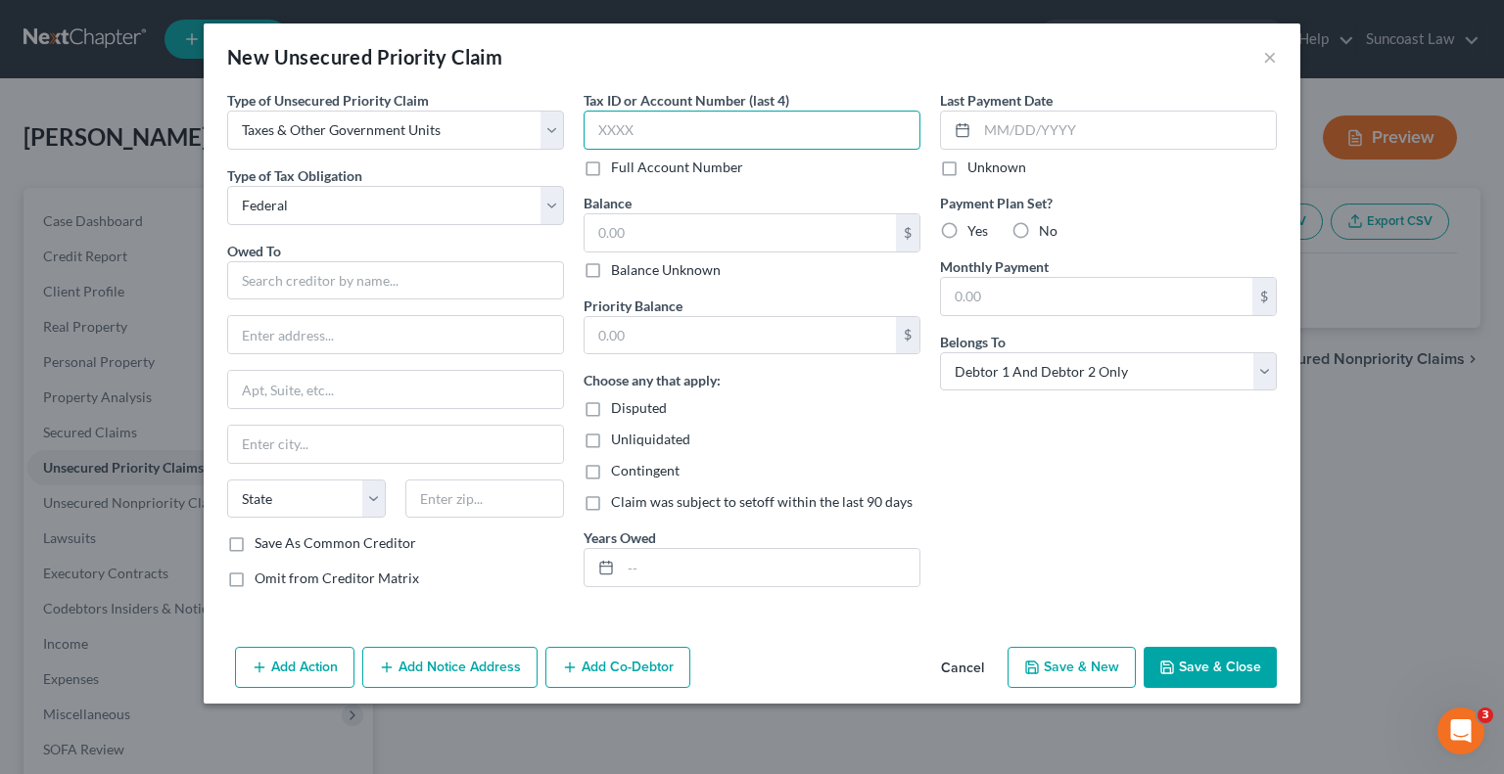
click at [659, 119] on input "text" at bounding box center [752, 130] width 337 height 39
type input "4858"
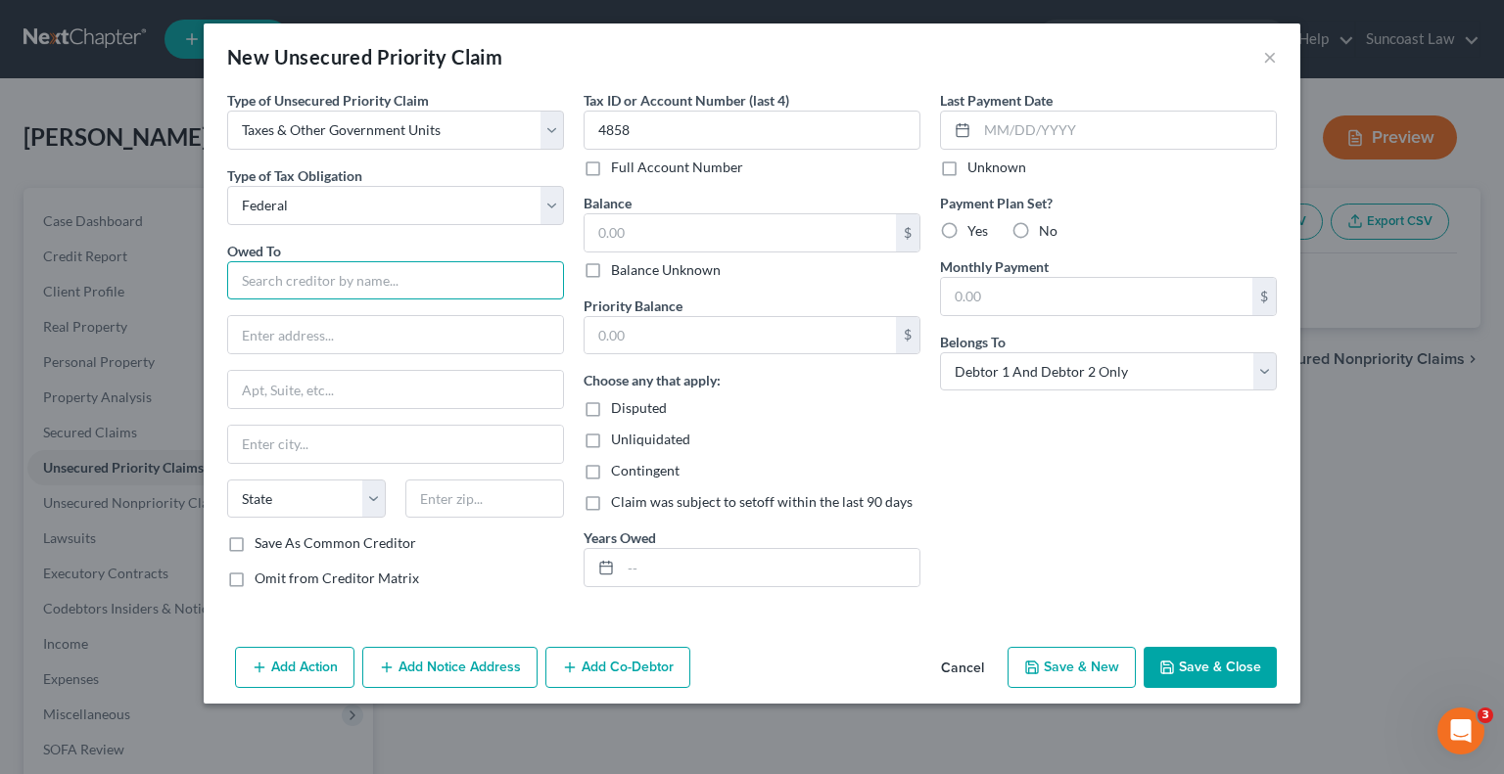
click at [505, 283] on input "text" at bounding box center [395, 280] width 337 height 39
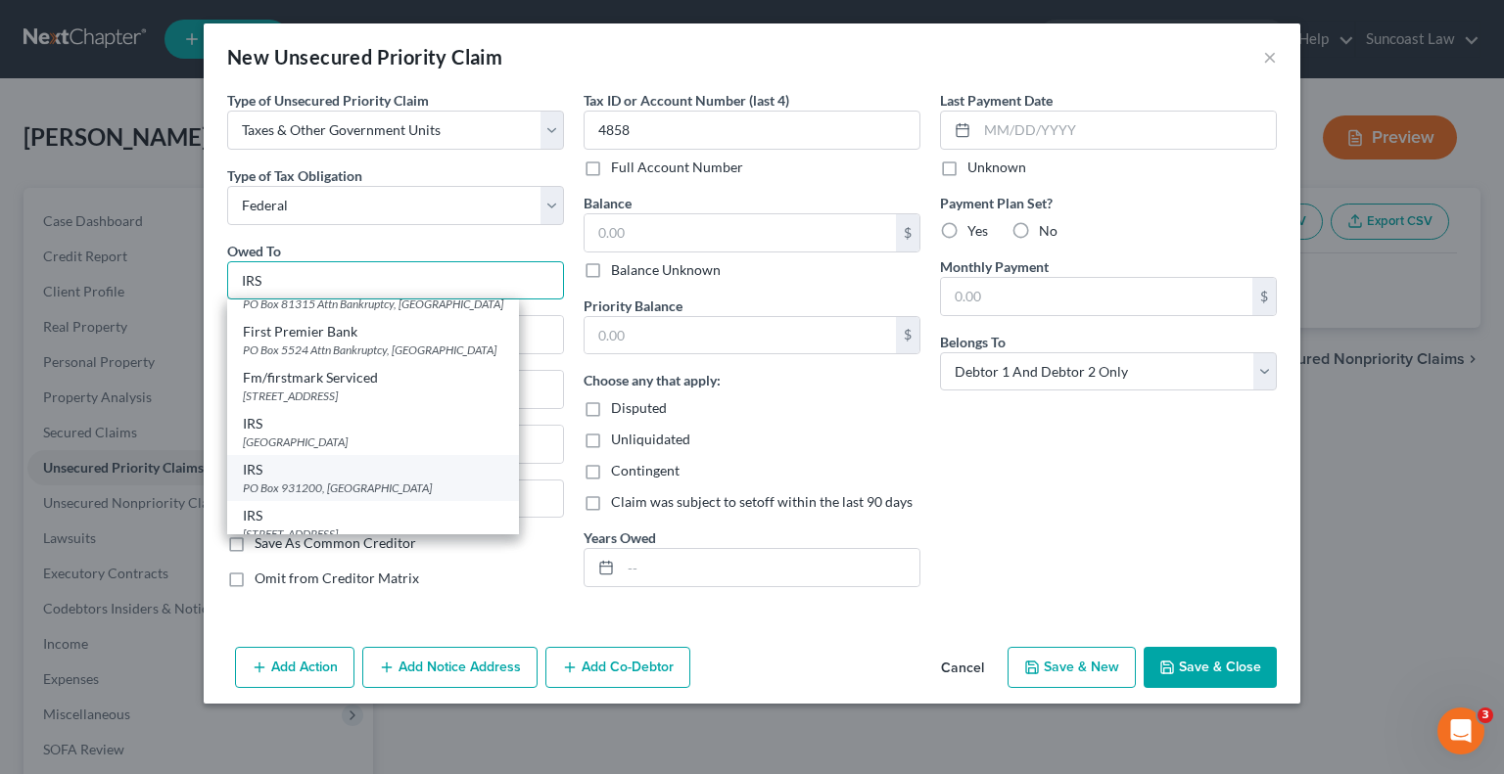
scroll to position [180, 0]
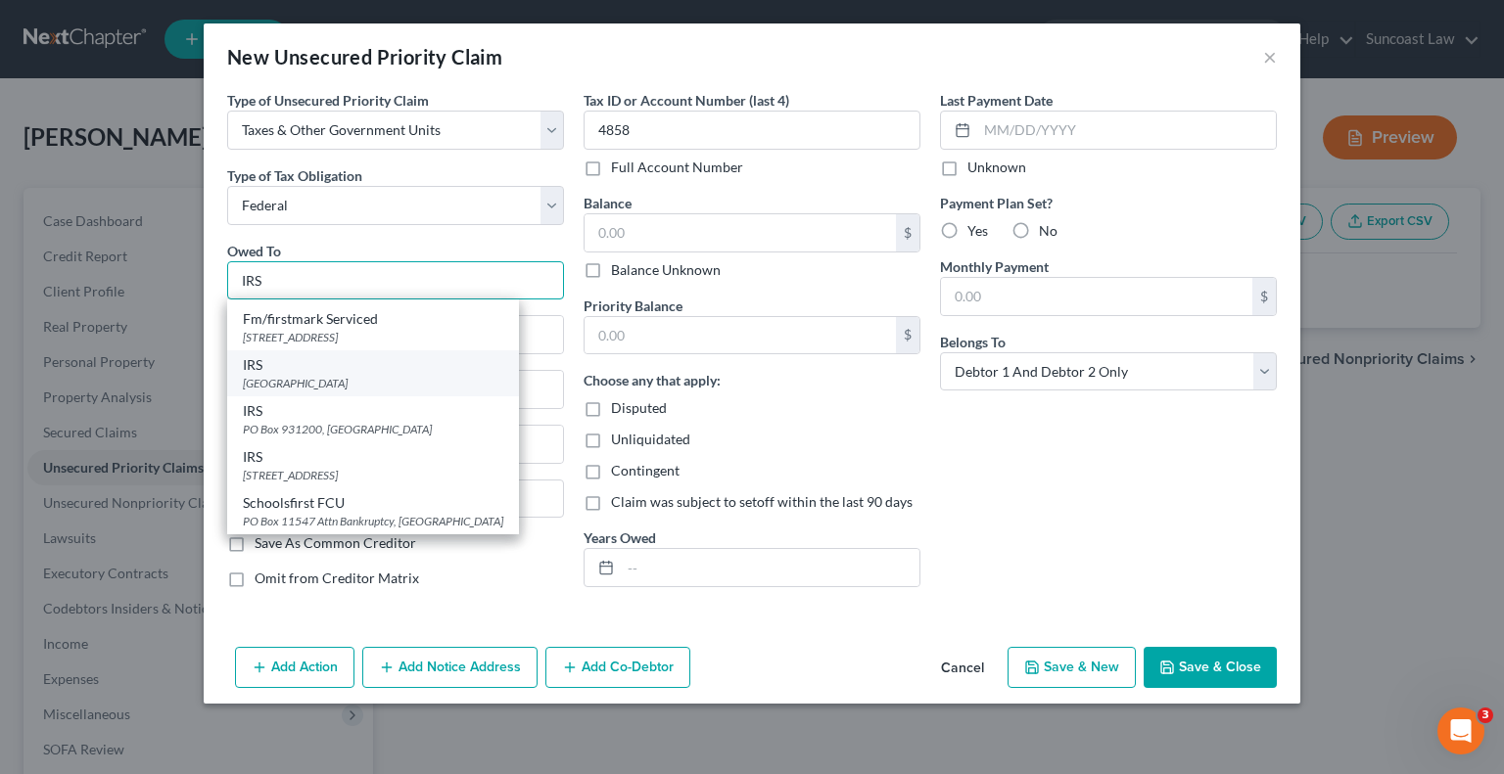
type input "IRS"
click at [382, 393] on div "IRS [GEOGRAPHIC_DATA]" at bounding box center [373, 374] width 292 height 46
type input "PO Box 621501"
type input "[GEOGRAPHIC_DATA]"
select select "10"
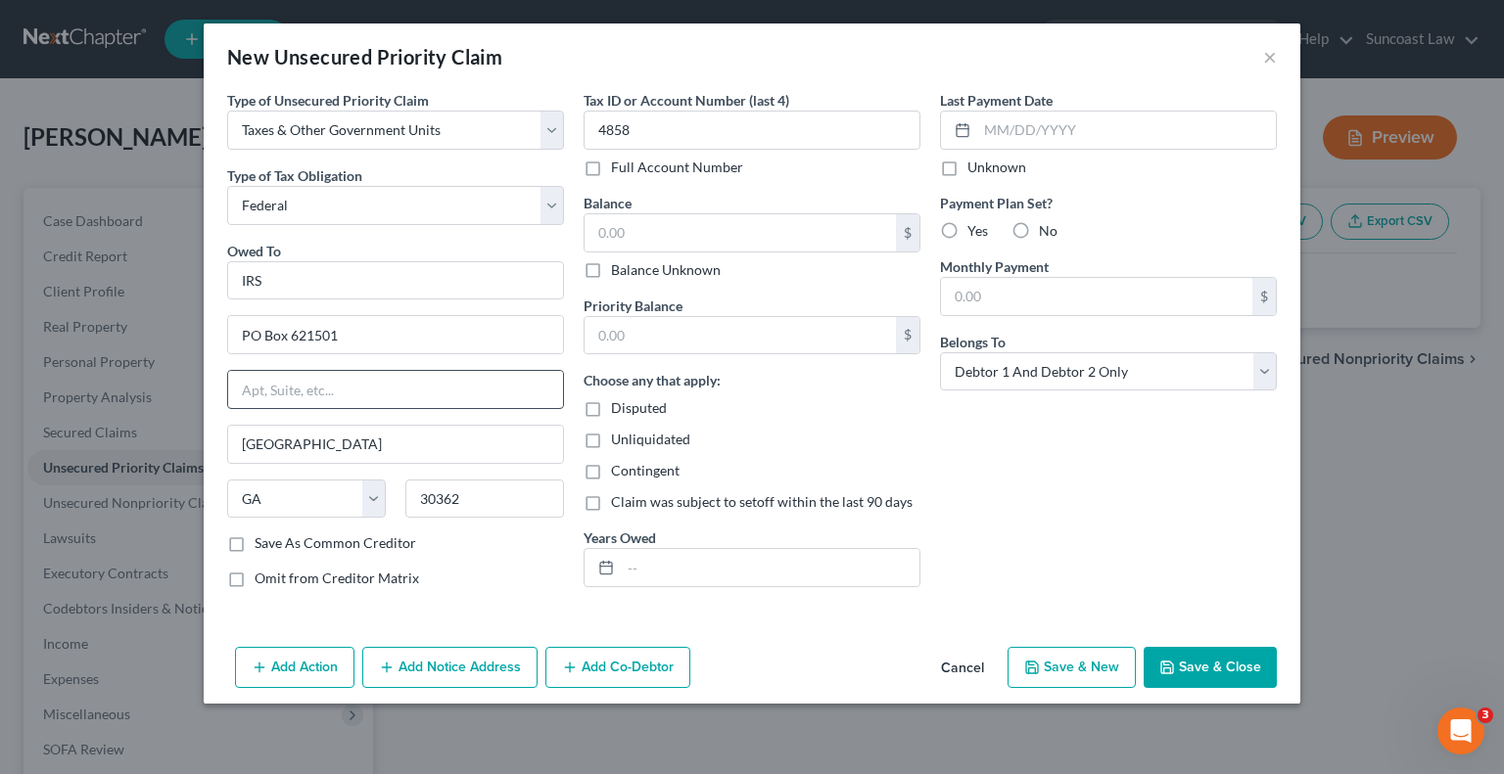
scroll to position [0, 0]
click at [678, 230] on input "text" at bounding box center [739, 232] width 311 height 37
drag, startPoint x: 712, startPoint y: 572, endPoint x: 713, endPoint y: 551, distance: 20.6
click at [712, 572] on input "text" at bounding box center [770, 567] width 299 height 37
click at [1237, 670] on button "Save & Close" at bounding box center [1210, 667] width 133 height 41
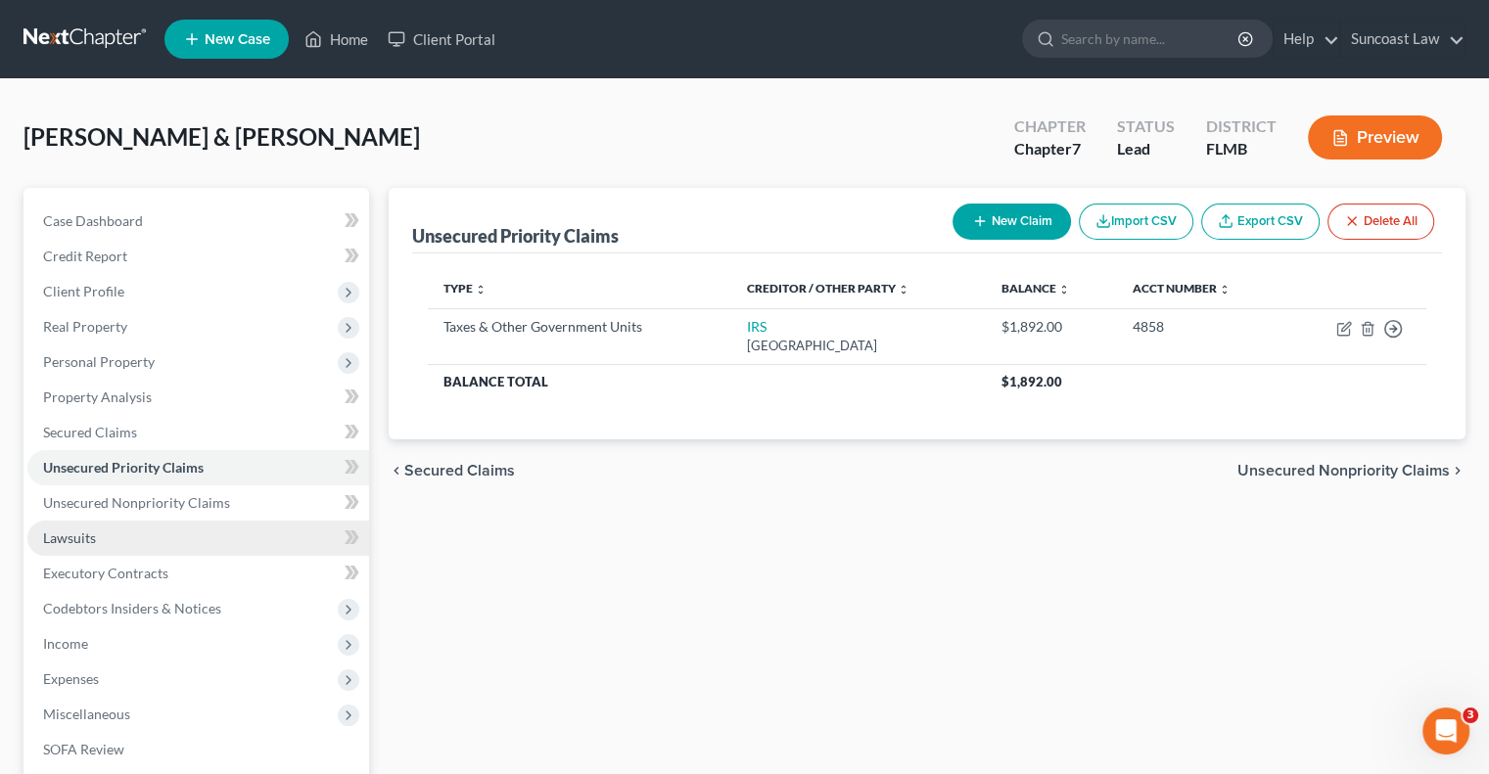
drag, startPoint x: 83, startPoint y: 548, endPoint x: 105, endPoint y: 550, distance: 21.6
click at [83, 548] on link "Lawsuits" at bounding box center [198, 538] width 342 height 35
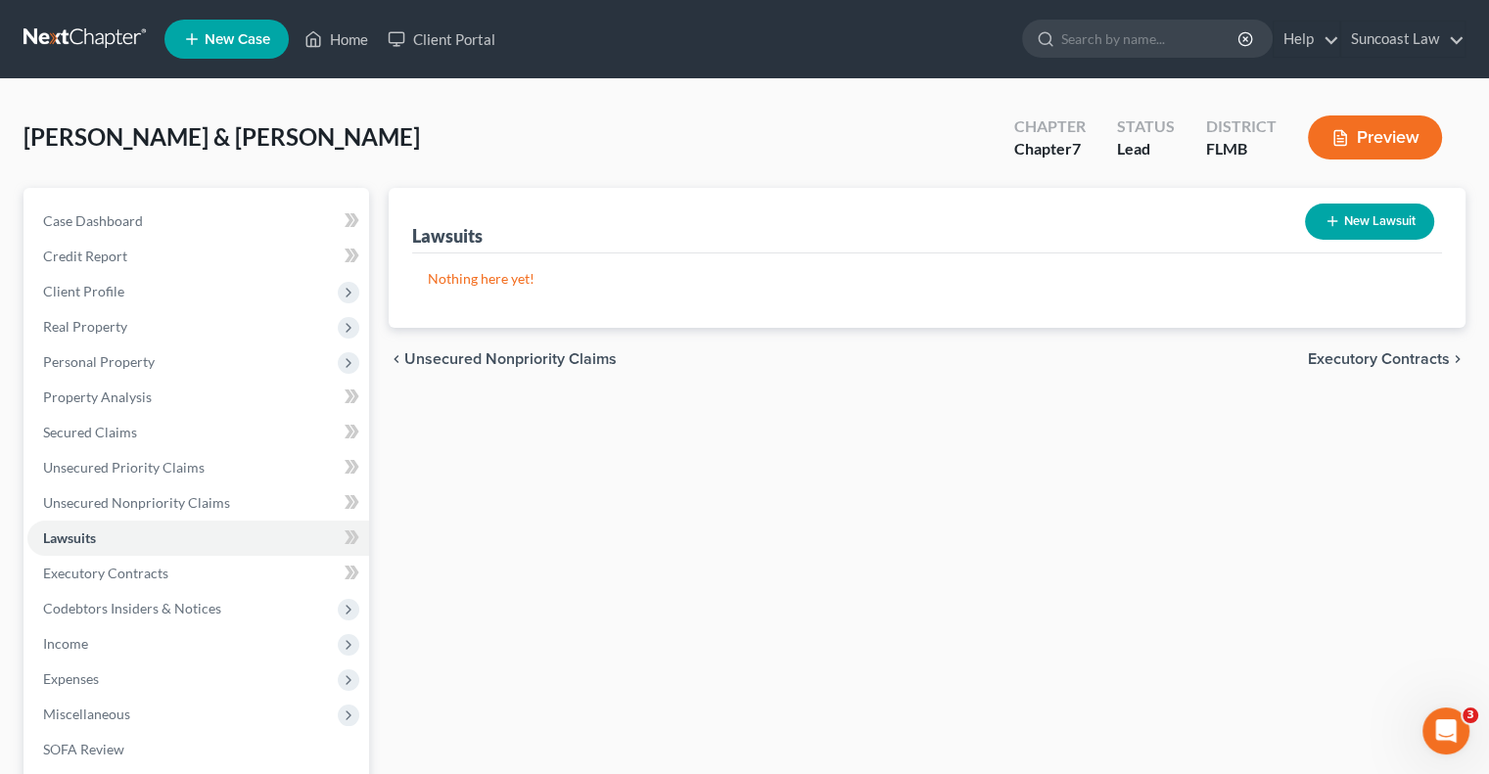
click at [1360, 225] on button "New Lawsuit" at bounding box center [1369, 222] width 129 height 36
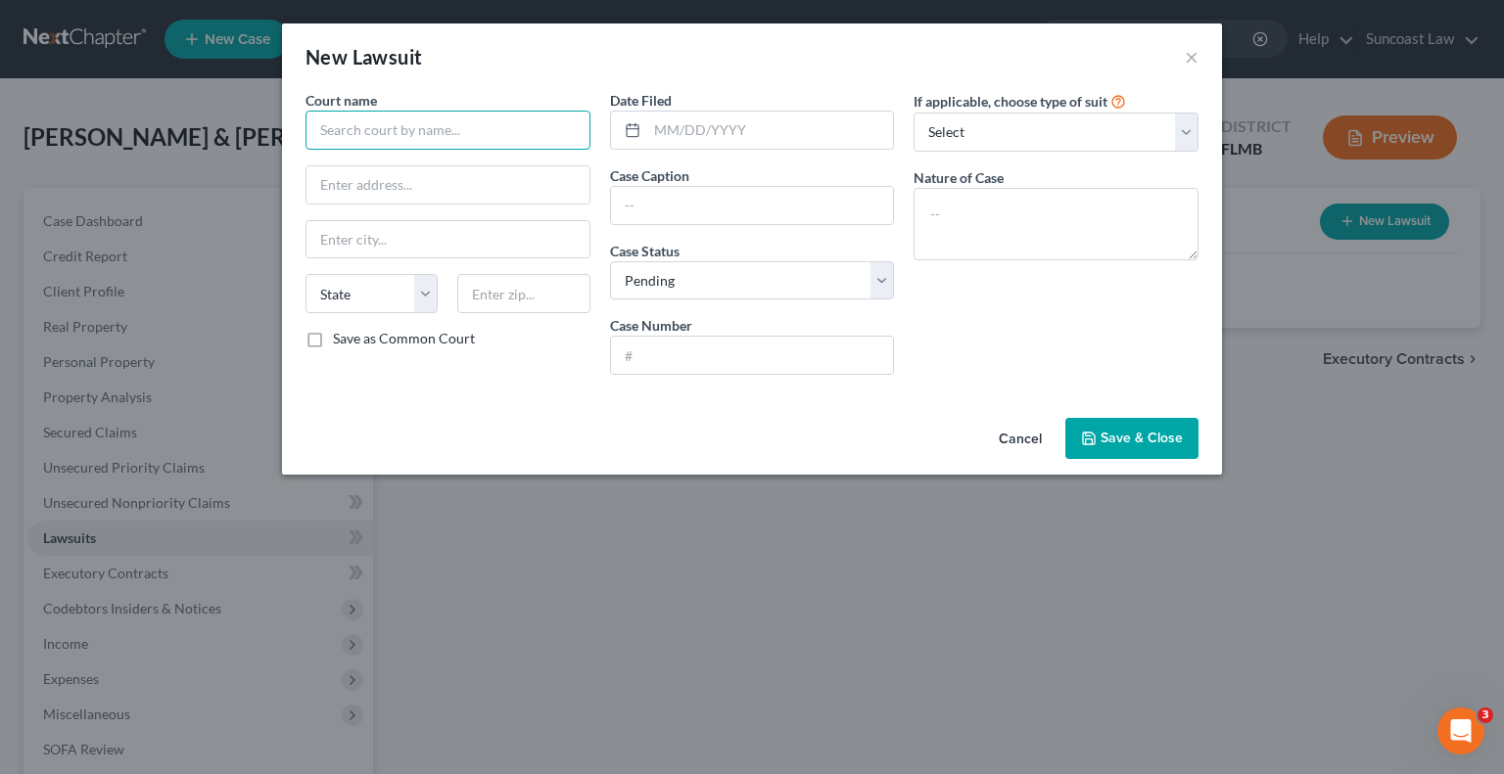
click at [533, 113] on input "text" at bounding box center [447, 130] width 285 height 39
click at [783, 350] on input "text" at bounding box center [752, 355] width 283 height 37
paste input "2024-SC-039048"
click at [731, 203] on input "text" at bounding box center [752, 205] width 283 height 37
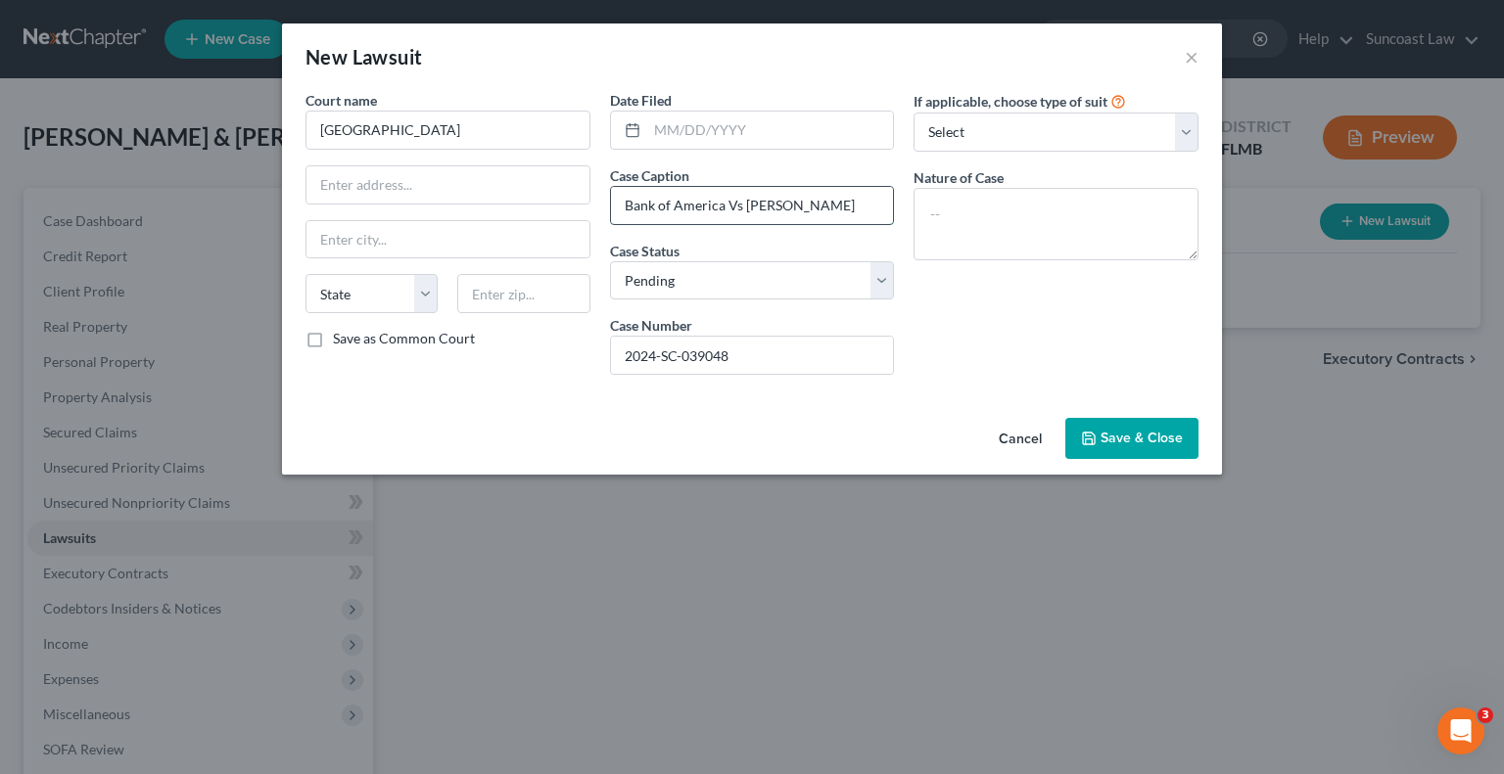
drag, startPoint x: 865, startPoint y: 207, endPoint x: 641, endPoint y: 206, distance: 223.2
click at [606, 210] on div "Date Filed Case Caption Bank of America Vs [PERSON_NAME] Case Status * Select P…" at bounding box center [752, 240] width 304 height 301
click at [1077, 219] on textarea at bounding box center [1055, 224] width 285 height 72
paste textarea "Bank of America Vs [PERSON_NAME]"
drag, startPoint x: 805, startPoint y: 359, endPoint x: 399, endPoint y: 337, distance: 406.0
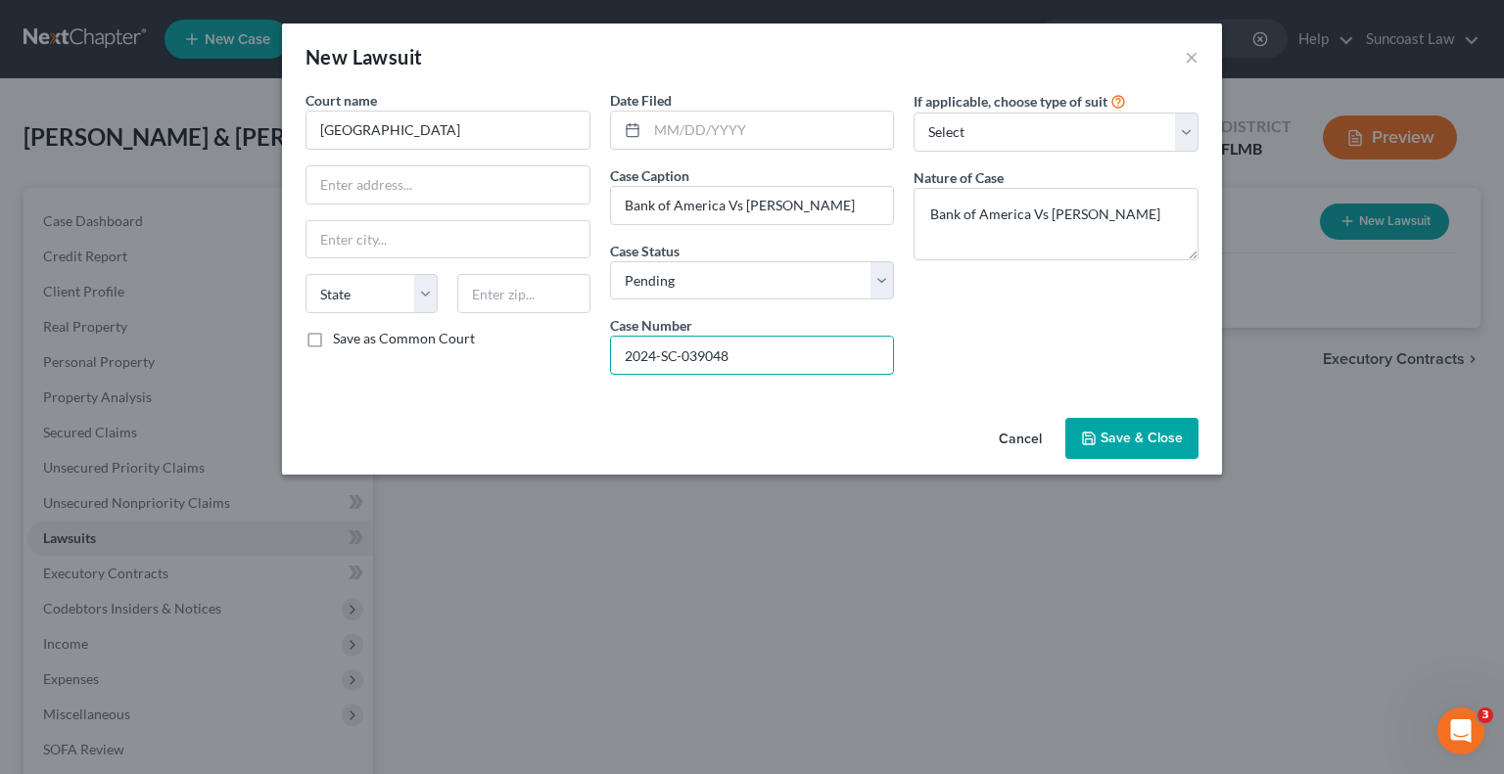
click at [400, 337] on div "Court name * [GEOGRAPHIC_DATA] [US_STATE] AK AR AZ CA CO [GEOGRAPHIC_DATA] DE D…" at bounding box center [752, 240] width 912 height 301
drag, startPoint x: 1156, startPoint y: 442, endPoint x: 988, endPoint y: 469, distance: 170.6
click at [1156, 442] on span "Save & Close" at bounding box center [1141, 438] width 82 height 17
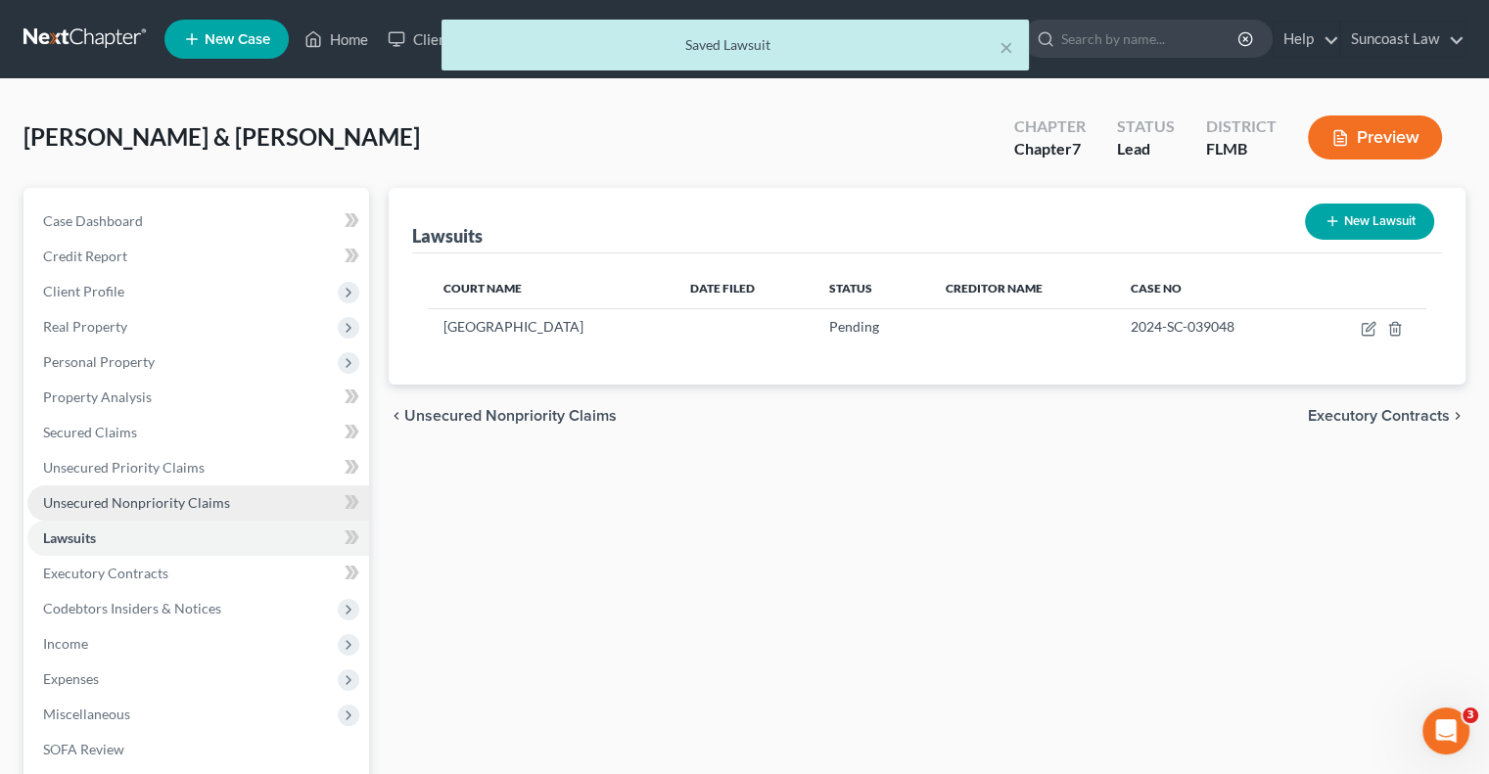
click at [211, 500] on span "Unsecured Nonpriority Claims" at bounding box center [136, 502] width 187 height 17
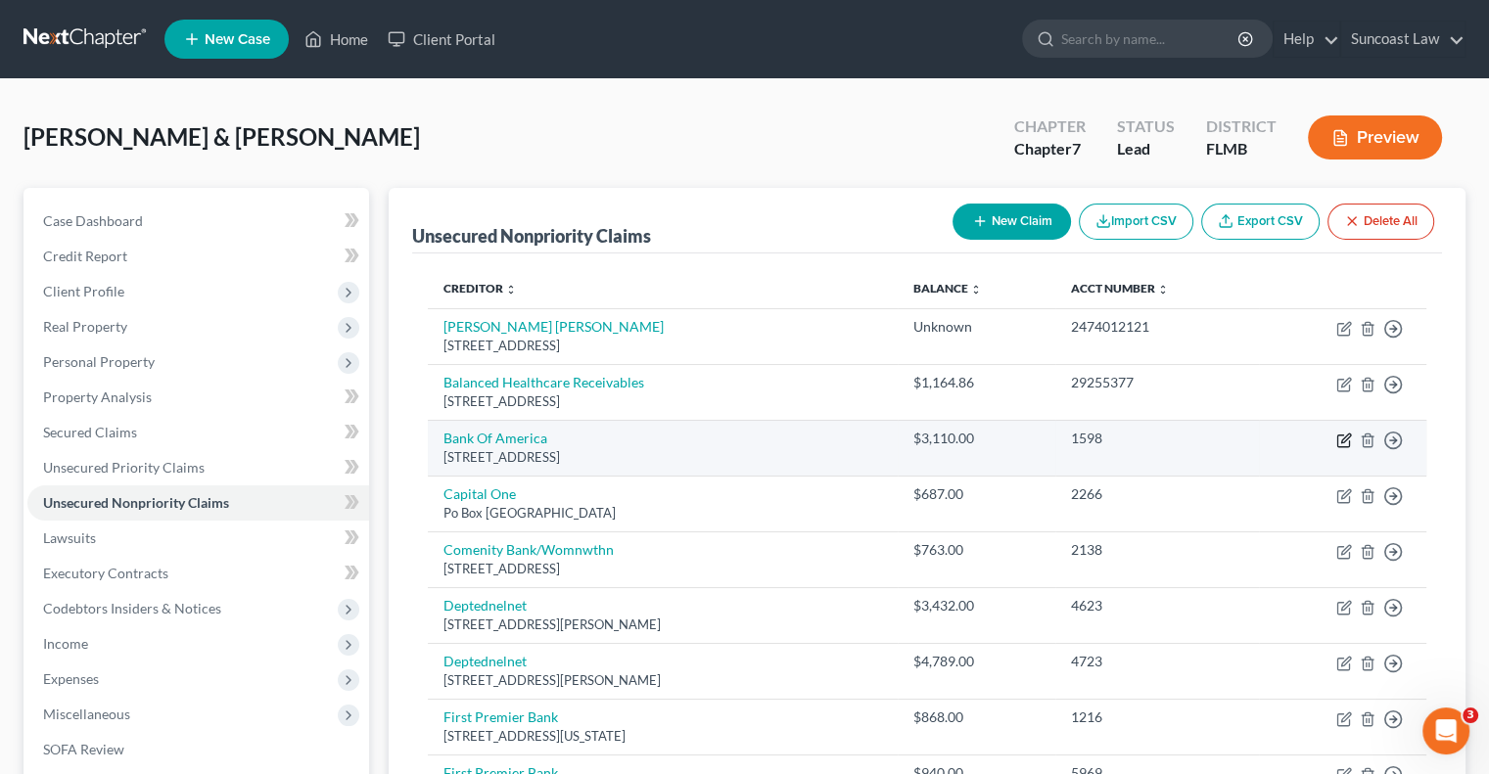
click at [1347, 442] on icon "button" at bounding box center [1344, 441] width 16 height 16
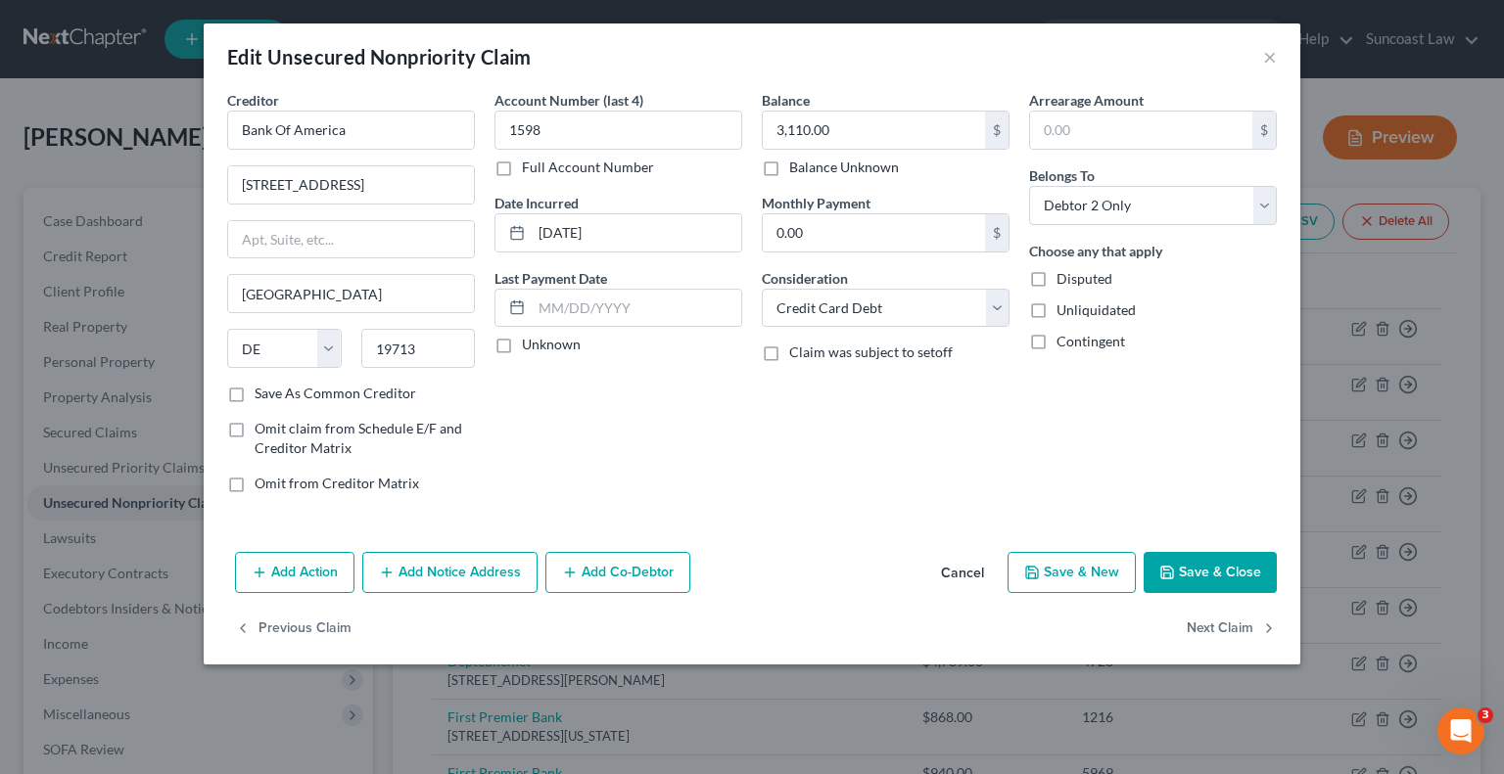
click at [475, 584] on button "Add Notice Address" at bounding box center [449, 572] width 175 height 41
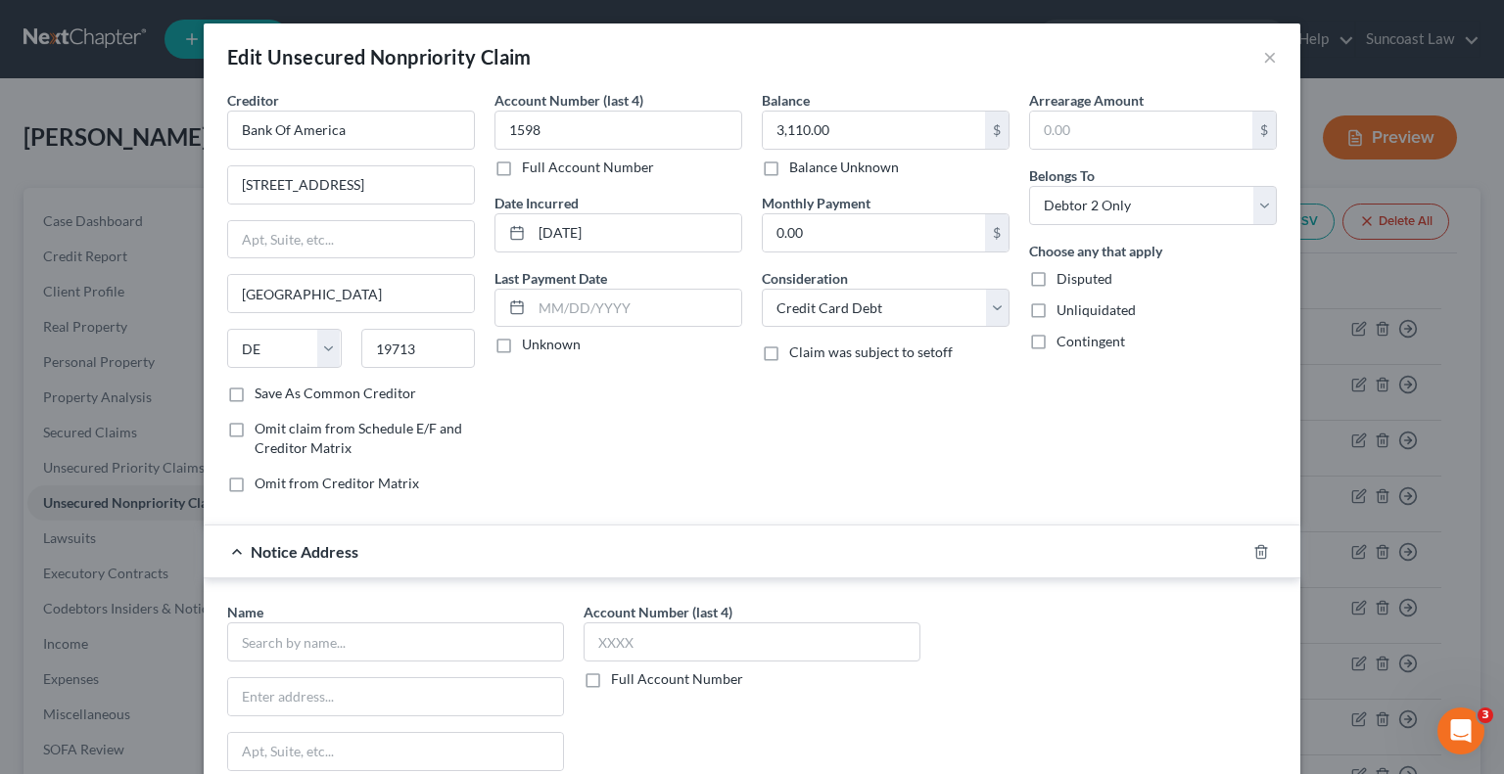
click at [611, 676] on label "Full Account Number" at bounding box center [677, 680] width 132 height 20
click at [619, 676] on input "Full Account Number" at bounding box center [625, 676] width 13 height 13
click at [626, 636] on input "text" at bounding box center [752, 642] width 337 height 39
paste input "2024-SC-039048"
click at [408, 635] on input "text" at bounding box center [395, 642] width 337 height 39
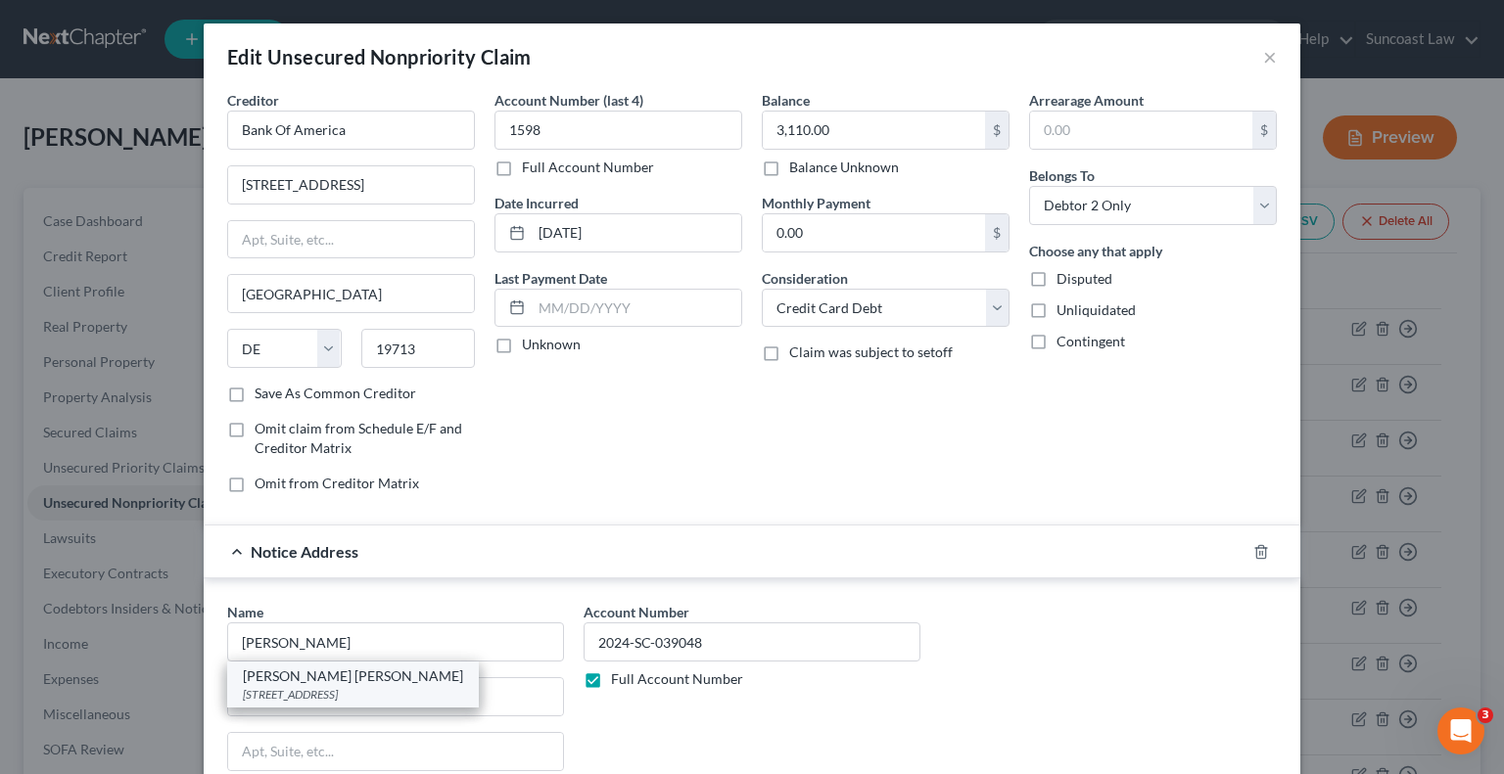
click at [352, 686] on div "[STREET_ADDRESS]" at bounding box center [353, 694] width 220 height 17
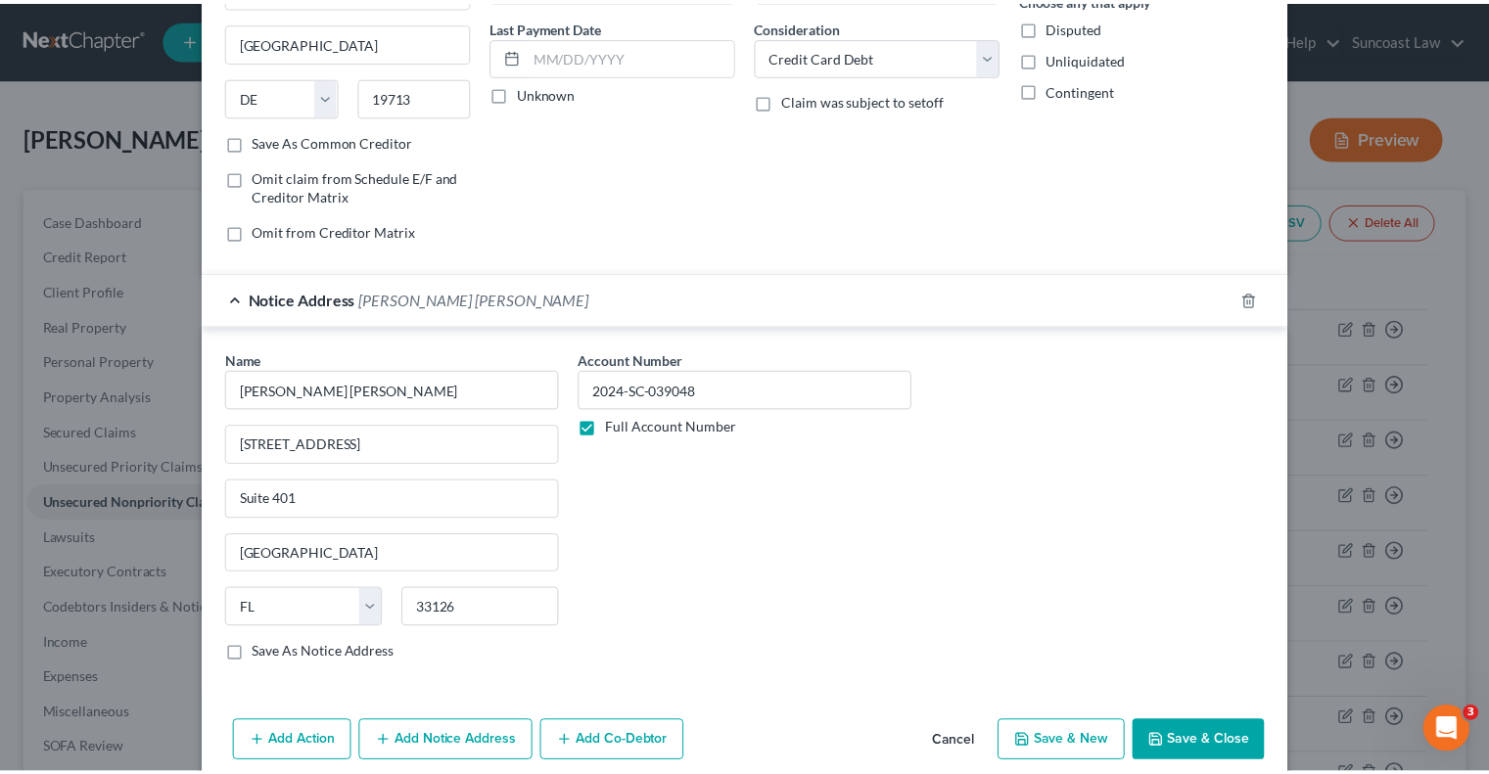
scroll to position [332, 0]
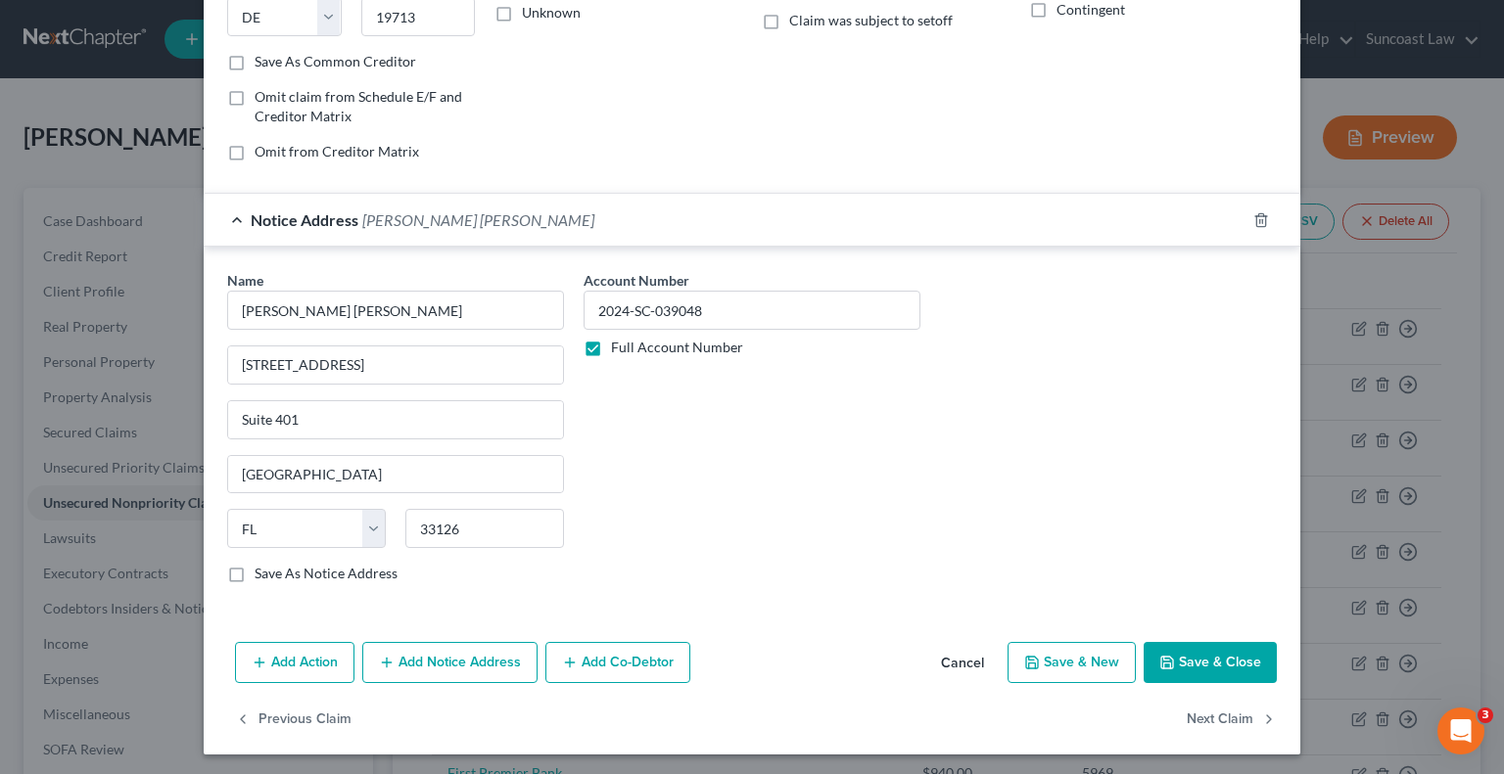
click at [1184, 666] on button "Save & Close" at bounding box center [1210, 662] width 133 height 41
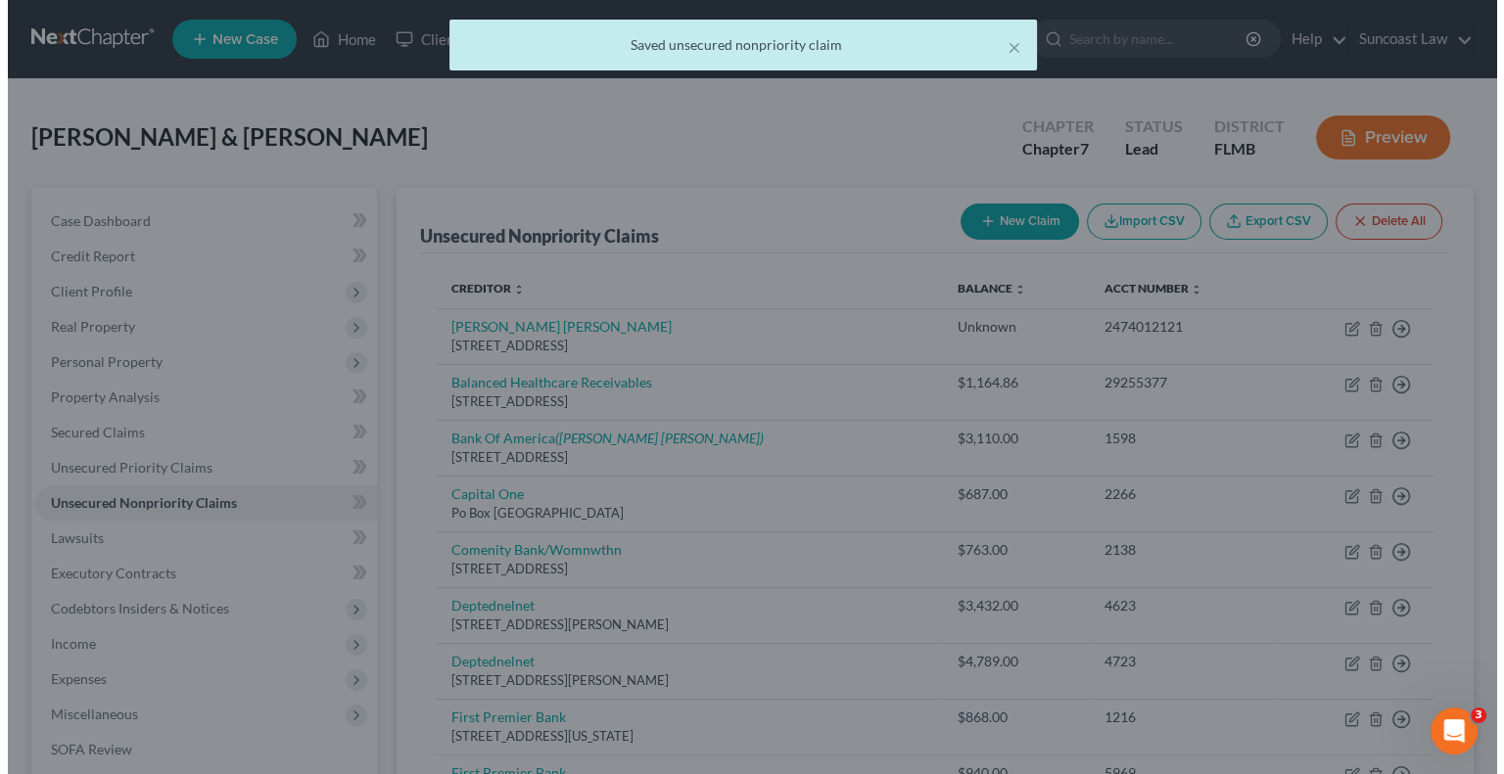
scroll to position [0, 0]
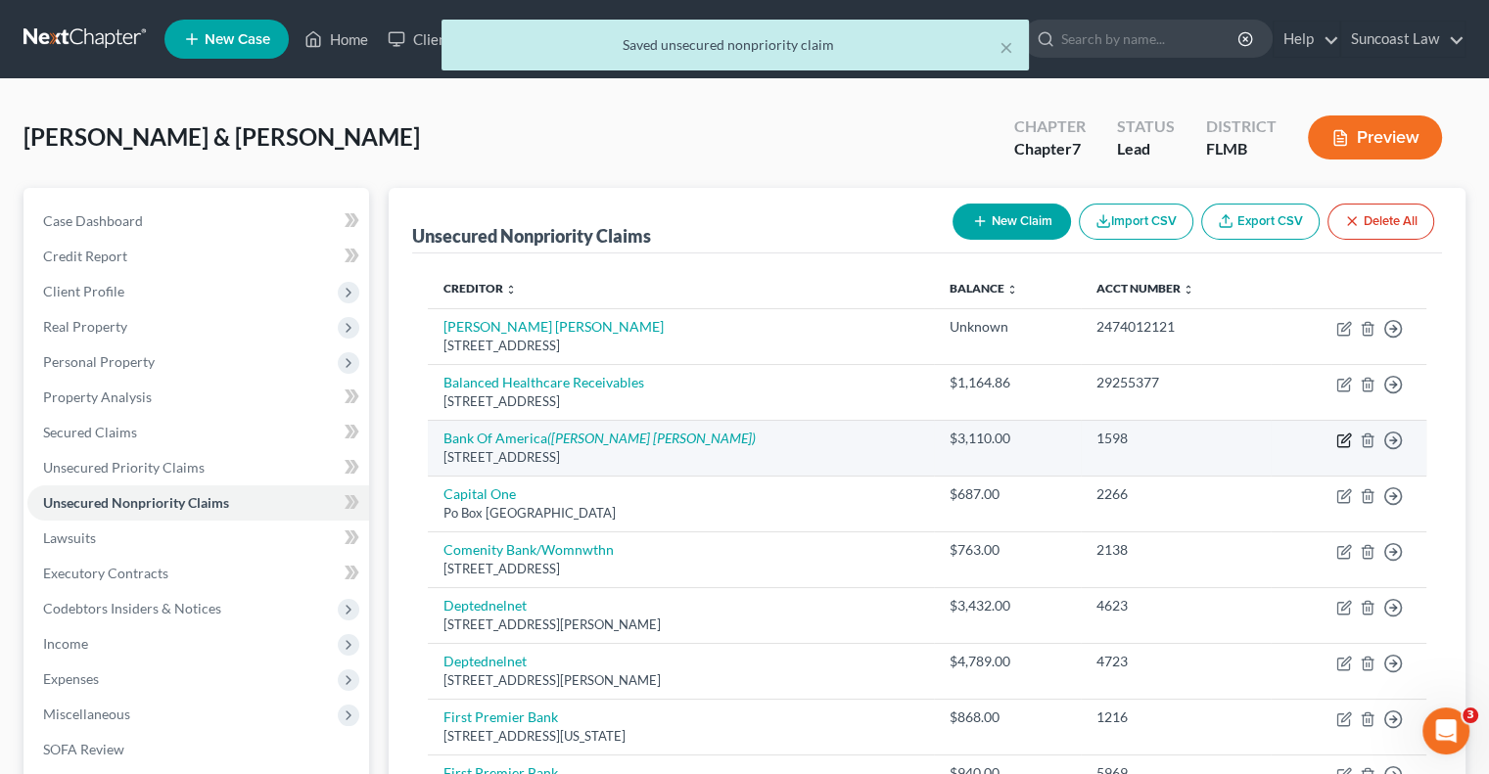
click at [1341, 435] on icon "button" at bounding box center [1344, 441] width 16 height 16
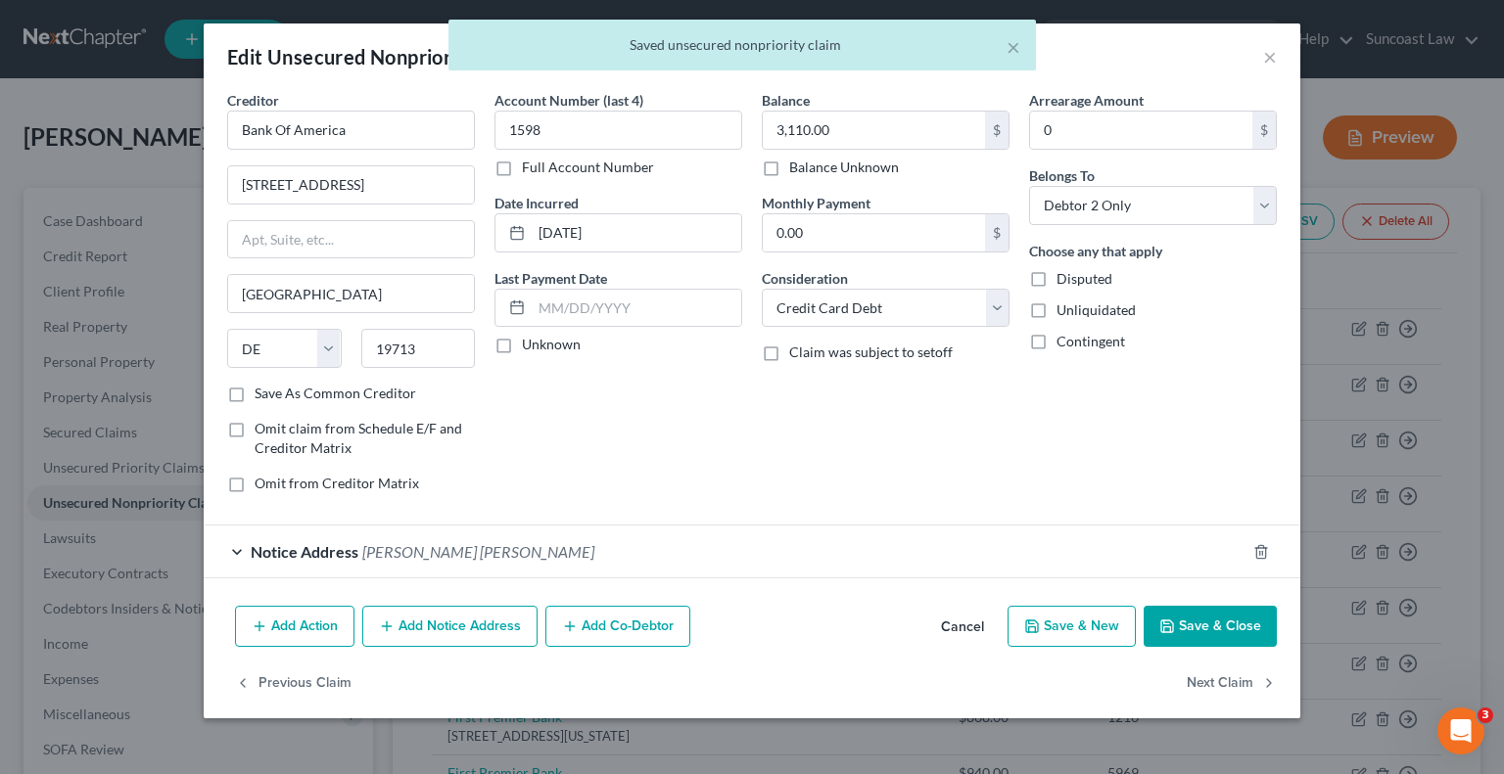
click at [473, 627] on button "Add Notice Address" at bounding box center [449, 626] width 175 height 41
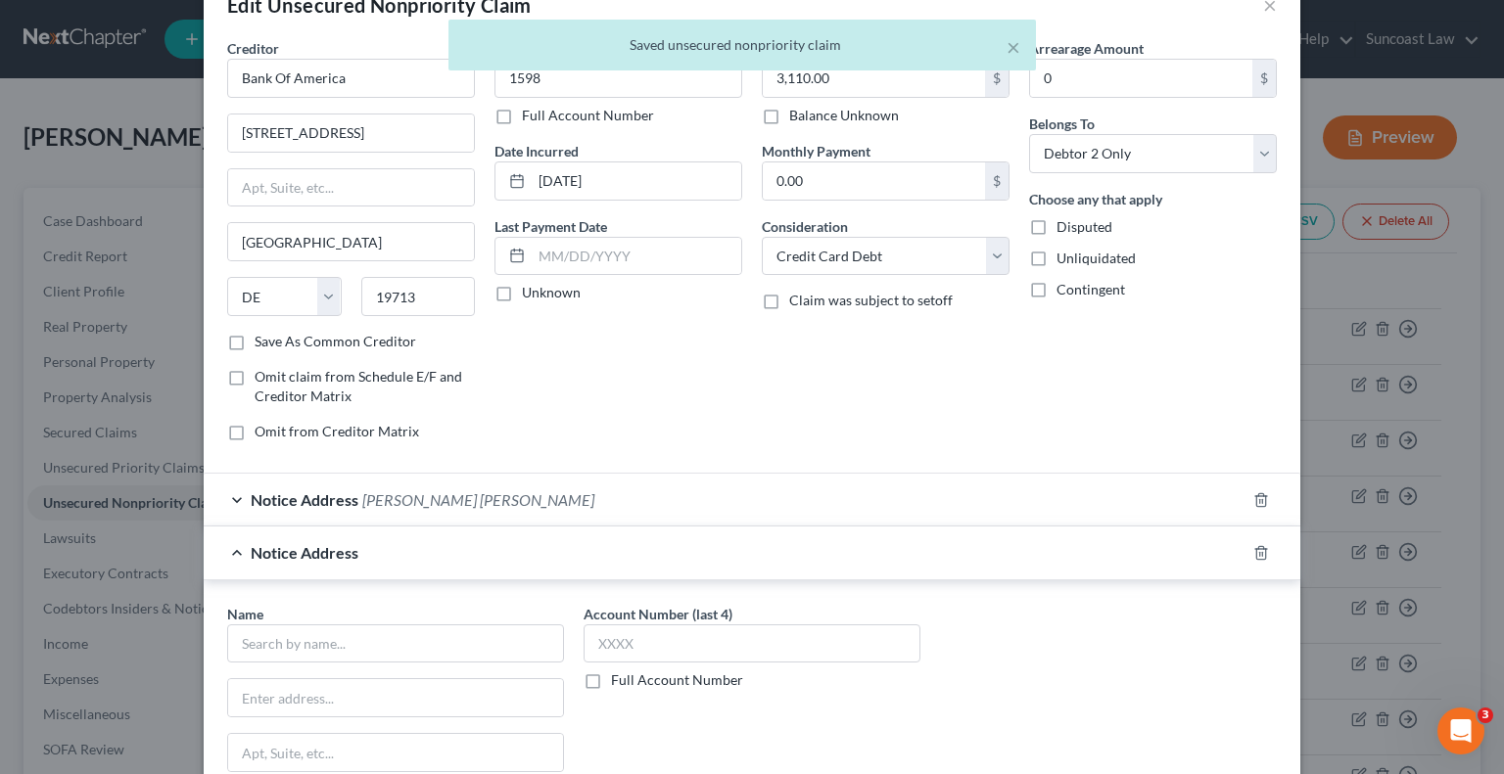
scroll to position [196, 0]
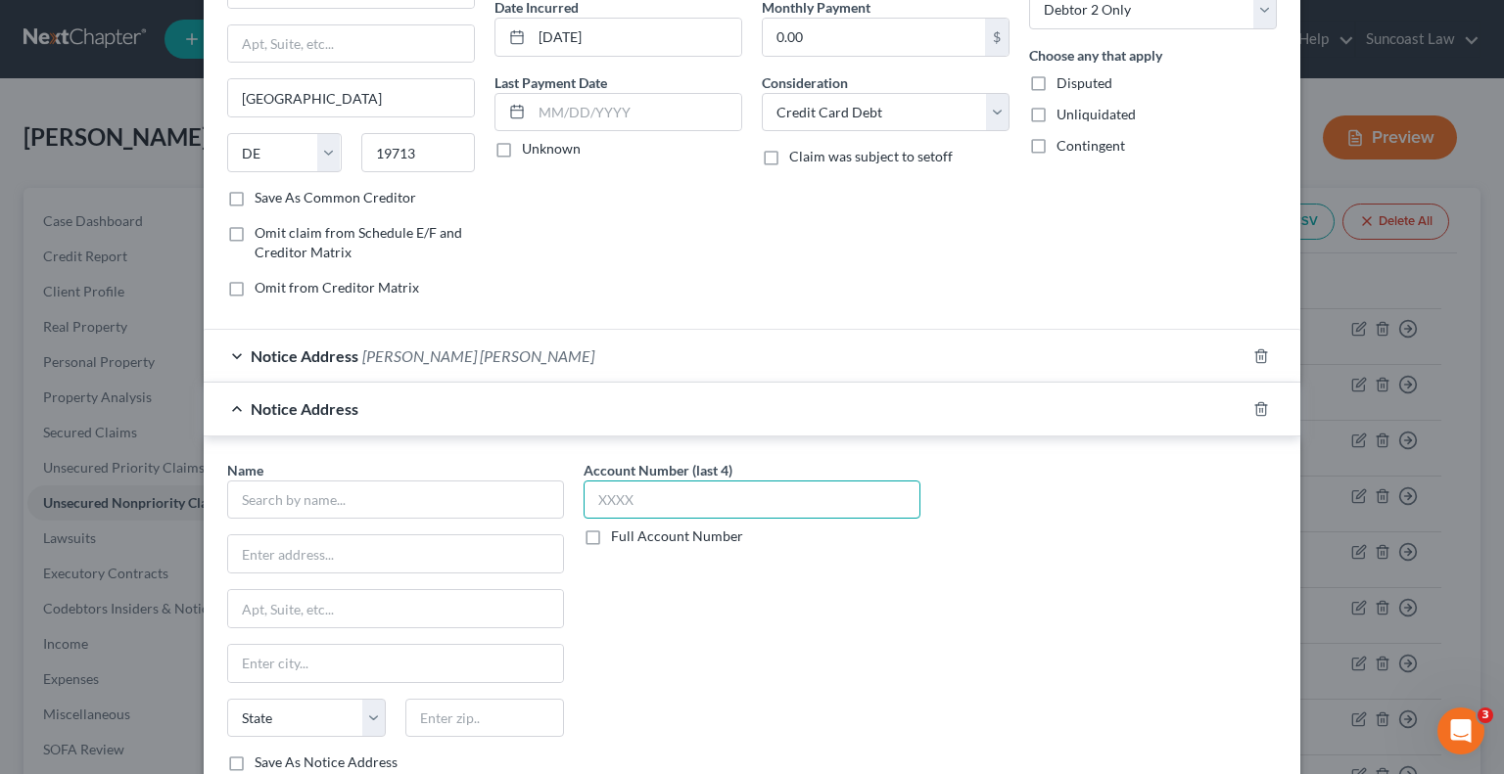
click at [650, 500] on input "text" at bounding box center [752, 500] width 337 height 39
drag, startPoint x: 403, startPoint y: 494, endPoint x: 224, endPoint y: 267, distance: 289.3
click at [403, 493] on input "text" at bounding box center [395, 500] width 337 height 39
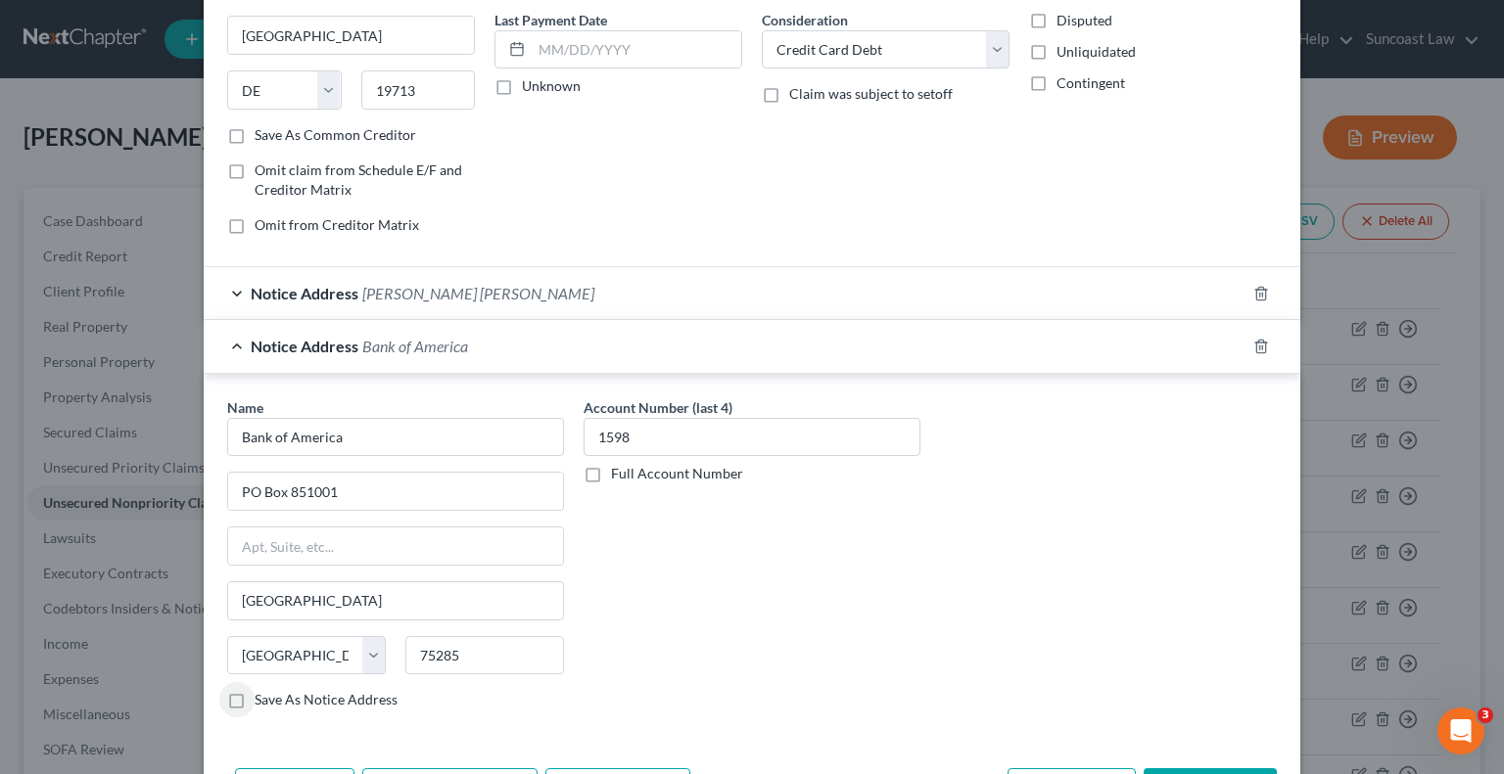
scroll to position [384, 0]
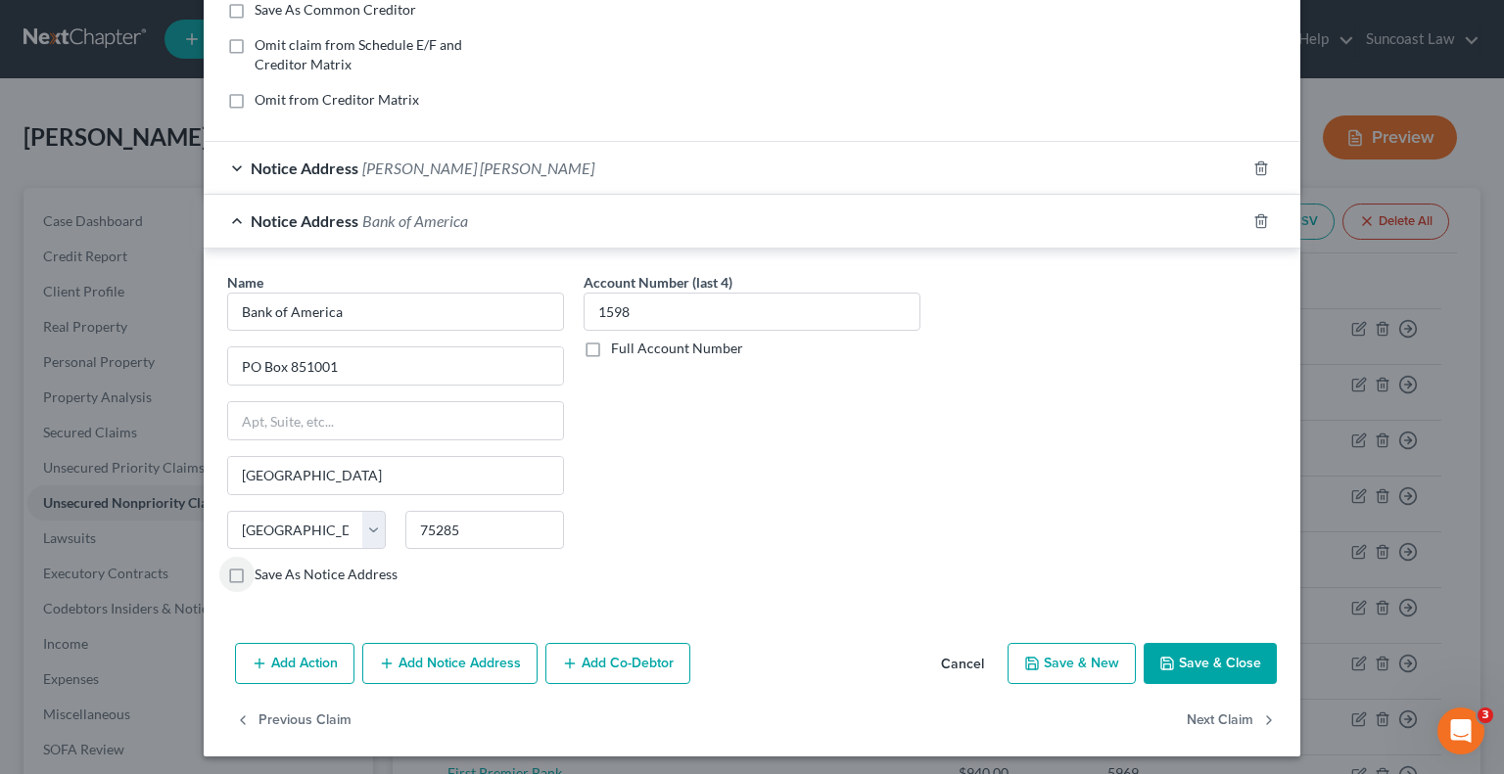
click at [1209, 656] on button "Save & Close" at bounding box center [1210, 663] width 133 height 41
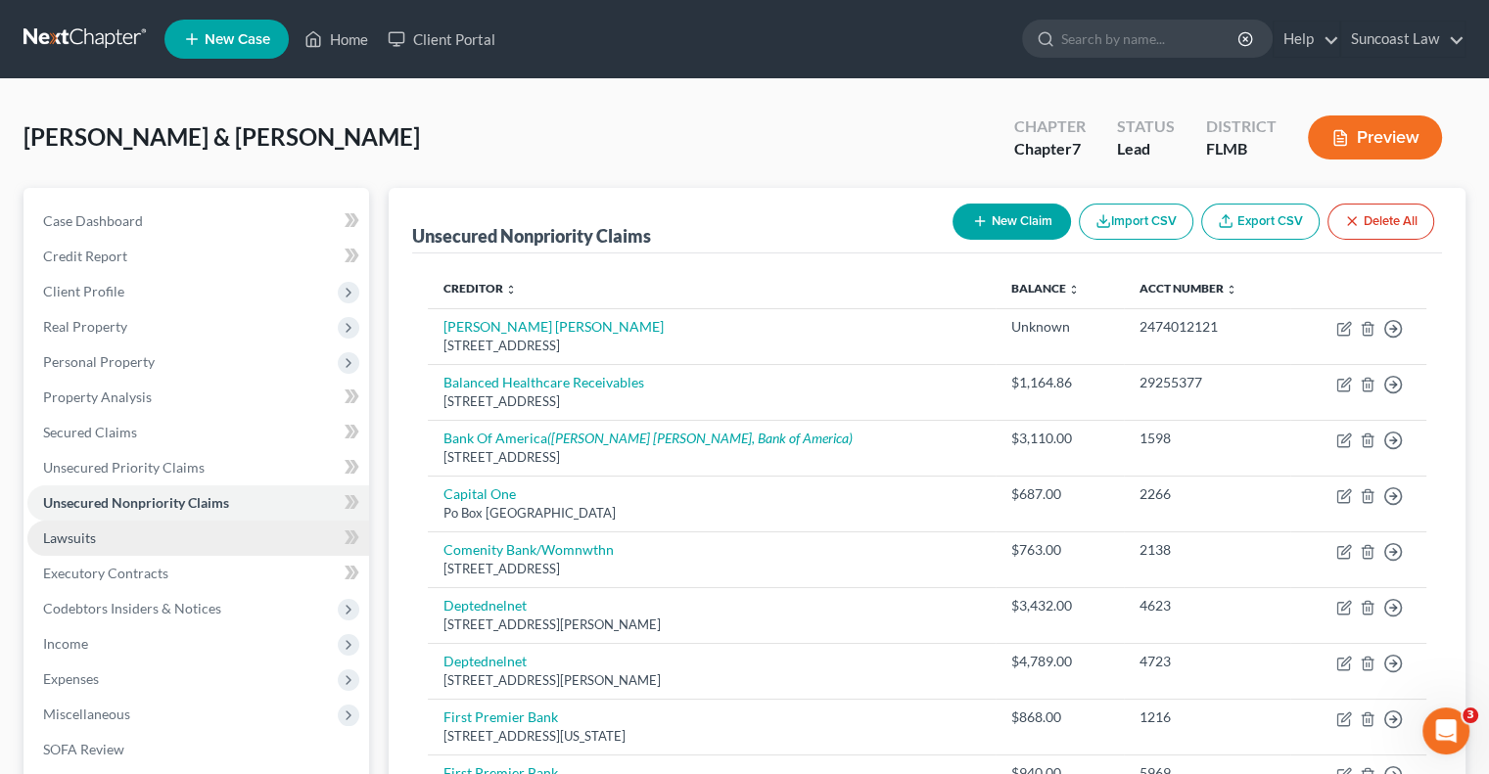
click at [102, 537] on link "Lawsuits" at bounding box center [198, 538] width 342 height 35
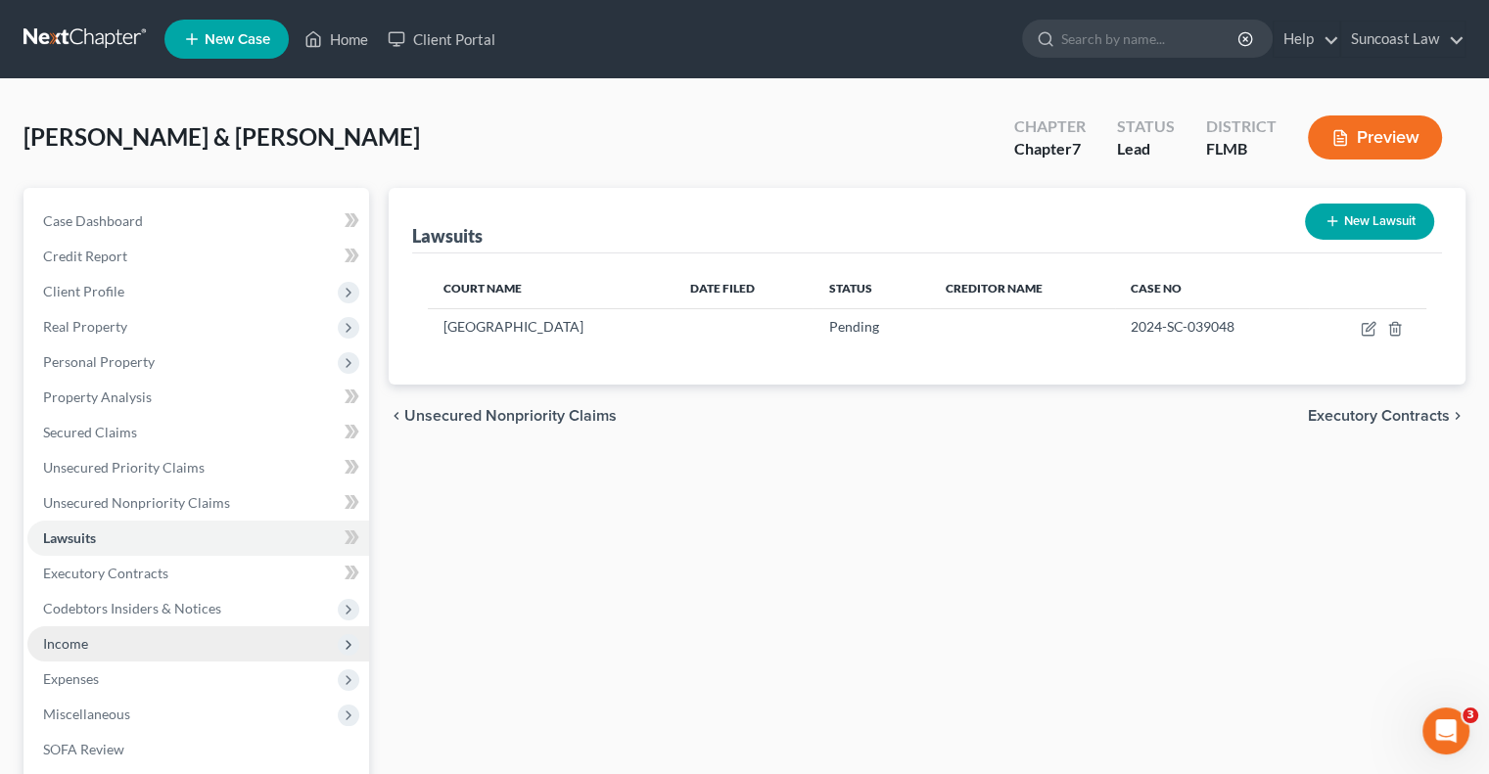
click at [58, 637] on span "Income" at bounding box center [65, 643] width 45 height 17
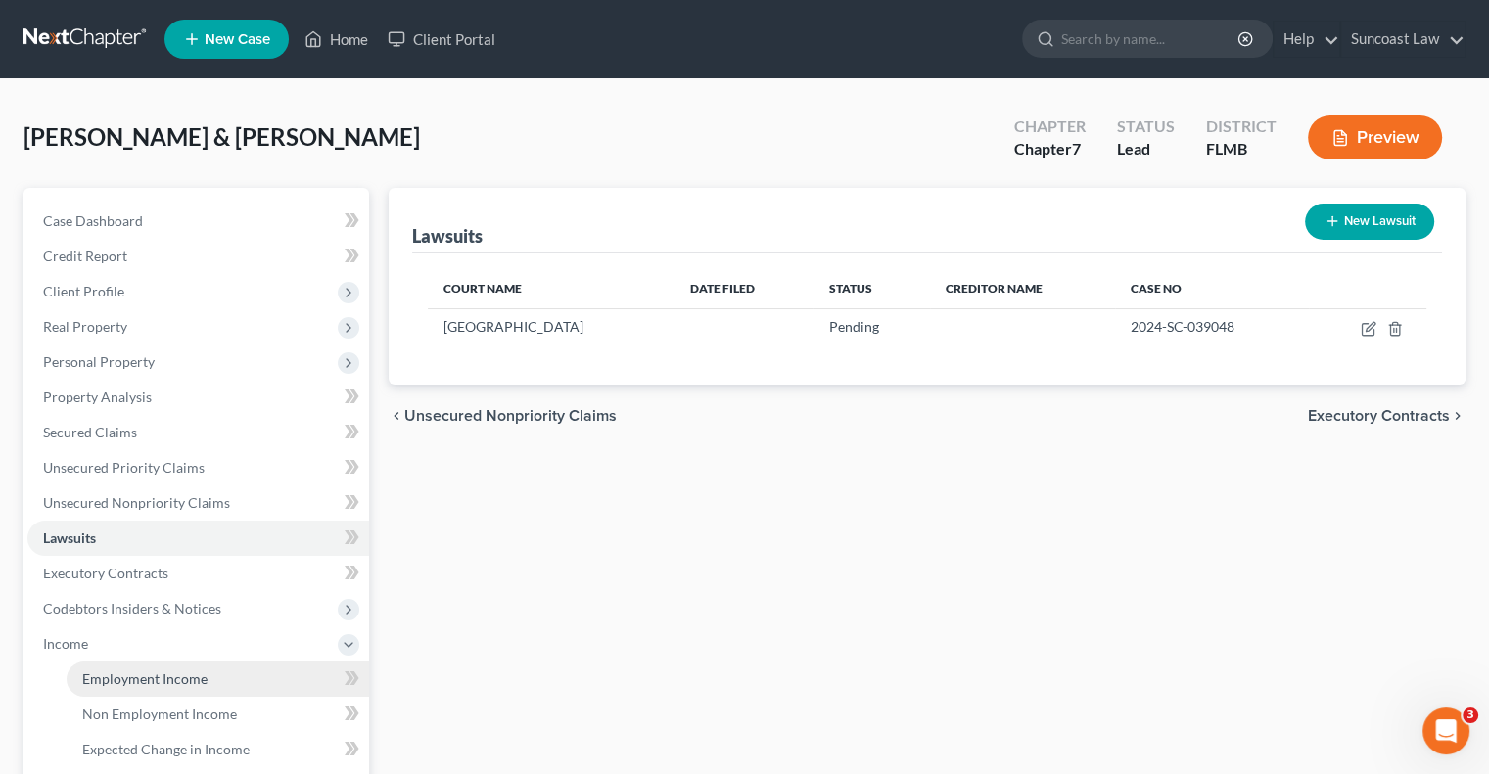
click at [212, 681] on link "Employment Income" at bounding box center [218, 679] width 303 height 35
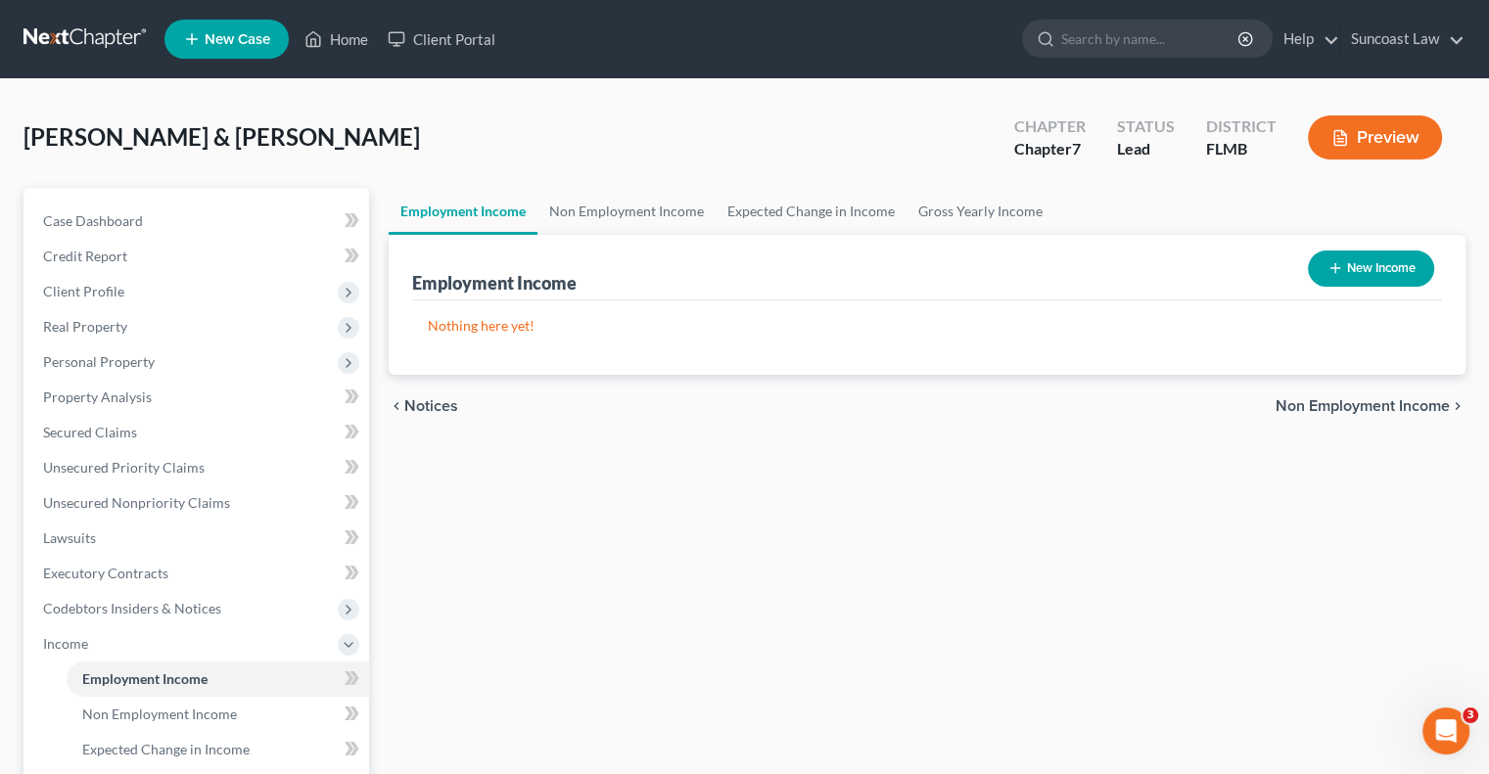
click at [1374, 257] on button "New Income" at bounding box center [1371, 269] width 126 height 36
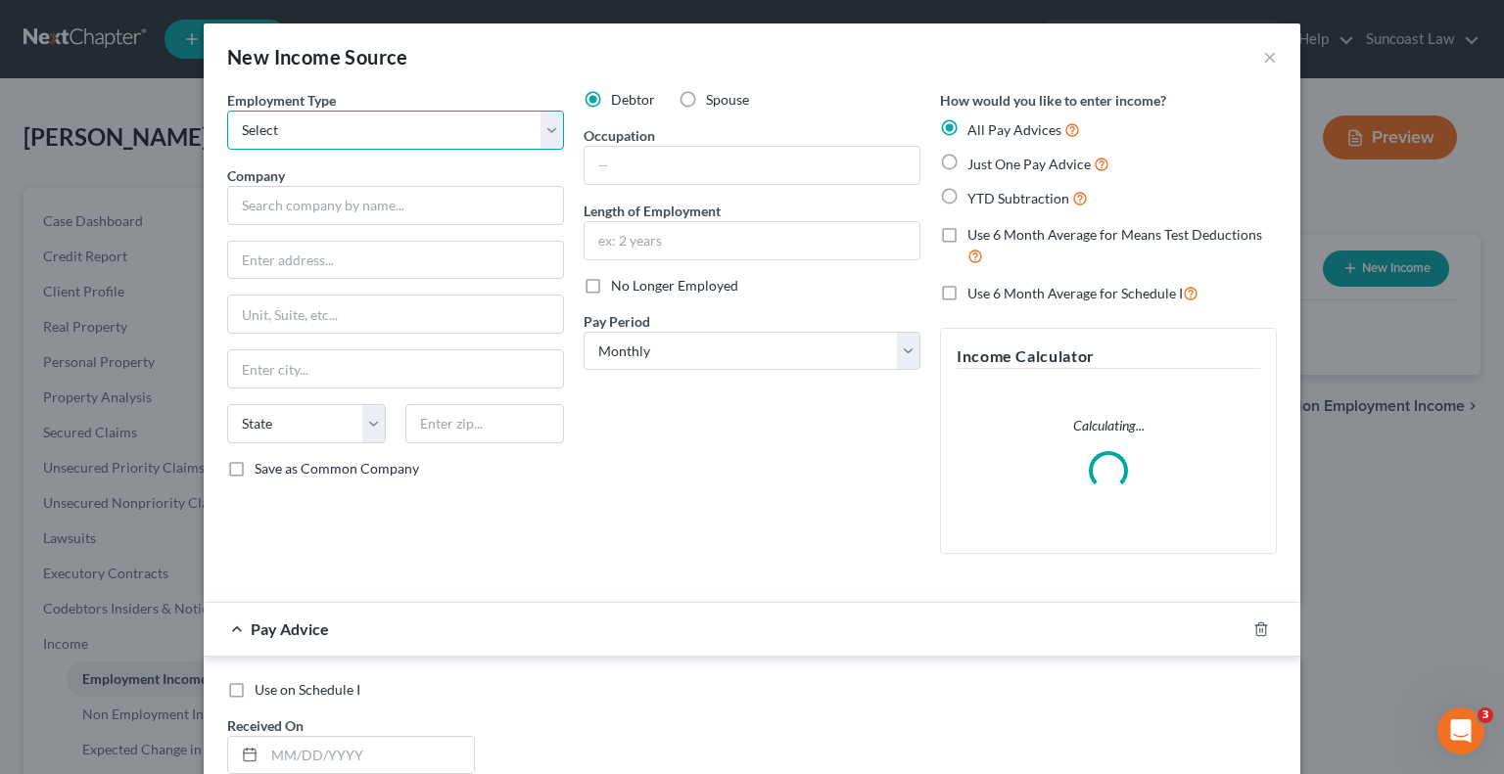
click at [337, 134] on select "Select Full or [DEMOGRAPHIC_DATA] Employment Self Employment" at bounding box center [395, 130] width 337 height 39
click at [227, 111] on select "Select Full or [DEMOGRAPHIC_DATA] Employment Self Employment" at bounding box center [395, 130] width 337 height 39
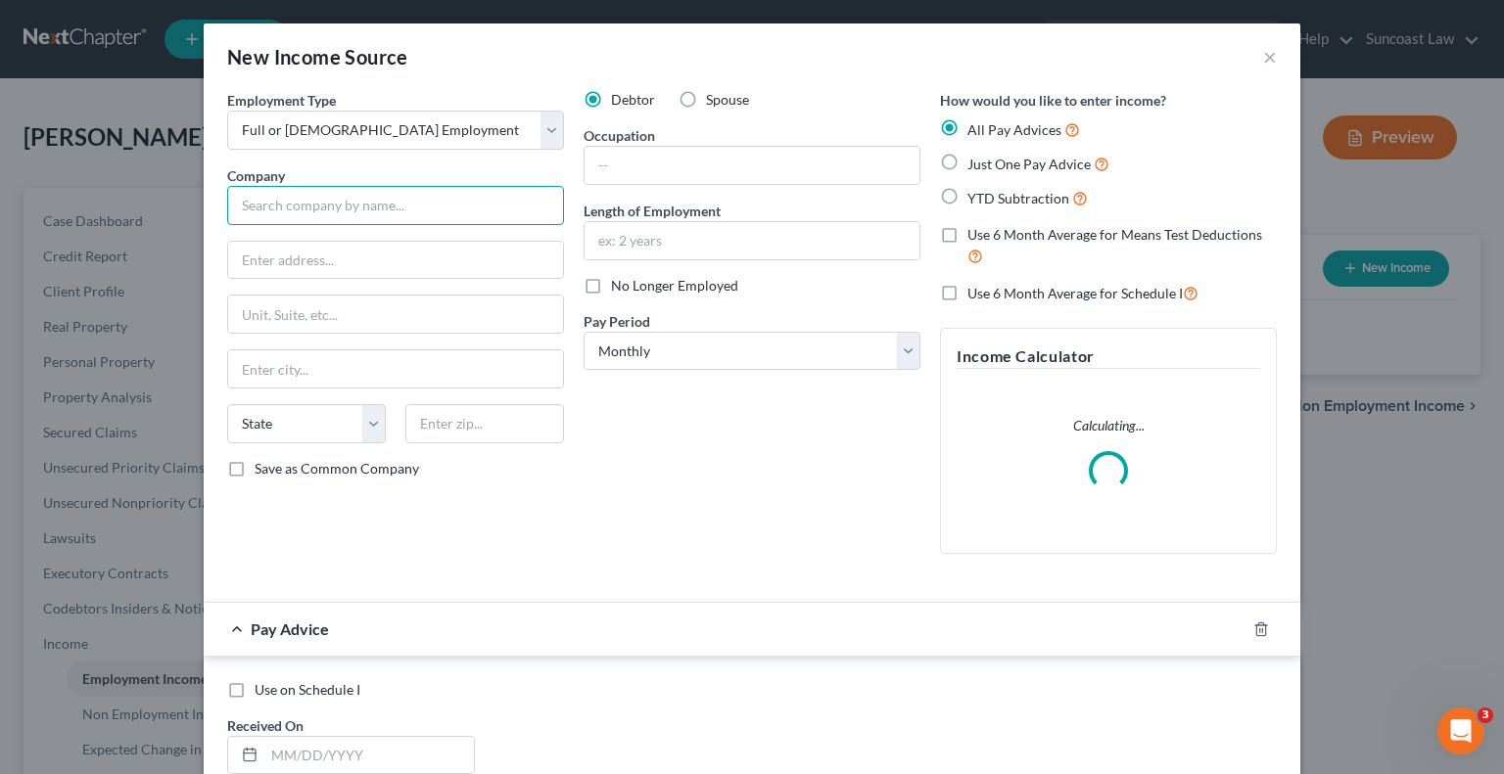
click at [333, 200] on input "text" at bounding box center [395, 205] width 337 height 39
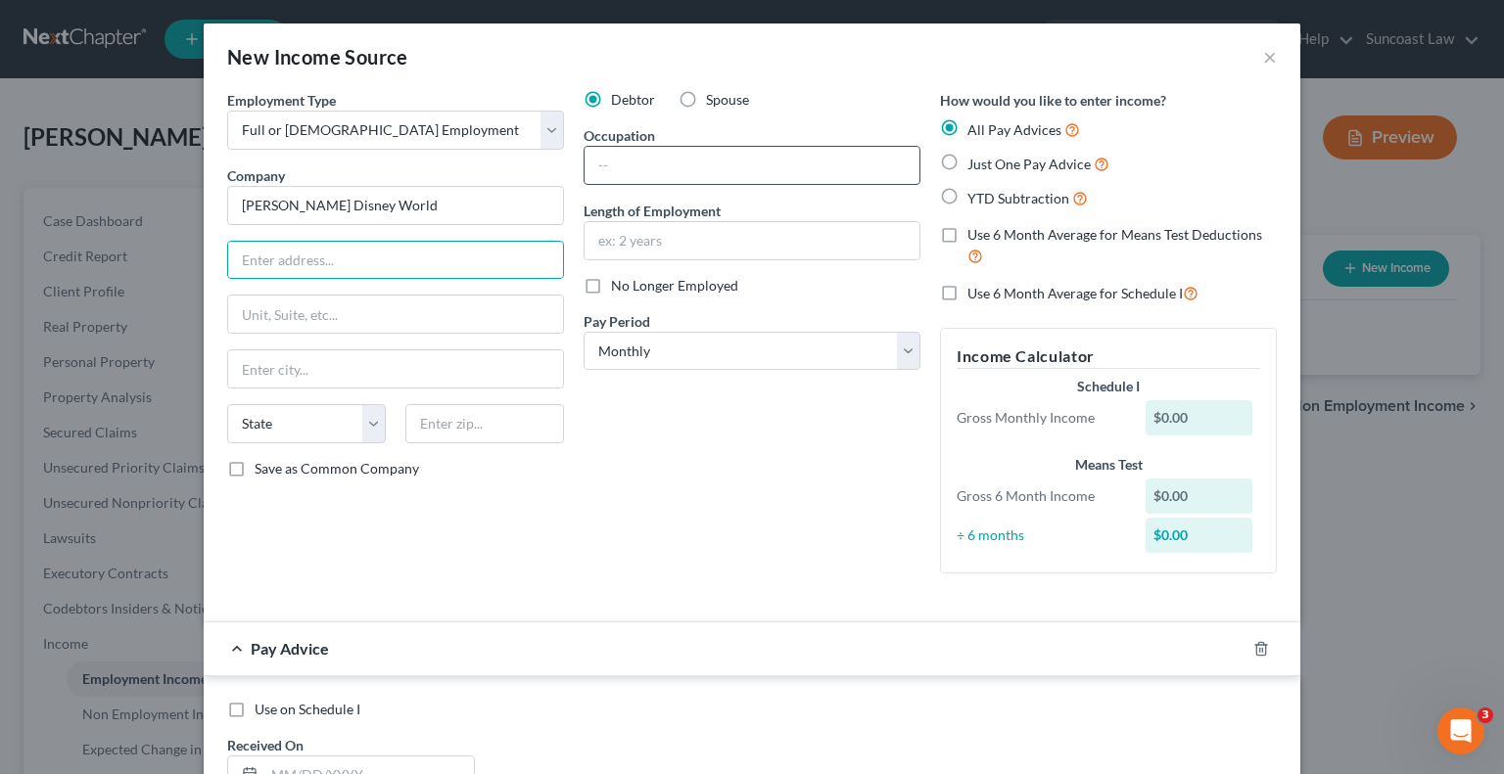
click at [674, 162] on input "text" at bounding box center [751, 165] width 335 height 37
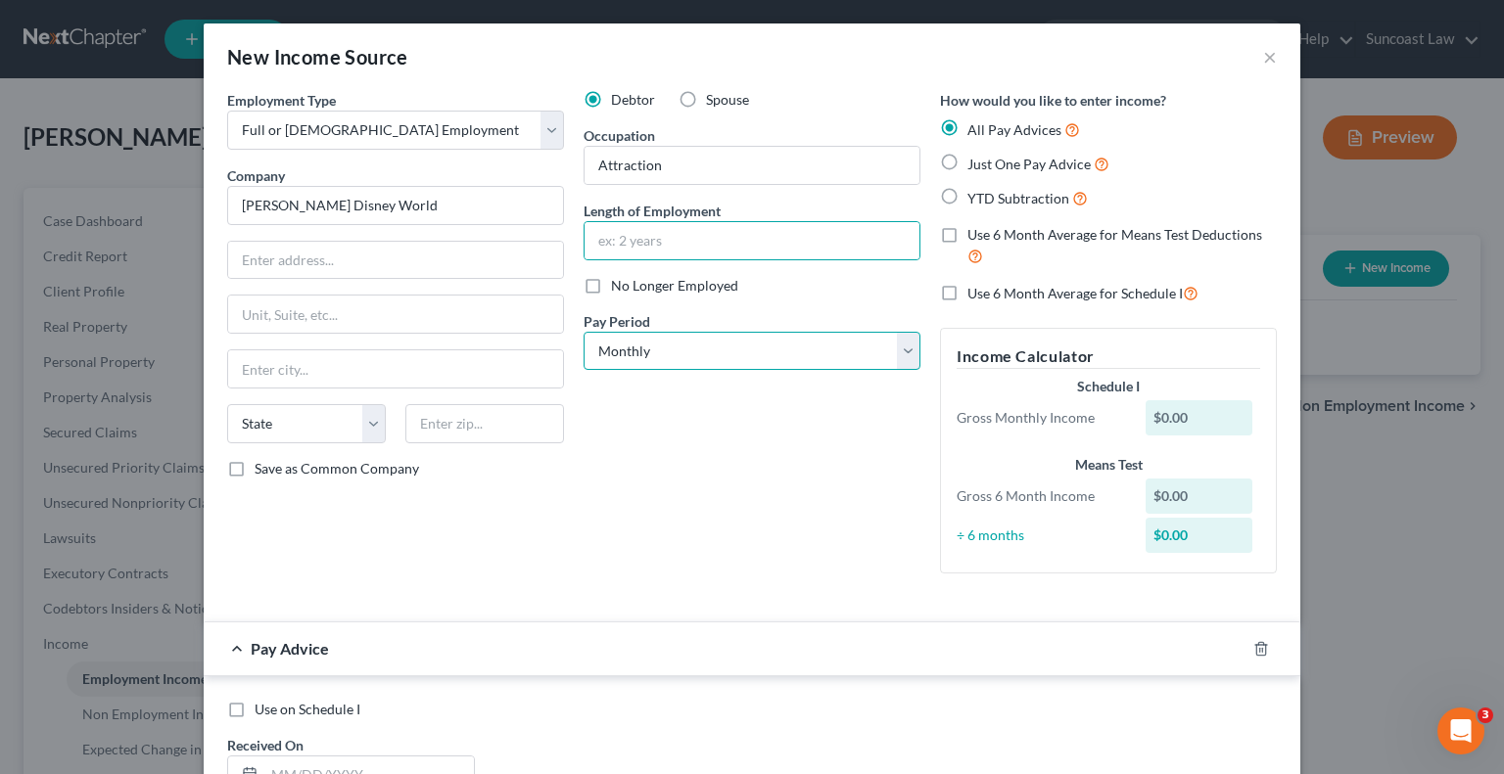
drag, startPoint x: 651, startPoint y: 348, endPoint x: 651, endPoint y: 362, distance: 14.7
click at [651, 348] on select "Select Monthly Twice Monthly Every Other Week Weekly" at bounding box center [752, 351] width 337 height 39
click at [584, 332] on select "Select Monthly Twice Monthly Every Other Week Weekly" at bounding box center [752, 351] width 337 height 39
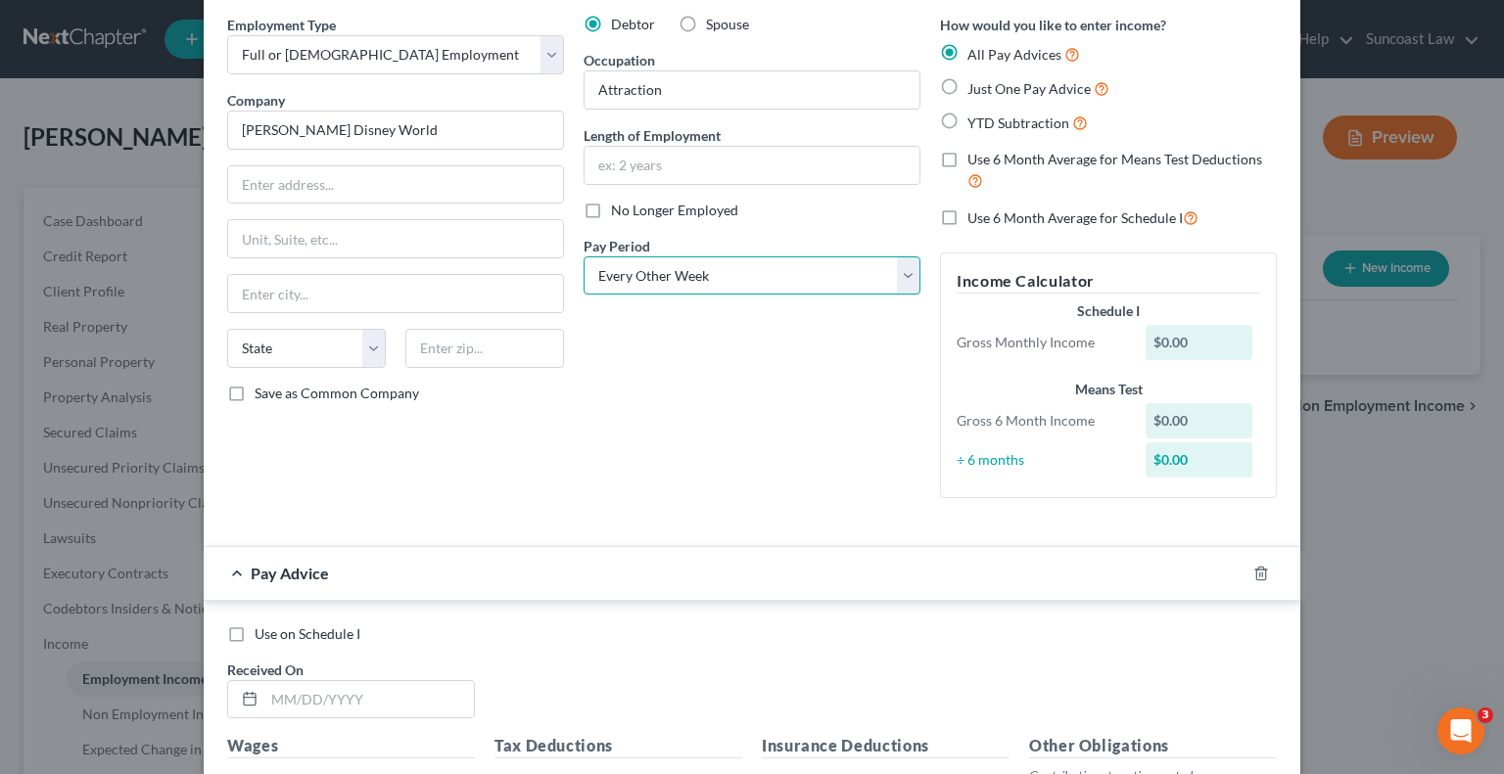
scroll to position [294, 0]
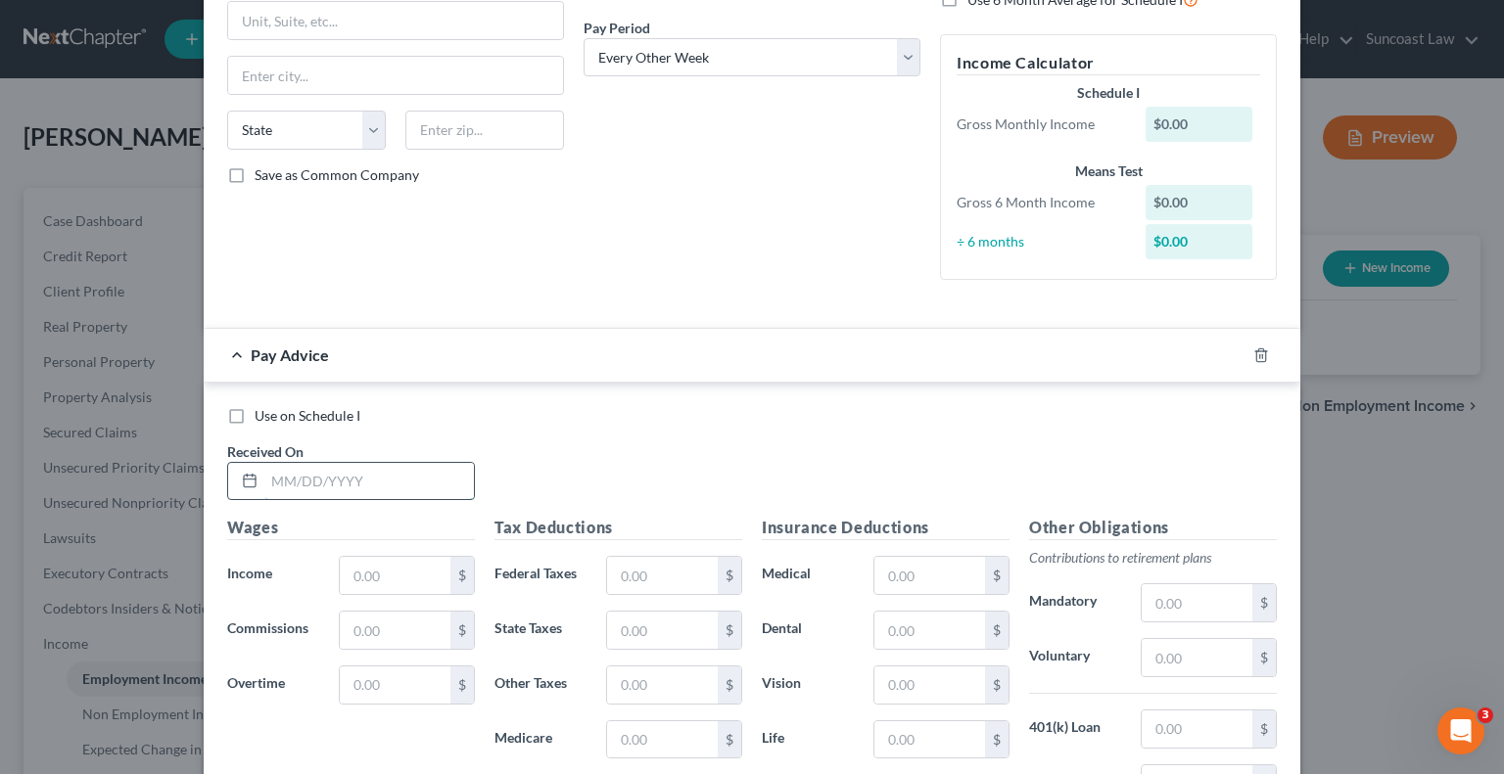
click at [332, 464] on input "text" at bounding box center [369, 481] width 210 height 37
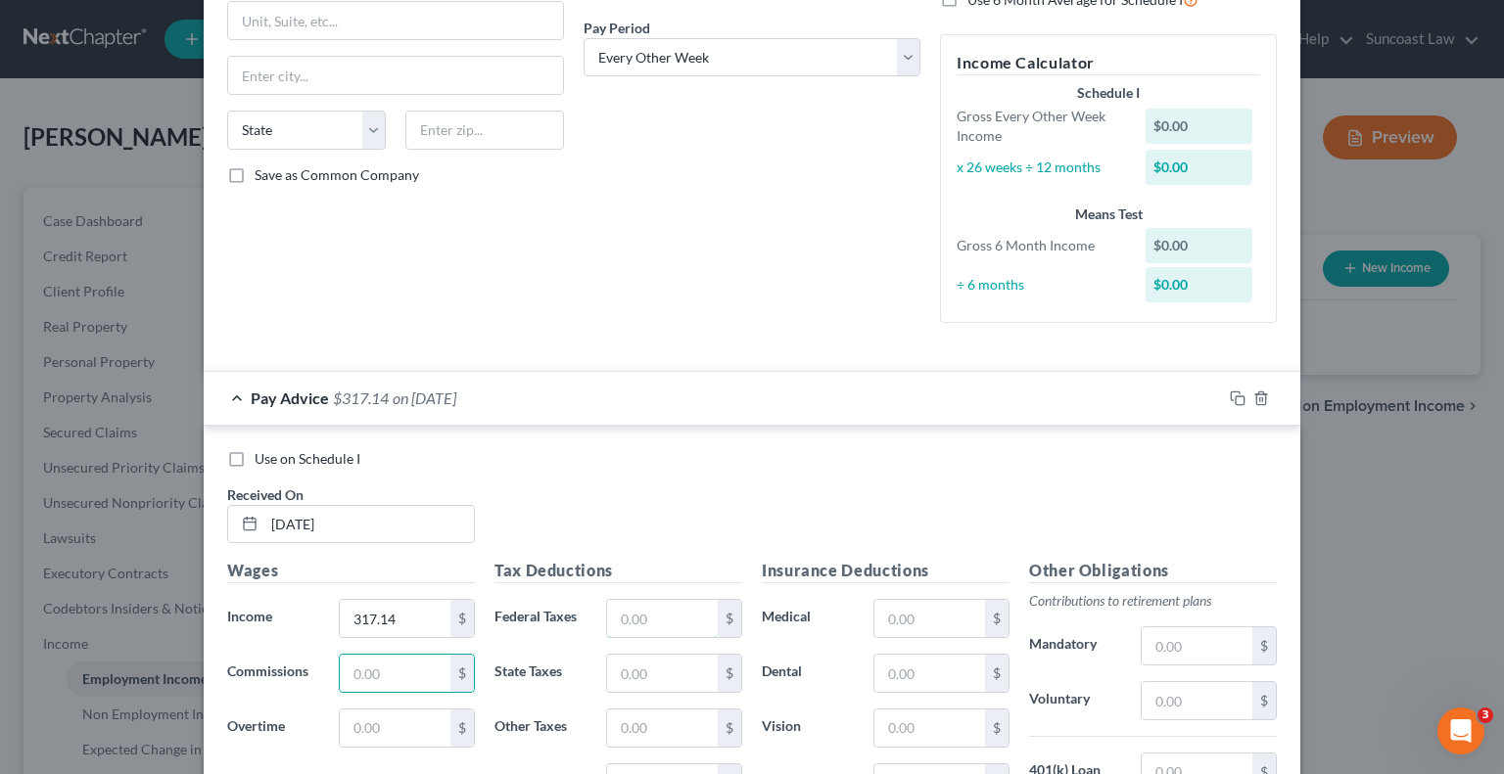
drag, startPoint x: 623, startPoint y: 614, endPoint x: 553, endPoint y: 554, distance: 91.6
click at [623, 614] on input "text" at bounding box center [662, 618] width 111 height 37
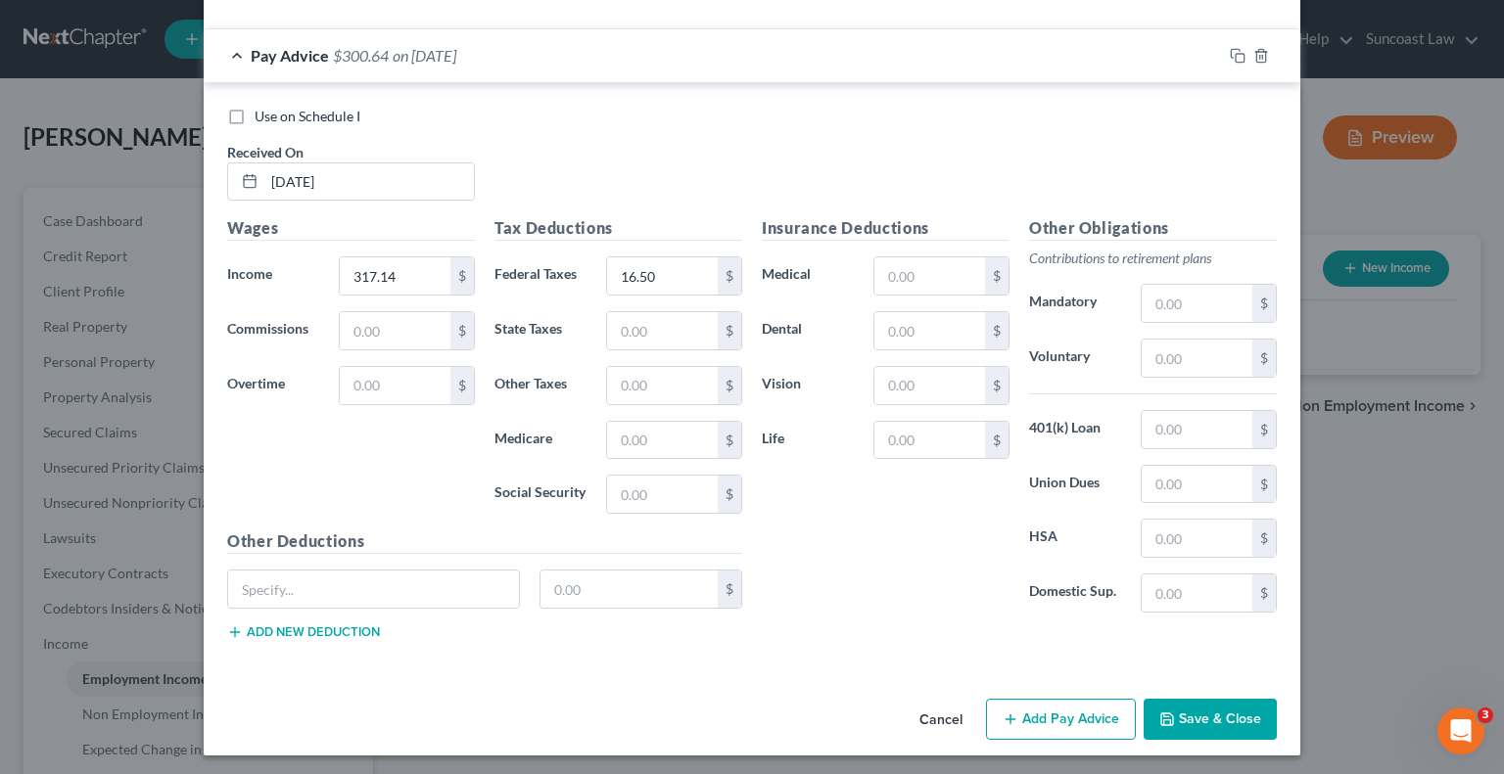
click at [1010, 720] on icon "button" at bounding box center [1011, 720] width 16 height 16
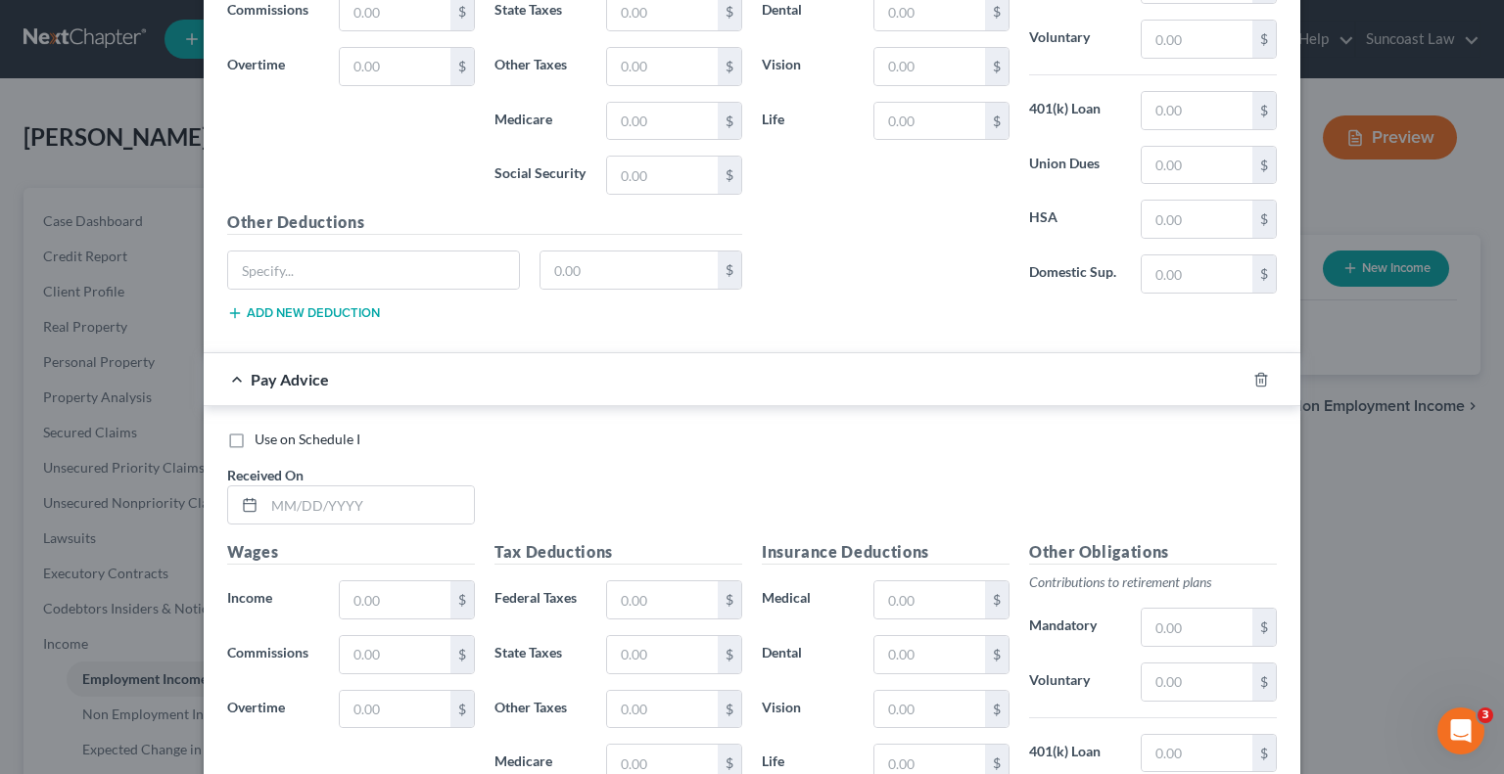
scroll to position [1028, 0]
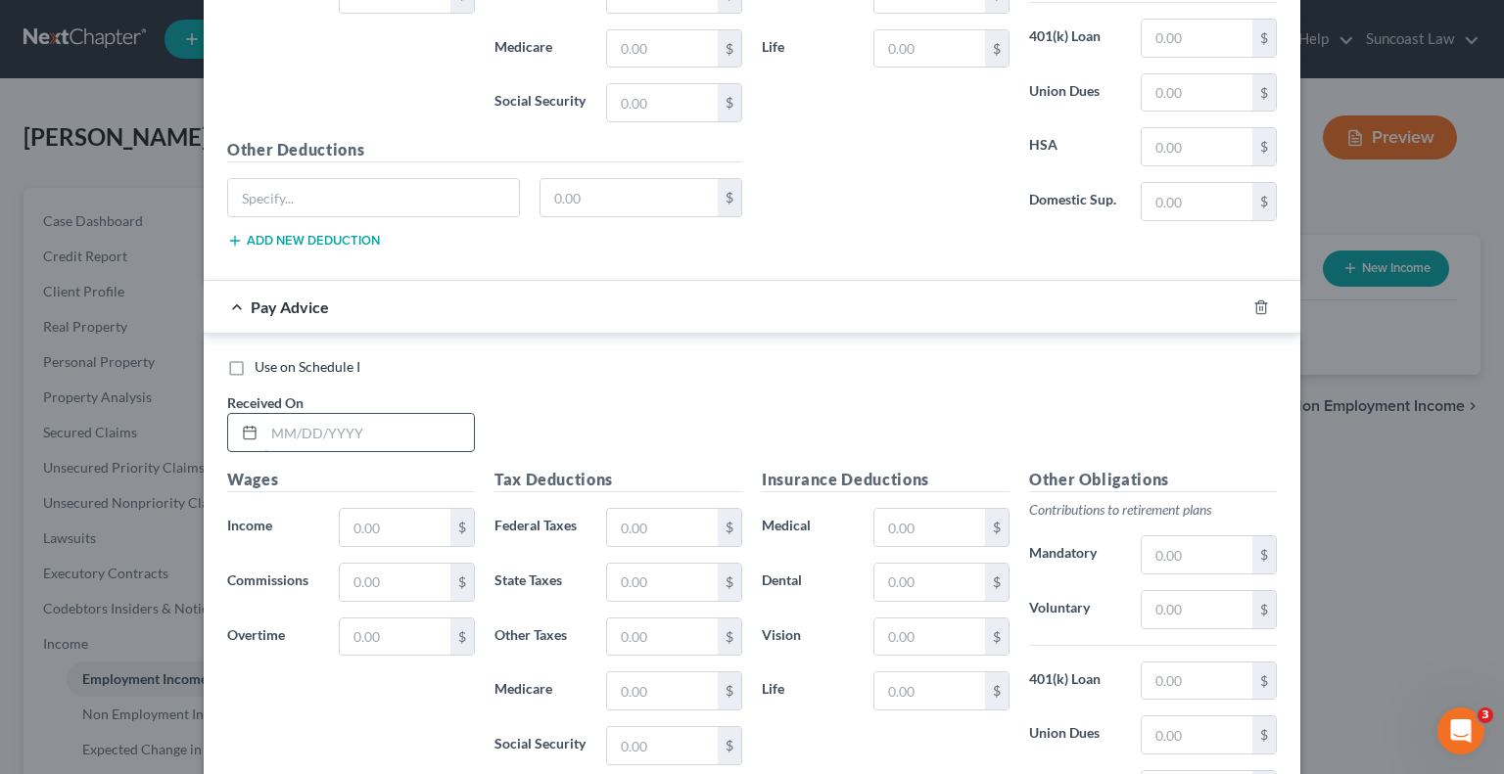
click at [344, 425] on input "text" at bounding box center [369, 432] width 210 height 37
click at [639, 512] on input "text" at bounding box center [662, 527] width 111 height 37
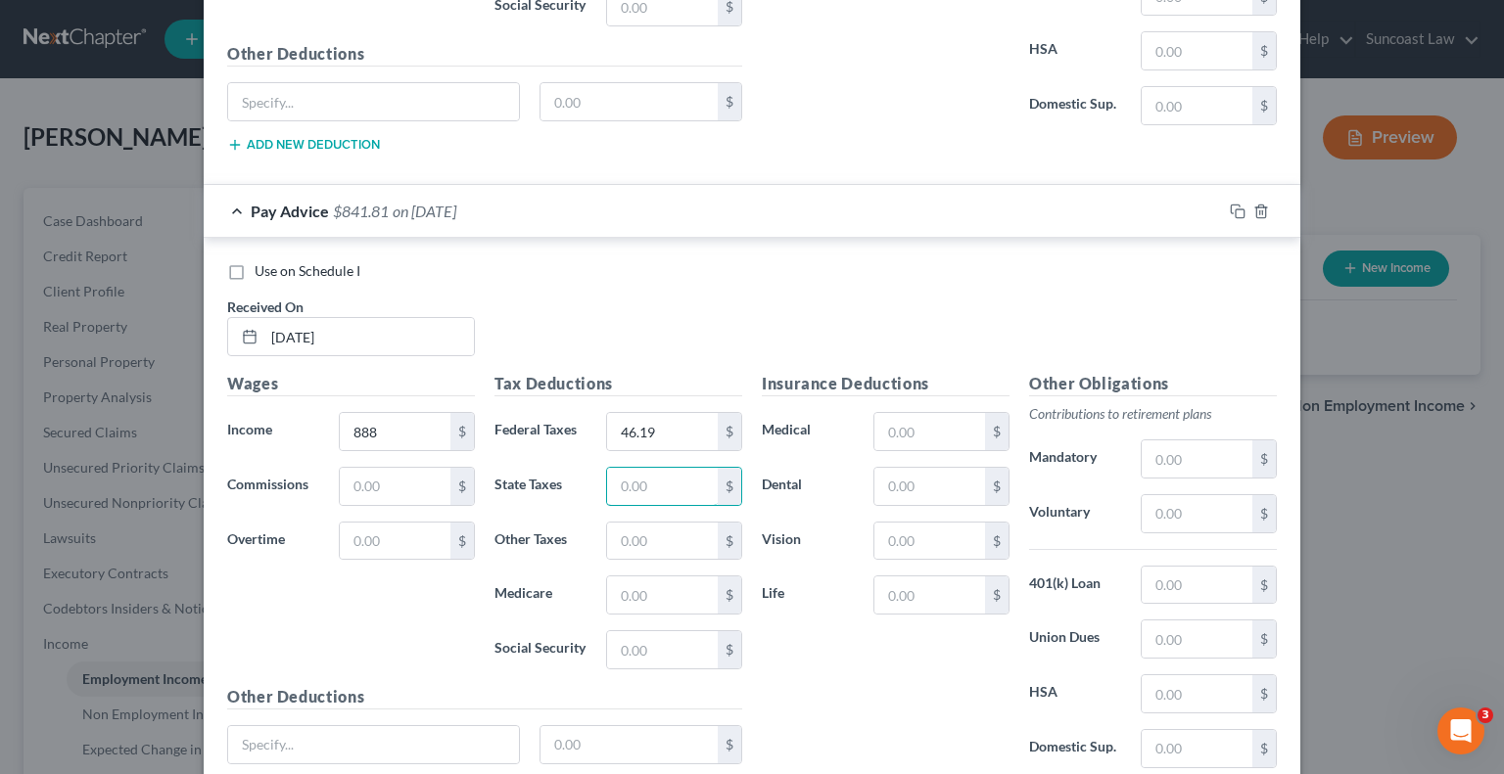
scroll to position [1277, 0]
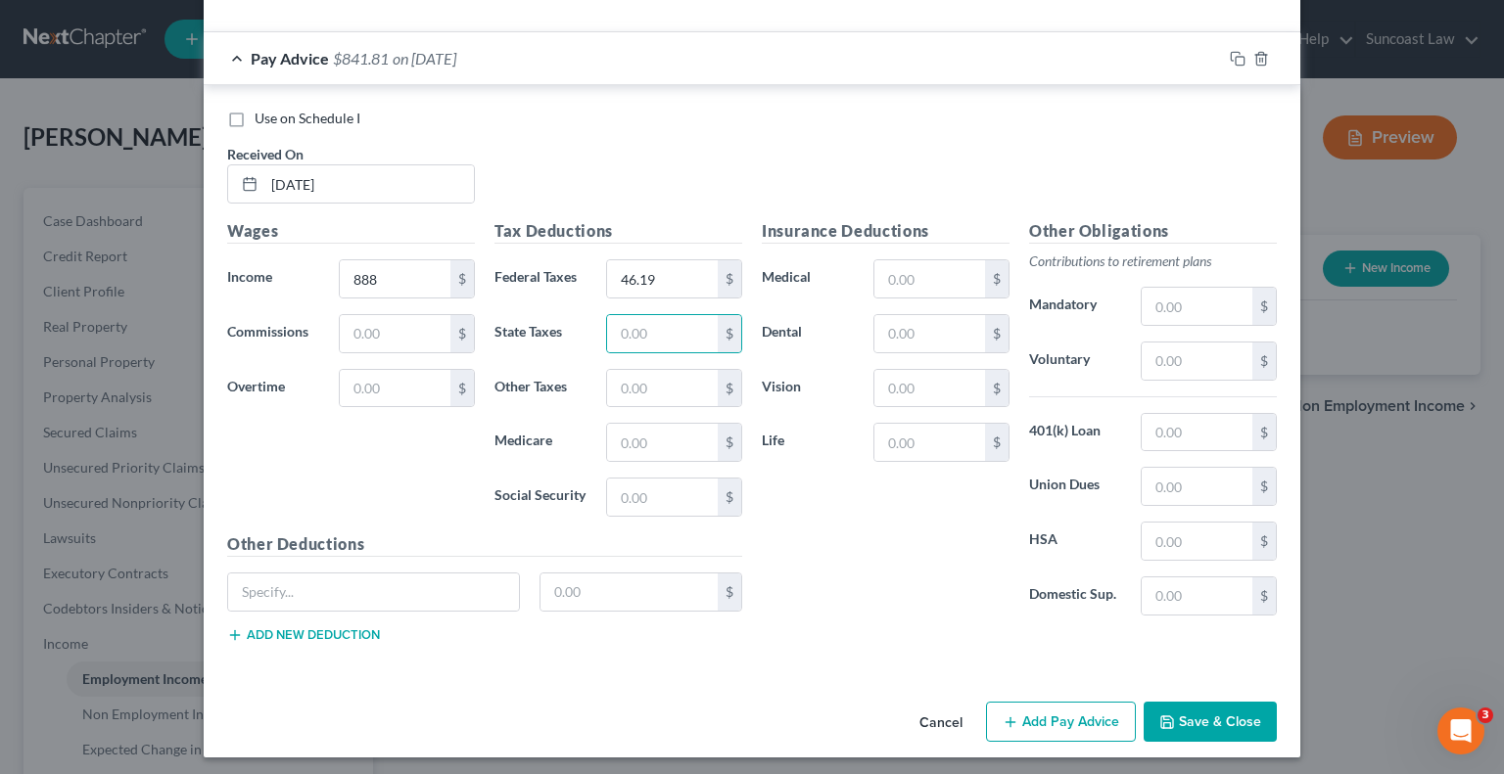
click at [1092, 707] on button "Add Pay Advice" at bounding box center [1061, 722] width 150 height 41
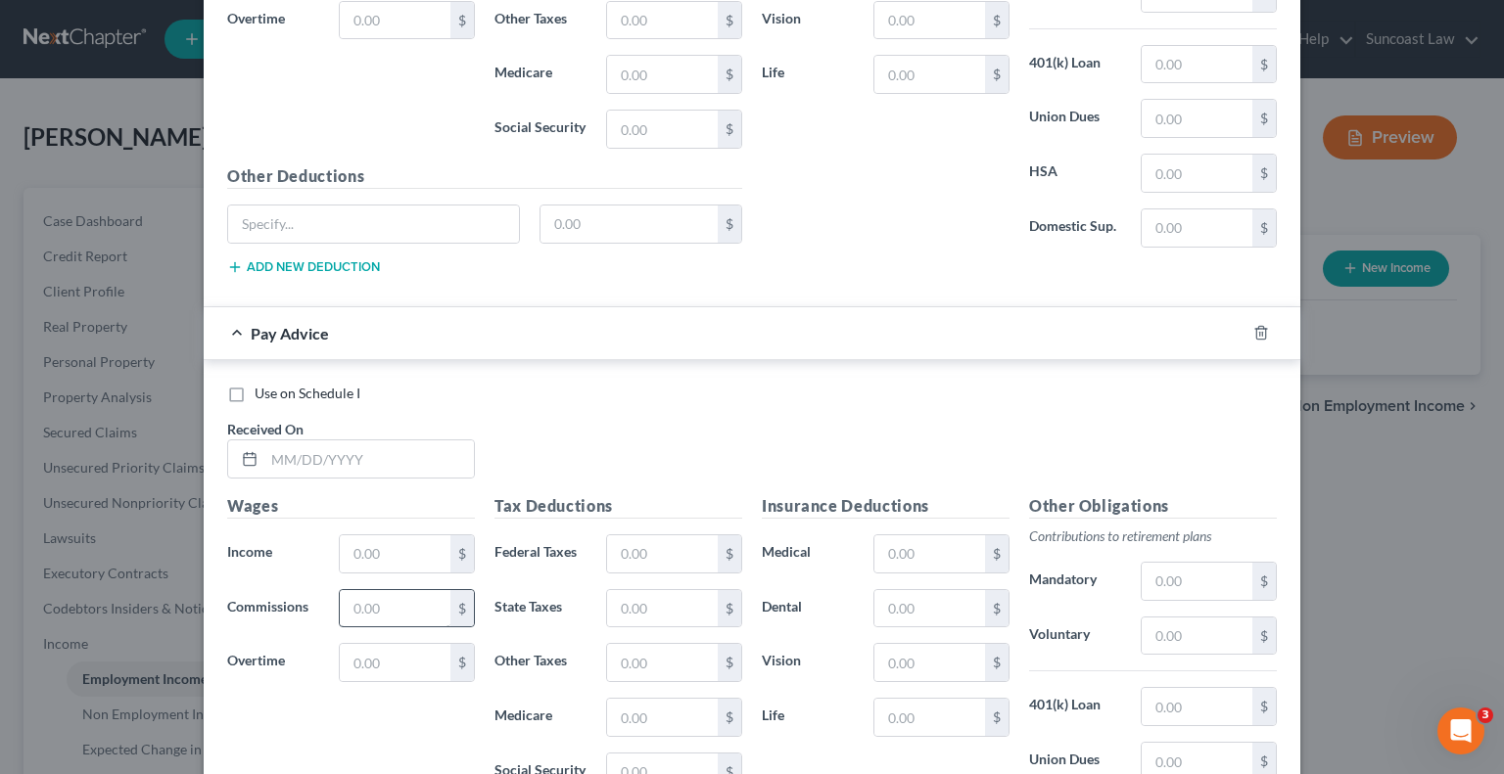
scroll to position [1668, 0]
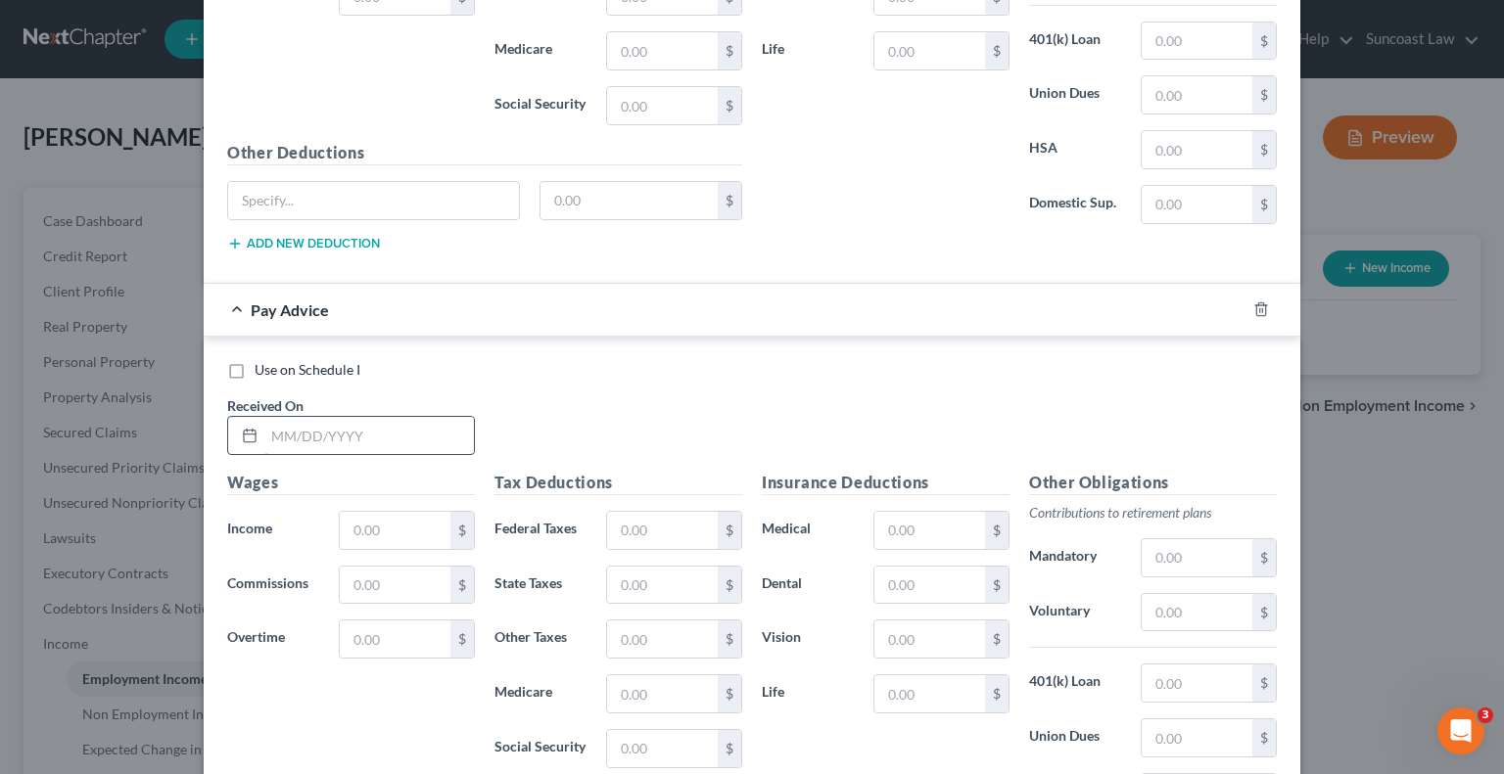
click at [400, 433] on input "text" at bounding box center [369, 435] width 210 height 37
drag, startPoint x: 625, startPoint y: 516, endPoint x: 700, endPoint y: 495, distance: 78.1
click at [625, 516] on input "text" at bounding box center [662, 530] width 111 height 37
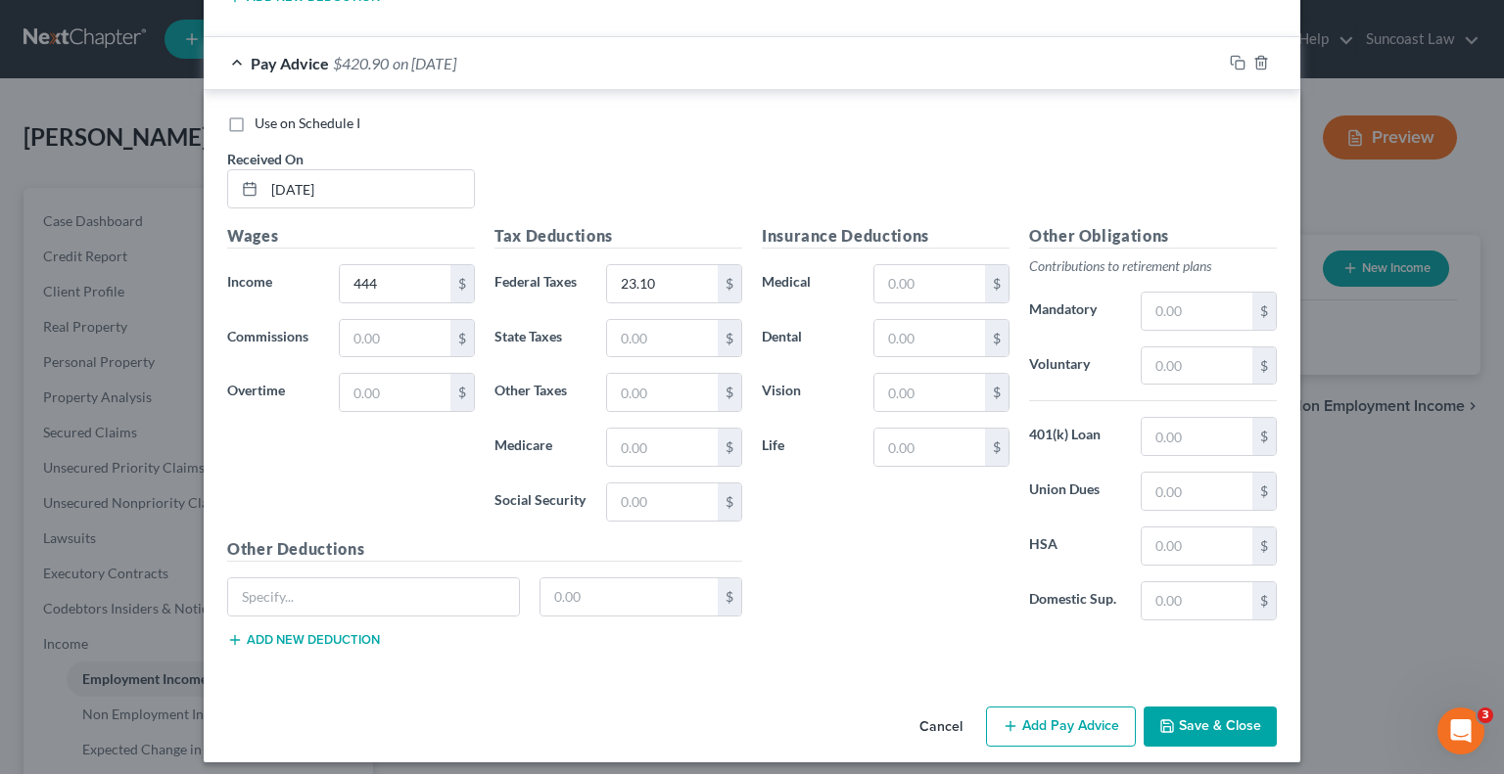
click at [1033, 707] on button "Add Pay Advice" at bounding box center [1061, 727] width 150 height 41
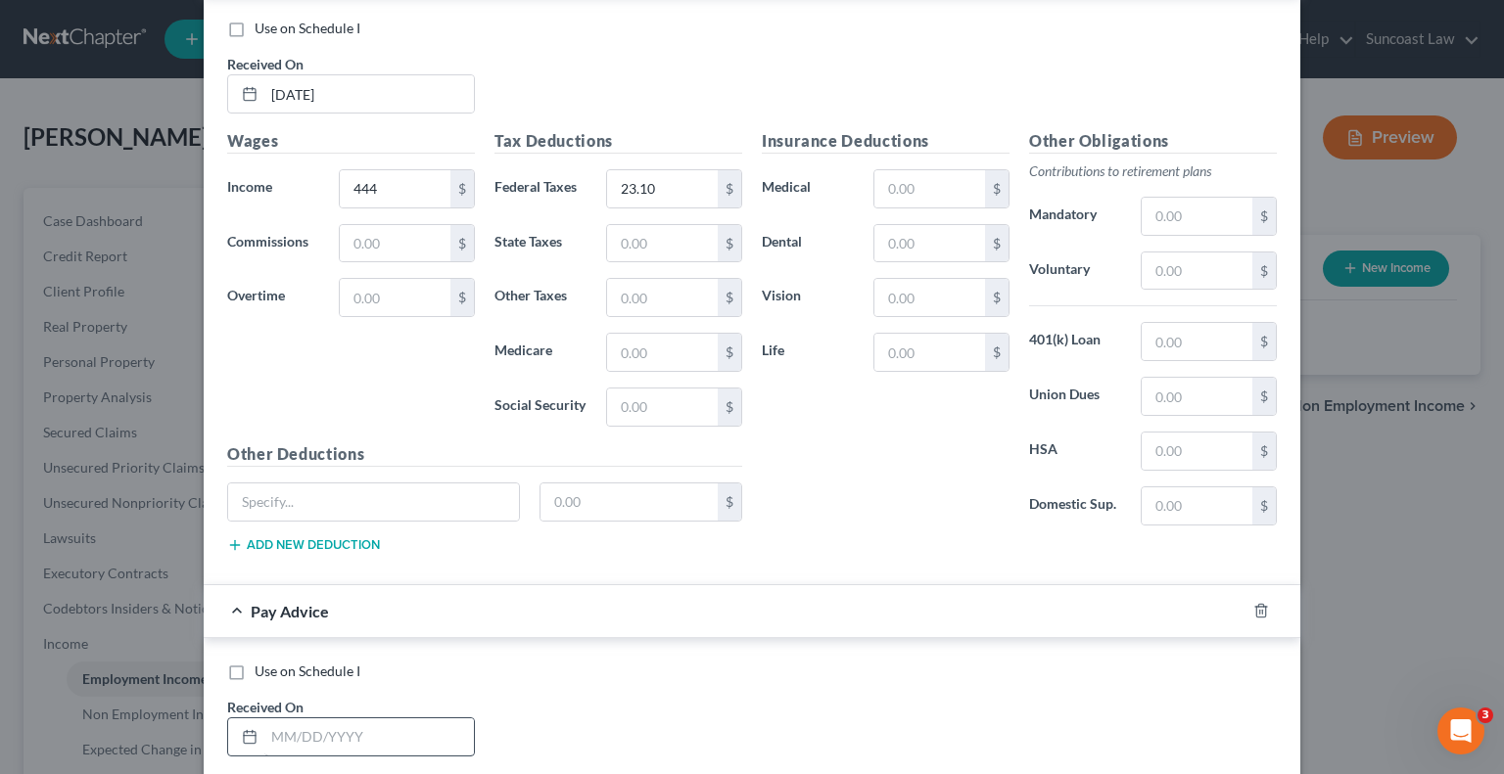
scroll to position [2209, 0]
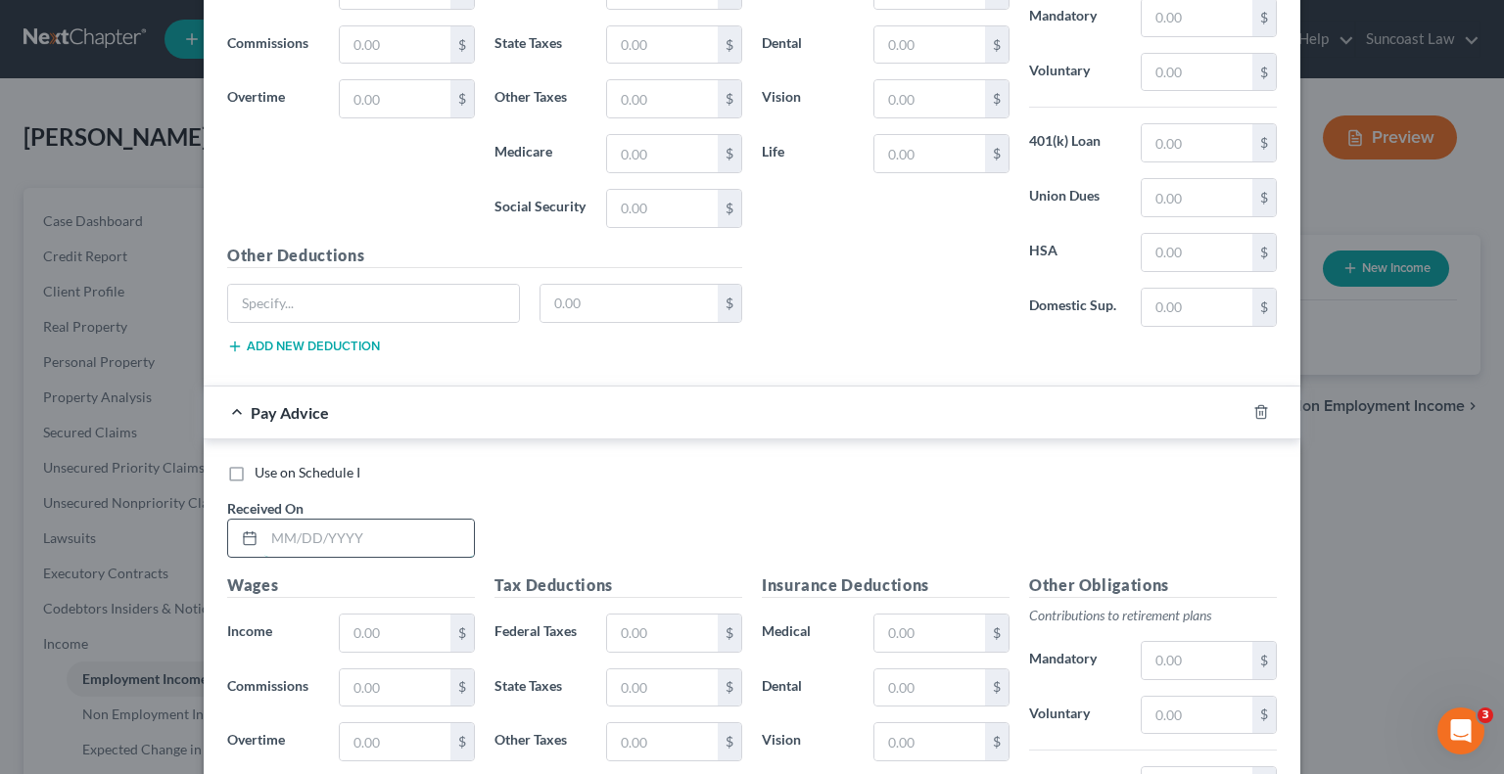
click at [399, 520] on input "text" at bounding box center [369, 538] width 210 height 37
click at [658, 620] on input "text" at bounding box center [662, 633] width 111 height 37
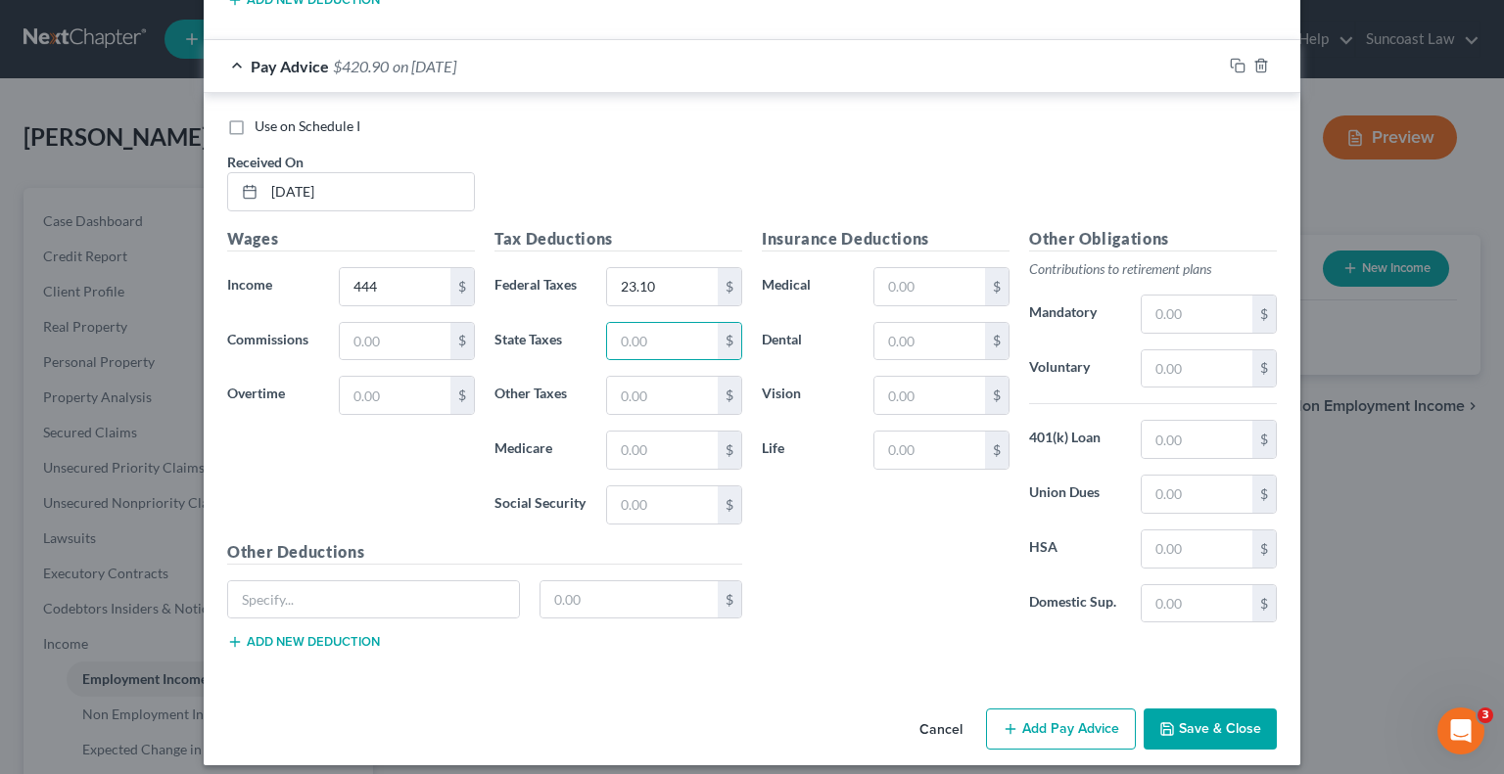
click at [1054, 720] on button "Add Pay Advice" at bounding box center [1061, 729] width 150 height 41
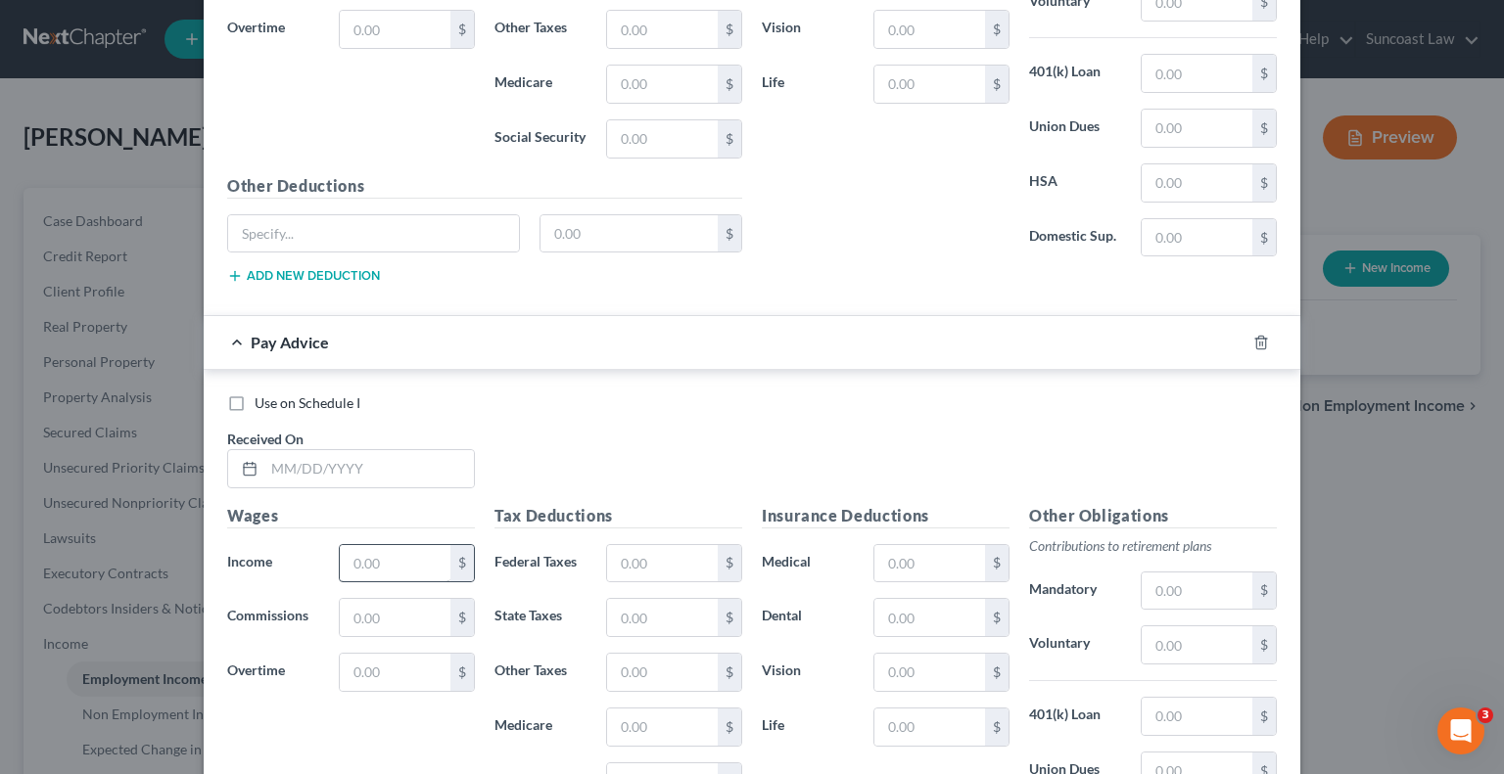
scroll to position [2947, 0]
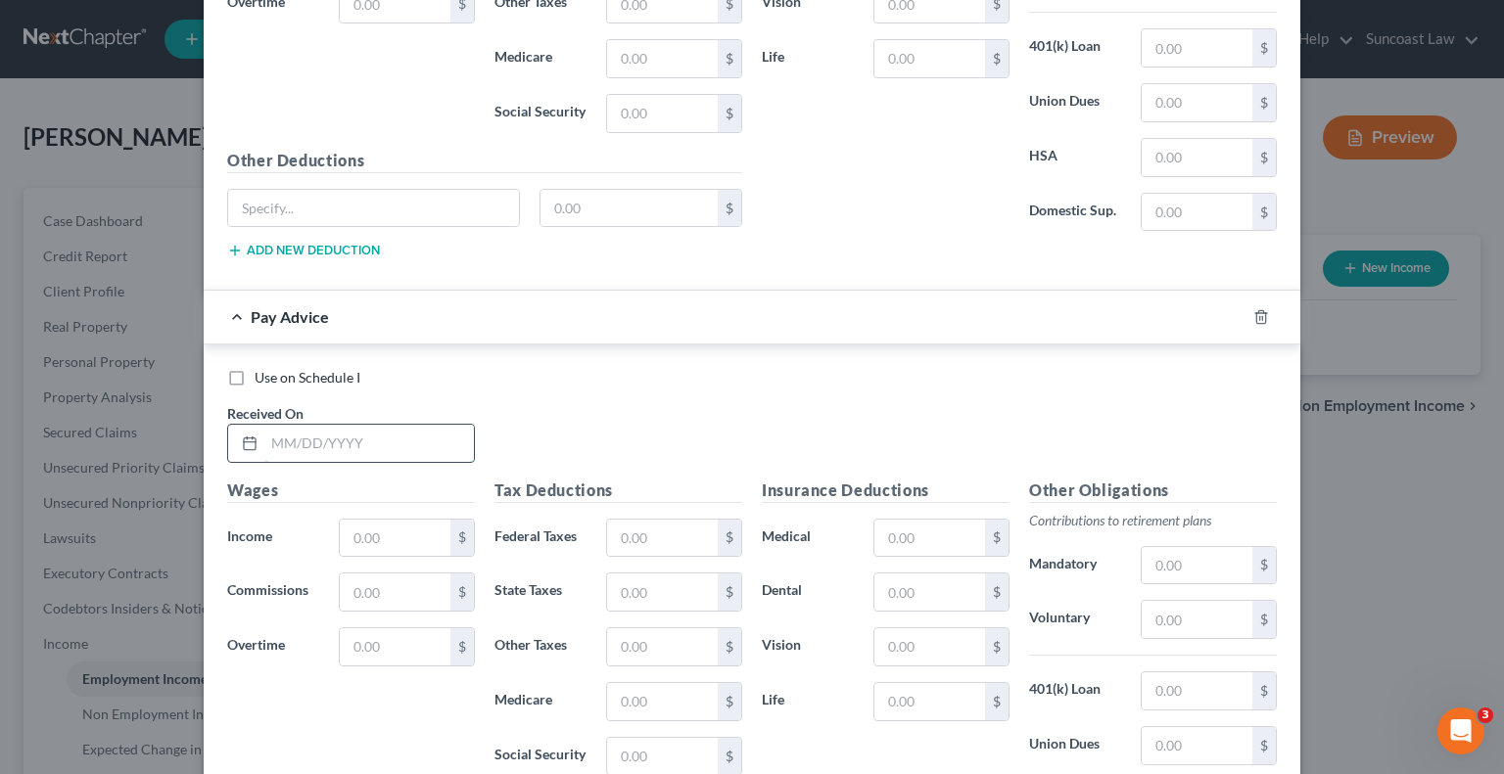
click at [401, 437] on input "text" at bounding box center [369, 443] width 210 height 37
click at [636, 520] on input "text" at bounding box center [662, 538] width 111 height 37
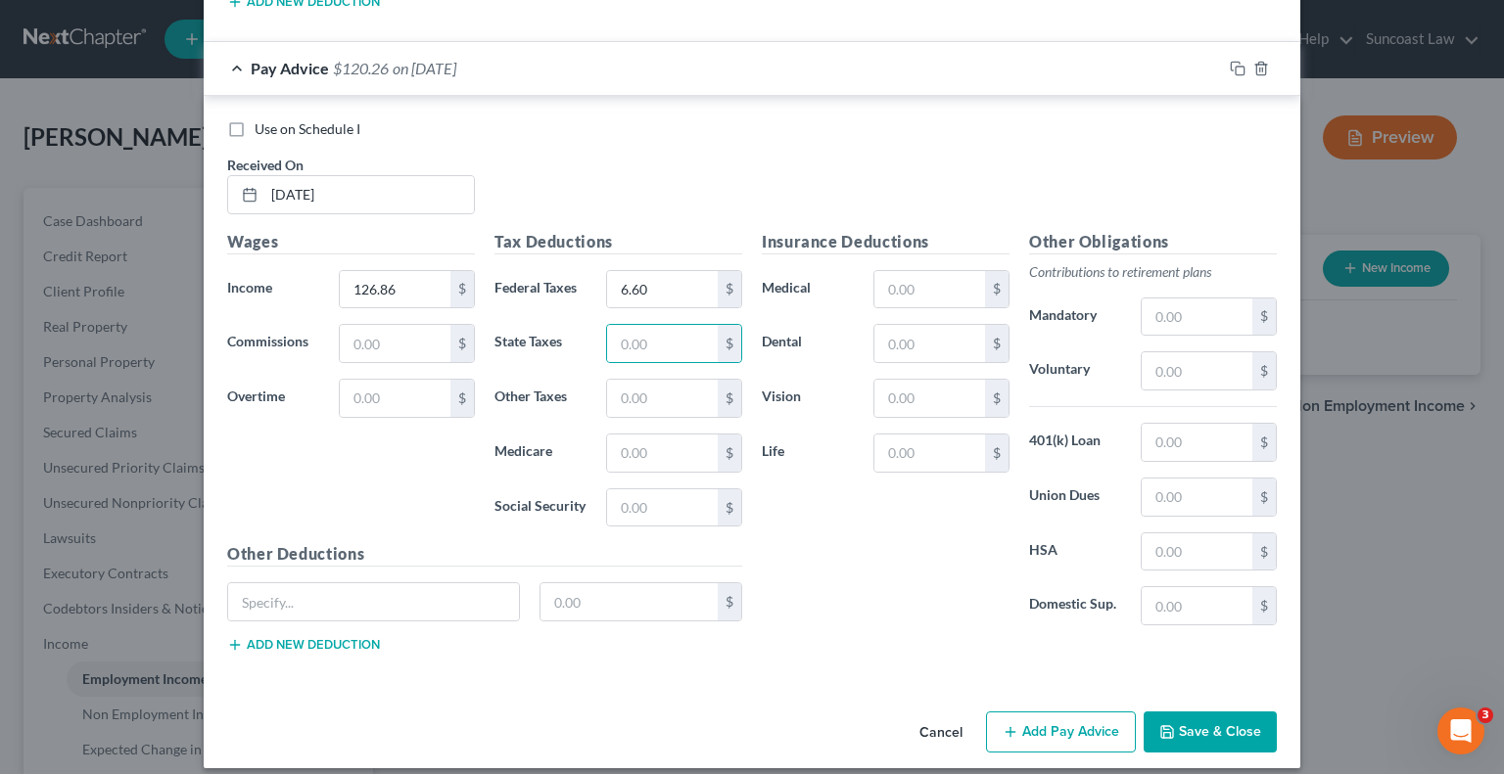
click at [1053, 727] on button "Add Pay Advice" at bounding box center [1061, 732] width 150 height 41
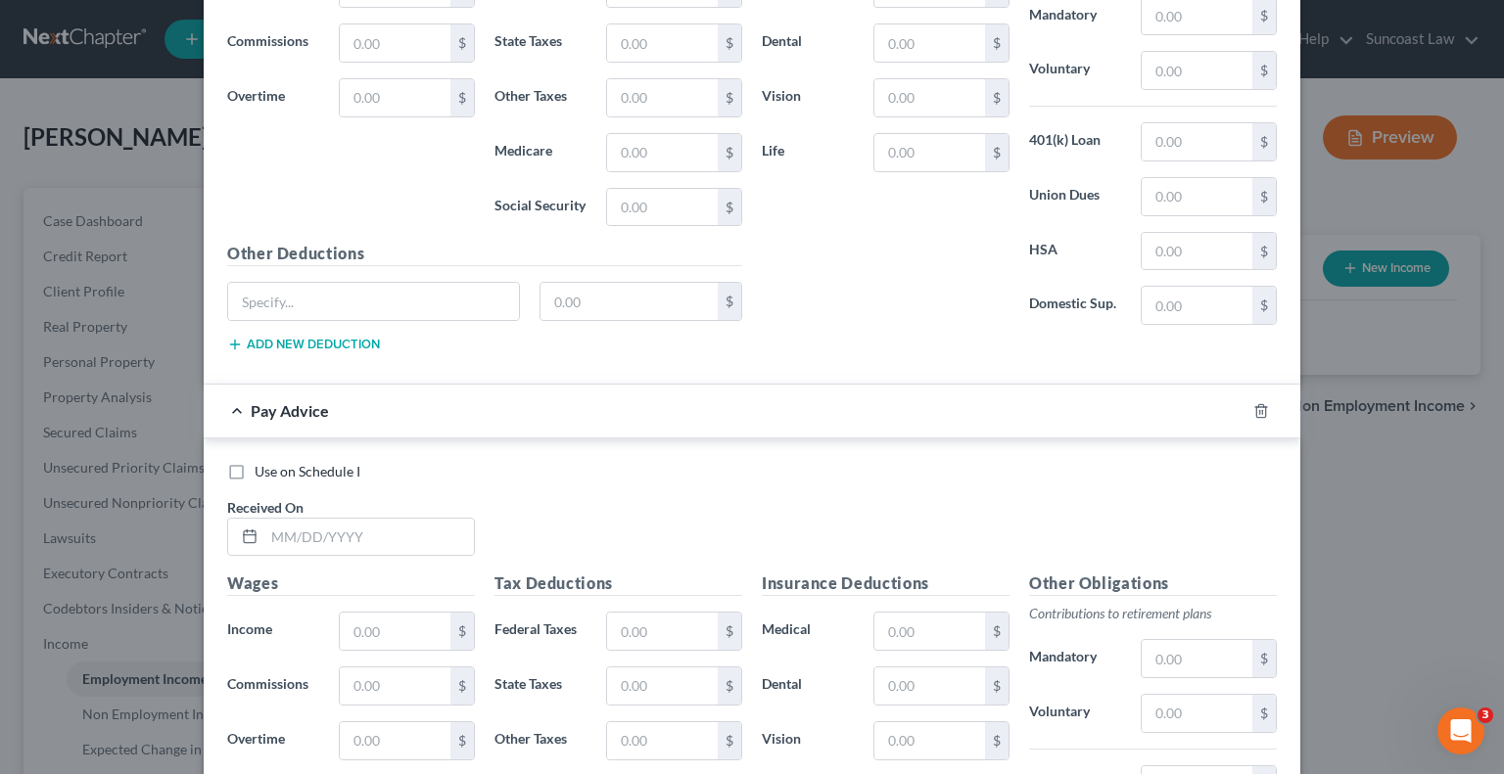
scroll to position [3587, 0]
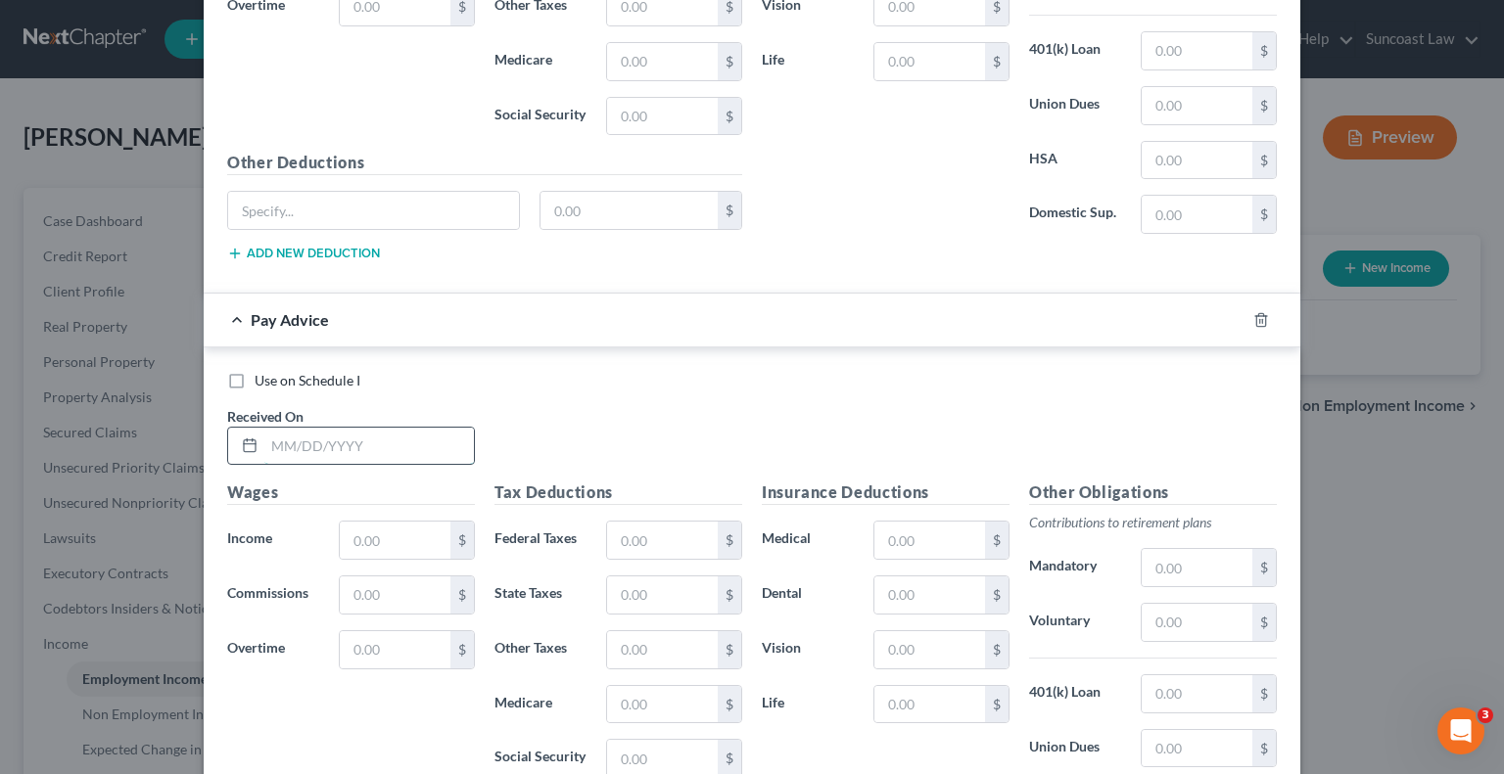
drag, startPoint x: 360, startPoint y: 427, endPoint x: 399, endPoint y: 428, distance: 39.2
click at [360, 428] on input "text" at bounding box center [369, 446] width 210 height 37
click at [638, 522] on input "text" at bounding box center [662, 540] width 111 height 37
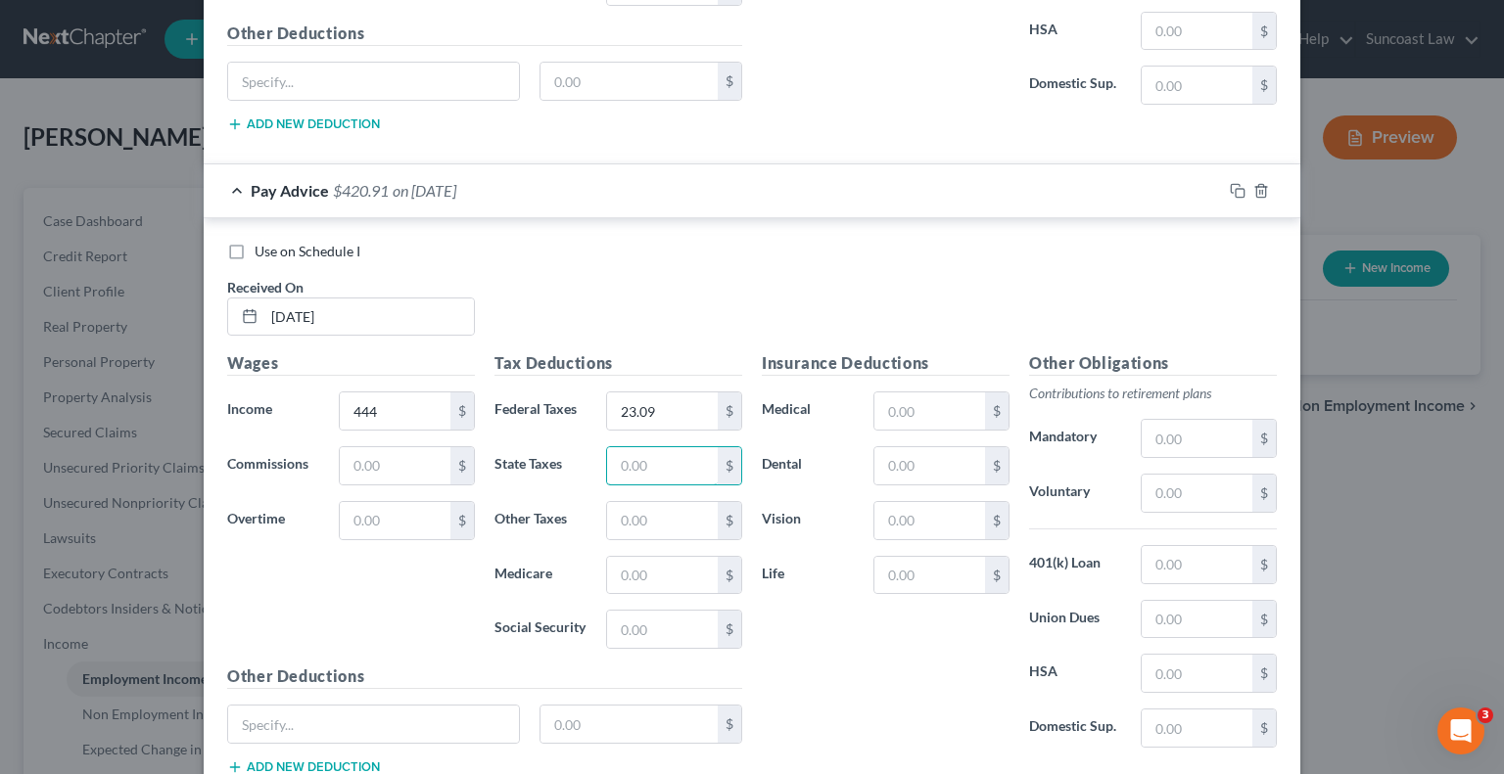
scroll to position [3834, 0]
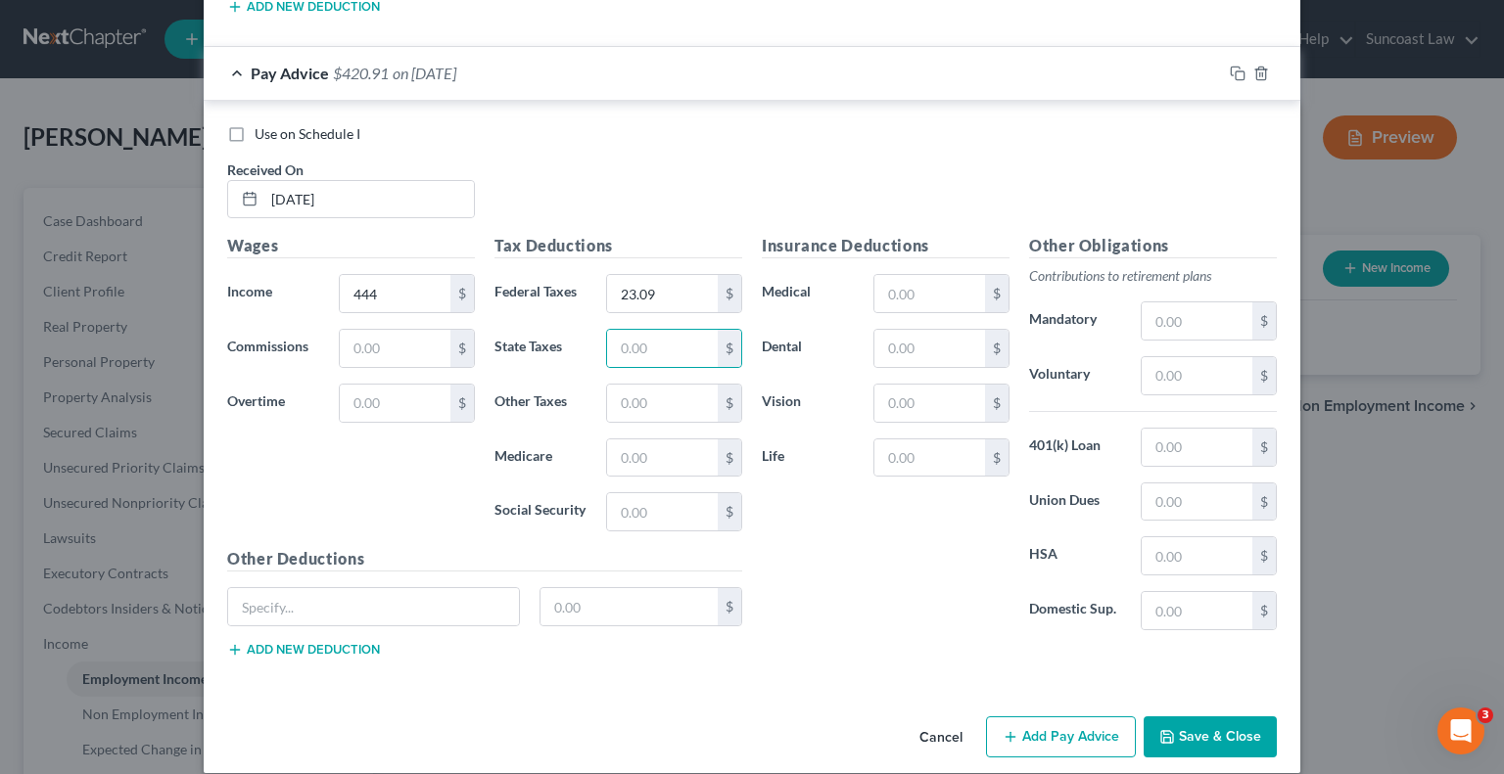
click at [1003, 717] on button "Add Pay Advice" at bounding box center [1061, 737] width 150 height 41
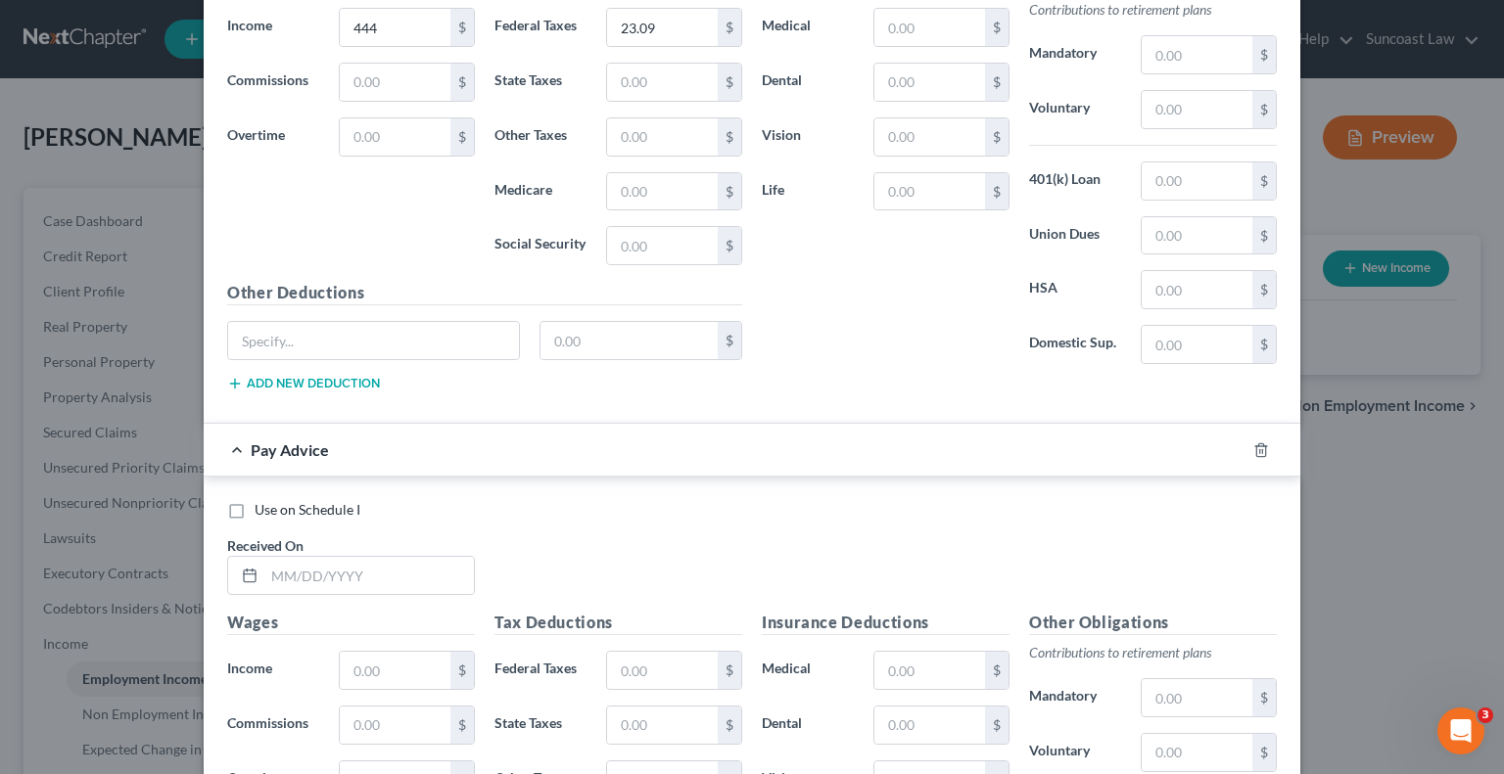
scroll to position [4226, 0]
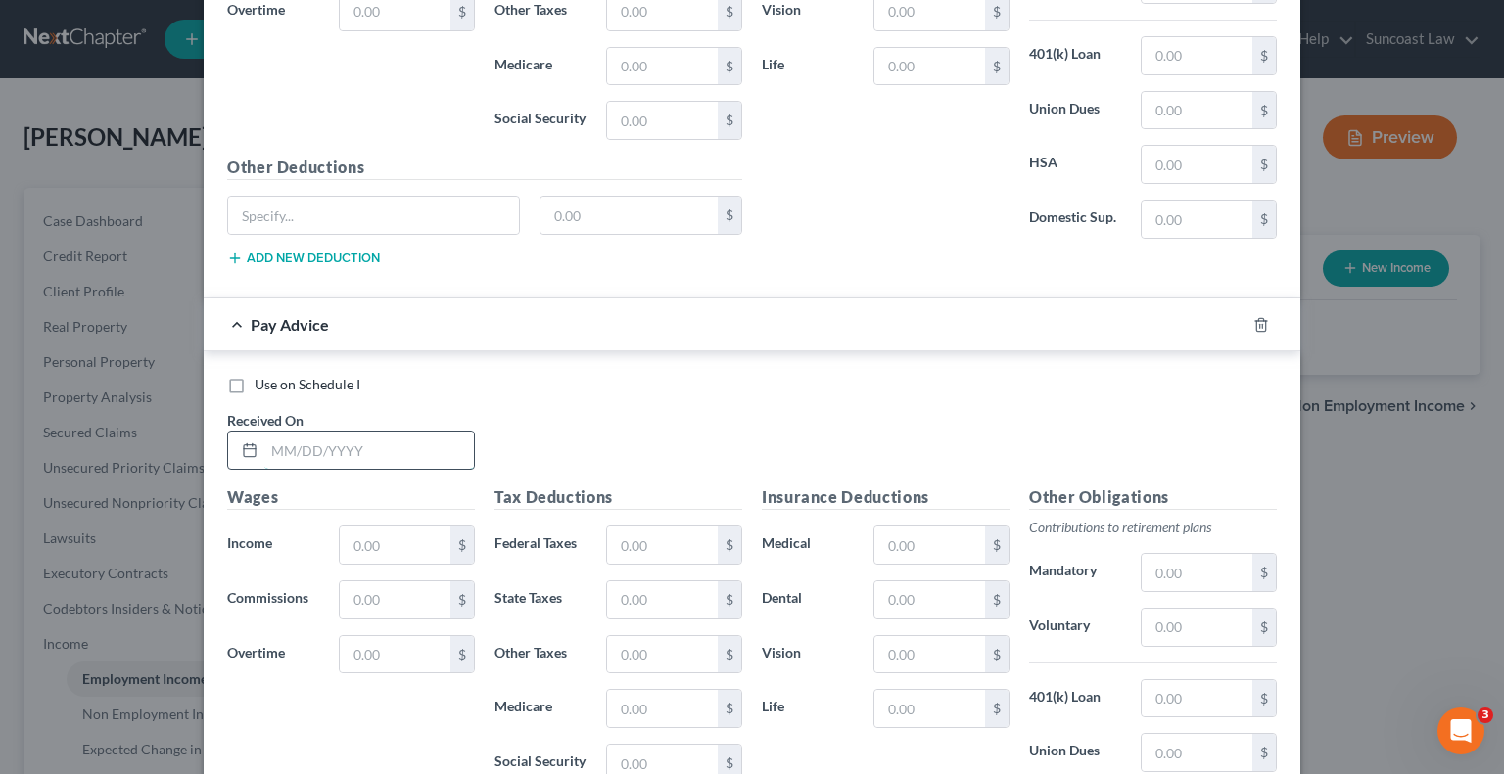
click at [387, 435] on input "text" at bounding box center [369, 450] width 210 height 37
click at [685, 527] on input "text" at bounding box center [662, 545] width 111 height 37
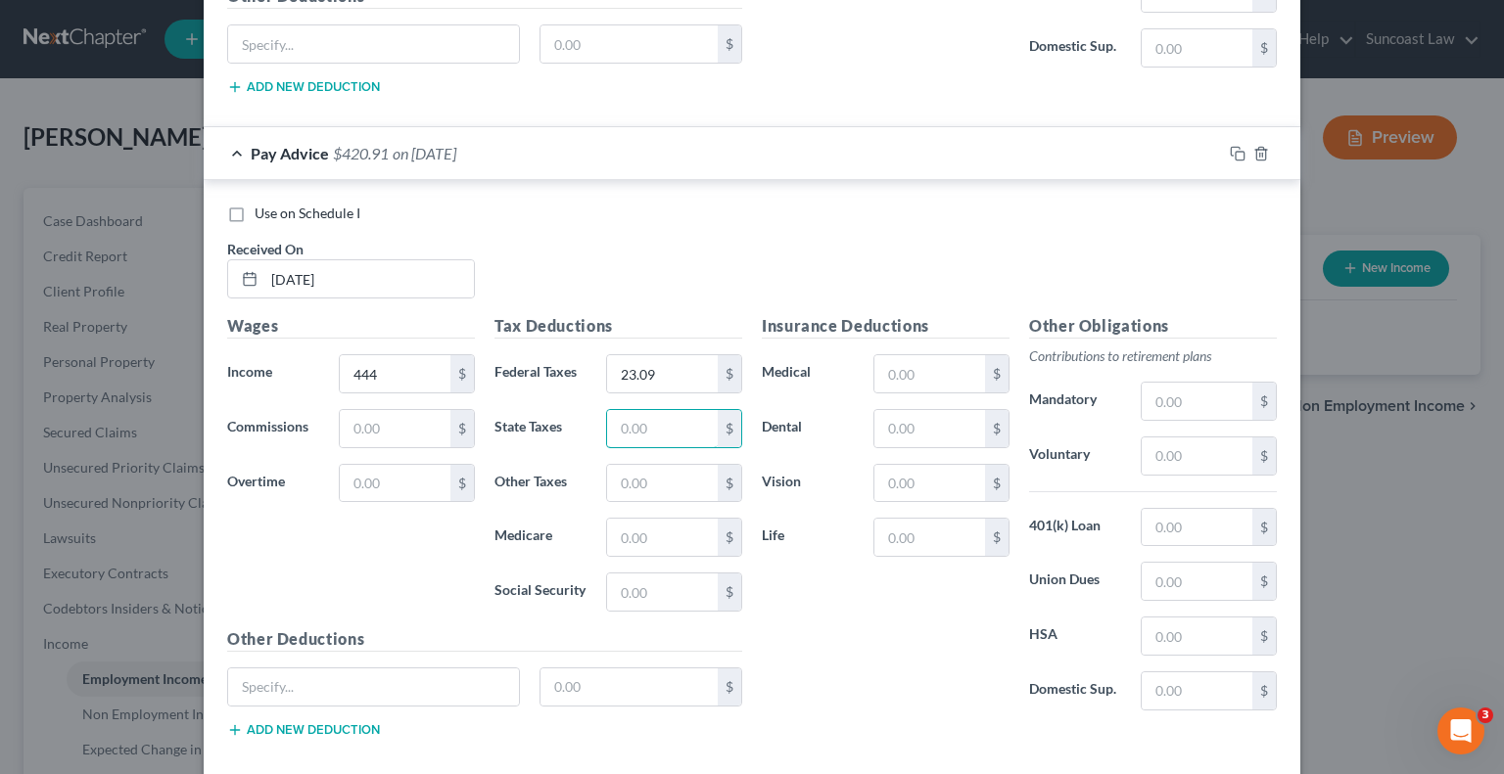
scroll to position [4474, 0]
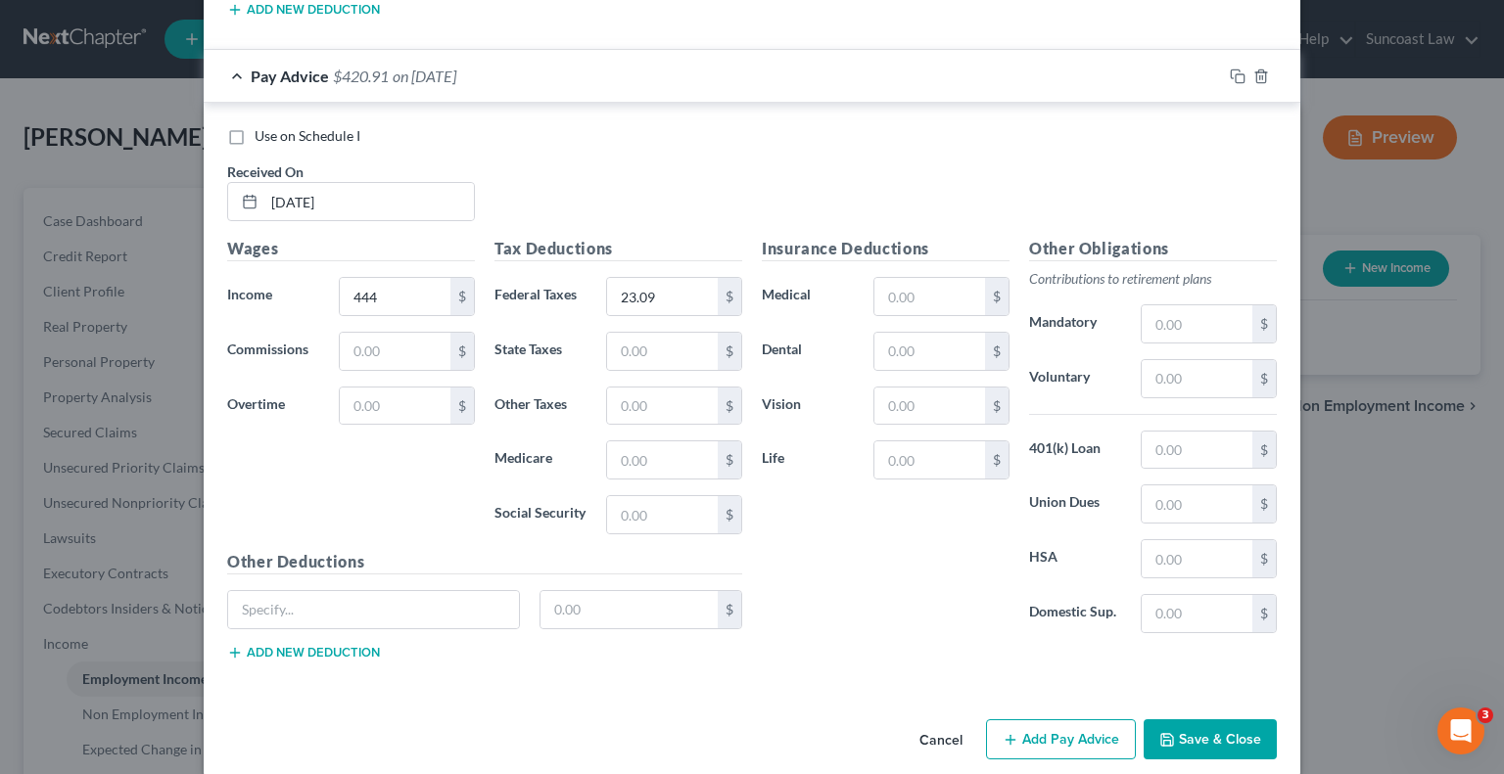
click at [1020, 721] on button "Add Pay Advice" at bounding box center [1061, 740] width 150 height 41
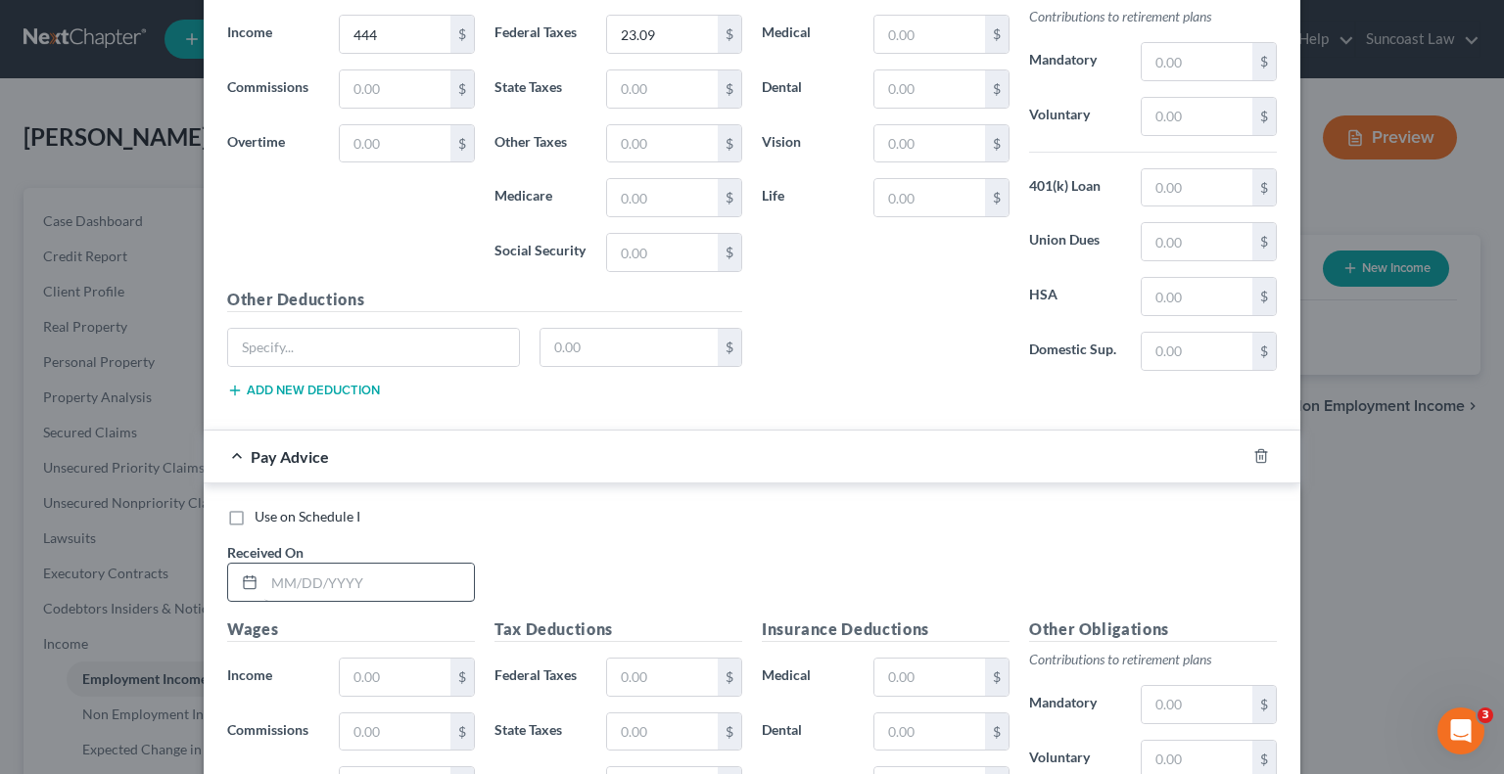
scroll to position [4768, 0]
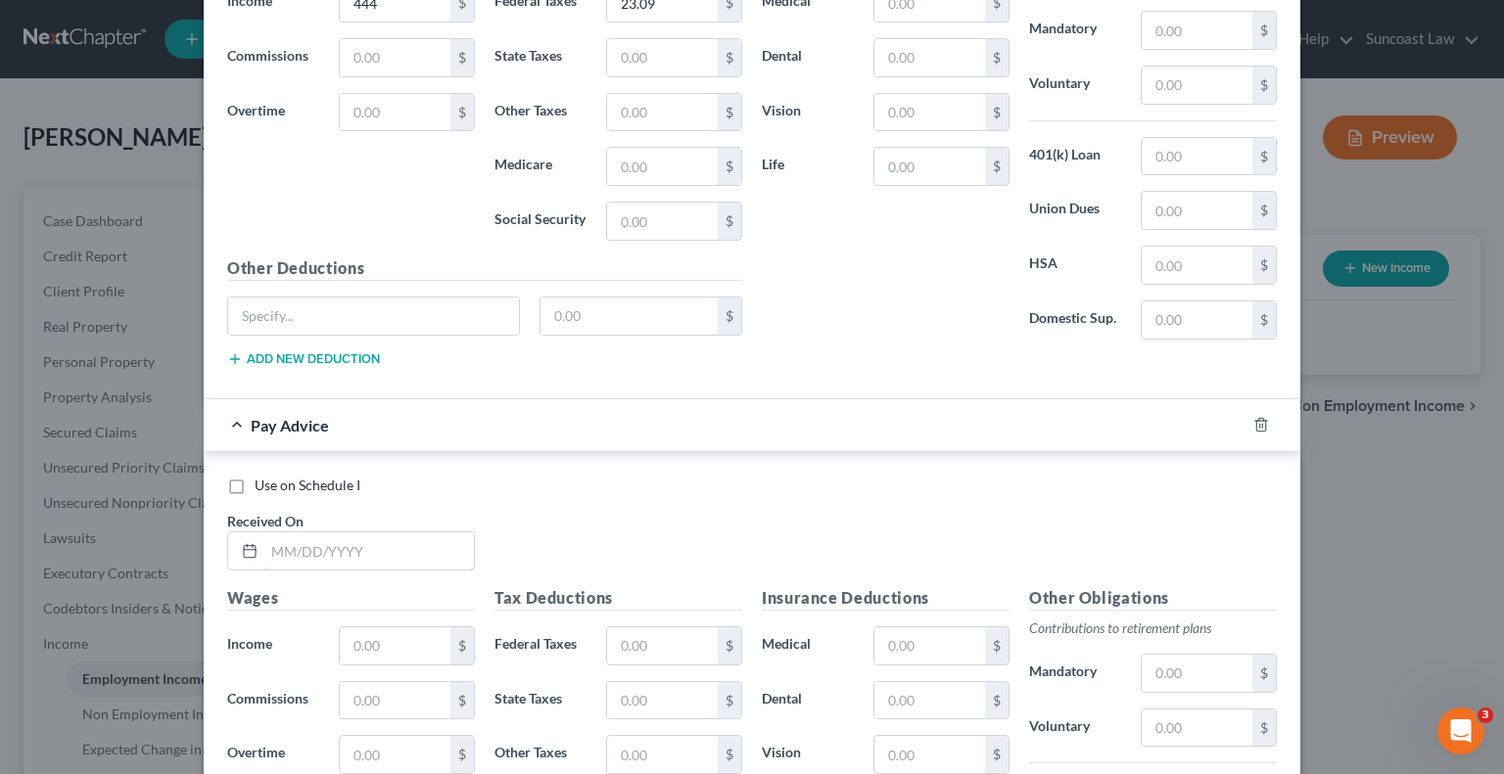
drag, startPoint x: 391, startPoint y: 515, endPoint x: 376, endPoint y: 502, distance: 19.4
click at [388, 533] on input "text" at bounding box center [369, 551] width 210 height 37
click at [636, 628] on input "text" at bounding box center [662, 646] width 111 height 37
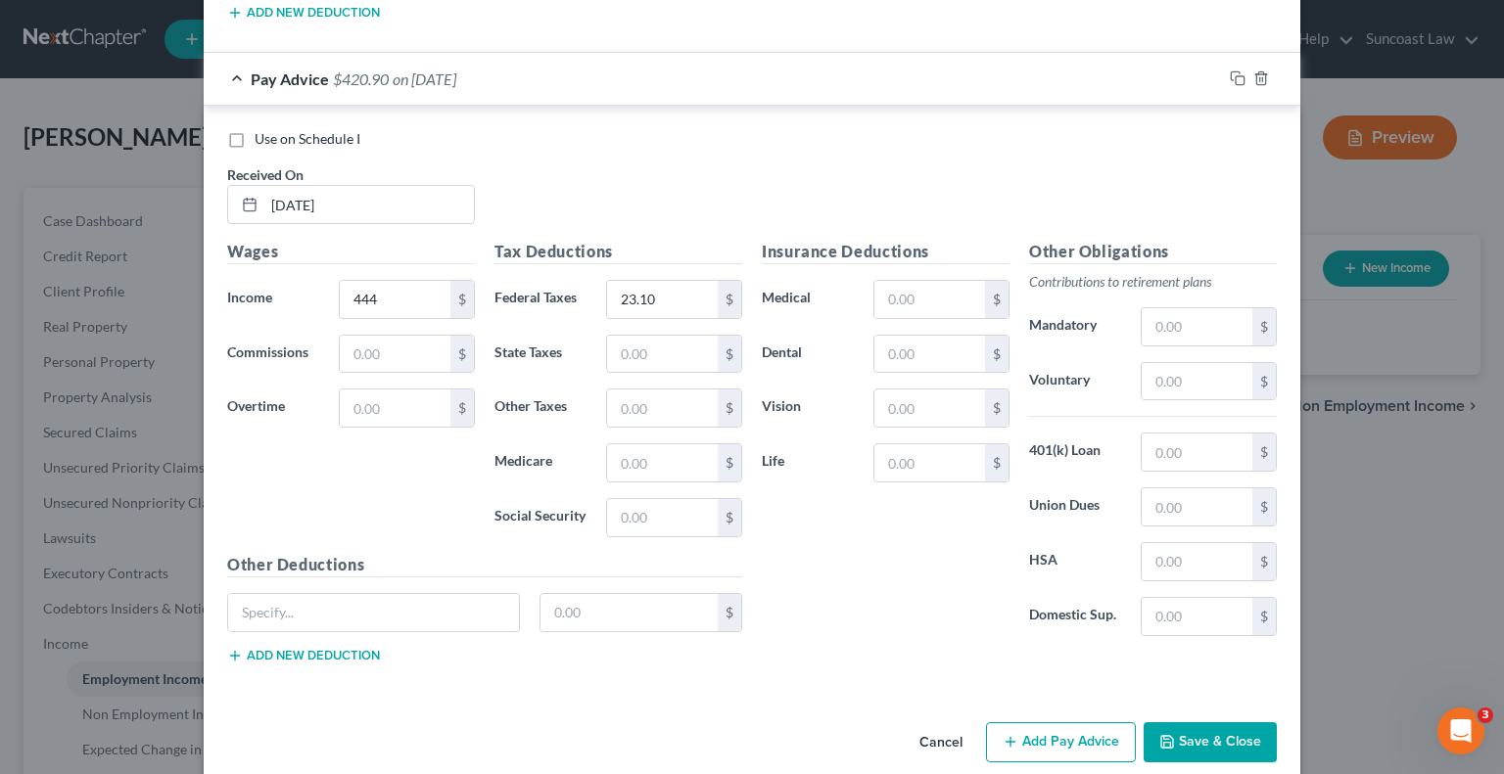
click at [1034, 723] on button "Add Pay Advice" at bounding box center [1061, 743] width 150 height 41
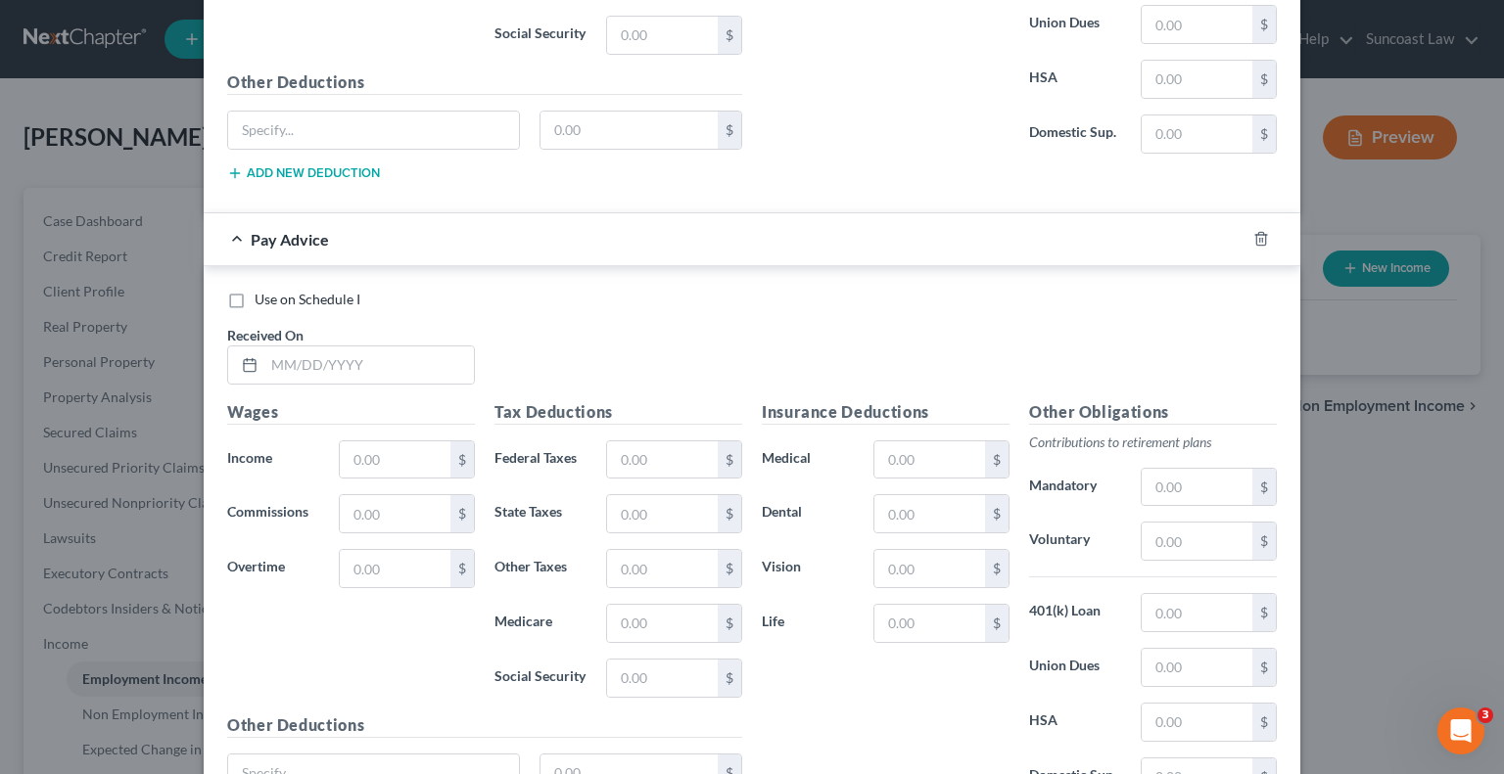
scroll to position [5604, 0]
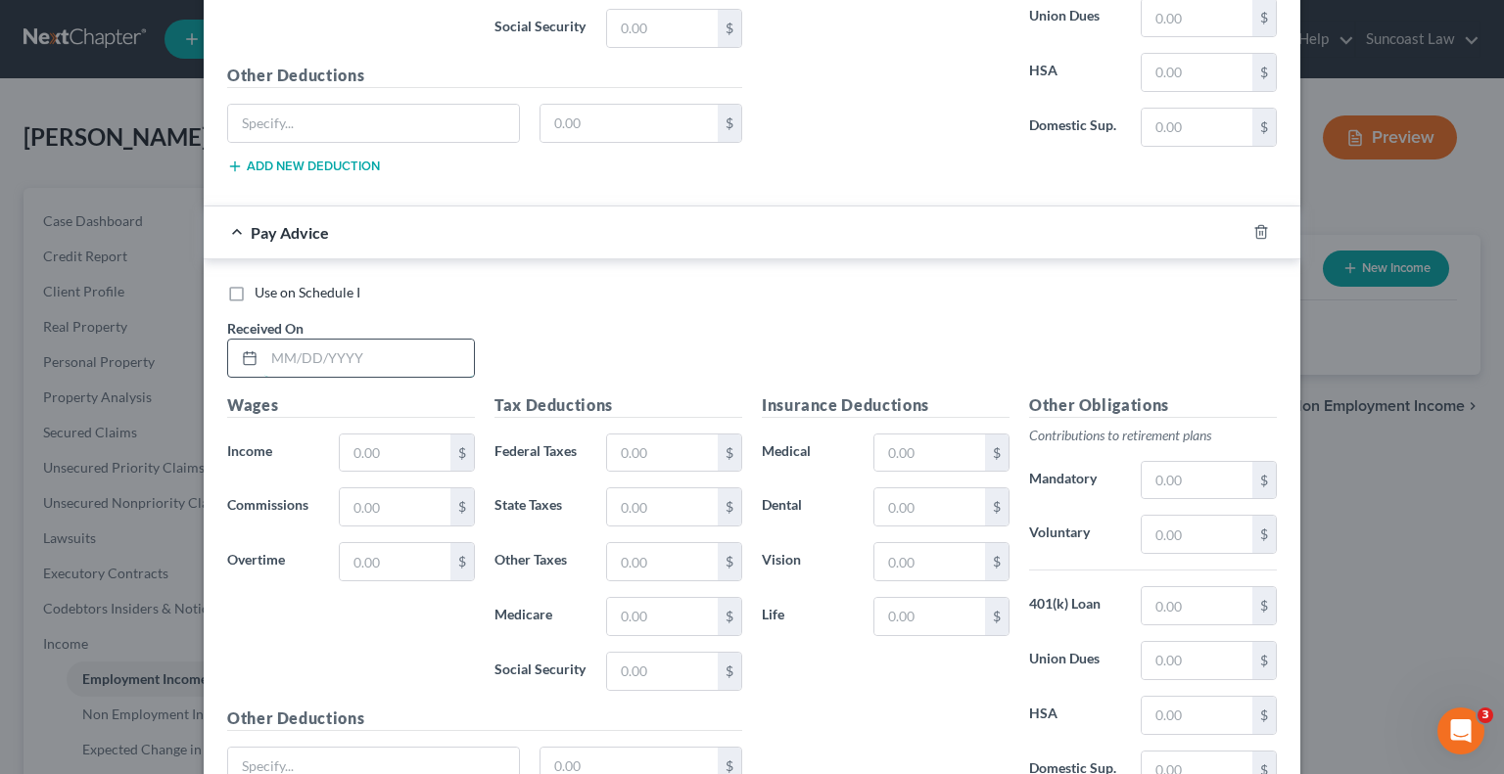
click at [348, 340] on input "text" at bounding box center [369, 358] width 210 height 37
click at [641, 435] on input "text" at bounding box center [662, 453] width 111 height 37
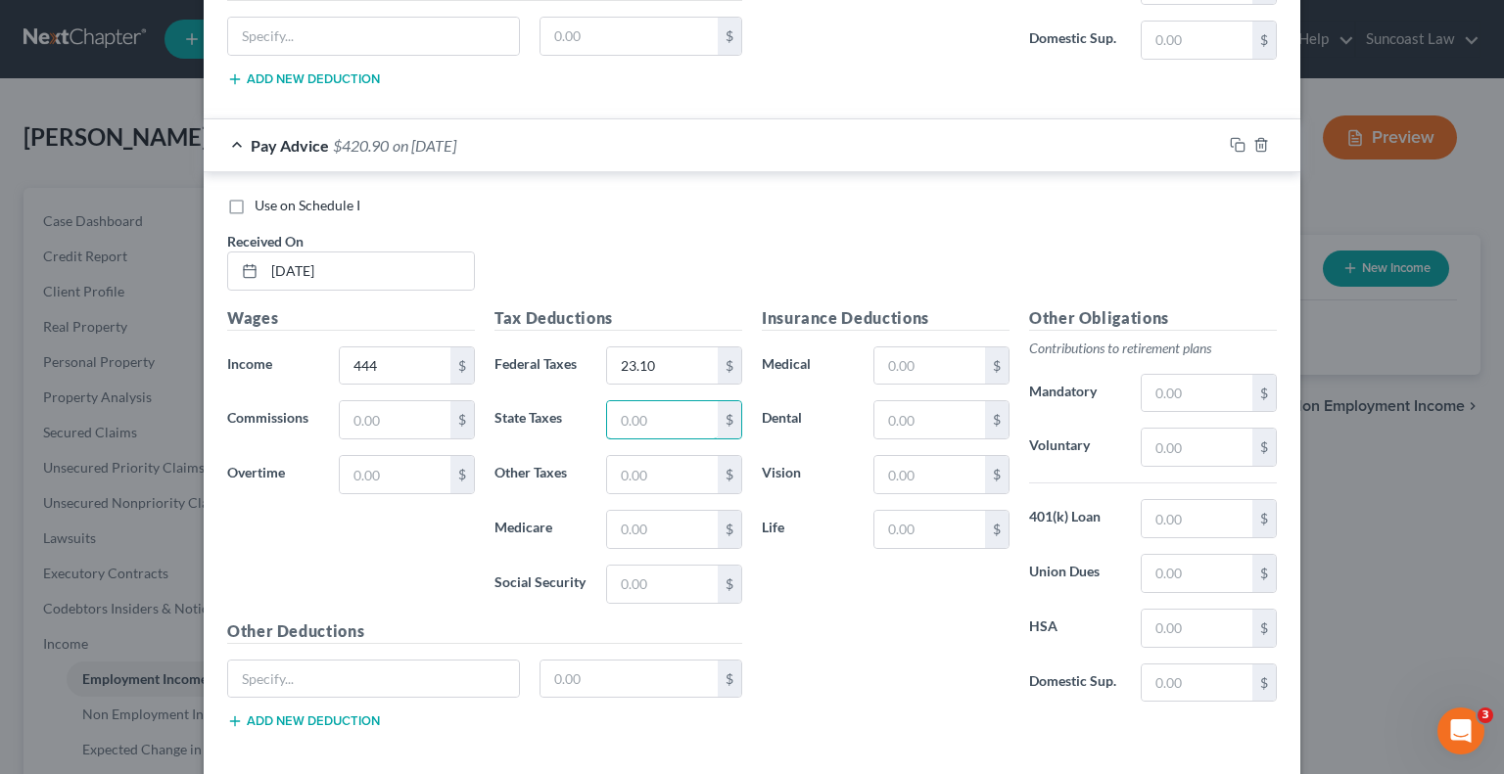
scroll to position [5753, 0]
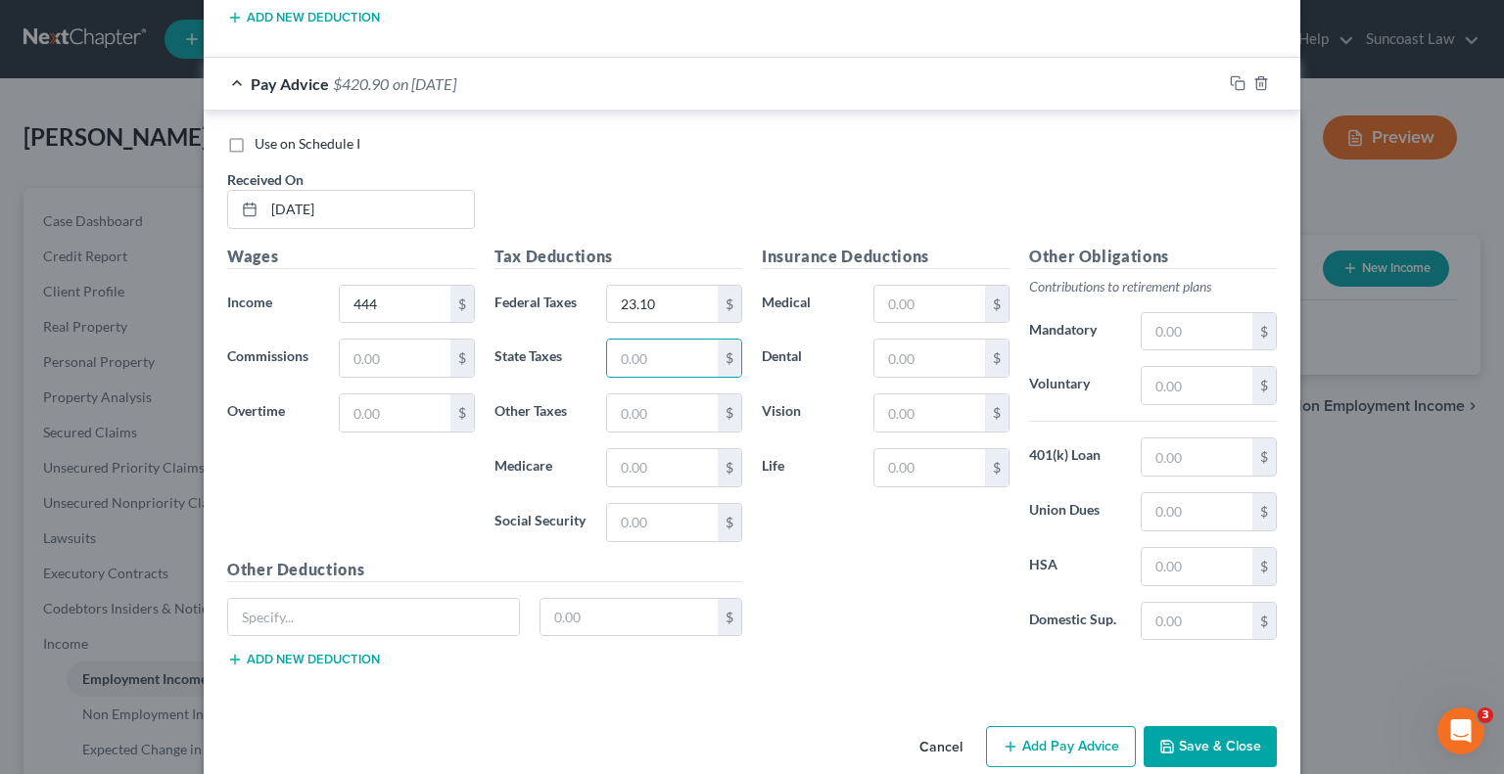
click at [1050, 726] on button "Add Pay Advice" at bounding box center [1061, 746] width 150 height 41
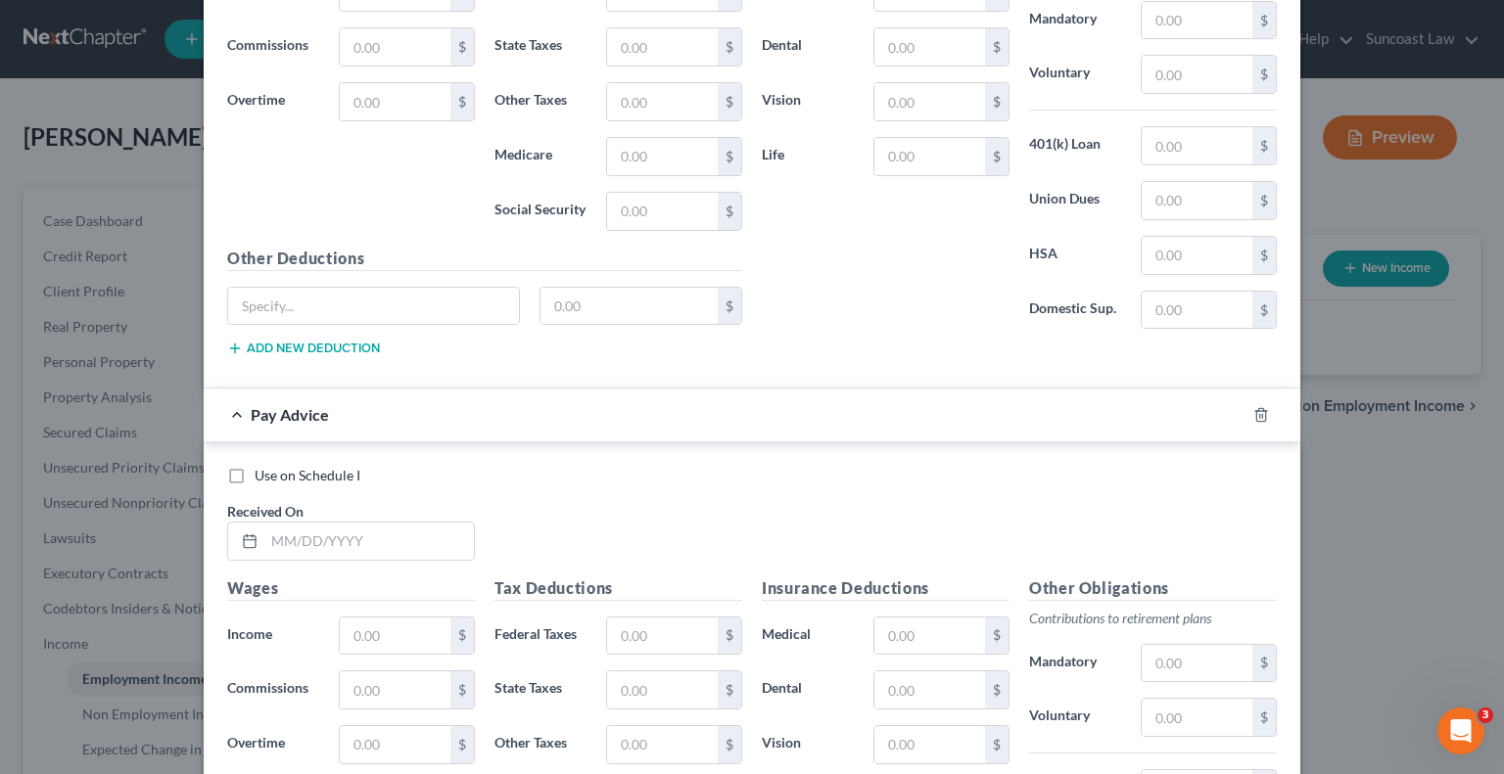
scroll to position [6145, 0]
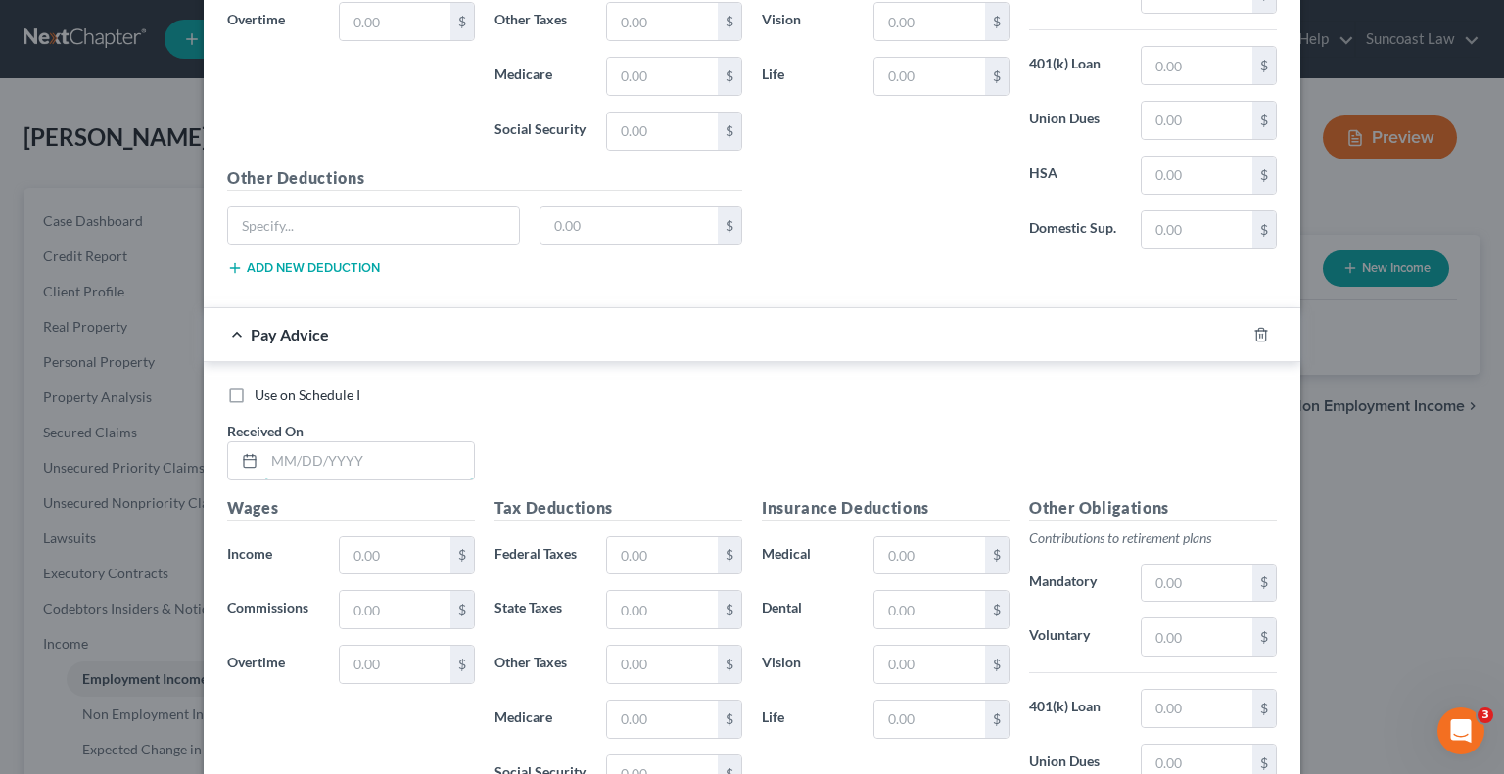
drag, startPoint x: 356, startPoint y: 434, endPoint x: 383, endPoint y: 385, distance: 55.6
click at [356, 443] on input "text" at bounding box center [369, 461] width 210 height 37
drag, startPoint x: 661, startPoint y: 516, endPoint x: 725, endPoint y: 473, distance: 77.7
click at [661, 538] on input "text" at bounding box center [662, 556] width 111 height 37
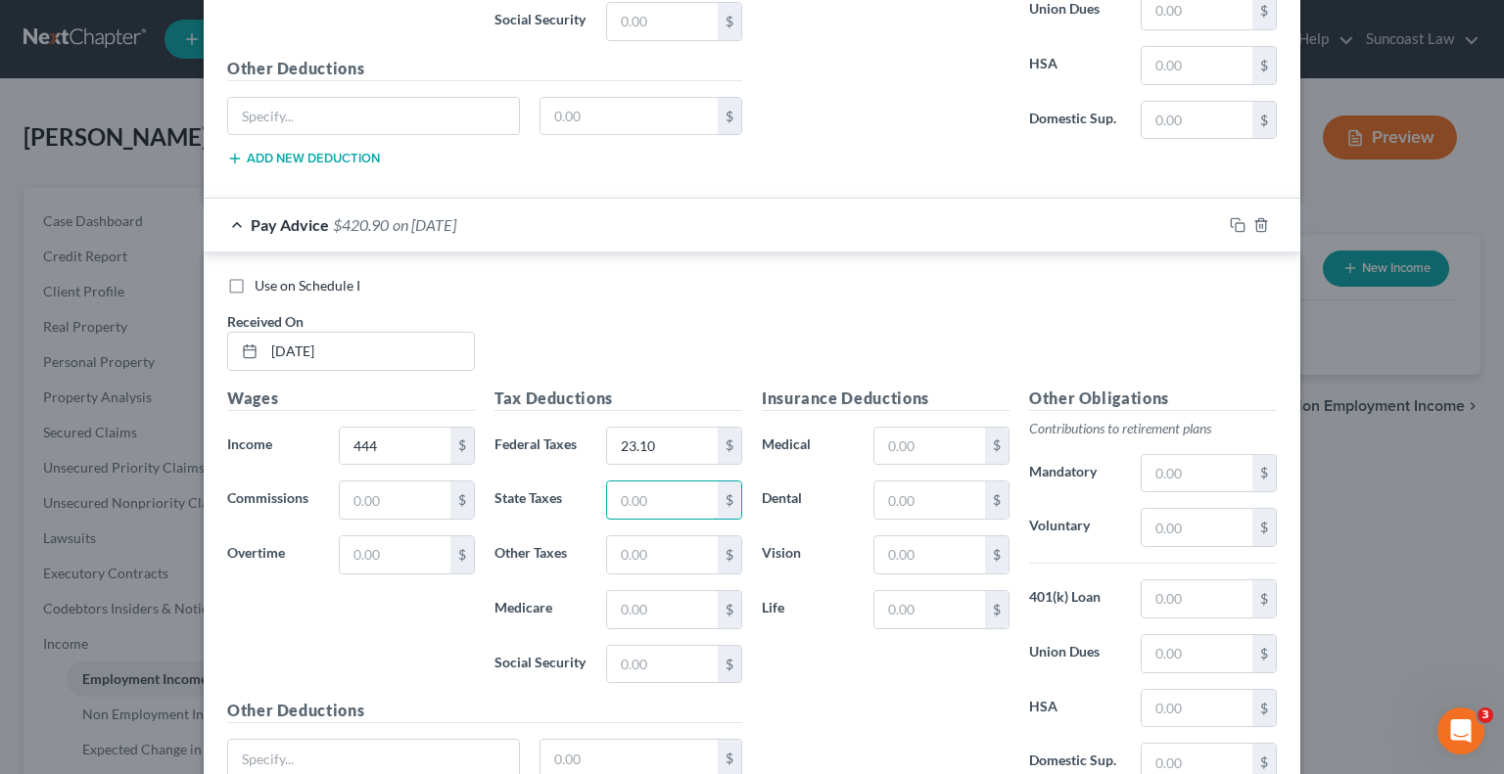
scroll to position [6393, 0]
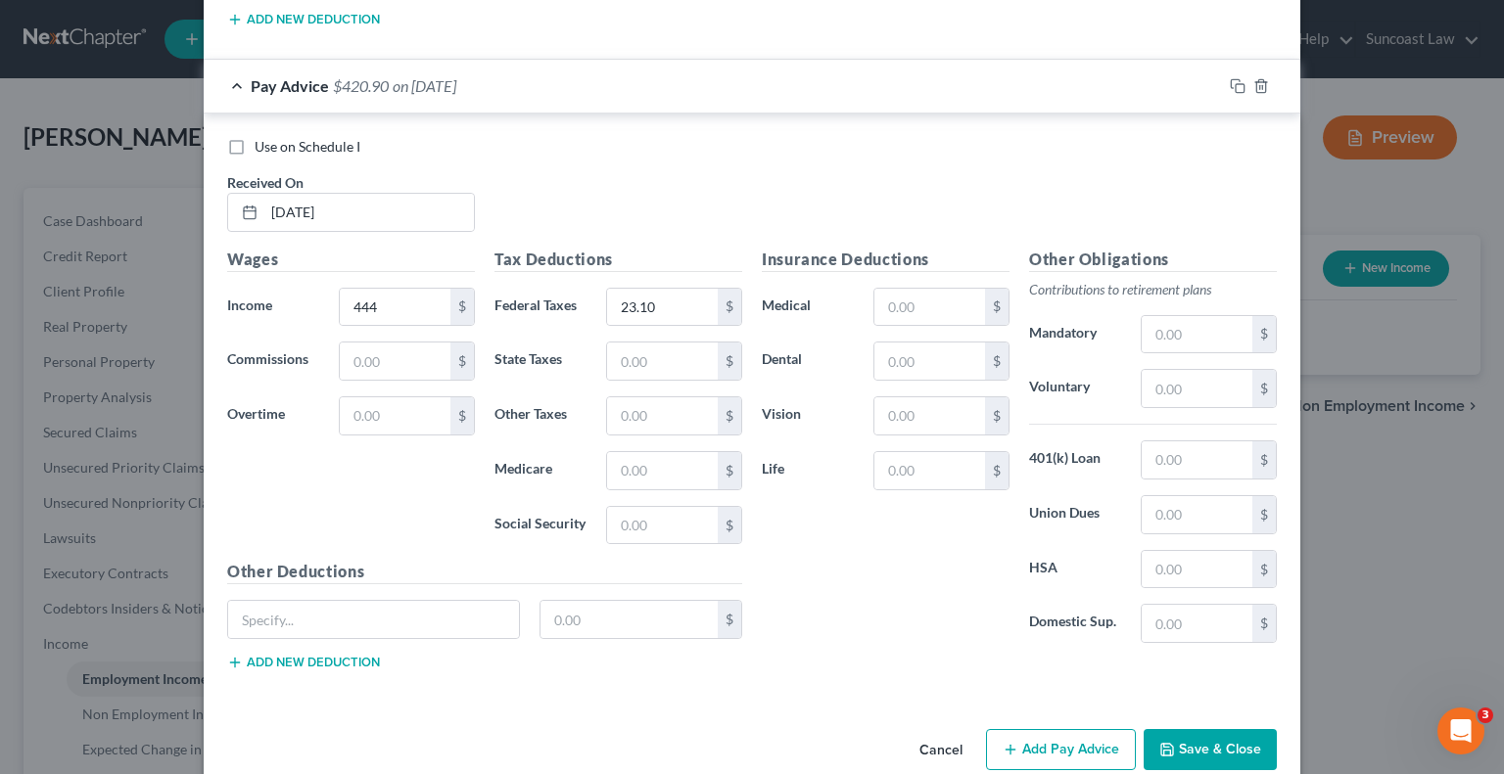
click at [1013, 729] on button "Add Pay Advice" at bounding box center [1061, 749] width 150 height 41
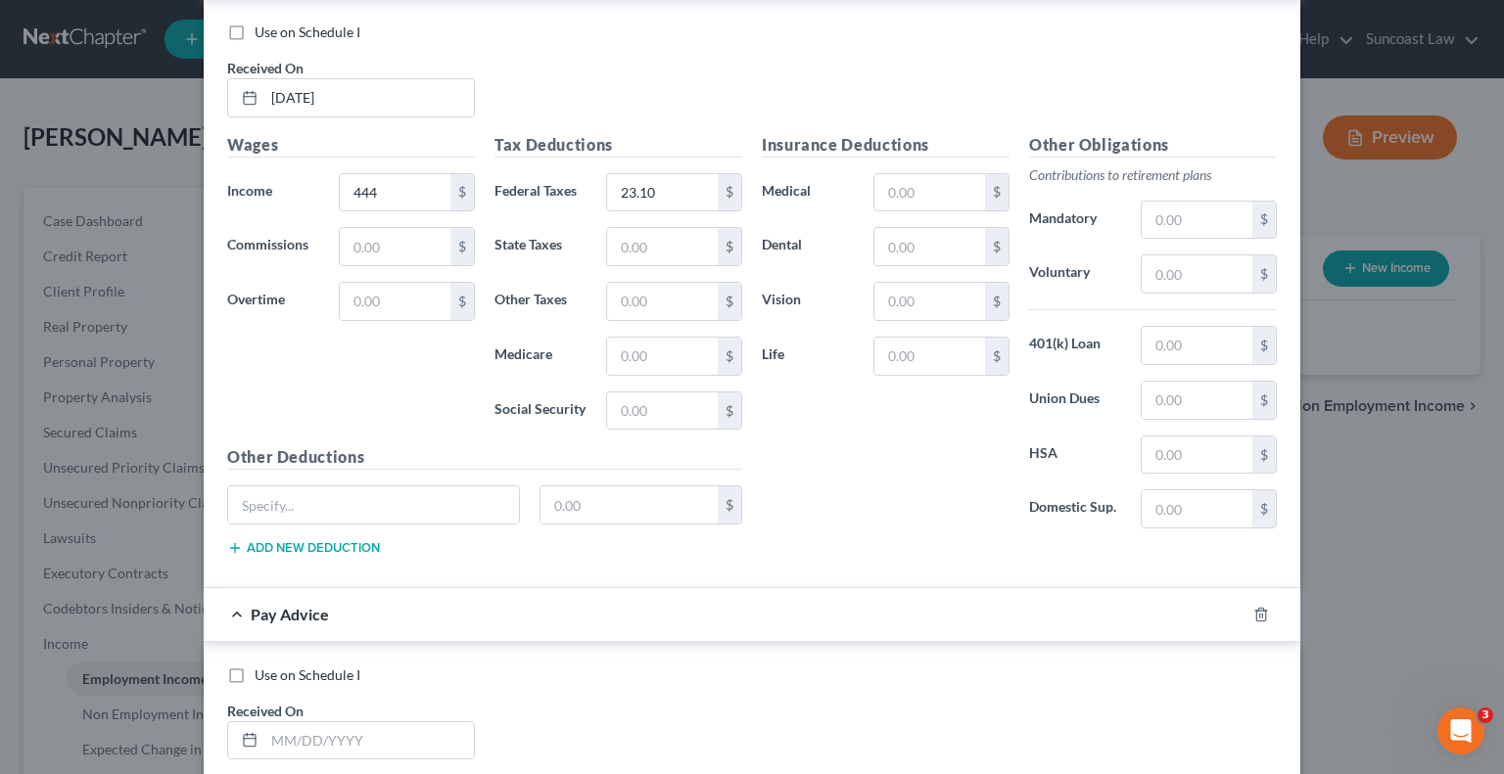
scroll to position [6785, 0]
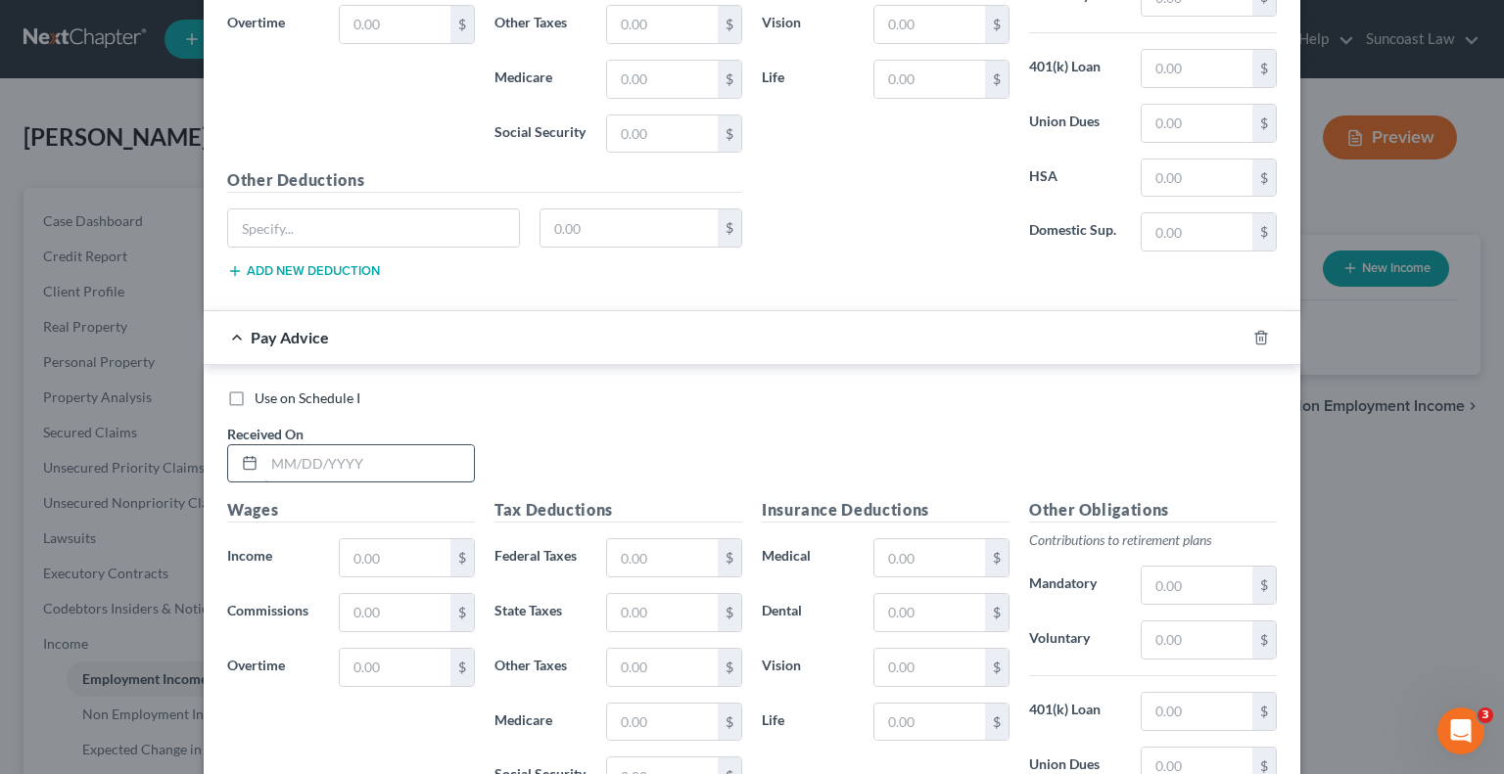
click at [357, 445] on input "text" at bounding box center [369, 463] width 210 height 37
click at [665, 539] on input "text" at bounding box center [662, 557] width 111 height 37
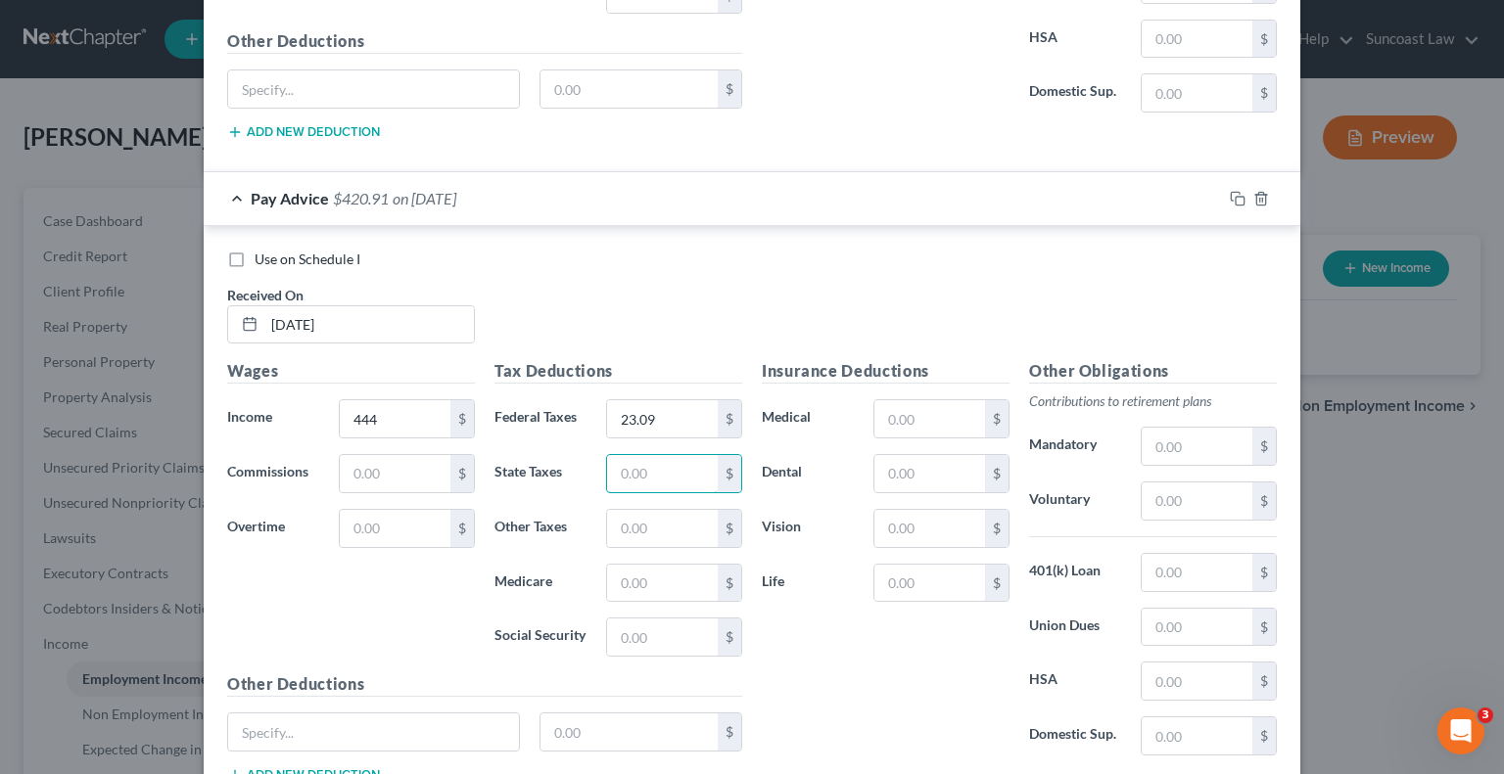
scroll to position [7034, 0]
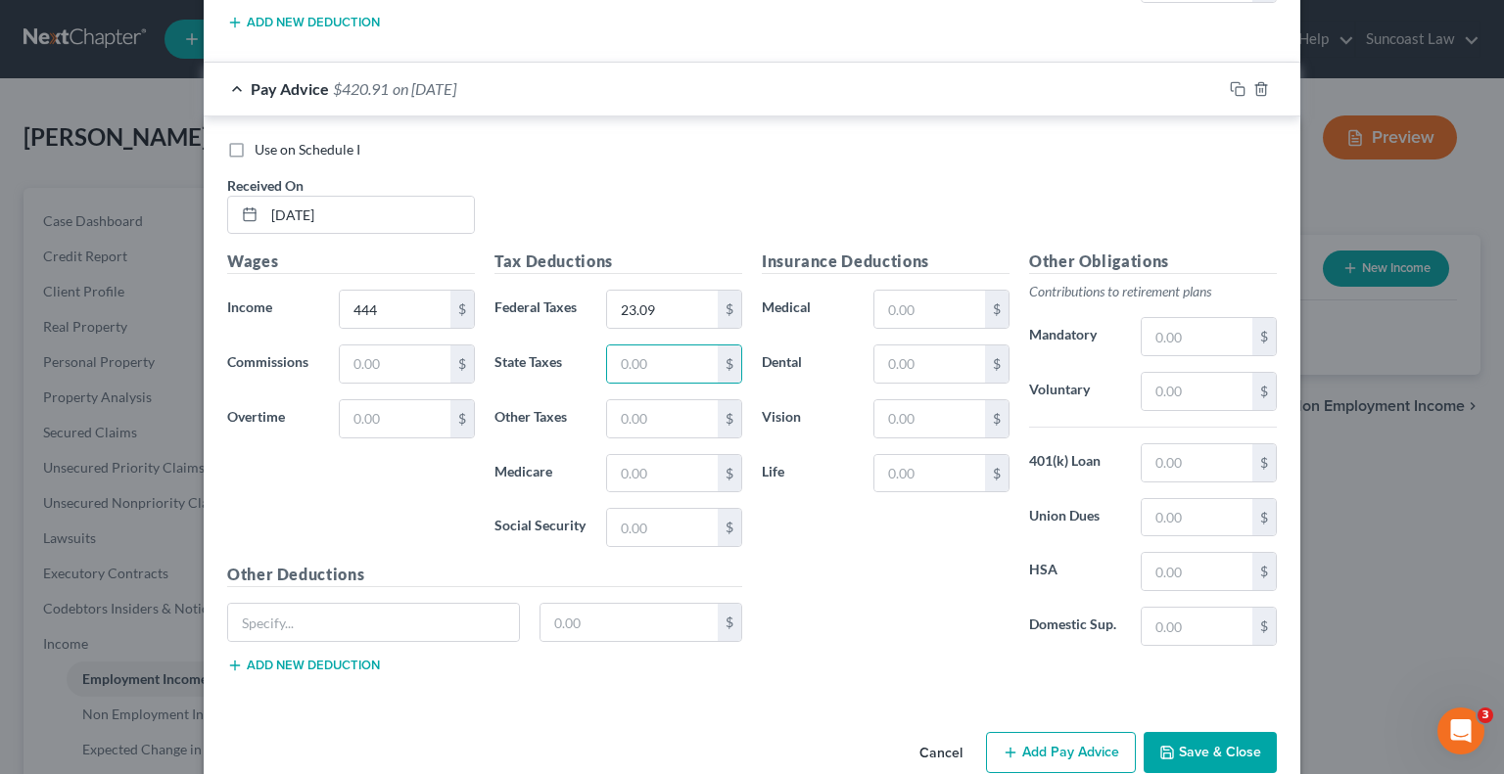
click at [1009, 745] on icon "button" at bounding box center [1011, 753] width 16 height 16
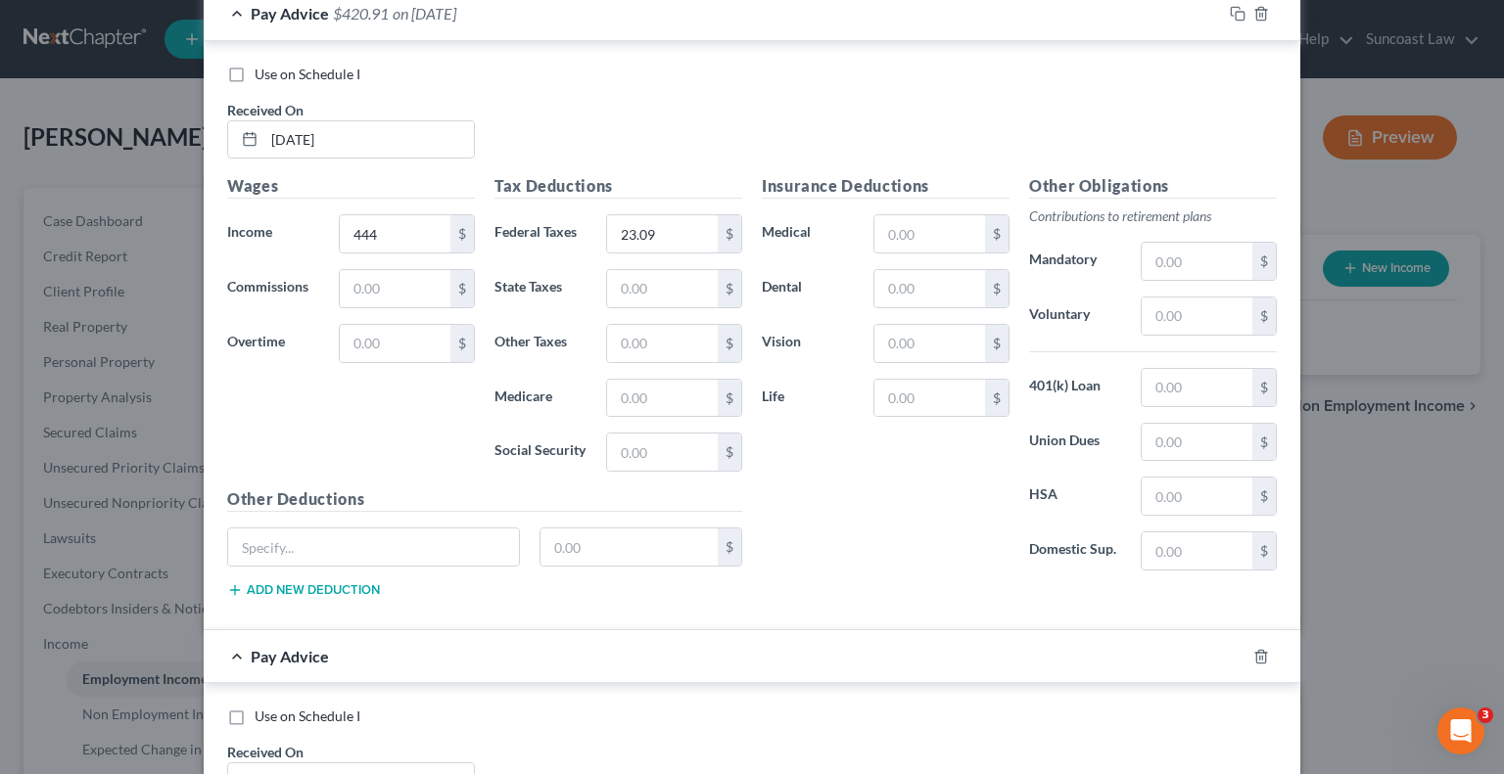
scroll to position [7184, 0]
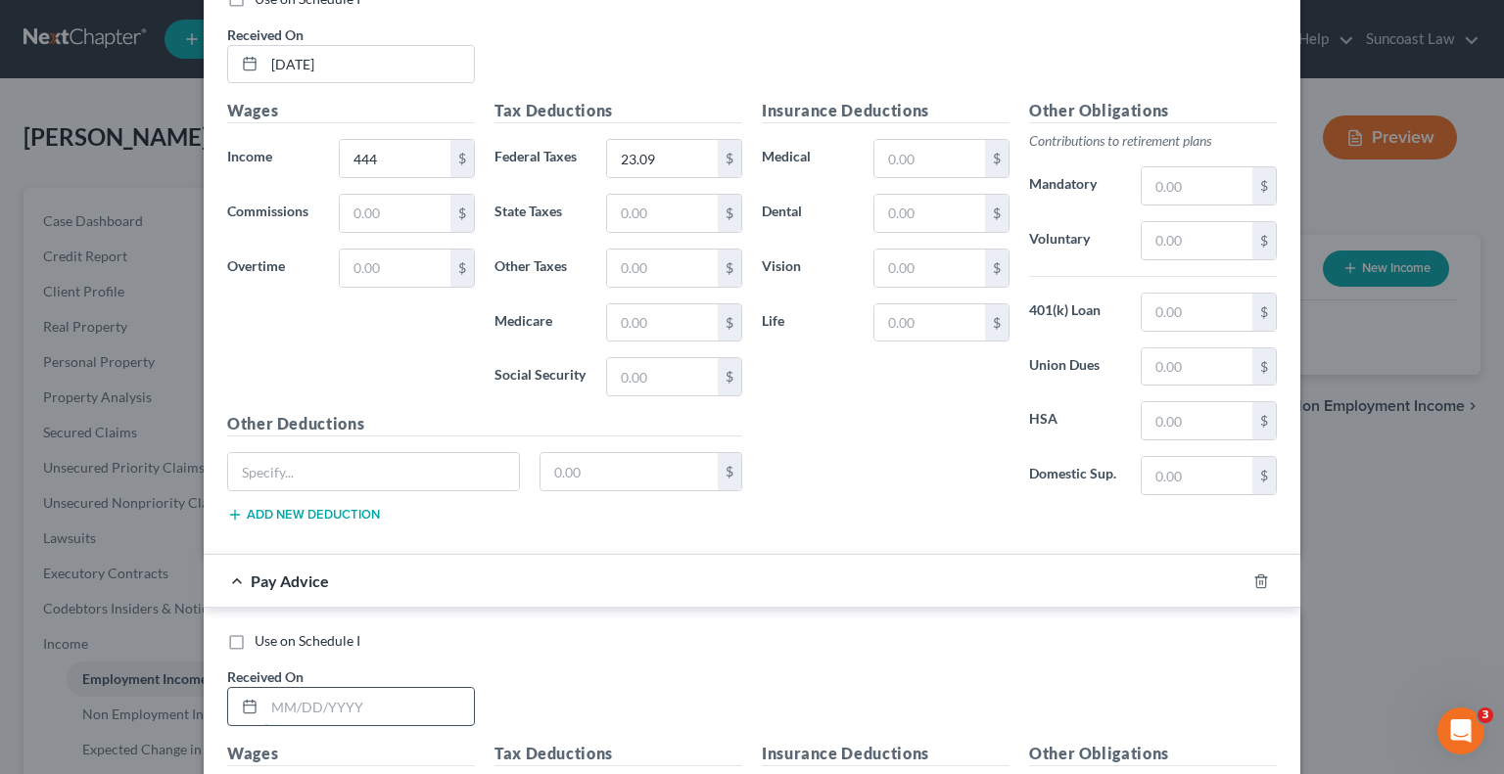
drag, startPoint x: 369, startPoint y: 671, endPoint x: 381, endPoint y: 650, distance: 23.7
click at [369, 688] on input "text" at bounding box center [369, 706] width 210 height 37
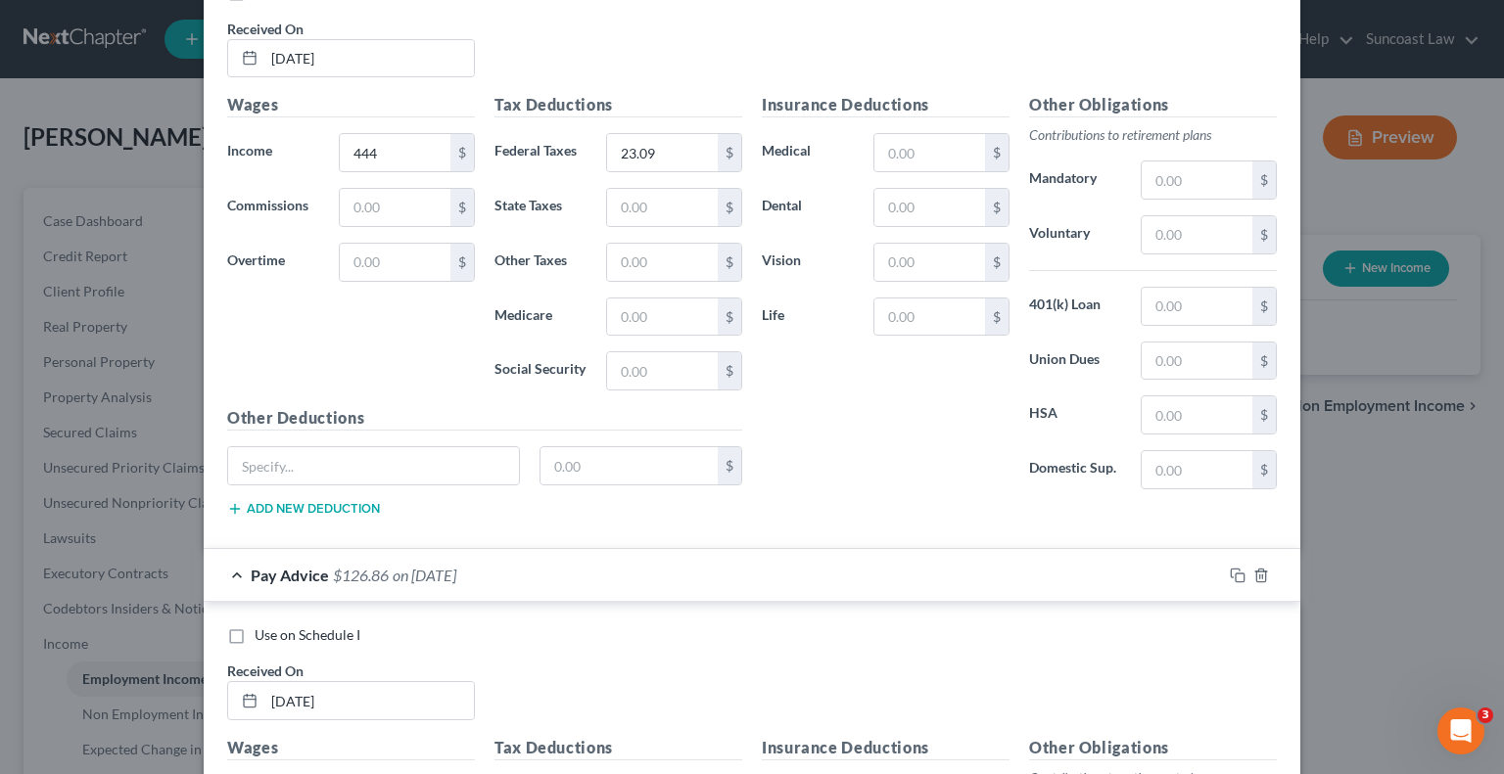
scroll to position [7613, 0]
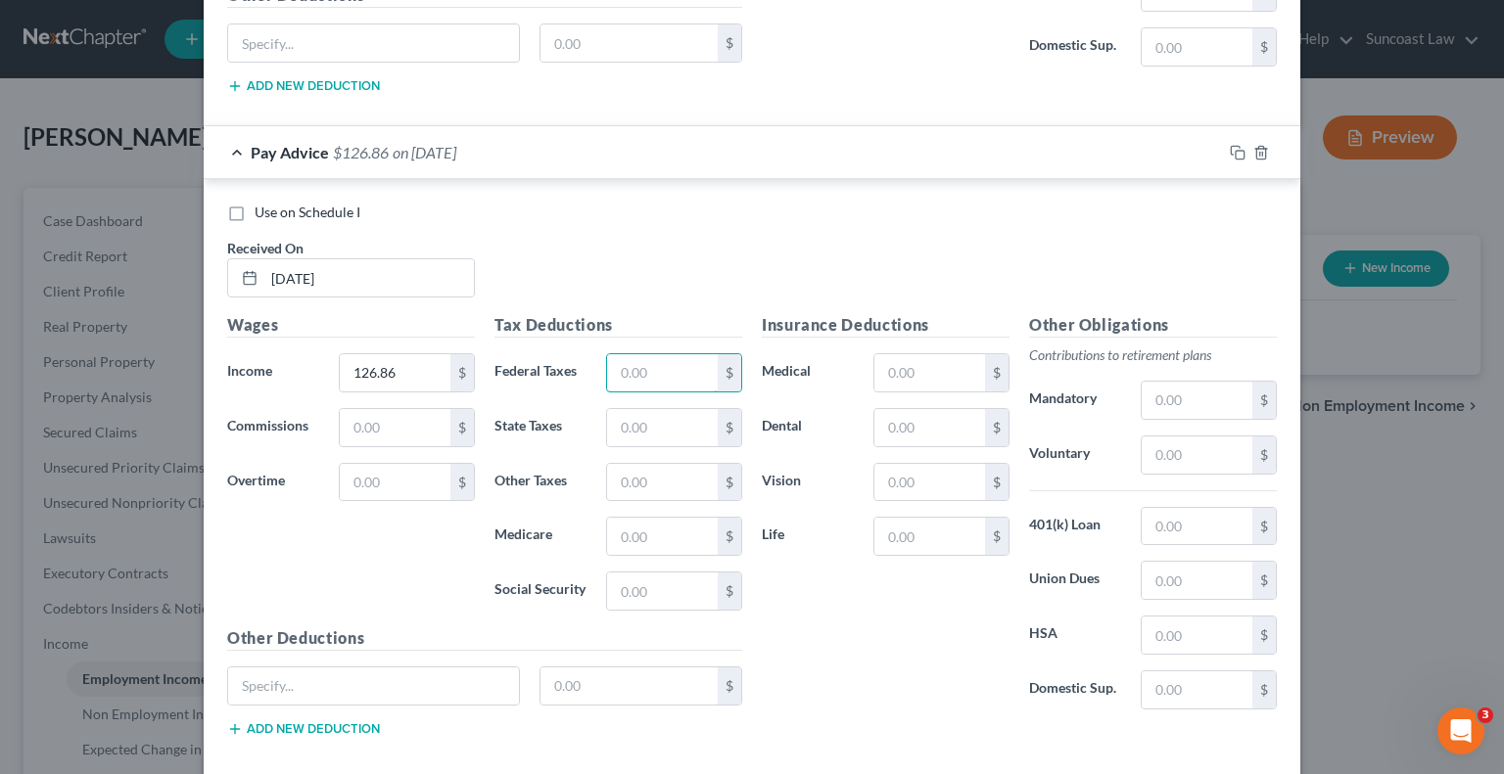
drag, startPoint x: 623, startPoint y: 341, endPoint x: 653, endPoint y: 295, distance: 55.1
click at [623, 354] on input "text" at bounding box center [662, 372] width 111 height 37
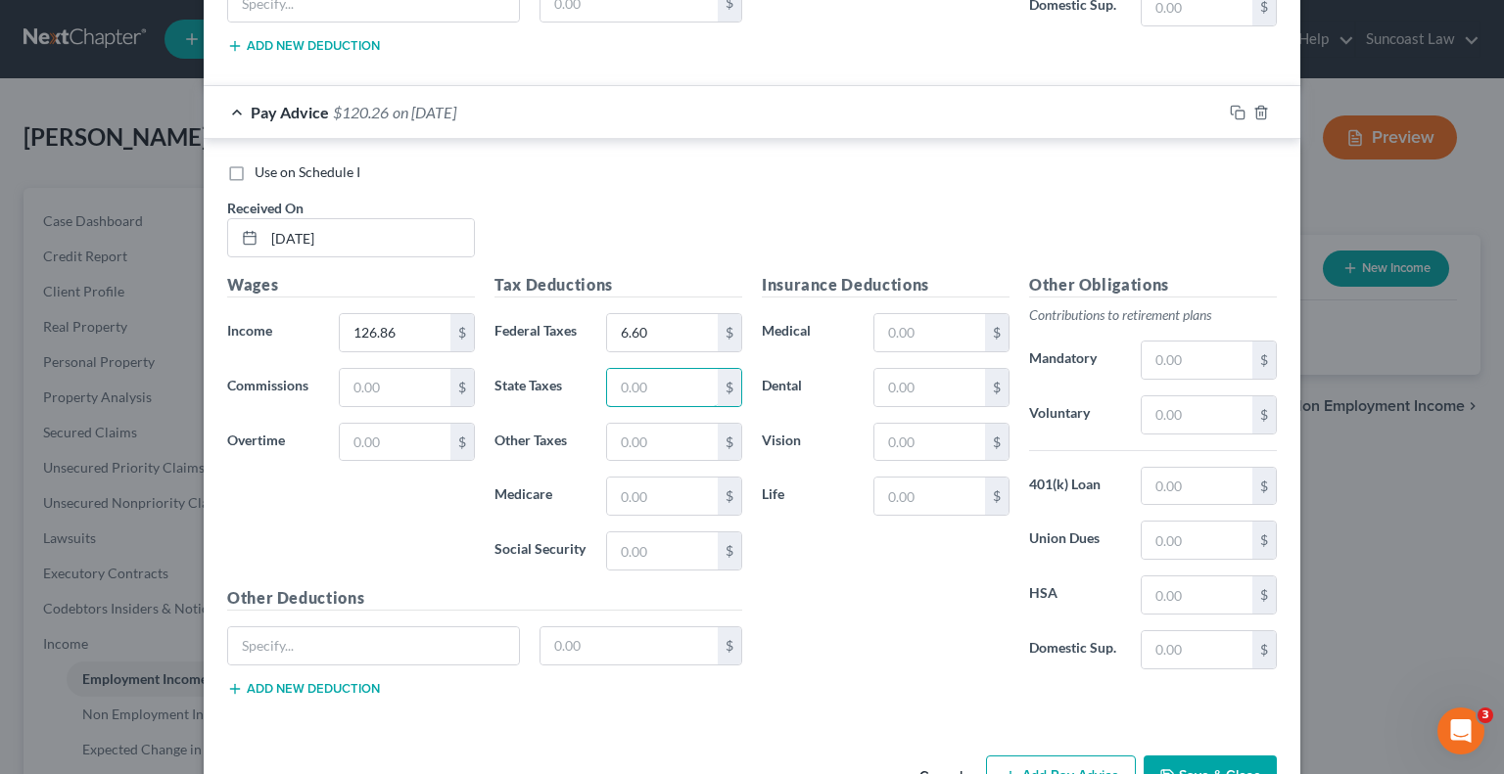
scroll to position [7672, 0]
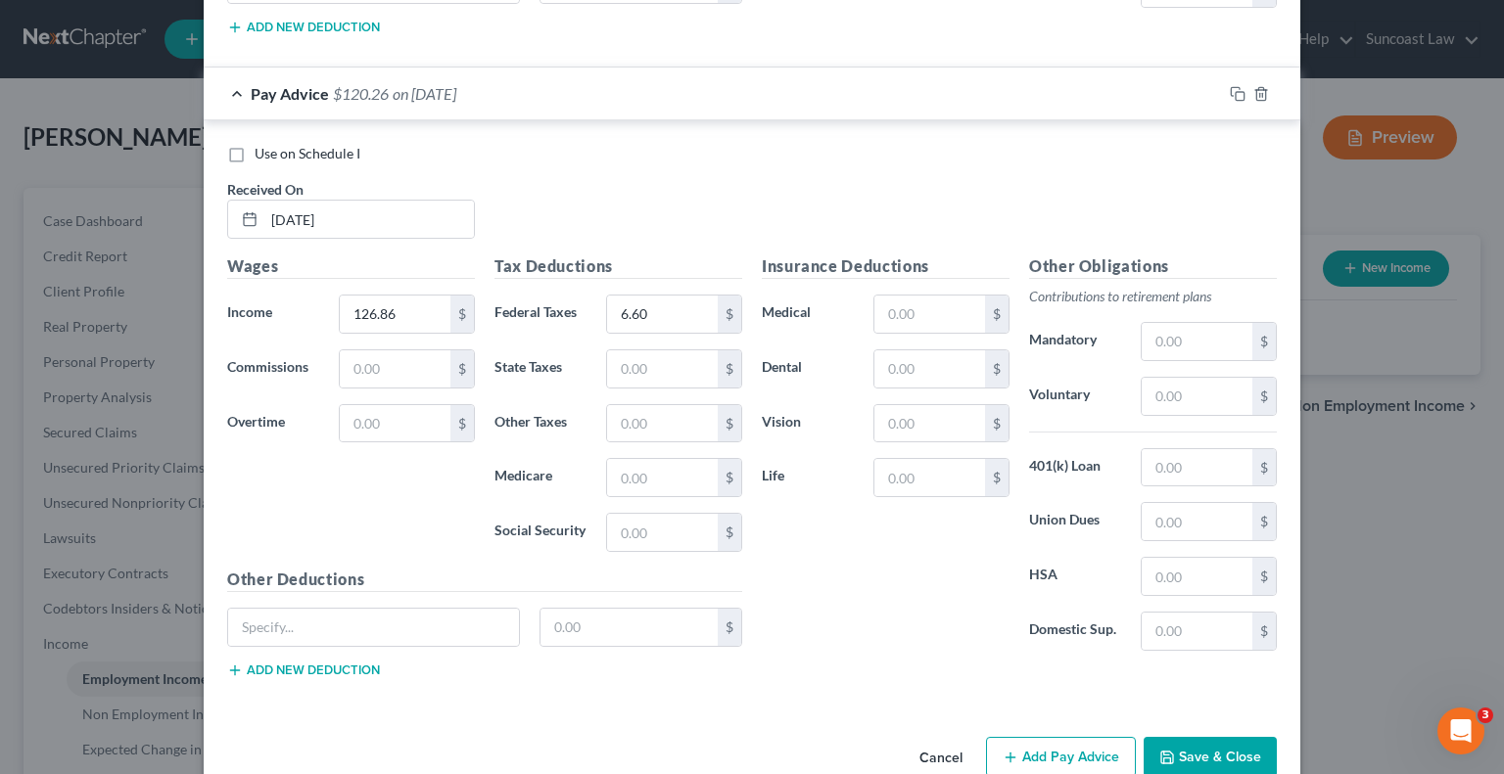
click at [1010, 750] on icon "button" at bounding box center [1011, 758] width 16 height 16
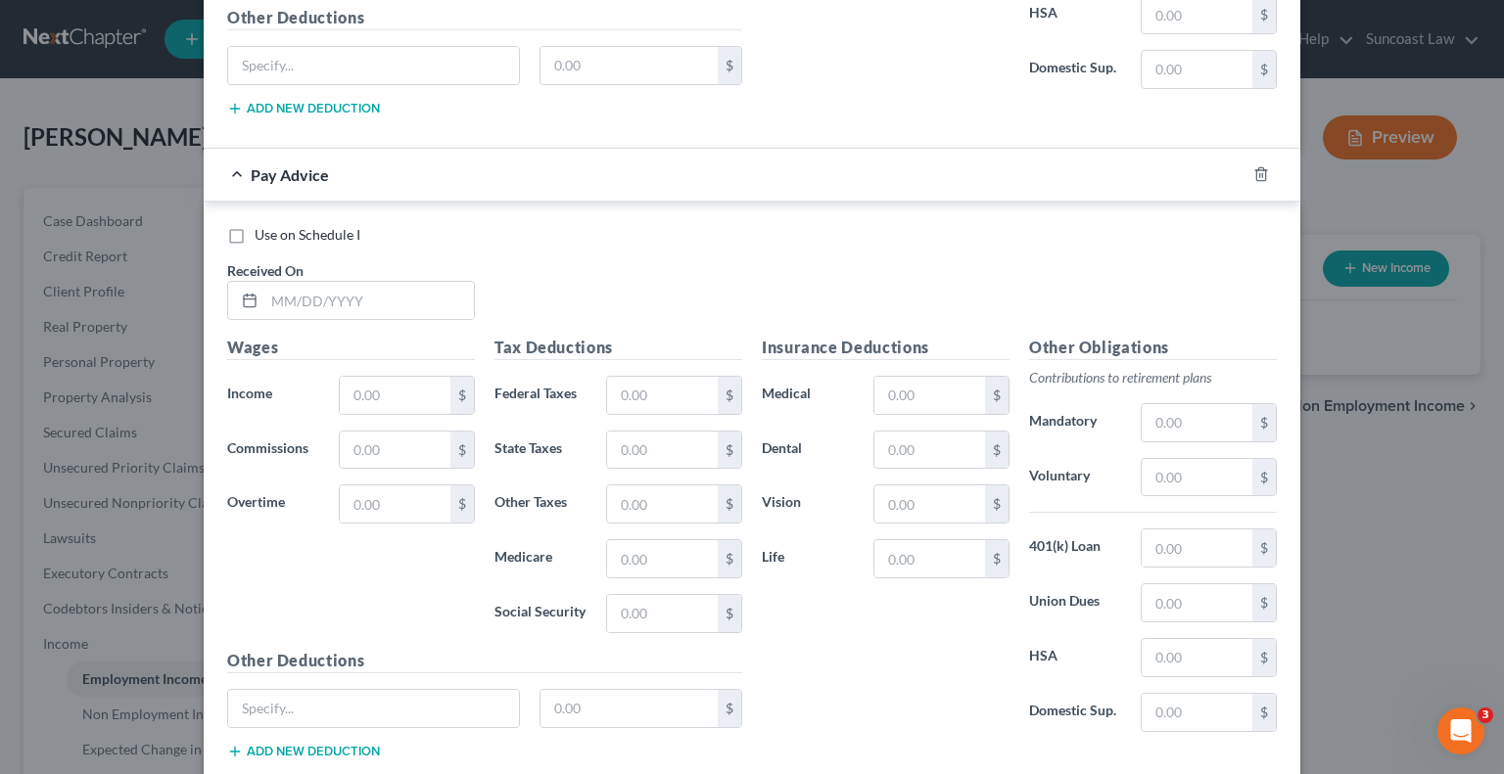
scroll to position [8259, 0]
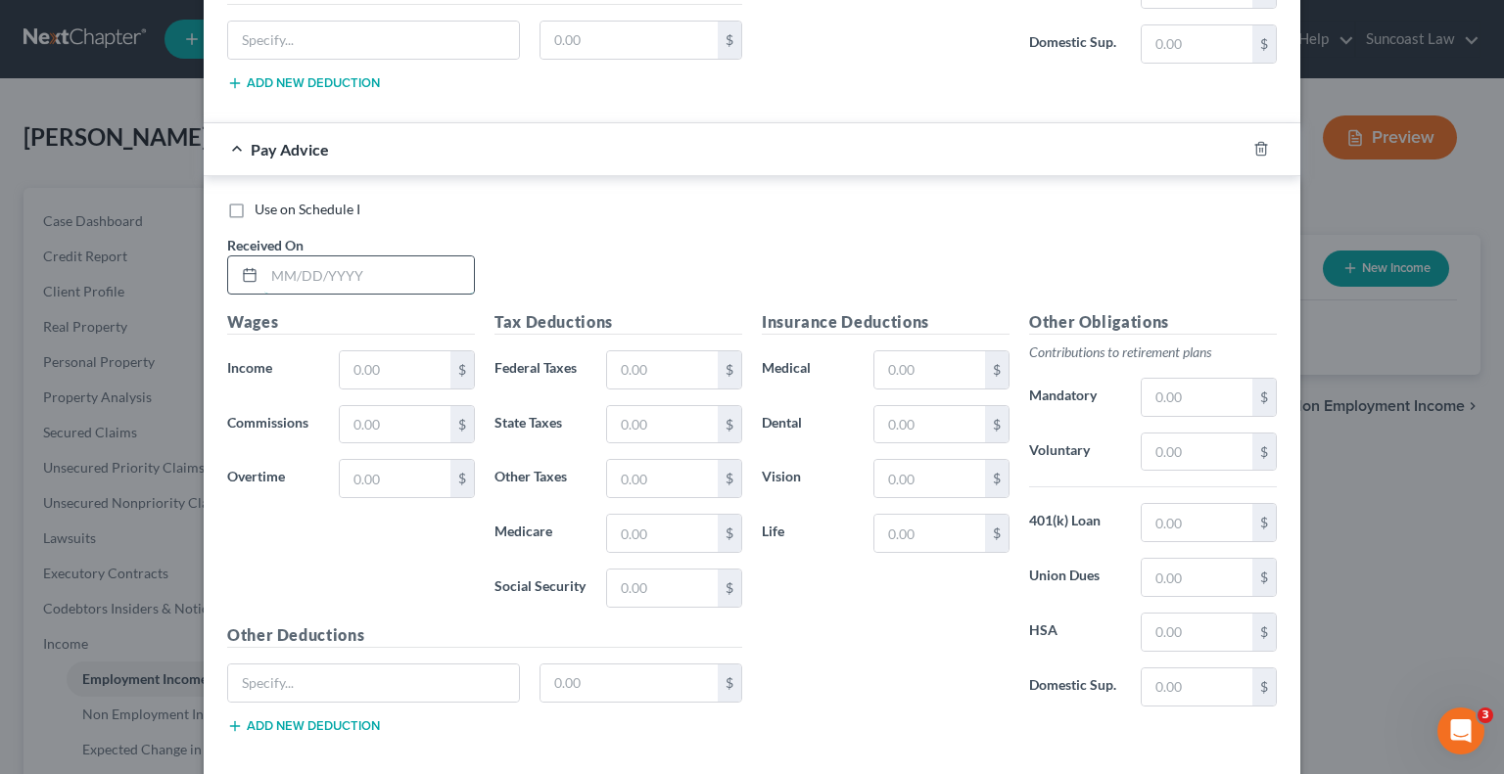
click at [412, 257] on input "text" at bounding box center [369, 275] width 210 height 37
click at [641, 351] on input "text" at bounding box center [662, 369] width 111 height 37
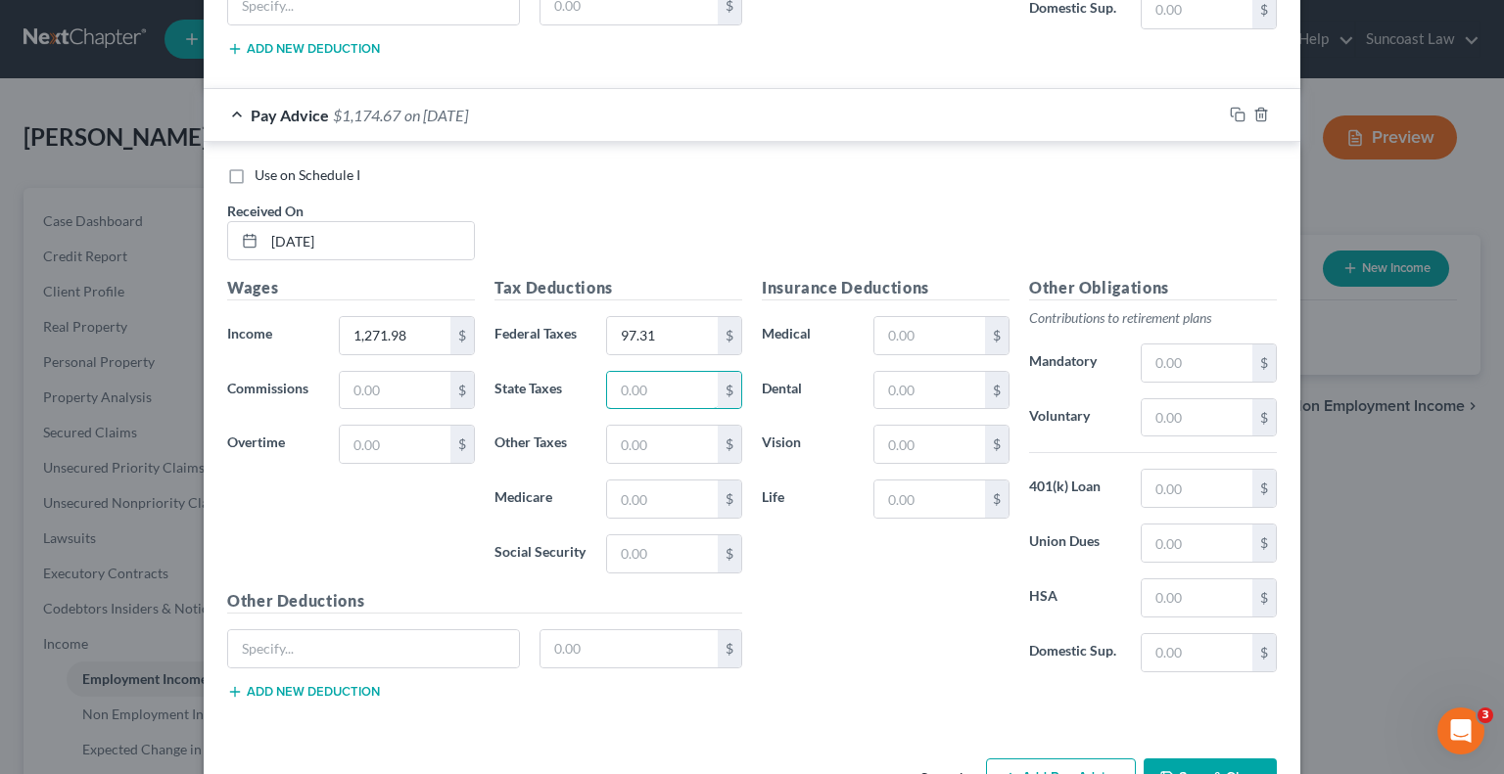
scroll to position [8312, 0]
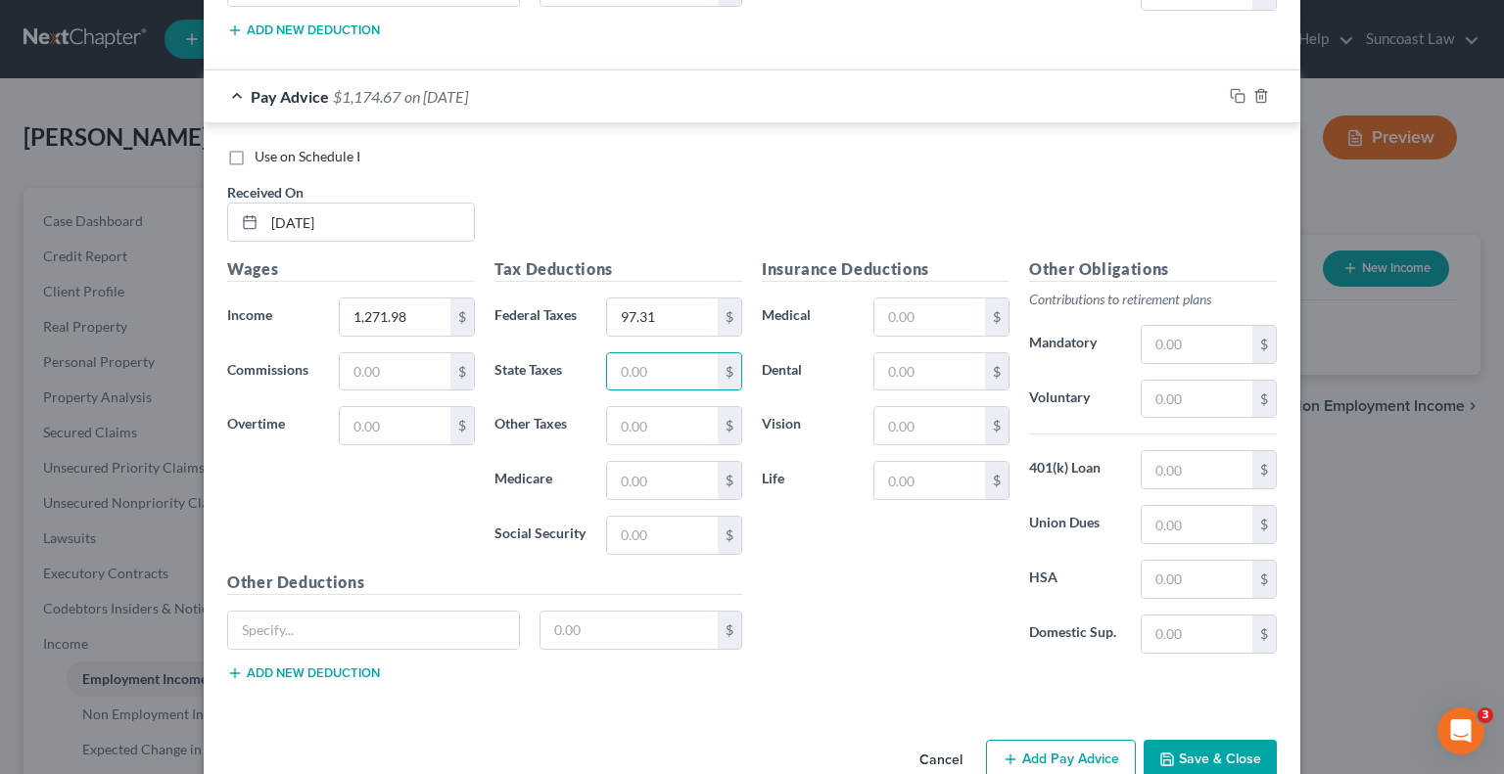
click at [1076, 740] on button "Add Pay Advice" at bounding box center [1061, 760] width 150 height 41
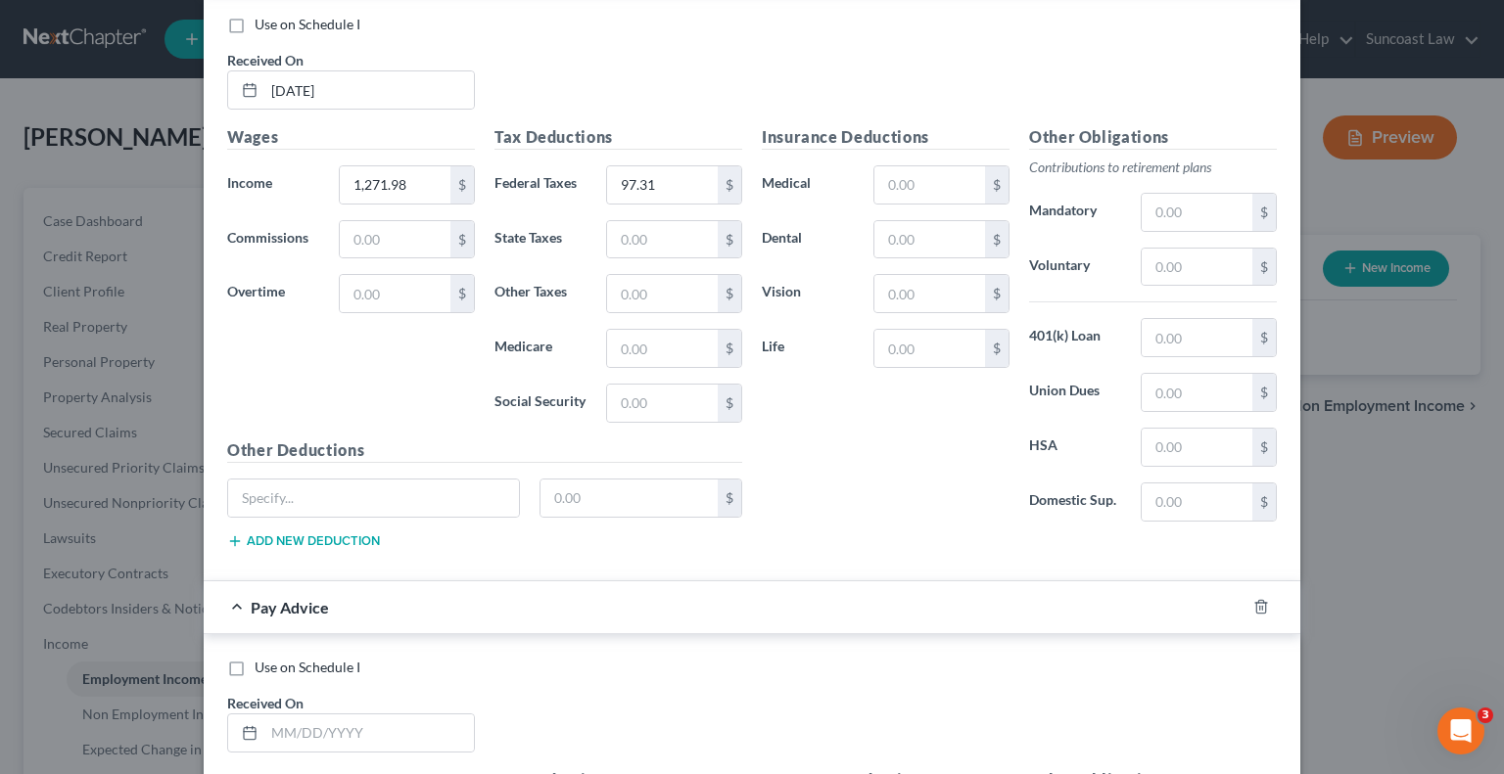
scroll to position [8606, 0]
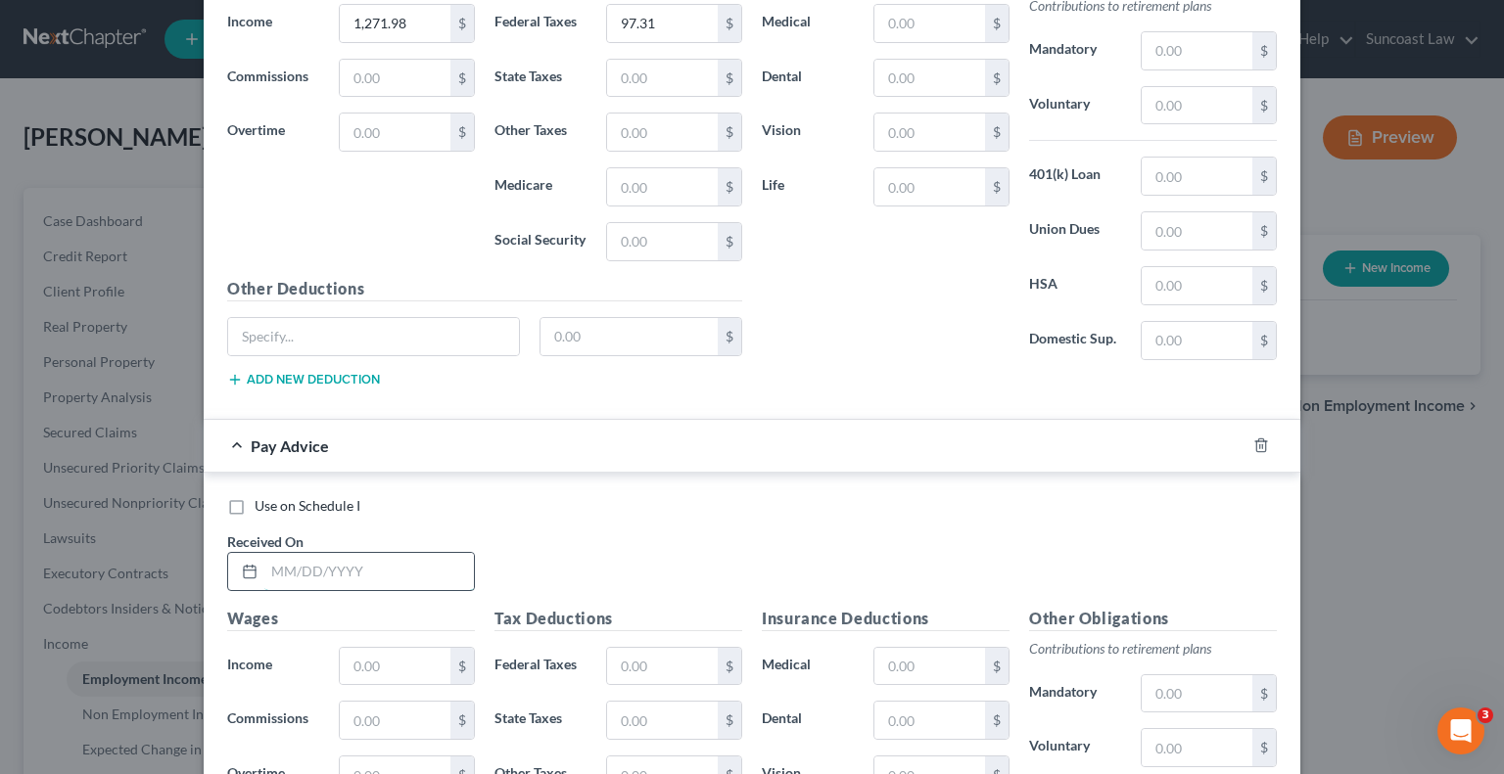
click at [375, 553] on input "text" at bounding box center [369, 571] width 210 height 37
click at [646, 648] on input "text" at bounding box center [662, 666] width 111 height 37
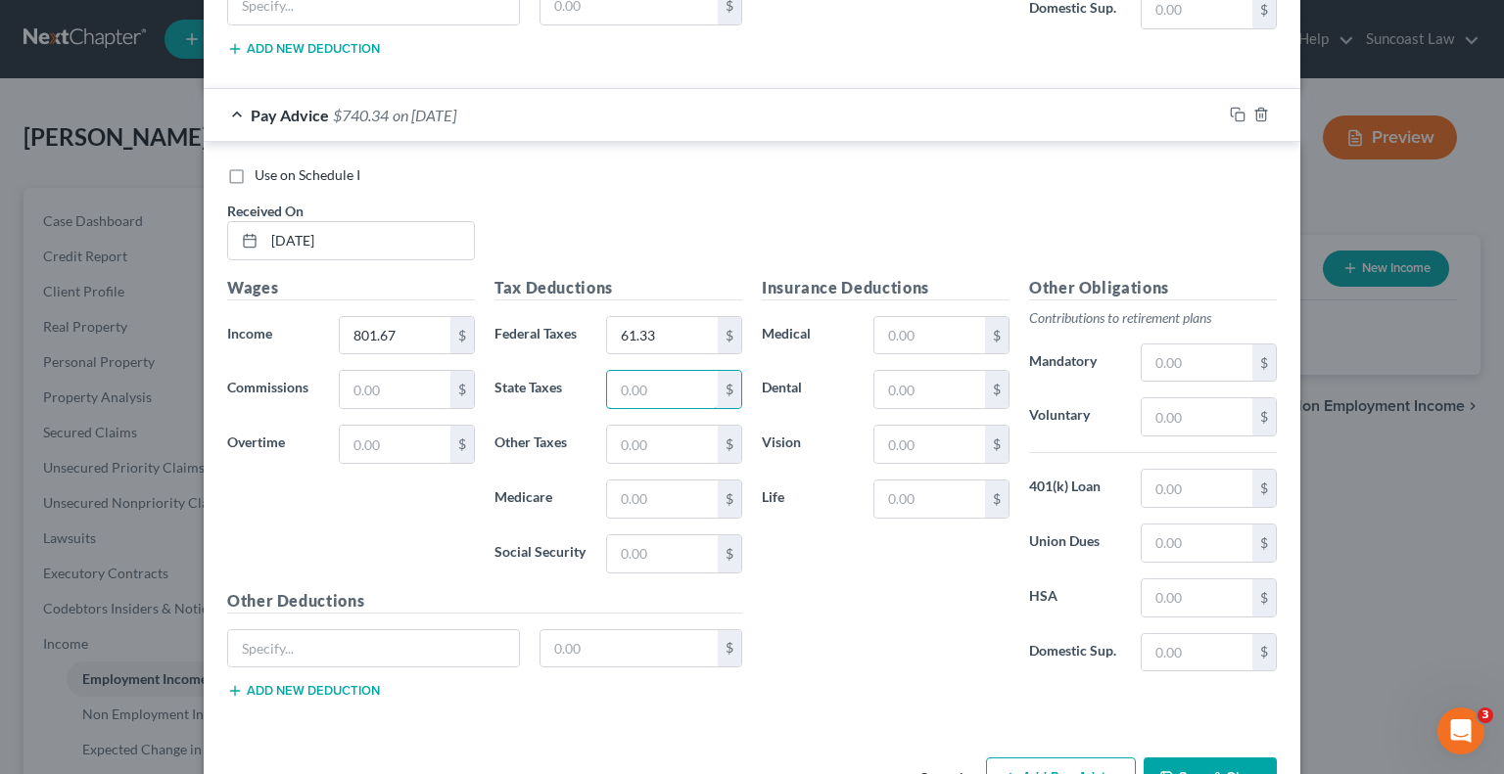
scroll to position [8952, 0]
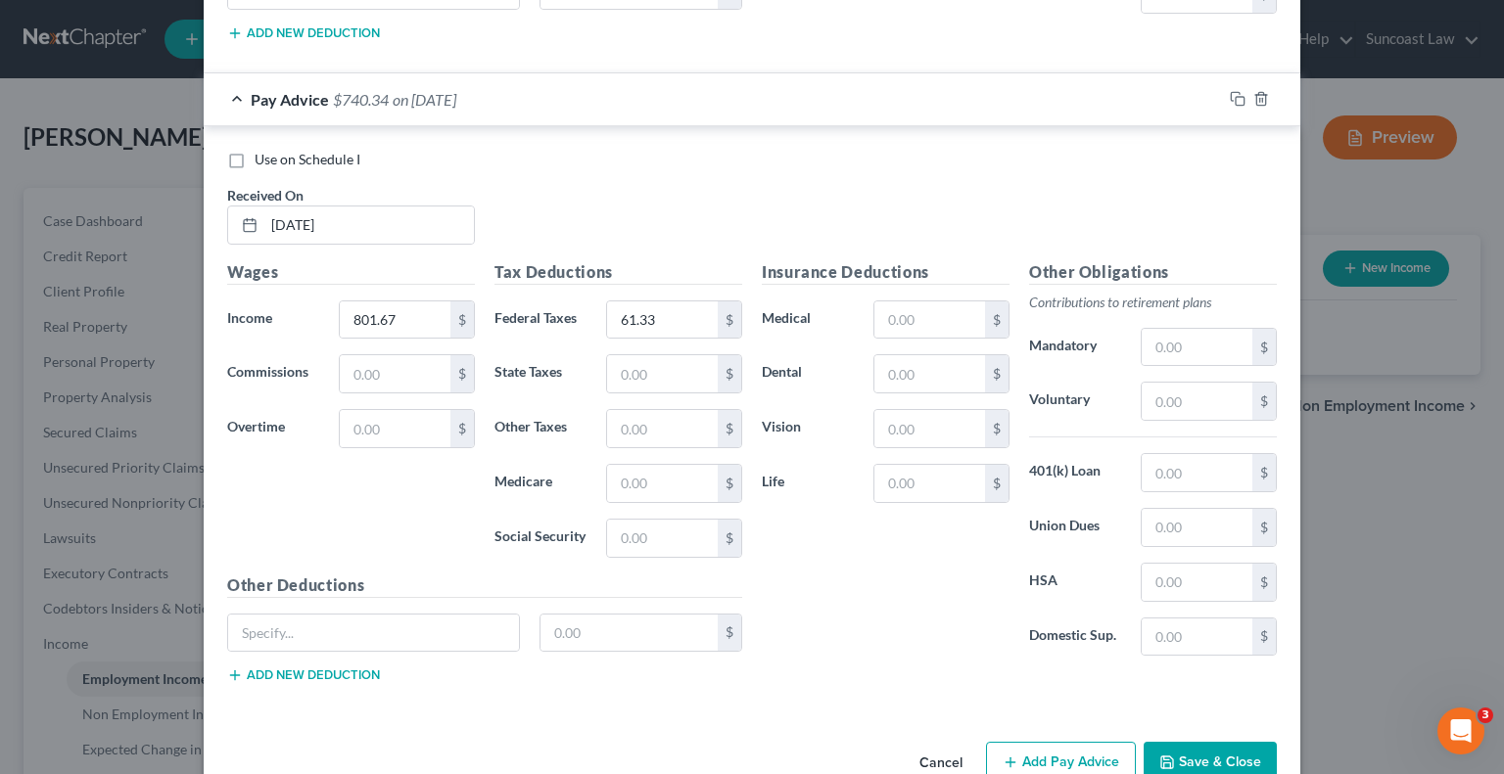
click at [1039, 742] on button "Add Pay Advice" at bounding box center [1061, 762] width 150 height 41
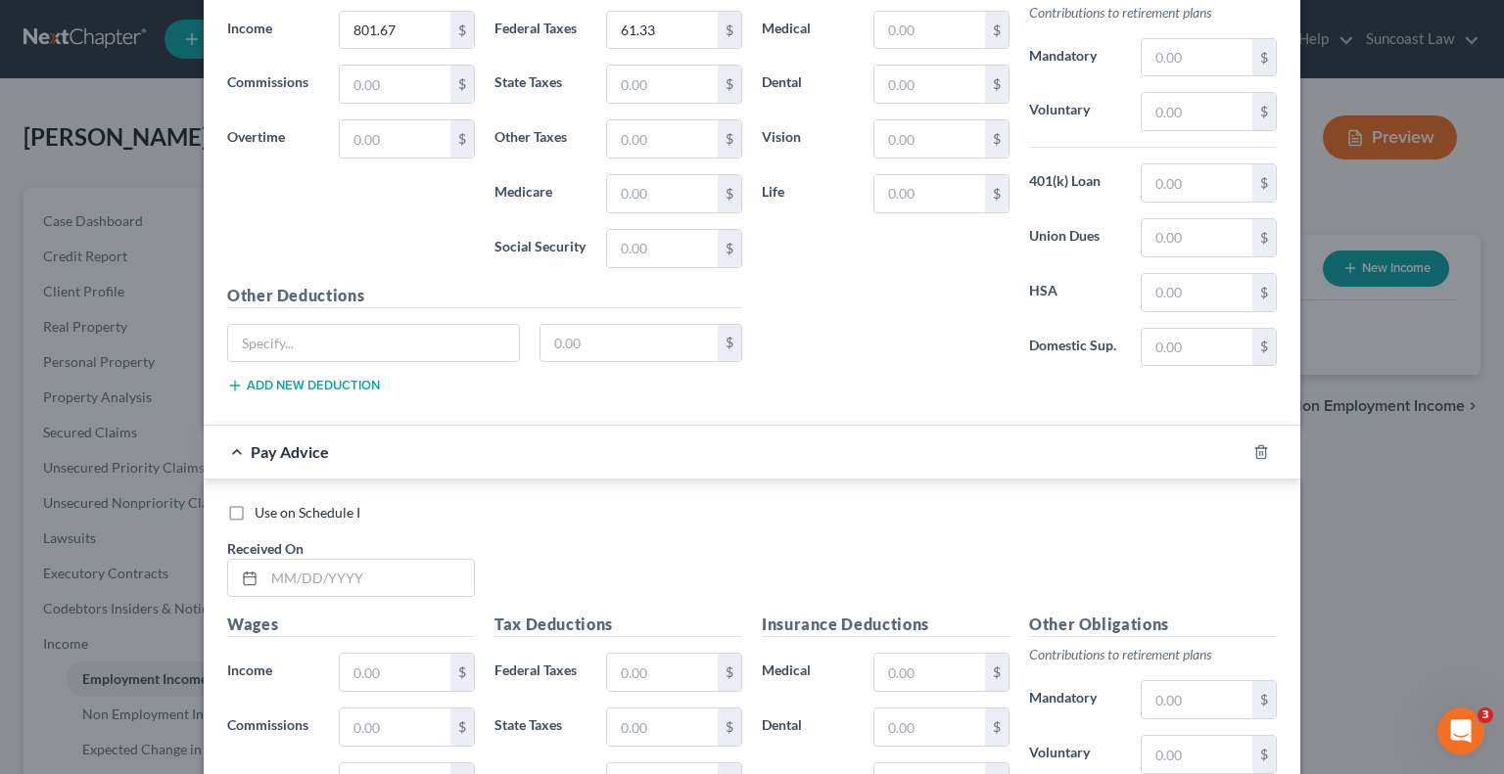
scroll to position [9246, 0]
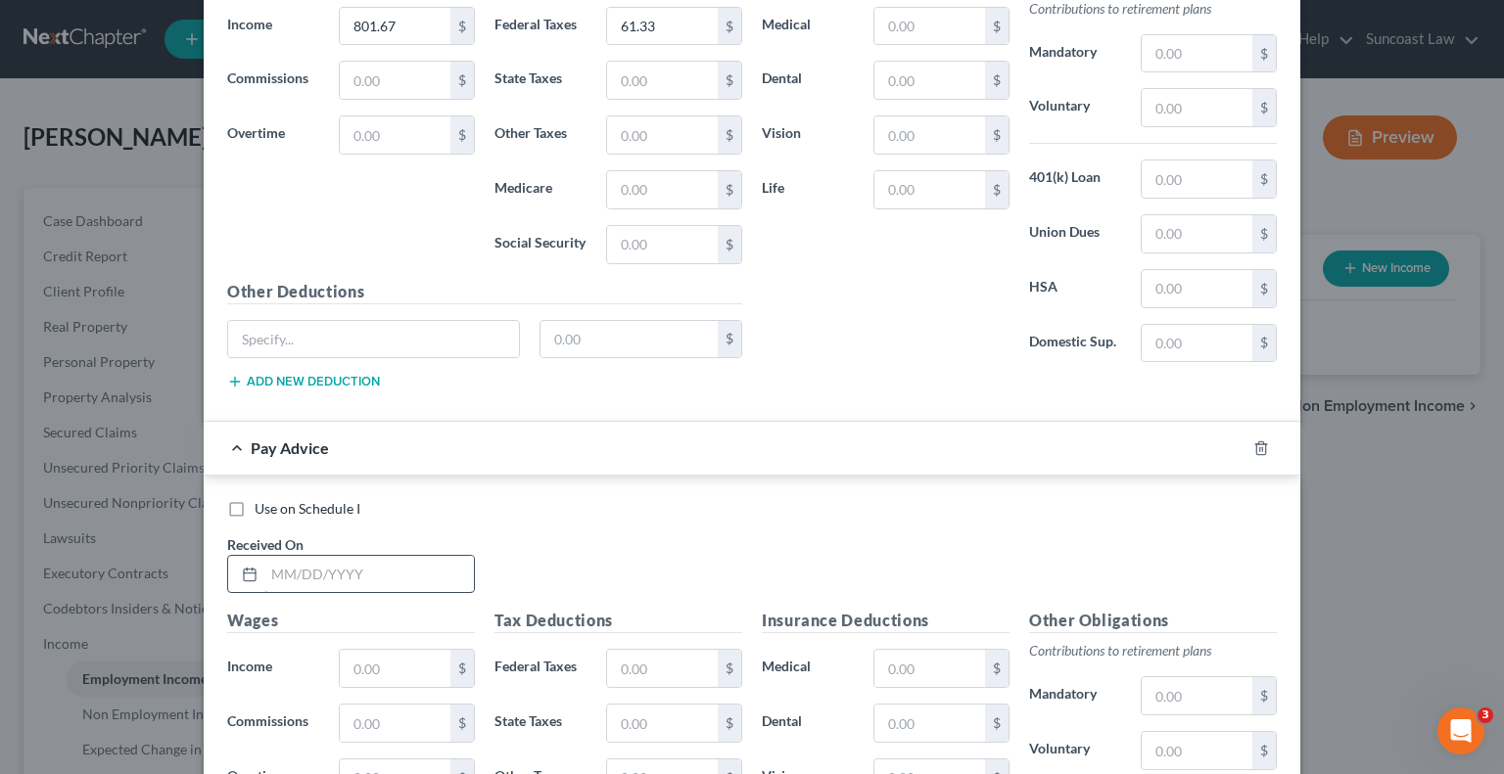
click at [325, 556] on input "text" at bounding box center [369, 574] width 210 height 37
click at [607, 650] on input "text" at bounding box center [662, 668] width 111 height 37
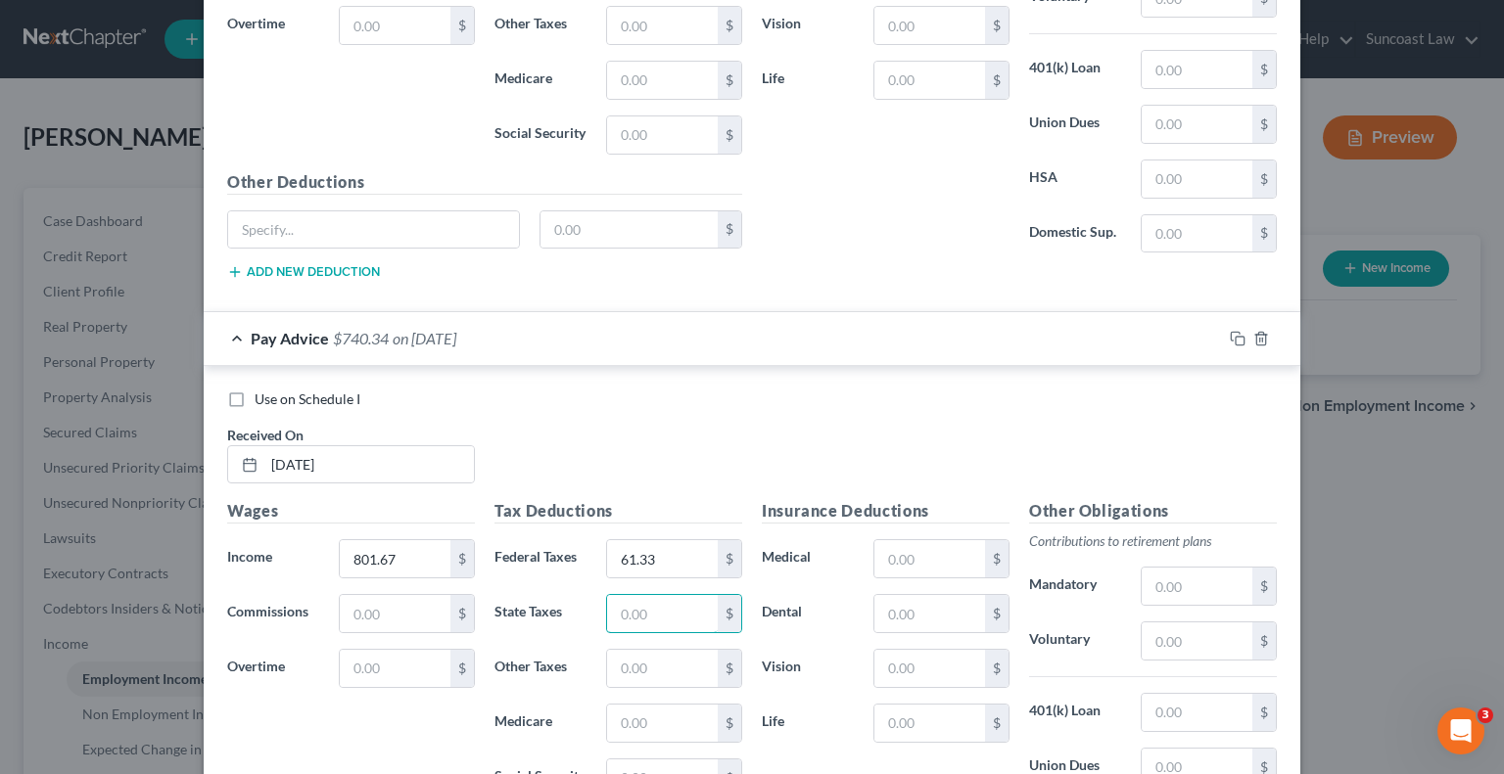
scroll to position [9591, 0]
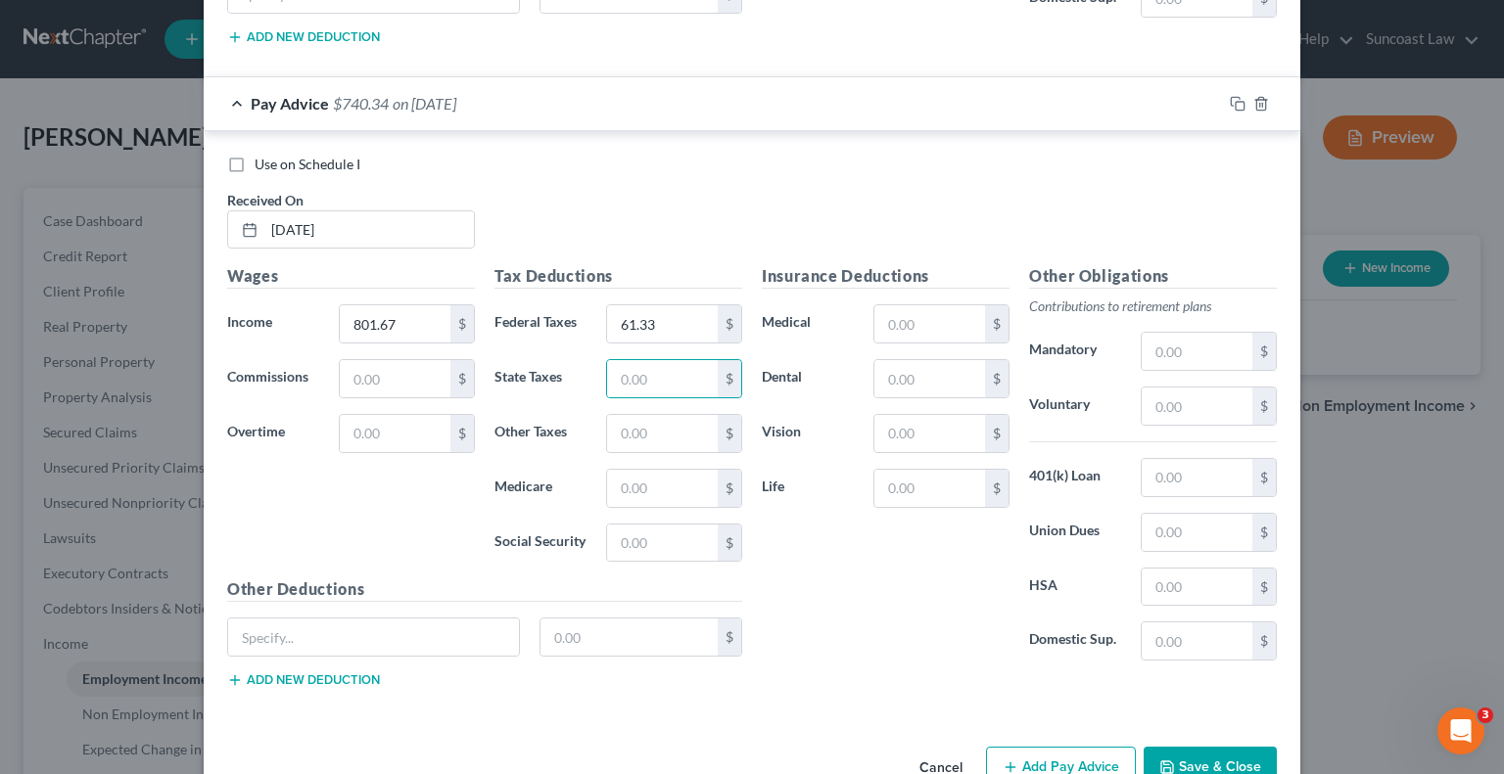
click at [1023, 747] on button "Add Pay Advice" at bounding box center [1061, 767] width 150 height 41
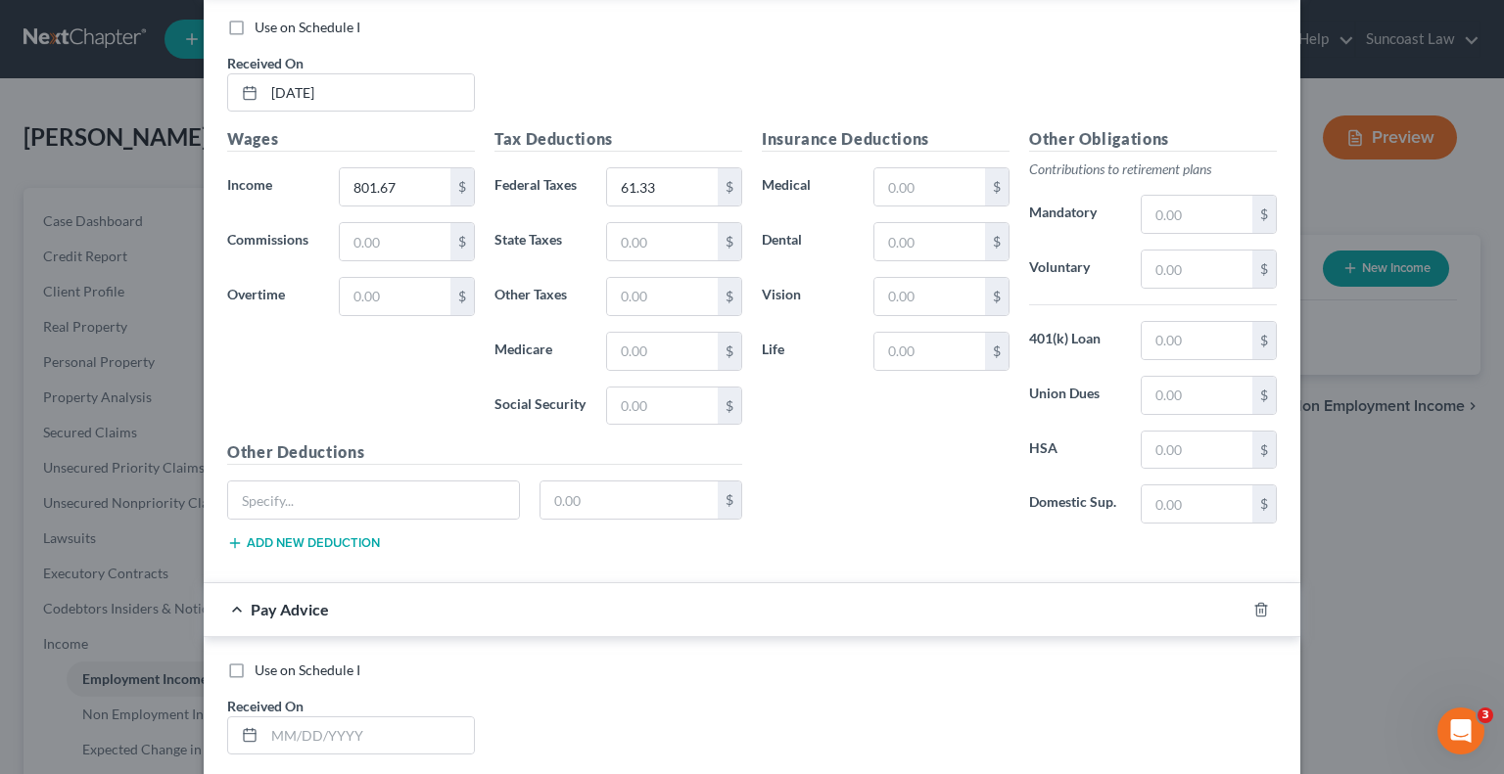
scroll to position [9885, 0]
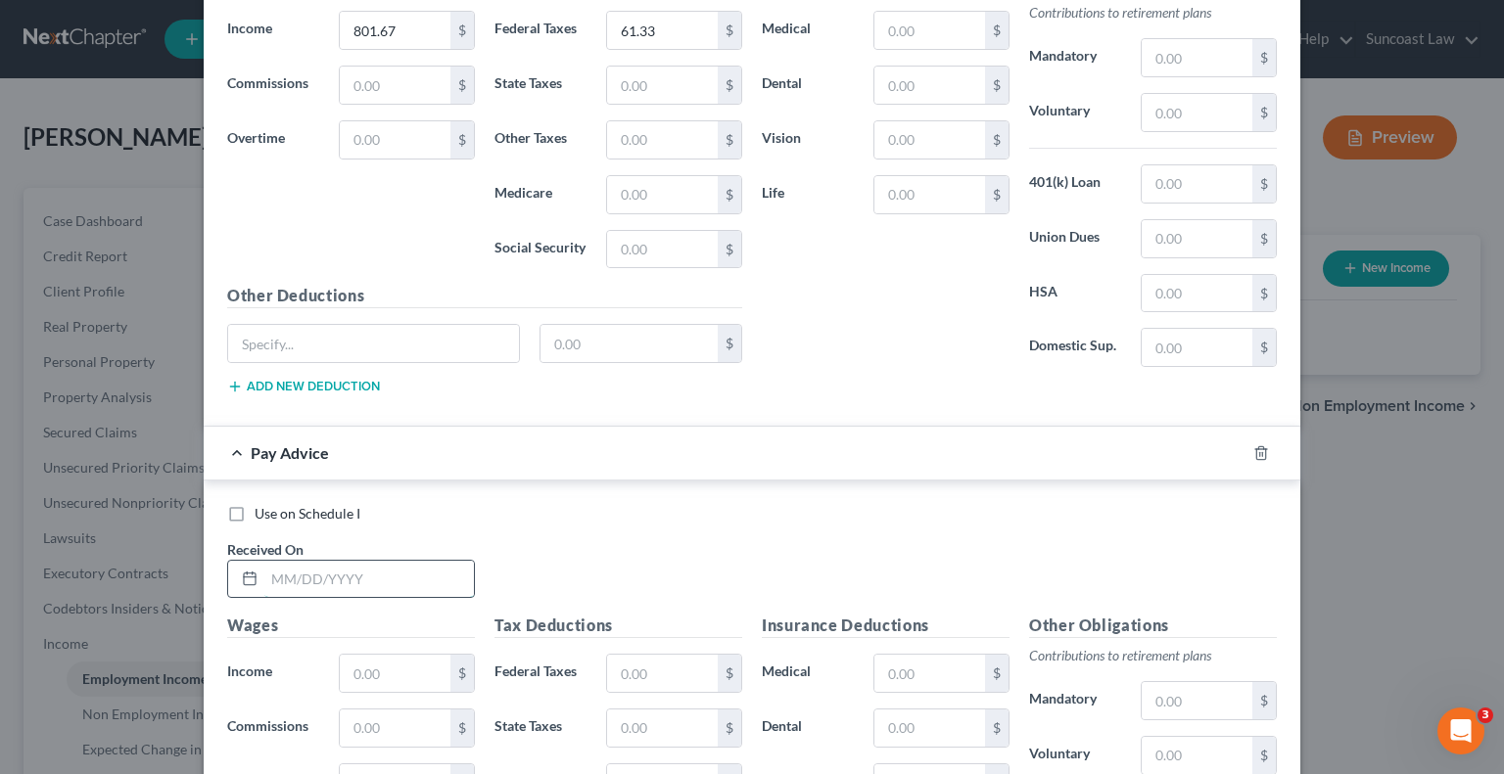
click at [423, 561] on input "text" at bounding box center [369, 579] width 210 height 37
drag, startPoint x: 674, startPoint y: 616, endPoint x: 678, endPoint y: 601, distance: 15.5
click at [674, 655] on input "text" at bounding box center [662, 673] width 111 height 37
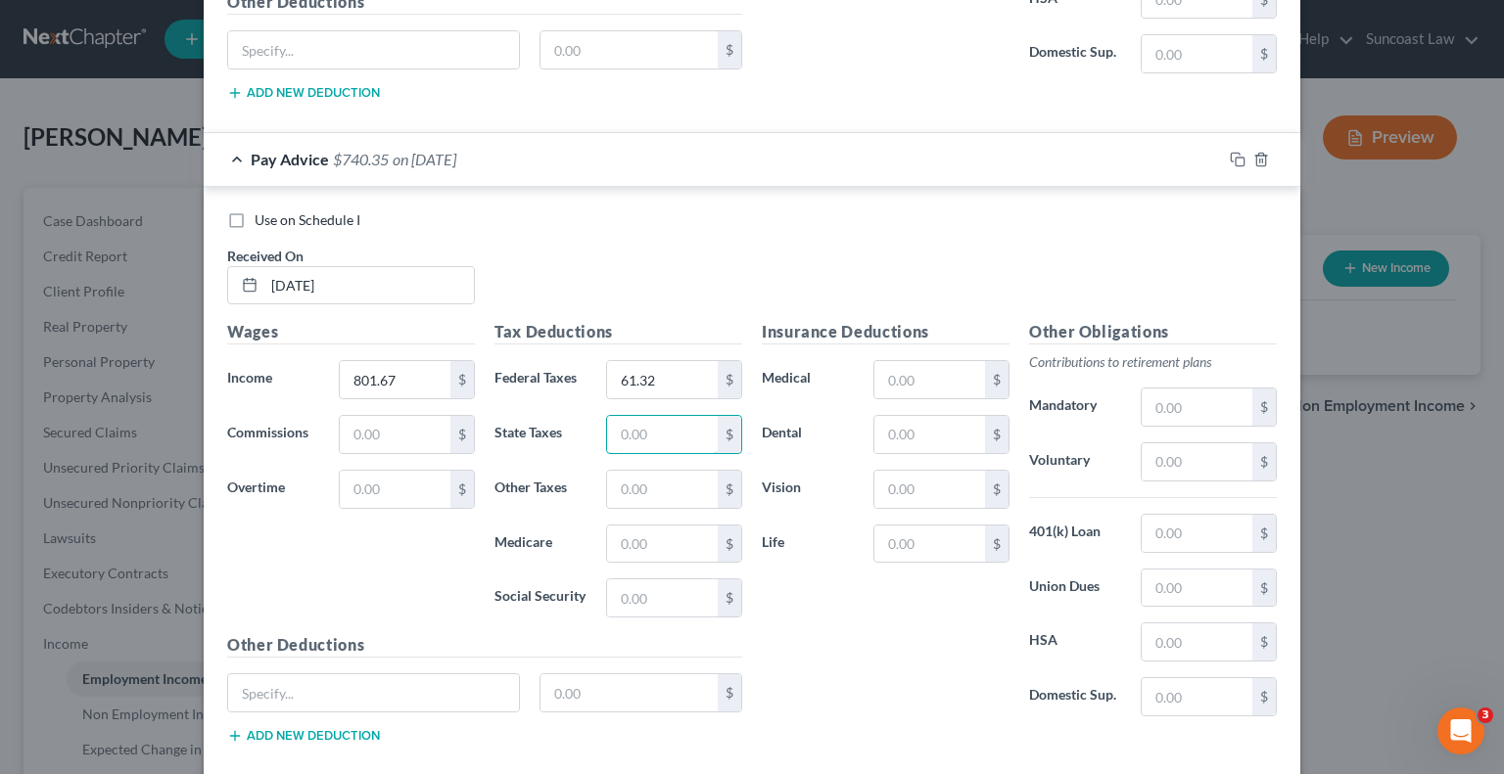
scroll to position [10231, 0]
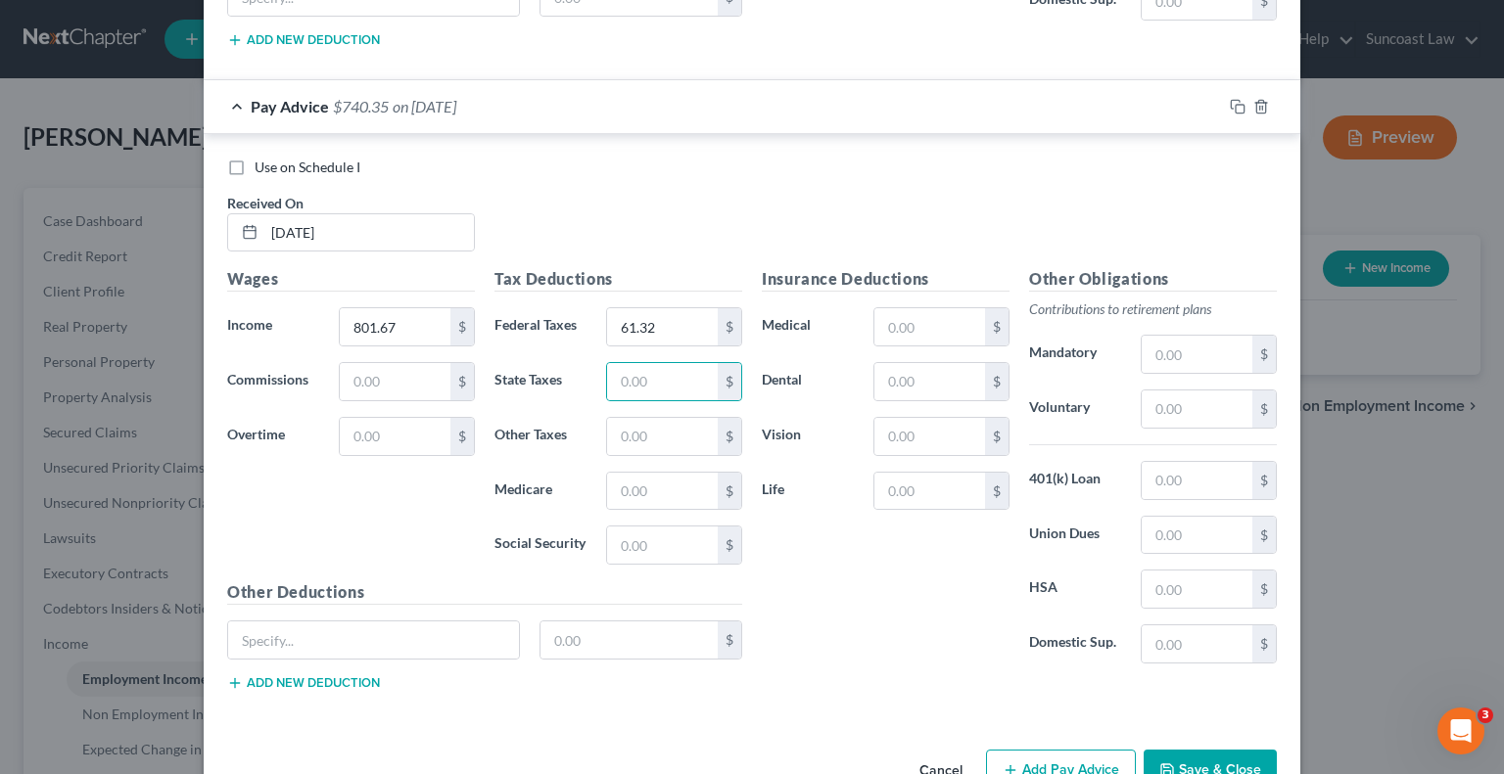
click at [1024, 750] on button "Add Pay Advice" at bounding box center [1061, 770] width 150 height 41
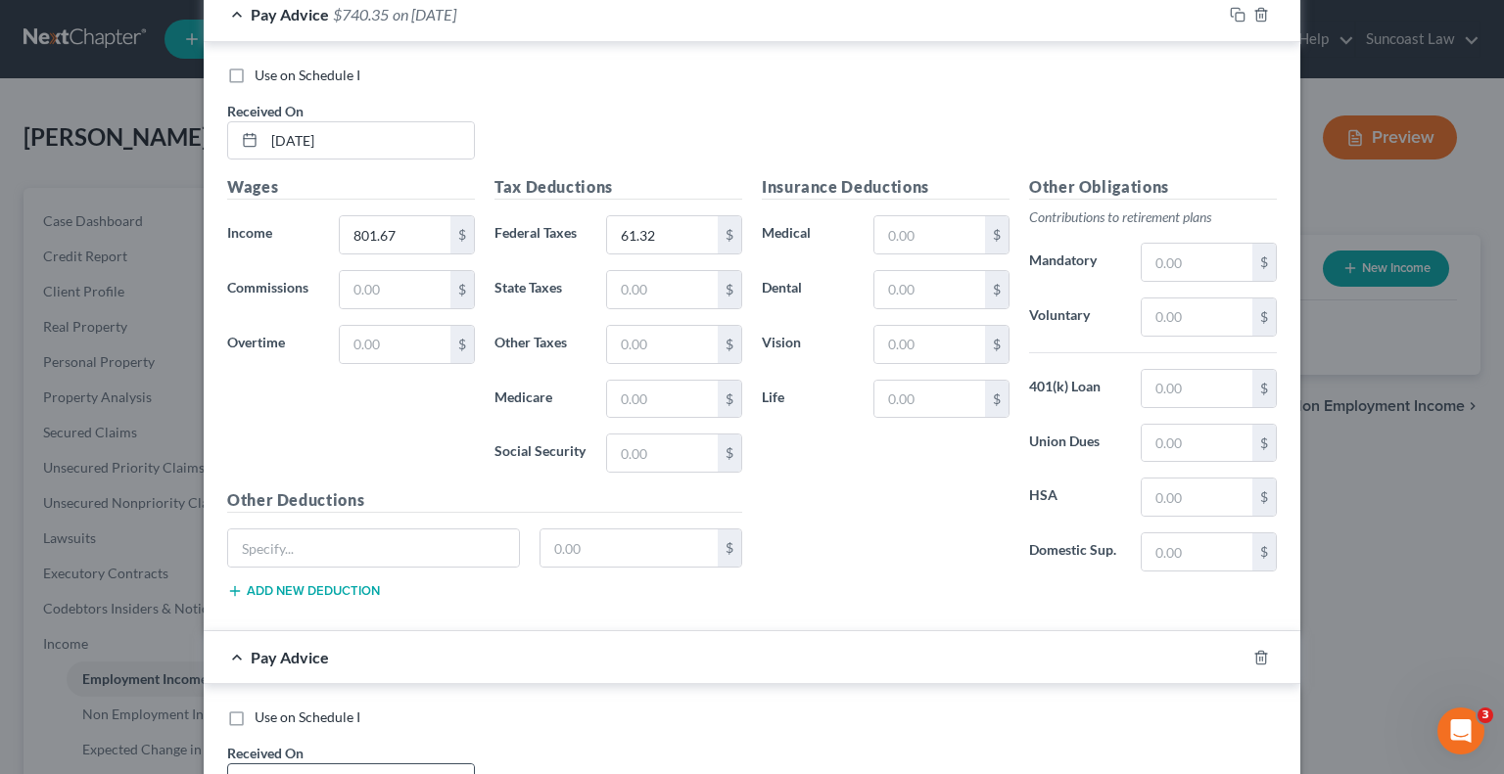
scroll to position [10525, 0]
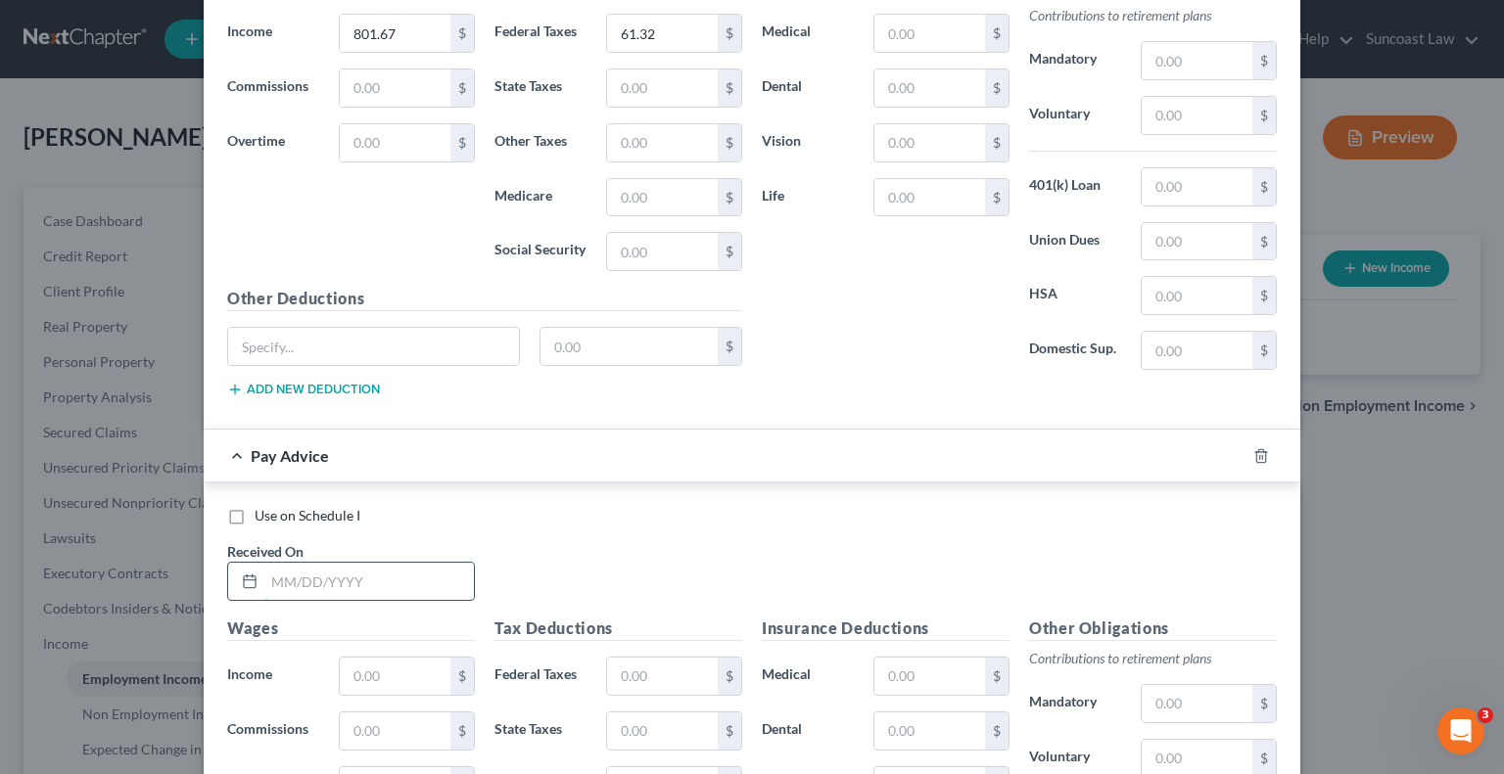
click at [373, 563] on input "text" at bounding box center [369, 581] width 210 height 37
drag, startPoint x: 620, startPoint y: 617, endPoint x: 595, endPoint y: 589, distance: 36.8
click at [620, 658] on input "text" at bounding box center [662, 676] width 111 height 37
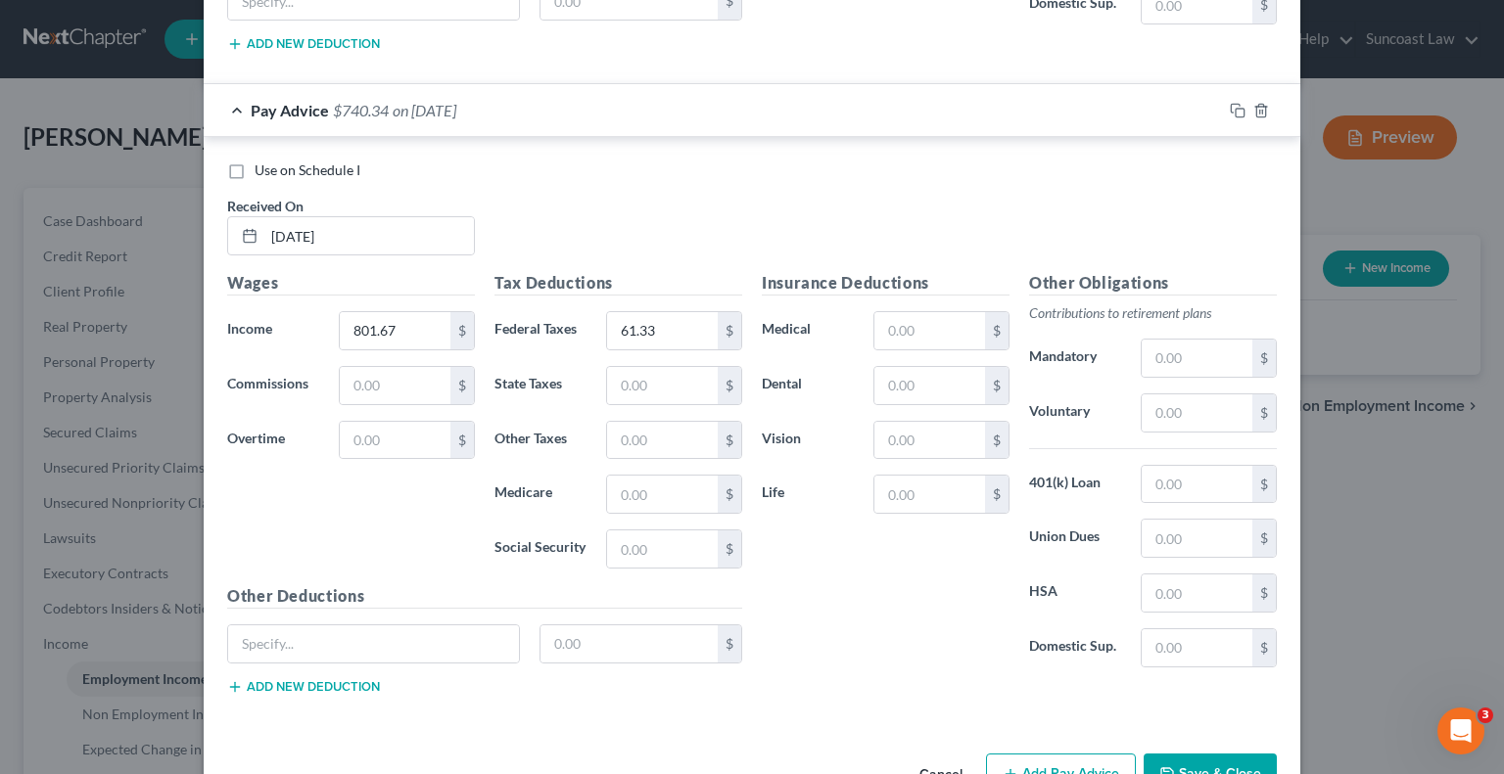
click at [1037, 754] on button "Add Pay Advice" at bounding box center [1061, 774] width 150 height 41
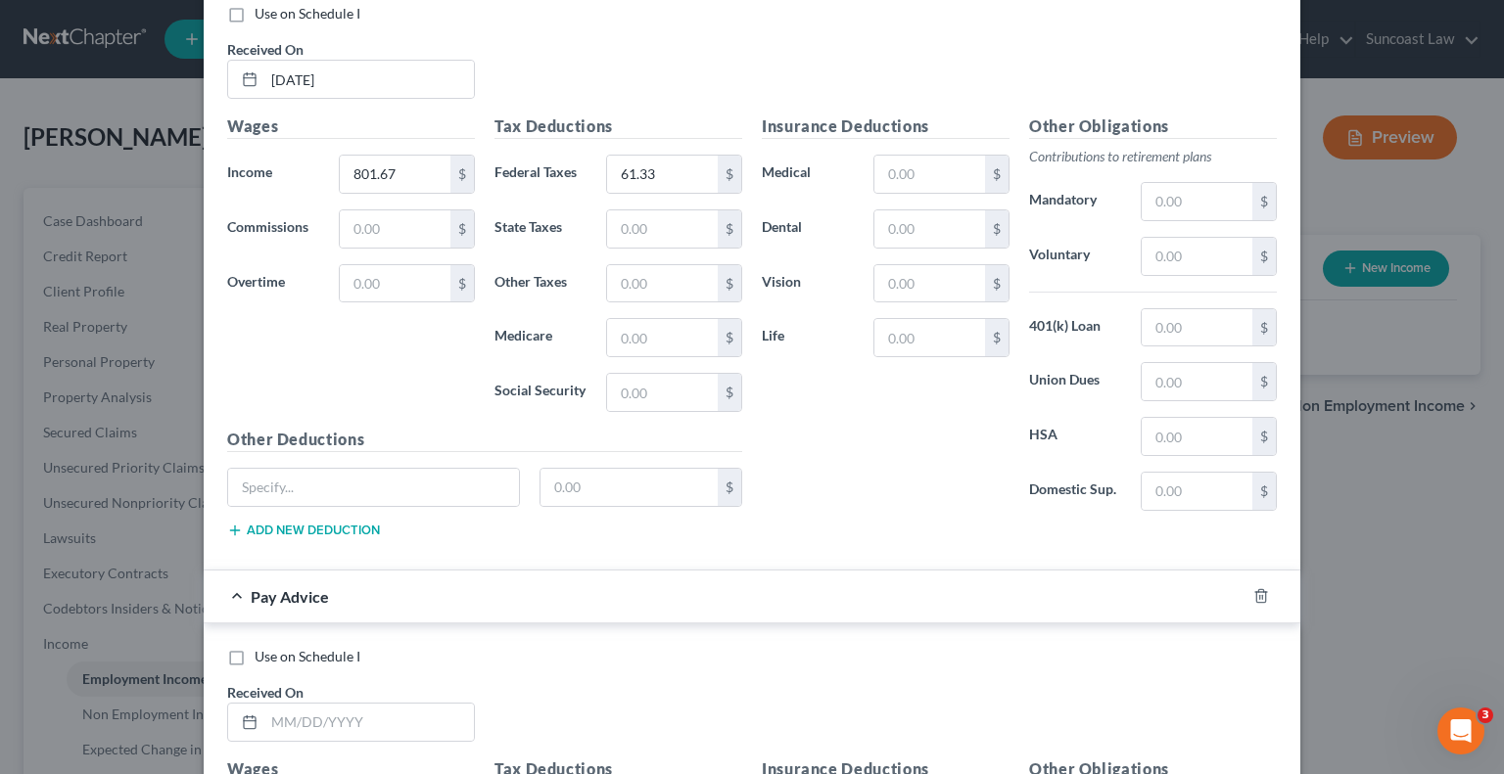
scroll to position [11066, 0]
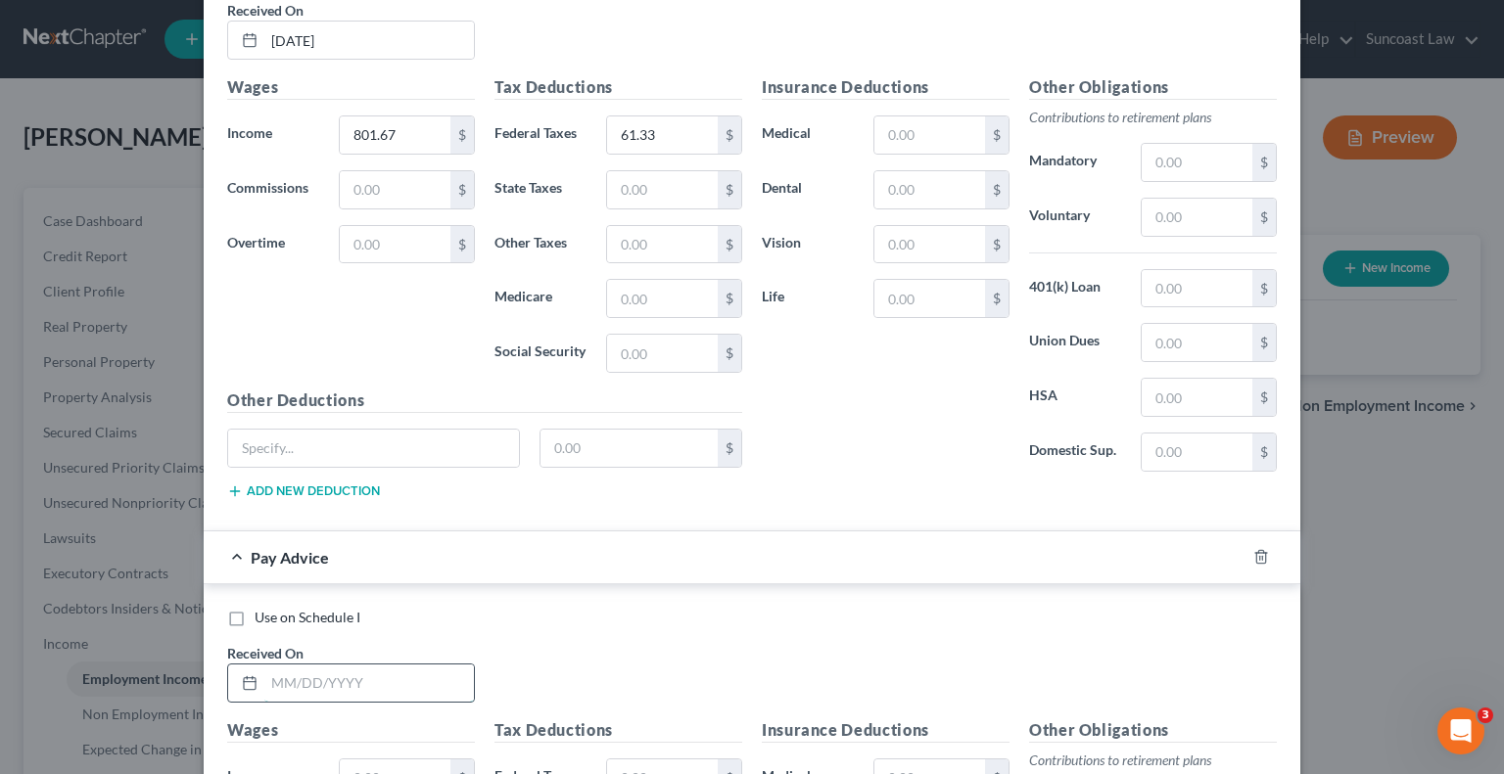
drag, startPoint x: 379, startPoint y: 637, endPoint x: 388, endPoint y: 626, distance: 14.7
click at [379, 665] on input "text" at bounding box center [369, 683] width 210 height 37
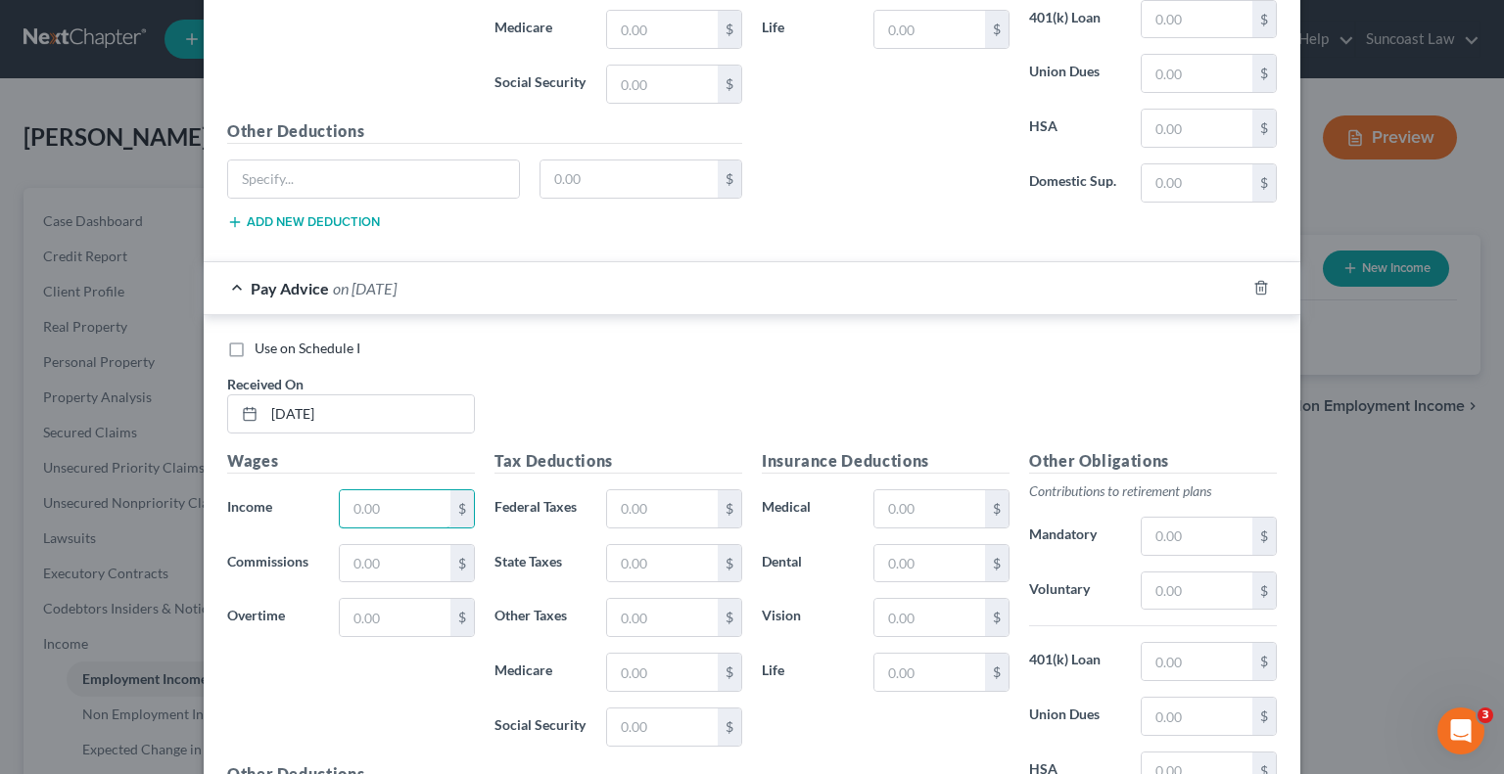
scroll to position [11360, 0]
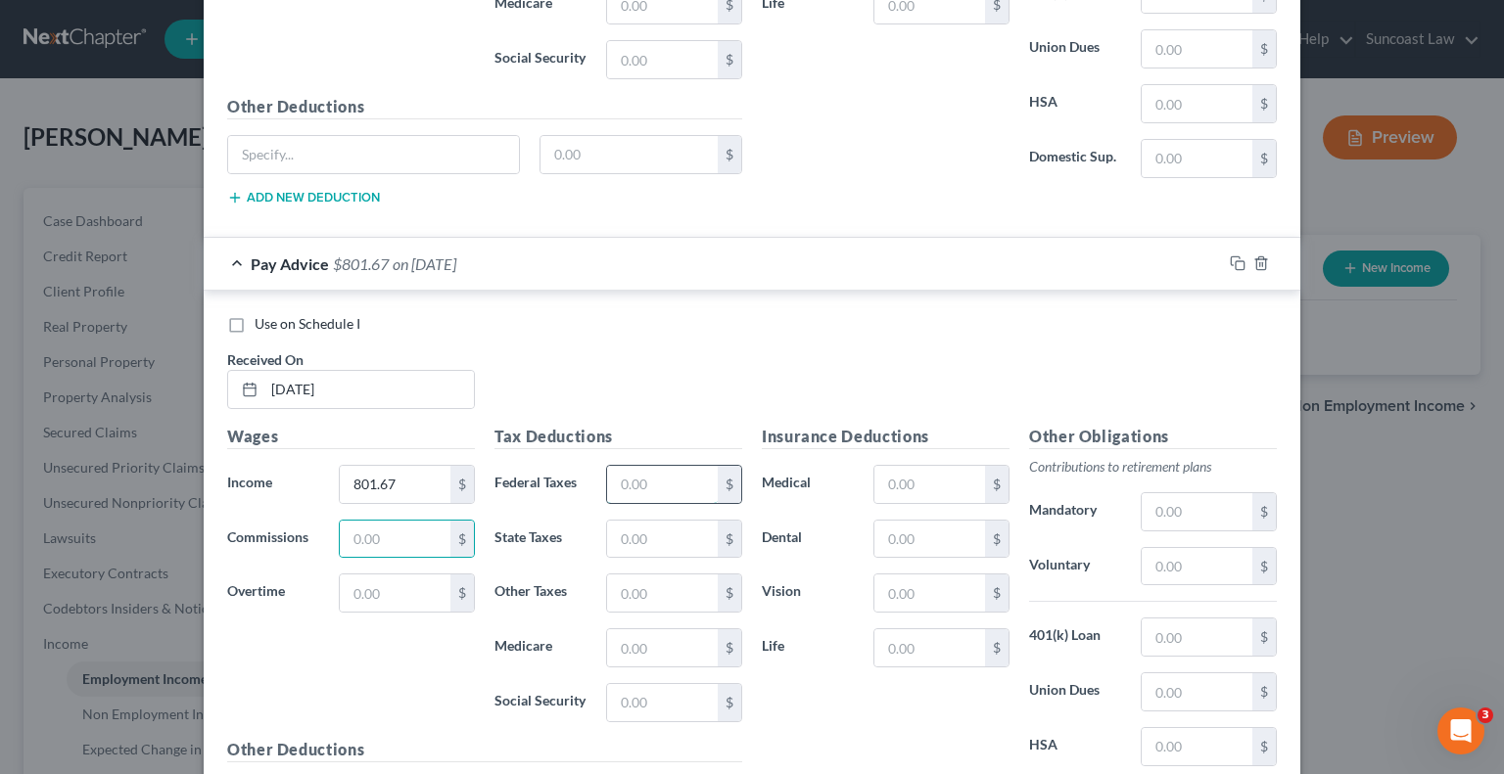
click at [659, 466] on input "text" at bounding box center [662, 484] width 111 height 37
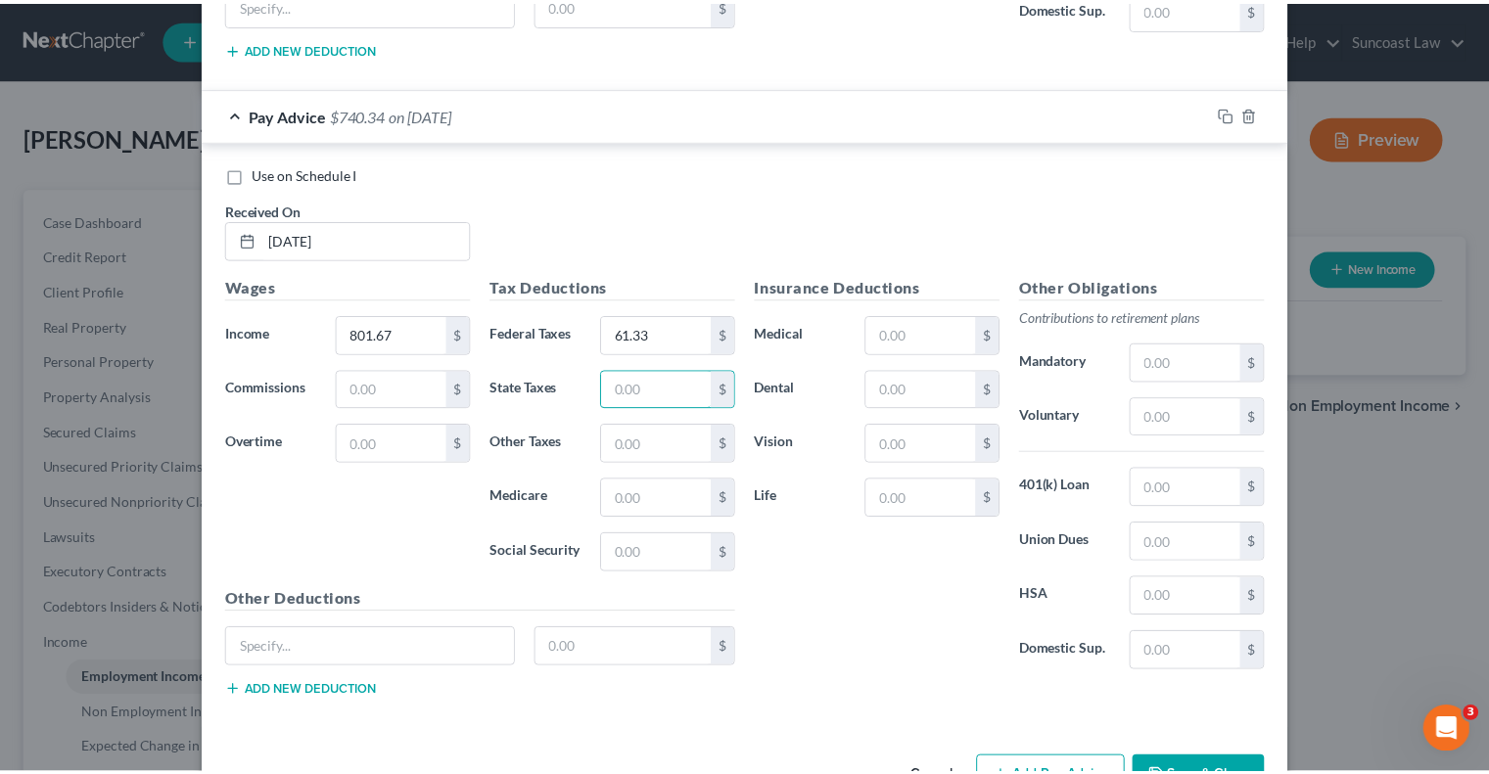
scroll to position [11510, 0]
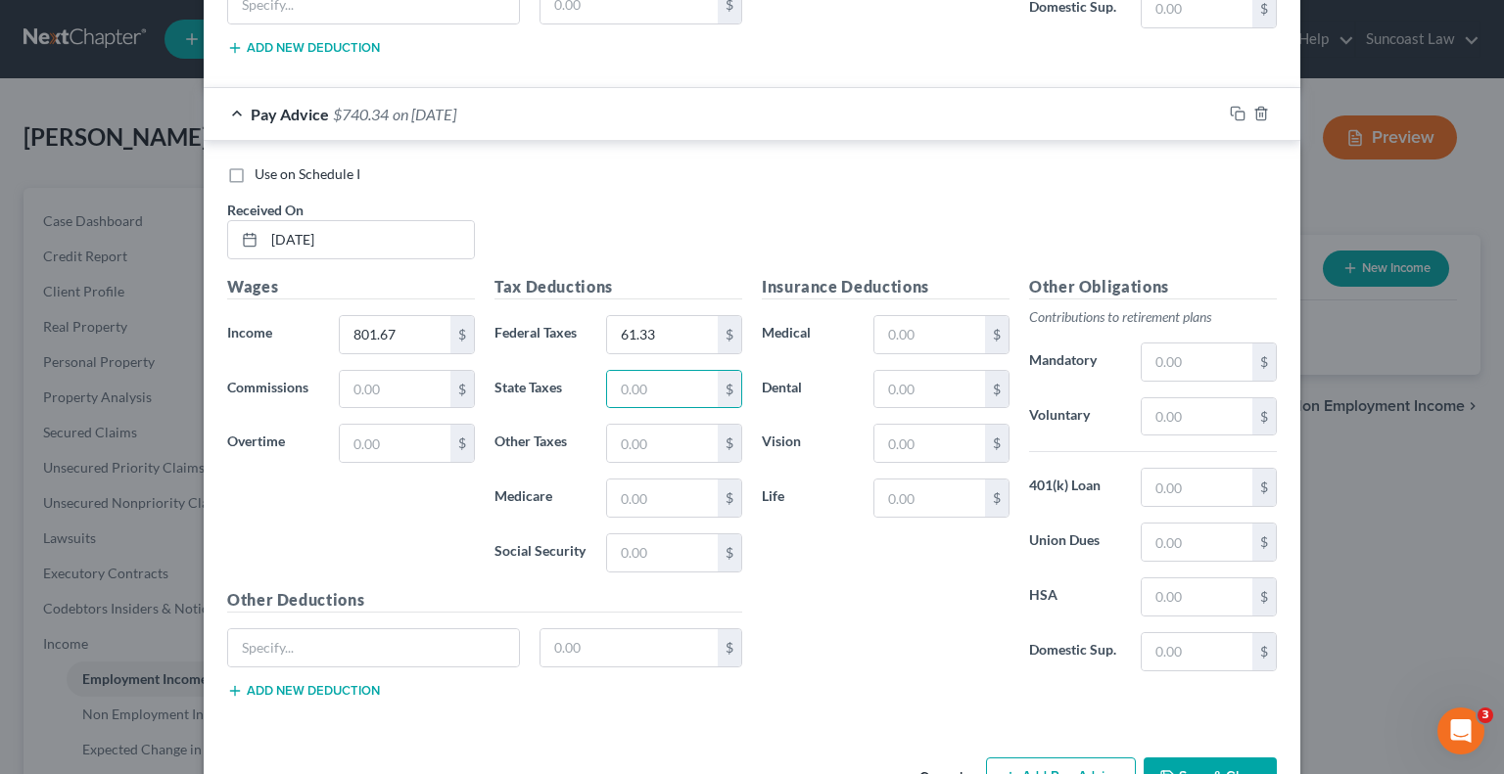
click at [1176, 758] on button "Save & Close" at bounding box center [1210, 778] width 133 height 41
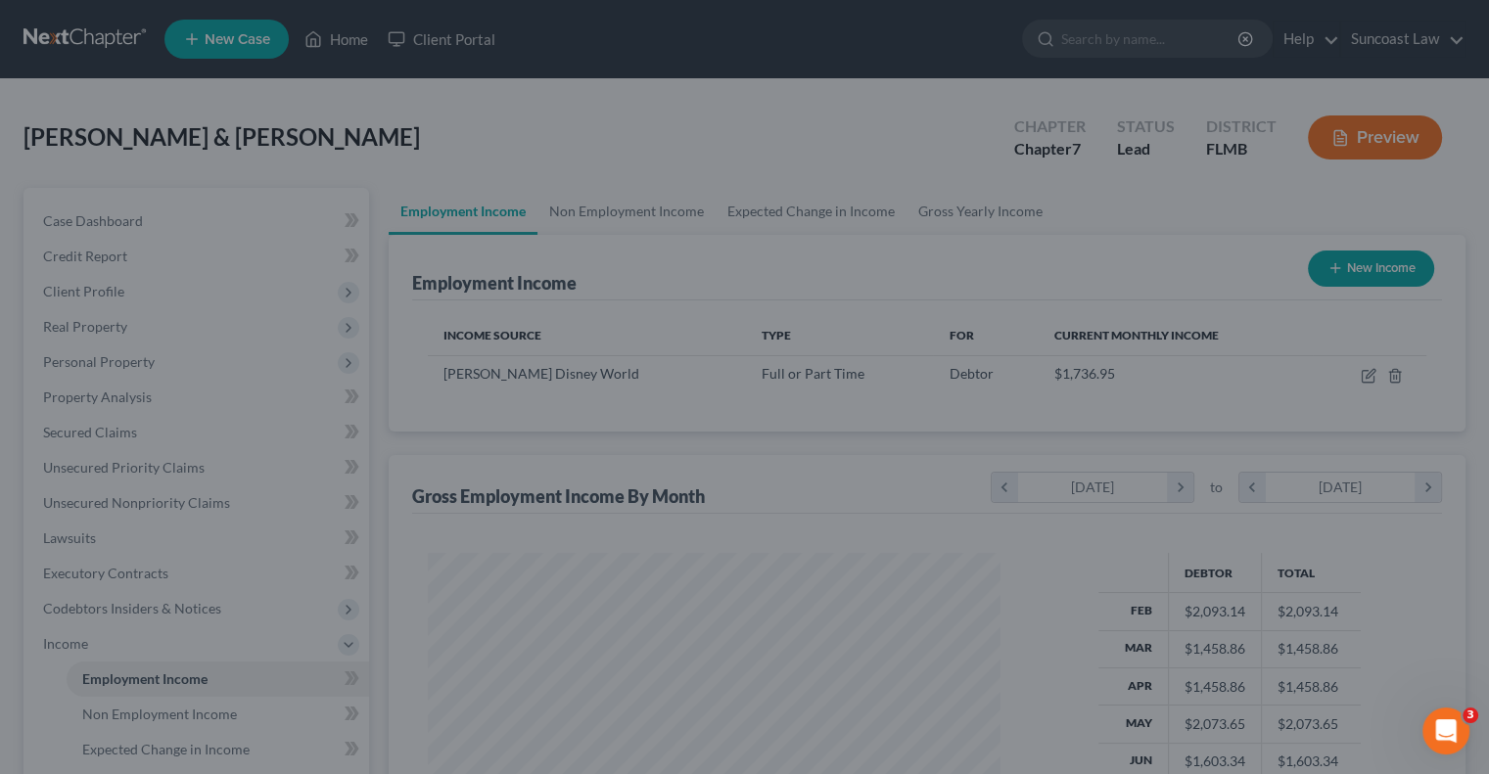
scroll to position [978704, 978448]
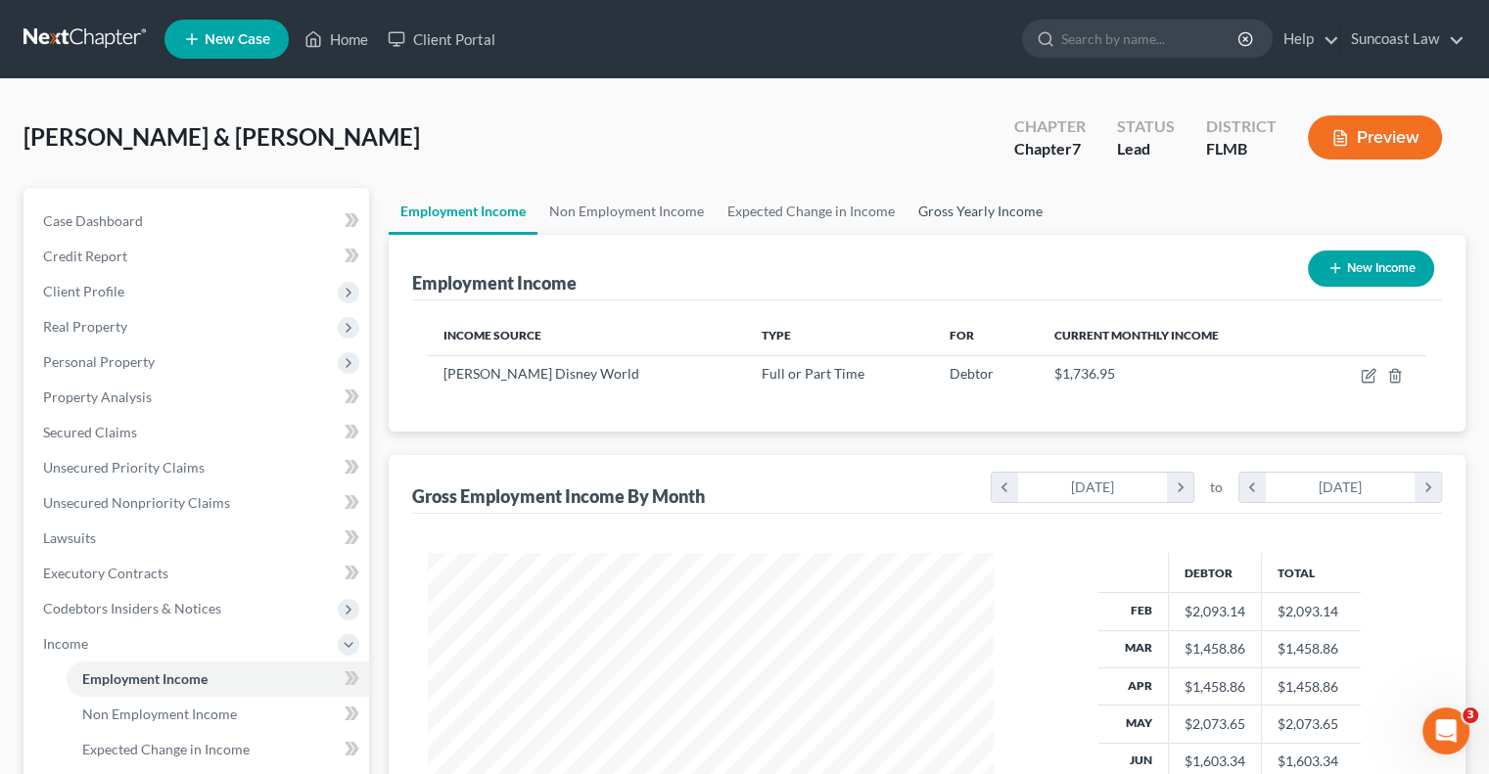
click at [1005, 221] on link "Gross Yearly Income" at bounding box center [981, 211] width 148 height 47
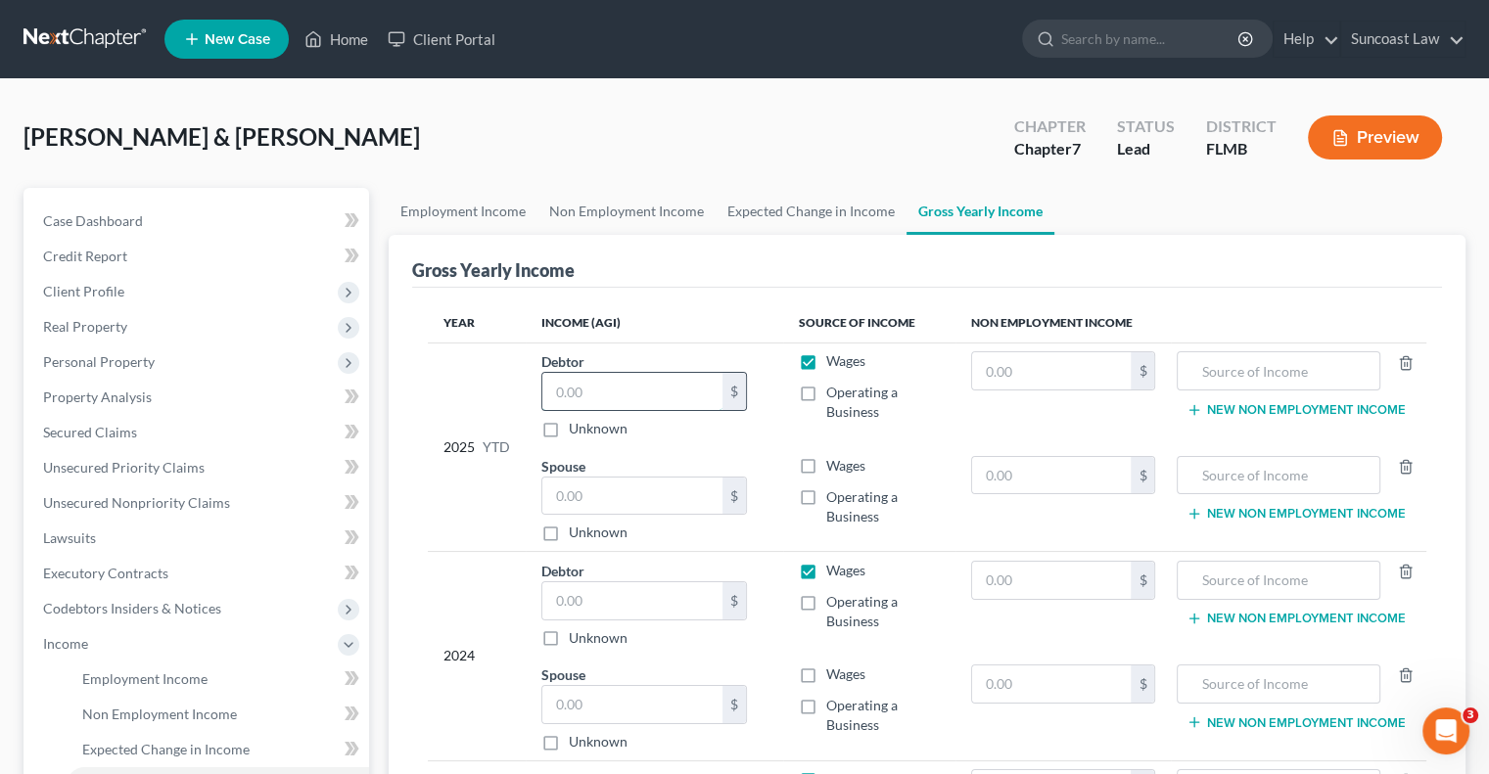
click at [651, 383] on input "text" at bounding box center [632, 391] width 180 height 37
click at [487, 212] on link "Employment Income" at bounding box center [463, 211] width 149 height 47
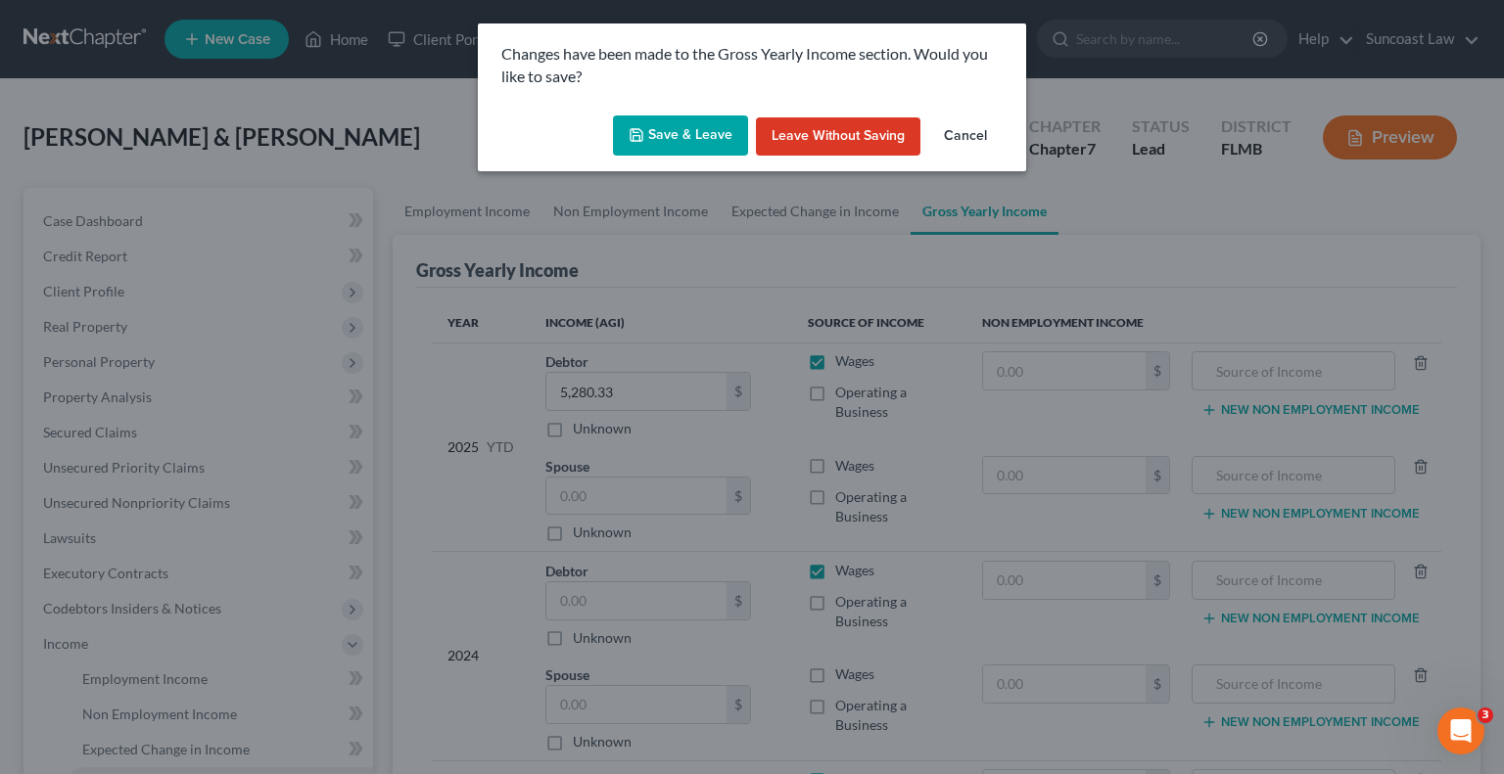
click at [717, 139] on button "Save & Leave" at bounding box center [680, 136] width 135 height 41
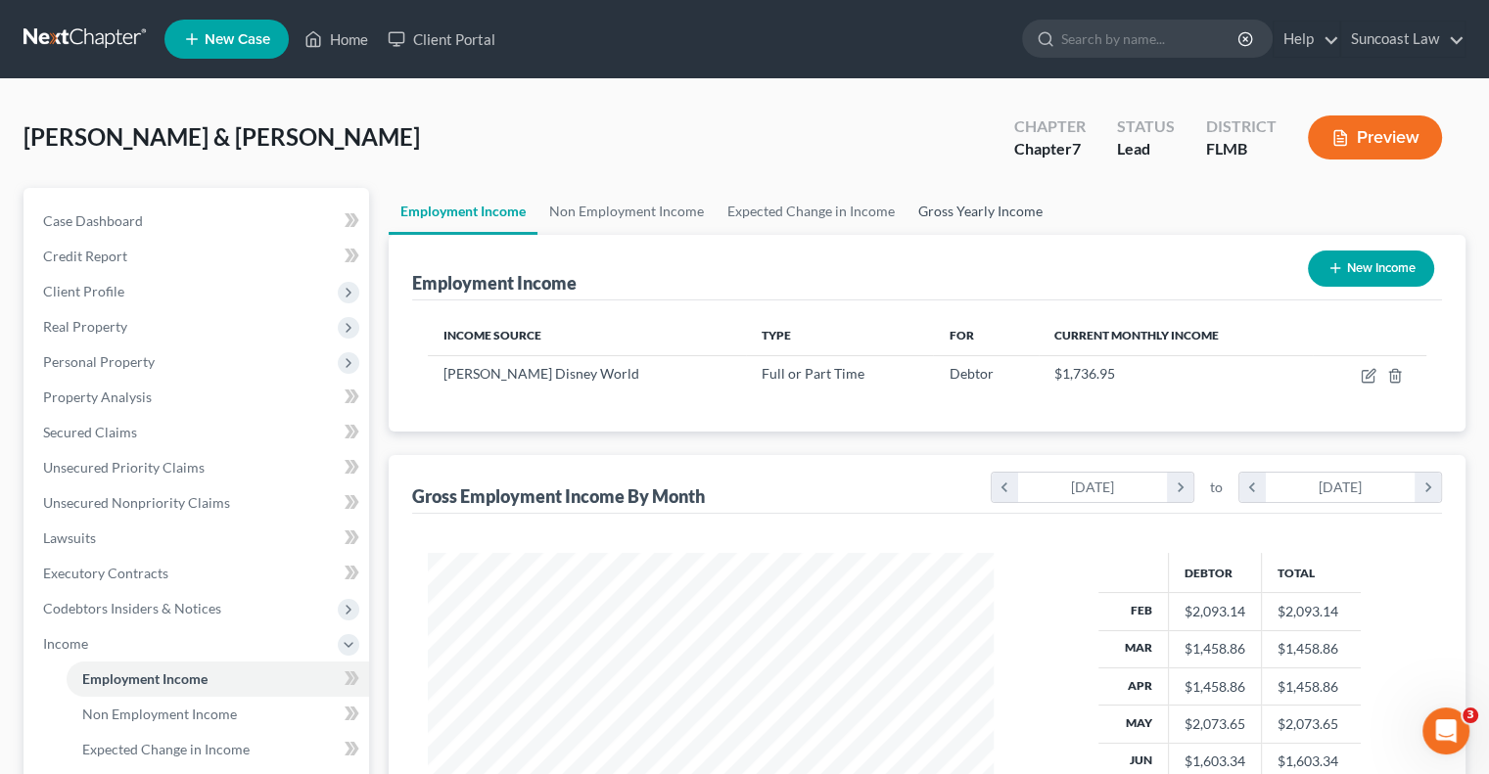
click at [982, 203] on link "Gross Yearly Income" at bounding box center [981, 211] width 148 height 47
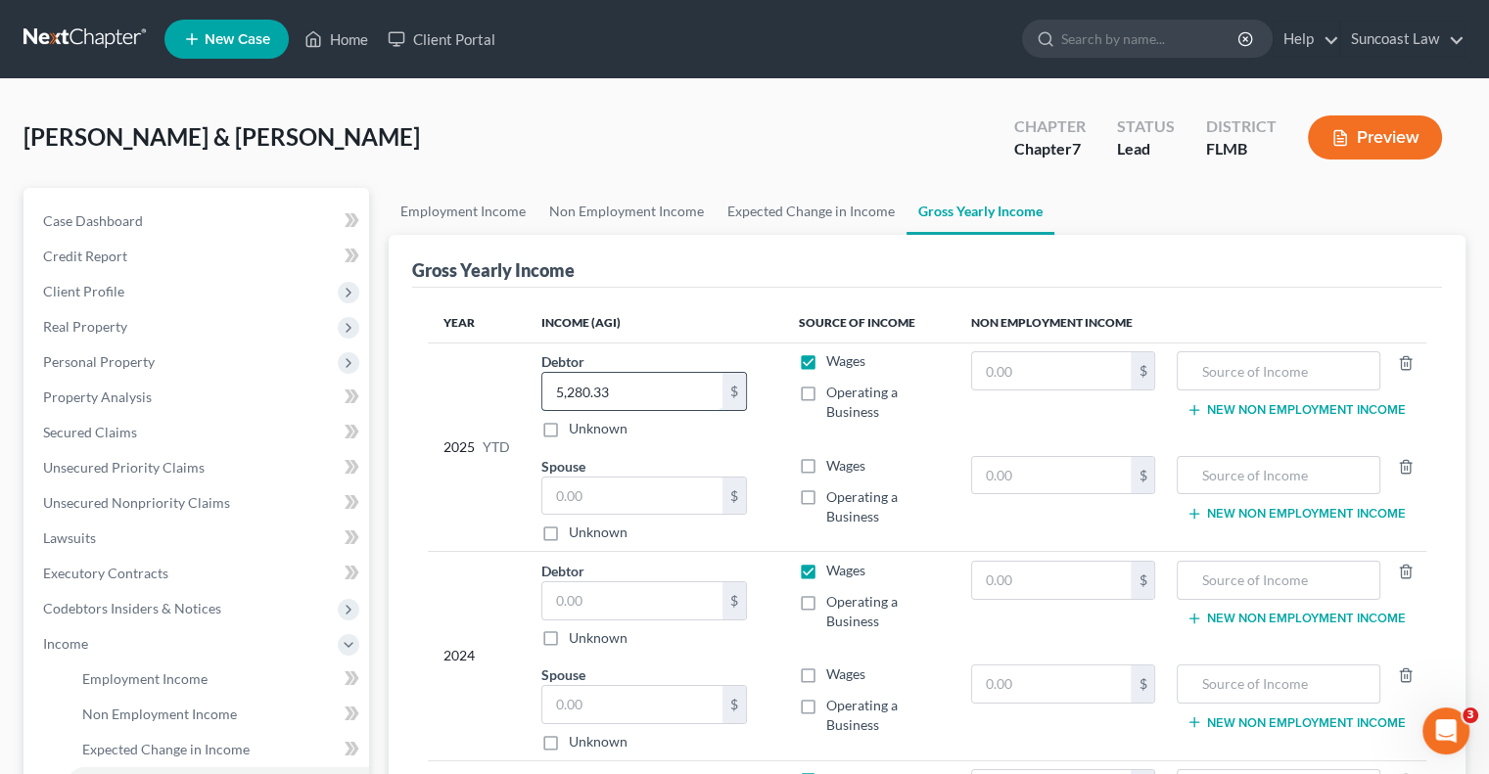
click at [647, 402] on input "5,280.33" at bounding box center [632, 391] width 180 height 37
click at [496, 205] on link "Employment Income" at bounding box center [463, 211] width 149 height 47
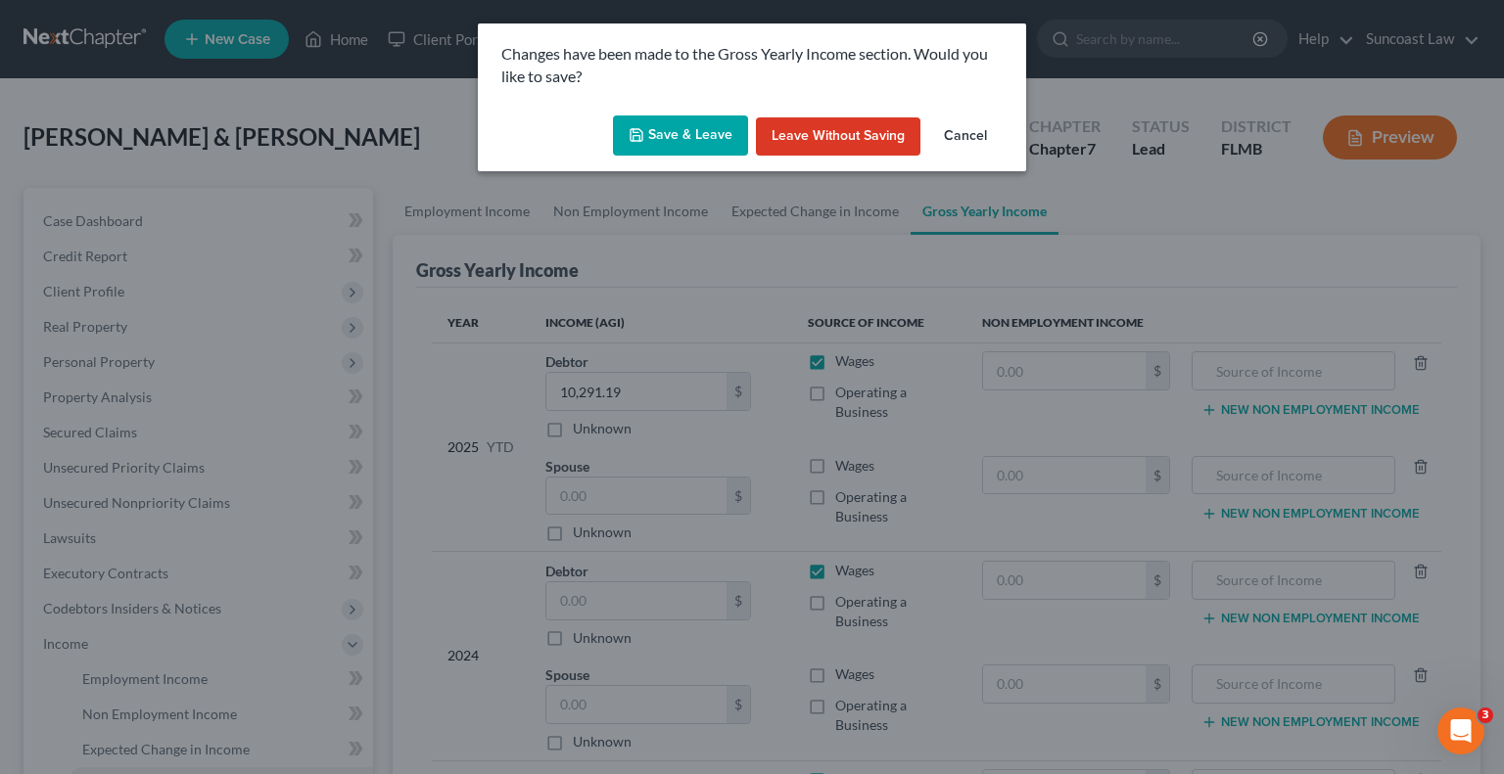
click at [668, 142] on button "Save & Leave" at bounding box center [680, 136] width 135 height 41
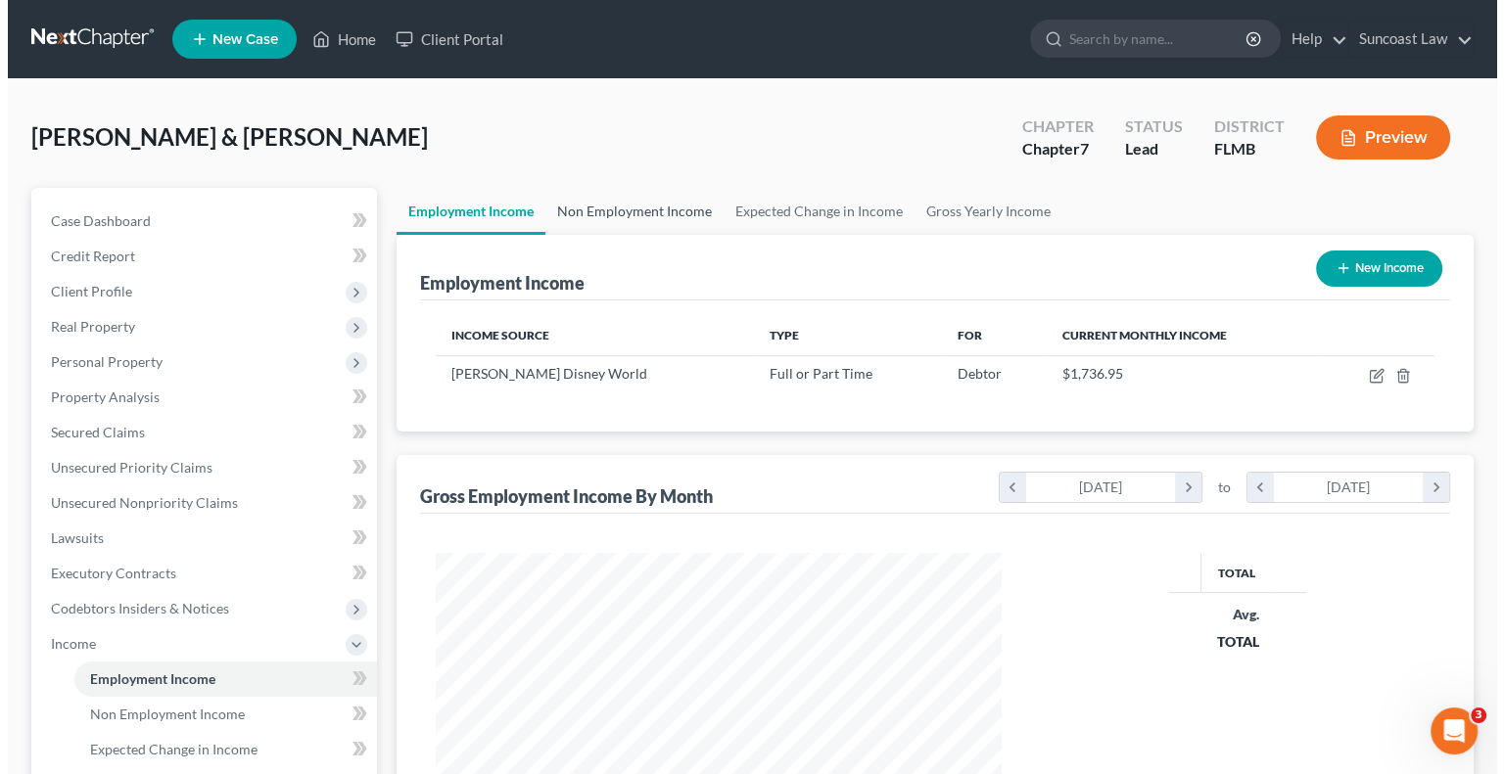
scroll to position [349, 604]
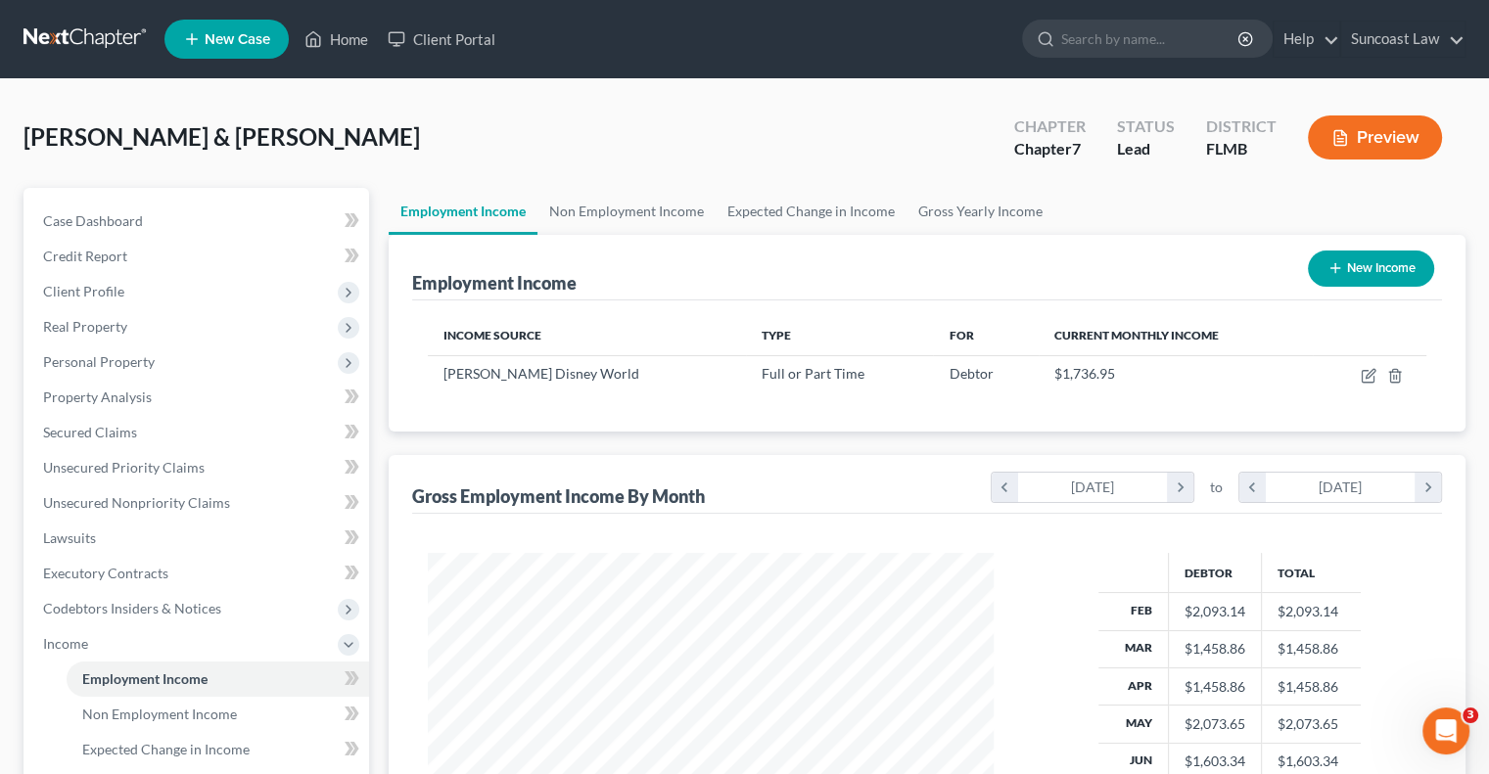
click at [1366, 273] on button "New Income" at bounding box center [1371, 269] width 126 height 36
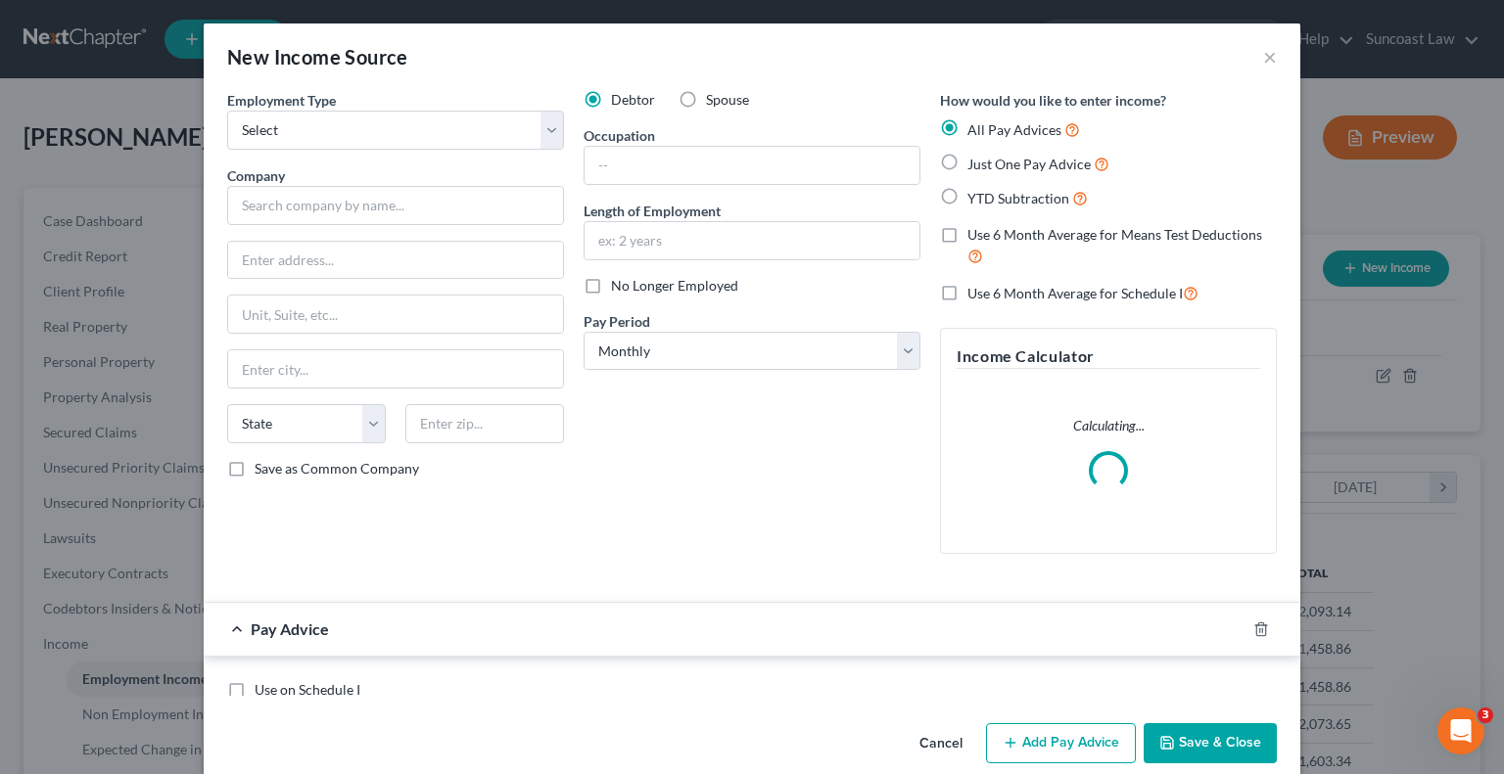
scroll to position [349, 611]
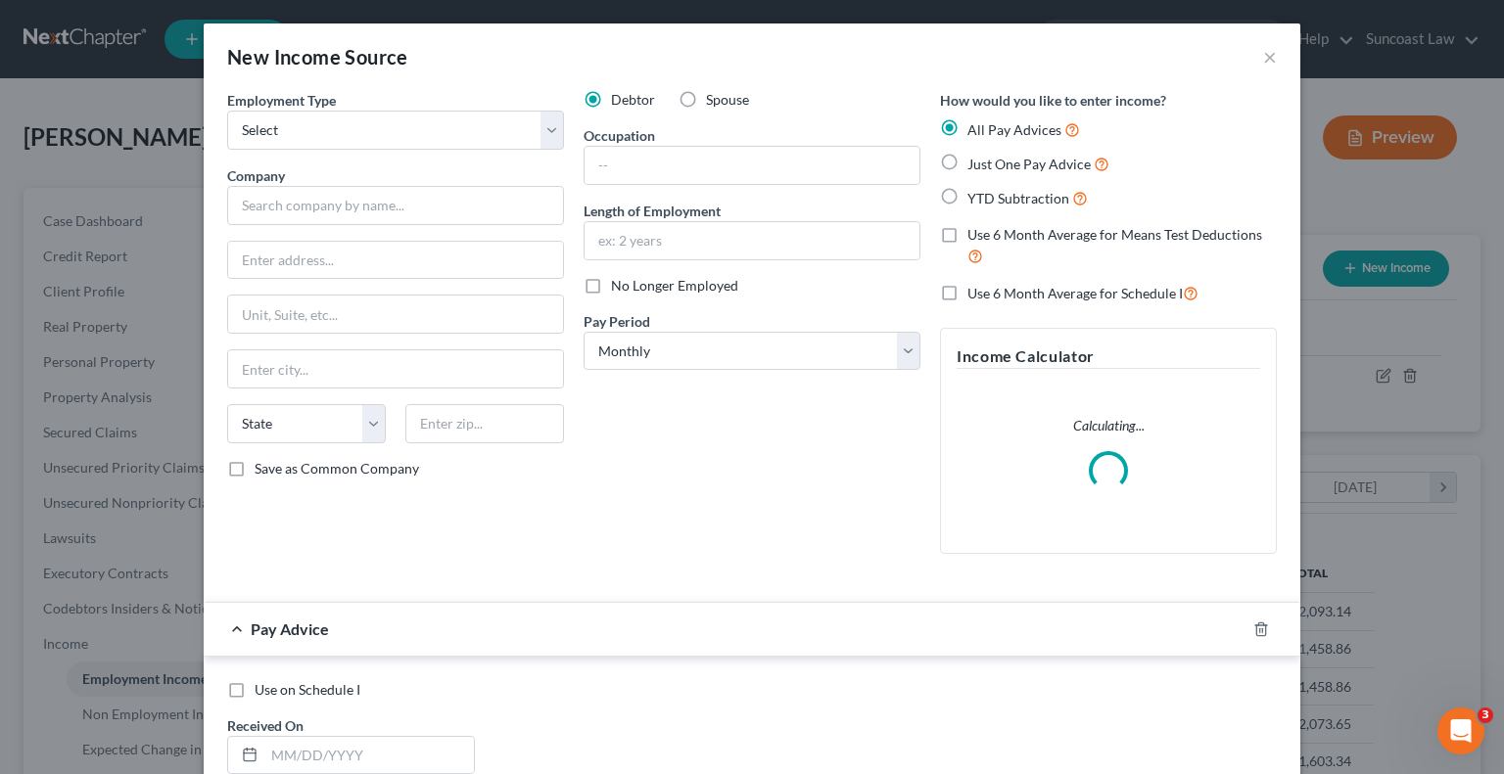
click at [706, 105] on label "Spouse" at bounding box center [727, 100] width 43 height 20
click at [714, 103] on input "Spouse" at bounding box center [720, 96] width 13 height 13
click at [322, 140] on select "Select Full or [DEMOGRAPHIC_DATA] Employment Self Employment" at bounding box center [395, 130] width 337 height 39
click at [227, 111] on select "Select Full or [DEMOGRAPHIC_DATA] Employment Self Employment" at bounding box center [395, 130] width 337 height 39
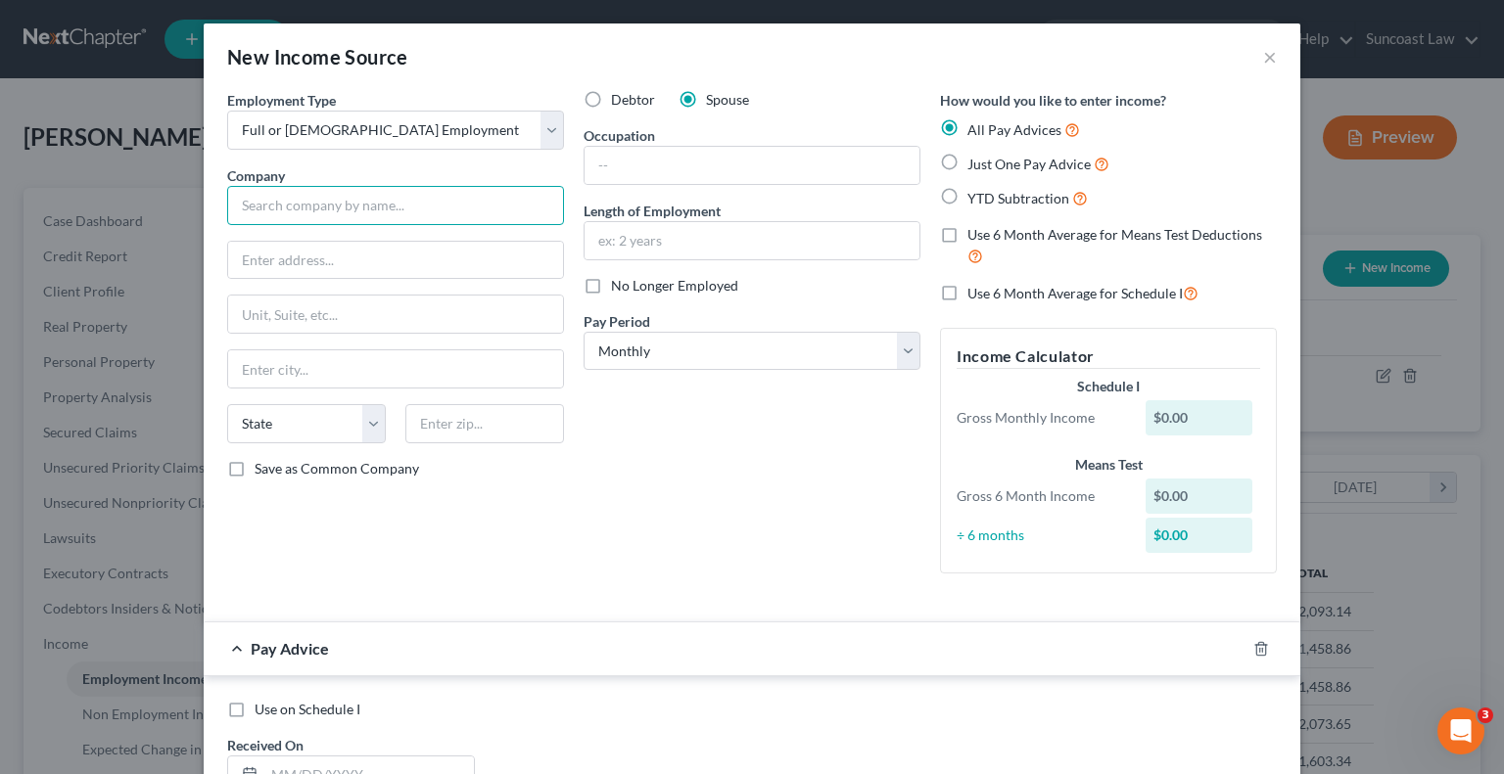
click at [366, 212] on input "text" at bounding box center [395, 205] width 337 height 39
click at [630, 244] on input "text" at bounding box center [751, 240] width 335 height 37
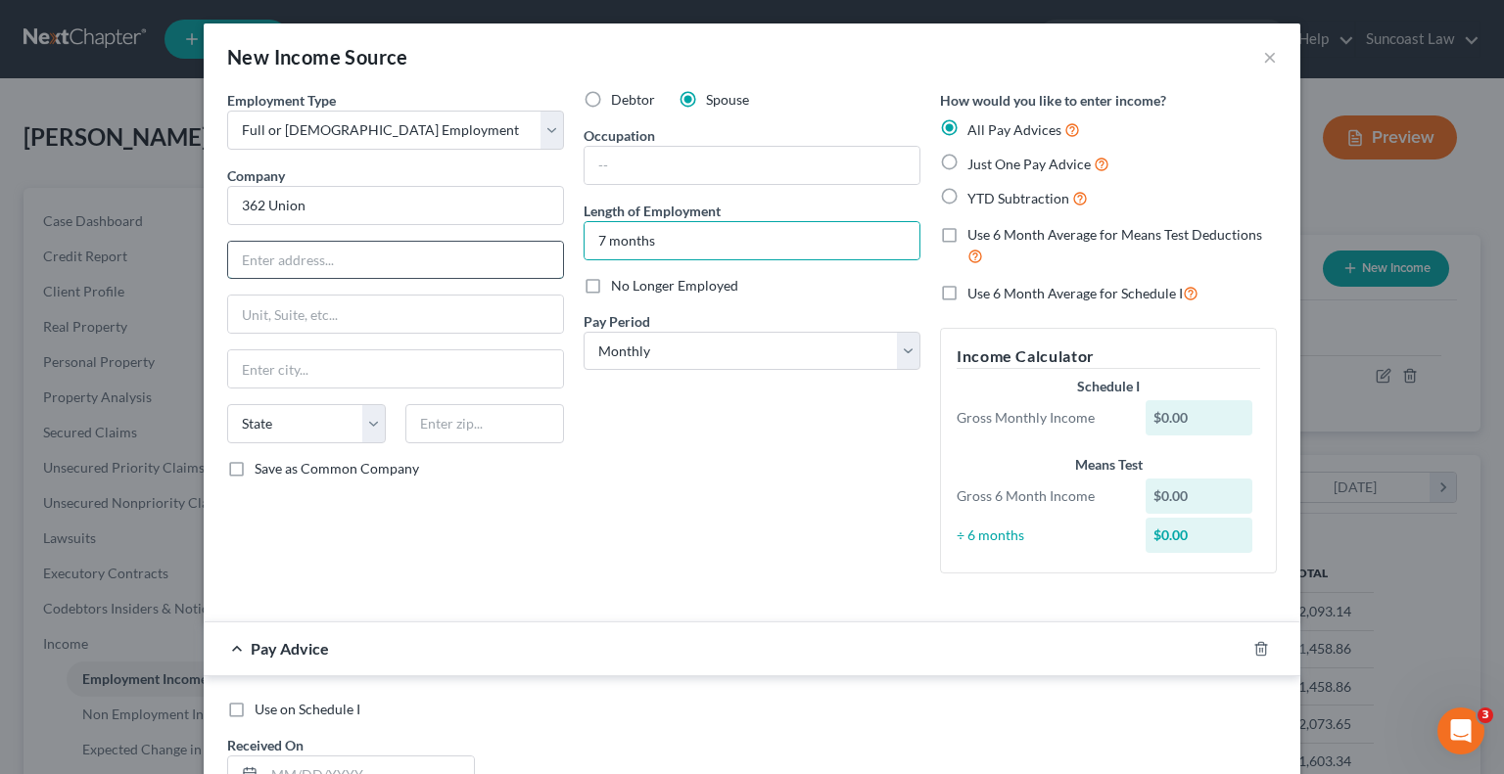
click at [423, 262] on input "text" at bounding box center [395, 260] width 335 height 37
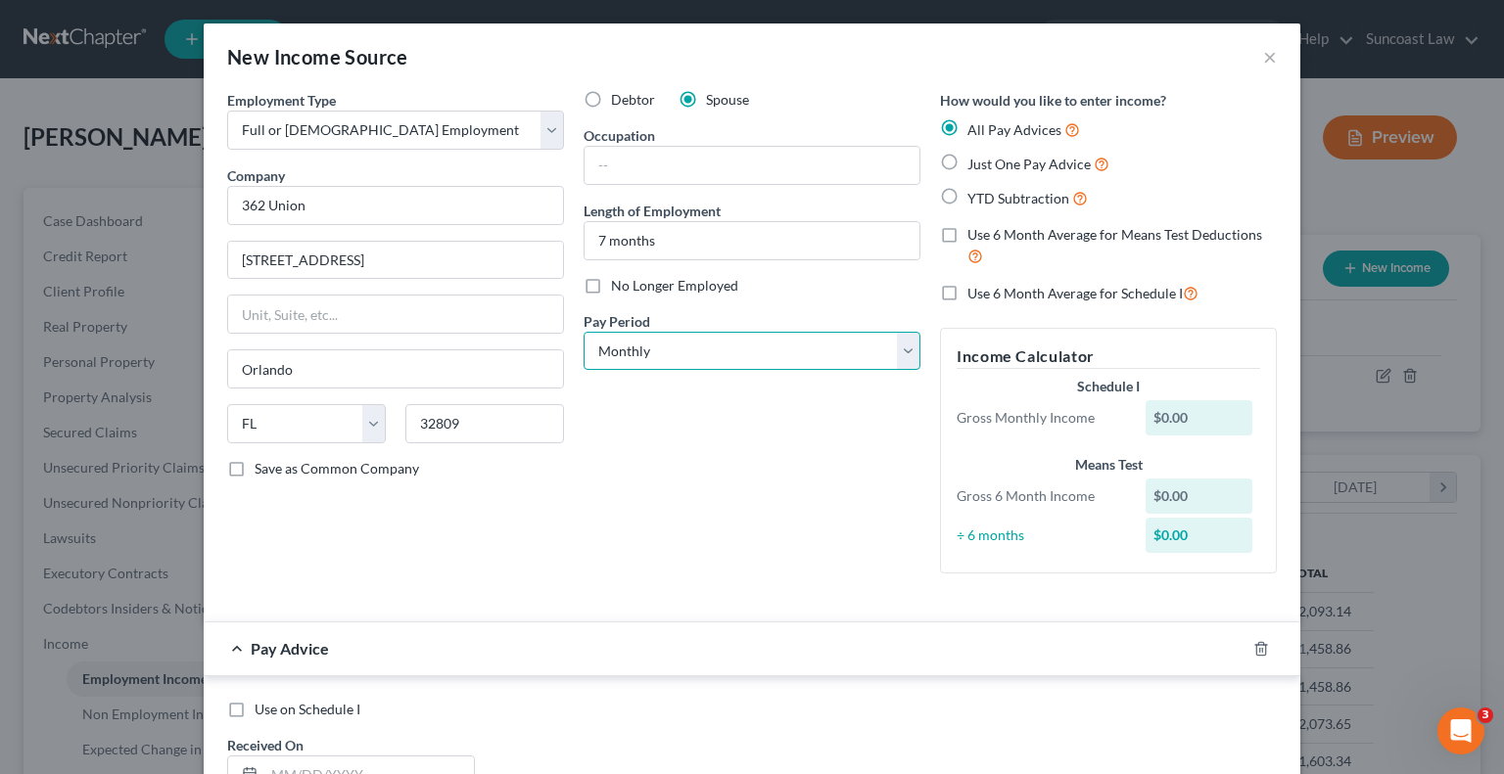
drag, startPoint x: 673, startPoint y: 351, endPoint x: 676, endPoint y: 363, distance: 13.1
click at [673, 351] on select "Select Monthly Twice Monthly Every Other Week Weekly" at bounding box center [752, 351] width 337 height 39
click at [584, 332] on select "Select Monthly Twice Monthly Every Other Week Weekly" at bounding box center [752, 351] width 337 height 39
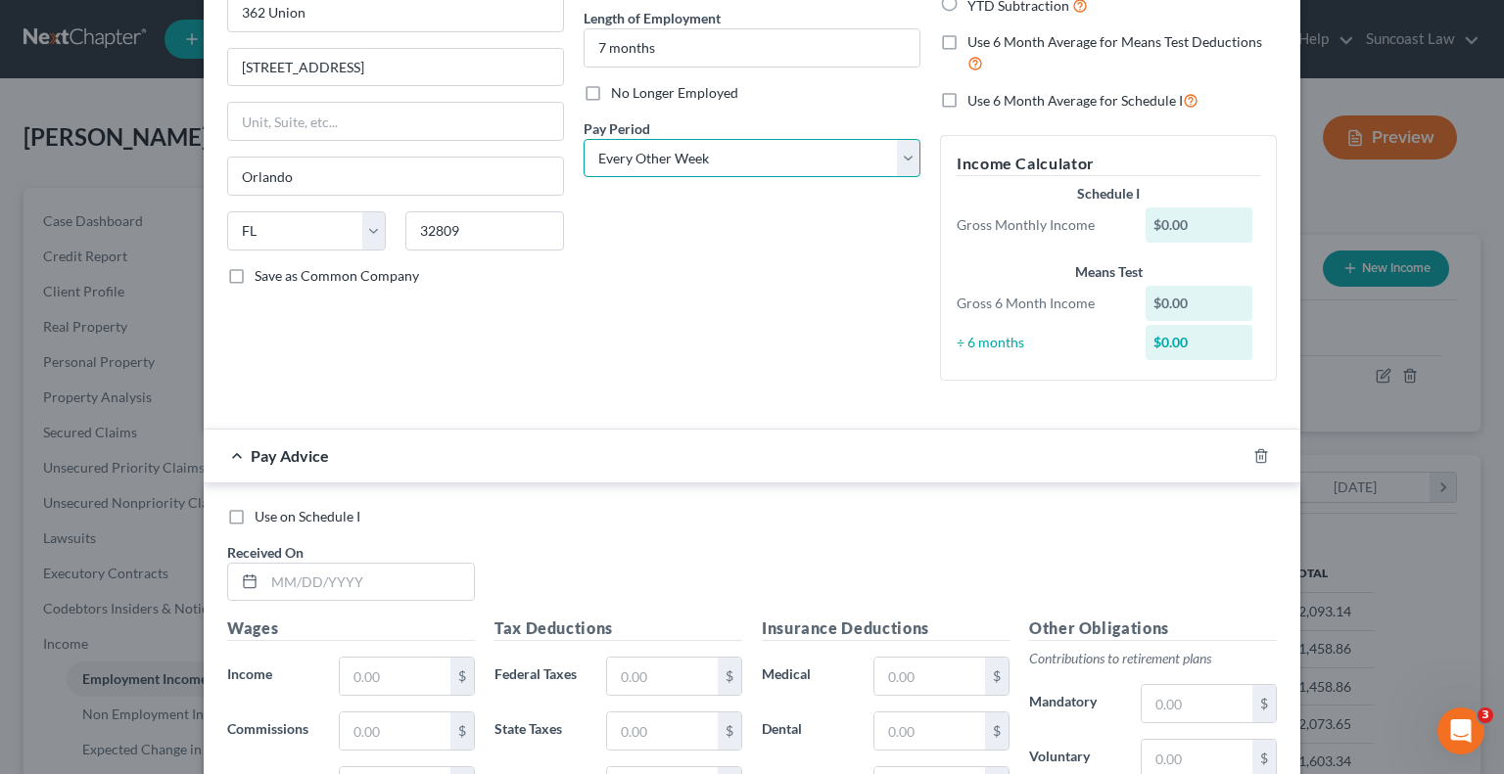
scroll to position [196, 0]
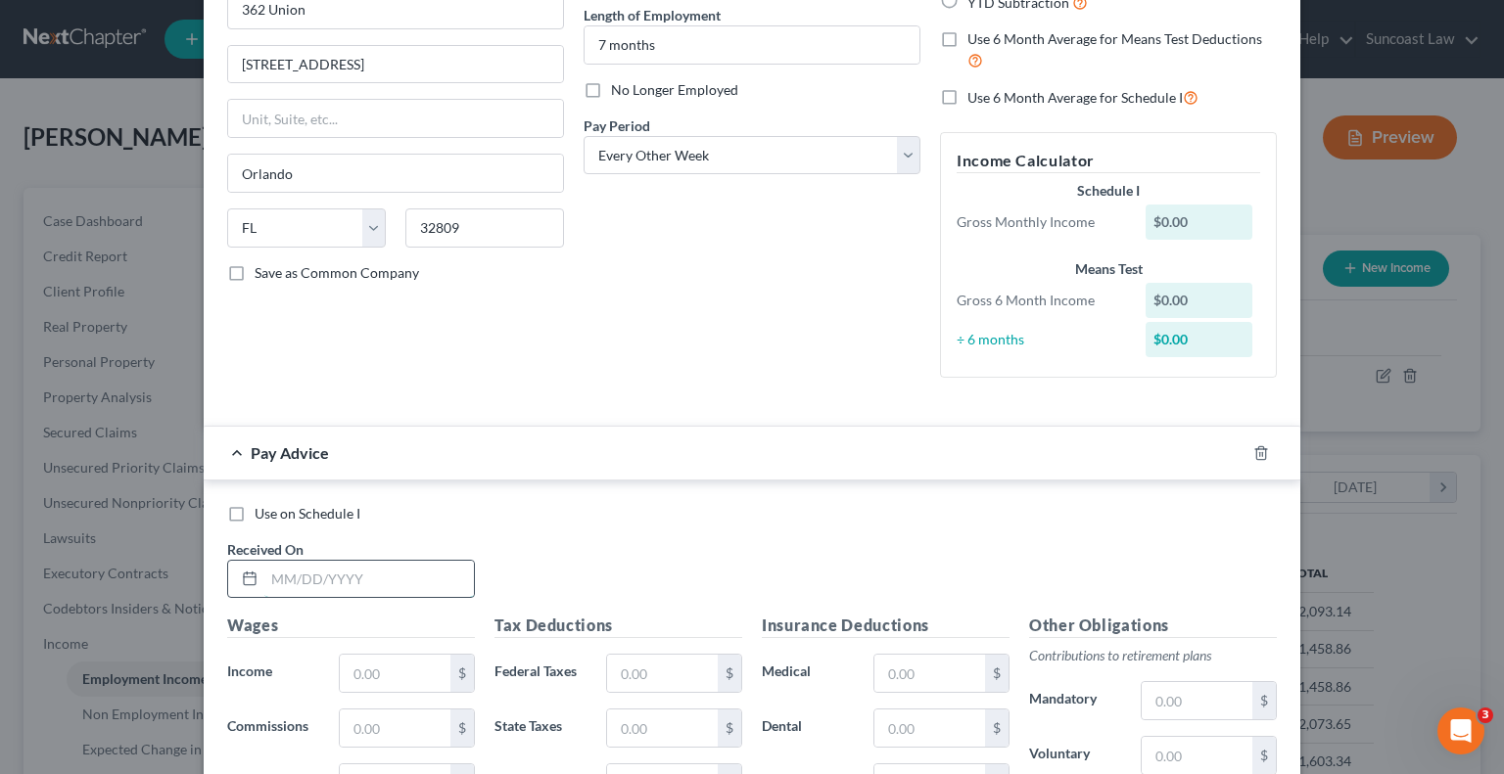
click at [360, 563] on input "text" at bounding box center [369, 579] width 210 height 37
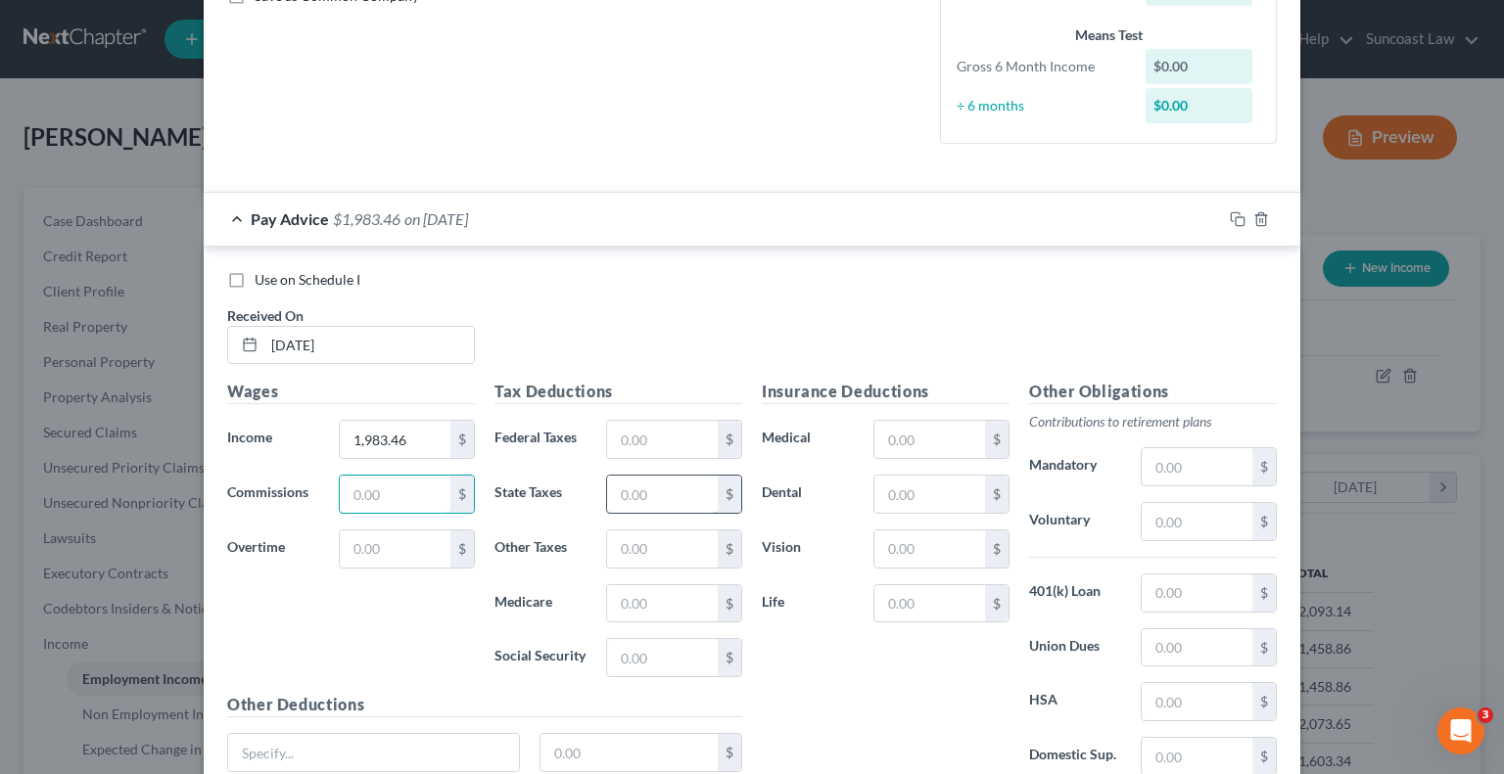
scroll to position [502, 0]
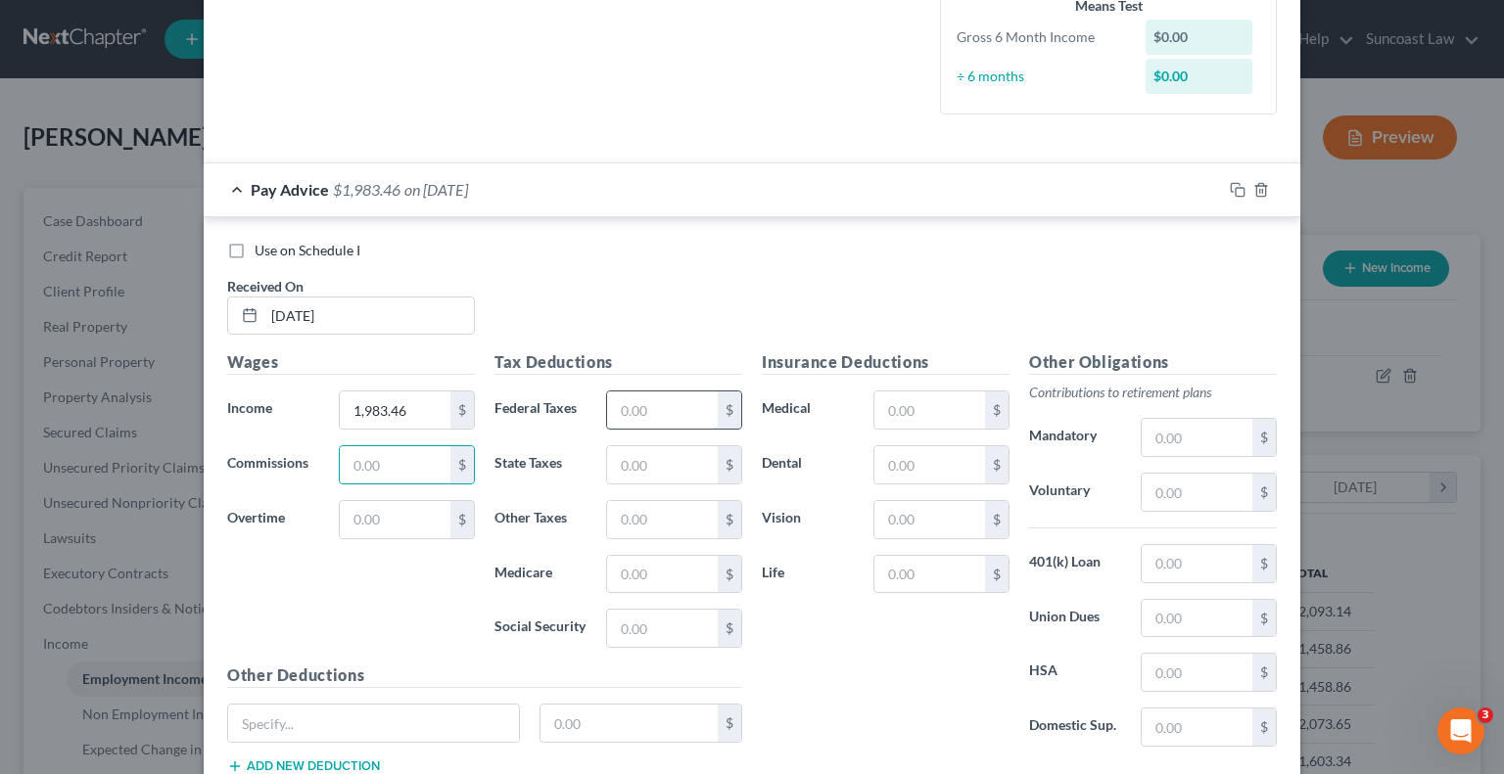
click at [651, 414] on input "text" at bounding box center [662, 410] width 111 height 37
drag, startPoint x: 1175, startPoint y: 611, endPoint x: 1200, endPoint y: 431, distance: 181.9
click at [1178, 607] on input "text" at bounding box center [1197, 618] width 111 height 37
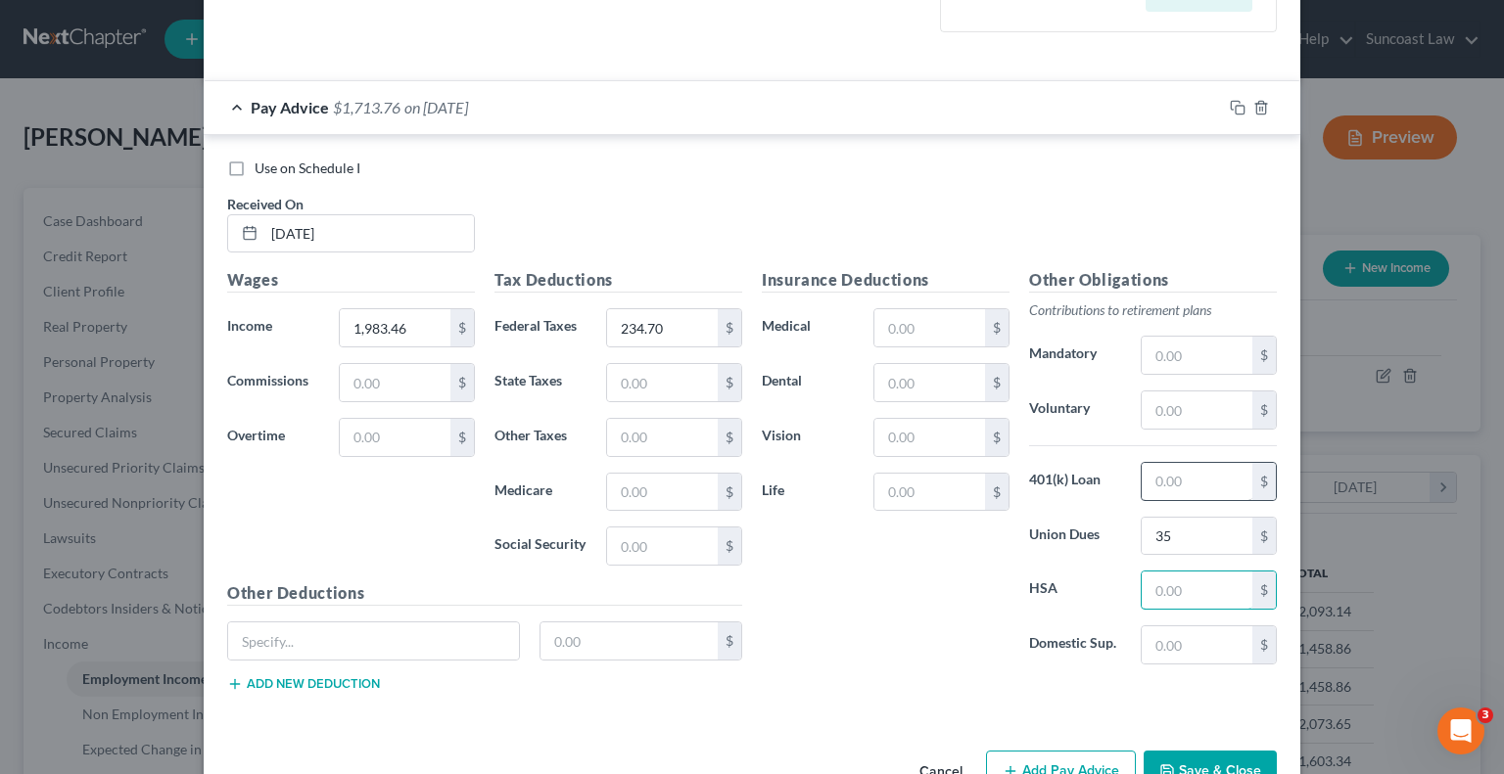
scroll to position [636, 0]
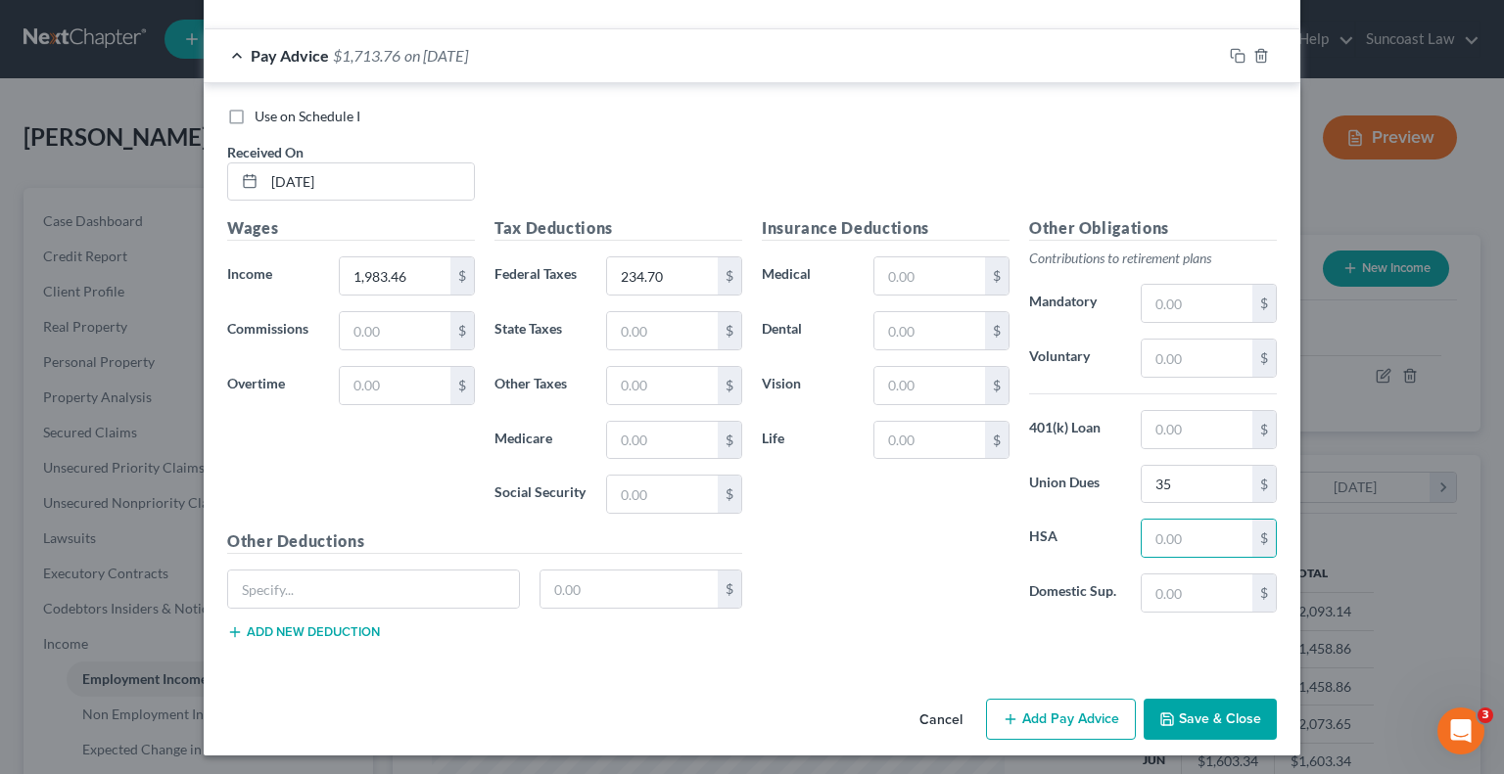
click at [1057, 720] on button "Add Pay Advice" at bounding box center [1061, 719] width 150 height 41
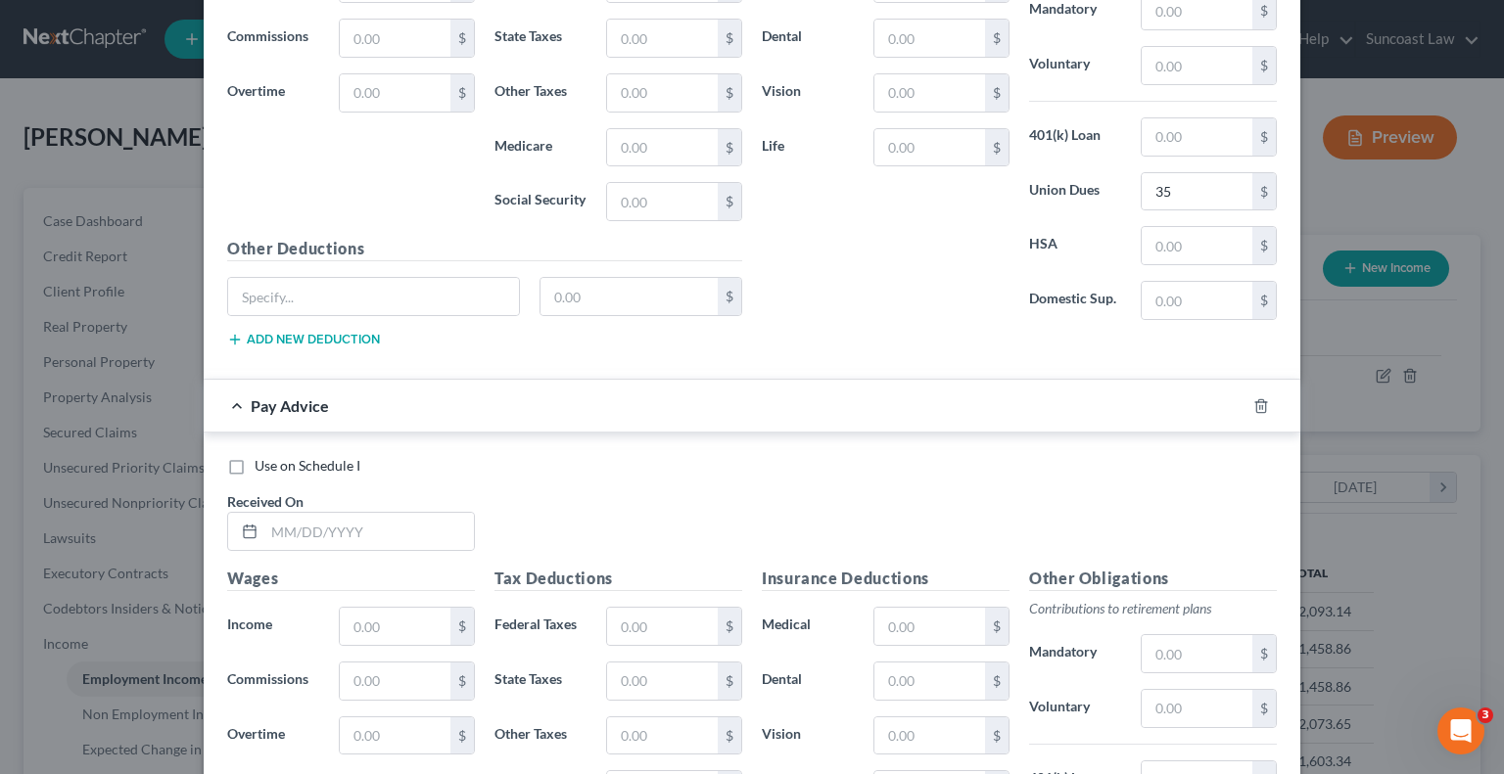
scroll to position [930, 0]
click at [413, 528] on input "text" at bounding box center [369, 530] width 210 height 37
click at [392, 526] on input "02/28/225" at bounding box center [369, 530] width 210 height 37
drag, startPoint x: 625, startPoint y: 622, endPoint x: 644, endPoint y: 601, distance: 28.4
click at [625, 622] on input "text" at bounding box center [662, 625] width 111 height 37
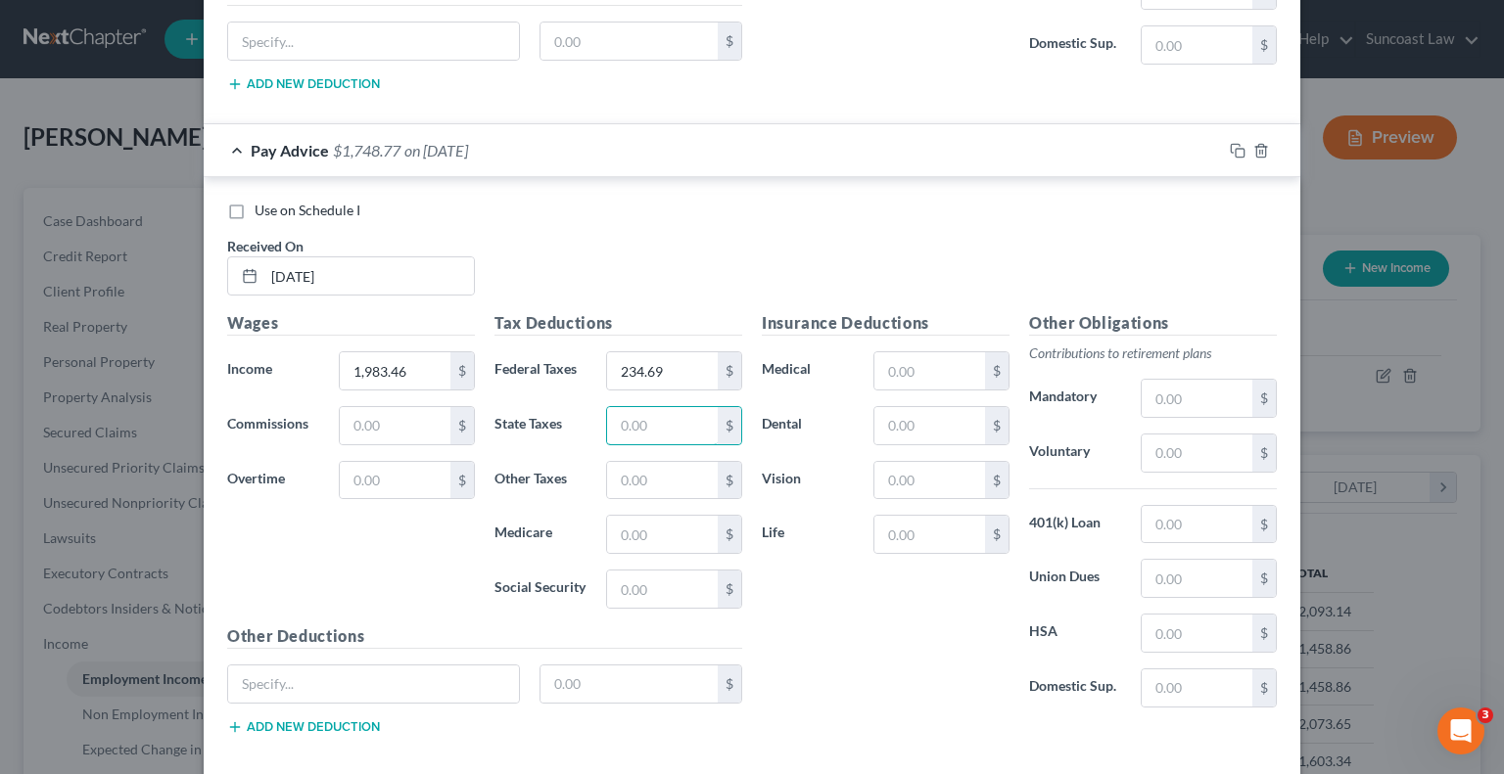
scroll to position [1224, 0]
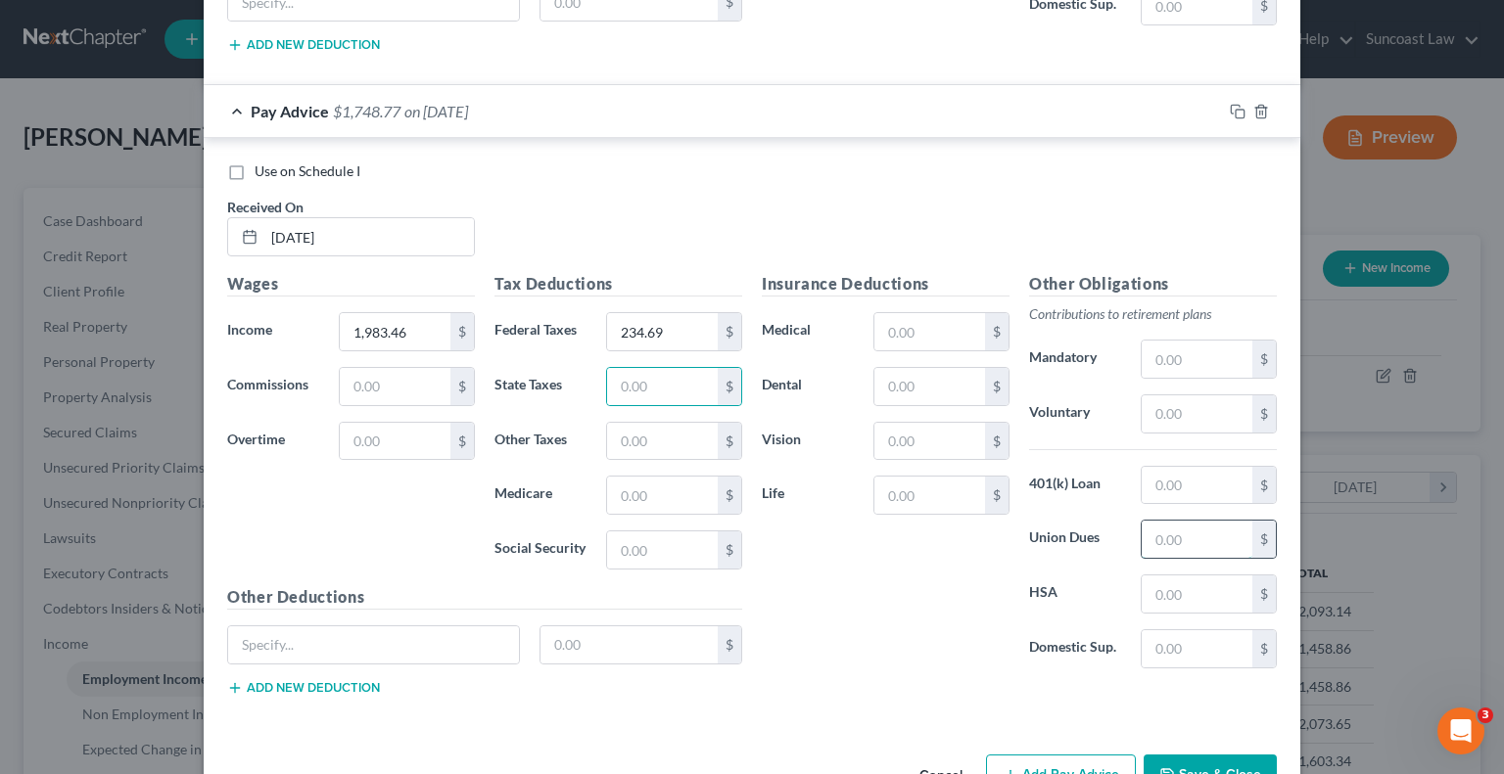
drag, startPoint x: 1191, startPoint y: 537, endPoint x: 1176, endPoint y: 529, distance: 16.6
click at [1191, 537] on input "text" at bounding box center [1197, 539] width 111 height 37
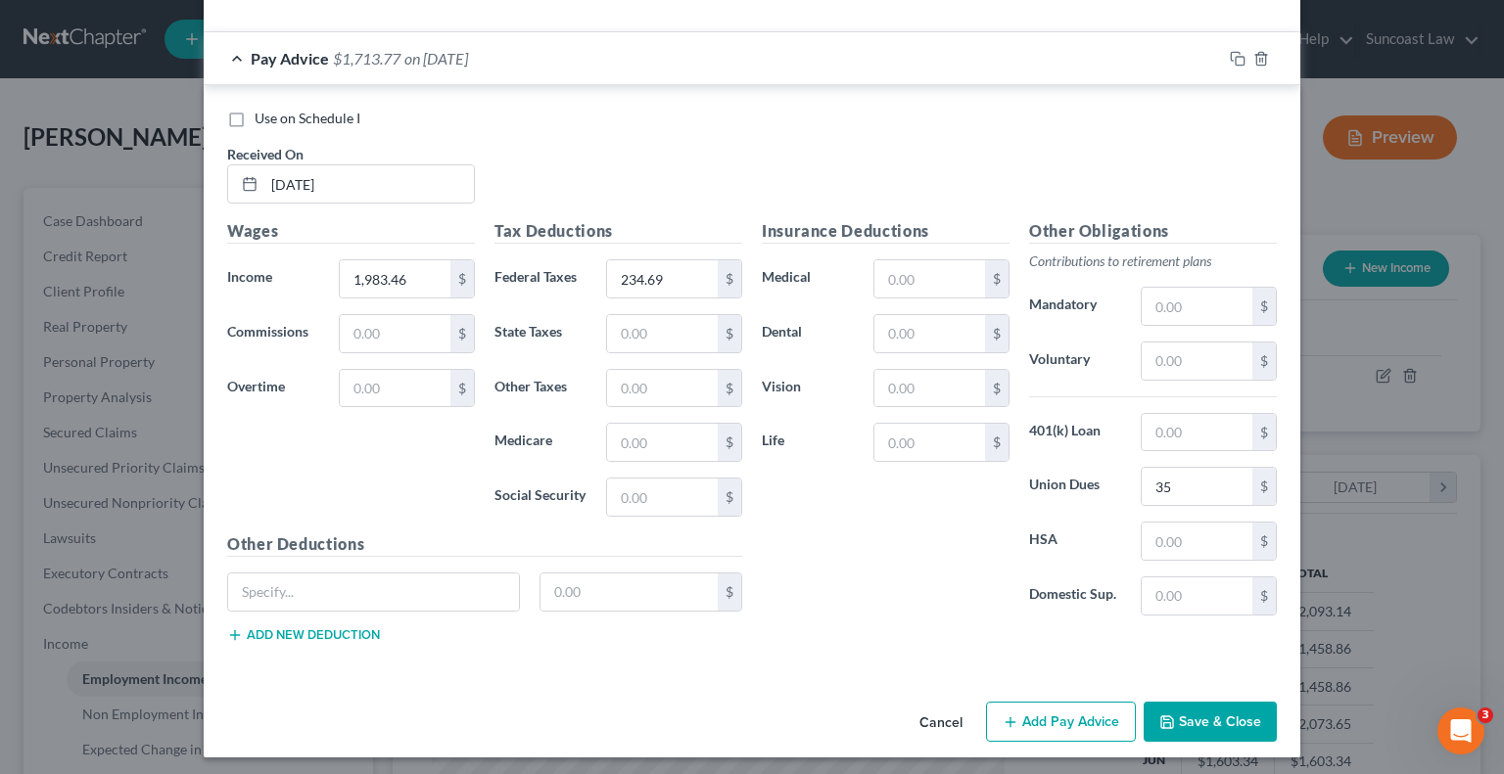
click at [1065, 705] on button "Add Pay Advice" at bounding box center [1061, 722] width 150 height 41
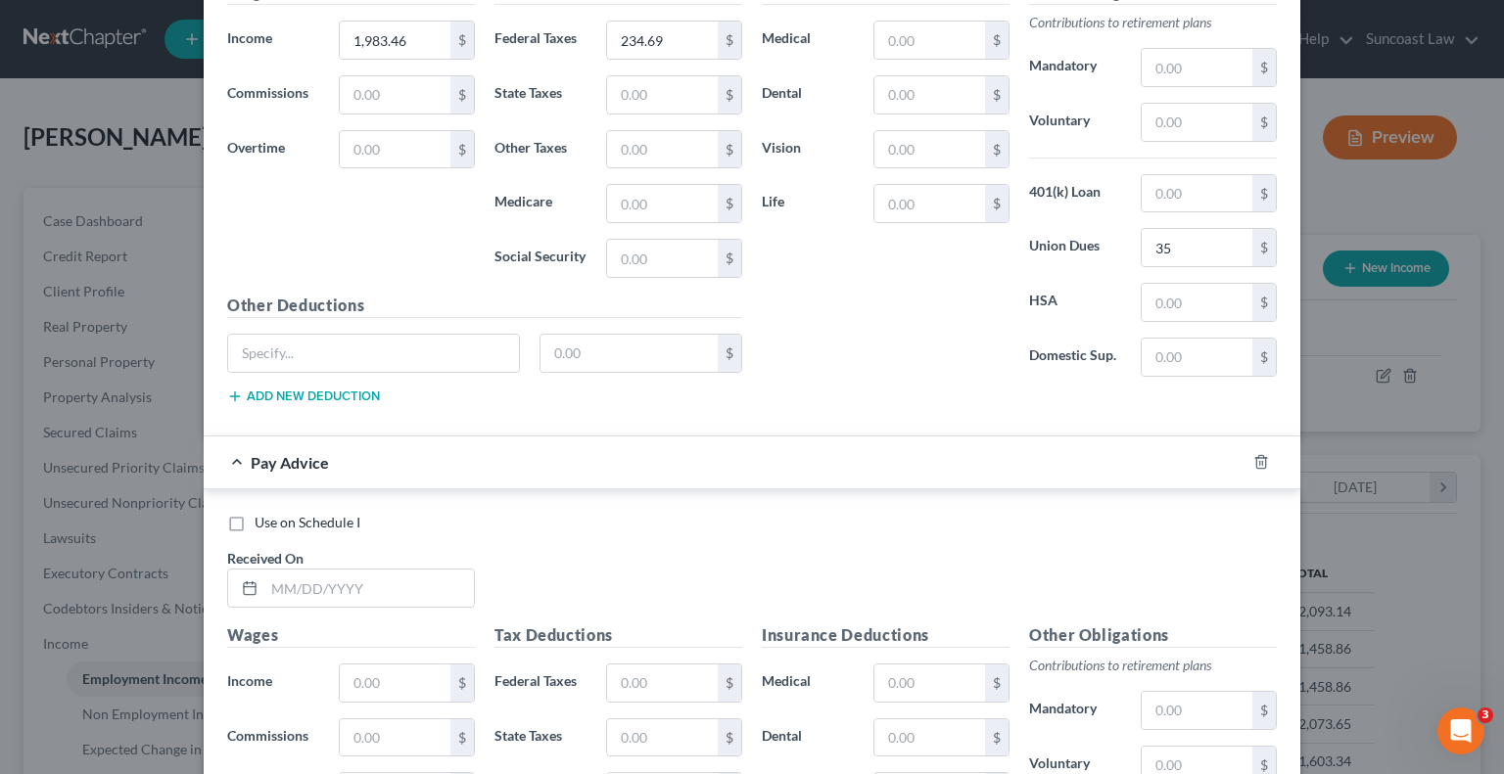
scroll to position [1766, 0]
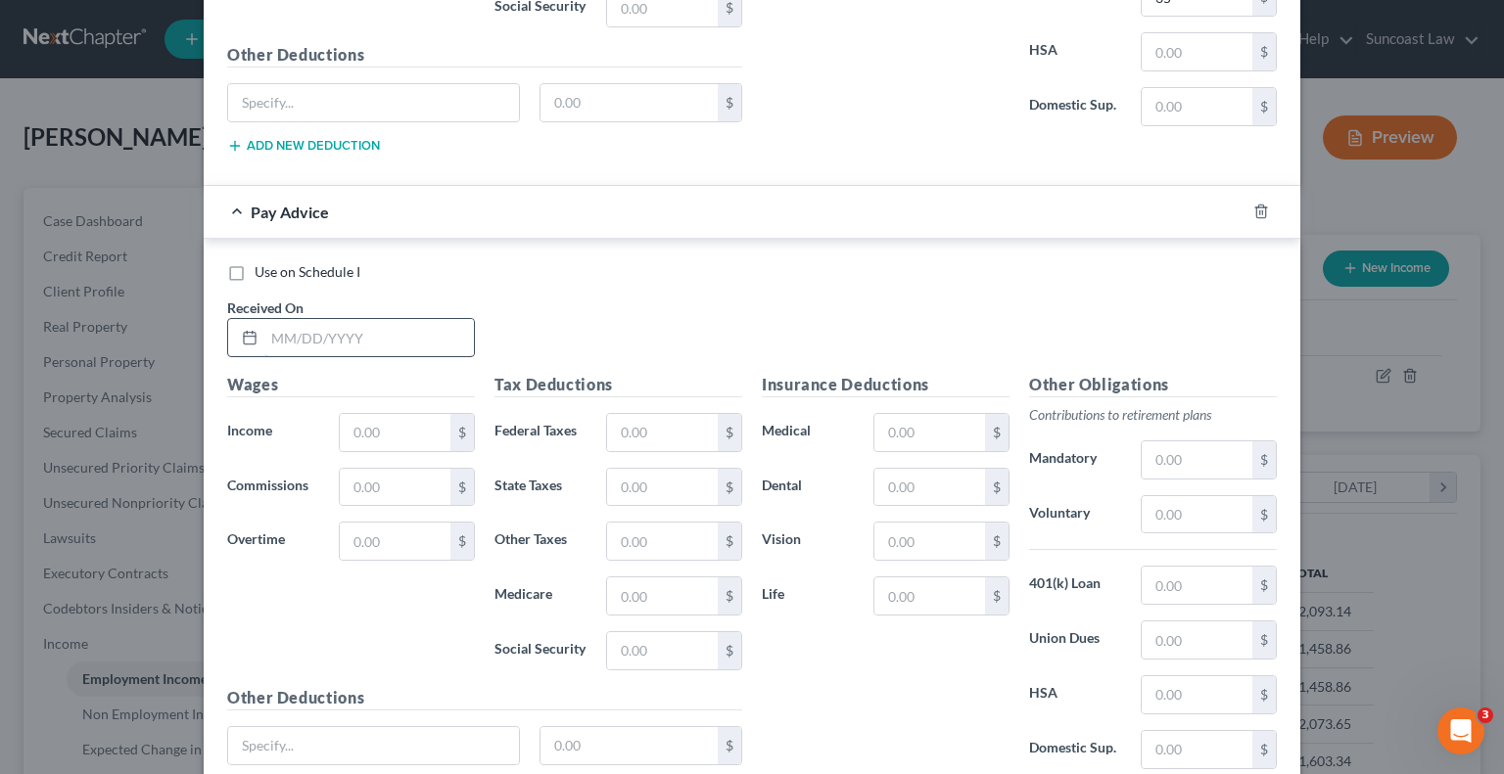
drag, startPoint x: 411, startPoint y: 345, endPoint x: 387, endPoint y: 326, distance: 30.7
click at [410, 344] on input "text" at bounding box center [369, 337] width 210 height 37
drag, startPoint x: 626, startPoint y: 417, endPoint x: 757, endPoint y: 387, distance: 134.7
click at [626, 417] on input "text" at bounding box center [662, 432] width 111 height 37
drag, startPoint x: 1177, startPoint y: 633, endPoint x: 1196, endPoint y: 564, distance: 72.2
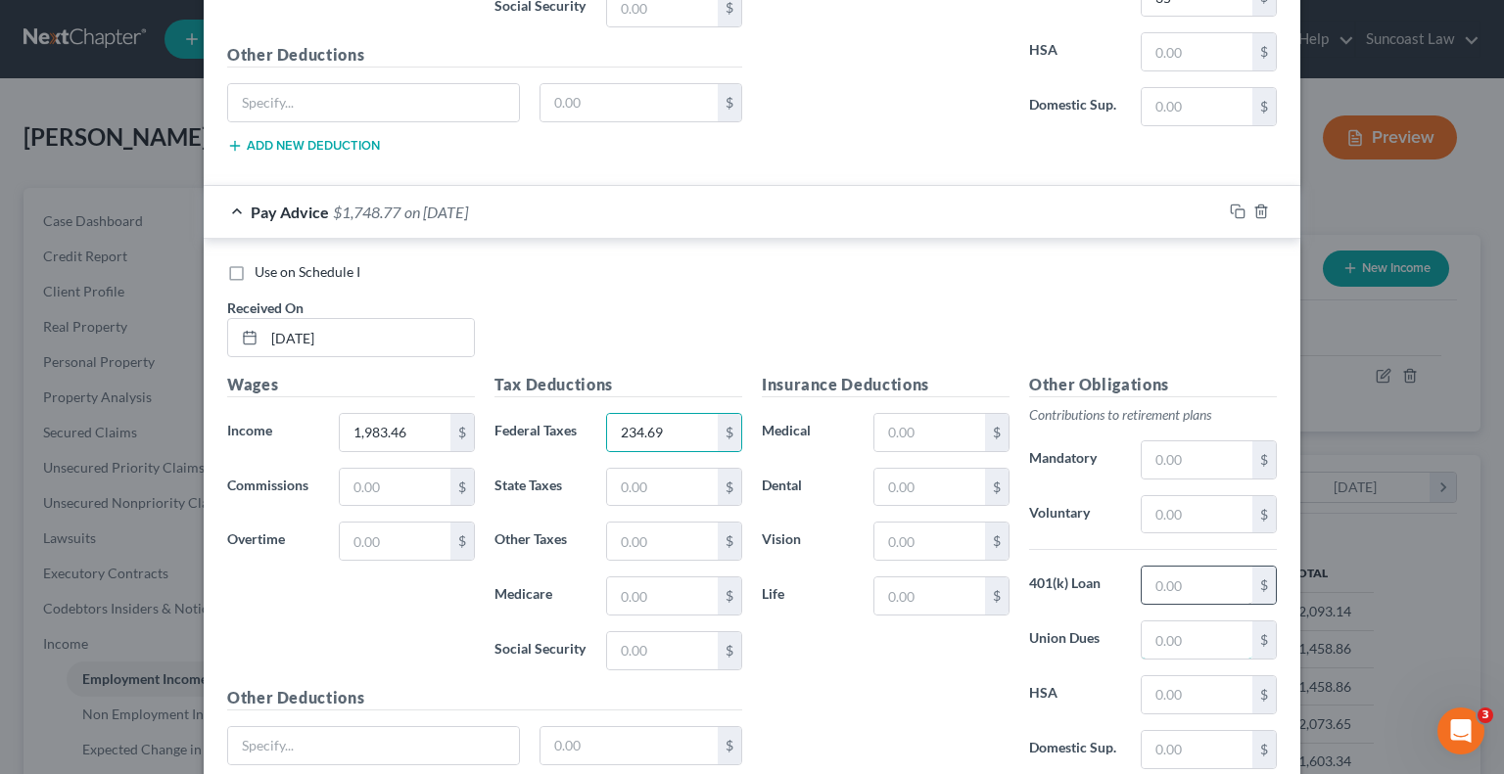
click at [1177, 633] on input "text" at bounding box center [1197, 640] width 111 height 37
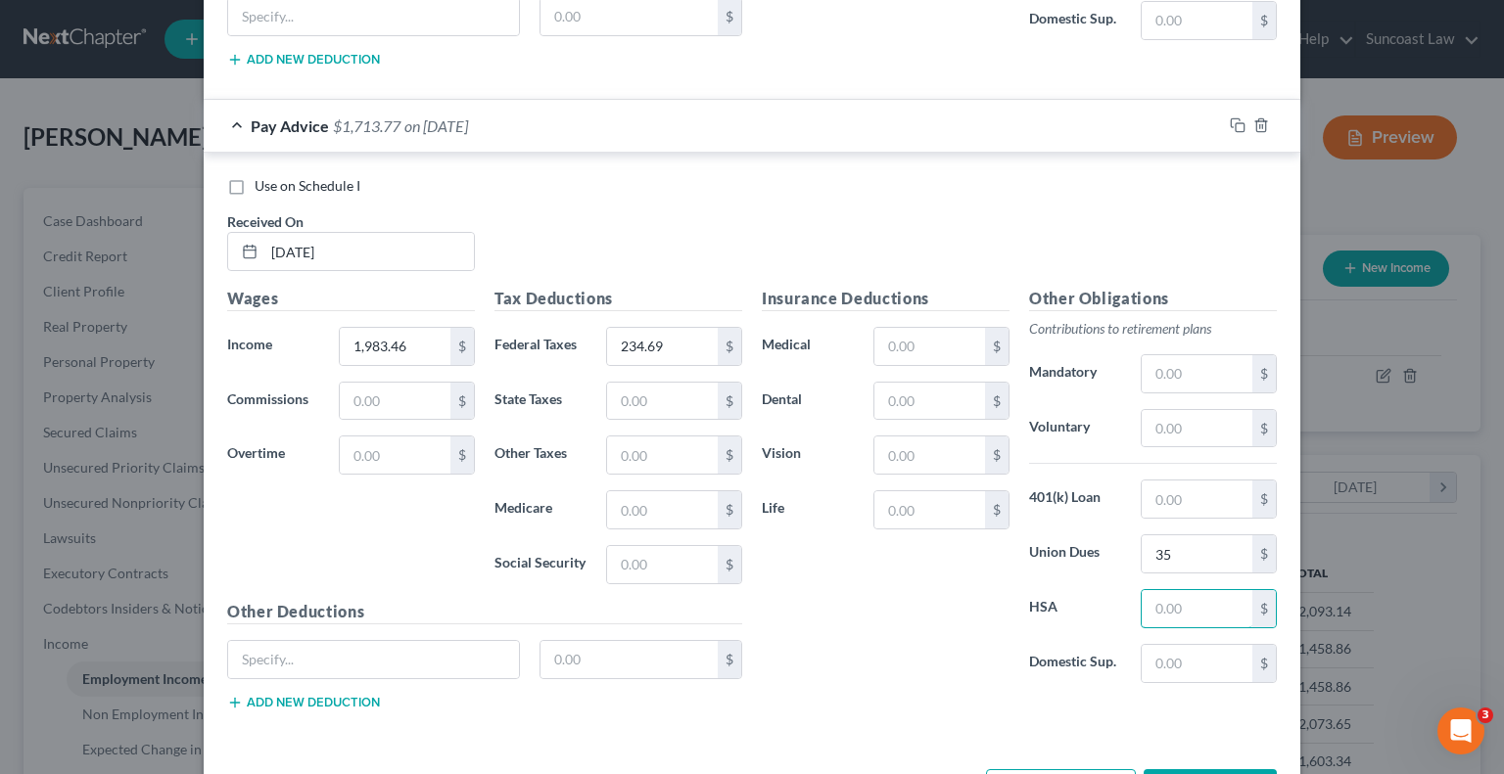
scroll to position [1915, 0]
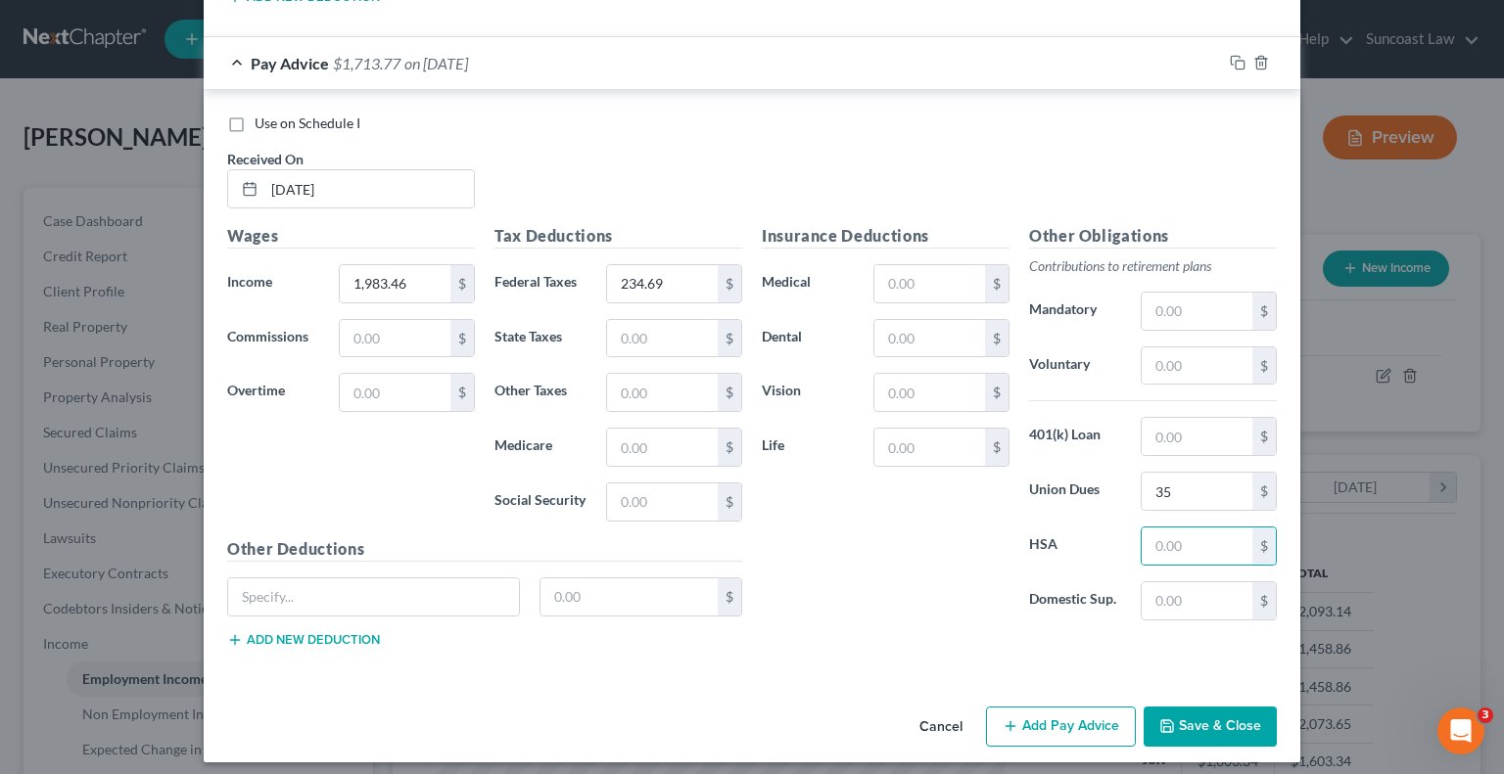
click at [1031, 712] on button "Add Pay Advice" at bounding box center [1061, 727] width 150 height 41
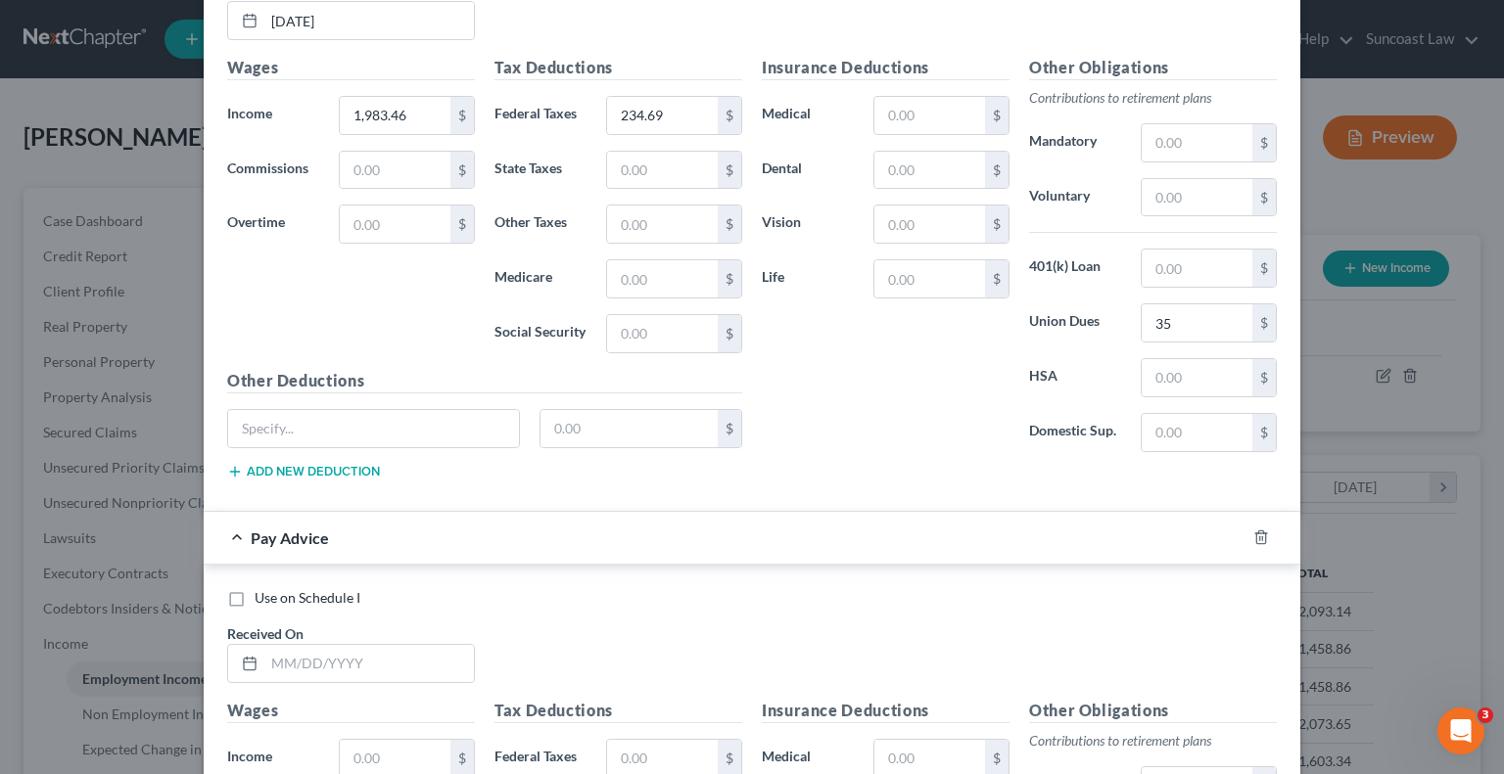
scroll to position [2307, 0]
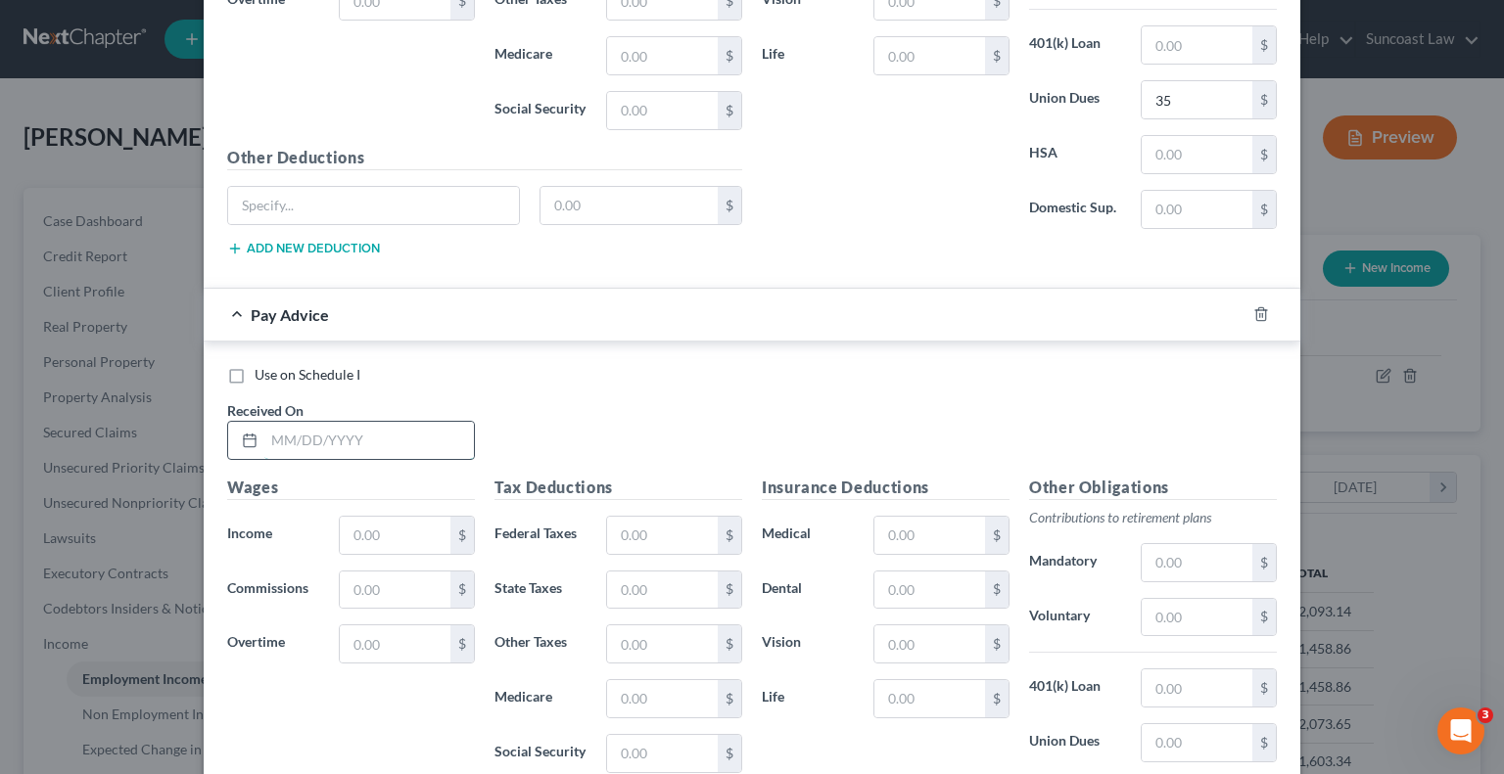
drag, startPoint x: 351, startPoint y: 428, endPoint x: 361, endPoint y: 426, distance: 10.9
click at [351, 428] on input "text" at bounding box center [369, 440] width 210 height 37
click at [685, 517] on input "text" at bounding box center [662, 535] width 111 height 37
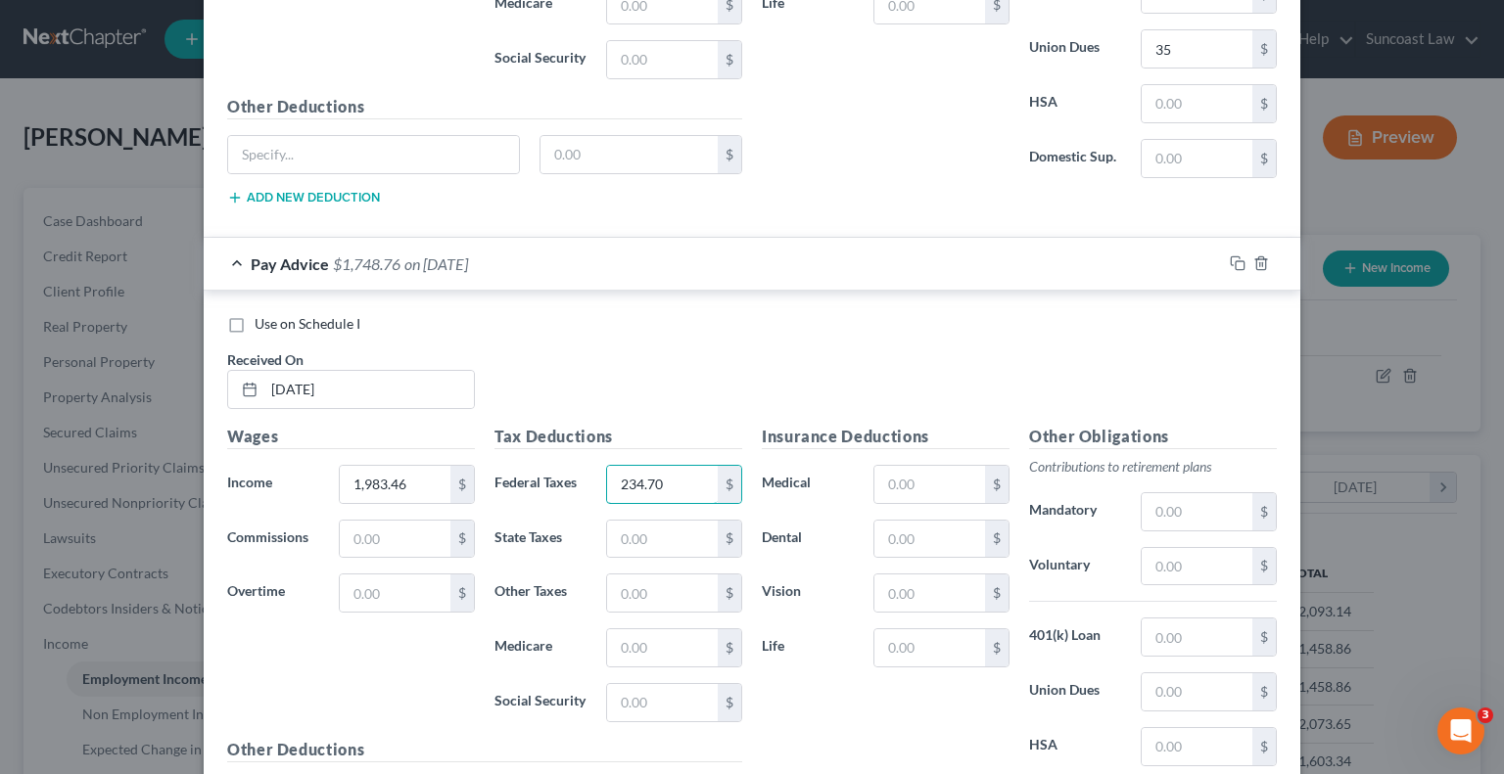
scroll to position [2405, 0]
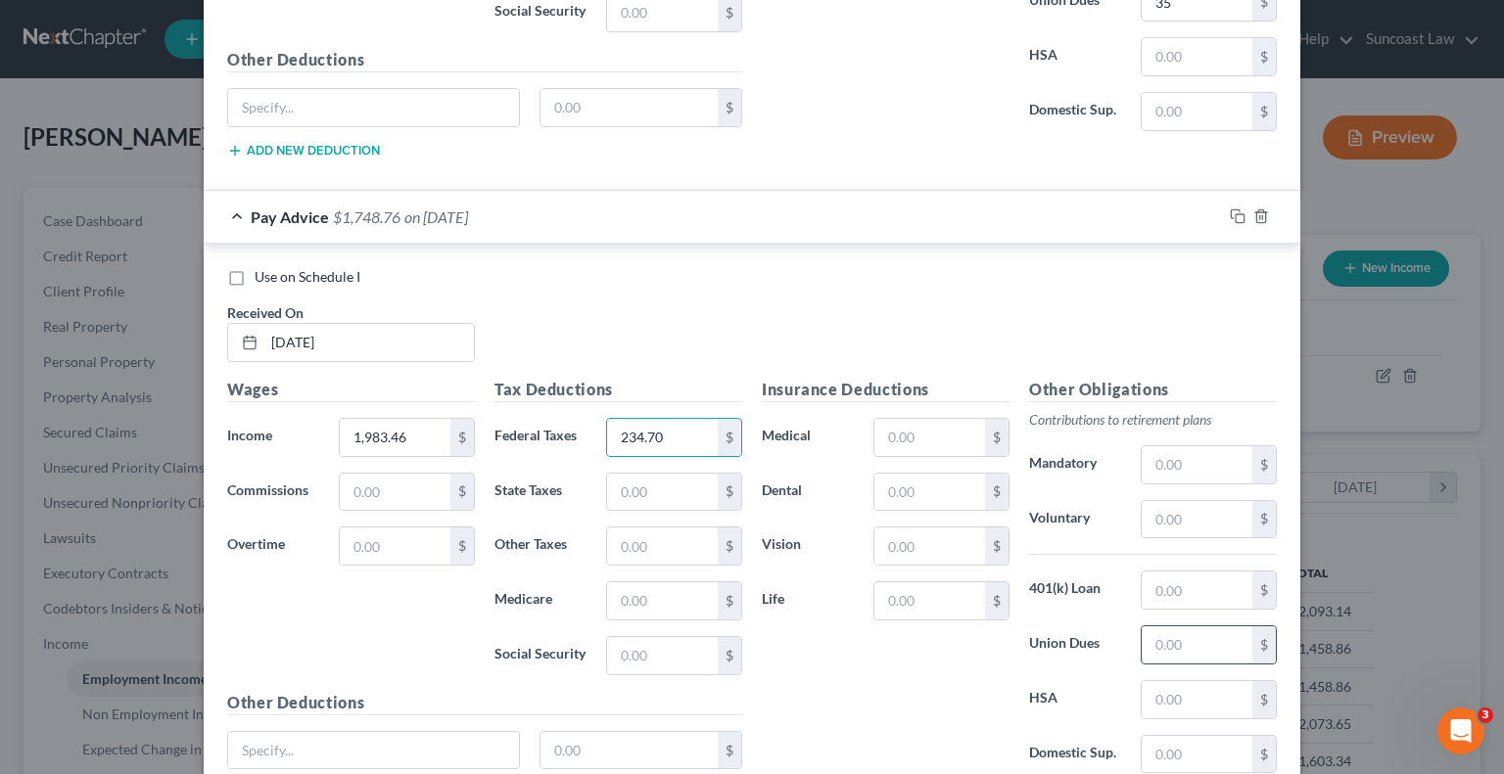
click at [1194, 627] on input "text" at bounding box center [1197, 645] width 111 height 37
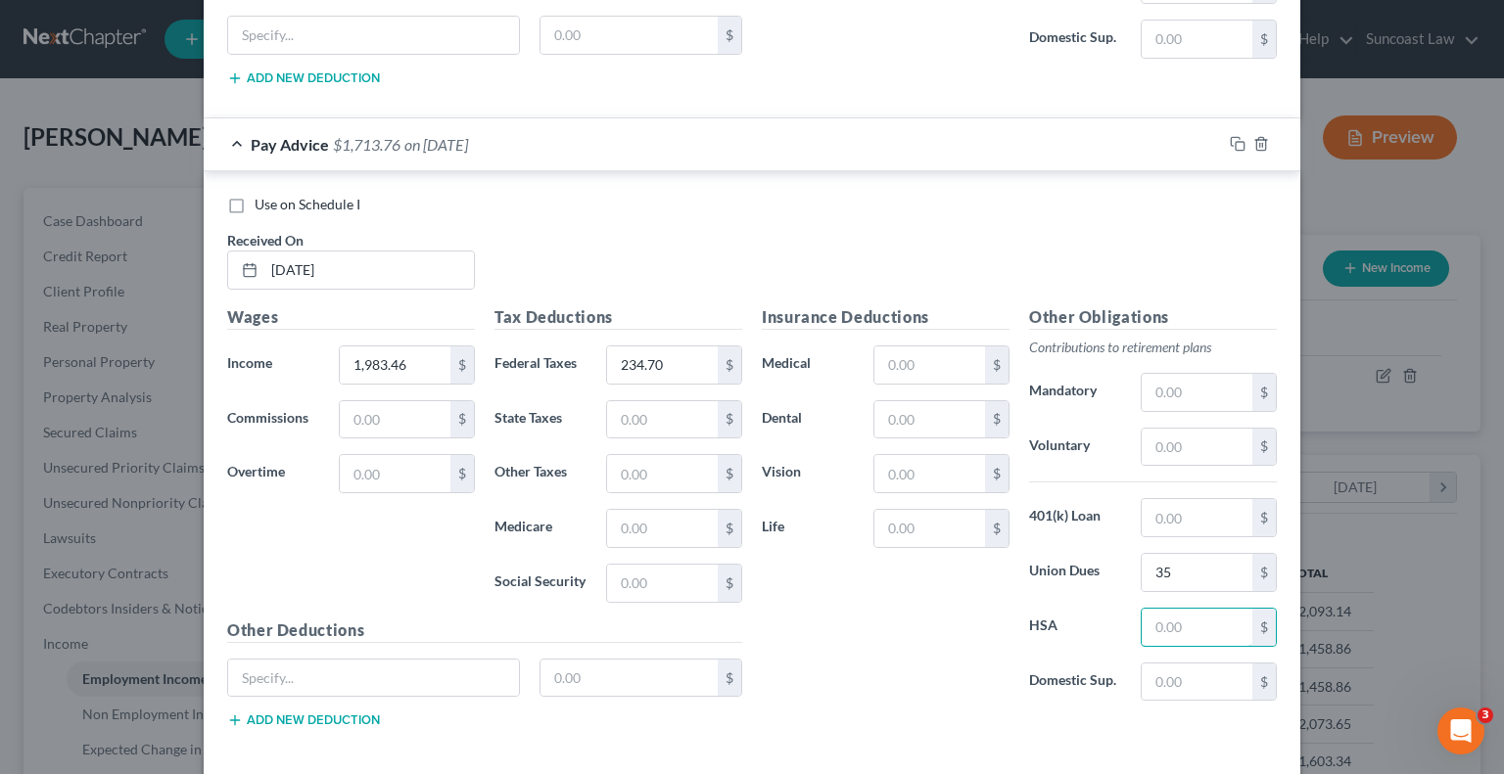
scroll to position [2555, 0]
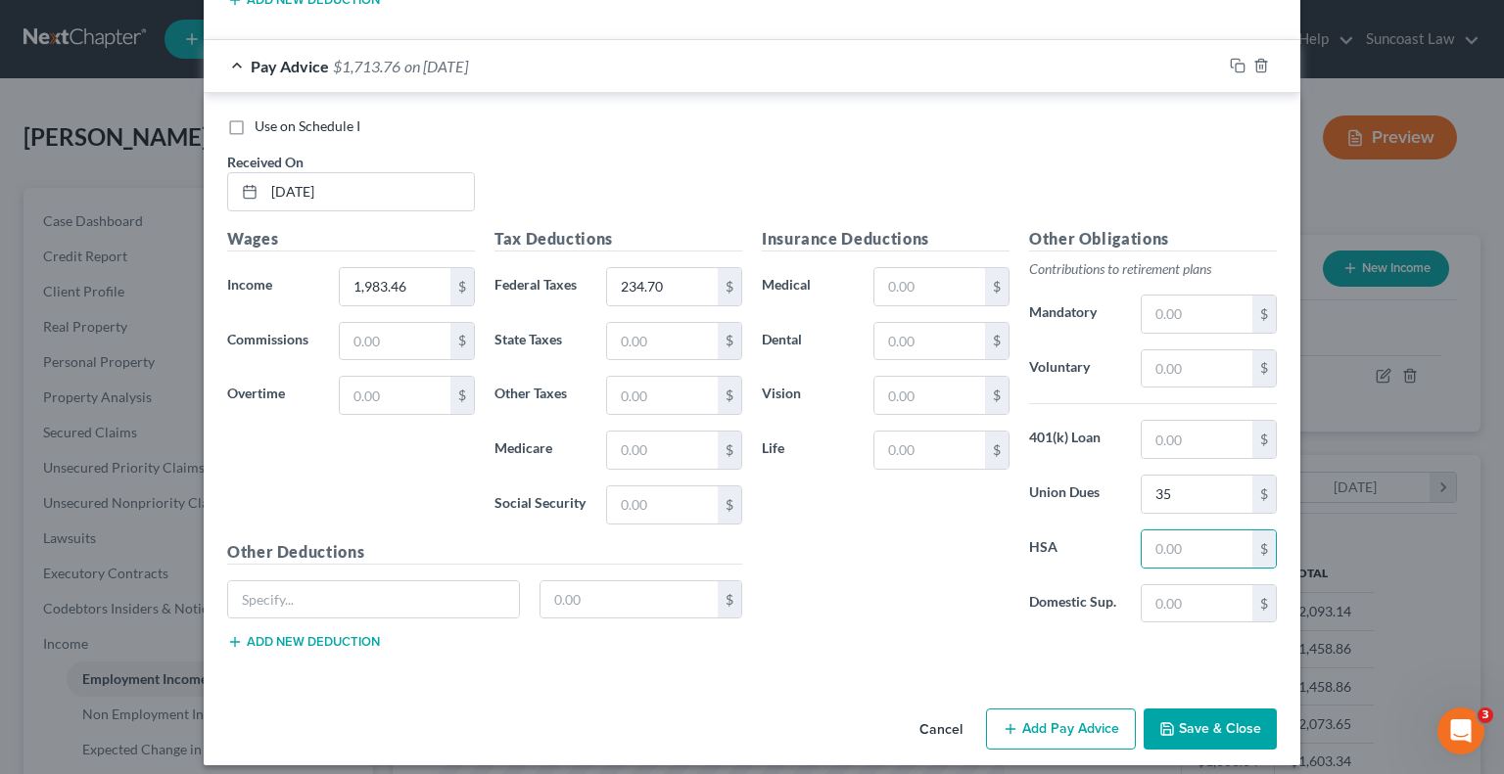
click at [1049, 712] on button "Add Pay Advice" at bounding box center [1061, 729] width 150 height 41
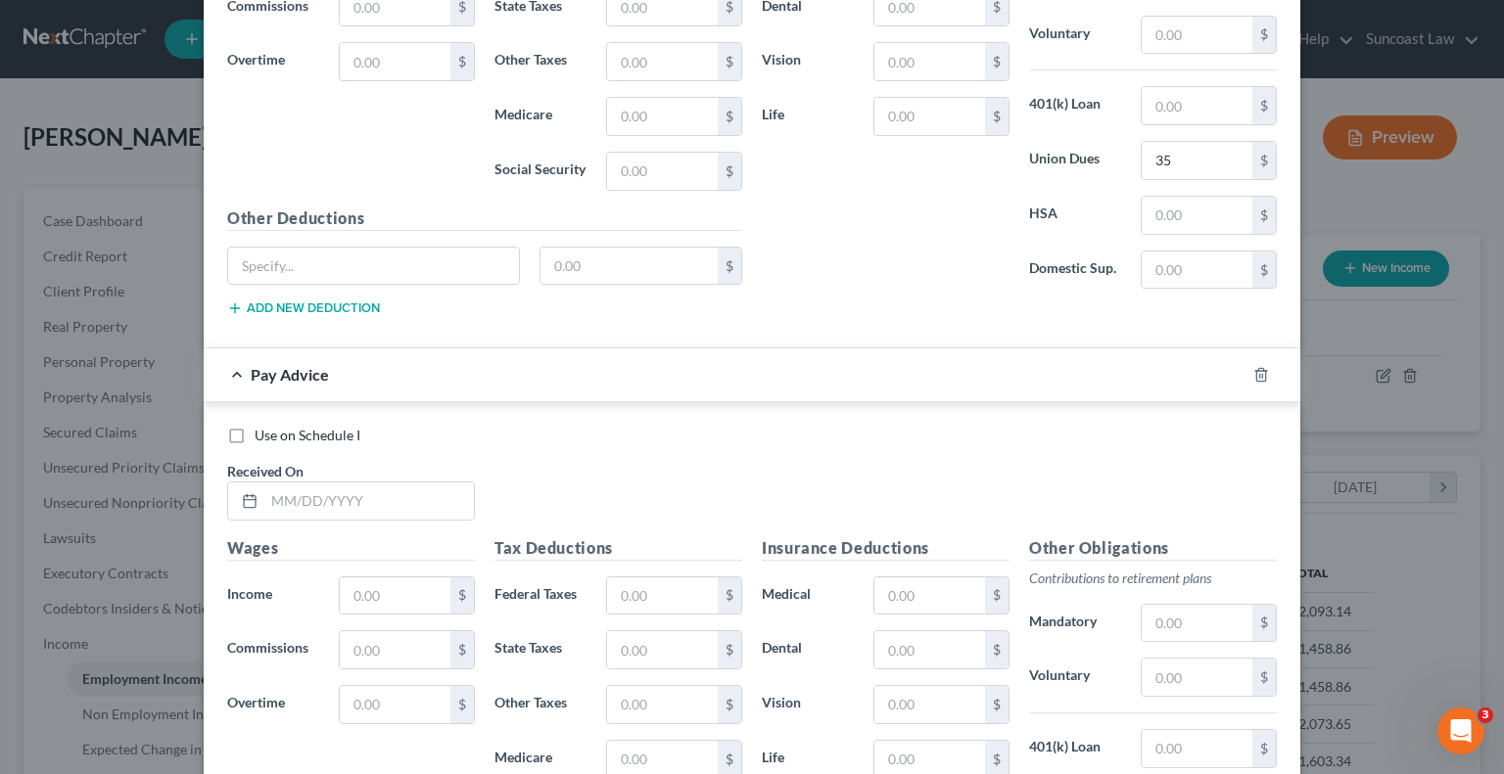
scroll to position [2947, 0]
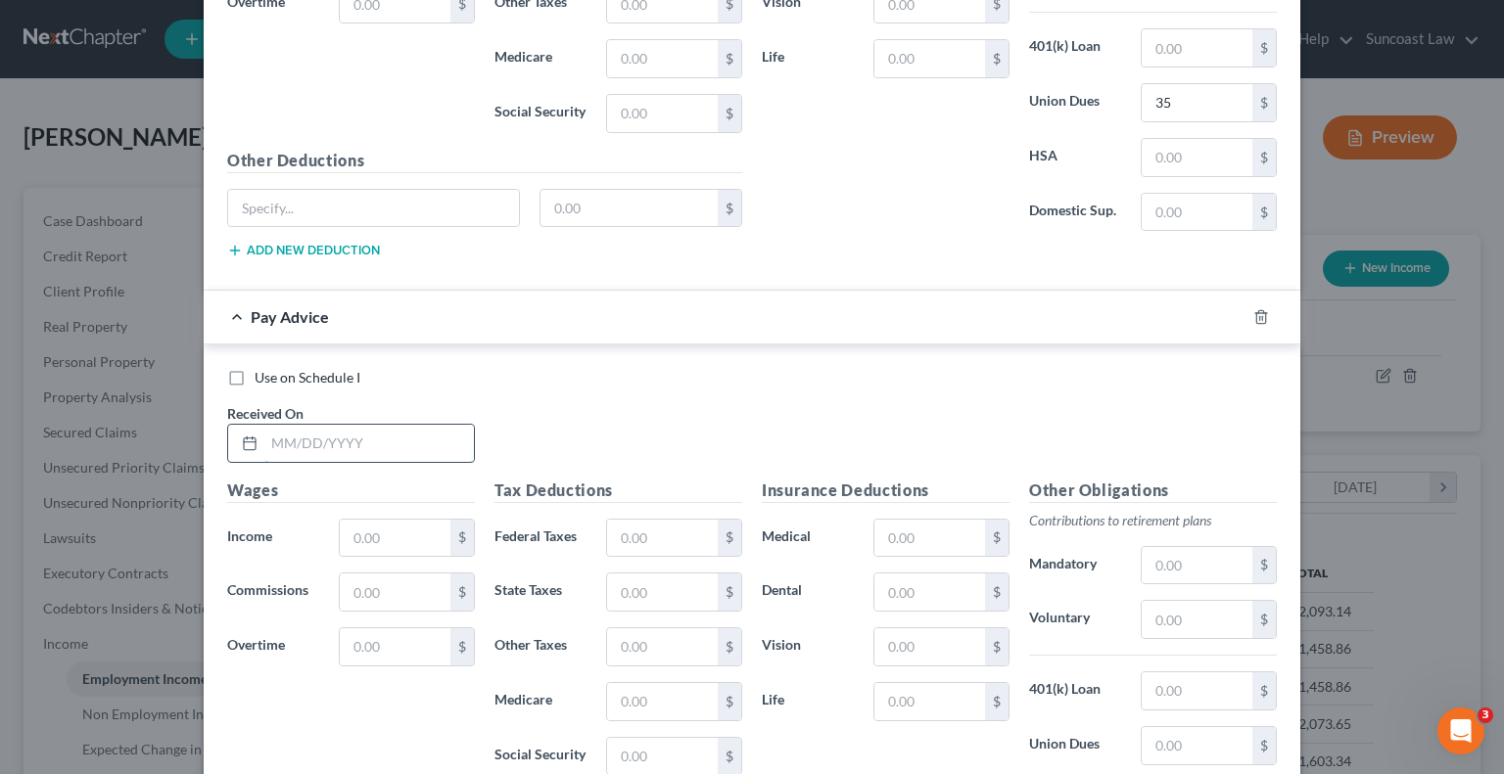
click at [345, 425] on input "text" at bounding box center [369, 443] width 210 height 37
drag, startPoint x: 656, startPoint y: 511, endPoint x: 697, endPoint y: 484, distance: 49.4
click at [656, 520] on input "text" at bounding box center [662, 538] width 111 height 37
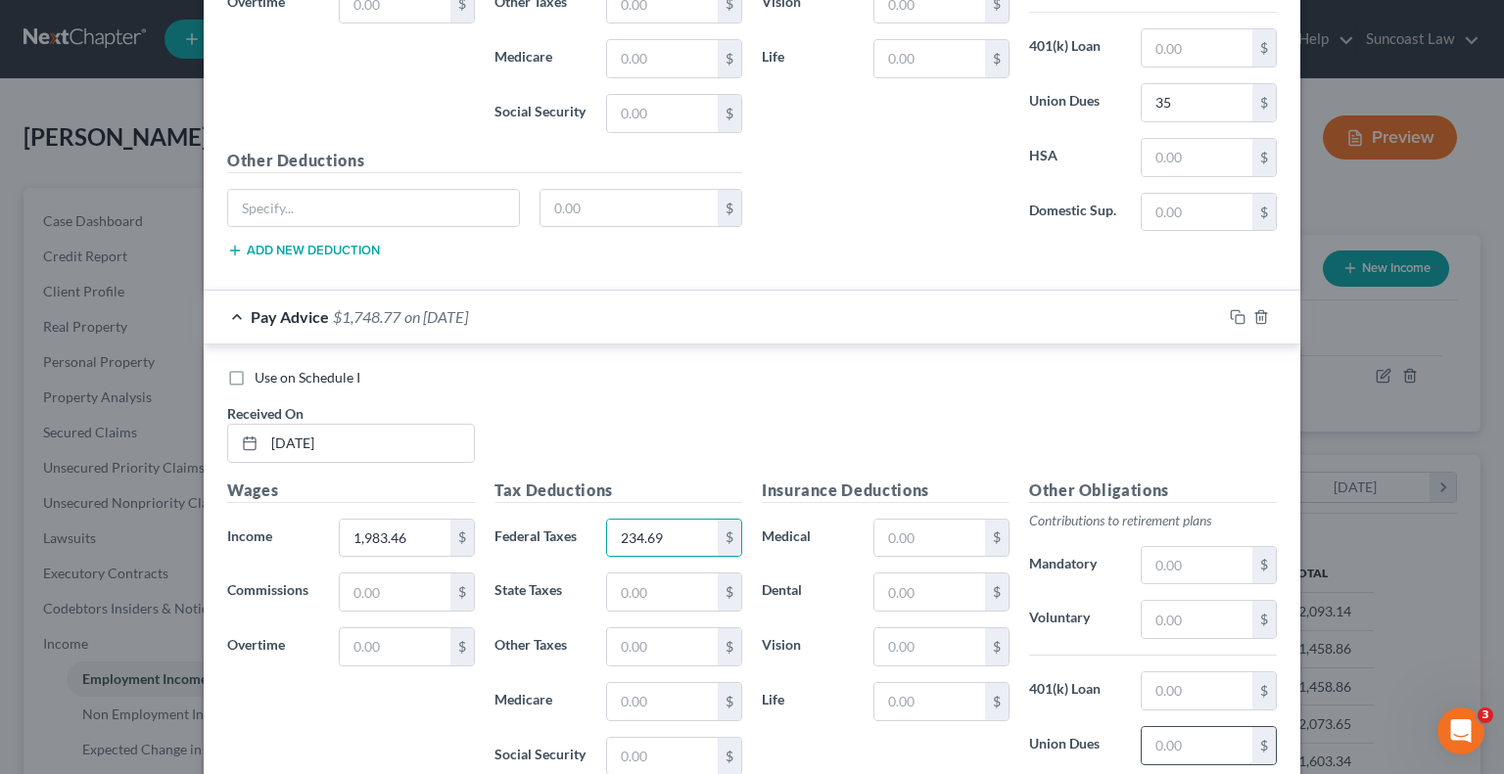
drag, startPoint x: 1198, startPoint y: 729, endPoint x: 1197, endPoint y: 718, distance: 11.8
click at [1198, 729] on input "text" at bounding box center [1197, 745] width 111 height 37
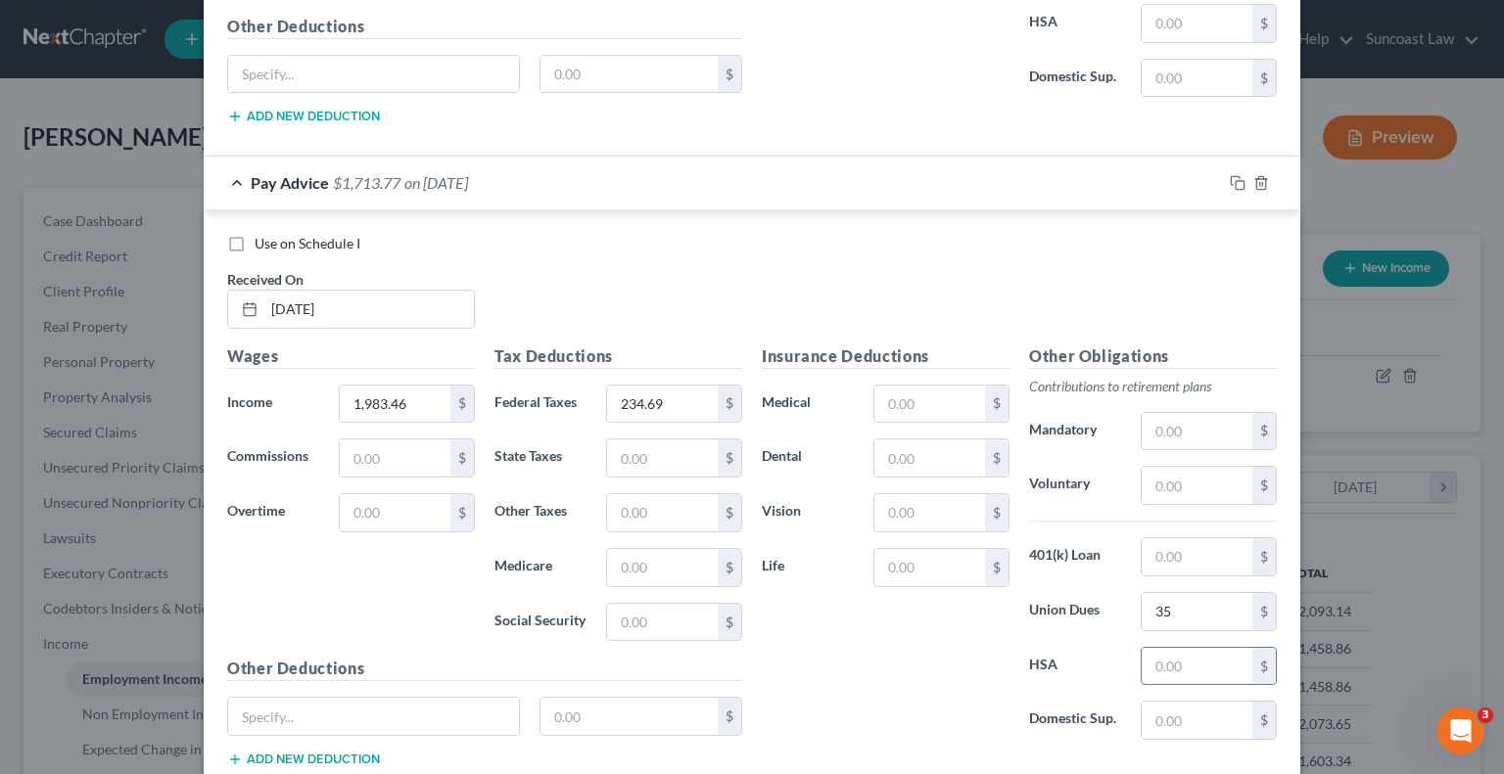
scroll to position [3196, 0]
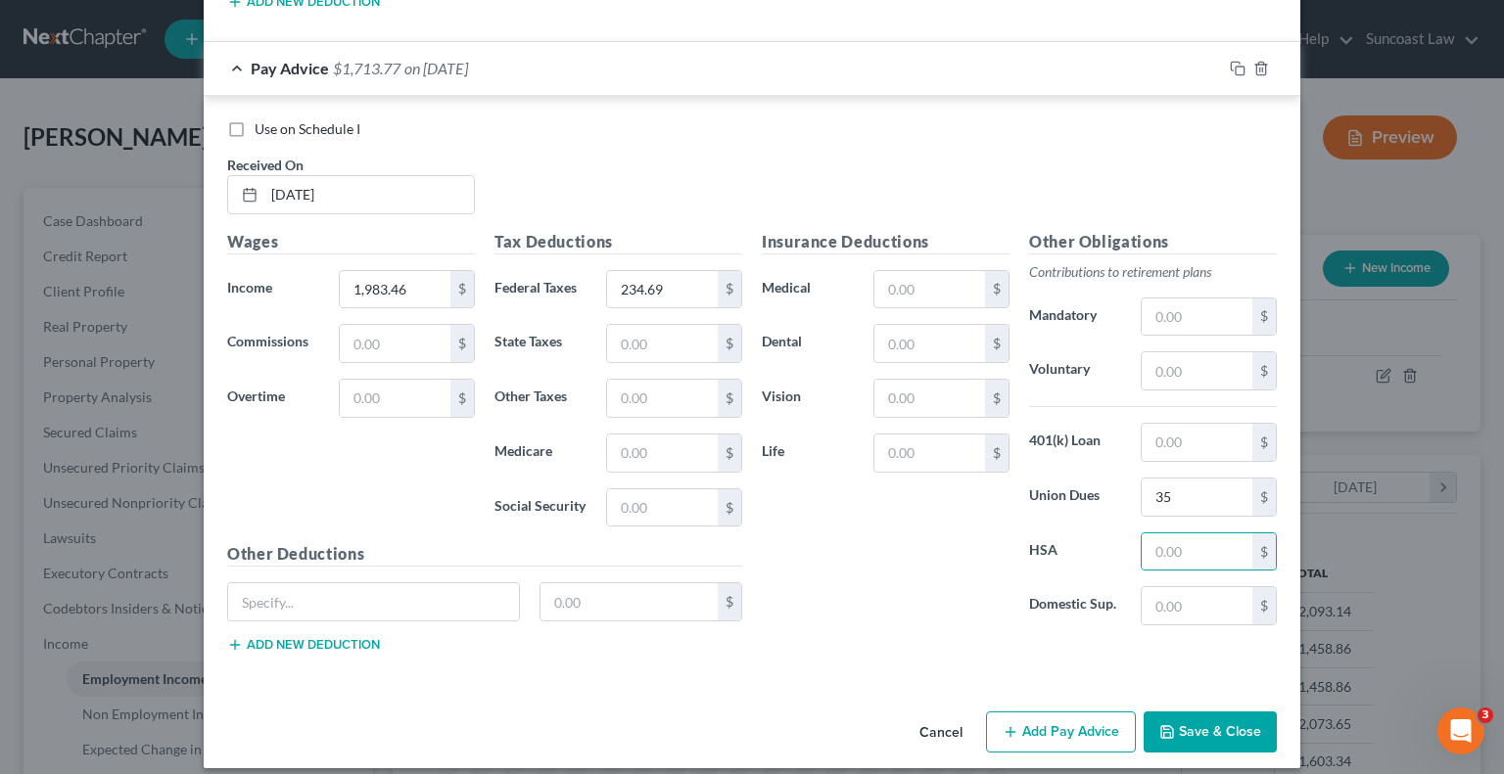
click at [1077, 714] on button "Add Pay Advice" at bounding box center [1061, 732] width 150 height 41
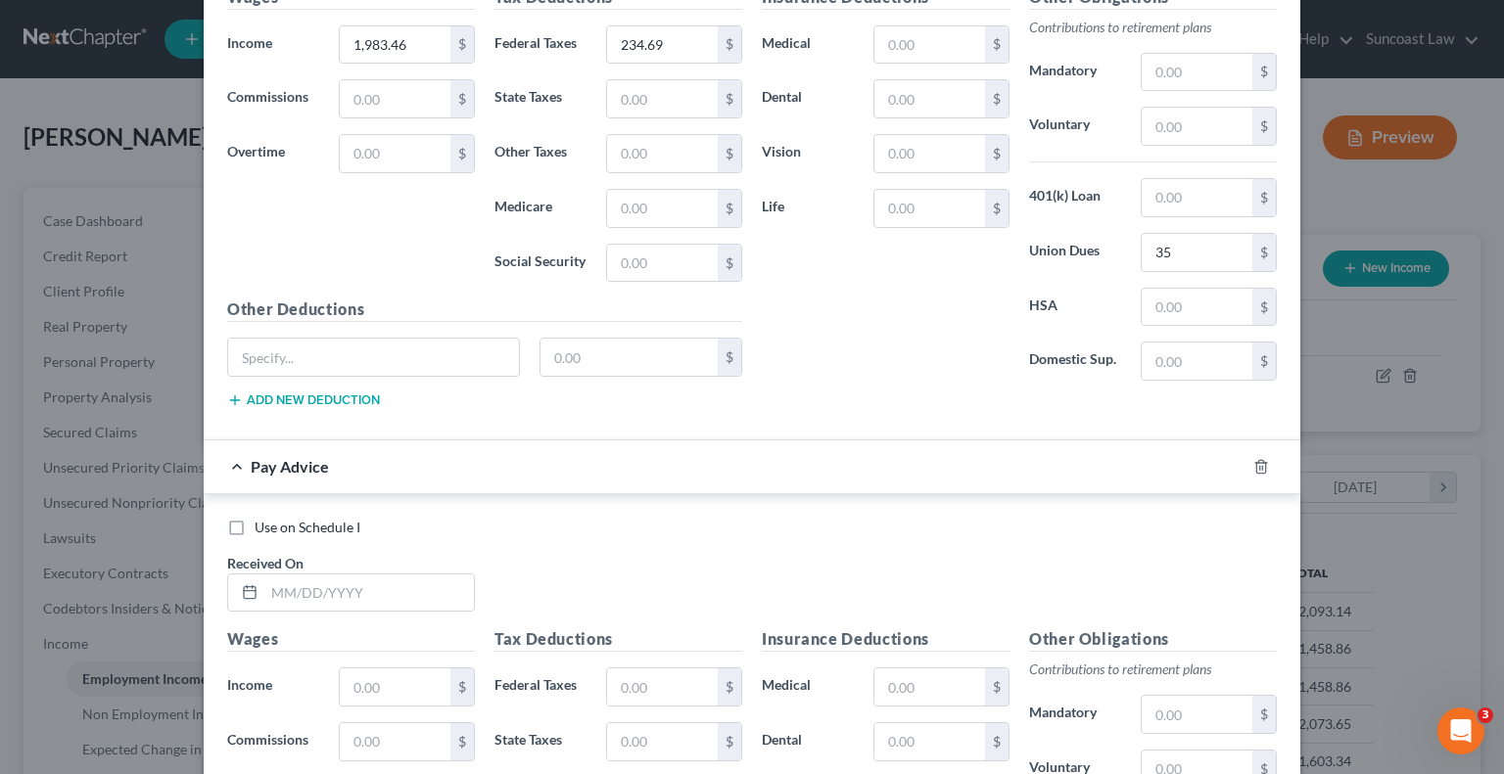
scroll to position [3587, 0]
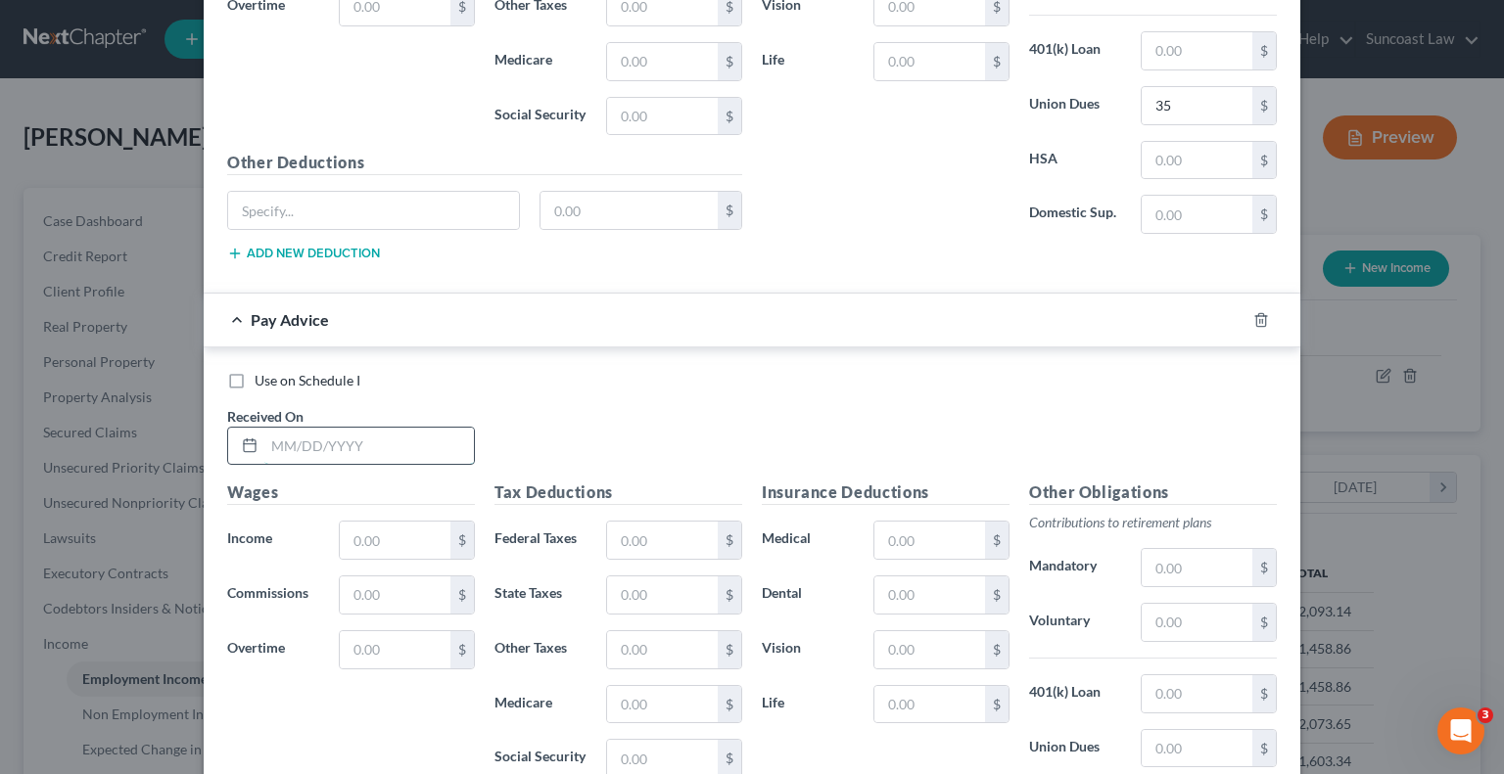
click at [337, 428] on input "text" at bounding box center [369, 446] width 210 height 37
click at [637, 522] on input "text" at bounding box center [662, 540] width 111 height 37
click at [1187, 741] on input "text" at bounding box center [1197, 748] width 111 height 37
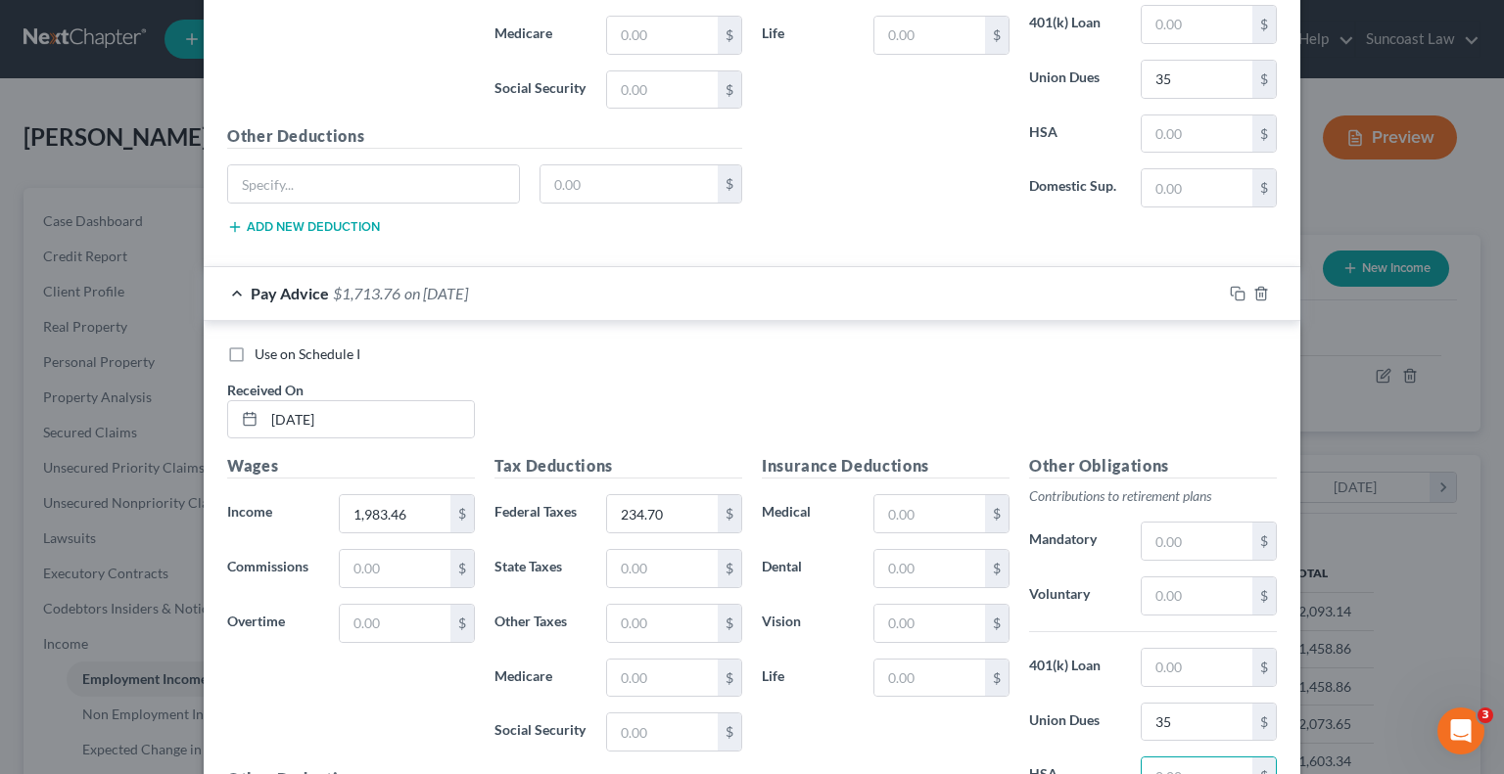
scroll to position [3834, 0]
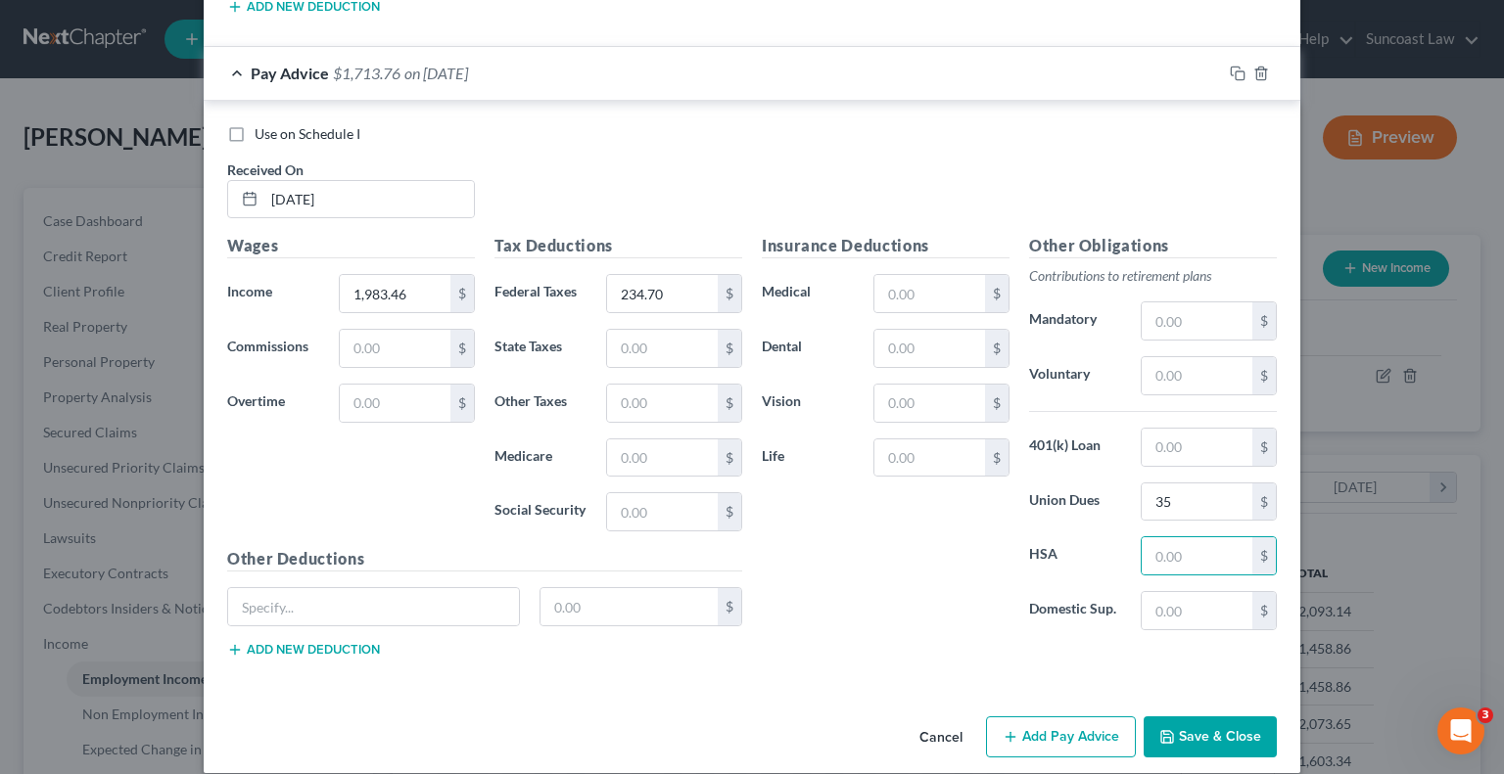
click at [996, 720] on button "Add Pay Advice" at bounding box center [1061, 737] width 150 height 41
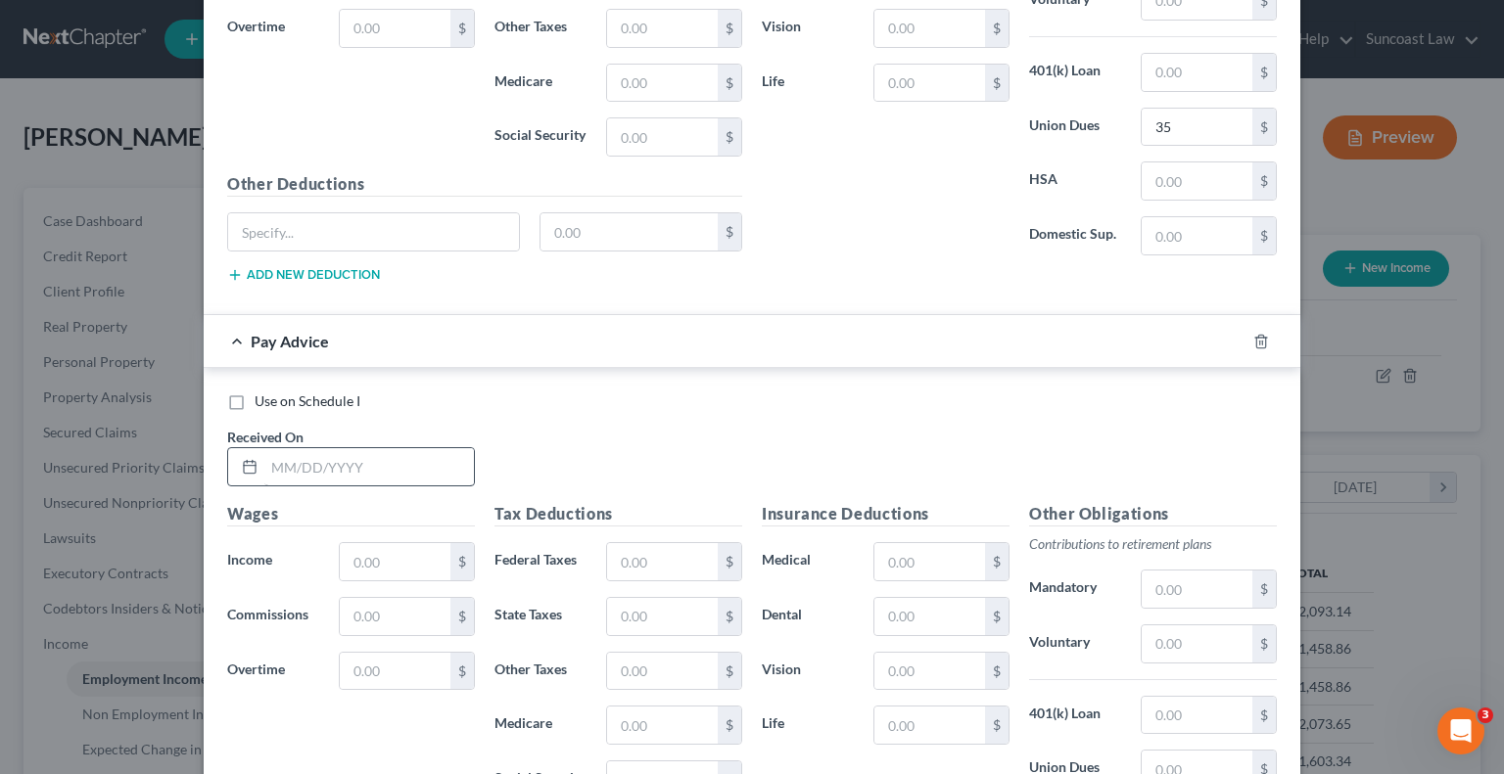
scroll to position [4226, 0]
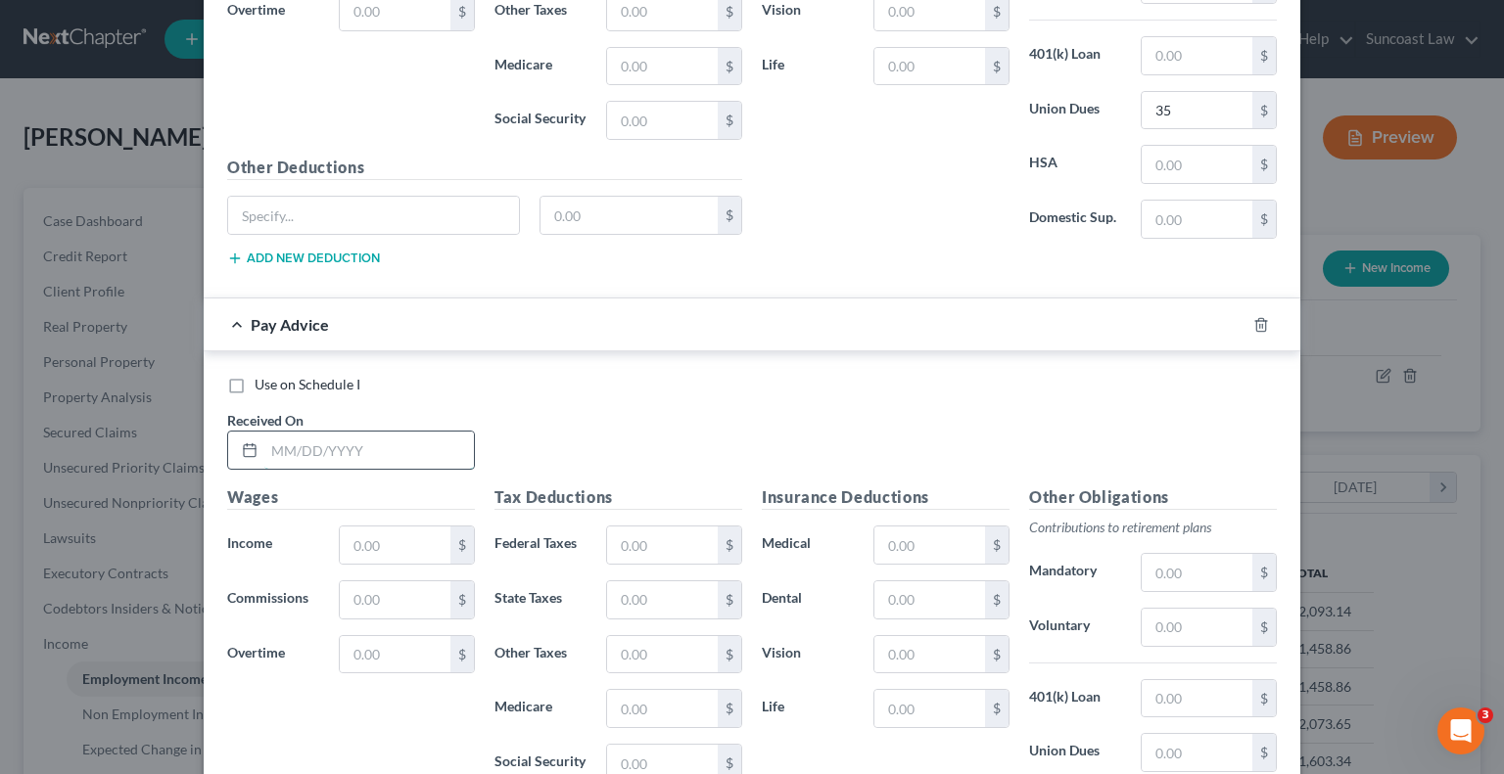
drag, startPoint x: 382, startPoint y: 443, endPoint x: 411, endPoint y: 437, distance: 30.0
click at [381, 440] on input "text" at bounding box center [369, 450] width 210 height 37
click at [642, 527] on input "text" at bounding box center [662, 545] width 111 height 37
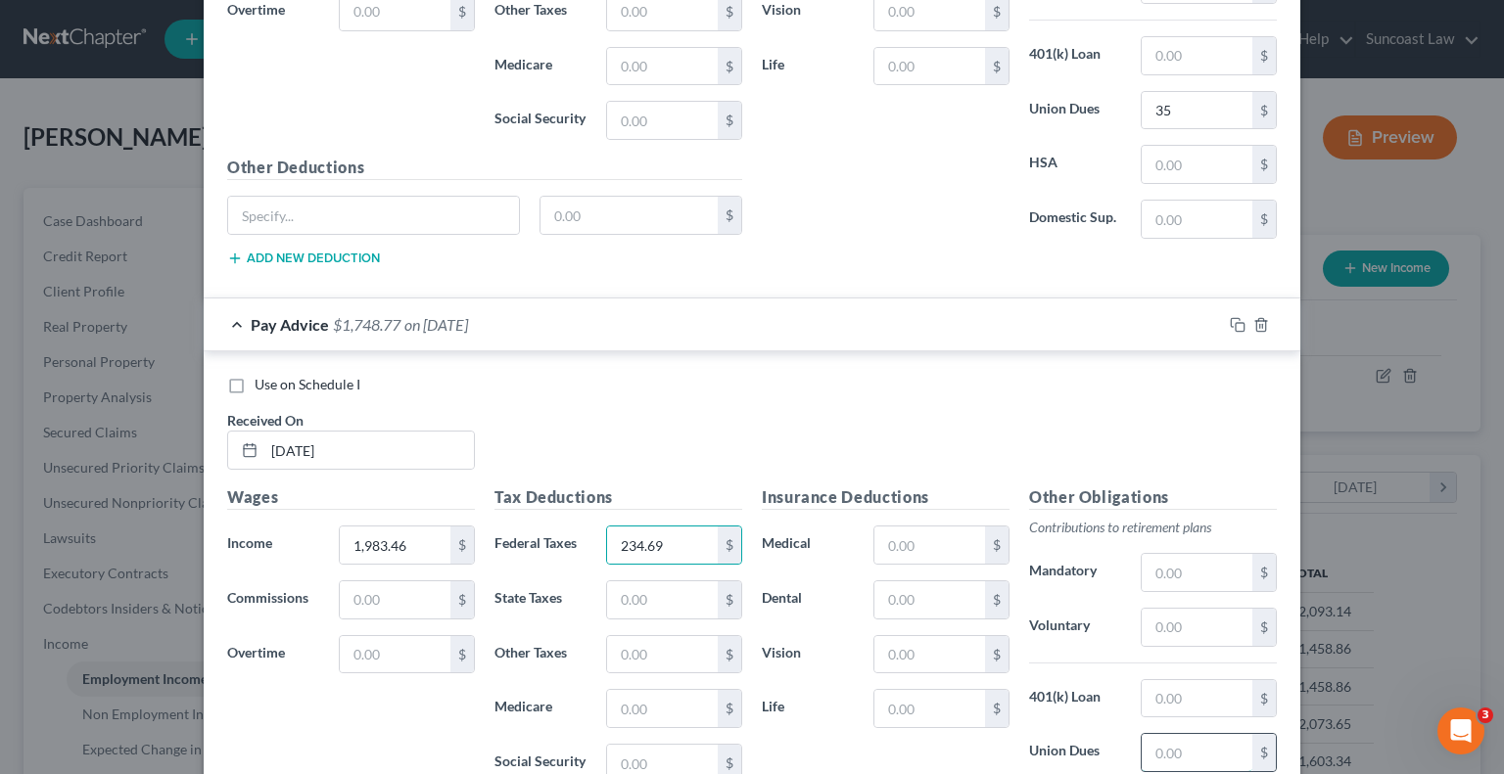
click at [1183, 734] on input "text" at bounding box center [1197, 752] width 111 height 37
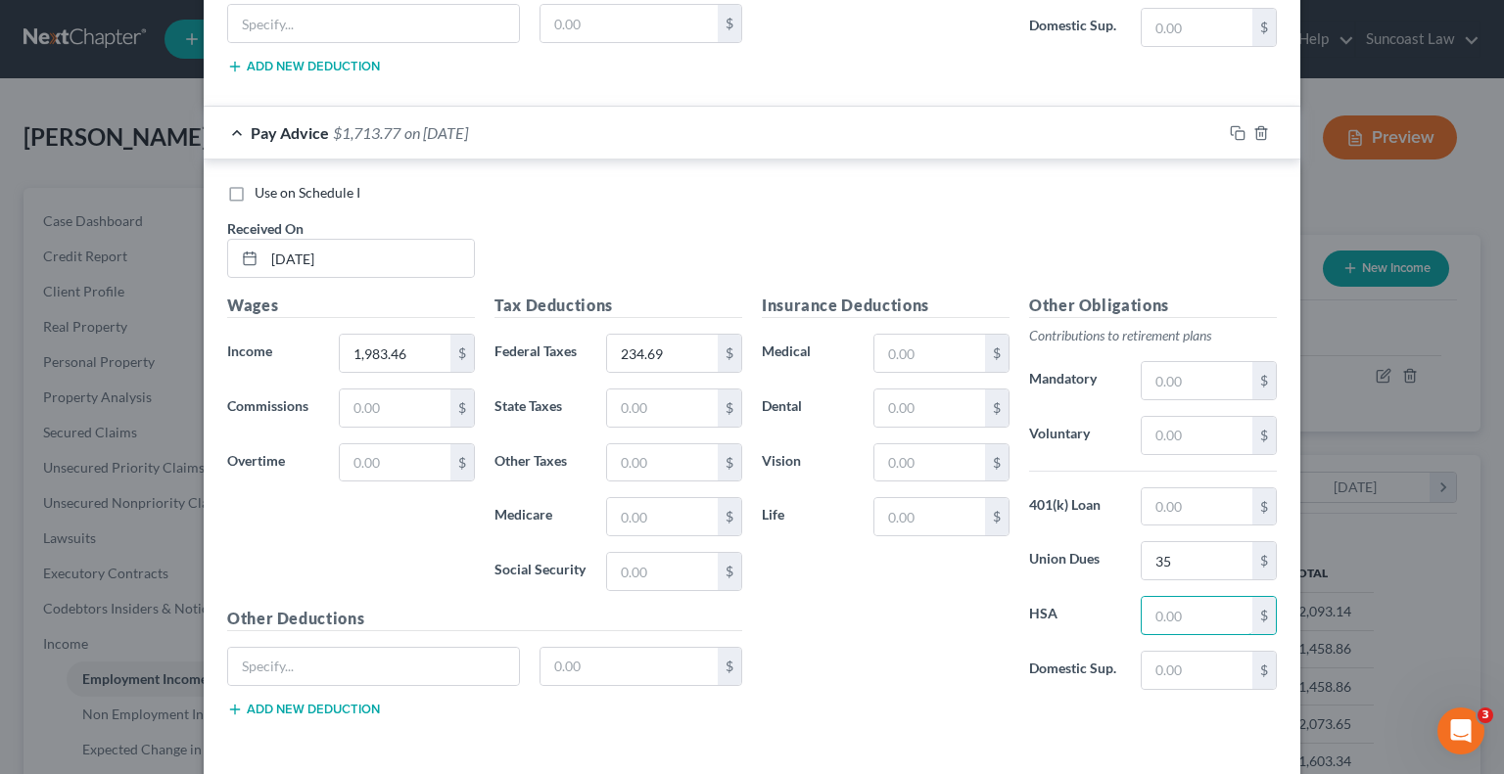
scroll to position [4474, 0]
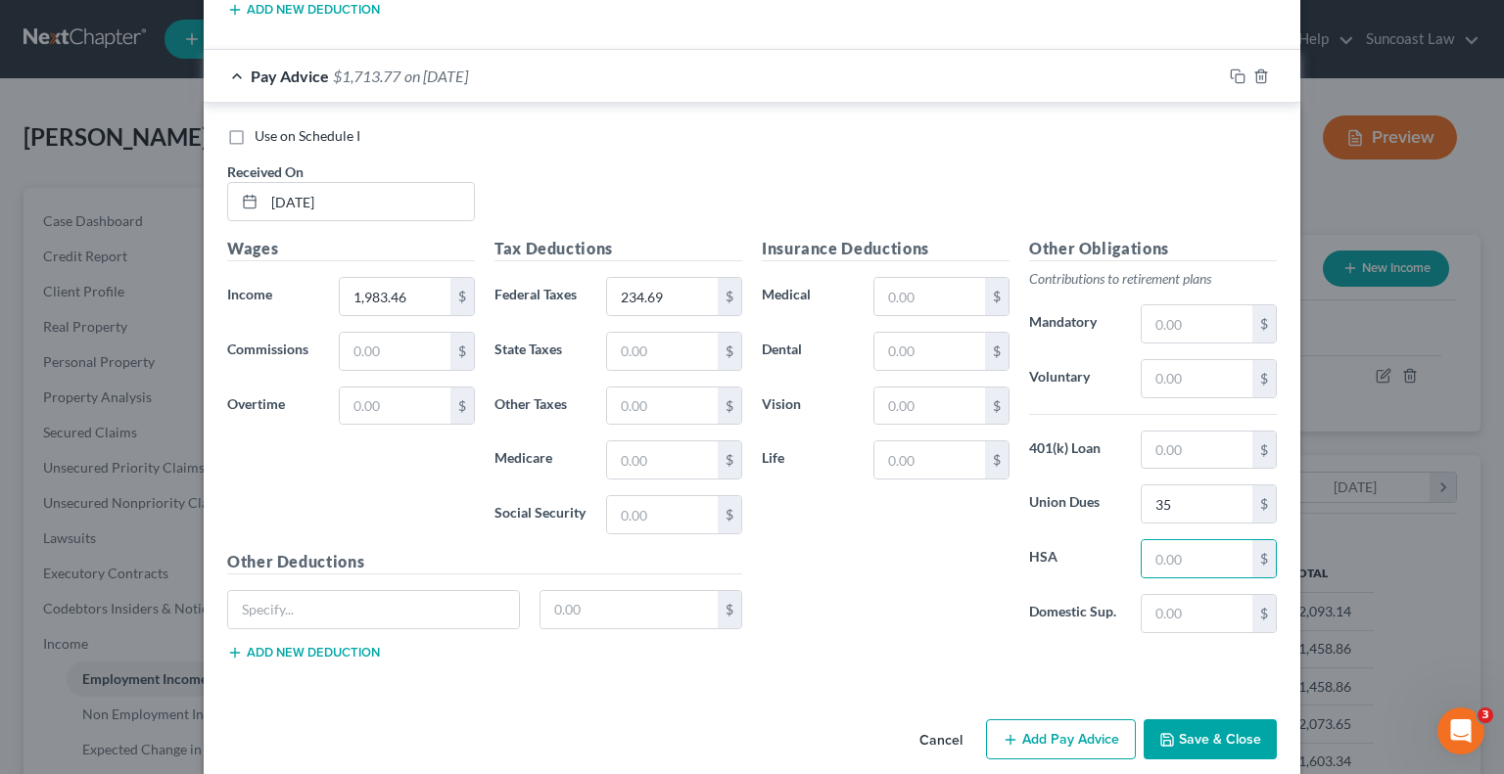
click at [1087, 720] on button "Add Pay Advice" at bounding box center [1061, 740] width 150 height 41
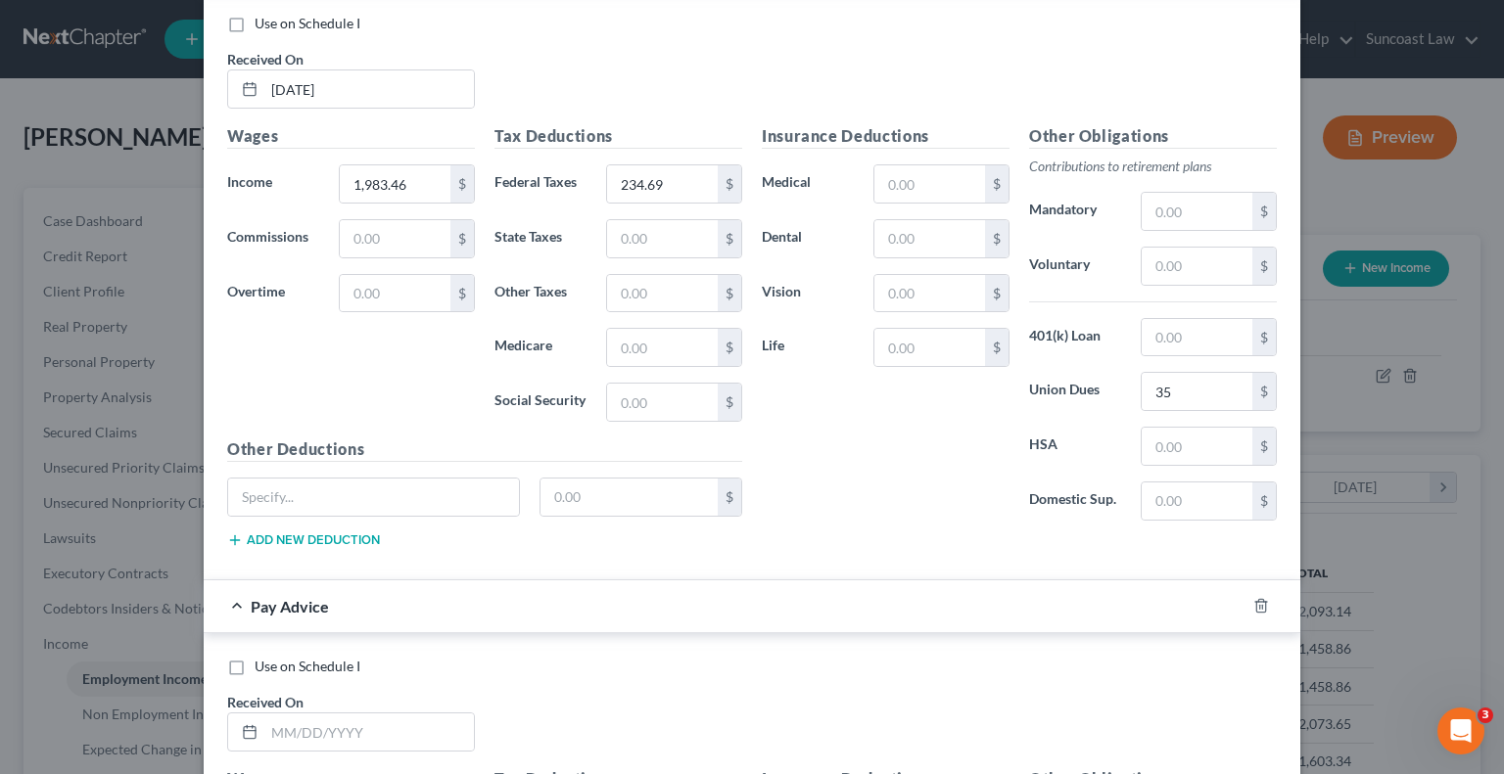
scroll to position [4866, 0]
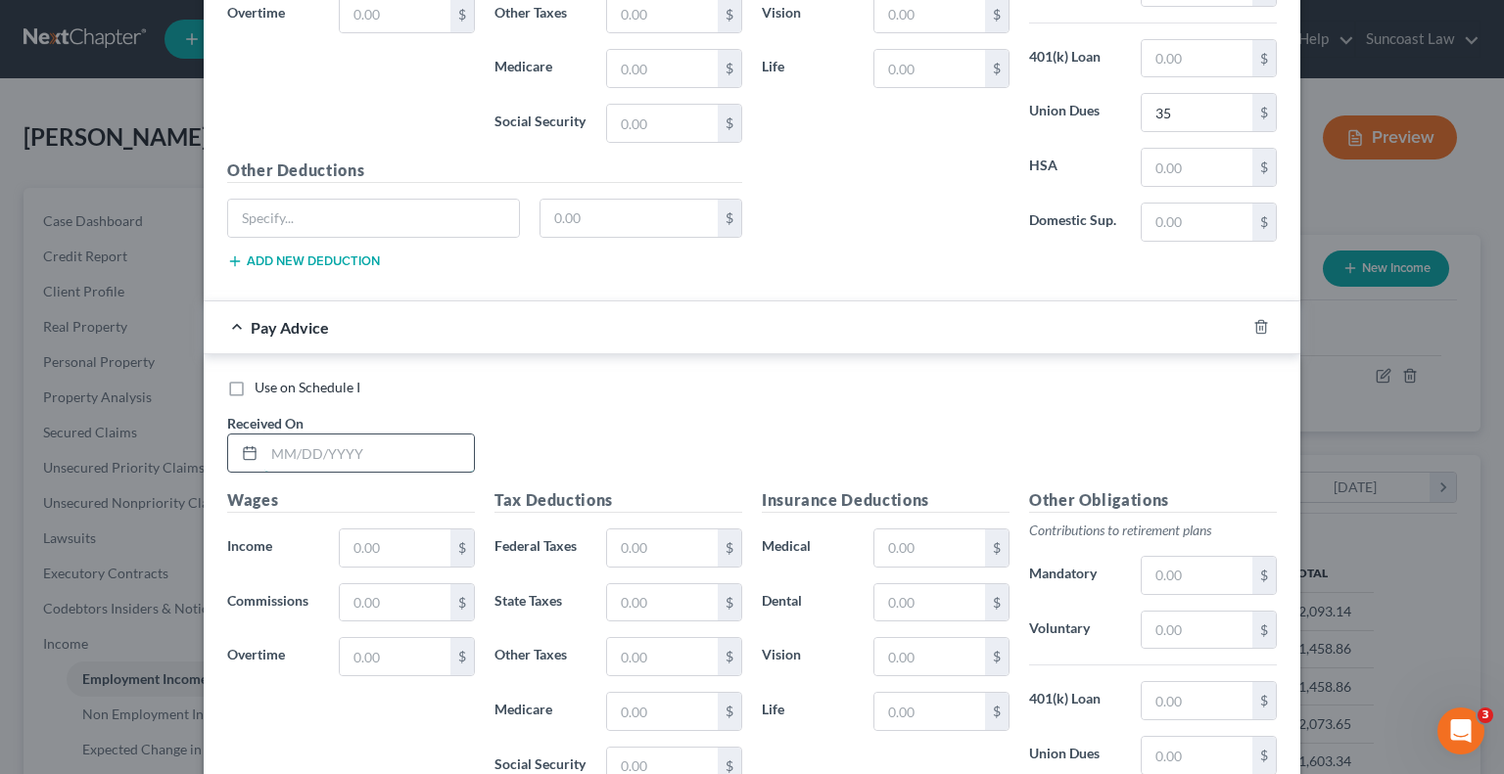
click at [345, 435] on input "text" at bounding box center [369, 453] width 210 height 37
click at [372, 530] on input "text" at bounding box center [395, 548] width 111 height 37
drag, startPoint x: 646, startPoint y: 518, endPoint x: 663, endPoint y: 490, distance: 32.9
click at [646, 530] on input "text" at bounding box center [662, 548] width 111 height 37
click at [1183, 743] on input "text" at bounding box center [1197, 755] width 111 height 37
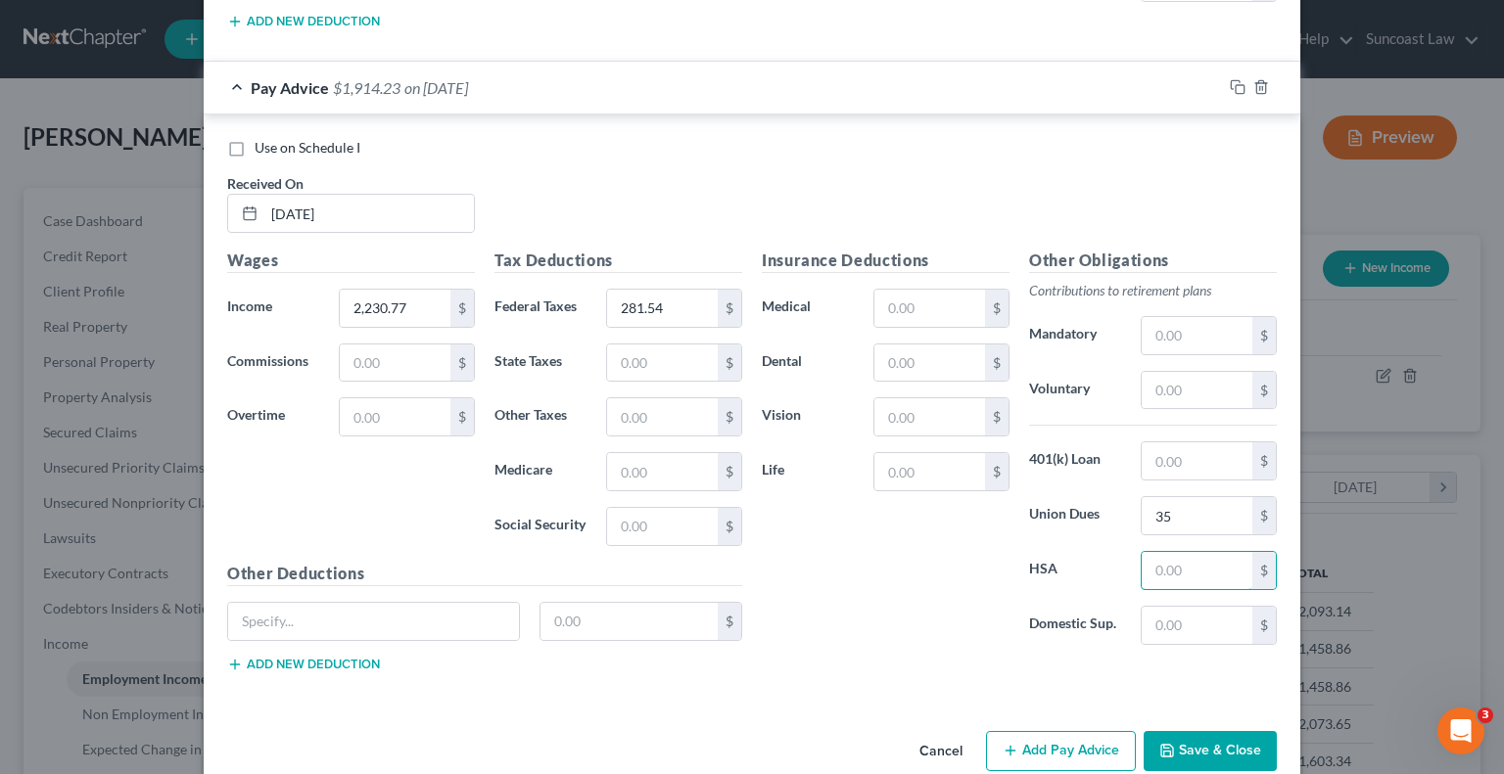
scroll to position [5115, 0]
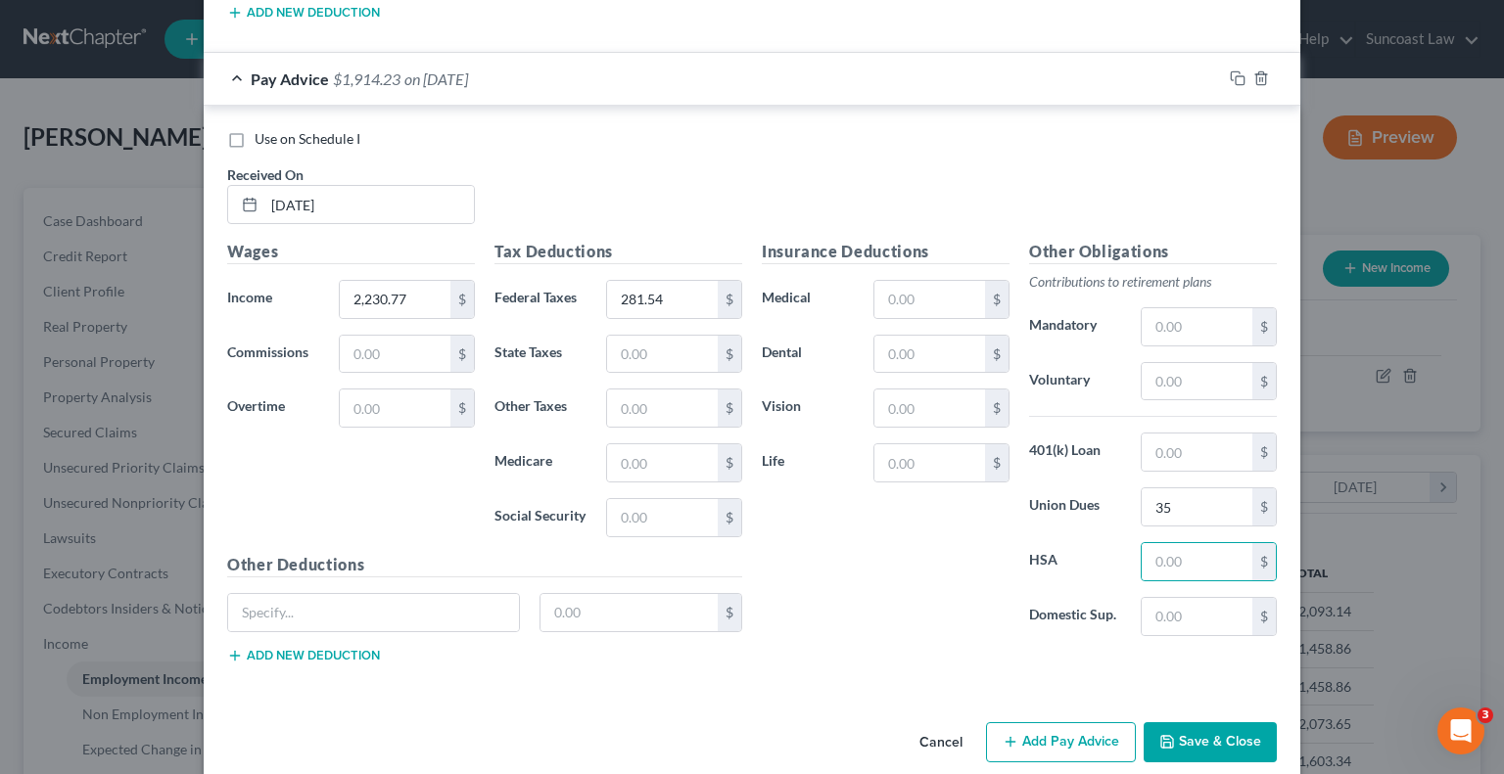
click at [1036, 727] on button "Add Pay Advice" at bounding box center [1061, 743] width 150 height 41
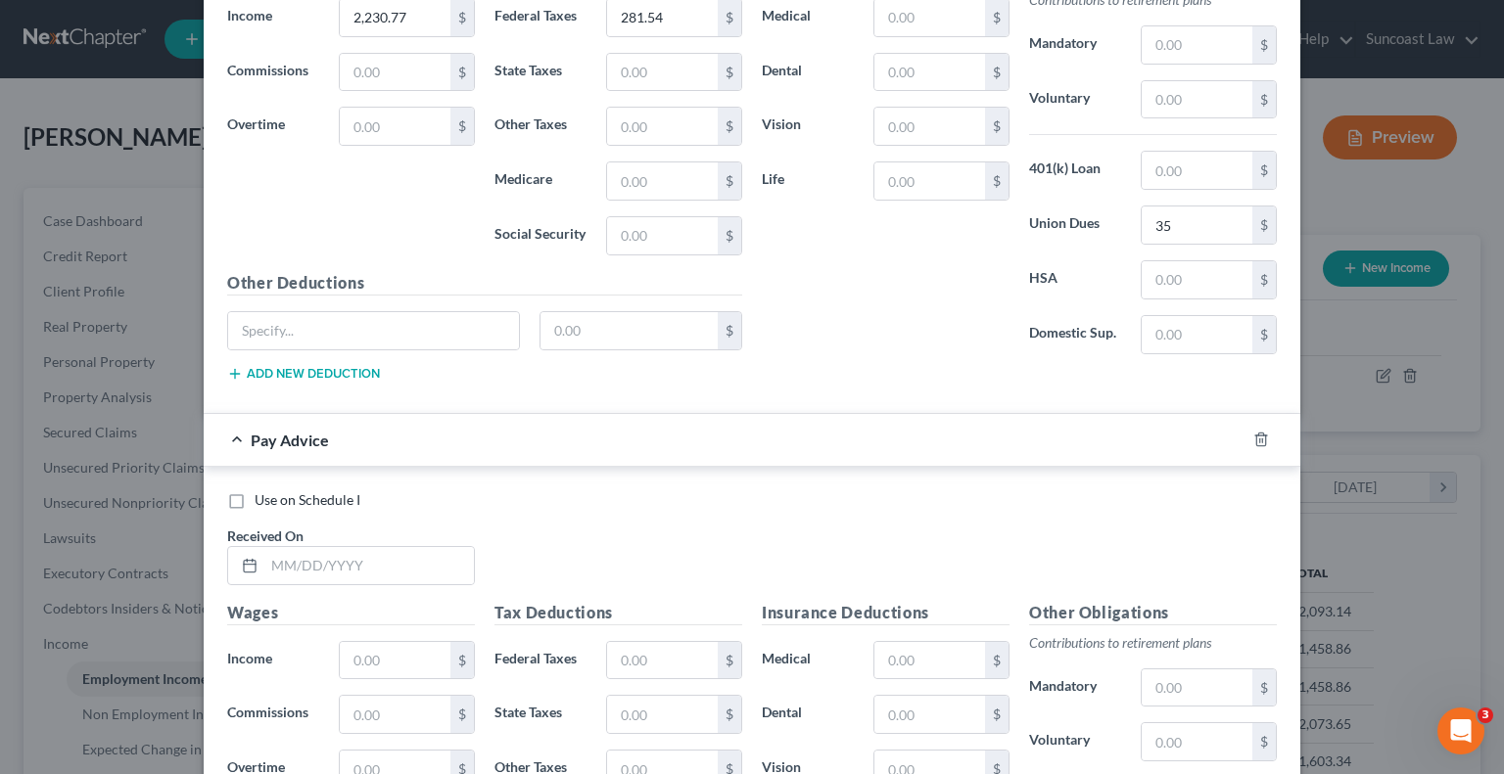
scroll to position [5408, 0]
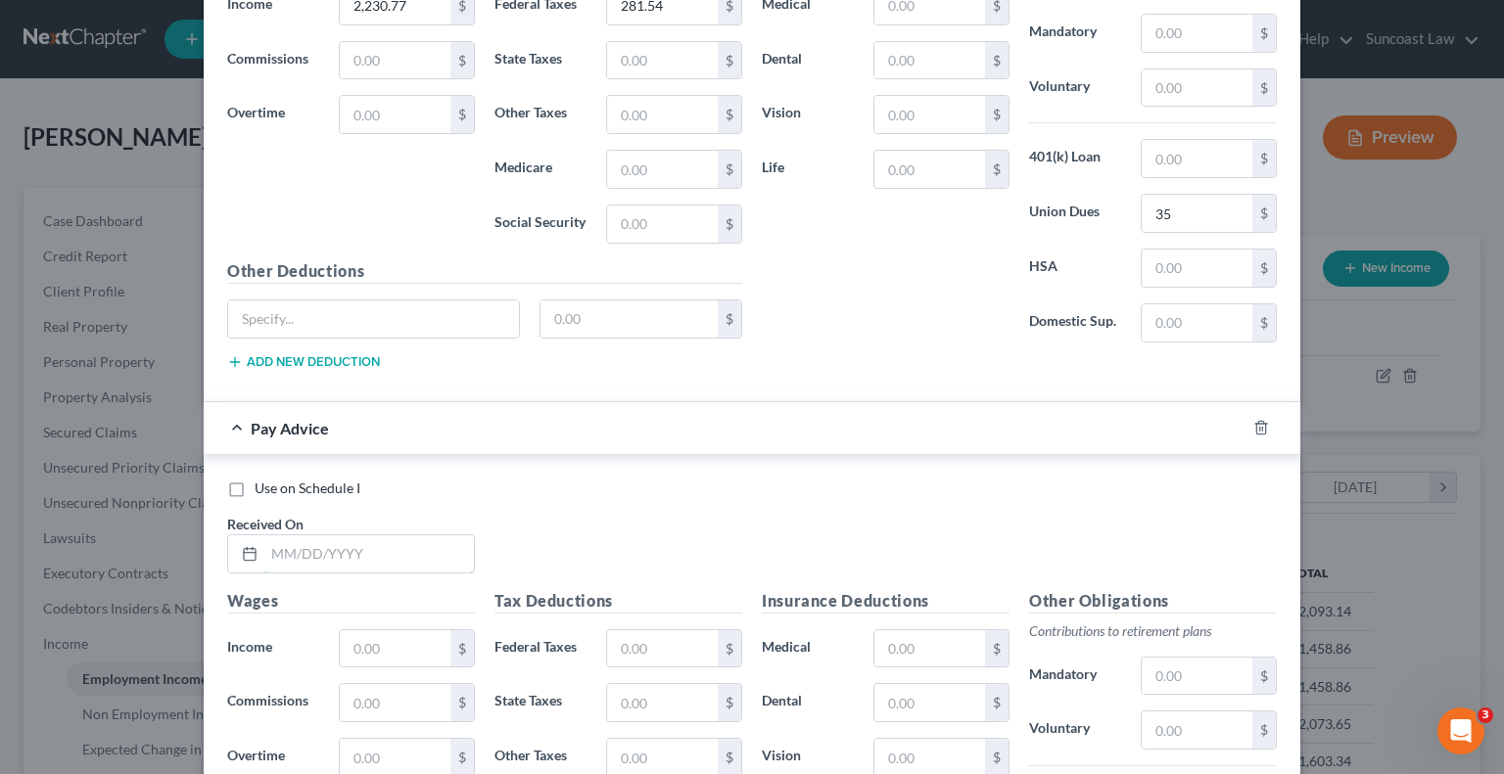
drag, startPoint x: 364, startPoint y: 535, endPoint x: 354, endPoint y: 492, distance: 43.2
click at [364, 536] on input "text" at bounding box center [369, 554] width 210 height 37
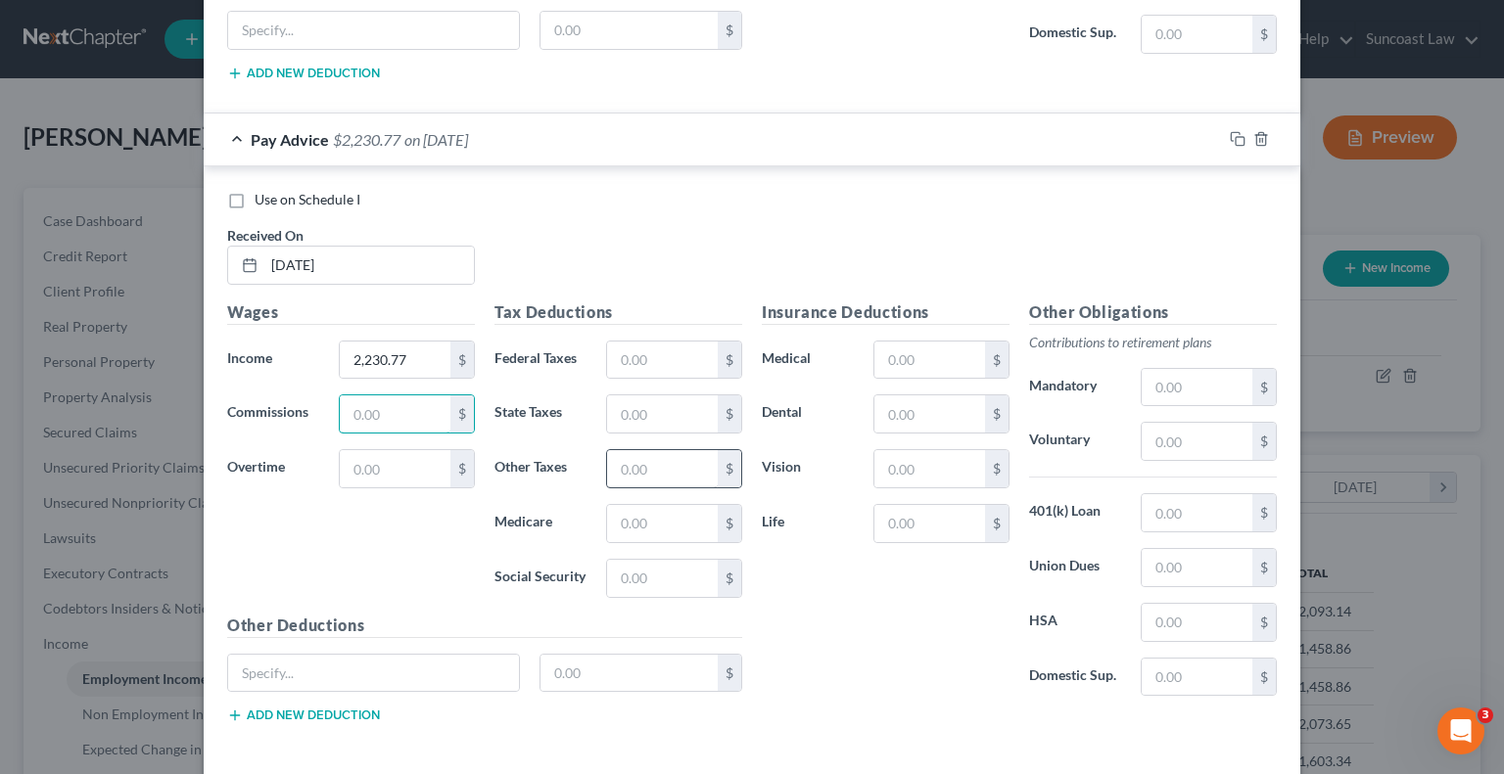
scroll to position [5702, 0]
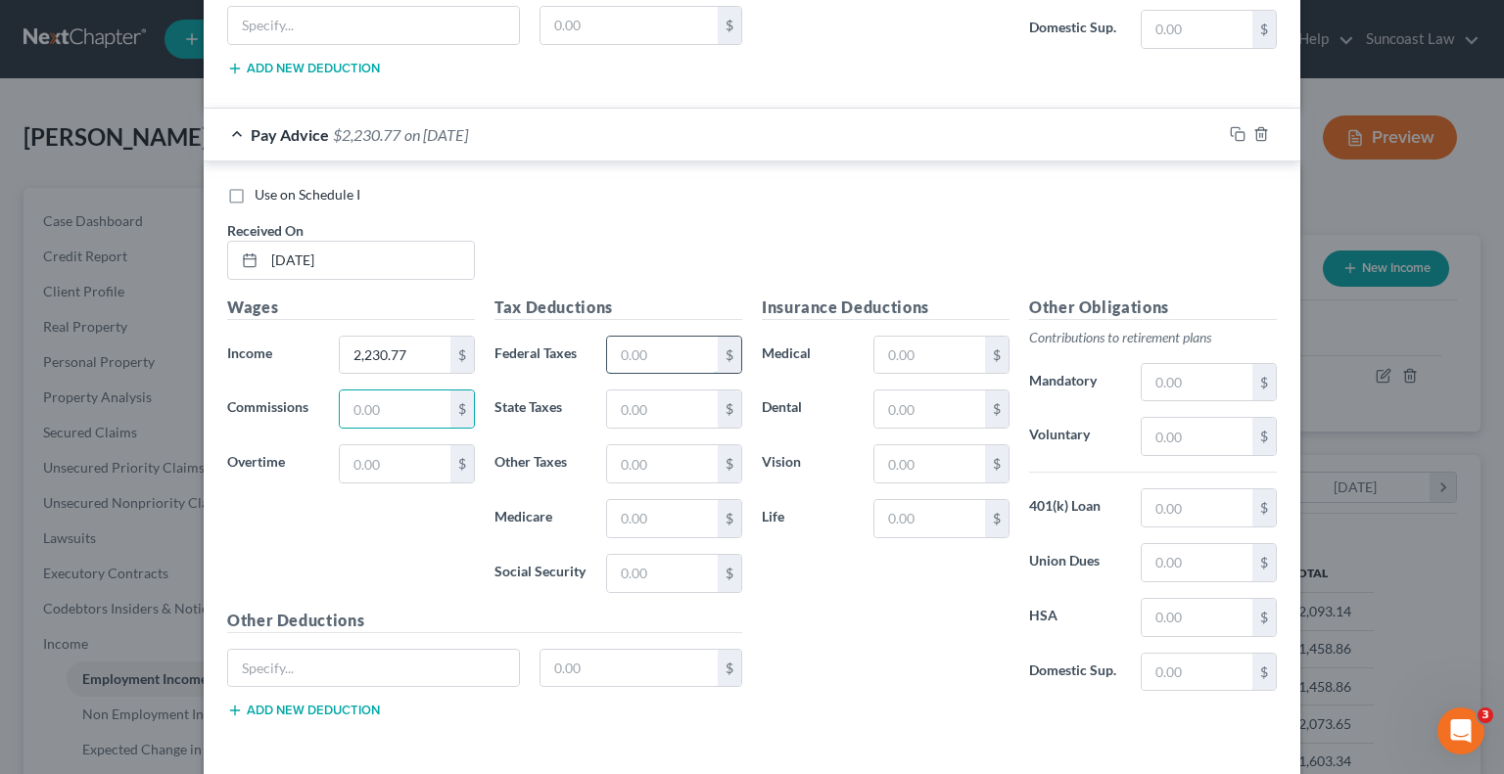
click at [650, 337] on input "text" at bounding box center [662, 355] width 111 height 37
drag, startPoint x: 1181, startPoint y: 519, endPoint x: 1168, endPoint y: 505, distance: 18.7
click at [1181, 544] on input "text" at bounding box center [1197, 562] width 111 height 37
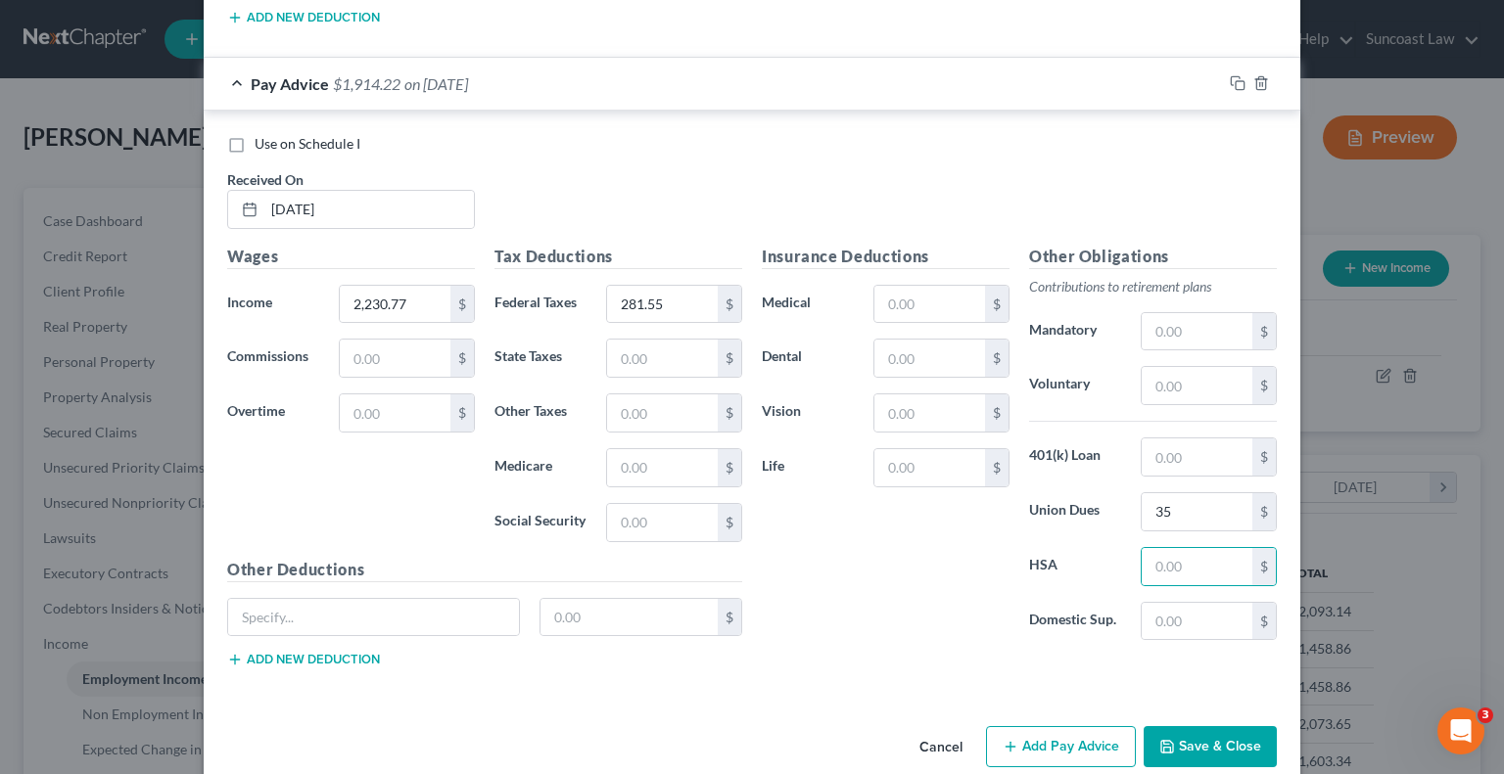
click at [1057, 726] on button "Add Pay Advice" at bounding box center [1061, 746] width 150 height 41
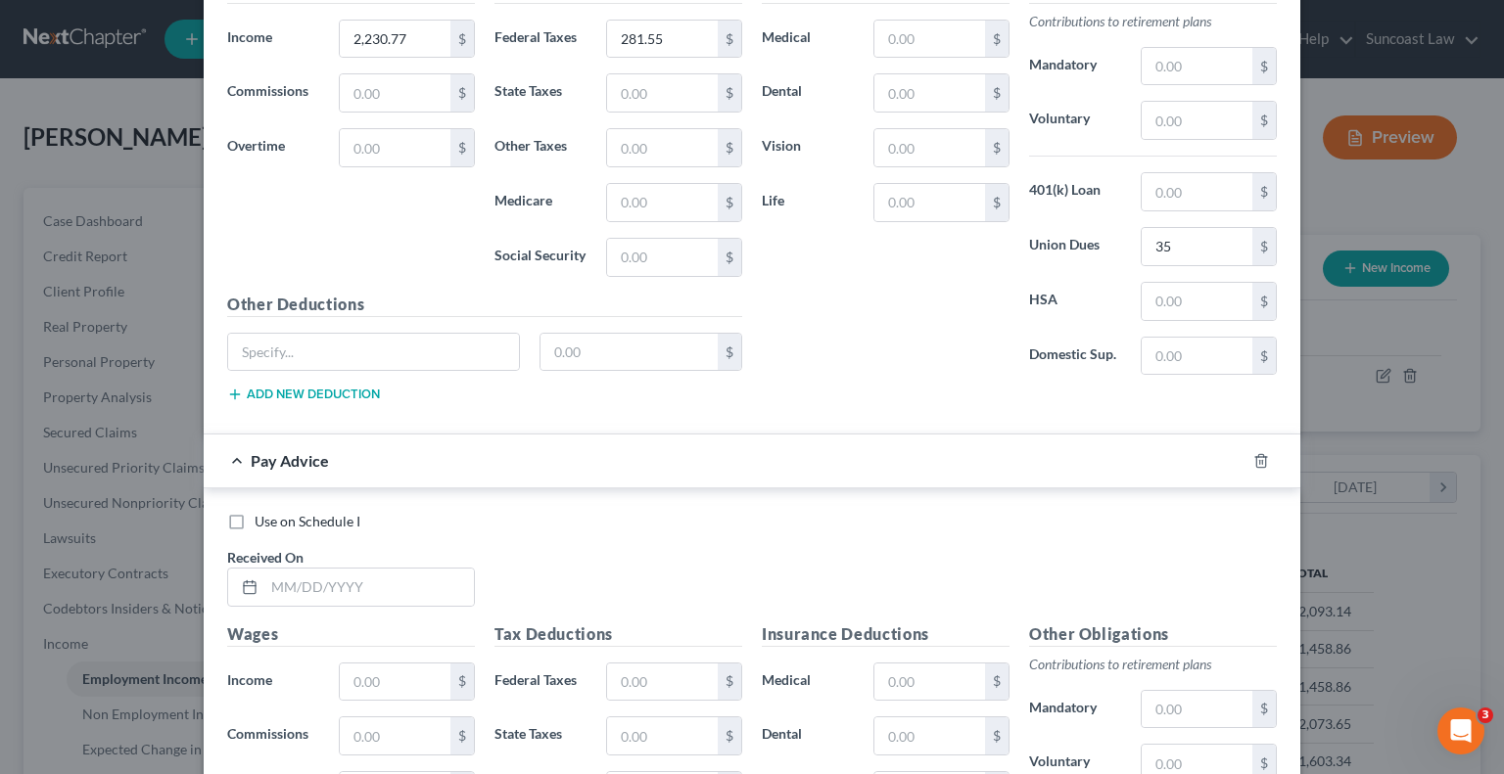
scroll to position [6047, 0]
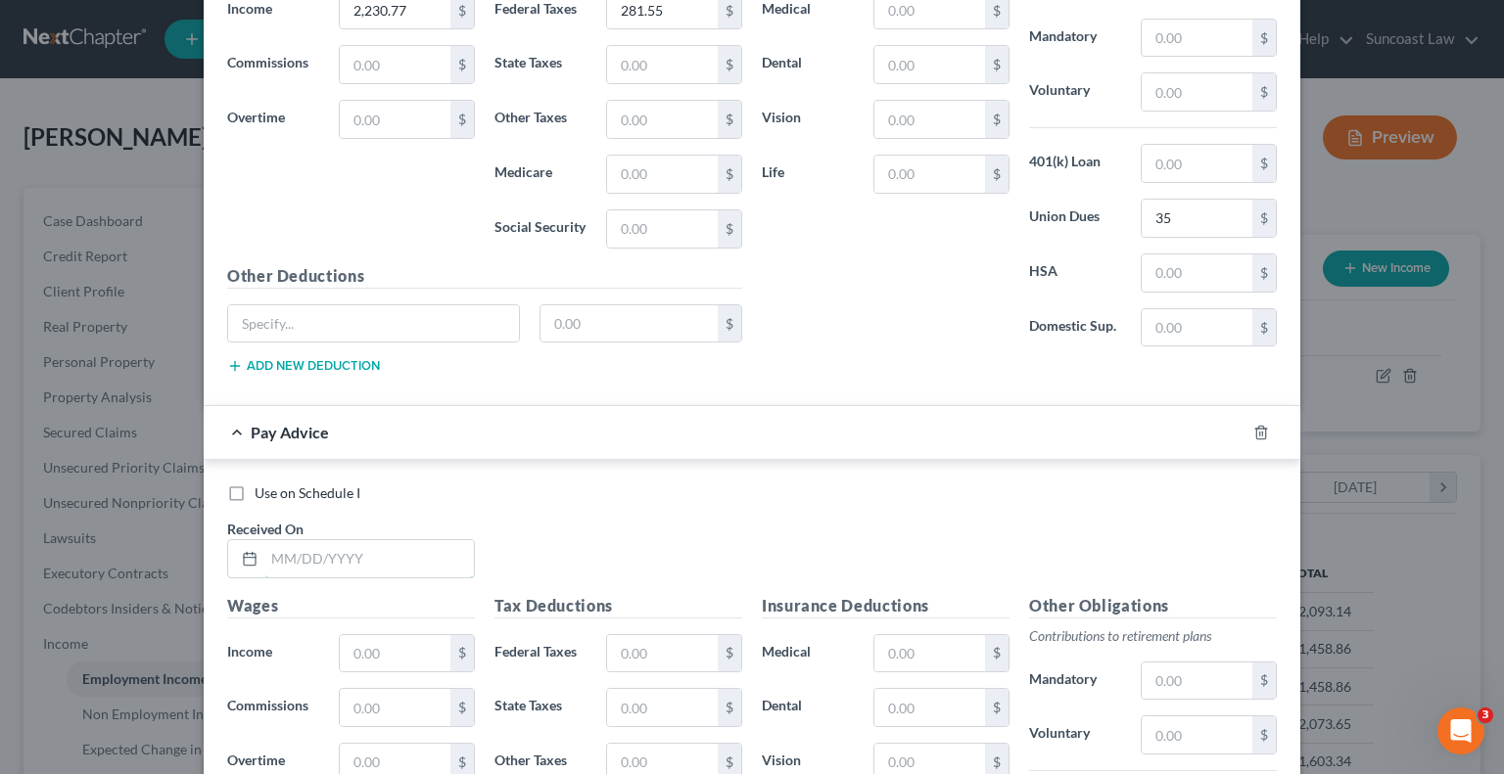
drag, startPoint x: 383, startPoint y: 524, endPoint x: 399, endPoint y: 402, distance: 122.5
click at [383, 540] on input "text" at bounding box center [369, 558] width 210 height 37
click at [681, 635] on input "text" at bounding box center [662, 653] width 111 height 37
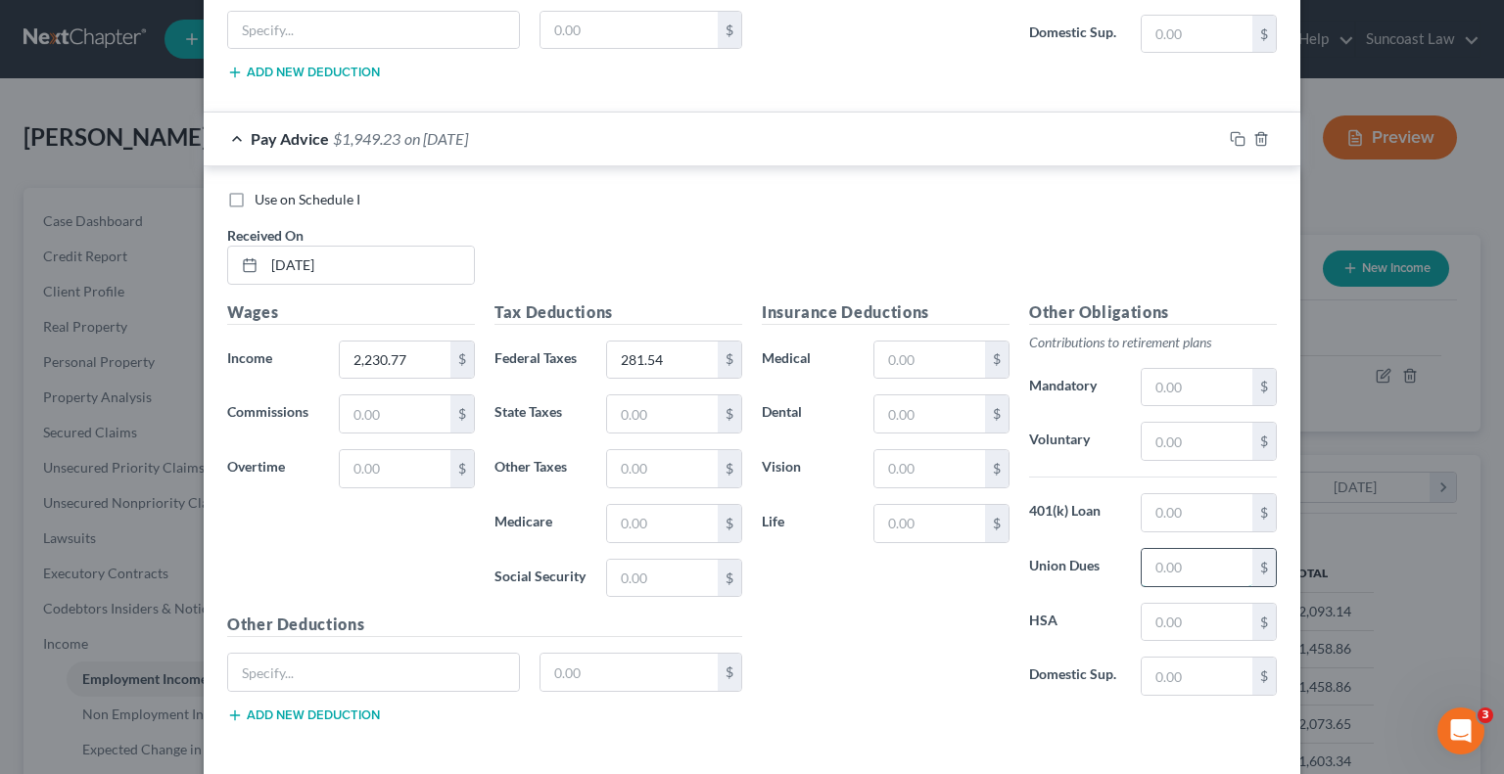
click at [1178, 549] on input "text" at bounding box center [1197, 567] width 111 height 37
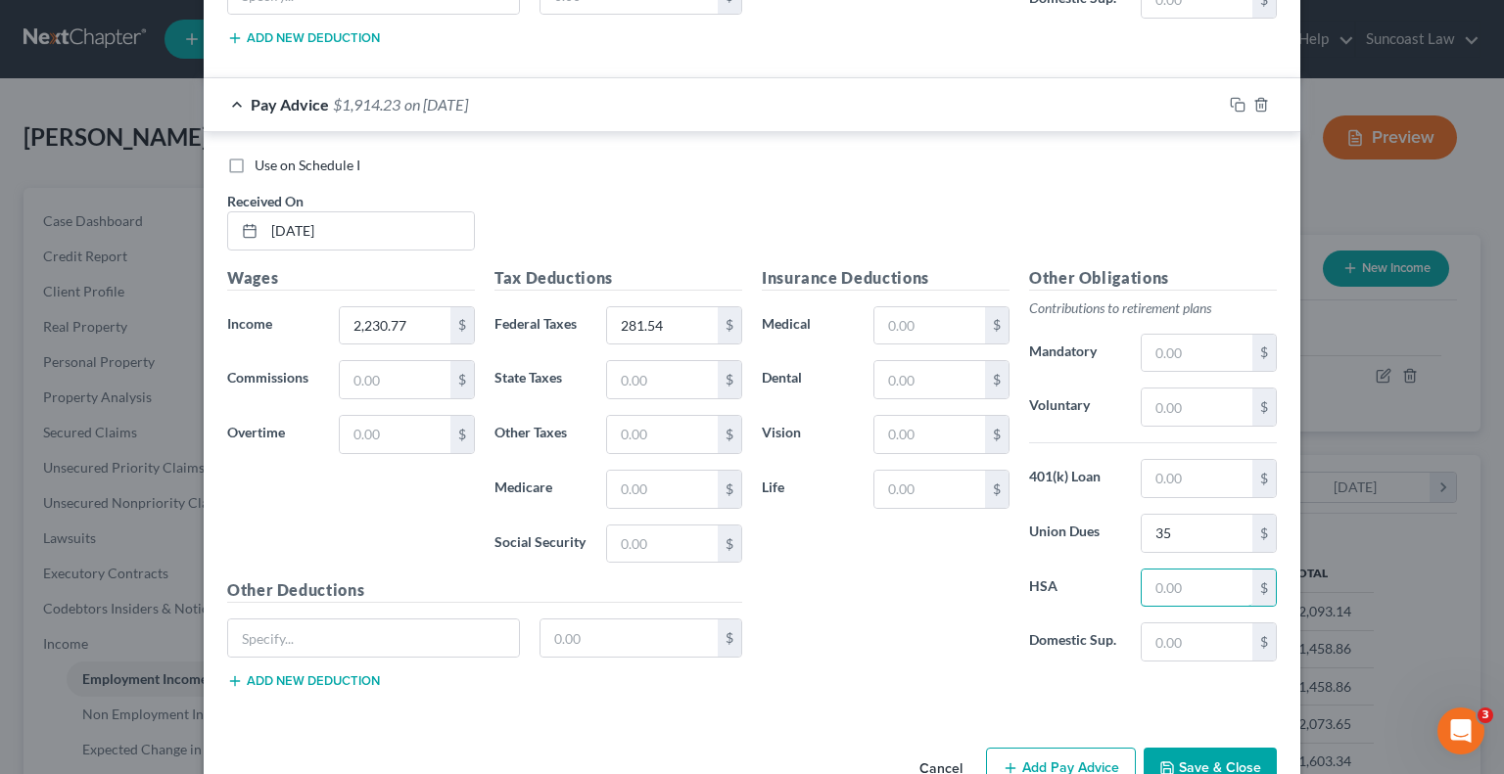
scroll to position [6393, 0]
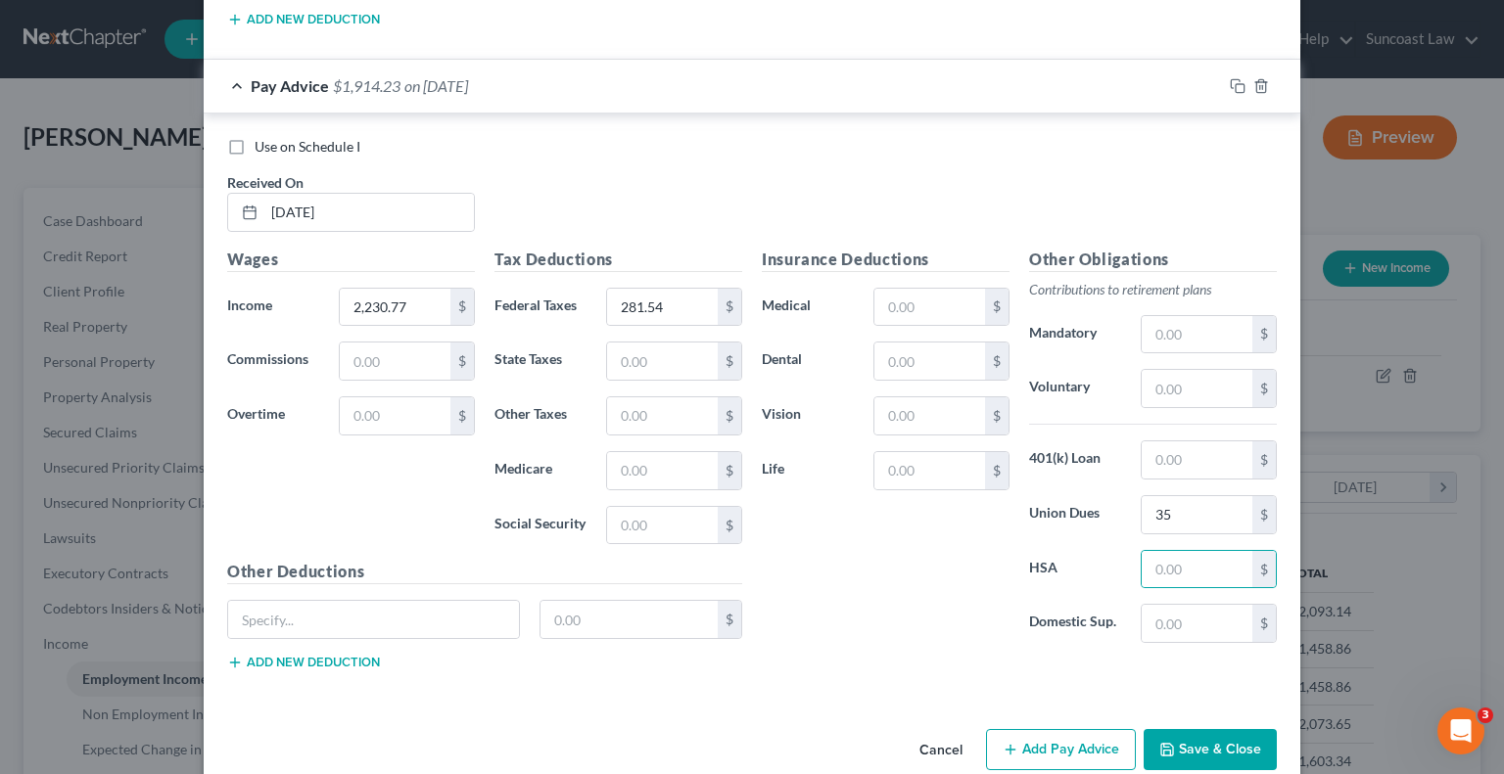
click at [1046, 729] on button "Add Pay Advice" at bounding box center [1061, 749] width 150 height 41
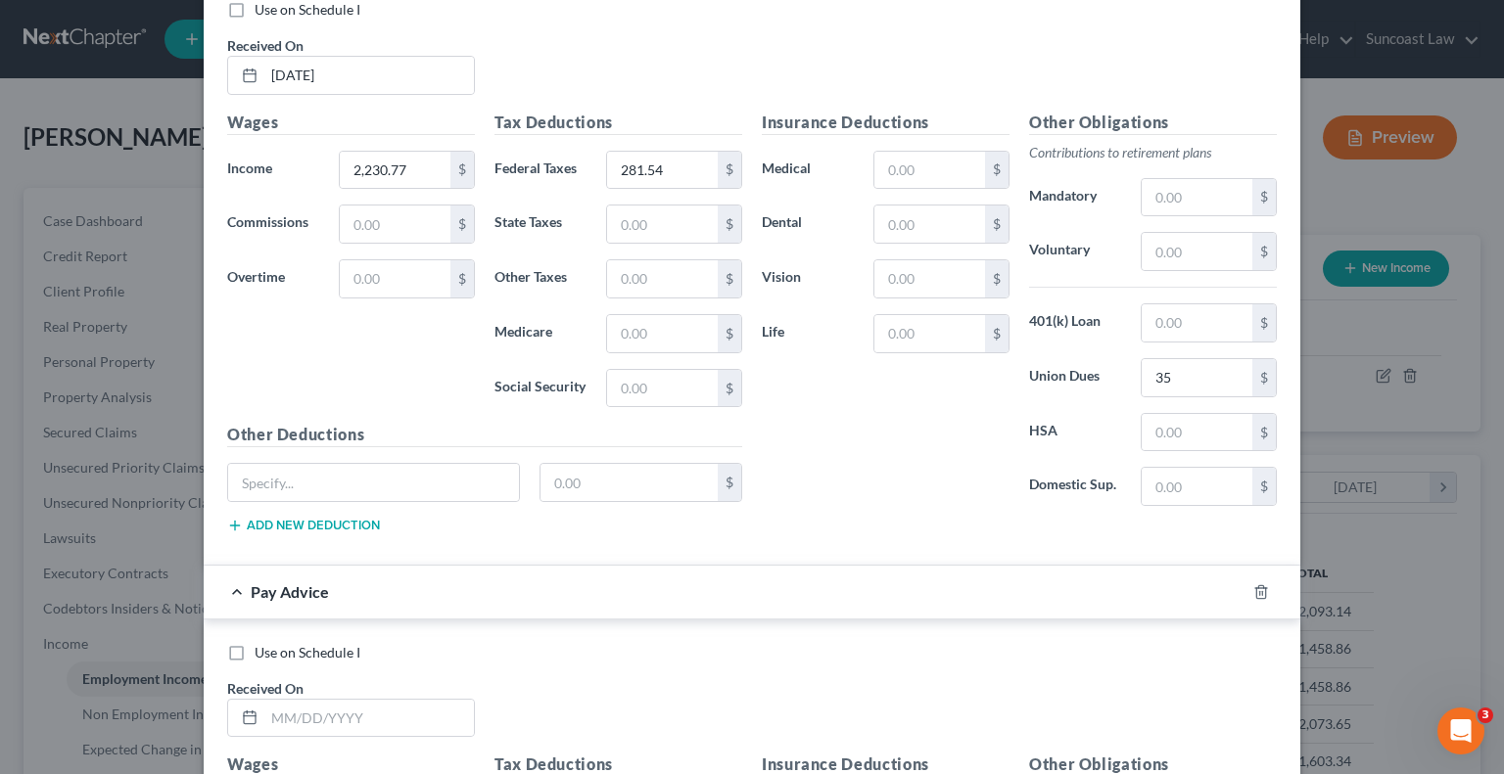
scroll to position [6785, 0]
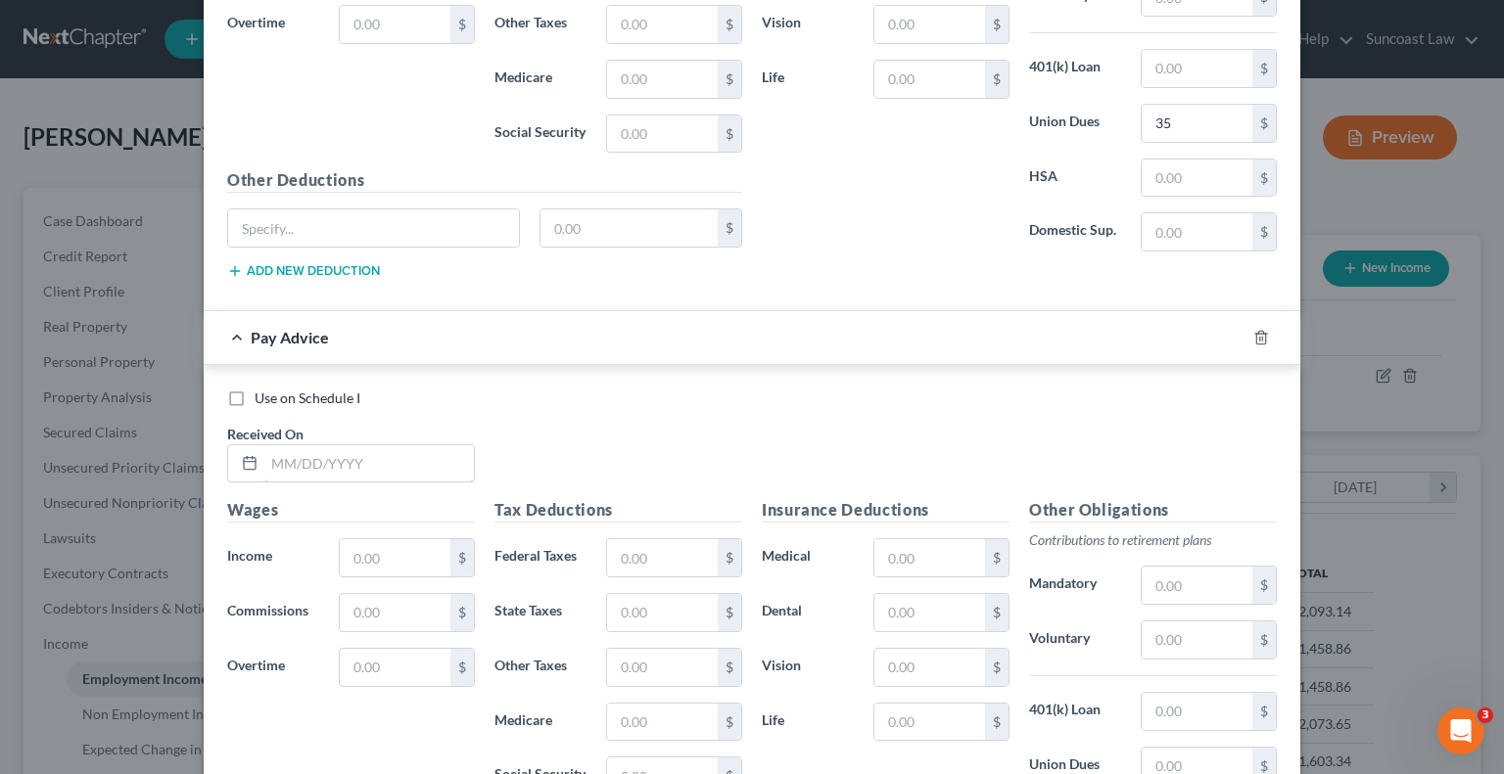
click at [370, 445] on input "text" at bounding box center [369, 463] width 210 height 37
drag, startPoint x: 686, startPoint y: 513, endPoint x: 696, endPoint y: 489, distance: 26.4
click at [686, 539] on input "text" at bounding box center [662, 557] width 111 height 37
click at [1204, 748] on input "text" at bounding box center [1197, 766] width 111 height 37
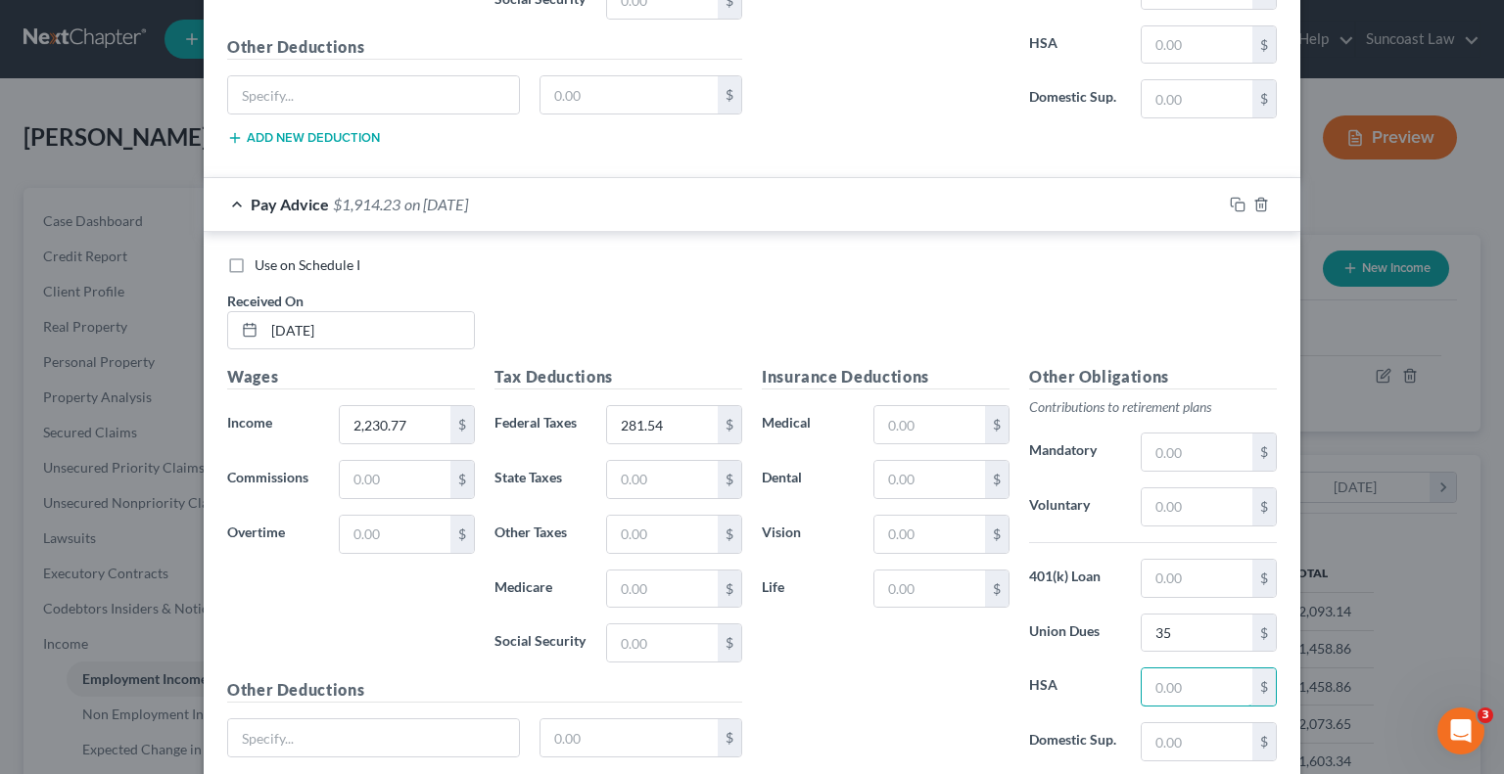
scroll to position [7034, 0]
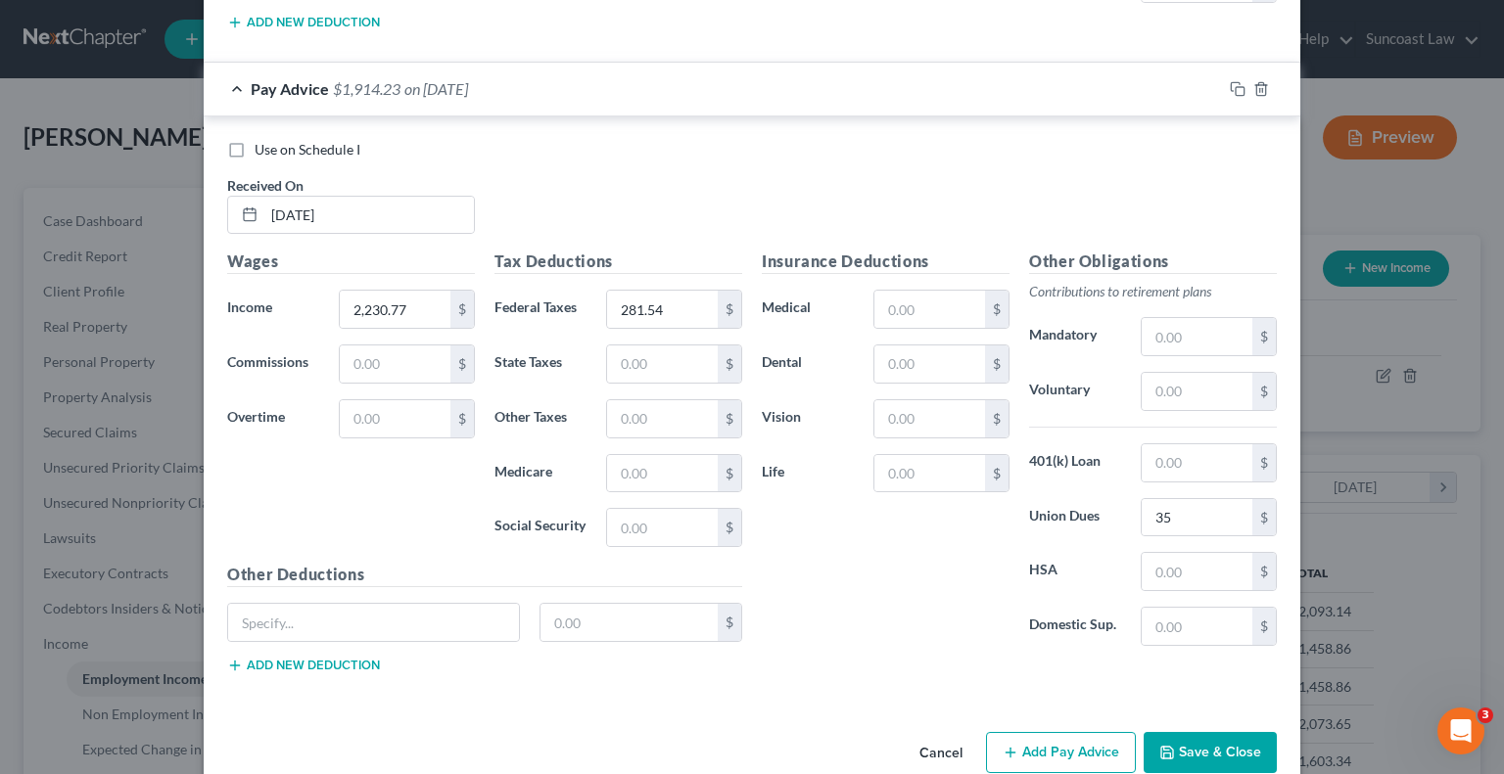
click at [1038, 732] on button "Add Pay Advice" at bounding box center [1061, 752] width 150 height 41
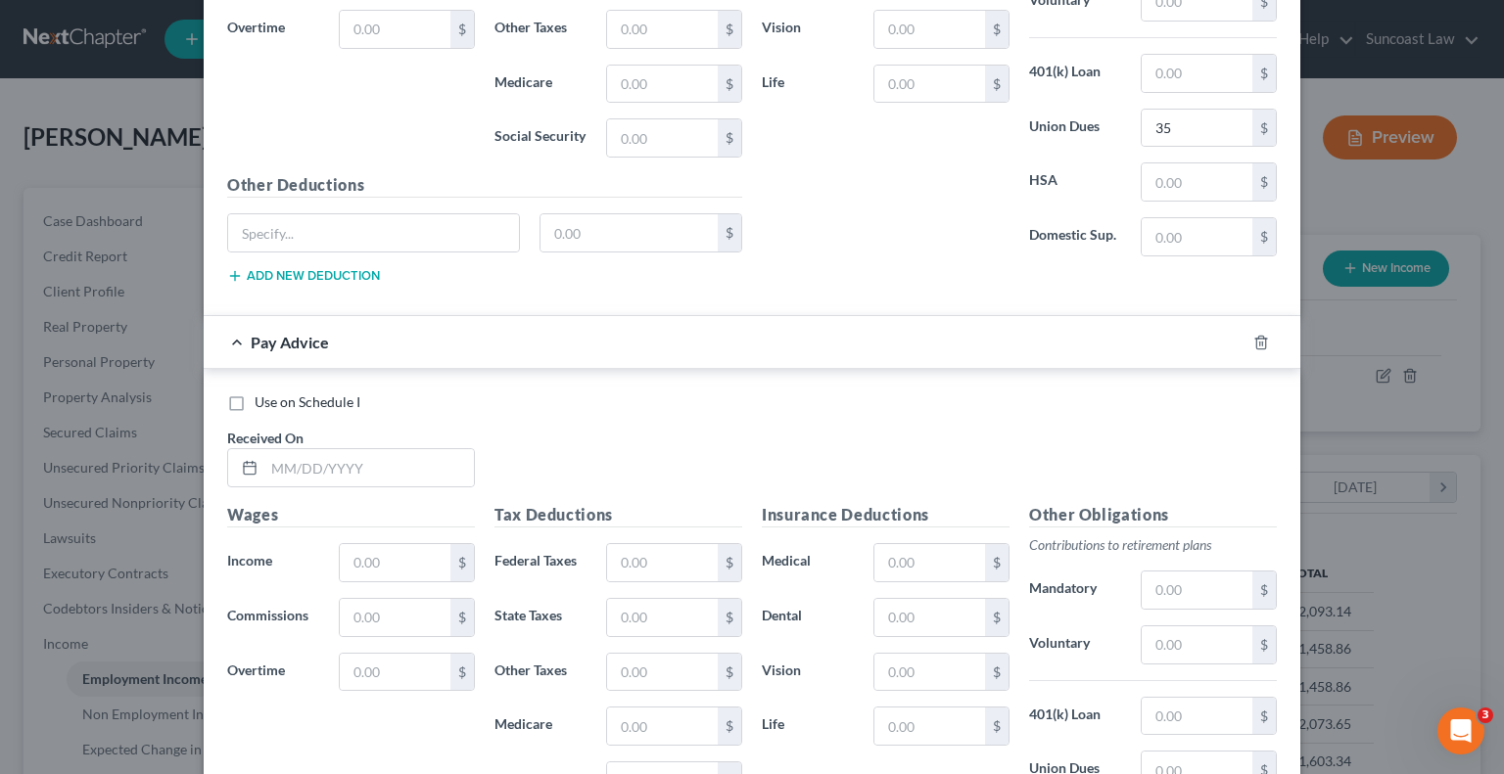
scroll to position [7425, 0]
drag, startPoint x: 384, startPoint y: 409, endPoint x: 376, endPoint y: 357, distance: 52.5
click at [384, 447] on input "text" at bounding box center [369, 465] width 210 height 37
drag, startPoint x: 666, startPoint y: 520, endPoint x: 705, endPoint y: 463, distance: 69.0
click at [666, 542] on input "text" at bounding box center [662, 560] width 111 height 37
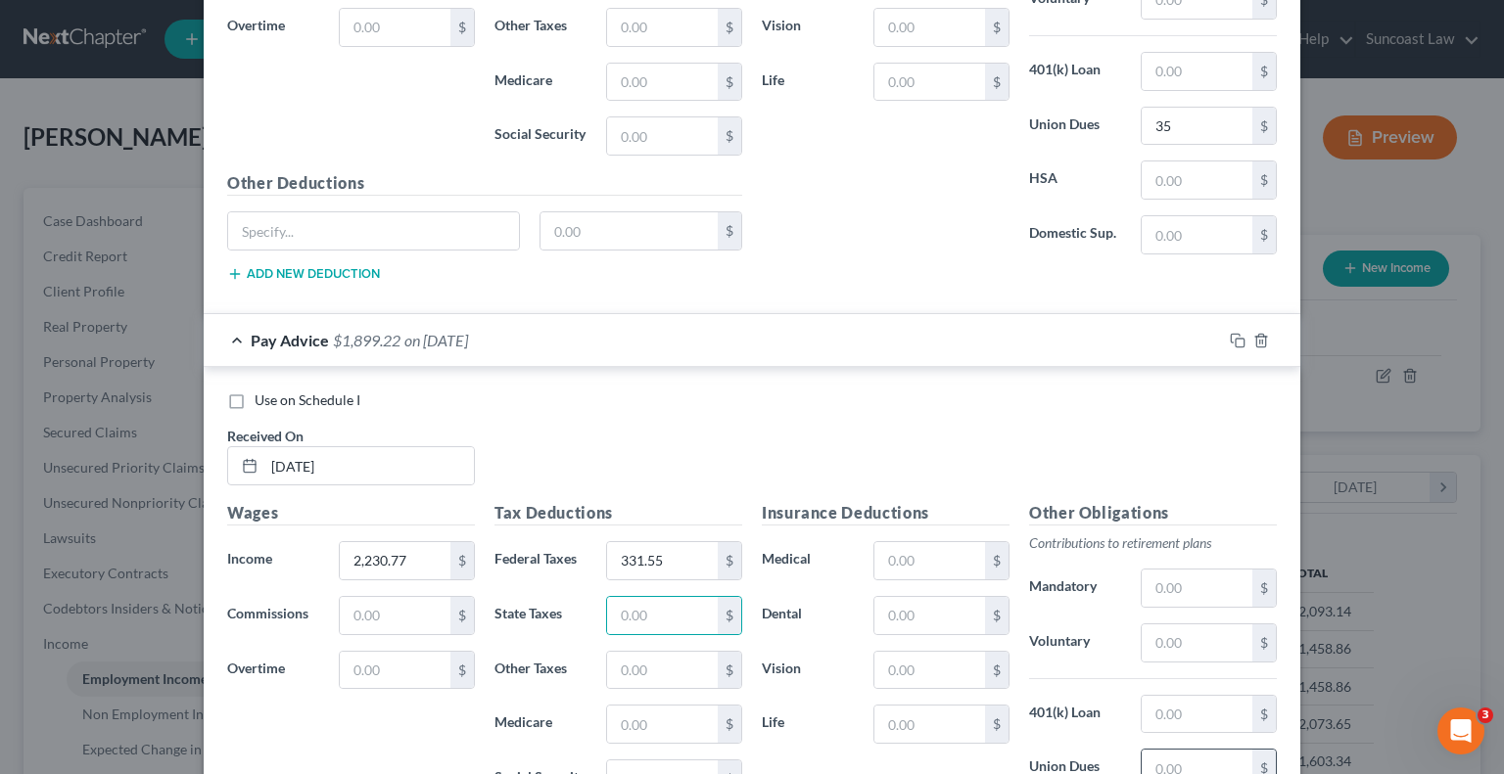
click at [1169, 750] on input "text" at bounding box center [1197, 768] width 111 height 37
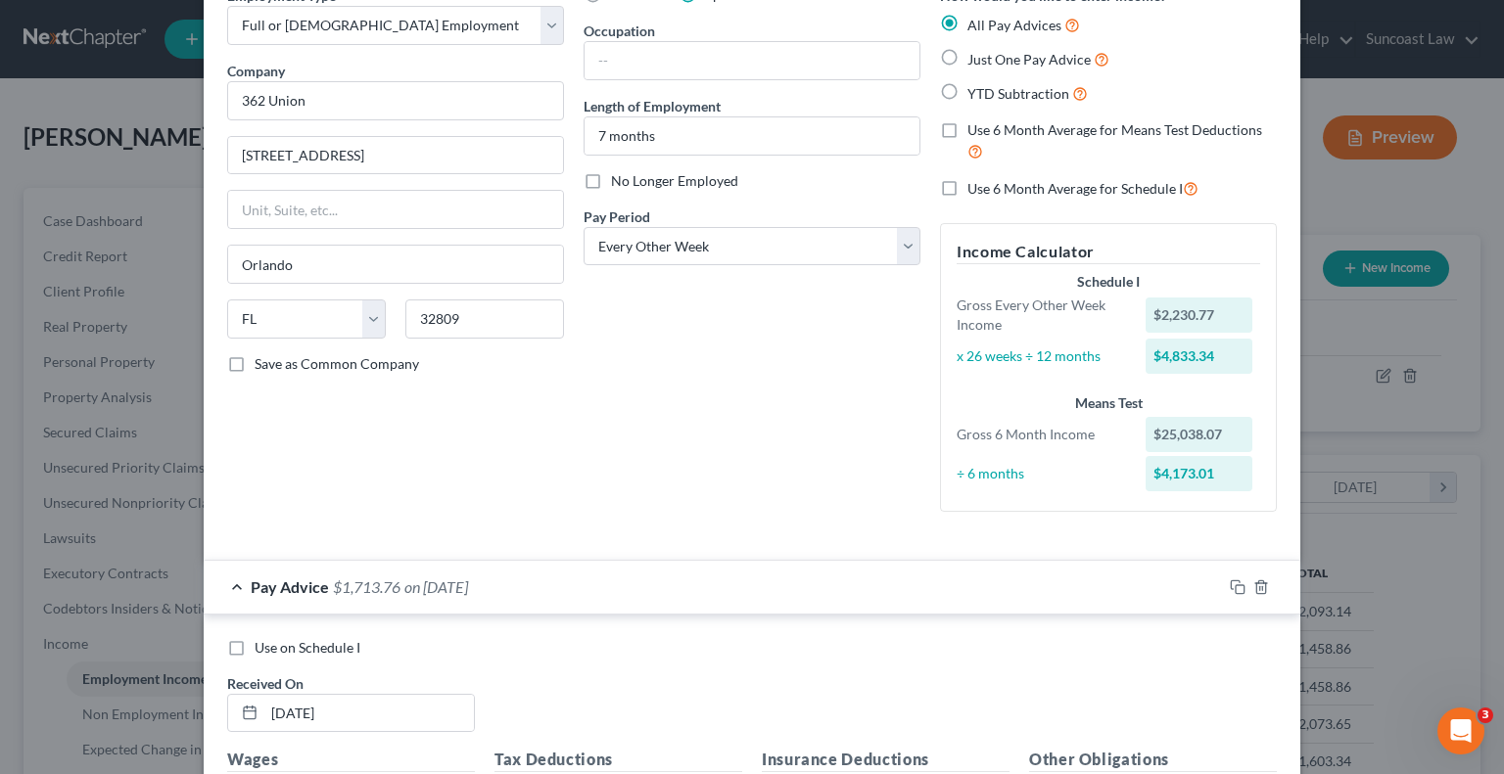
scroll to position [0, 0]
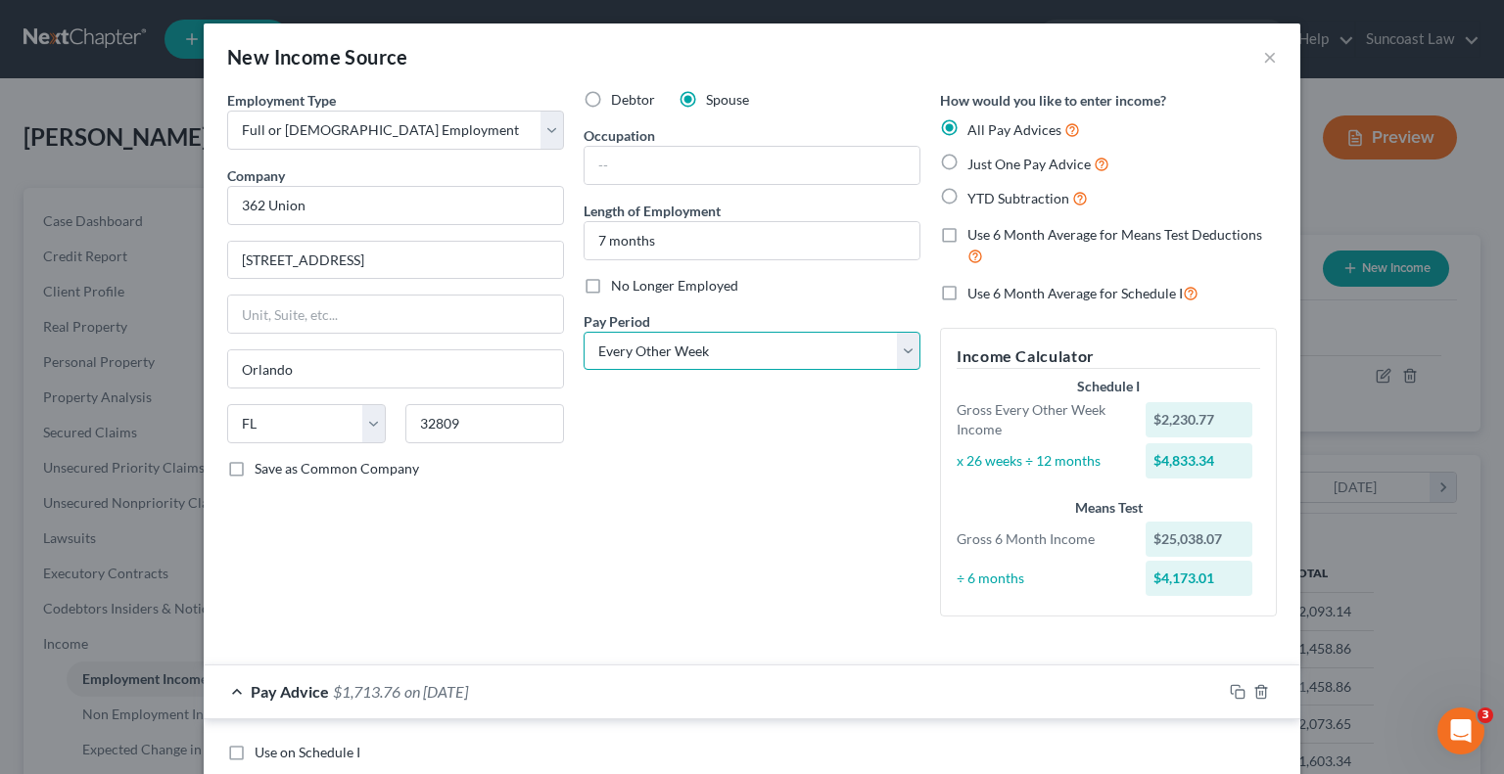
click at [747, 349] on select "Select Monthly Twice Monthly Every Other Week Weekly" at bounding box center [752, 351] width 337 height 39
click at [584, 332] on select "Select Monthly Twice Monthly Every Other Week Weekly" at bounding box center [752, 351] width 337 height 39
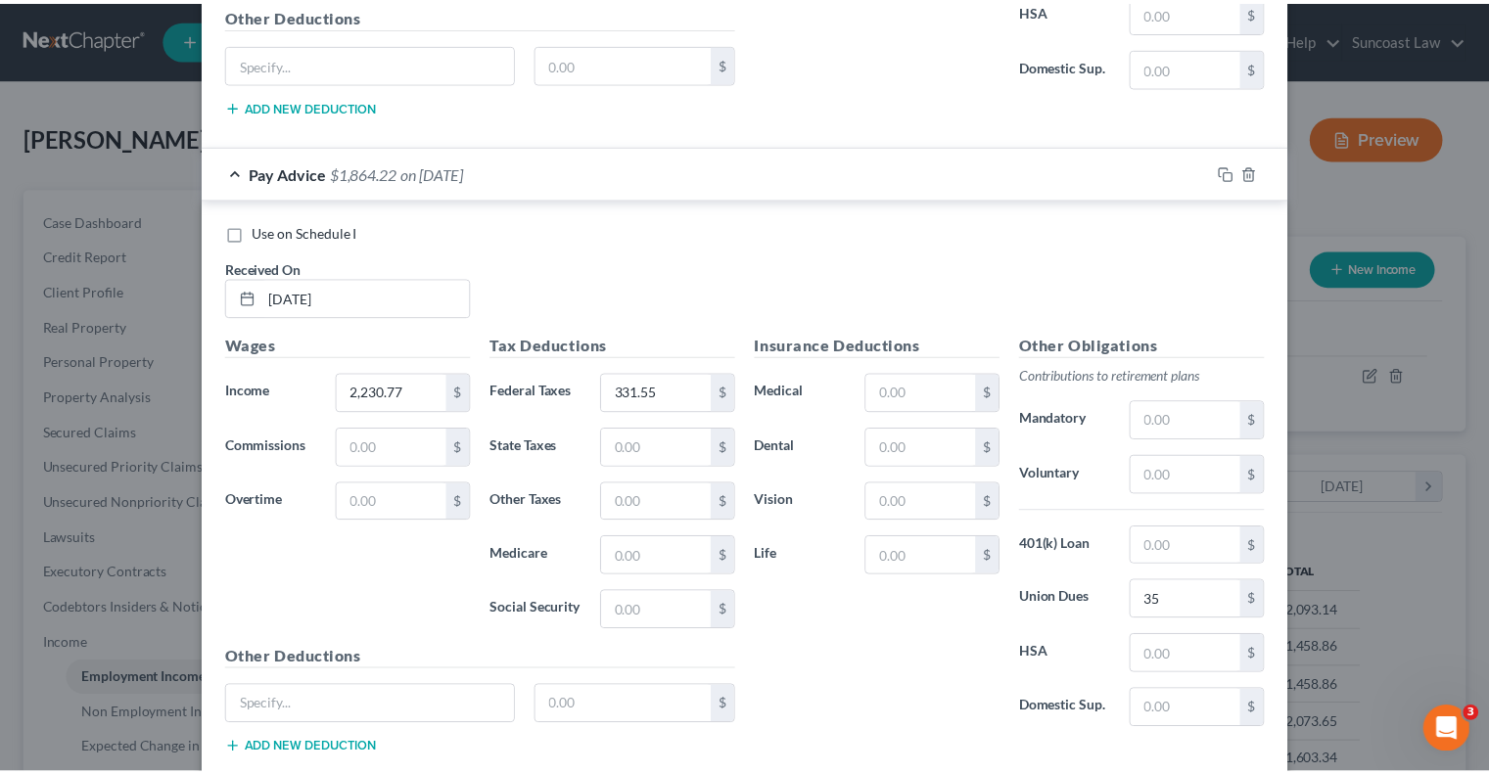
scroll to position [7668, 0]
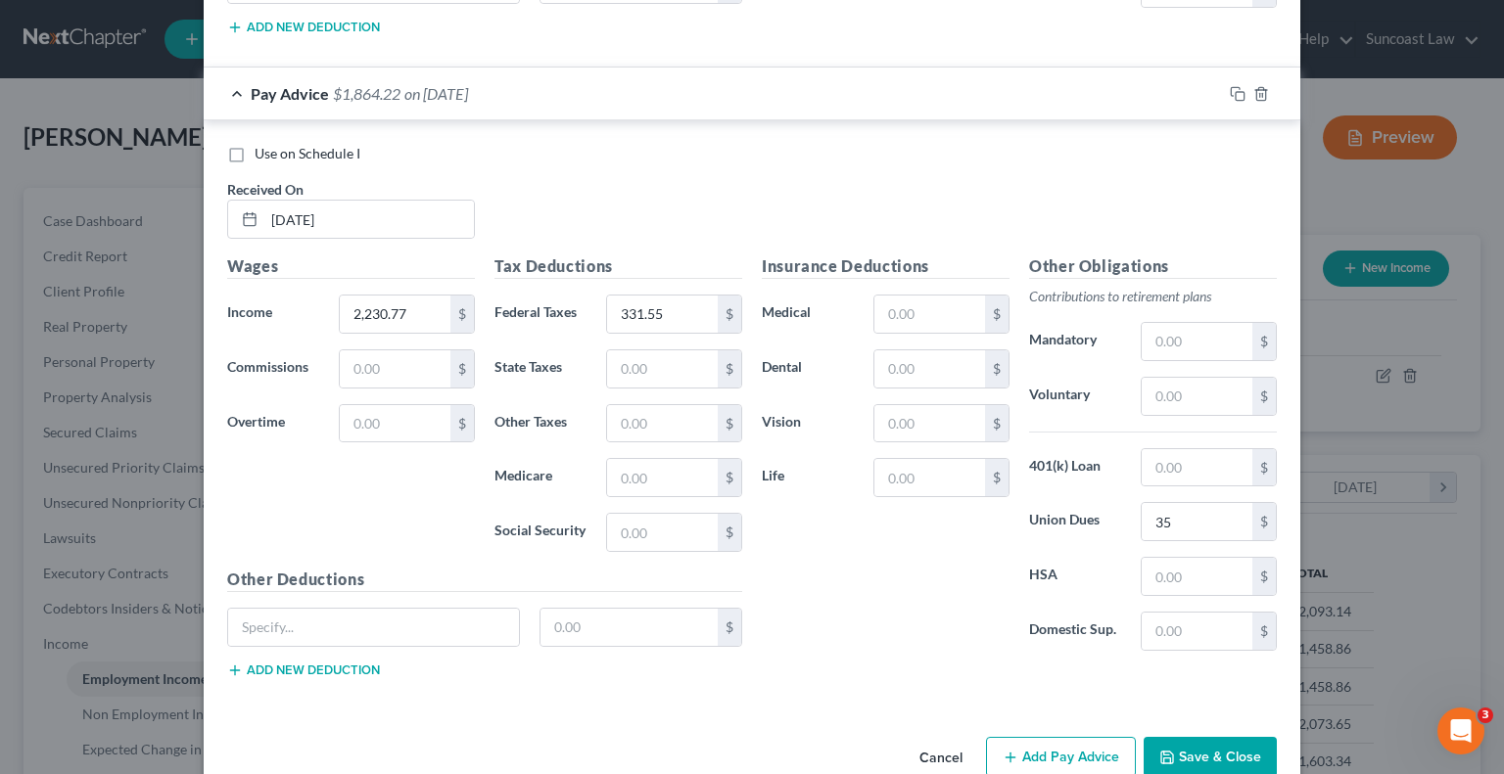
click at [1190, 737] on button "Save & Close" at bounding box center [1210, 757] width 133 height 41
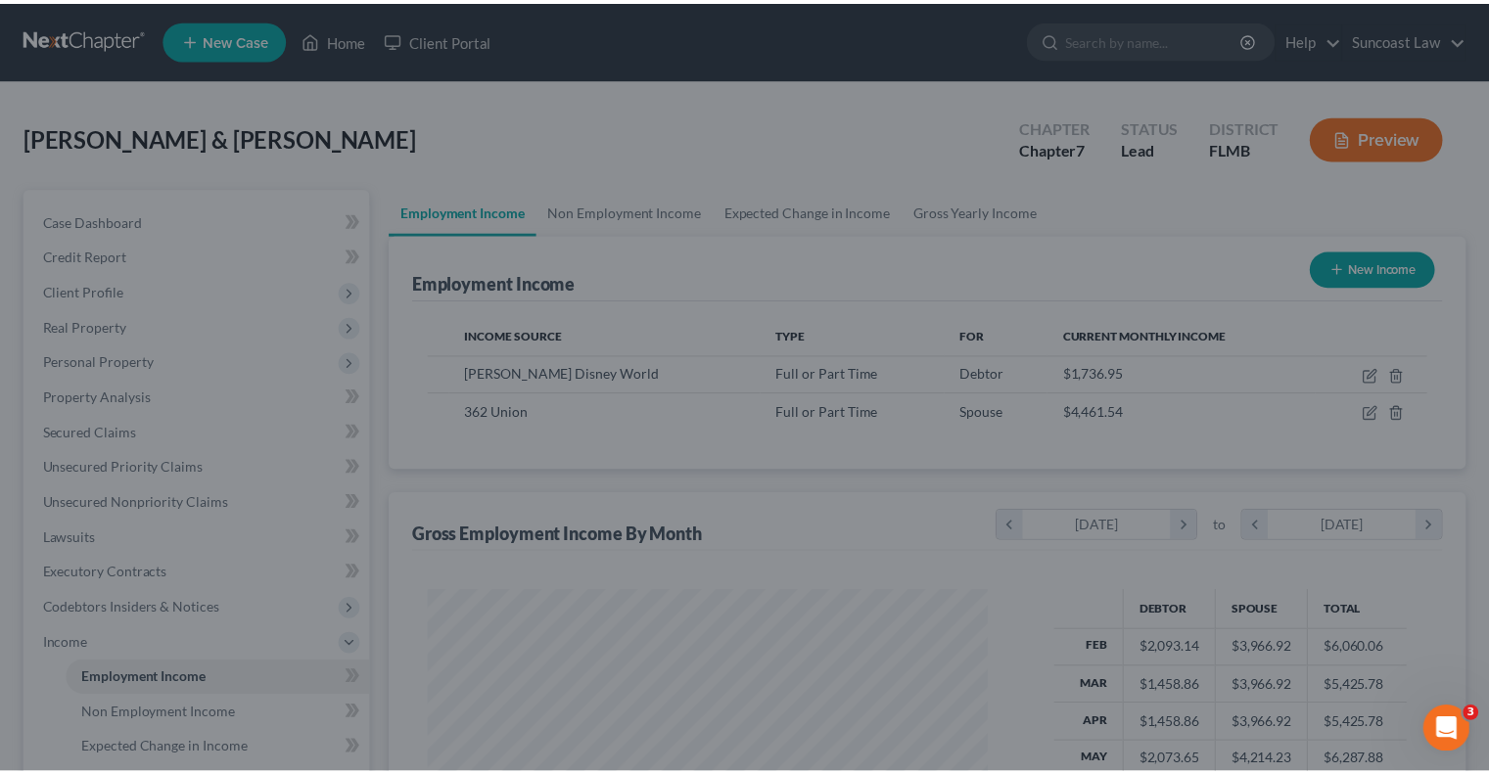
scroll to position [978704, 978448]
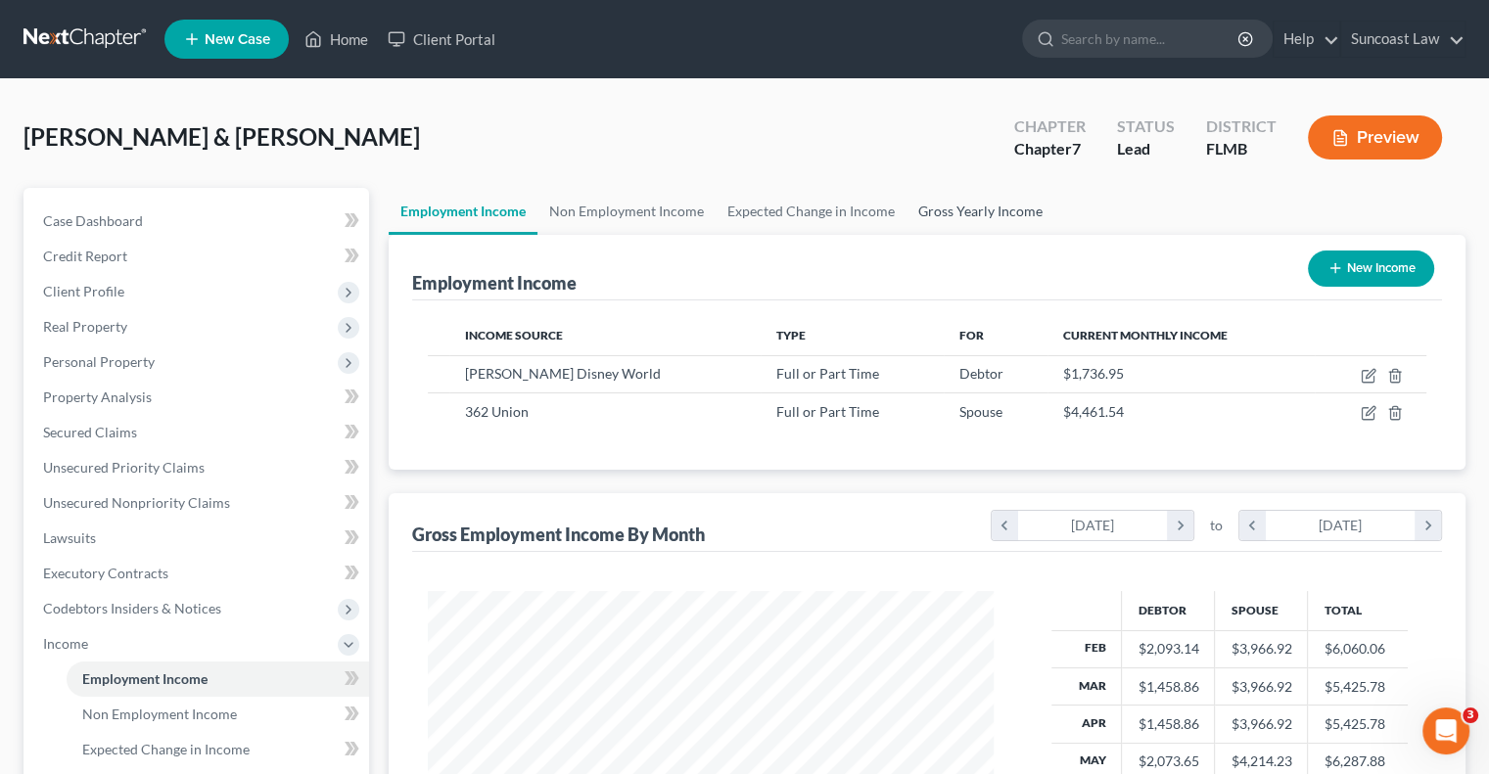
click at [987, 202] on link "Gross Yearly Income" at bounding box center [981, 211] width 148 height 47
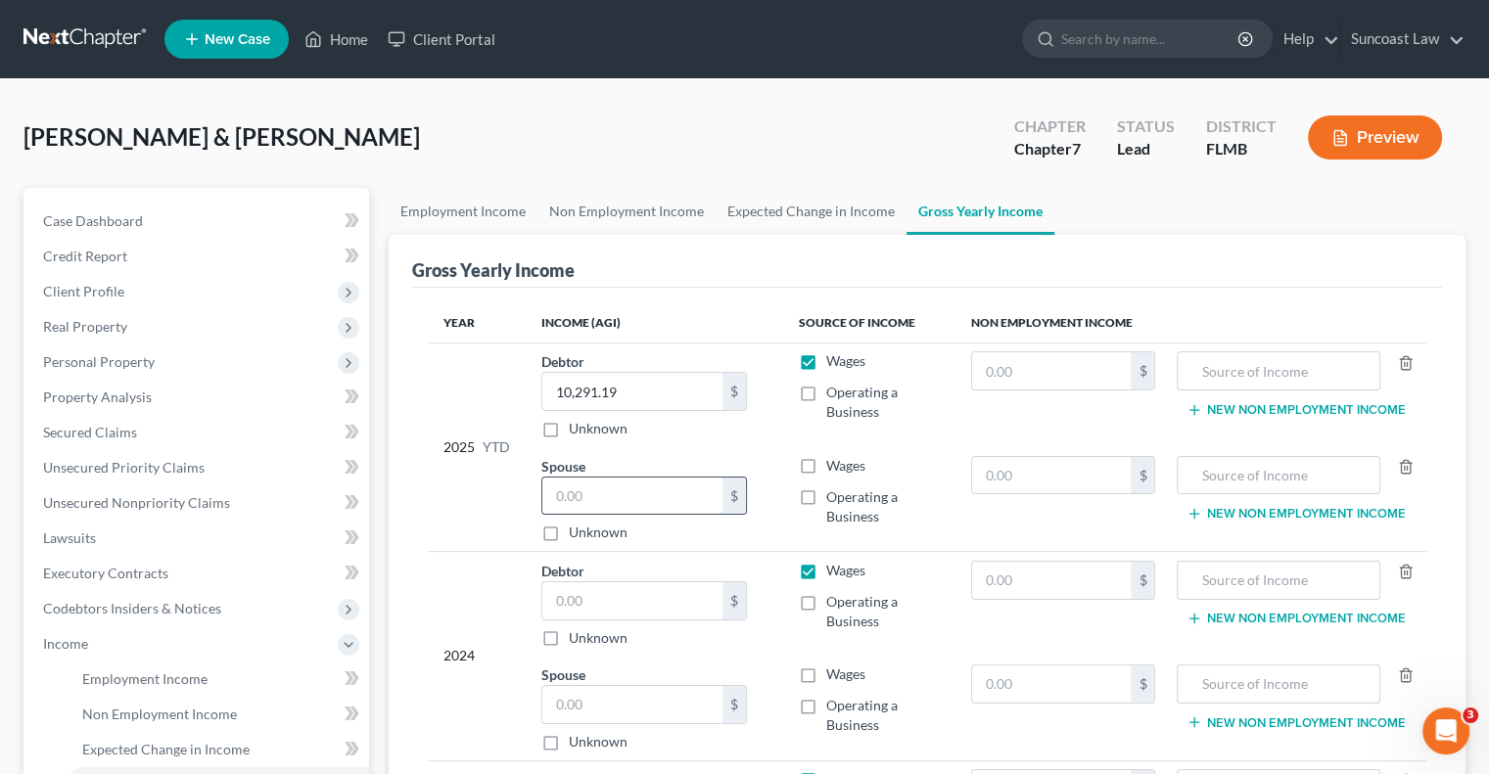
click at [630, 485] on input "text" at bounding box center [632, 496] width 180 height 37
drag, startPoint x: 634, startPoint y: 692, endPoint x: 645, endPoint y: 682, distance: 14.6
click at [634, 692] on input "text" at bounding box center [632, 704] width 180 height 37
click at [638, 605] on input "text" at bounding box center [632, 601] width 180 height 37
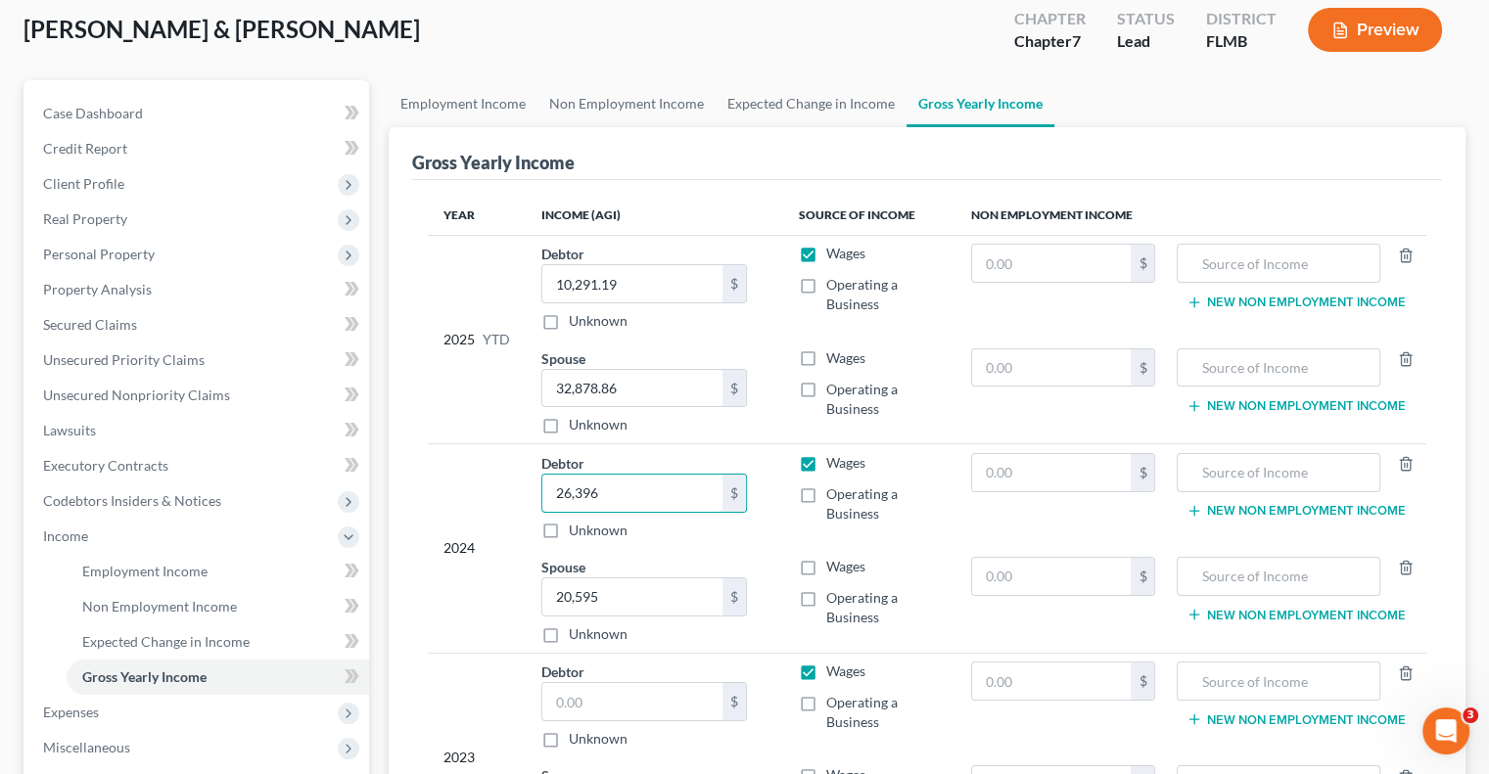
scroll to position [294, 0]
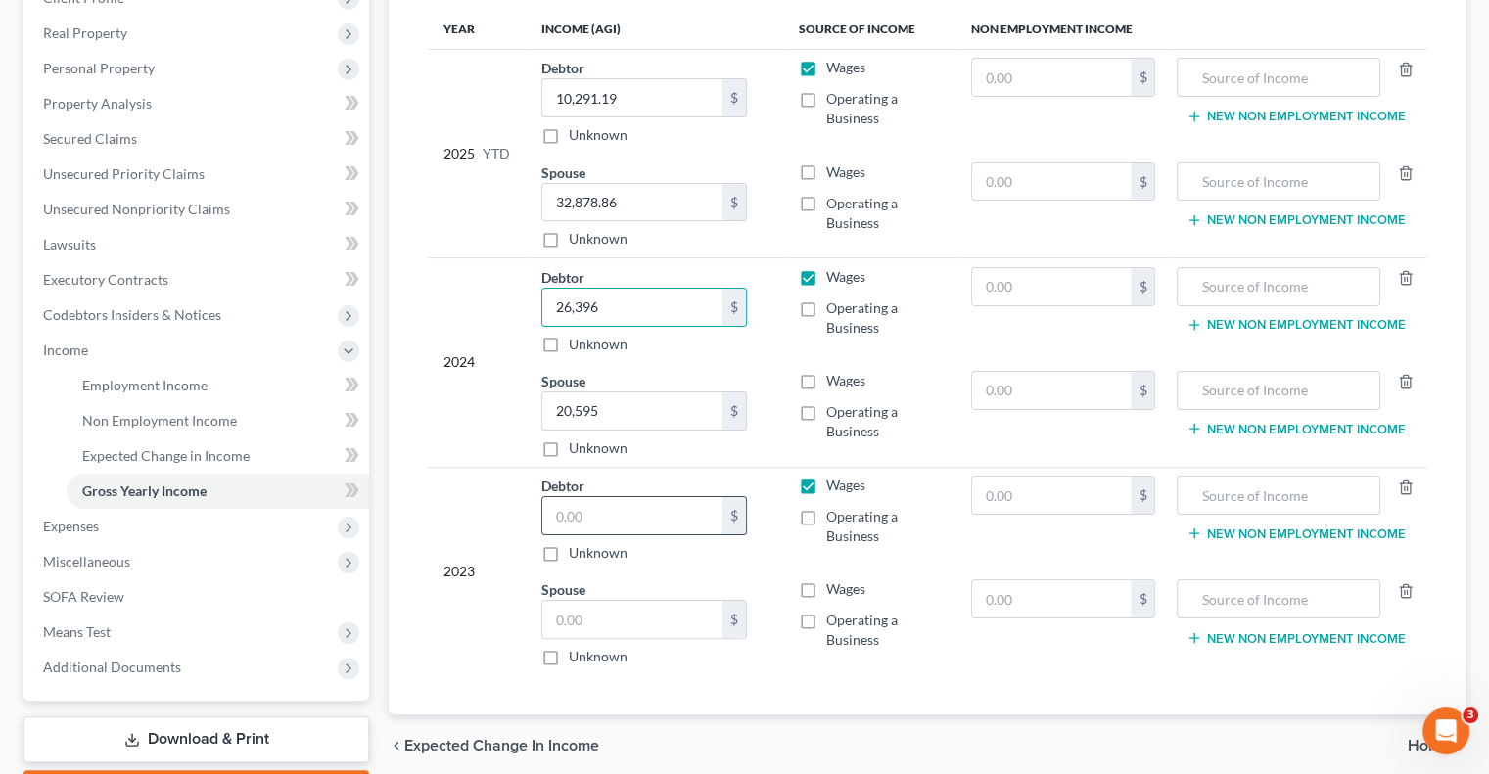
click at [620, 512] on input "text" at bounding box center [632, 515] width 180 height 37
click at [647, 604] on input "text" at bounding box center [632, 619] width 180 height 37
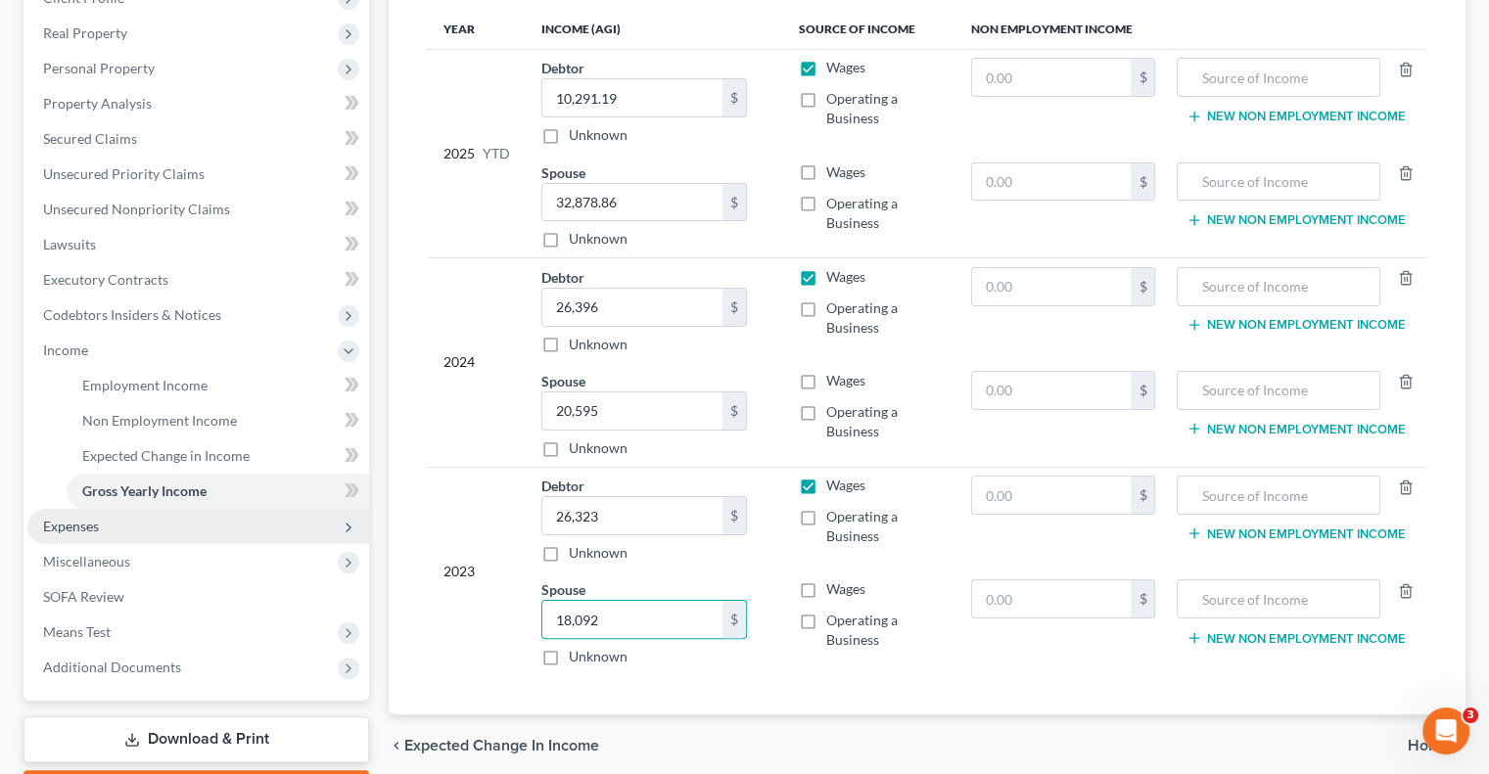
click at [205, 532] on span "Expenses" at bounding box center [198, 526] width 342 height 35
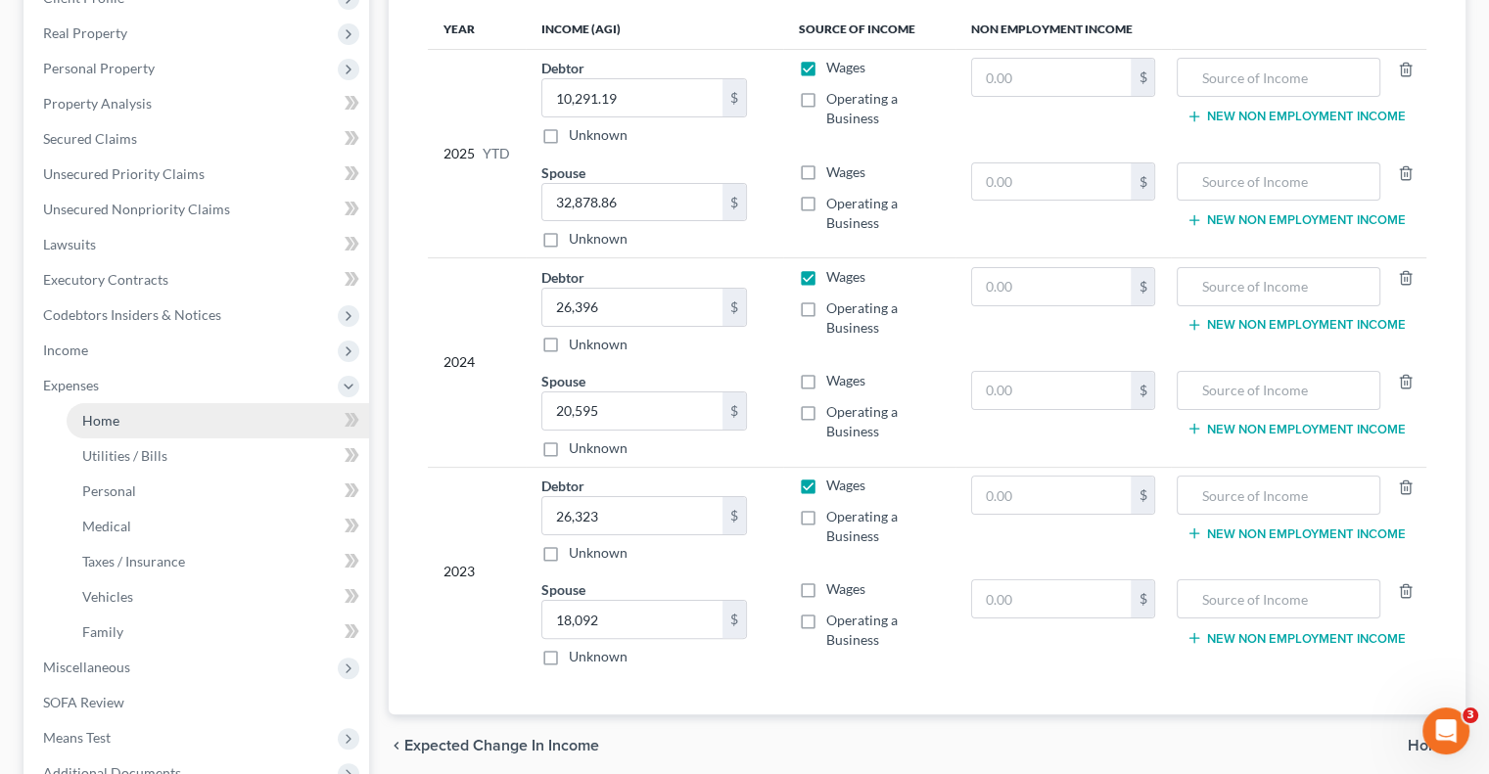
click at [145, 426] on link "Home" at bounding box center [218, 420] width 303 height 35
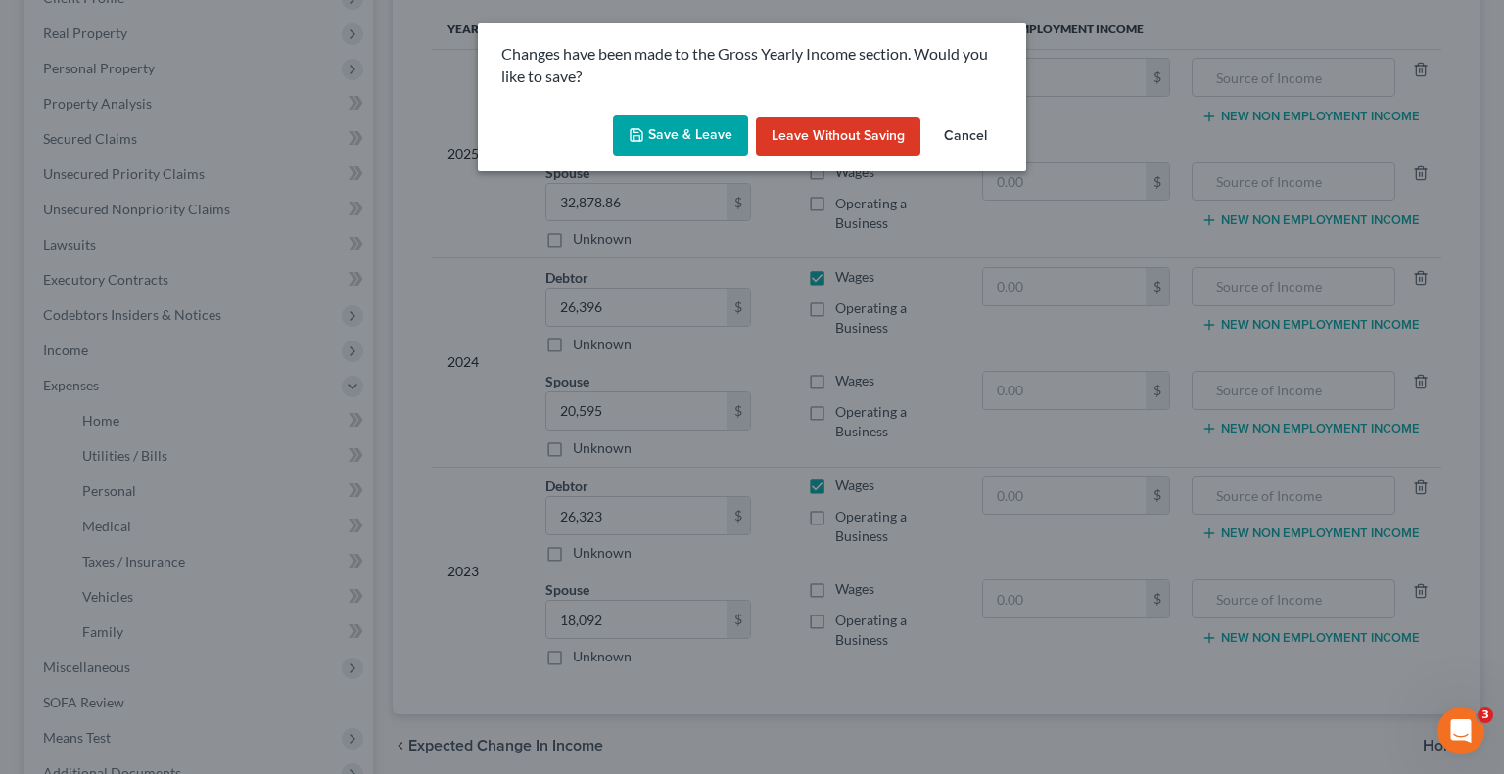
click at [705, 129] on button "Save & Leave" at bounding box center [680, 136] width 135 height 41
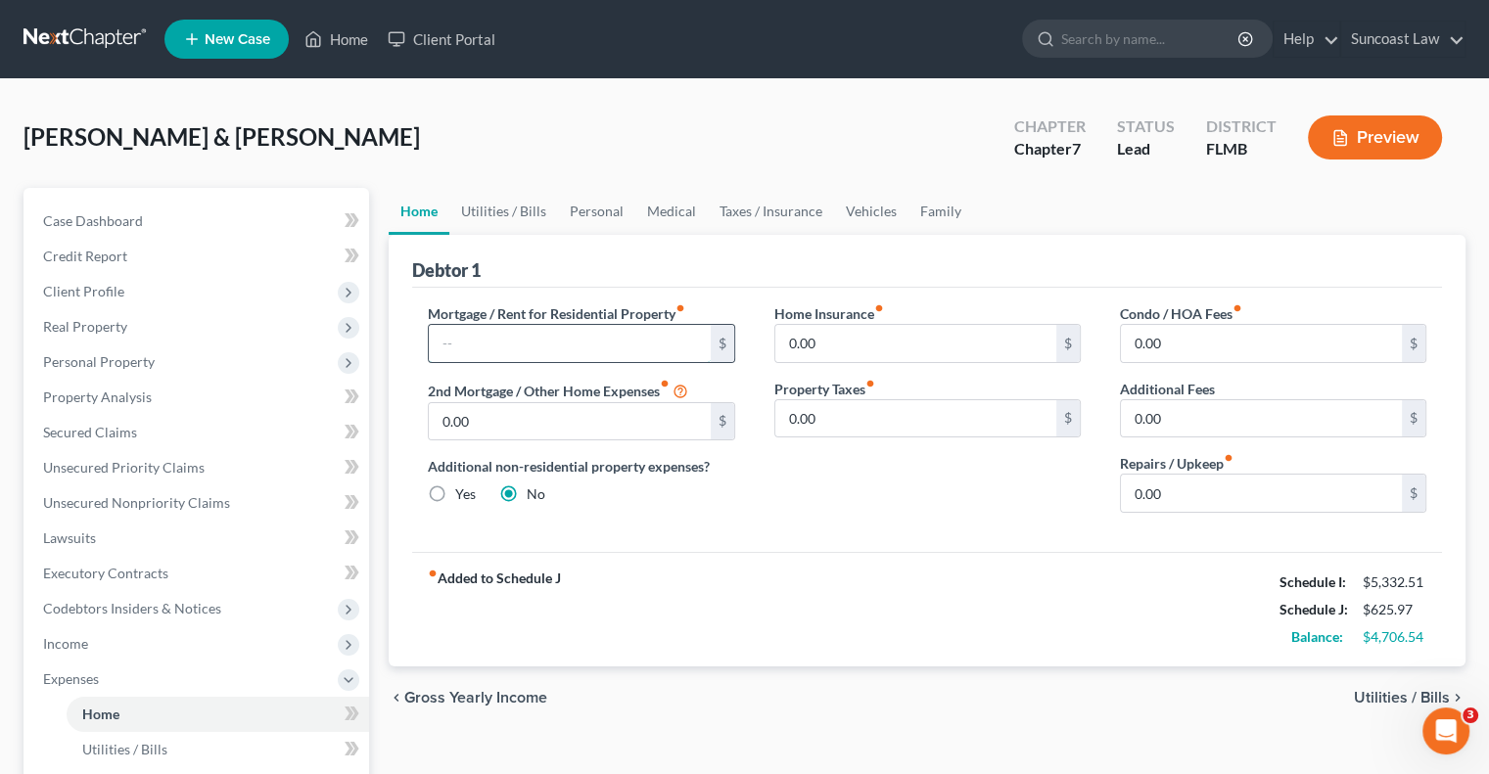
click at [579, 340] on input "text" at bounding box center [569, 343] width 281 height 37
click at [535, 207] on link "Utilities / Bills" at bounding box center [503, 211] width 109 height 47
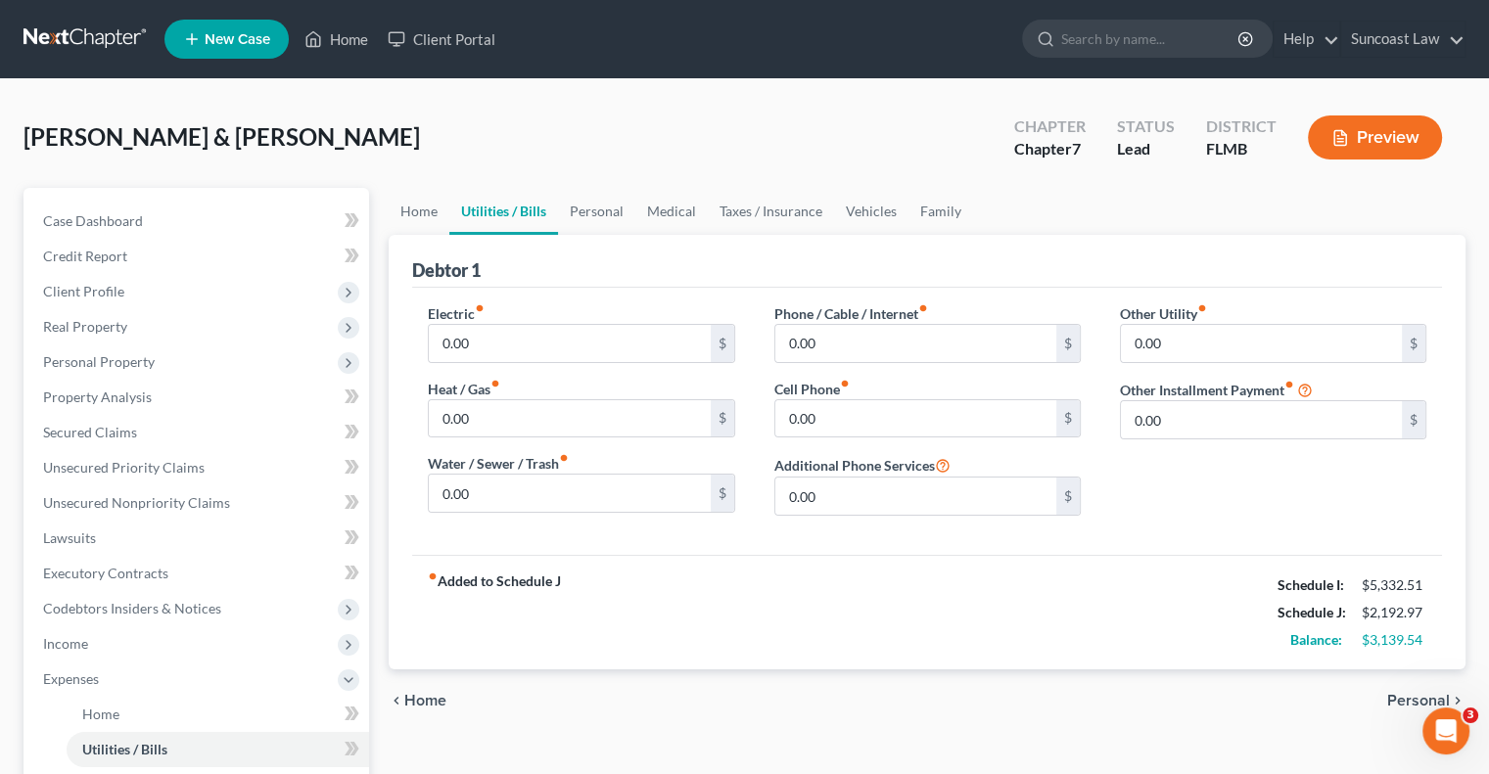
click at [538, 320] on div "Electric fiber_manual_record 0.00 $" at bounding box center [581, 334] width 306 height 60
click at [531, 351] on input "0.00" at bounding box center [569, 343] width 281 height 37
click at [606, 207] on link "Personal" at bounding box center [596, 211] width 77 height 47
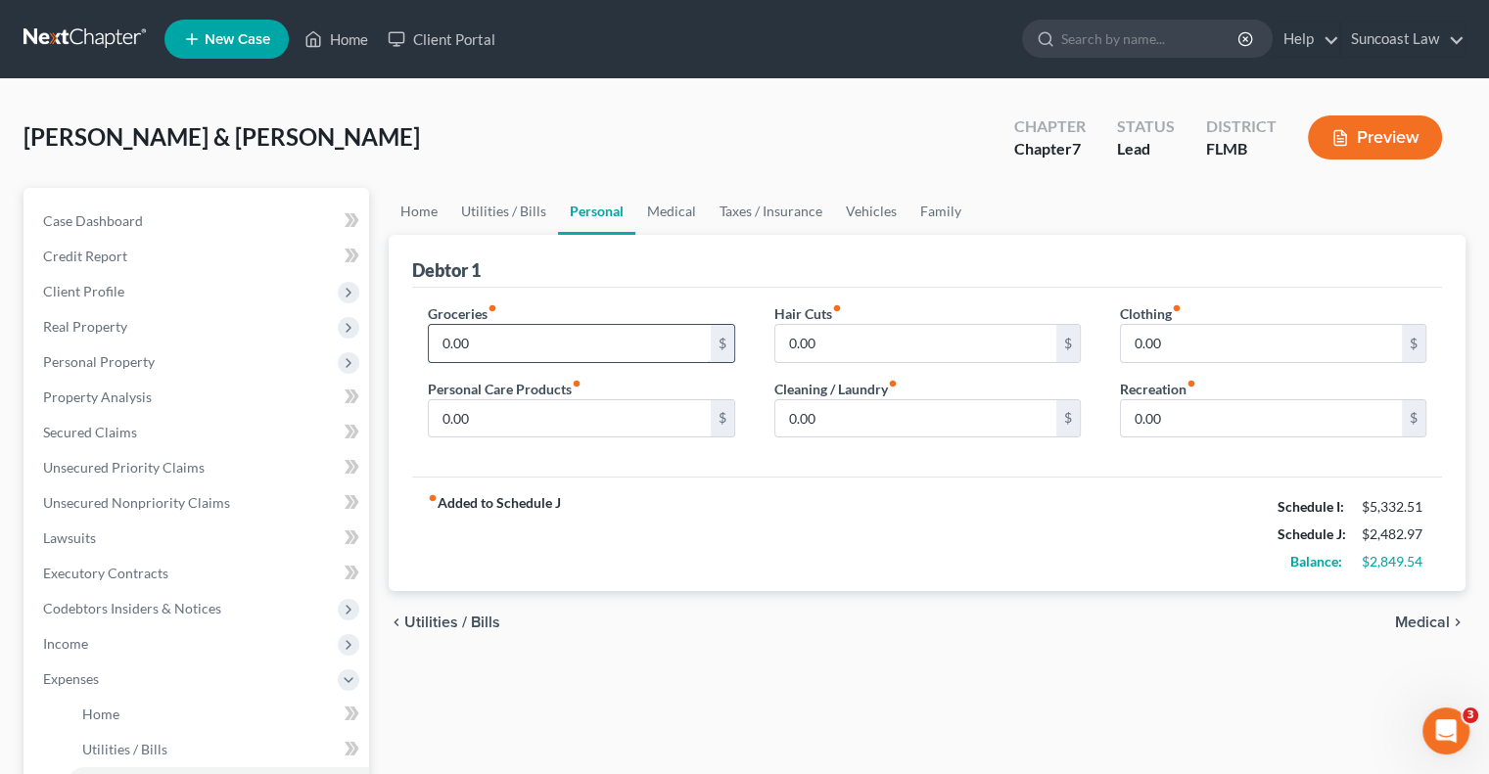
click at [504, 348] on input "0.00" at bounding box center [569, 343] width 281 height 37
click at [661, 210] on link "Medical" at bounding box center [671, 211] width 72 height 47
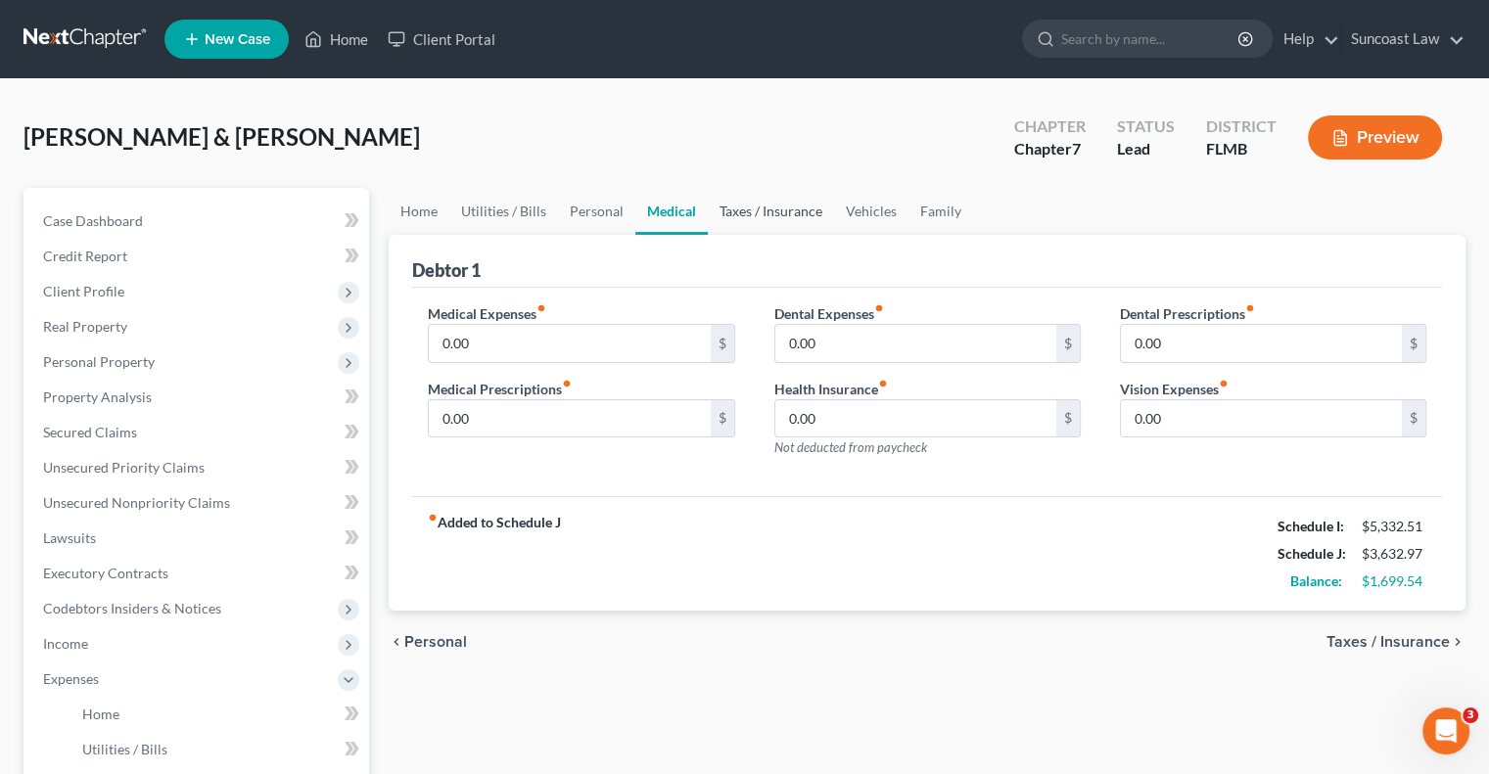
click at [748, 212] on link "Taxes / Insurance" at bounding box center [771, 211] width 126 height 47
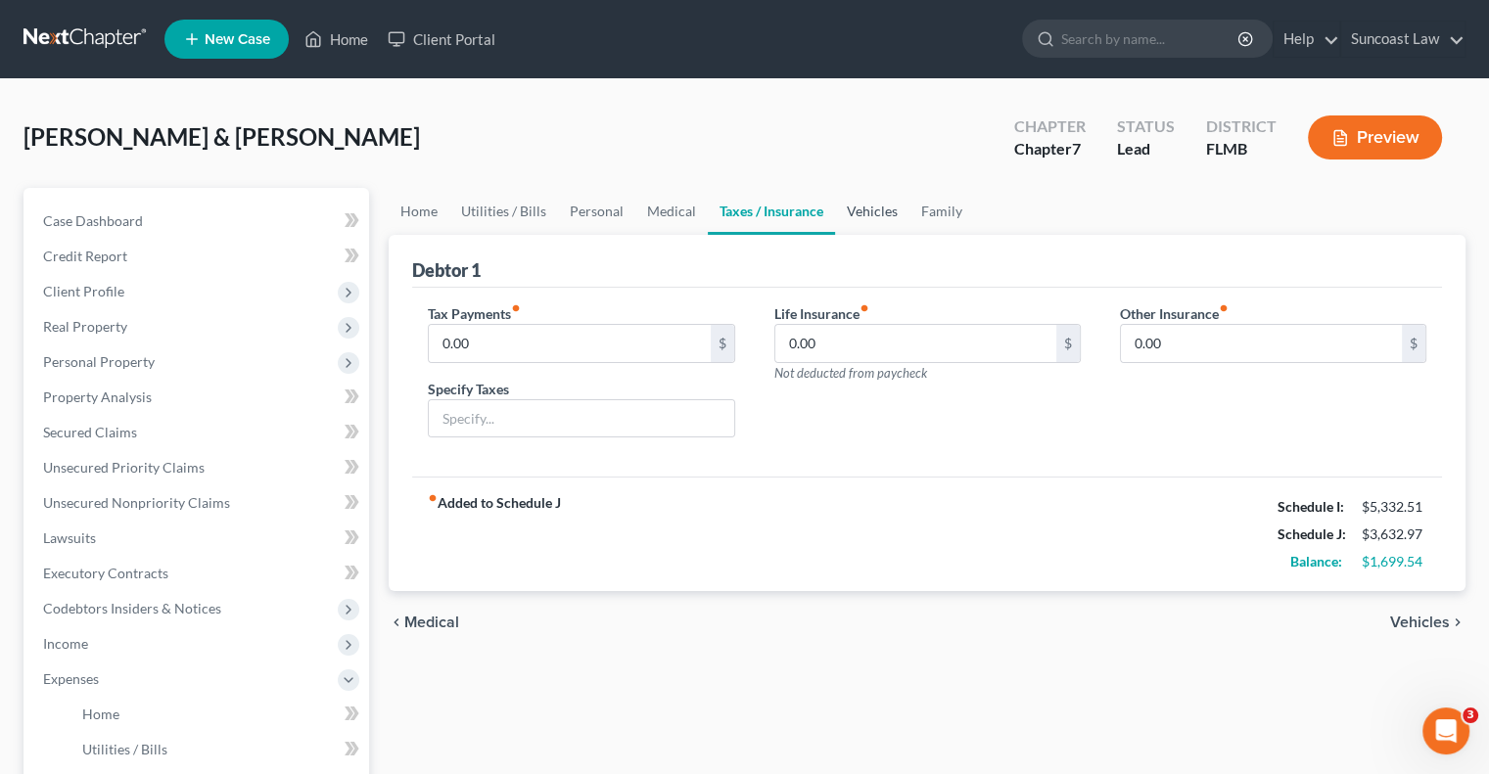
click at [881, 207] on link "Vehicles" at bounding box center [872, 211] width 74 height 47
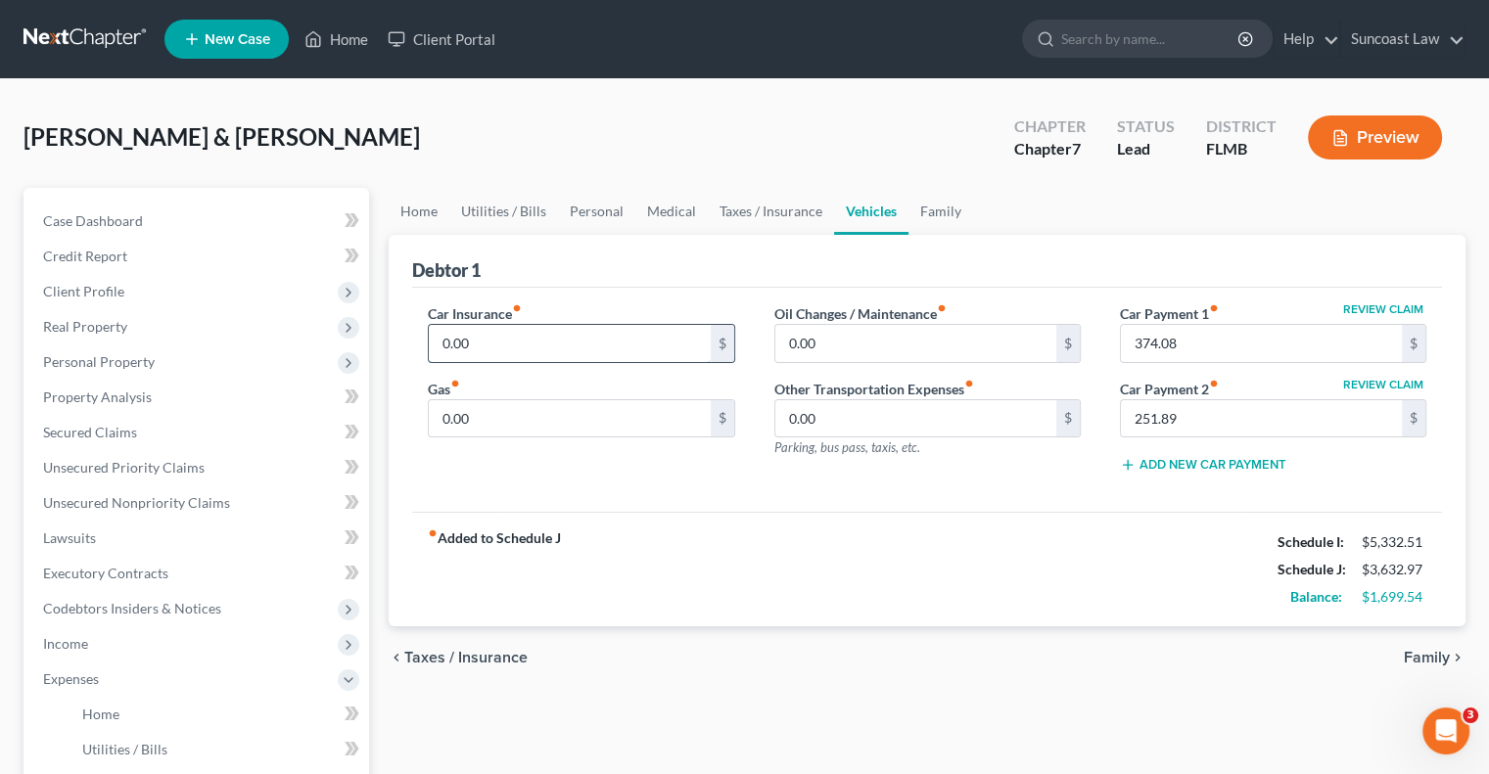
click at [538, 347] on input "0.00" at bounding box center [569, 343] width 281 height 37
click at [427, 203] on link "Home" at bounding box center [419, 211] width 61 height 47
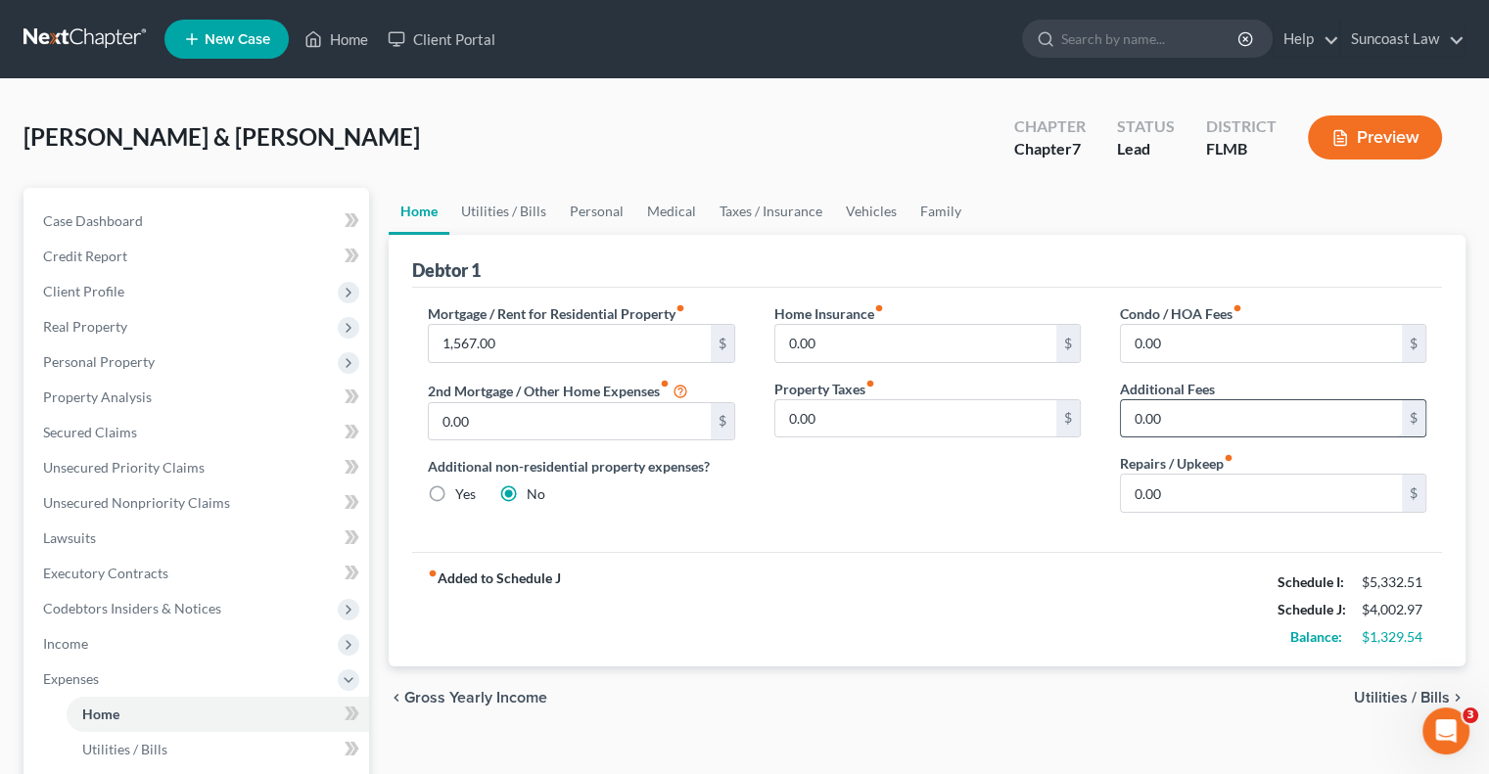
click at [1206, 419] on input "0.00" at bounding box center [1261, 418] width 281 height 37
click at [138, 642] on span "Income" at bounding box center [198, 644] width 342 height 35
click at [217, 677] on link "Employment Income" at bounding box center [218, 679] width 303 height 35
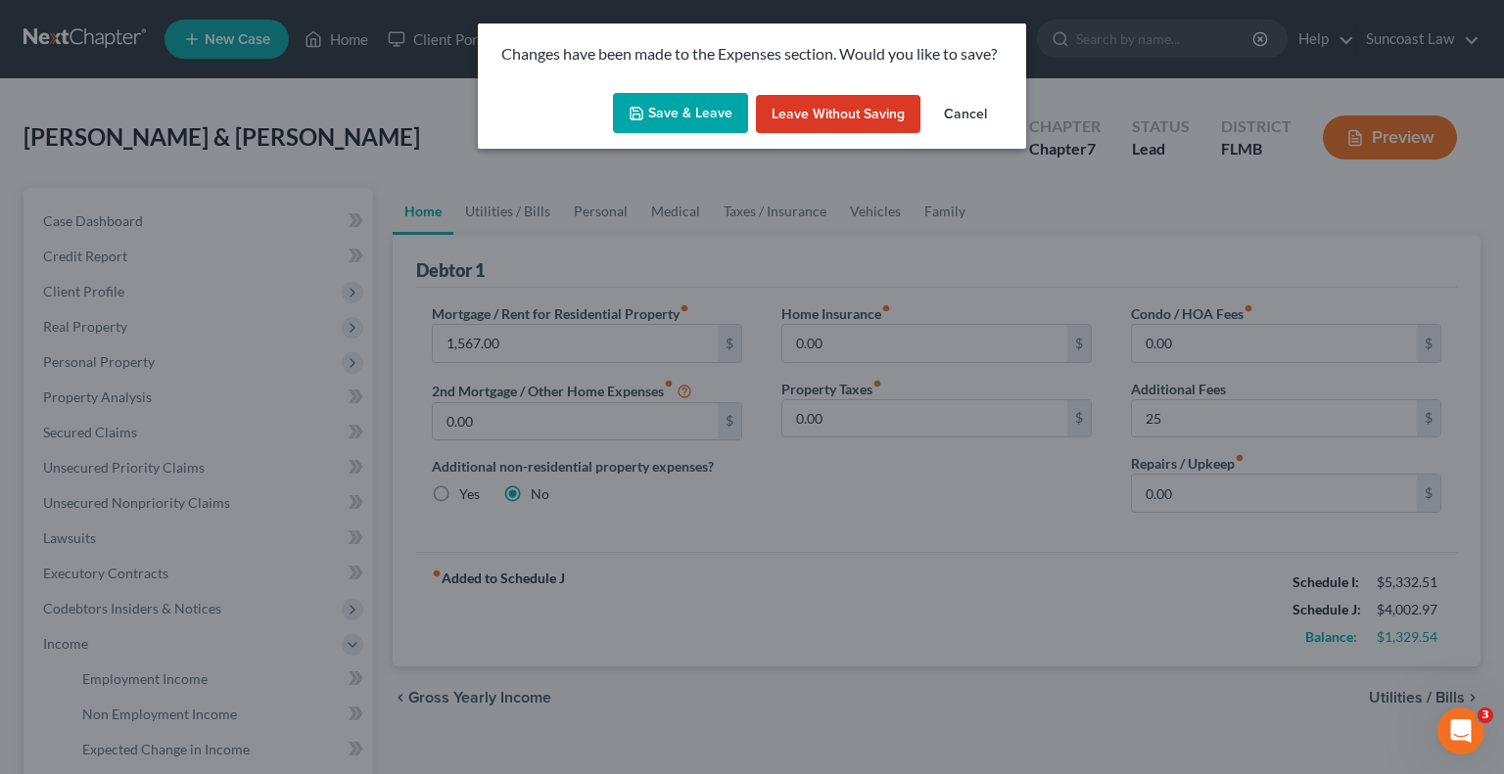
click at [699, 117] on button "Save & Leave" at bounding box center [680, 113] width 135 height 41
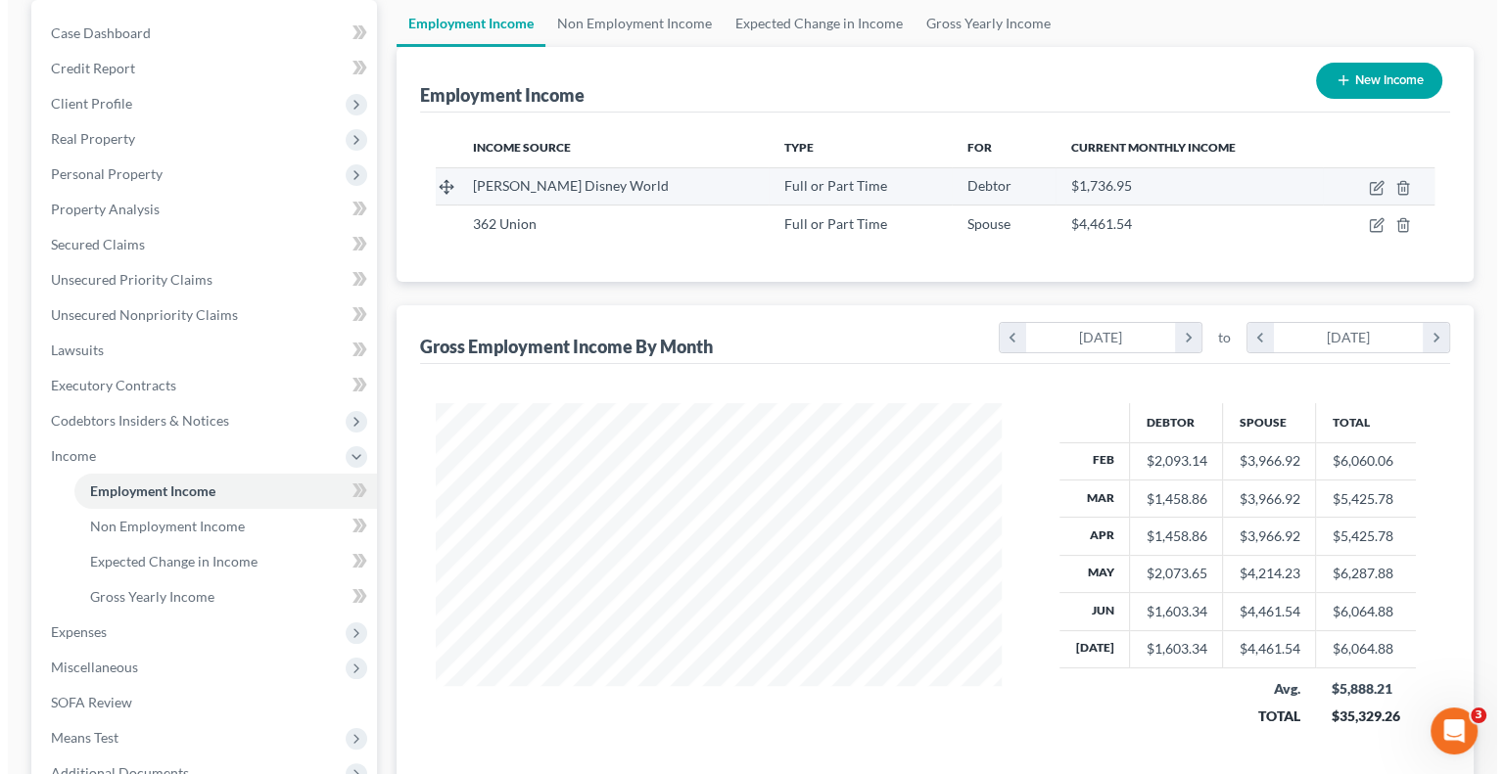
scroll to position [196, 0]
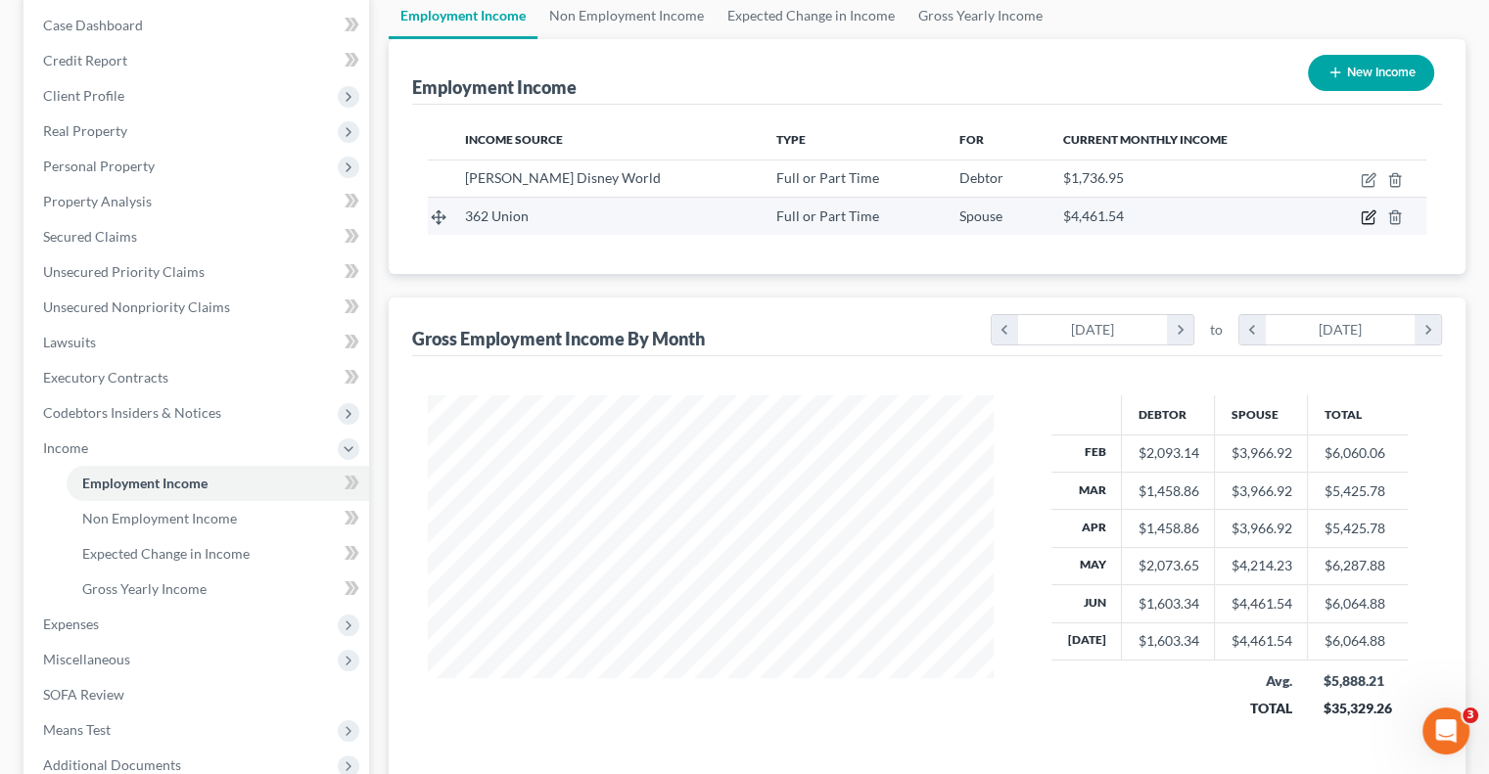
click at [1367, 218] on icon "button" at bounding box center [1370, 215] width 9 height 9
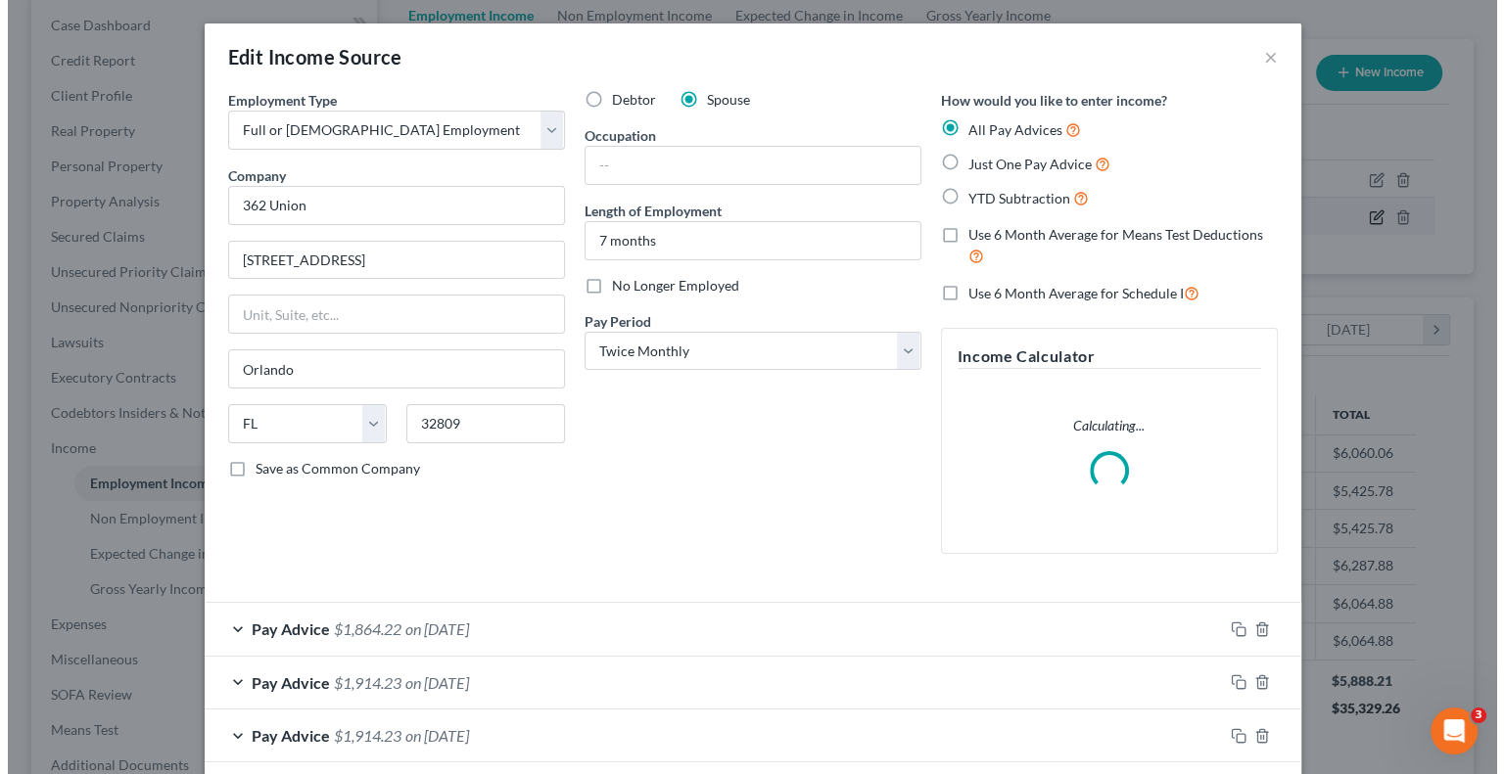
scroll to position [349, 611]
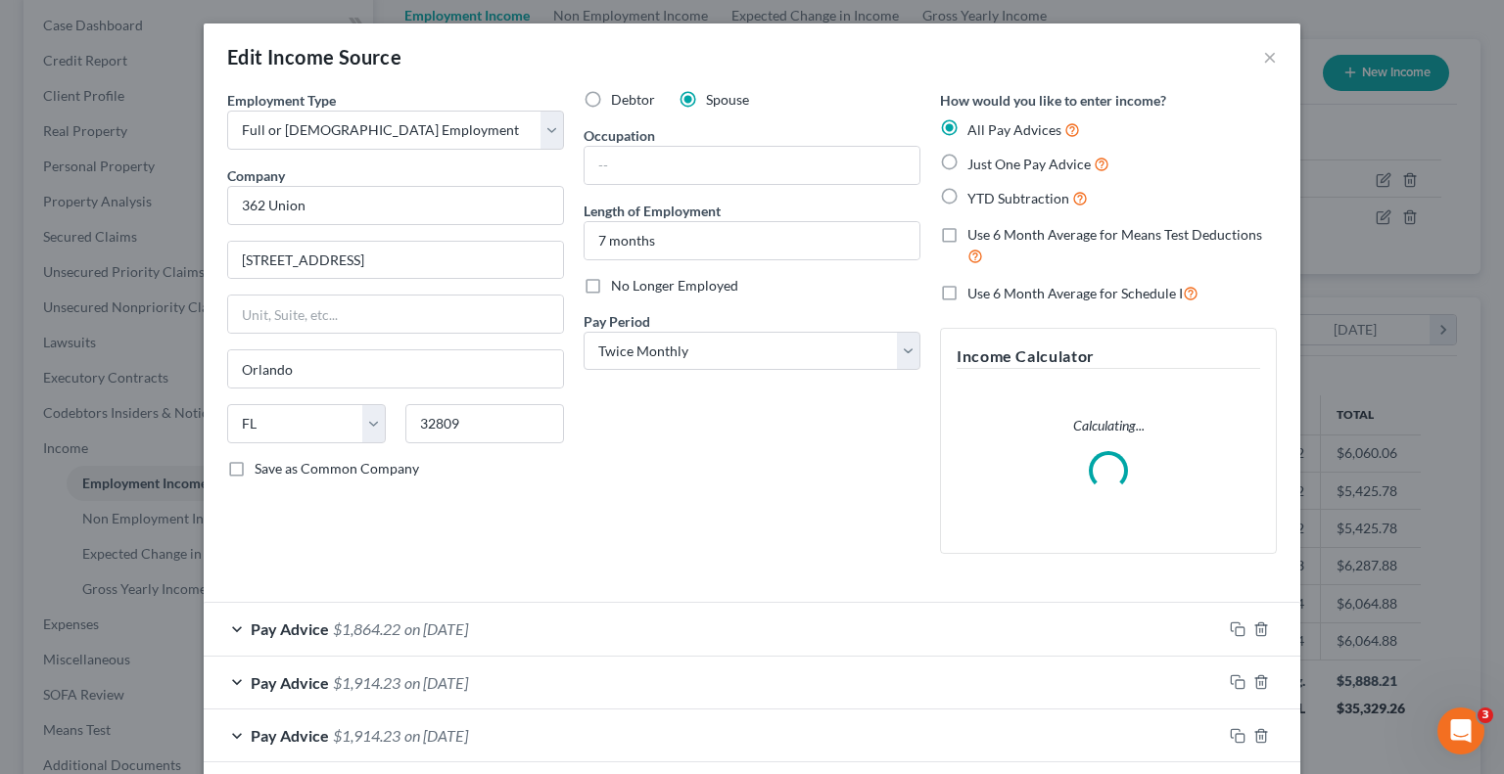
drag, startPoint x: 940, startPoint y: 235, endPoint x: 945, endPoint y: 294, distance: 58.9
click at [967, 234] on label "Use 6 Month Average for Means Test Deductions" at bounding box center [1121, 246] width 309 height 42
click at [975, 234] on input "Use 6 Month Average for Means Test Deductions" at bounding box center [981, 231] width 13 height 13
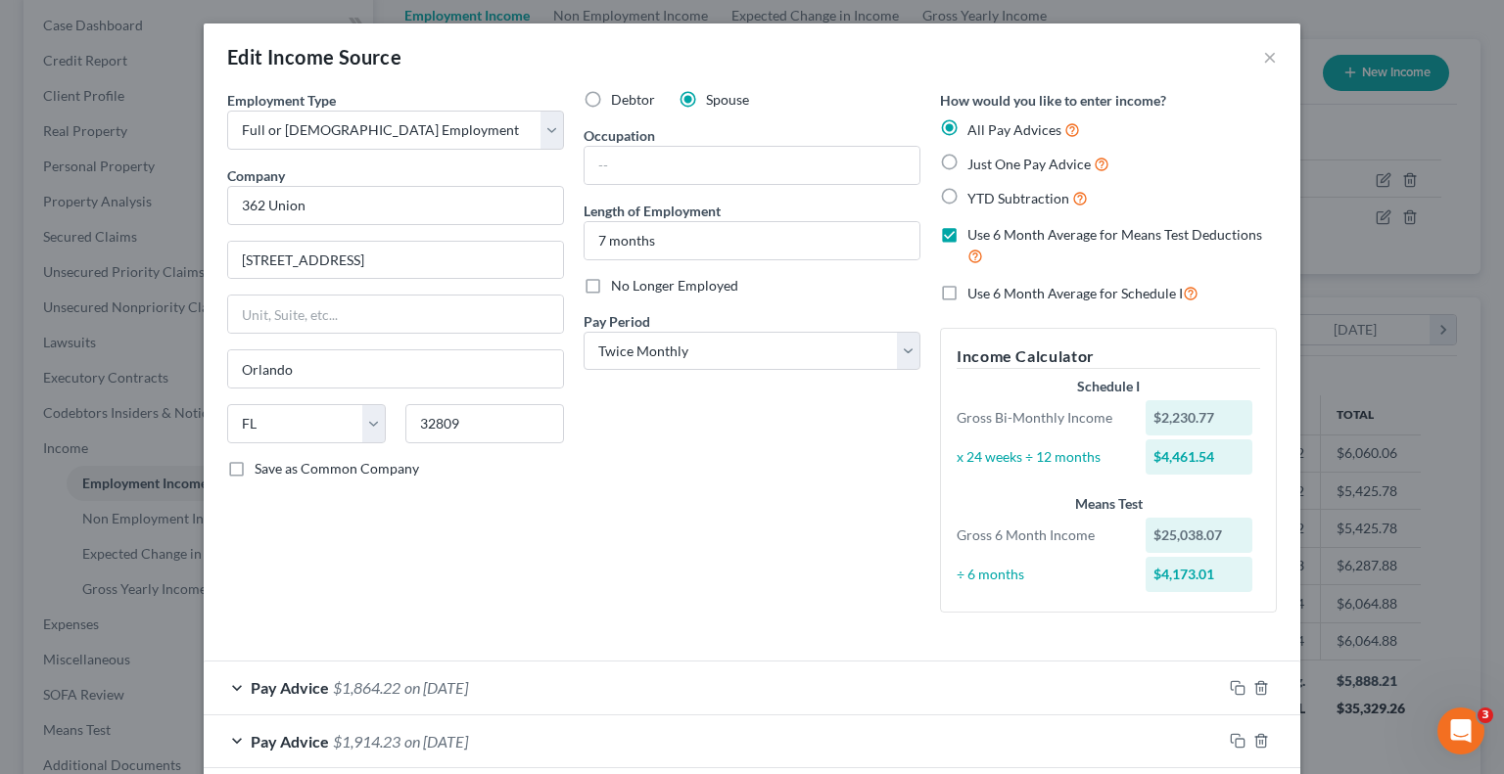
click at [967, 285] on label "Use 6 Month Average for Schedule I" at bounding box center [1082, 293] width 231 height 23
click at [975, 285] on input "Use 6 Month Average for Schedule I" at bounding box center [981, 288] width 13 height 13
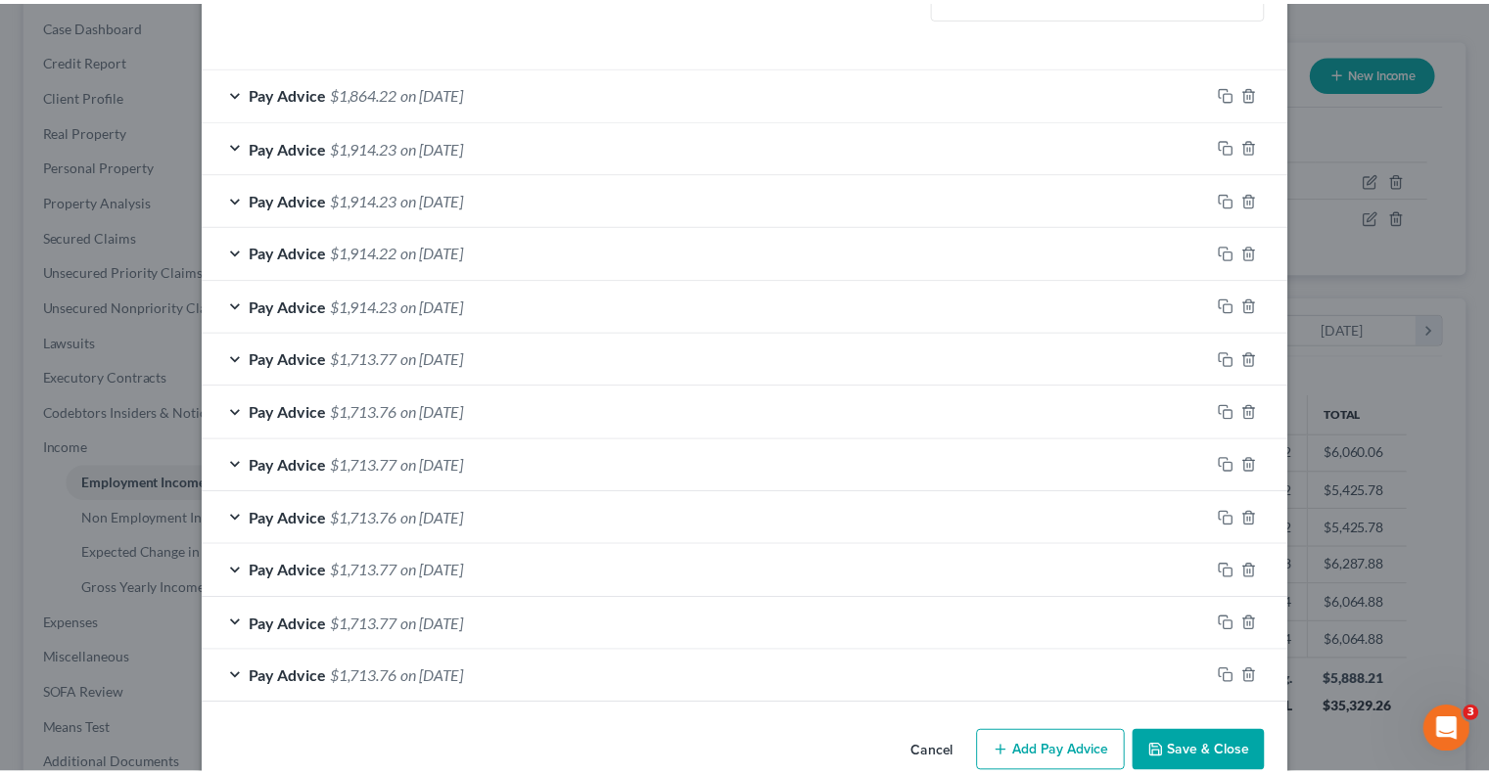
scroll to position [630, 0]
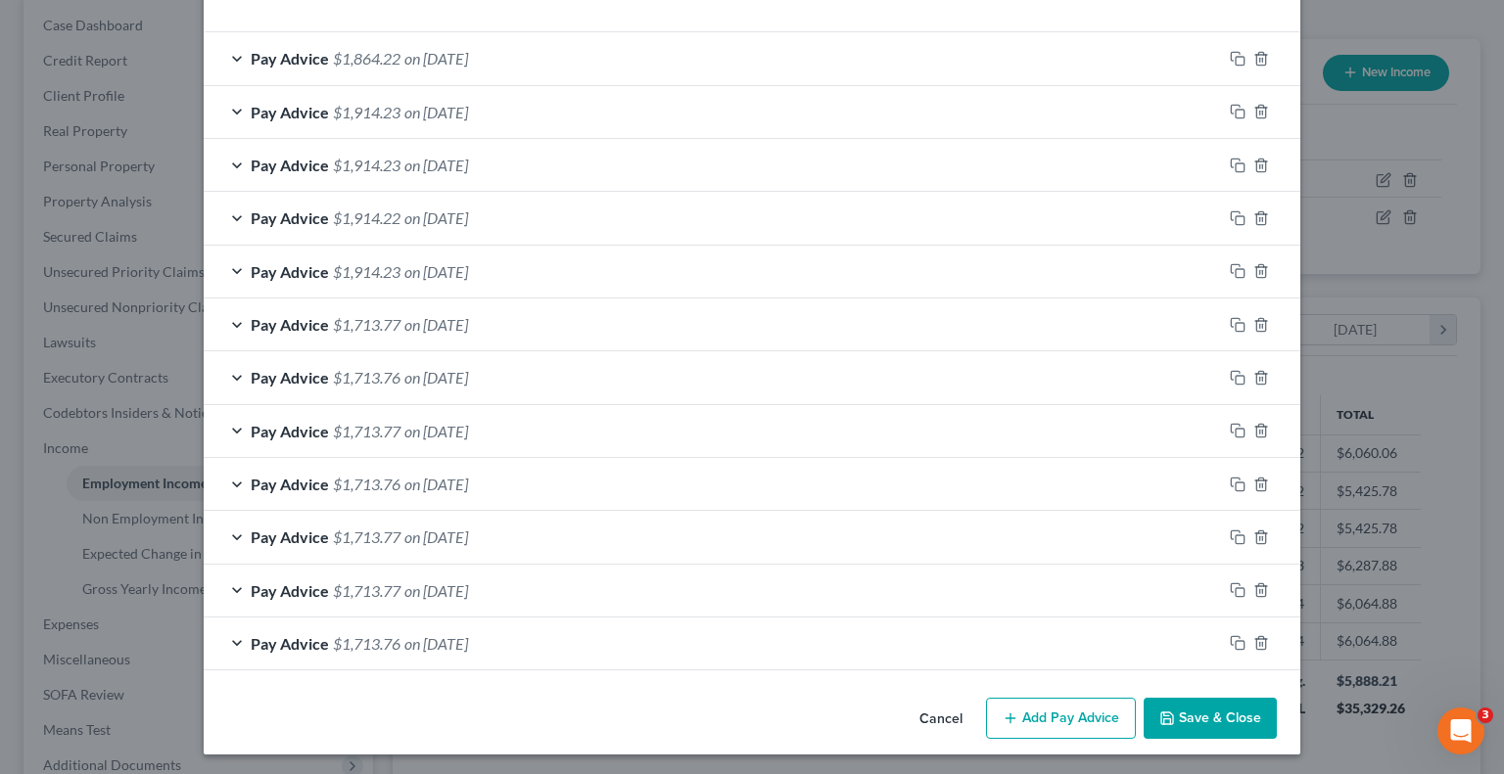
click at [1215, 712] on button "Save & Close" at bounding box center [1210, 718] width 133 height 41
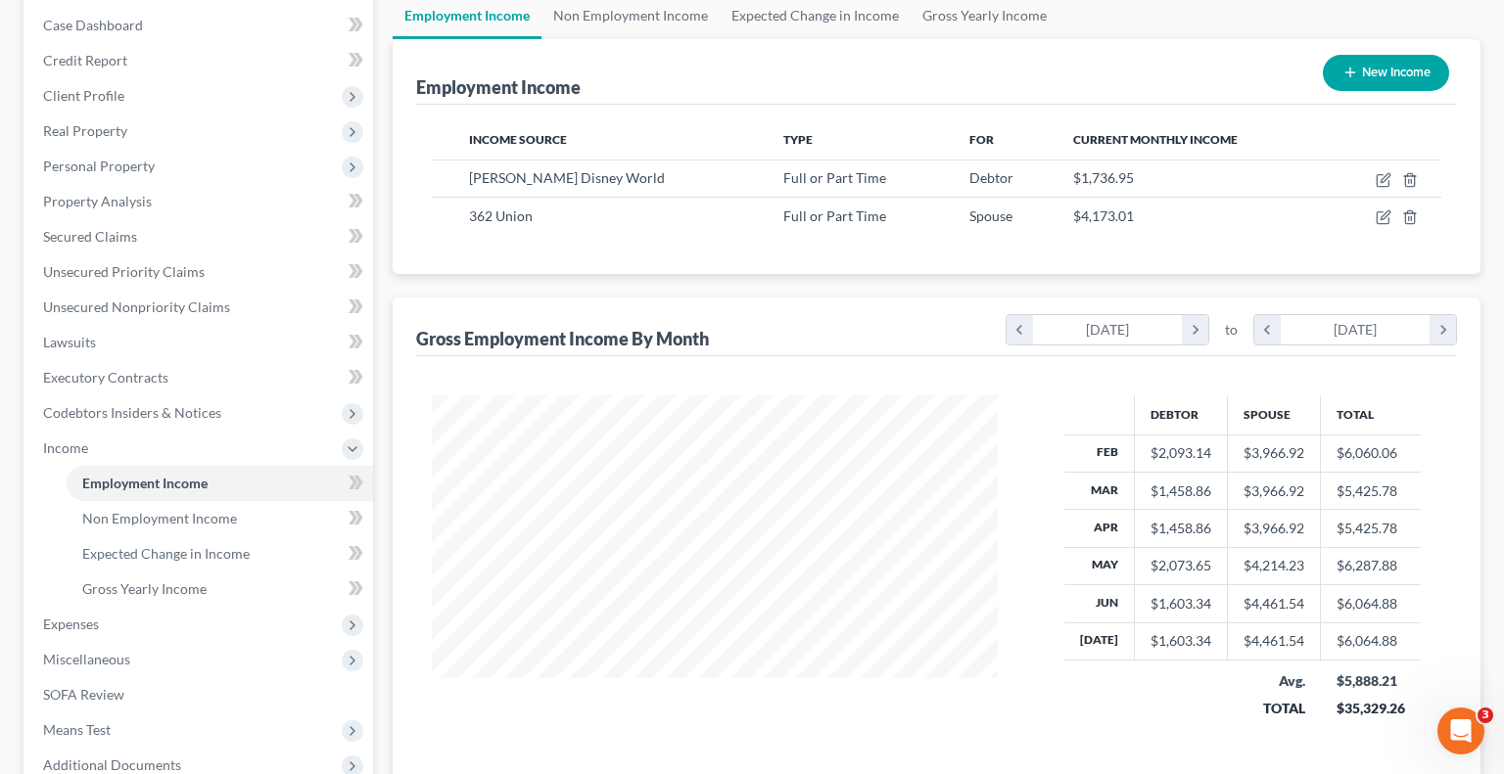
scroll to position [978704, 978448]
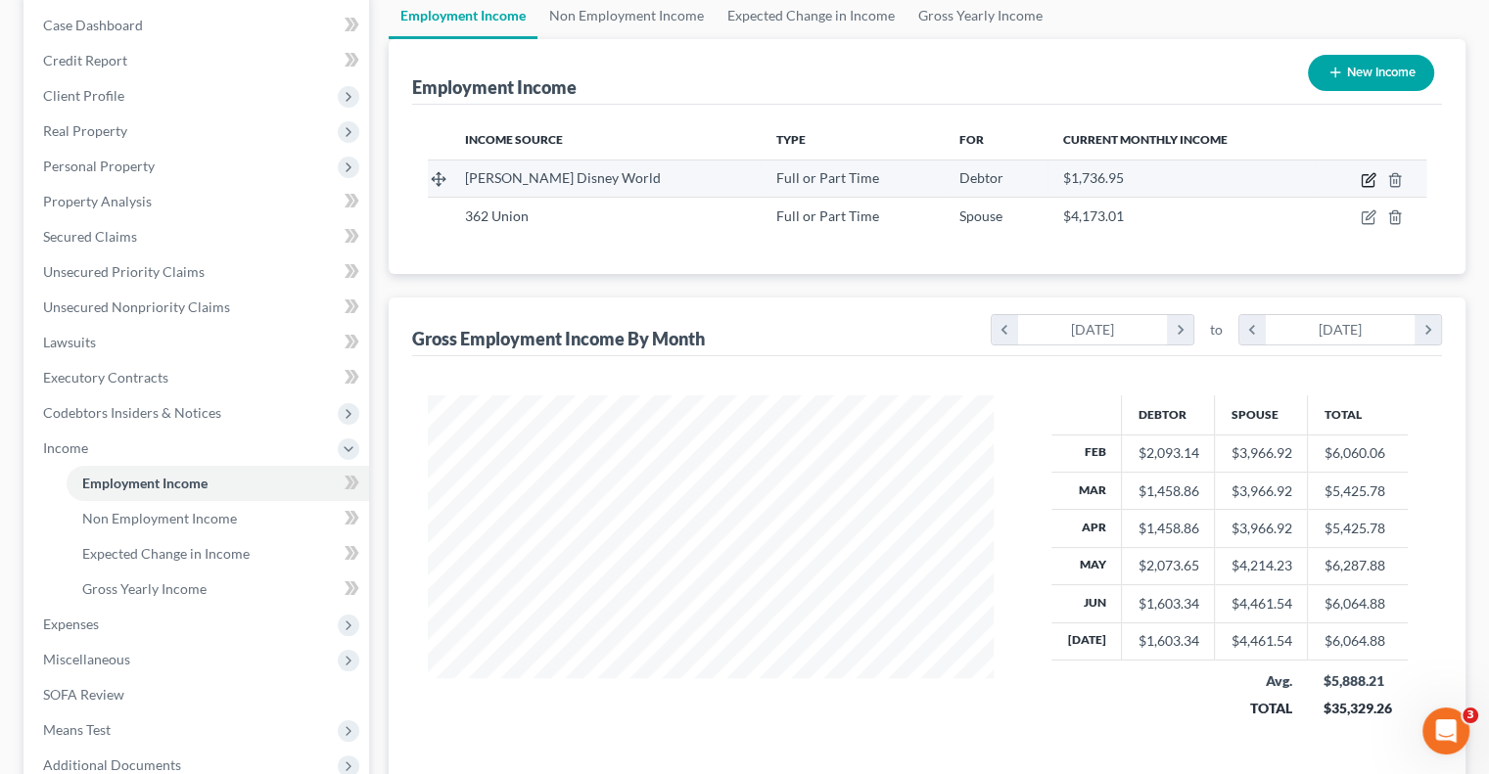
click at [1362, 181] on icon "button" at bounding box center [1368, 181] width 12 height 12
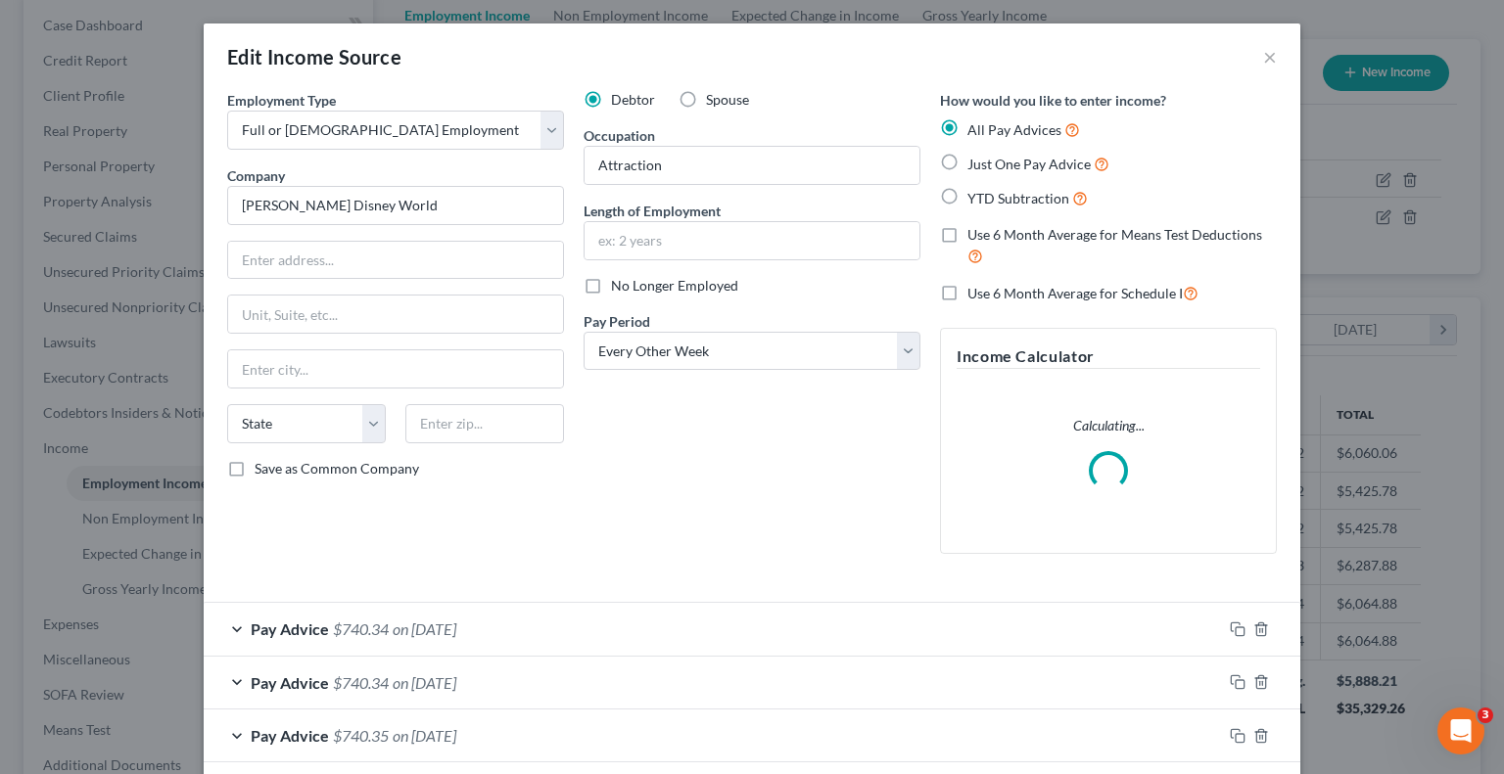
scroll to position [349, 611]
click at [967, 234] on label "Use 6 Month Average for Means Test Deductions" at bounding box center [1121, 246] width 309 height 42
click at [975, 234] on input "Use 6 Month Average for Means Test Deductions" at bounding box center [981, 231] width 13 height 13
click at [967, 292] on label "Use 6 Month Average for Schedule I" at bounding box center [1082, 293] width 231 height 23
click at [975, 292] on input "Use 6 Month Average for Schedule I" at bounding box center [981, 288] width 13 height 13
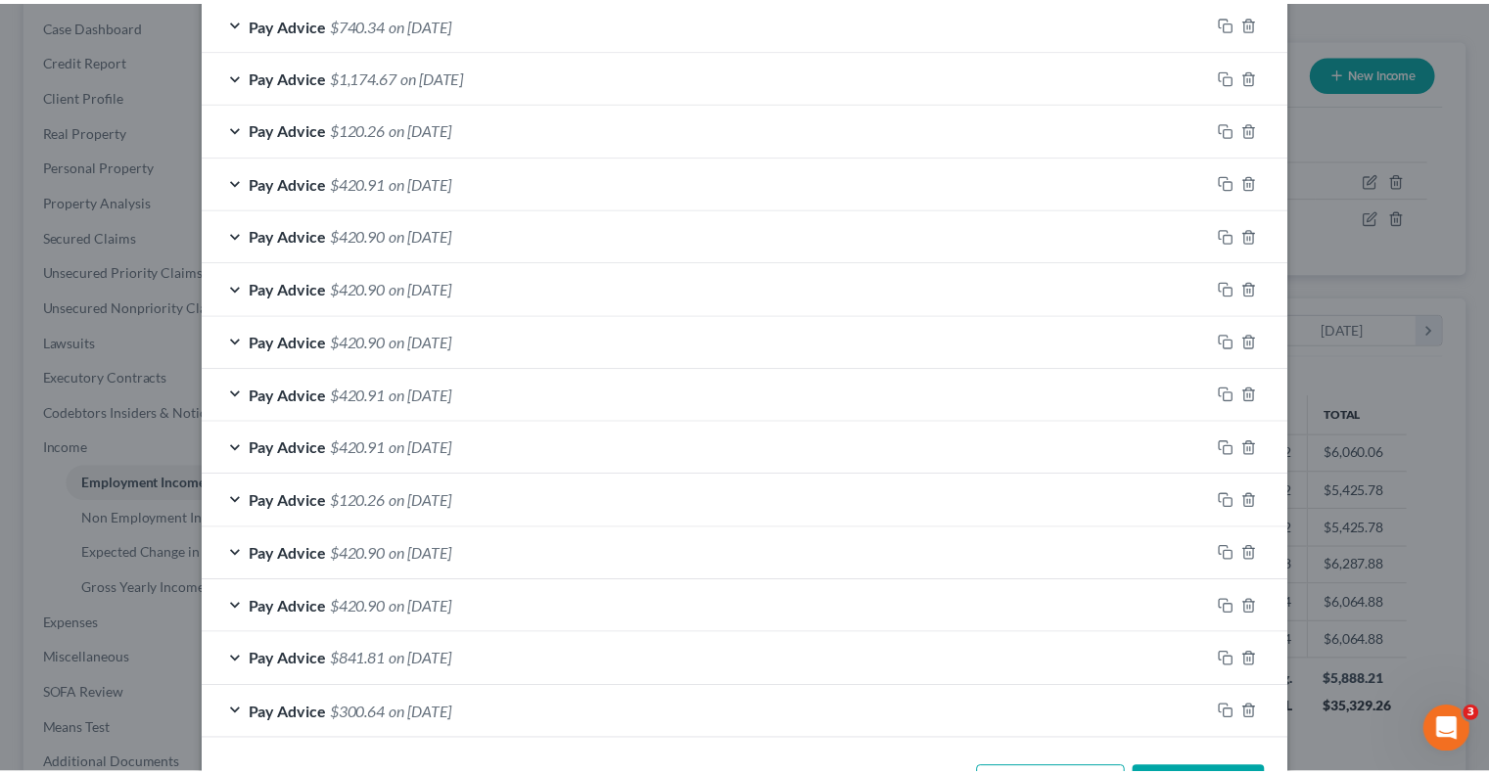
scroll to position [881, 0]
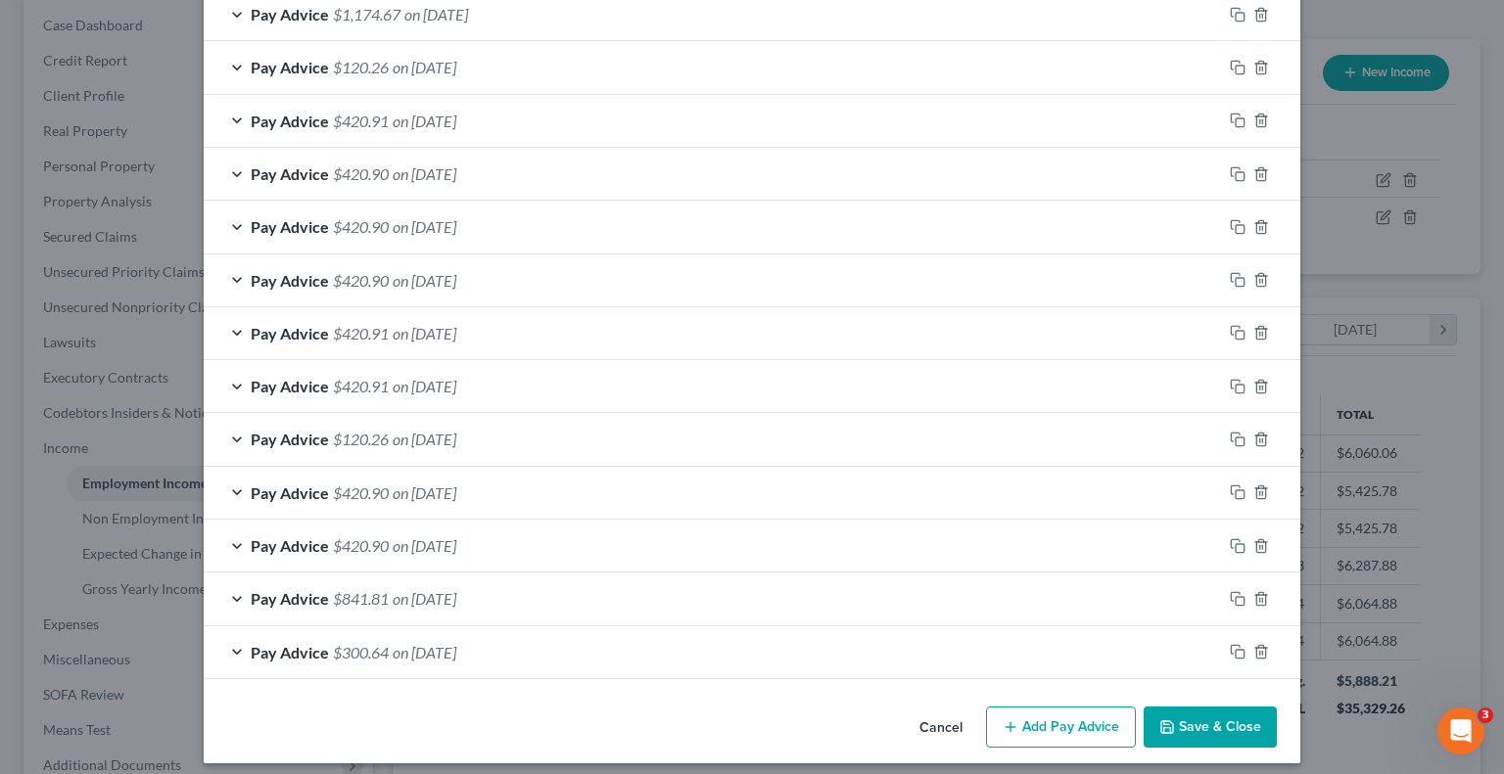
click at [1189, 713] on button "Save & Close" at bounding box center [1210, 727] width 133 height 41
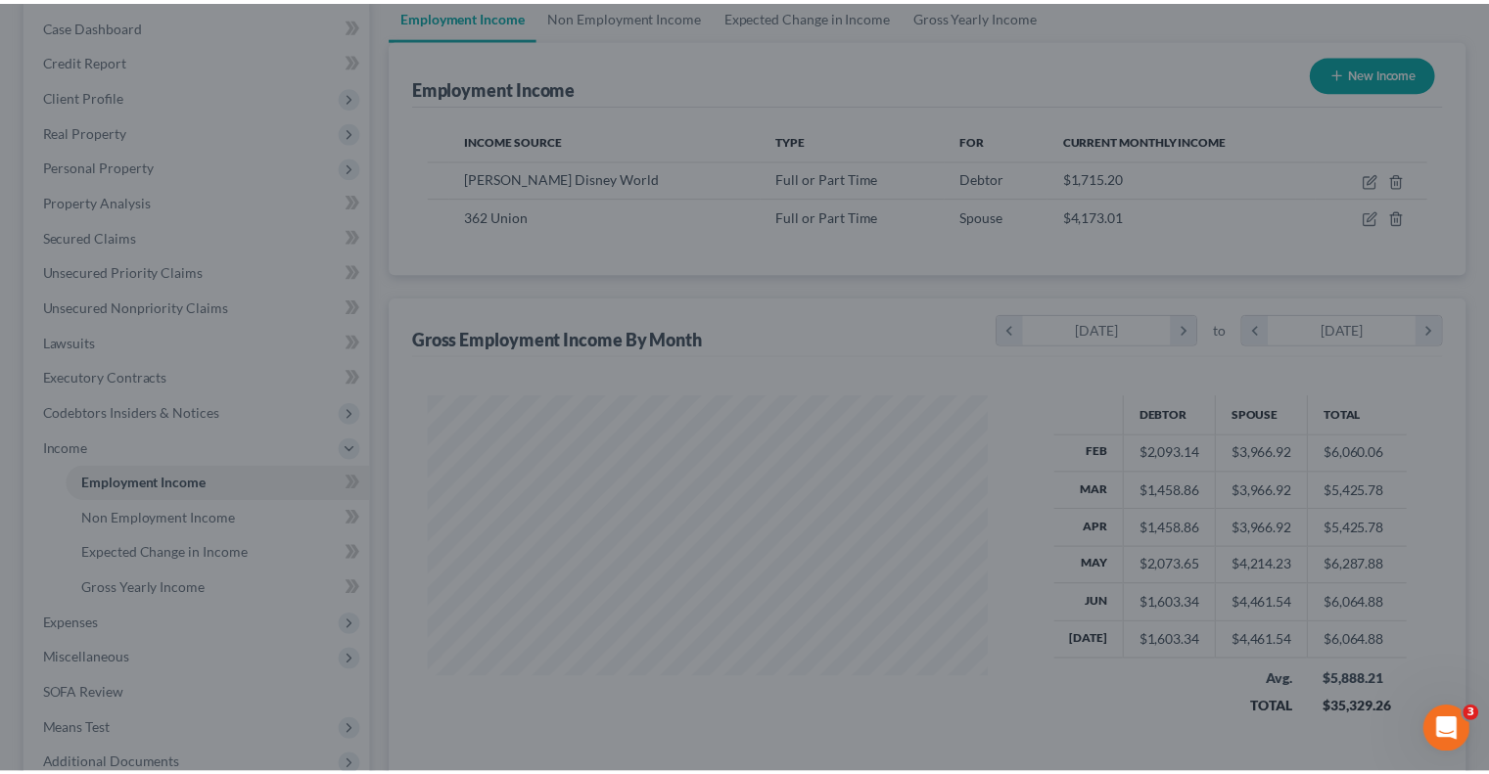
scroll to position [978704, 978448]
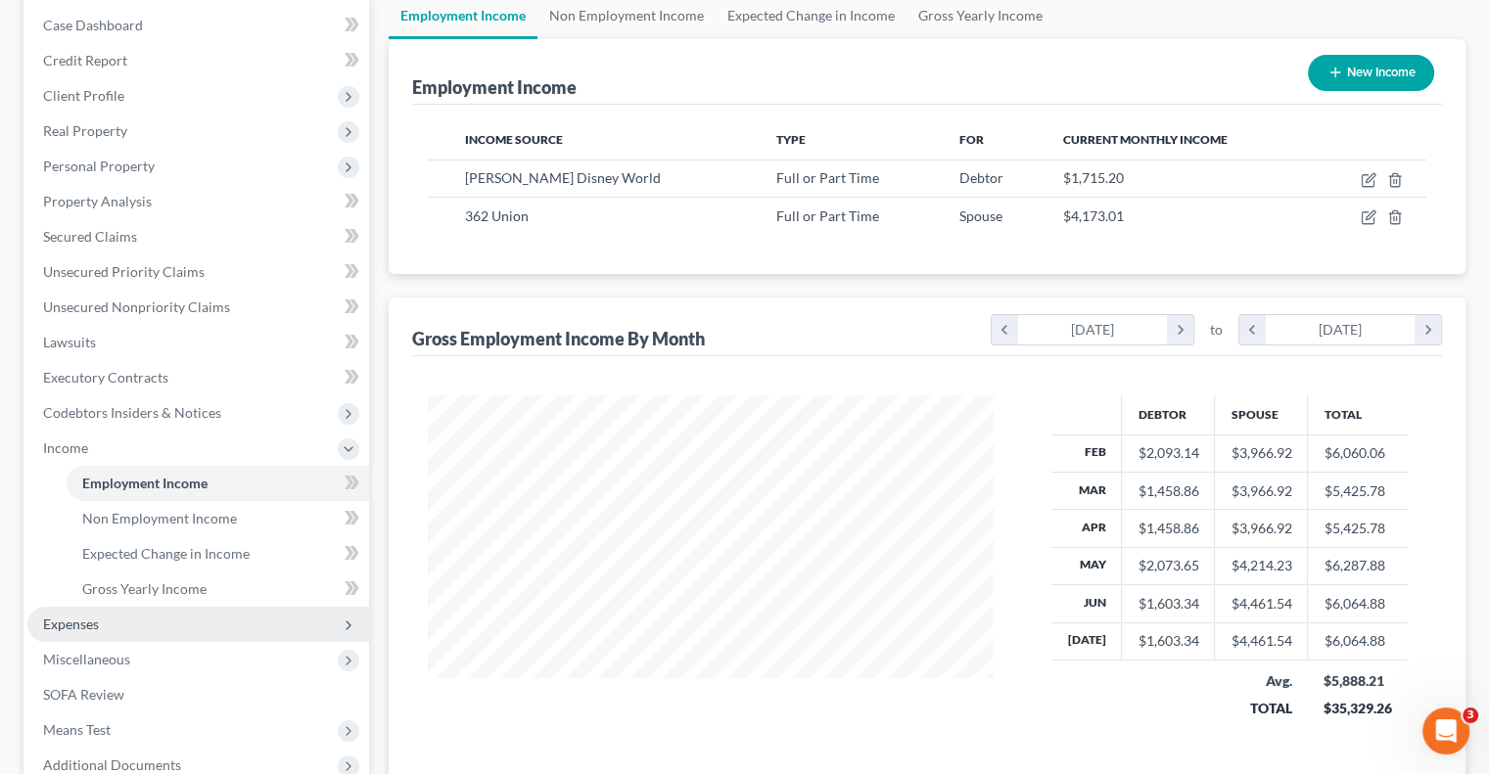
click at [121, 624] on span "Expenses" at bounding box center [198, 624] width 342 height 35
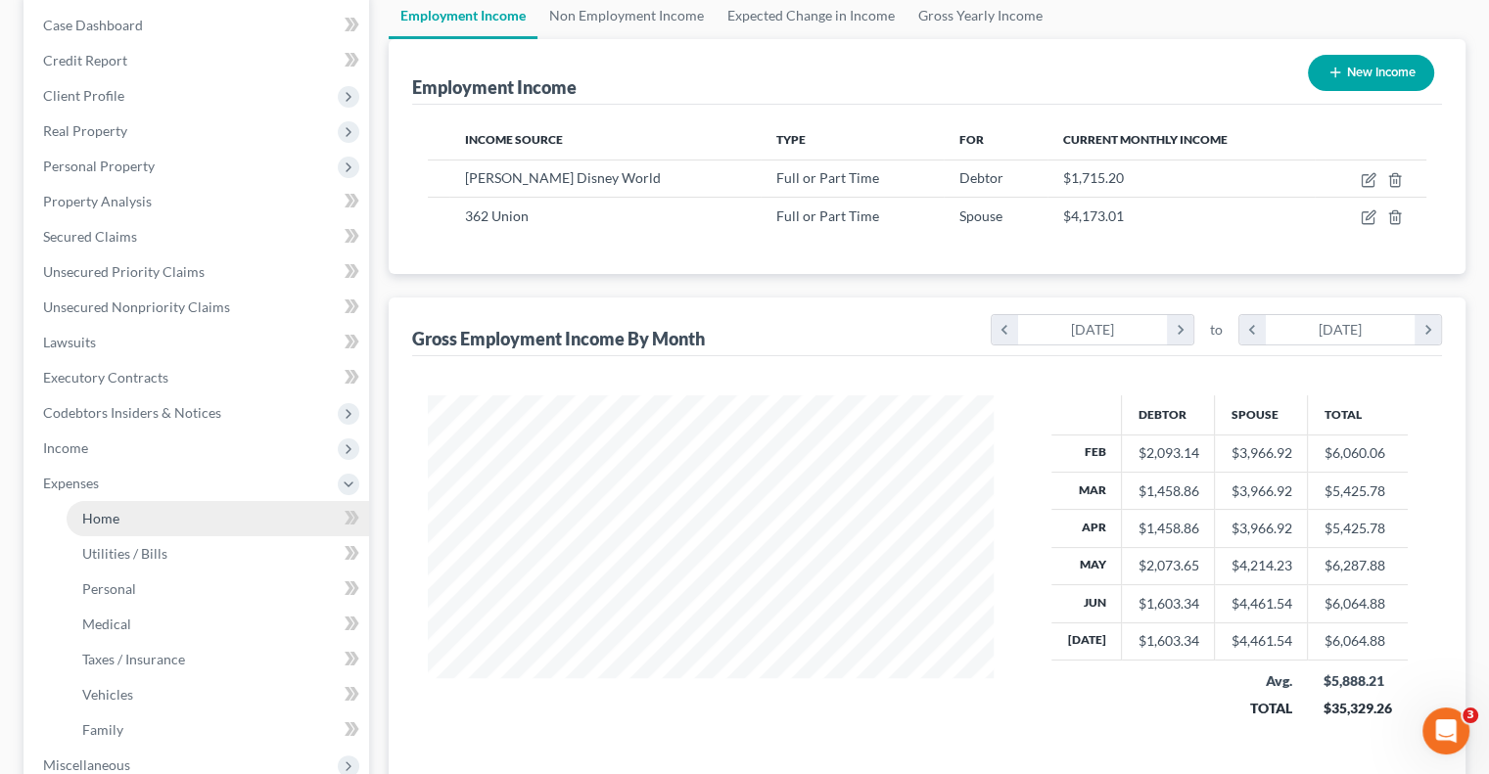
click at [141, 516] on link "Home" at bounding box center [218, 518] width 303 height 35
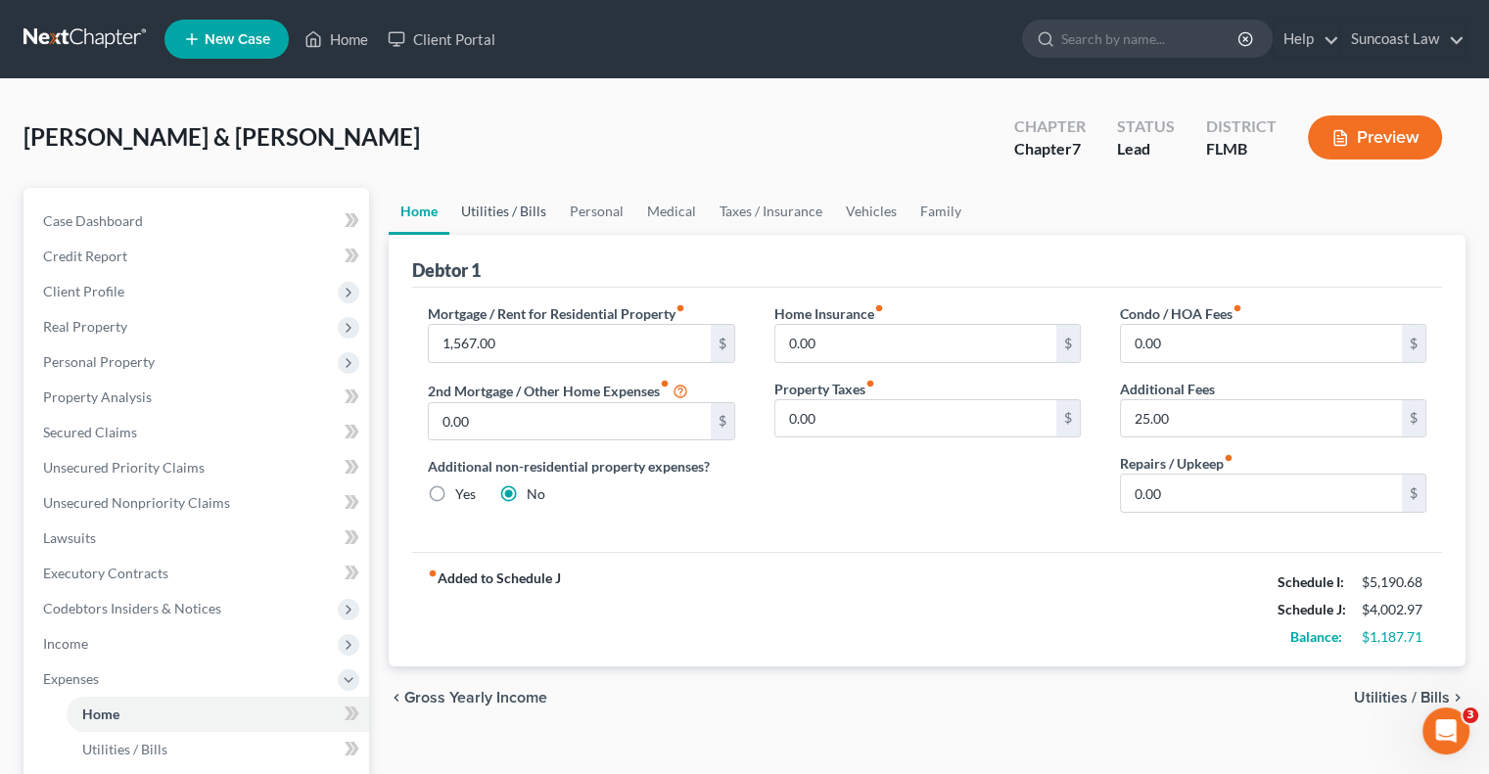
click at [529, 214] on link "Utilities / Bills" at bounding box center [503, 211] width 109 height 47
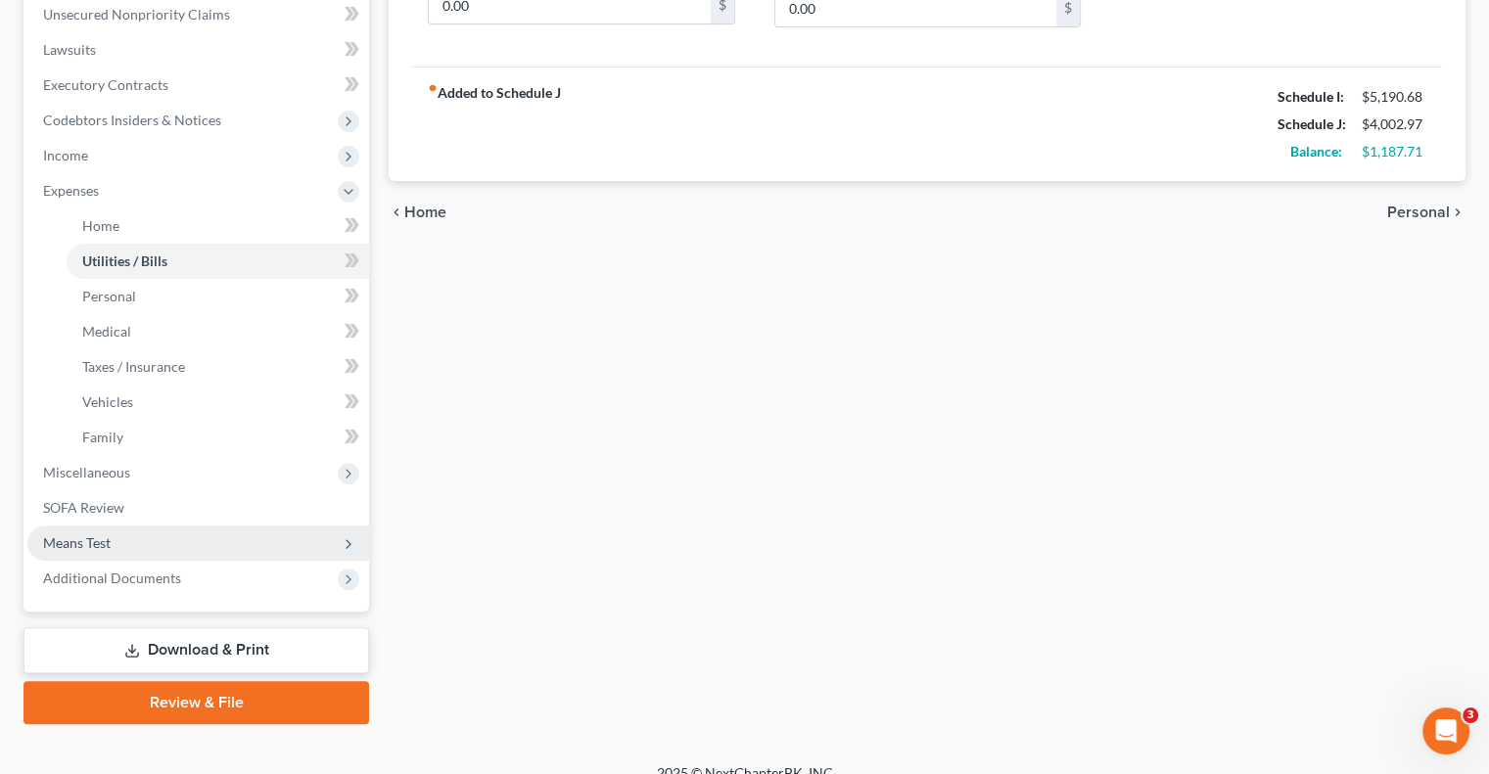
scroll to position [490, 0]
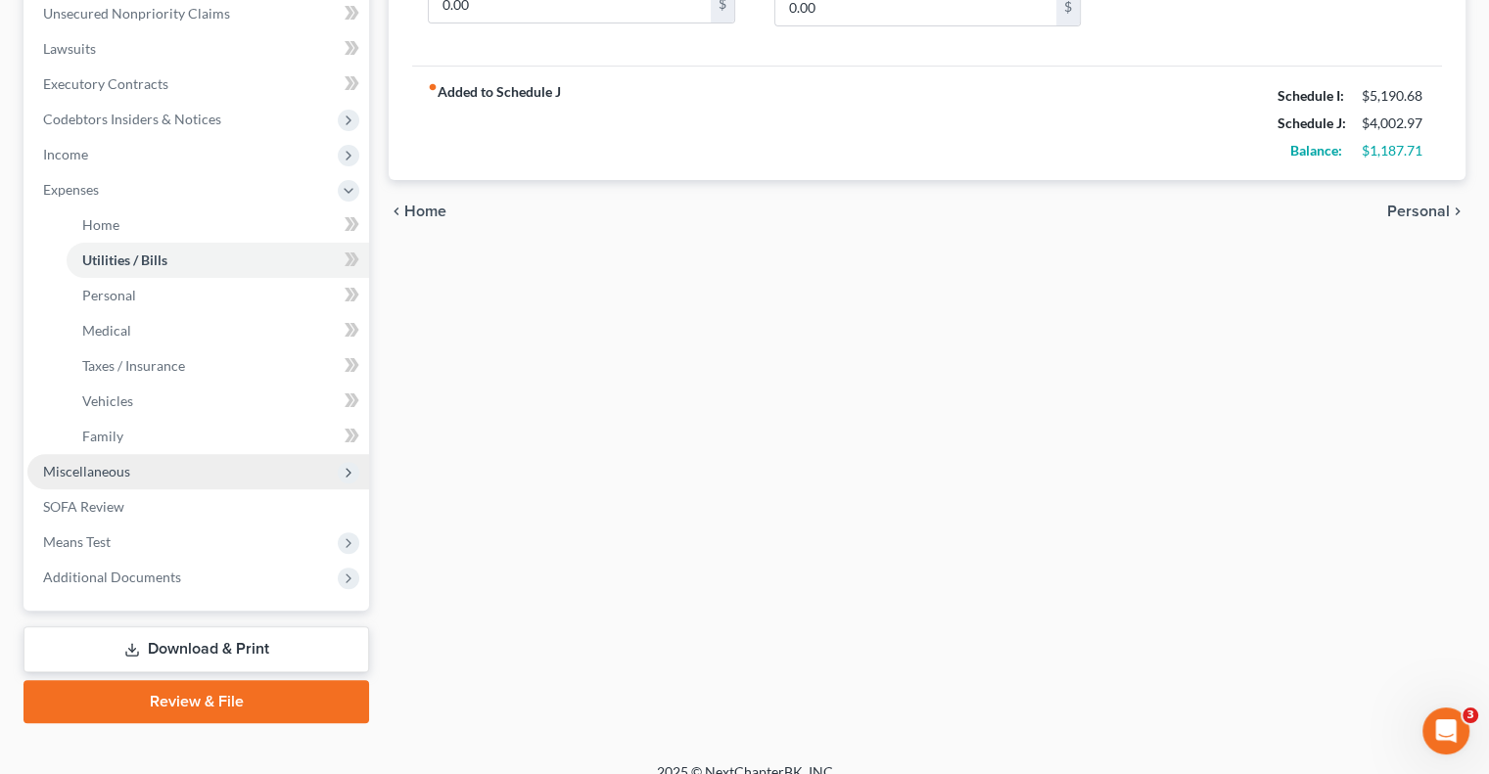
click at [155, 465] on span "Miscellaneous" at bounding box center [198, 471] width 342 height 35
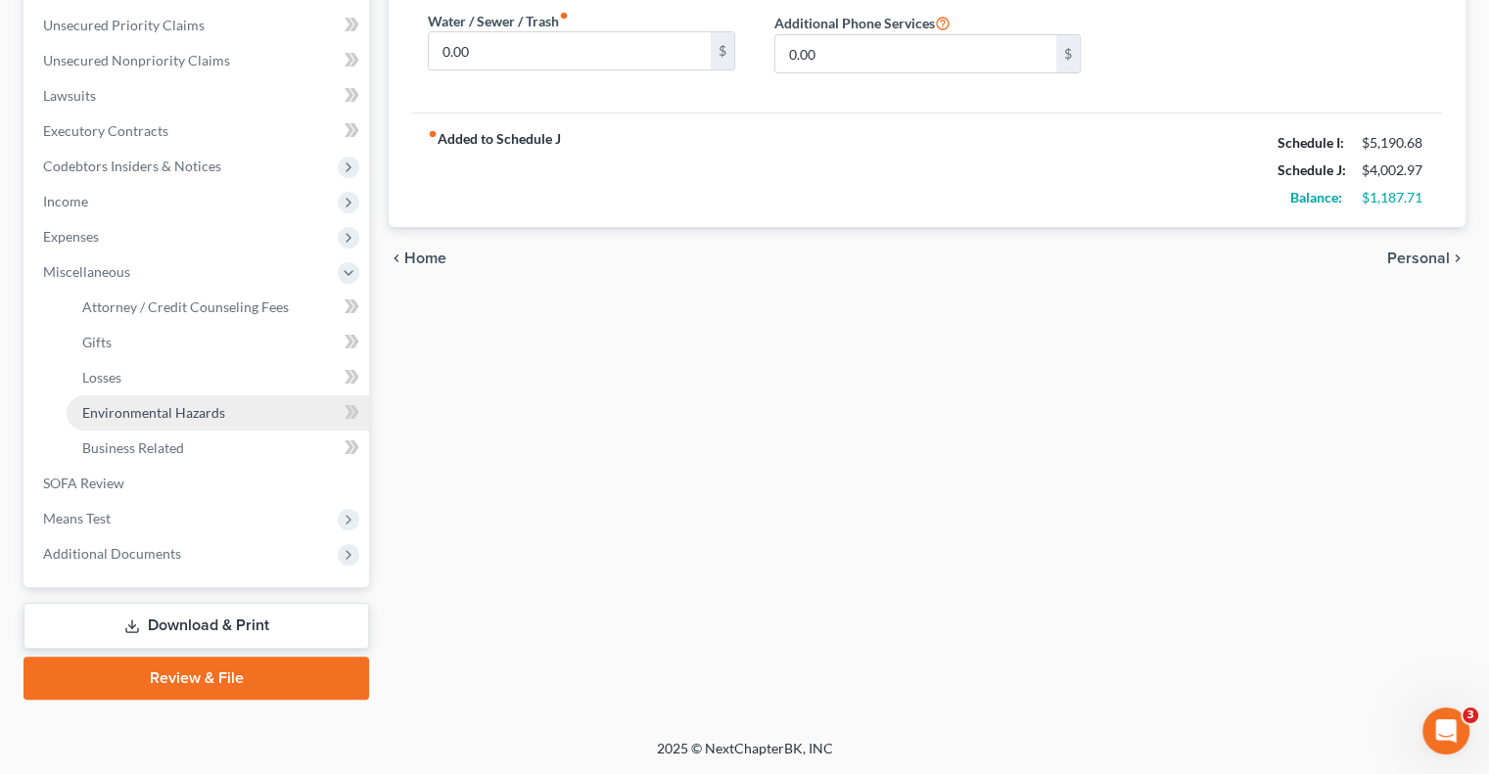
scroll to position [441, 0]
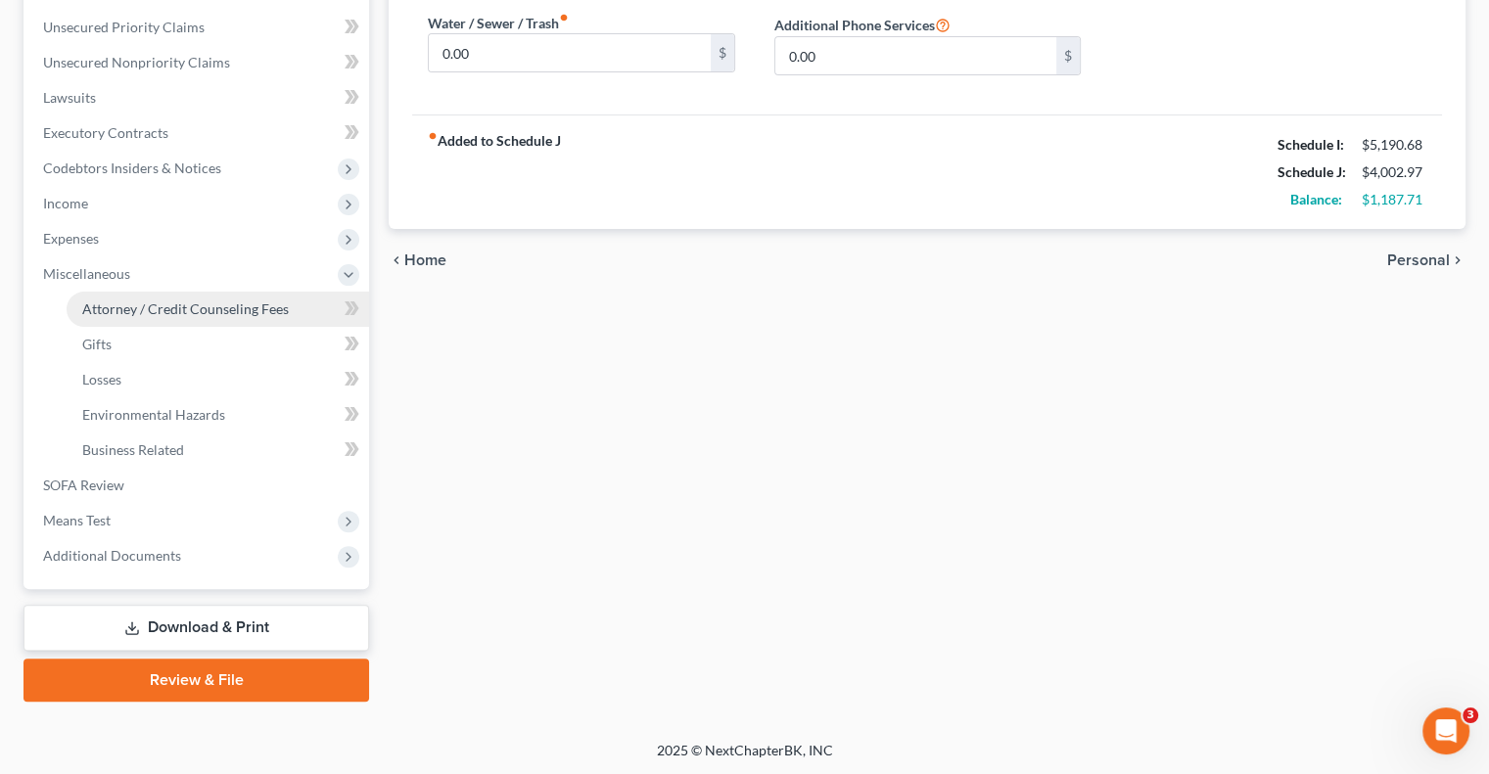
click at [130, 306] on span "Attorney / Credit Counseling Fees" at bounding box center [185, 309] width 207 height 17
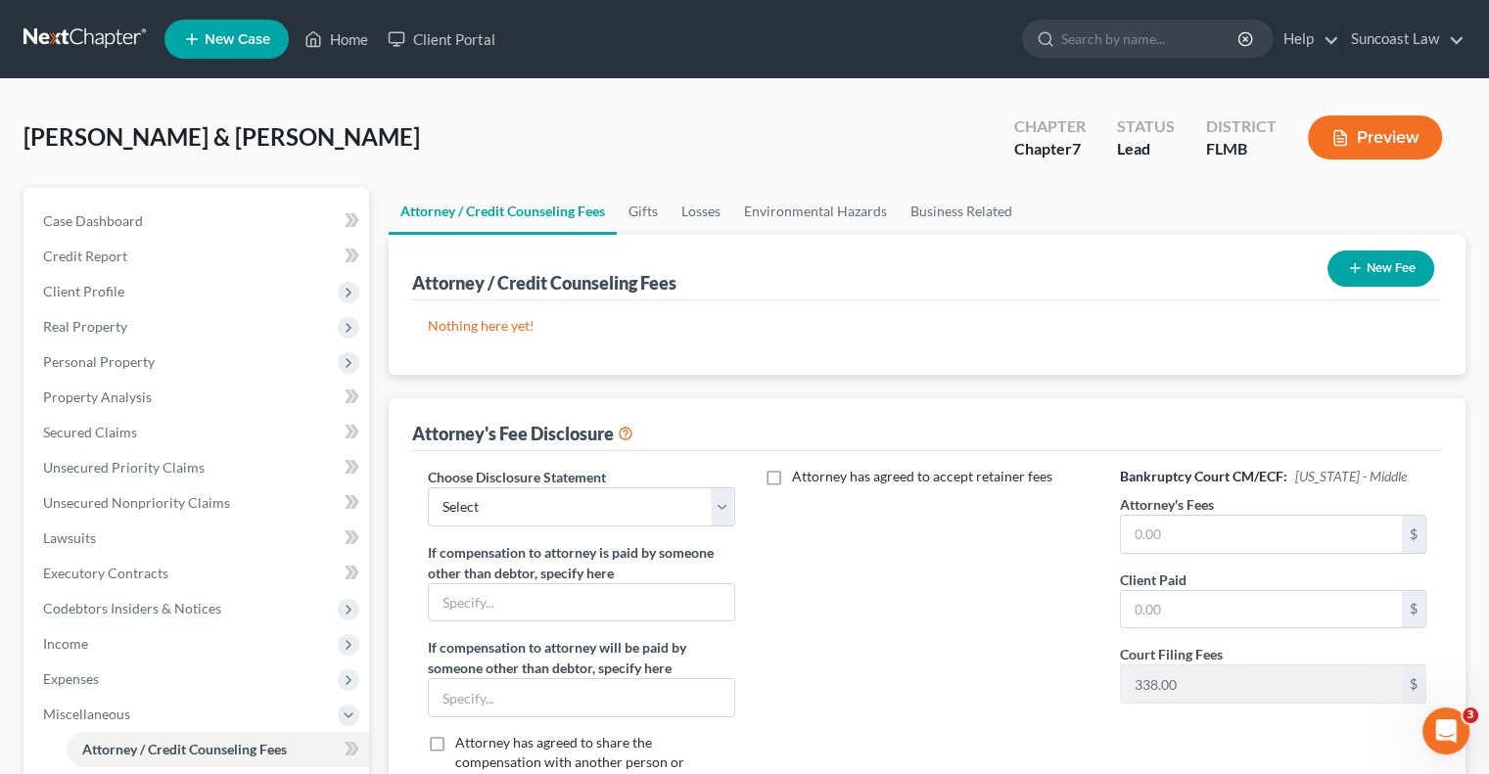
click at [1364, 267] on button "New Fee" at bounding box center [1381, 269] width 107 height 36
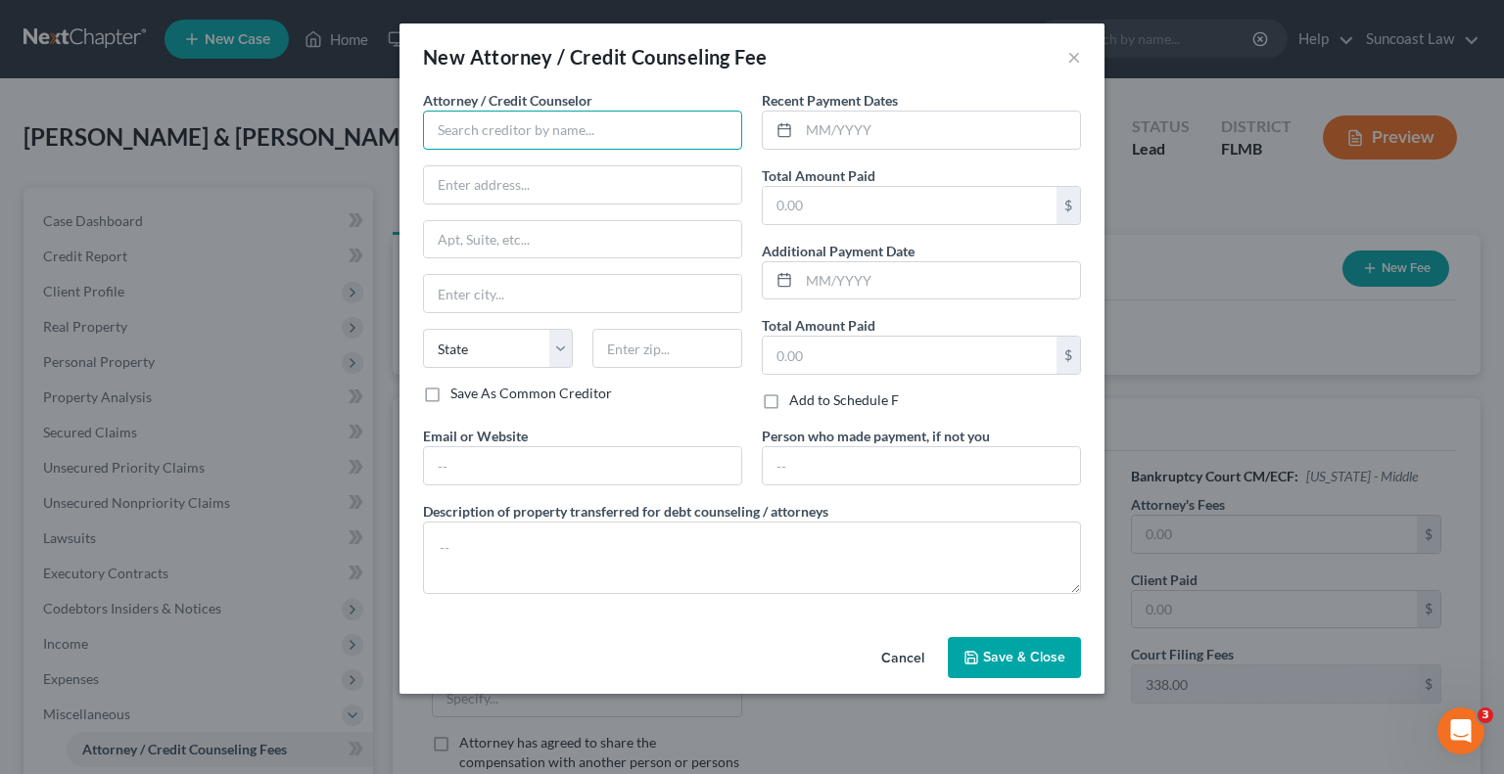
click at [529, 114] on input "text" at bounding box center [582, 130] width 319 height 39
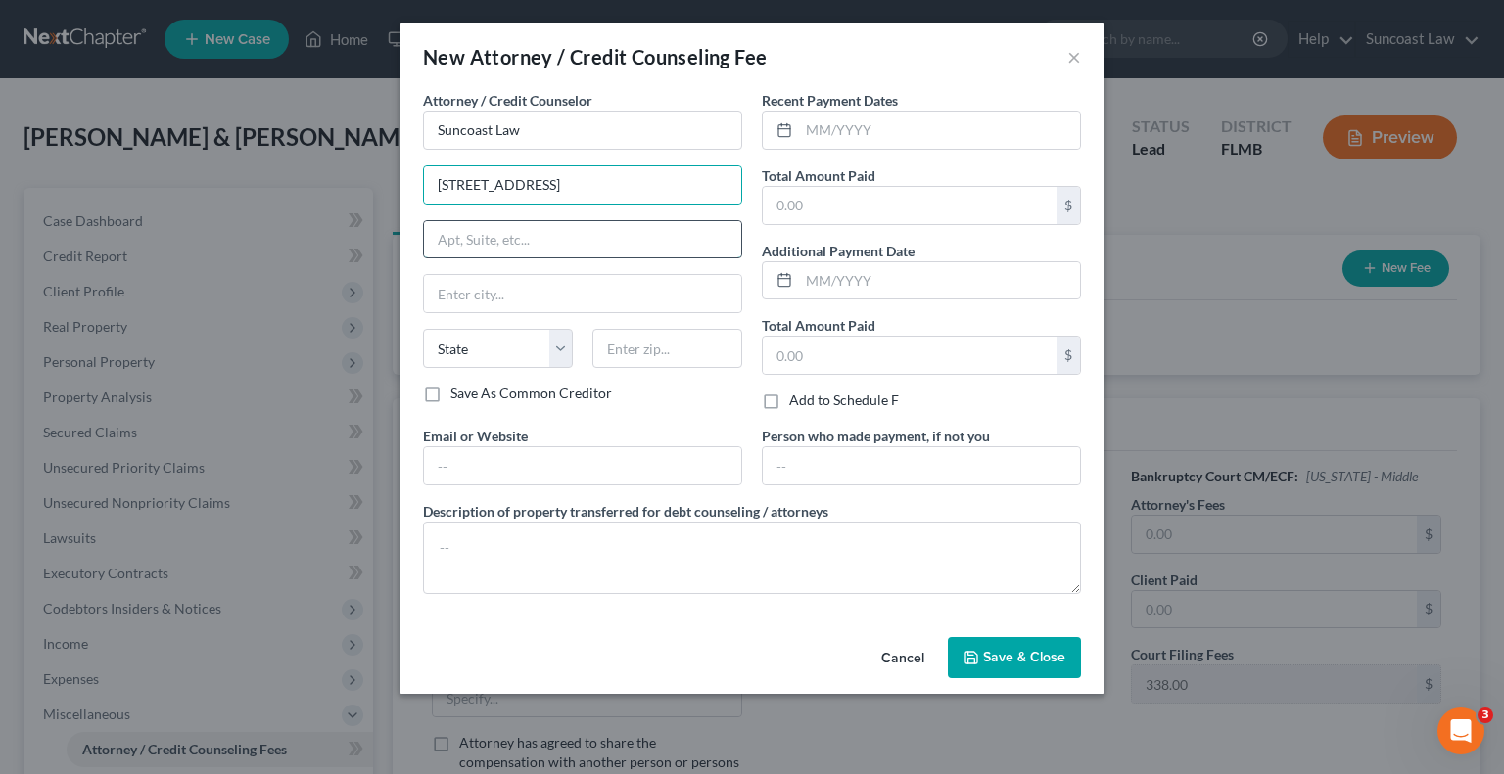
click at [490, 246] on input "text" at bounding box center [582, 239] width 317 height 37
drag, startPoint x: 697, startPoint y: 349, endPoint x: 702, endPoint y: 332, distance: 17.3
click at [697, 348] on input "text" at bounding box center [667, 348] width 150 height 39
click at [893, 124] on input "text" at bounding box center [939, 130] width 281 height 37
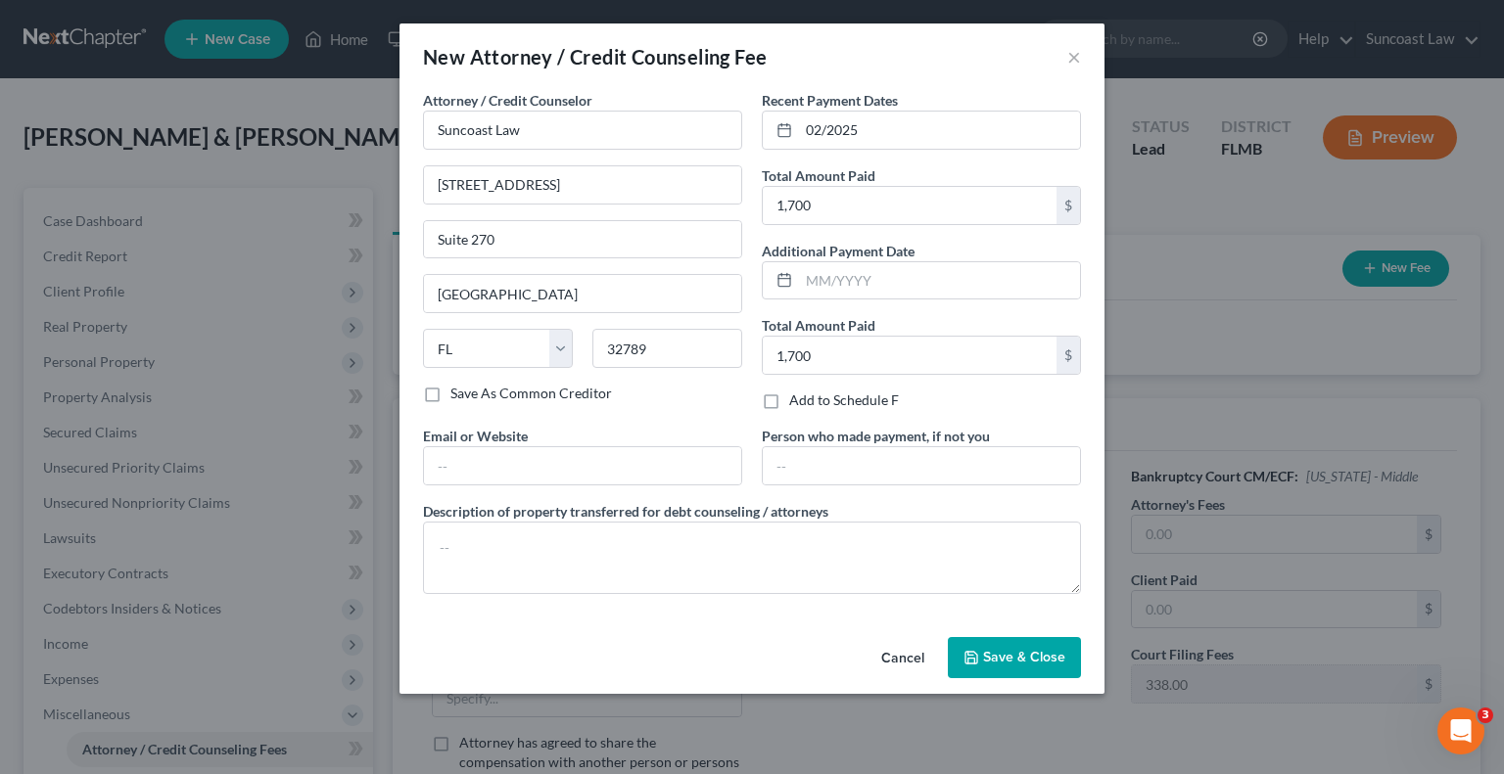
click at [1029, 662] on span "Save & Close" at bounding box center [1024, 657] width 82 height 17
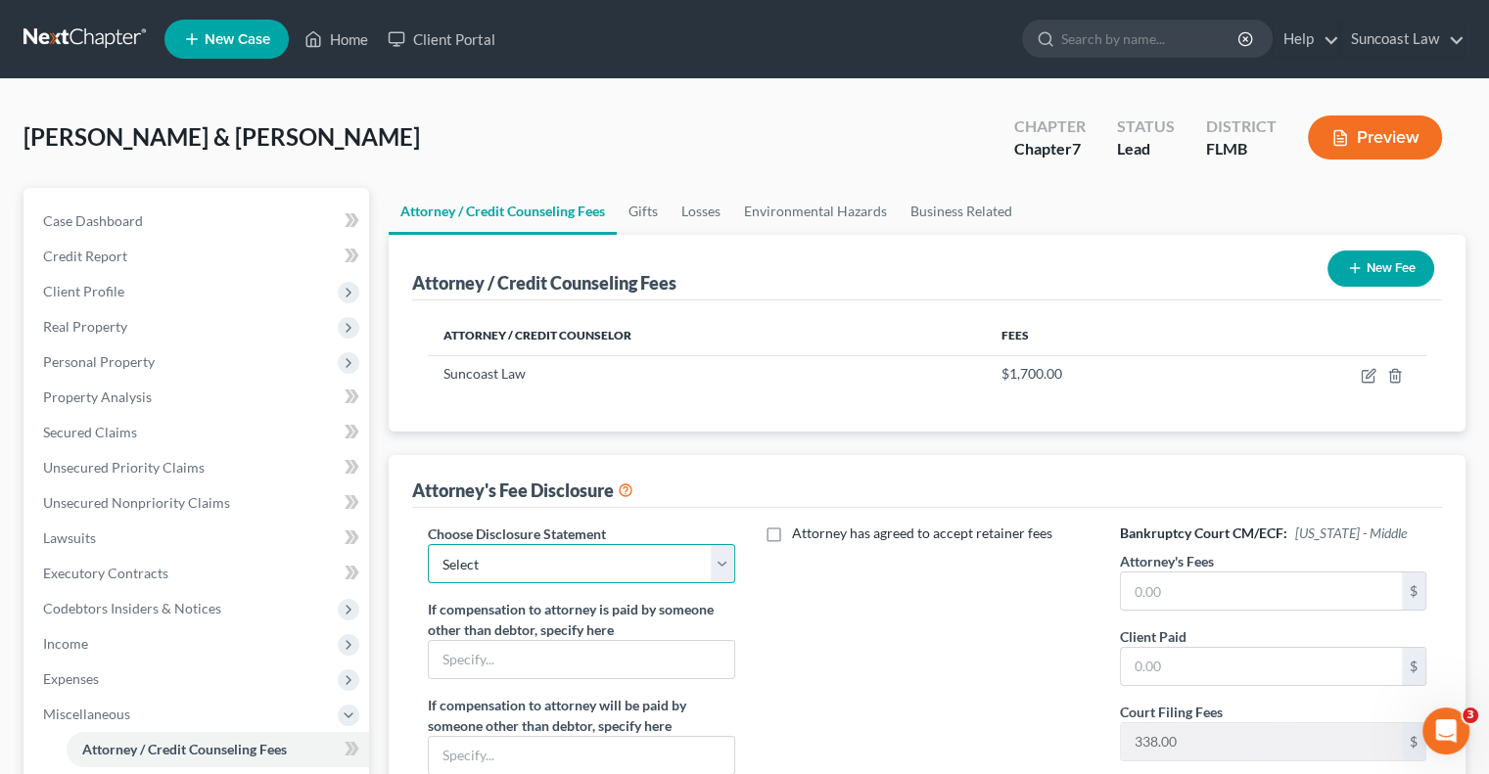
drag, startPoint x: 595, startPoint y: 568, endPoint x: 597, endPoint y: 578, distance: 10.0
click at [595, 568] on select "Select Attorney" at bounding box center [581, 563] width 306 height 39
click at [428, 544] on select "Select Attorney" at bounding box center [581, 563] width 306 height 39
click at [1231, 586] on input "text" at bounding box center [1261, 591] width 281 height 37
click at [1375, 267] on button "New Fee" at bounding box center [1381, 269] width 107 height 36
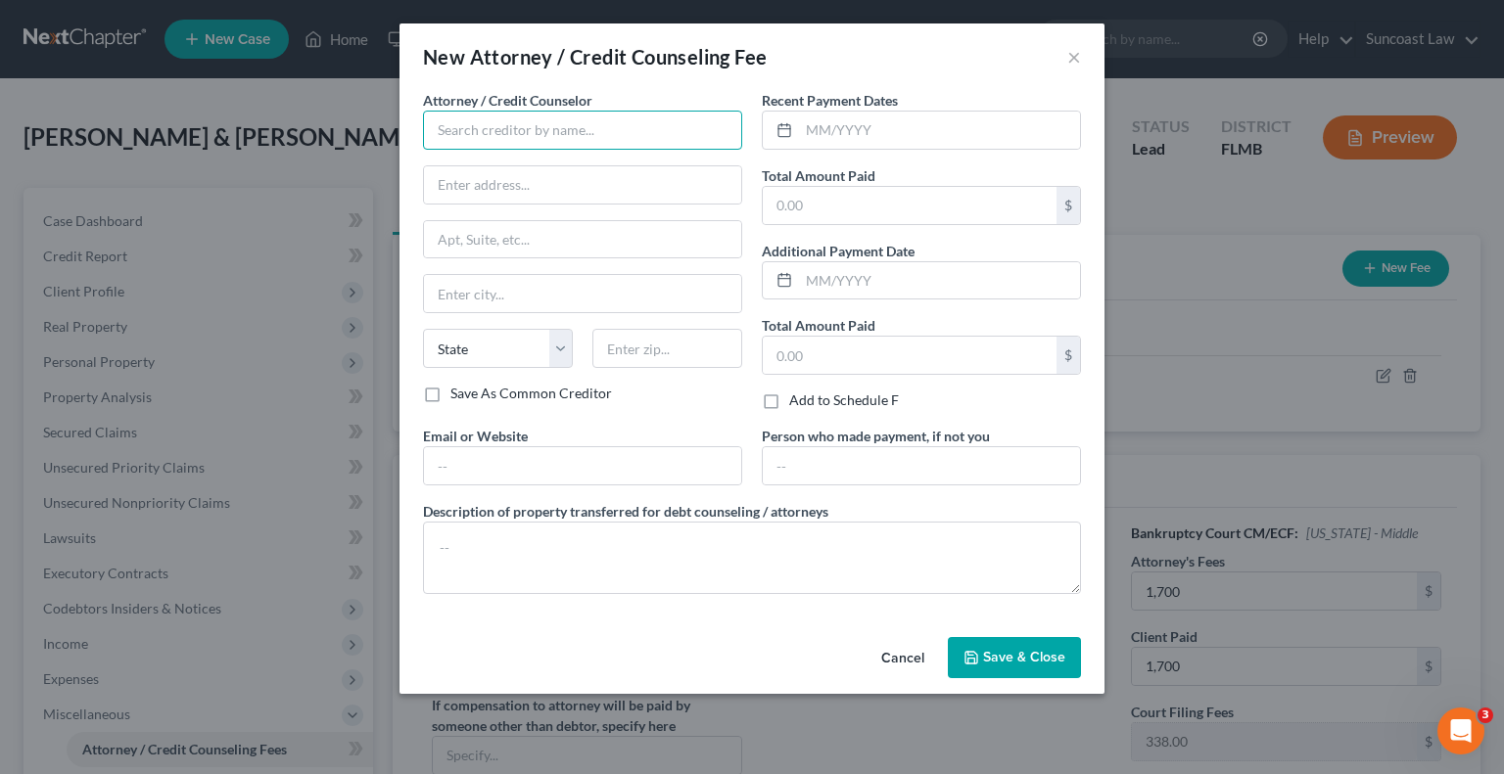
click at [478, 136] on input "text" at bounding box center [582, 130] width 319 height 39
drag, startPoint x: 860, startPoint y: 122, endPoint x: 877, endPoint y: 95, distance: 32.6
click at [860, 122] on input "text" at bounding box center [939, 130] width 281 height 37
click at [1021, 651] on span "Save & Close" at bounding box center [1024, 657] width 82 height 17
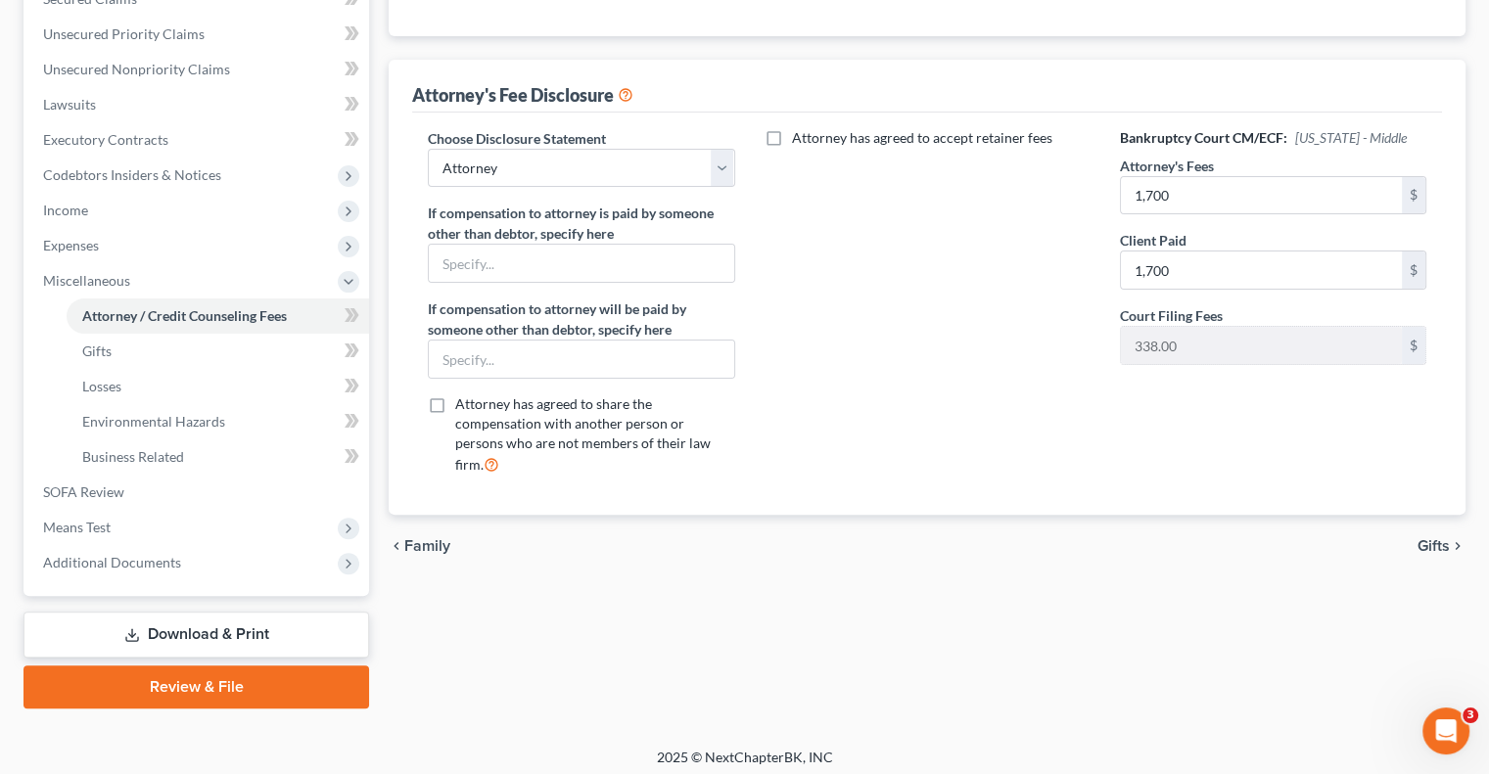
scroll to position [441, 0]
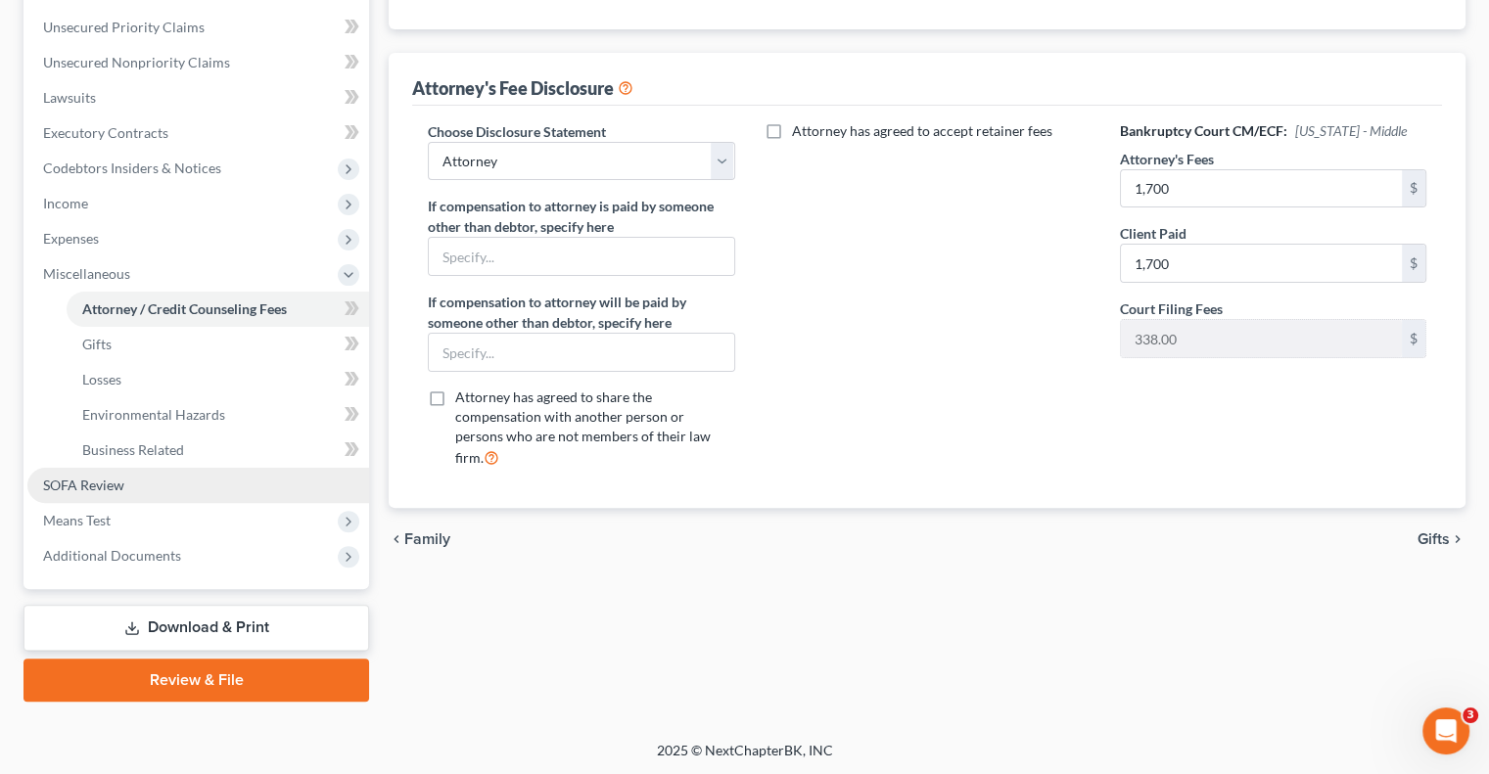
click at [157, 487] on link "SOFA Review" at bounding box center [198, 485] width 342 height 35
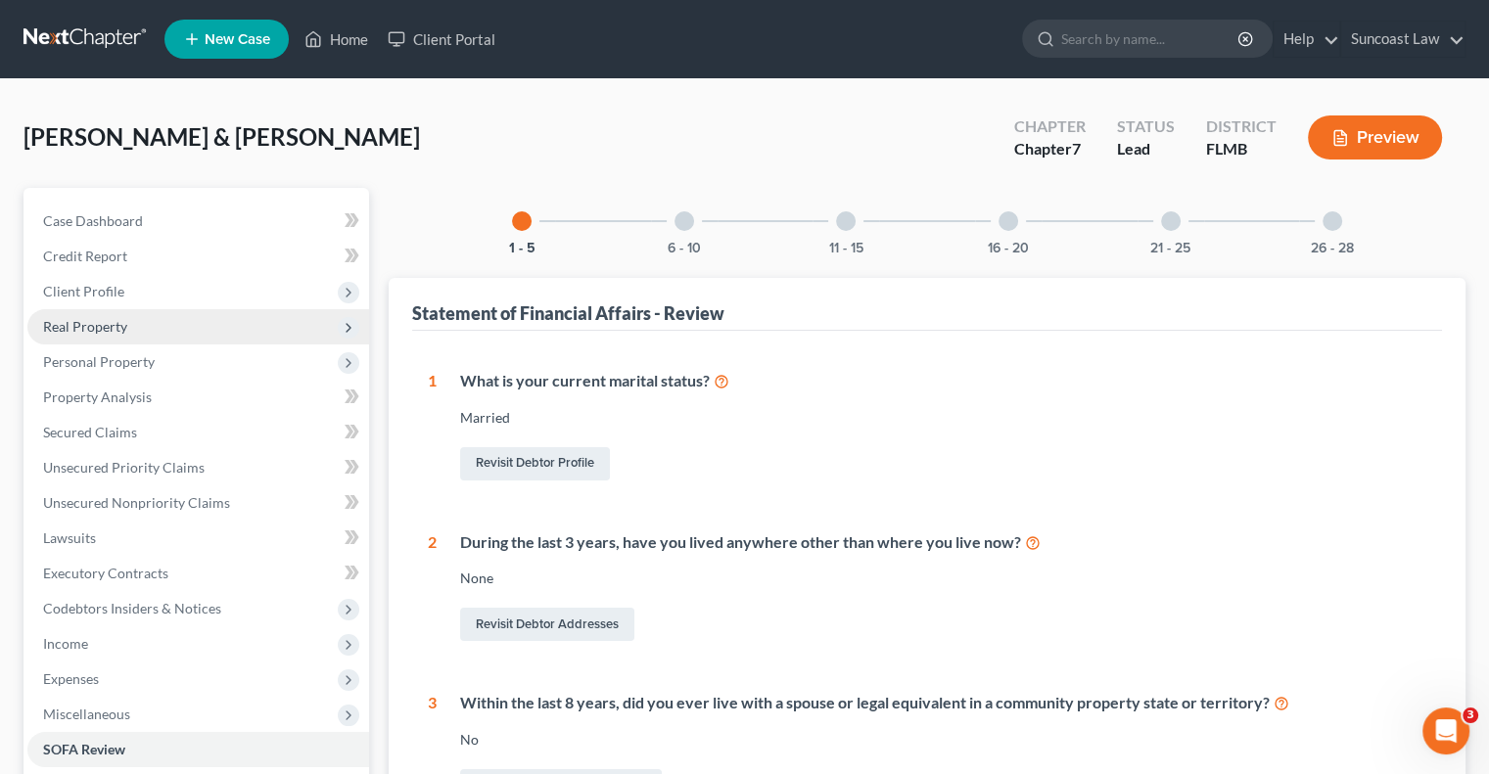
click at [150, 339] on span "Real Property" at bounding box center [198, 326] width 342 height 35
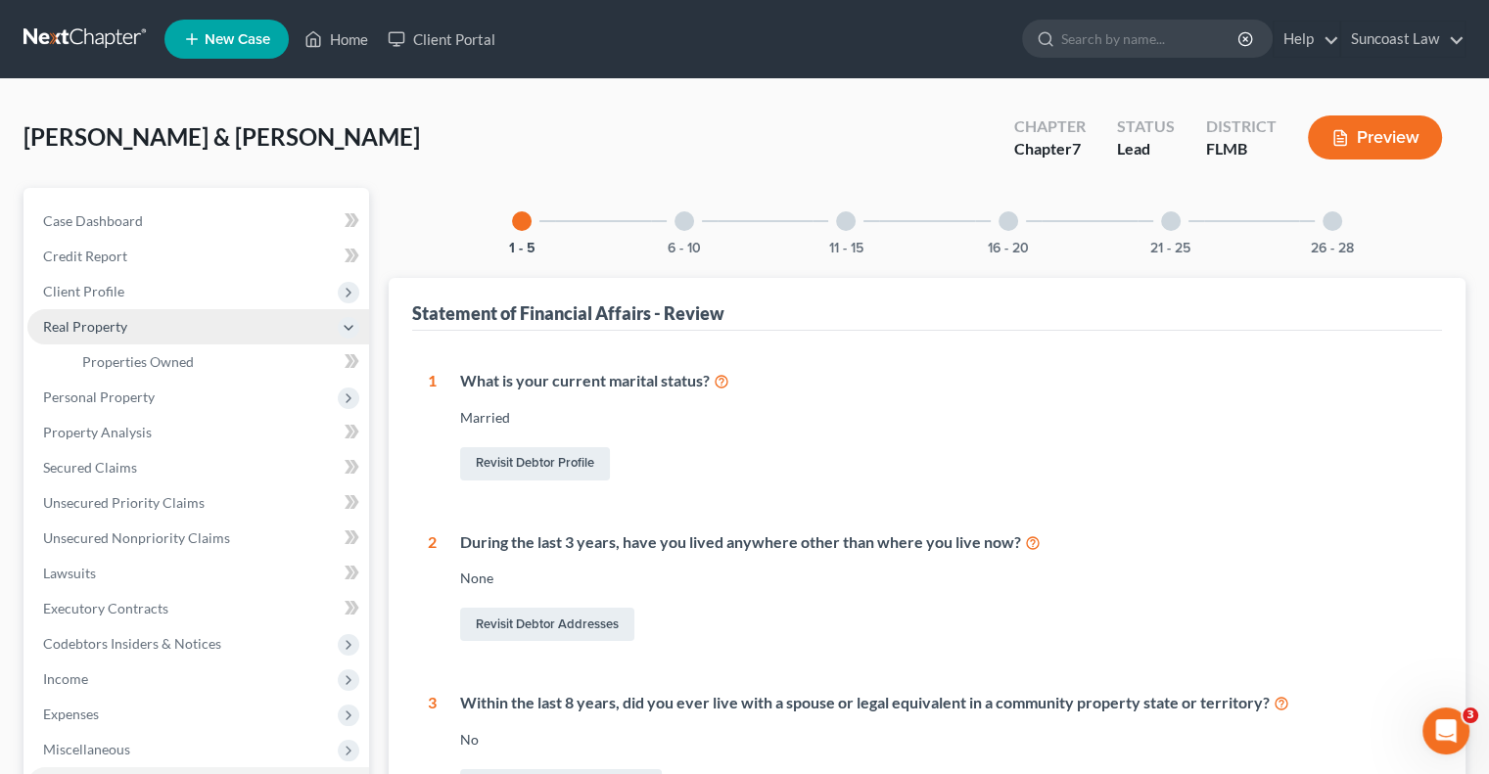
click at [123, 331] on span "Real Property" at bounding box center [85, 326] width 84 height 17
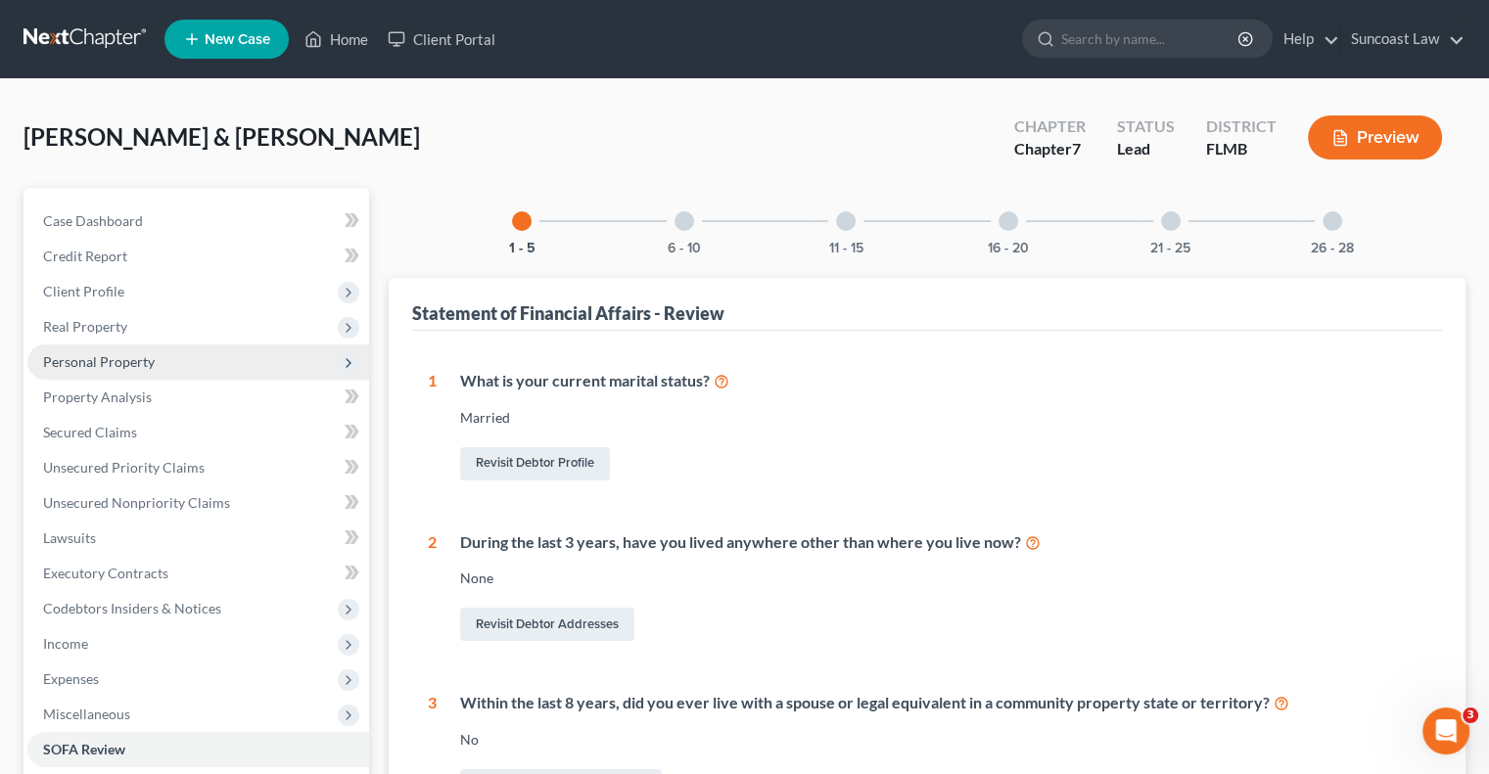
click at [140, 370] on span "Personal Property" at bounding box center [198, 362] width 342 height 35
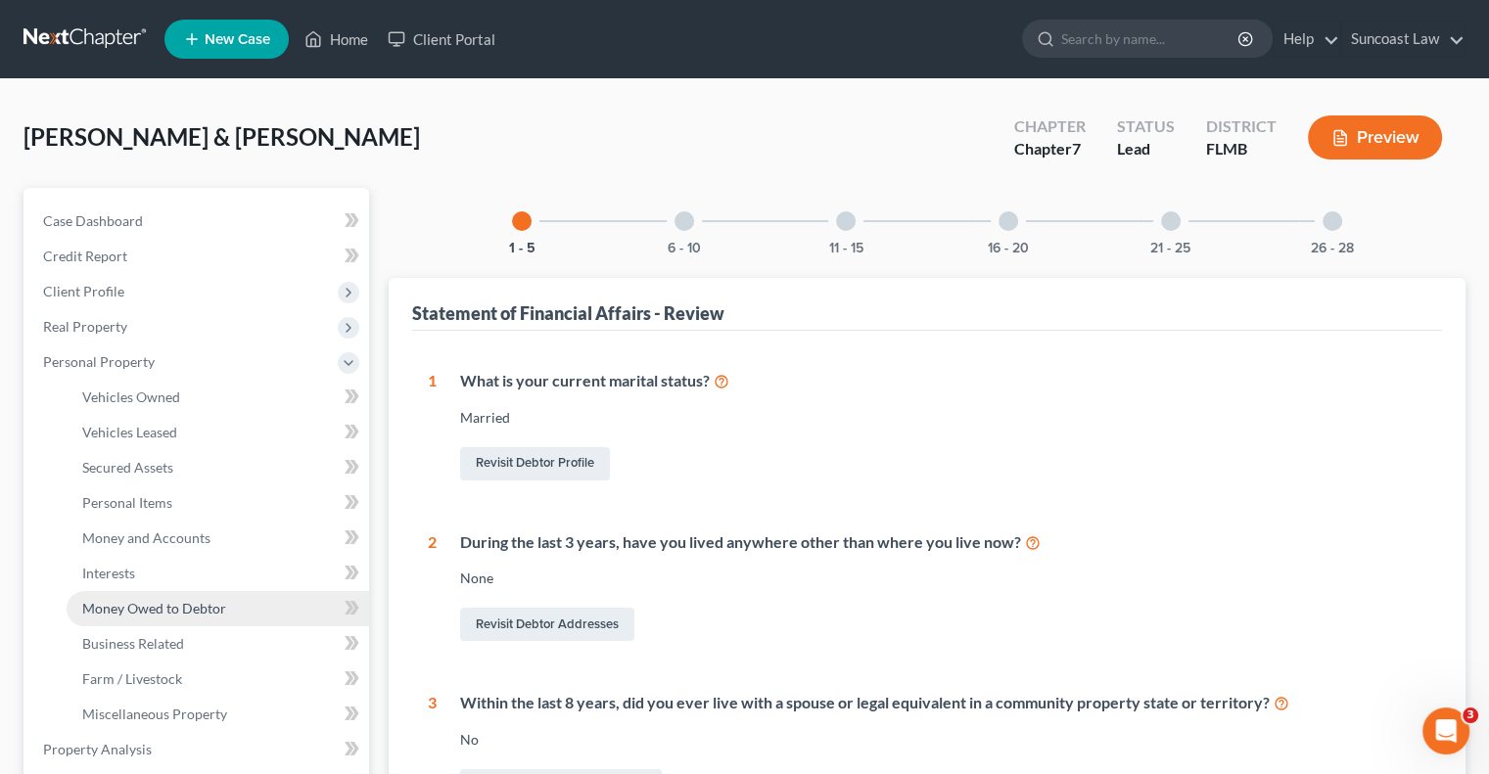
click at [185, 615] on span "Money Owed to Debtor" at bounding box center [154, 608] width 144 height 17
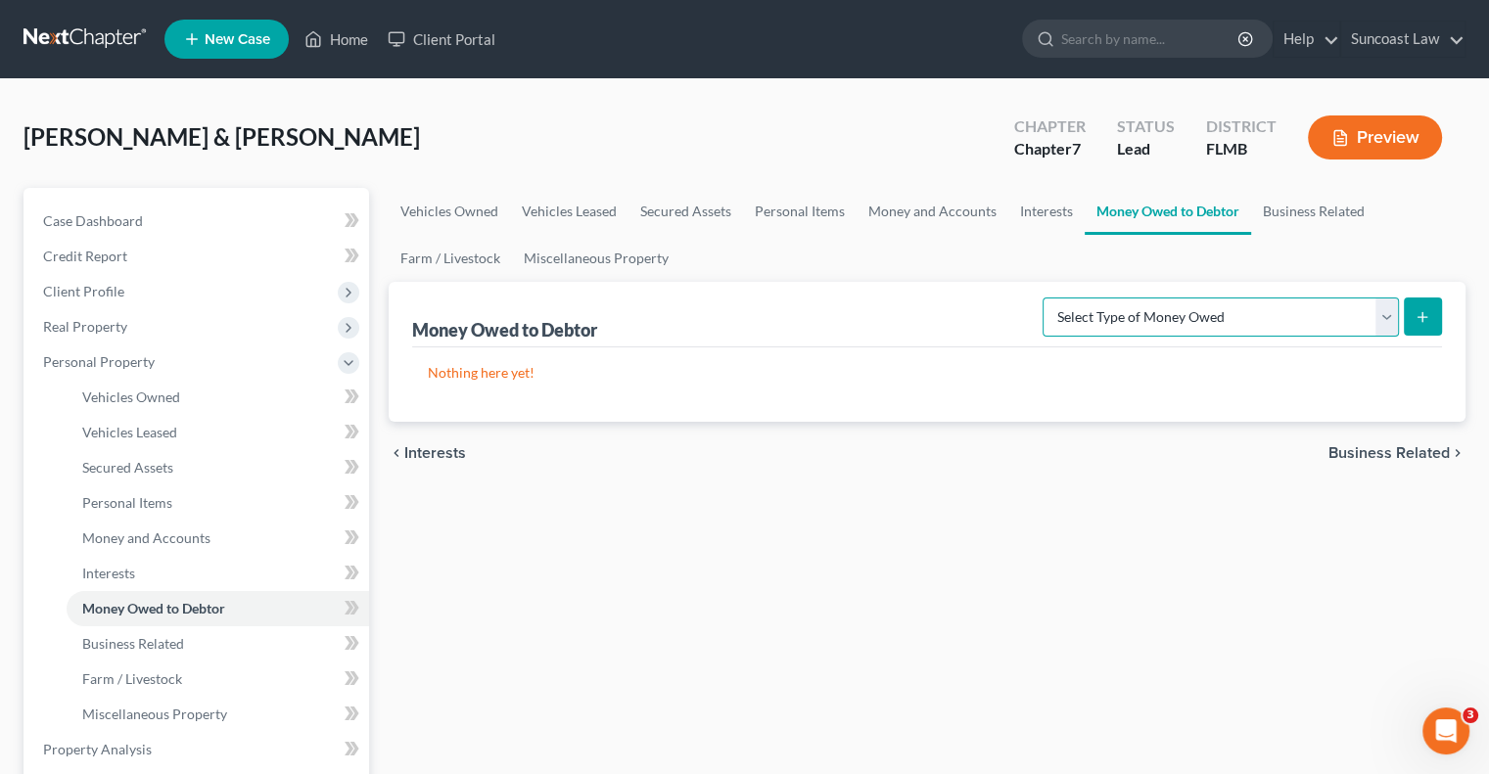
click at [1222, 305] on select "Select Type of Money Owed Accounts Receivable (A/B: 38) Alimony (A/B: 29) Child…" at bounding box center [1221, 317] width 356 height 39
drag, startPoint x: 1225, startPoint y: 320, endPoint x: 1232, endPoint y: 332, distance: 13.6
click at [1225, 320] on select "Select Type of Money Owed Accounts Receivable (A/B: 38) Alimony (A/B: 29) Child…" at bounding box center [1221, 317] width 356 height 39
drag, startPoint x: 1045, startPoint y: 203, endPoint x: 1060, endPoint y: 218, distance: 22.2
click at [1045, 203] on link "Interests" at bounding box center [1046, 211] width 76 height 47
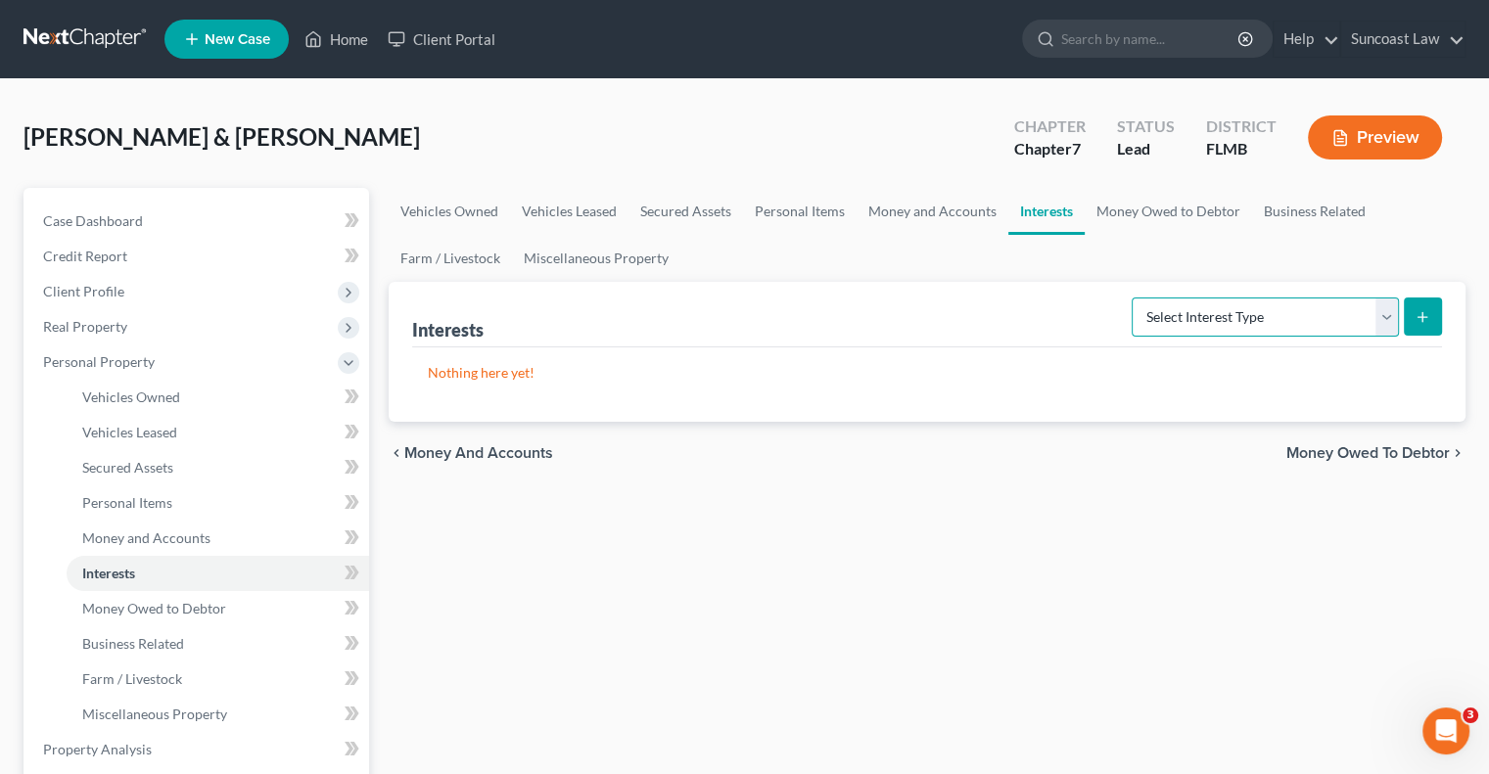
click at [1256, 312] on select "Select Interest Type 401K (A/B: 21) Annuity (A/B: 23) Bond (A/B: 18) Education …" at bounding box center [1265, 317] width 267 height 39
click at [1135, 298] on select "Select Interest Type 401K (A/B: 21) Annuity (A/B: 23) Bond (A/B: 18) Education …" at bounding box center [1265, 317] width 267 height 39
click at [1426, 317] on icon "submit" at bounding box center [1423, 317] width 16 height 16
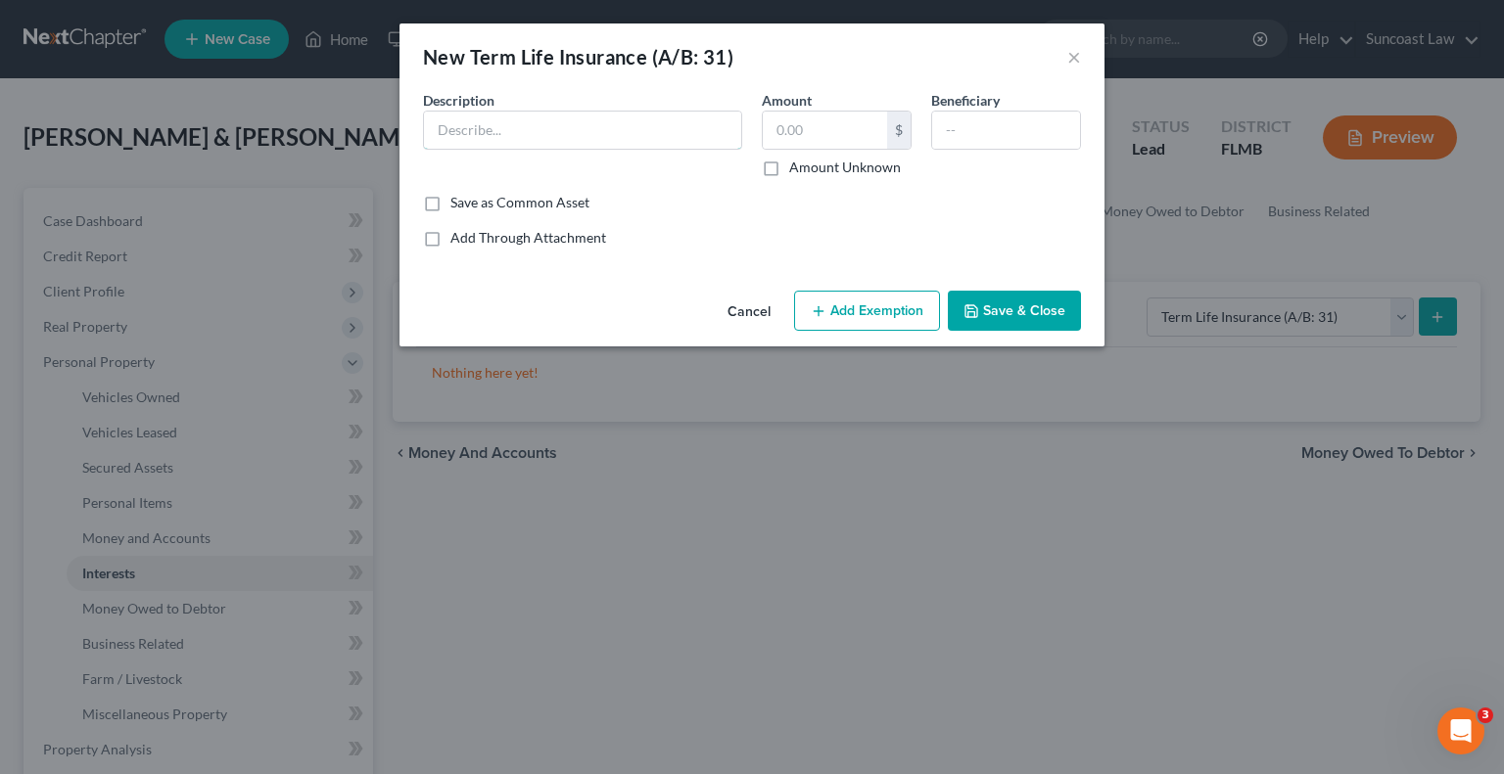
click at [611, 129] on input "text" at bounding box center [582, 130] width 317 height 37
click at [991, 124] on input "text" at bounding box center [1006, 130] width 148 height 37
click at [1019, 310] on button "Save & Close" at bounding box center [1014, 311] width 133 height 41
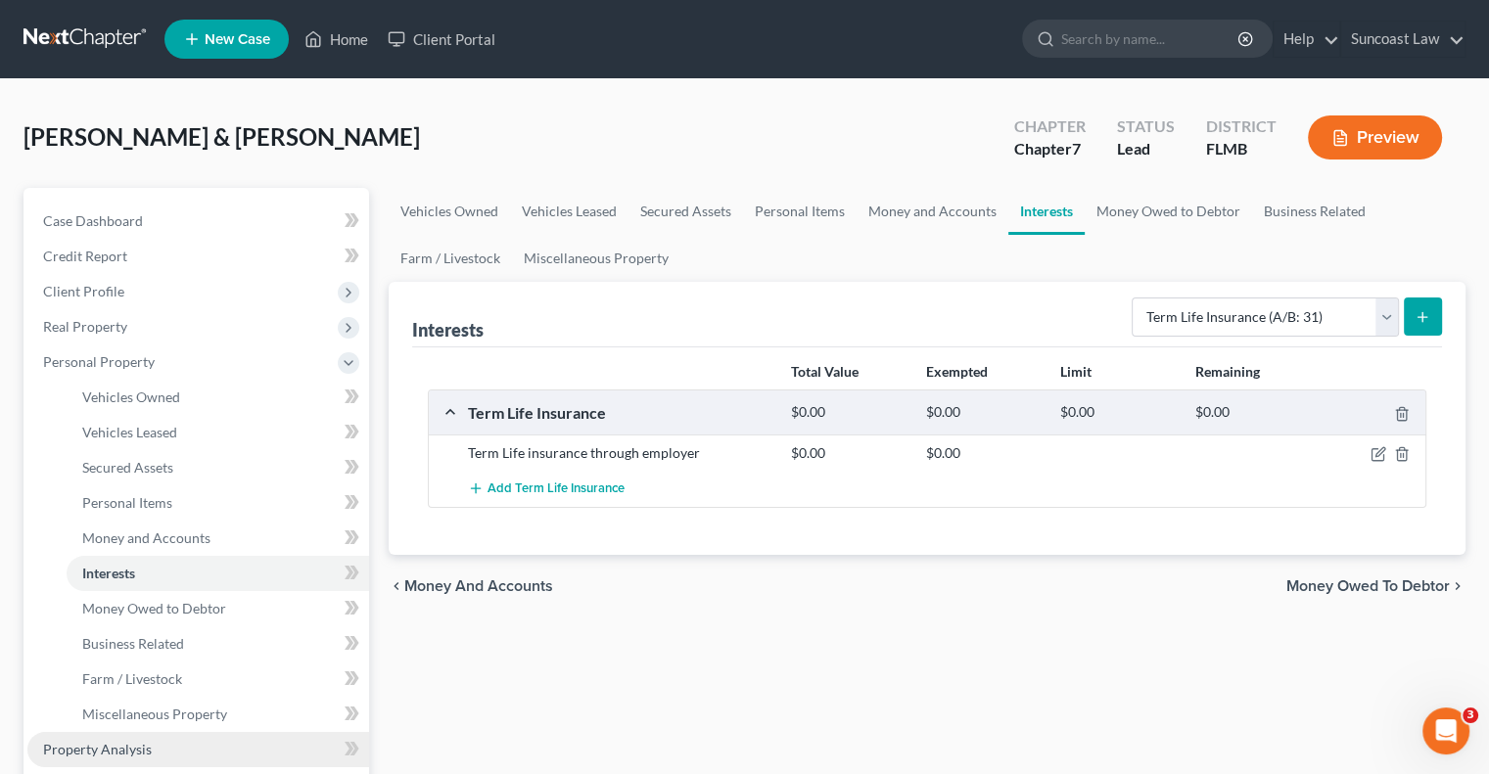
click at [118, 757] on span "Property Analysis" at bounding box center [97, 749] width 109 height 17
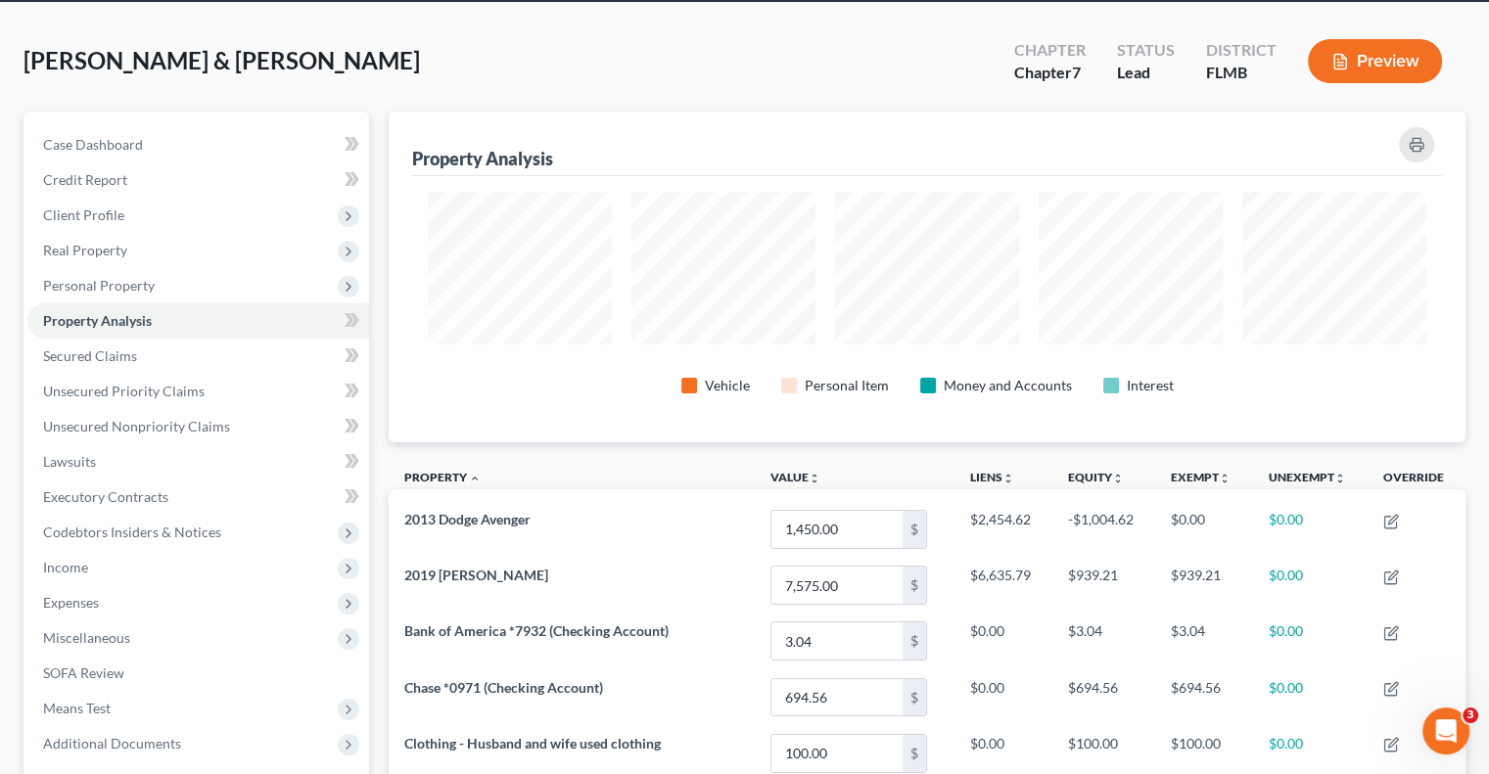
scroll to position [550, 0]
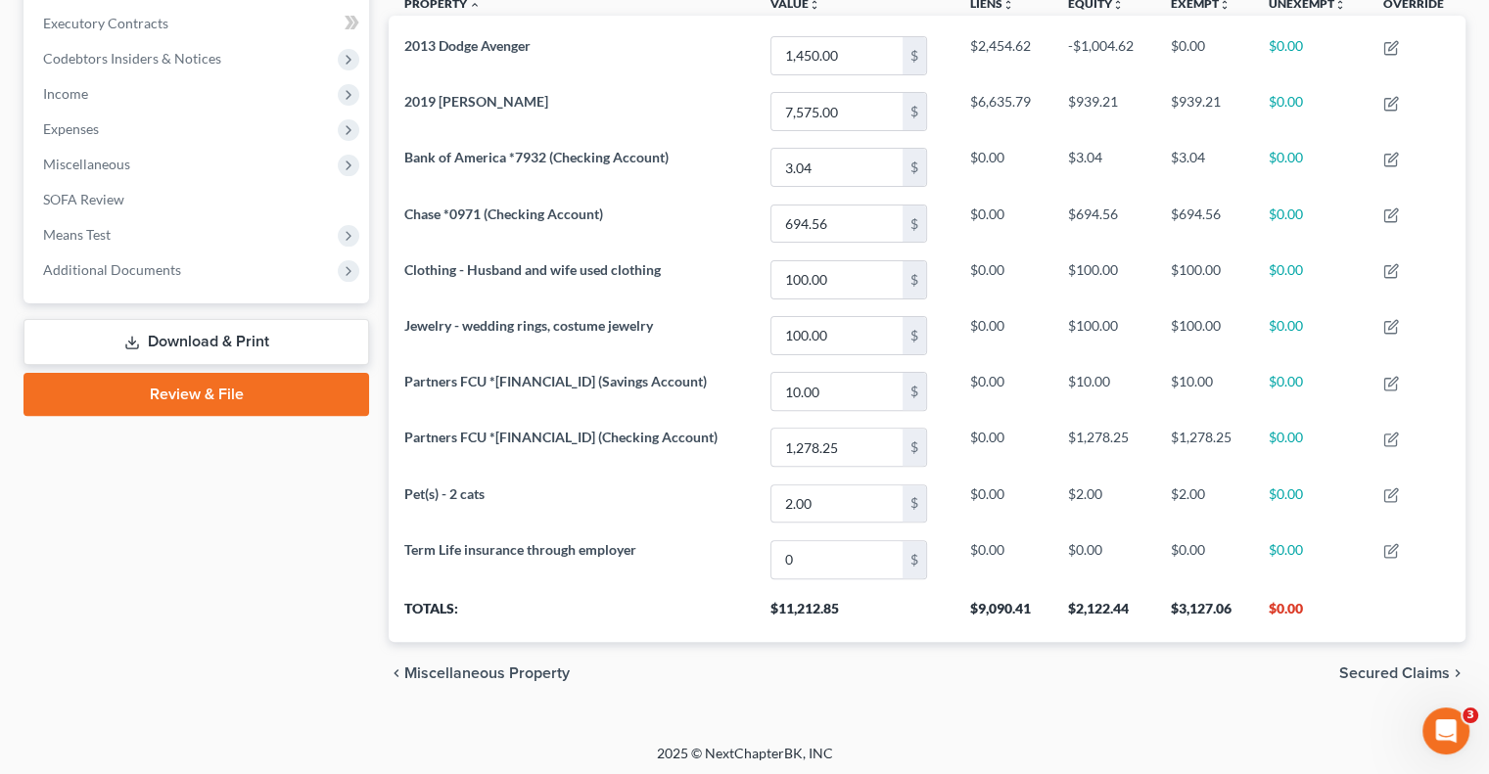
drag, startPoint x: 240, startPoint y: 400, endPoint x: 584, endPoint y: 506, distance: 359.5
click at [240, 400] on link "Review & File" at bounding box center [196, 394] width 346 height 43
